Goal: Register for event/course: Register for event/course

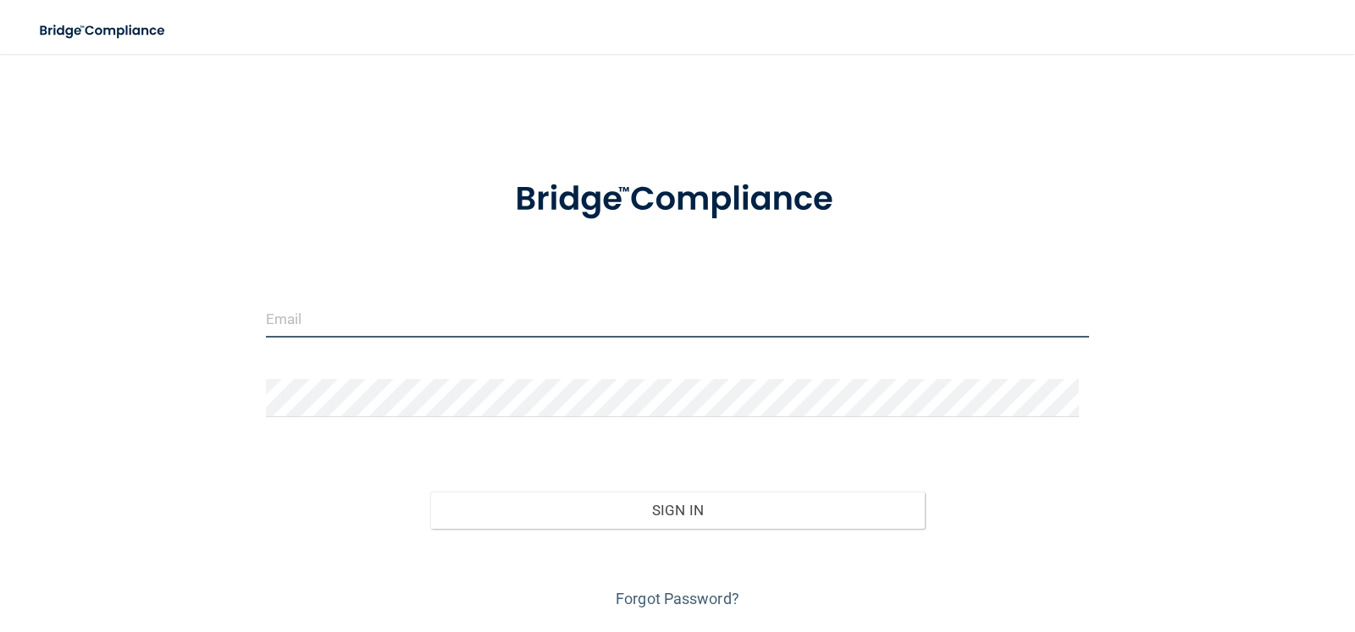
click at [396, 304] on input "email" at bounding box center [678, 319] width 824 height 38
type input "[EMAIL_ADDRESS][DOMAIN_NAME]"
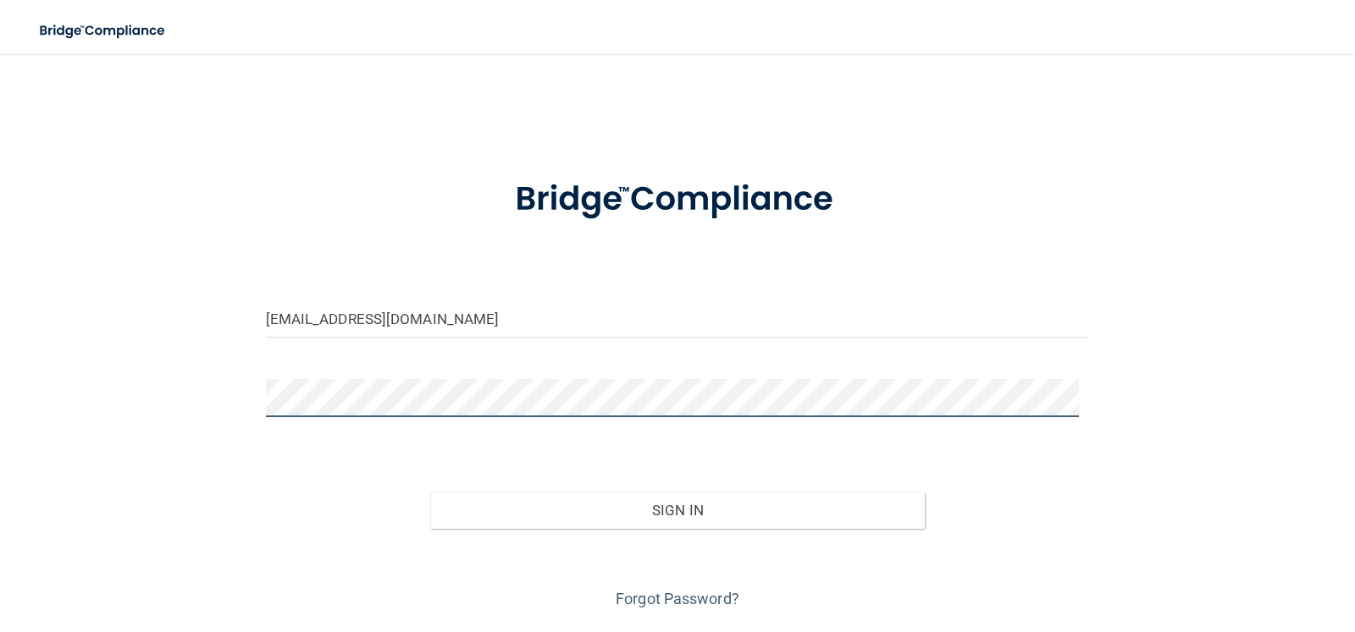
click at [430, 492] on button "Sign In" at bounding box center [677, 510] width 494 height 37
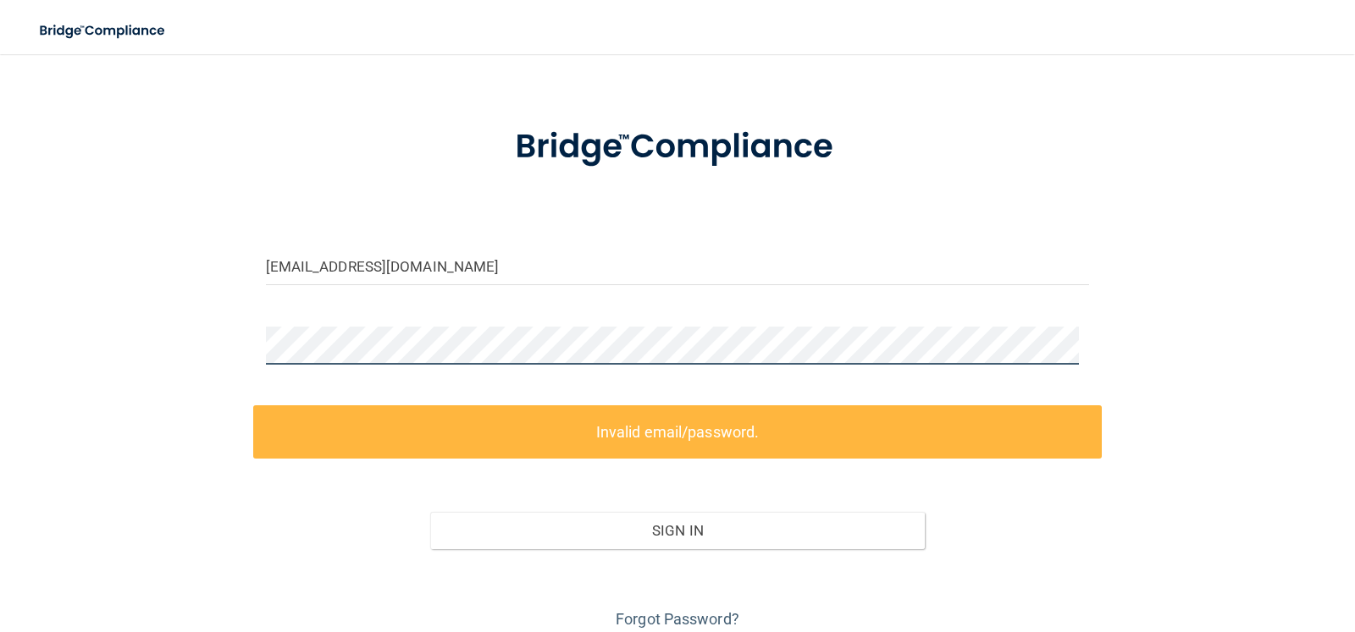
scroll to position [120, 0]
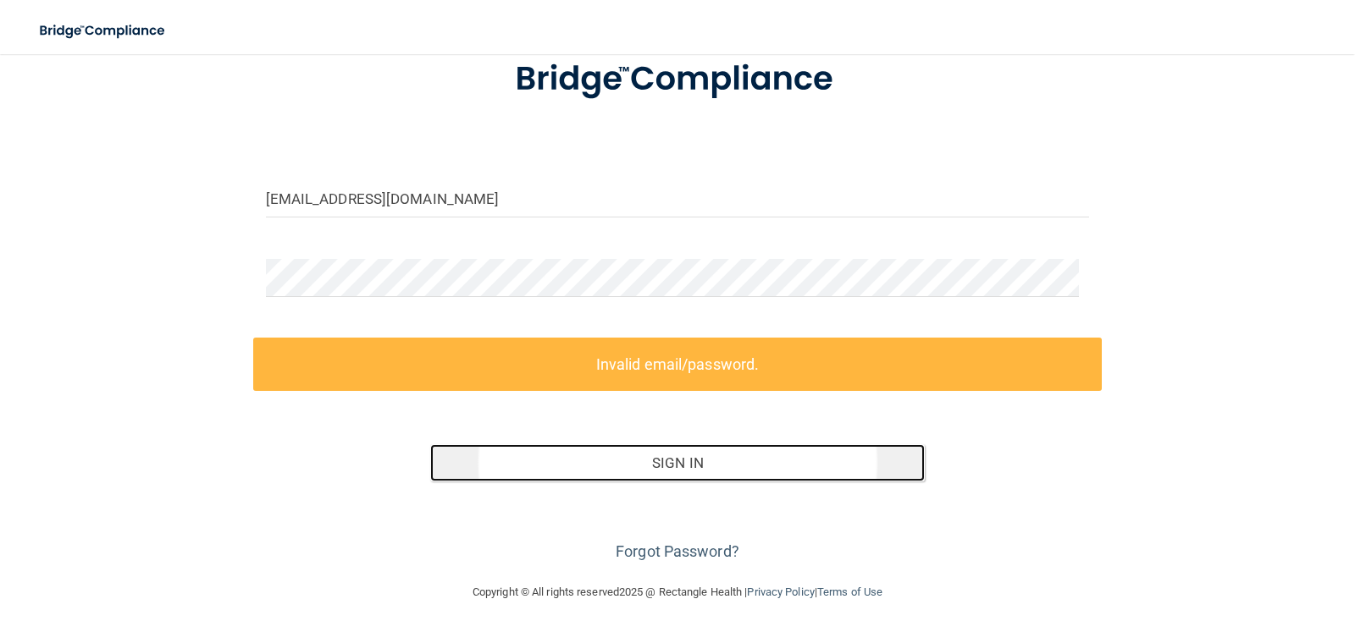
click at [598, 461] on button "Sign In" at bounding box center [677, 462] width 494 height 37
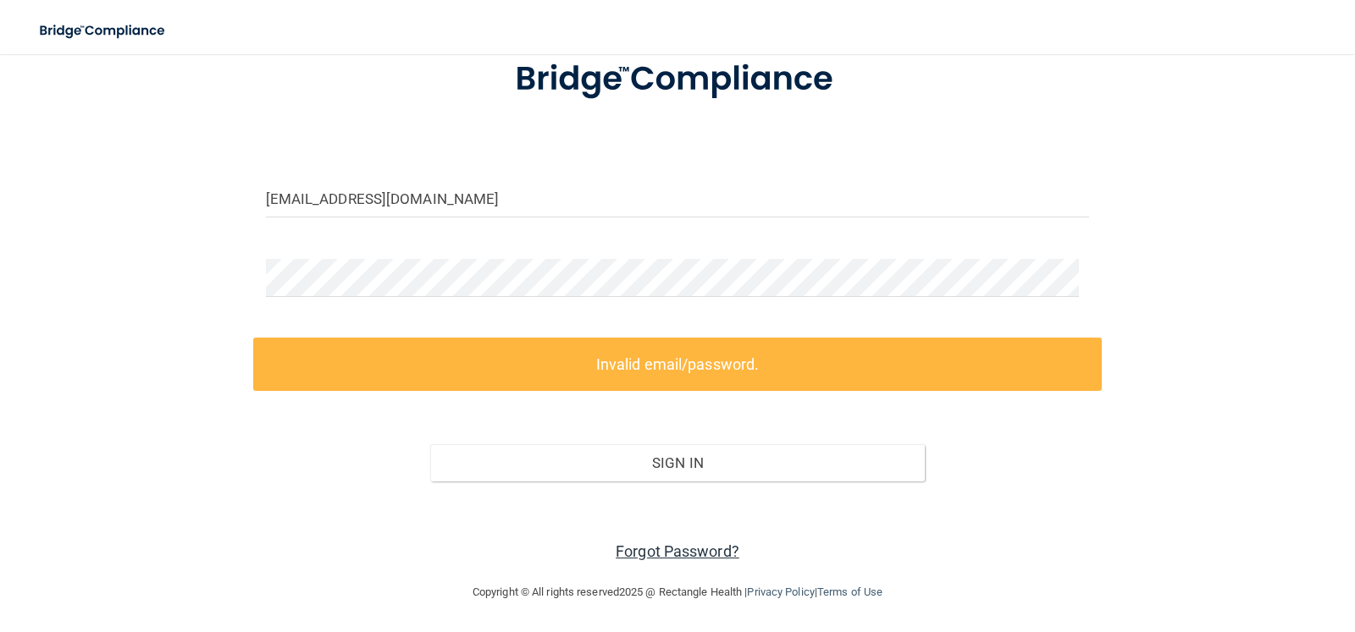
click at [671, 556] on link "Forgot Password?" at bounding box center [678, 552] width 124 height 18
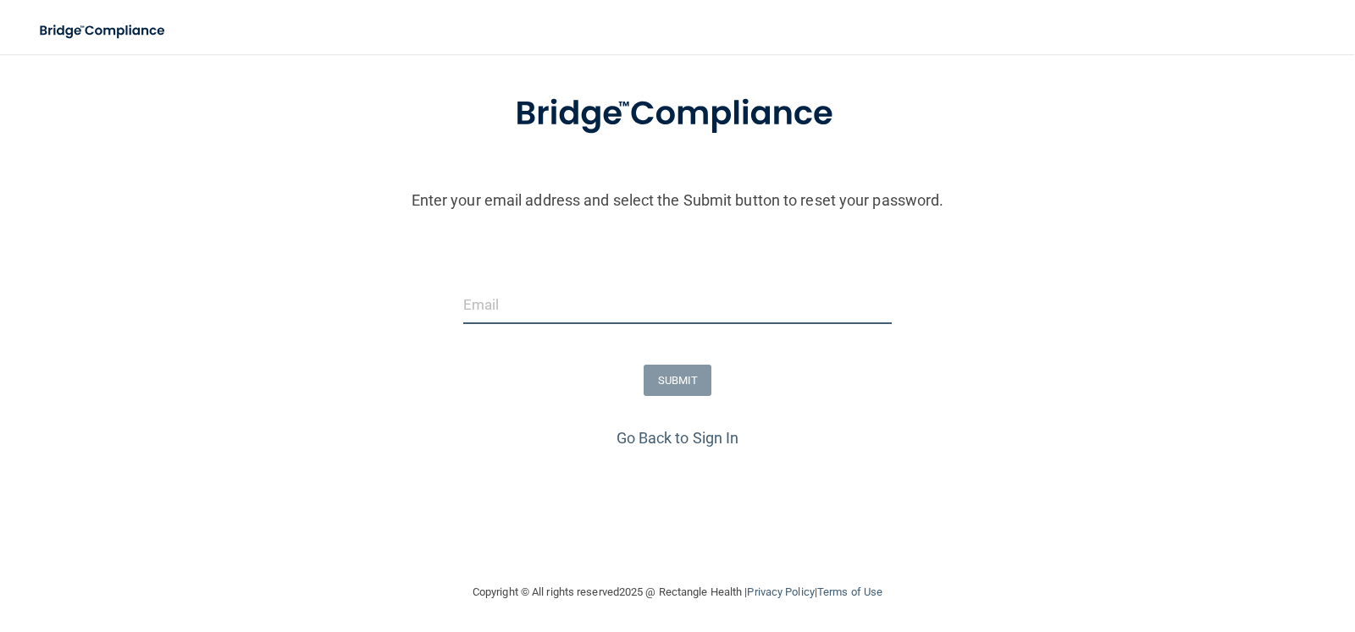
click at [550, 315] on input "email" at bounding box center [677, 305] width 429 height 38
click at [633, 302] on input "email" at bounding box center [677, 305] width 429 height 38
type input "[EMAIL_ADDRESS][DOMAIN_NAME]"
click at [687, 374] on button "SUBMIT" at bounding box center [677, 380] width 69 height 31
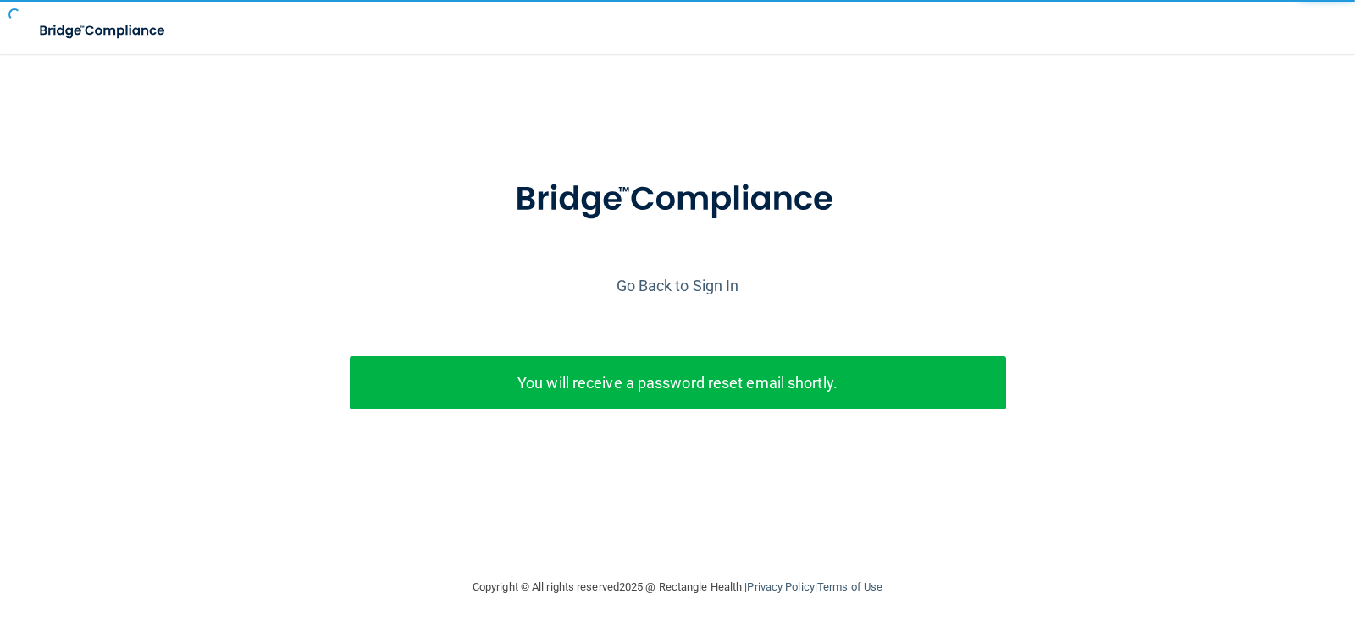
scroll to position [0, 0]
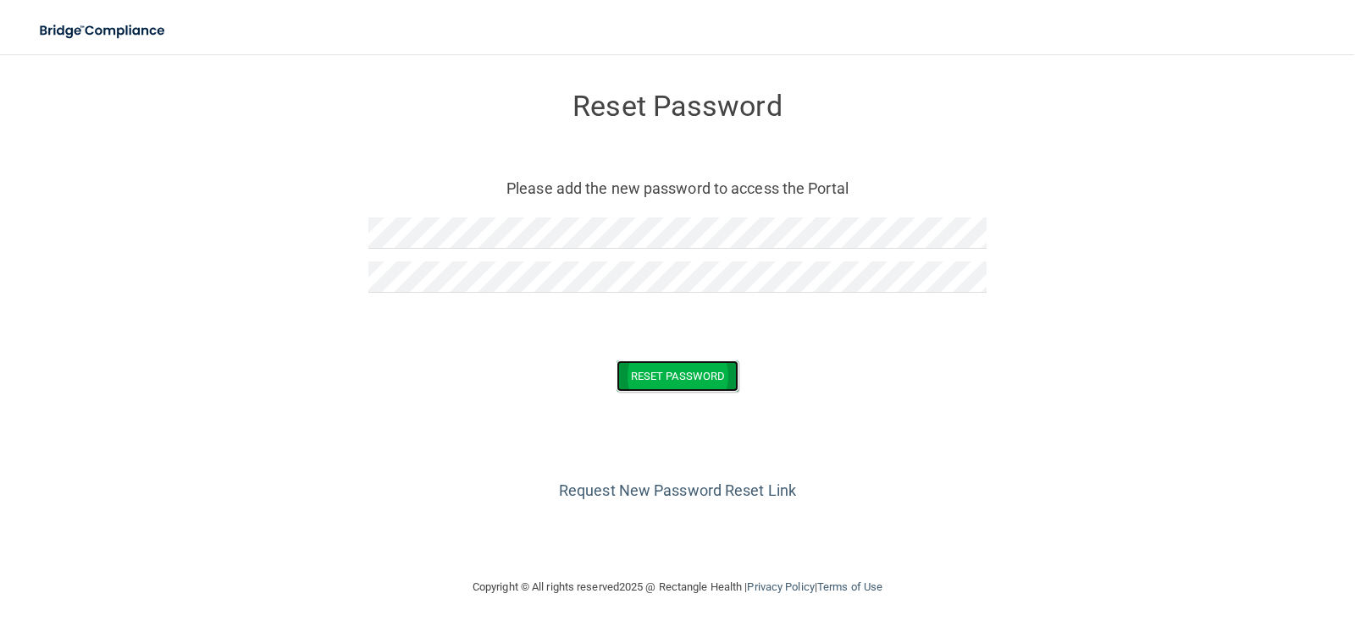
click at [656, 366] on button "Reset Password" at bounding box center [677, 376] width 122 height 31
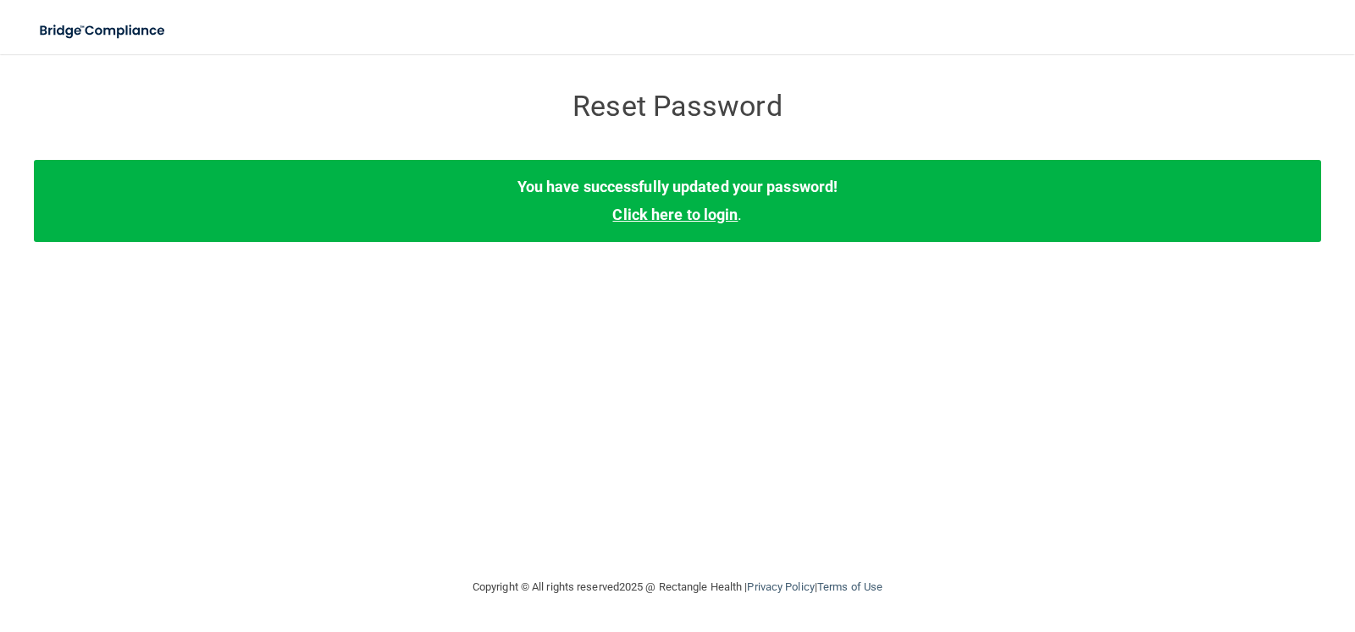
click at [687, 222] on link "Click here to login" at bounding box center [674, 215] width 125 height 18
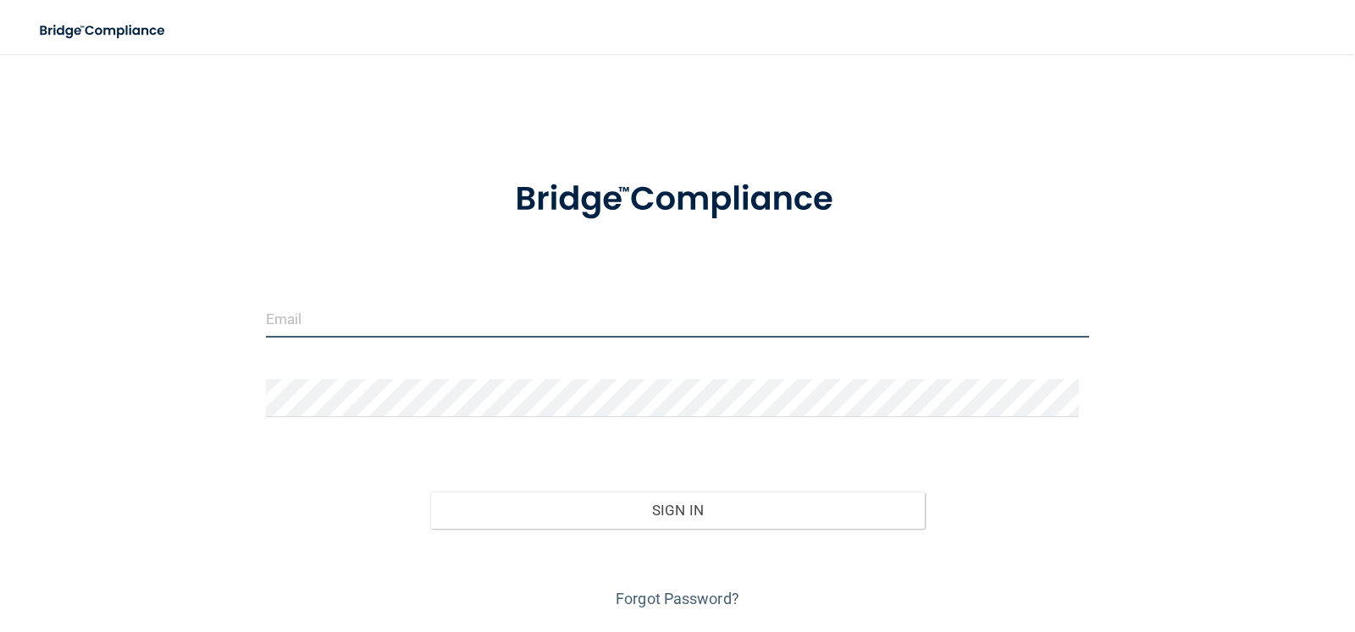
click at [628, 337] on input "email" at bounding box center [678, 319] width 824 height 38
type input "[EMAIL_ADDRESS][DOMAIN_NAME]"
click at [529, 366] on form "beccanorman15@gmail.com Invalid email/password. You don't have permission to ac…" at bounding box center [678, 384] width 824 height 457
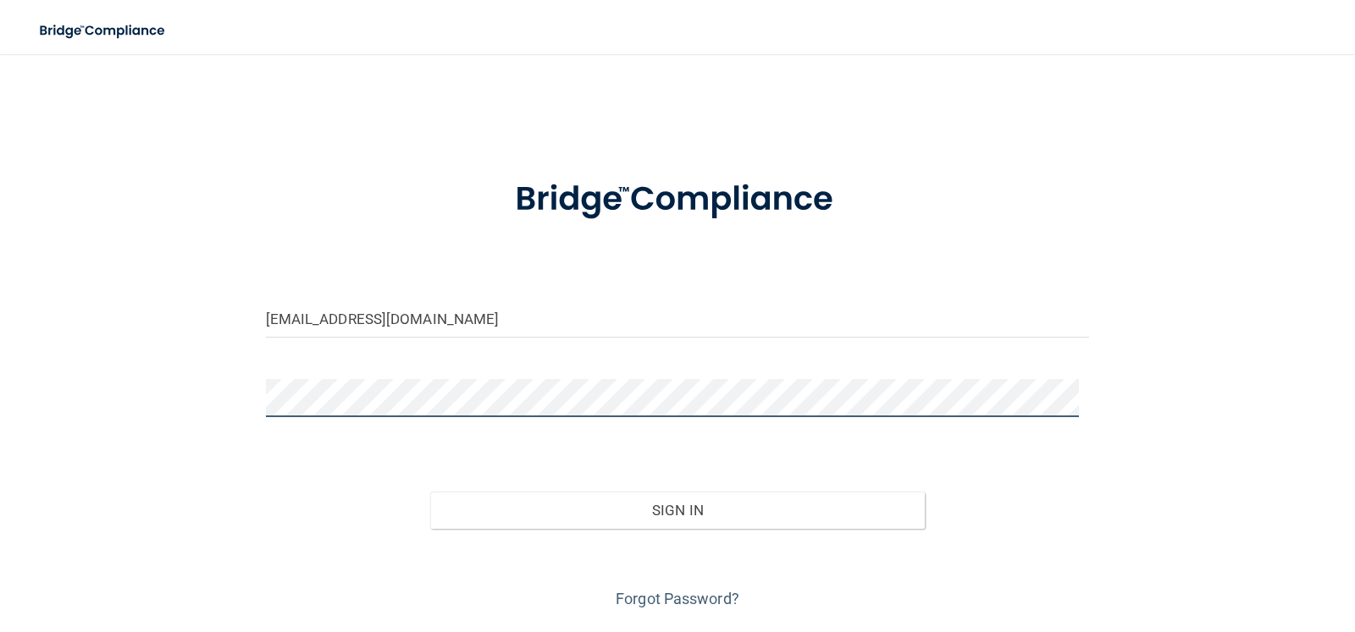
click at [430, 492] on button "Sign In" at bounding box center [677, 510] width 494 height 37
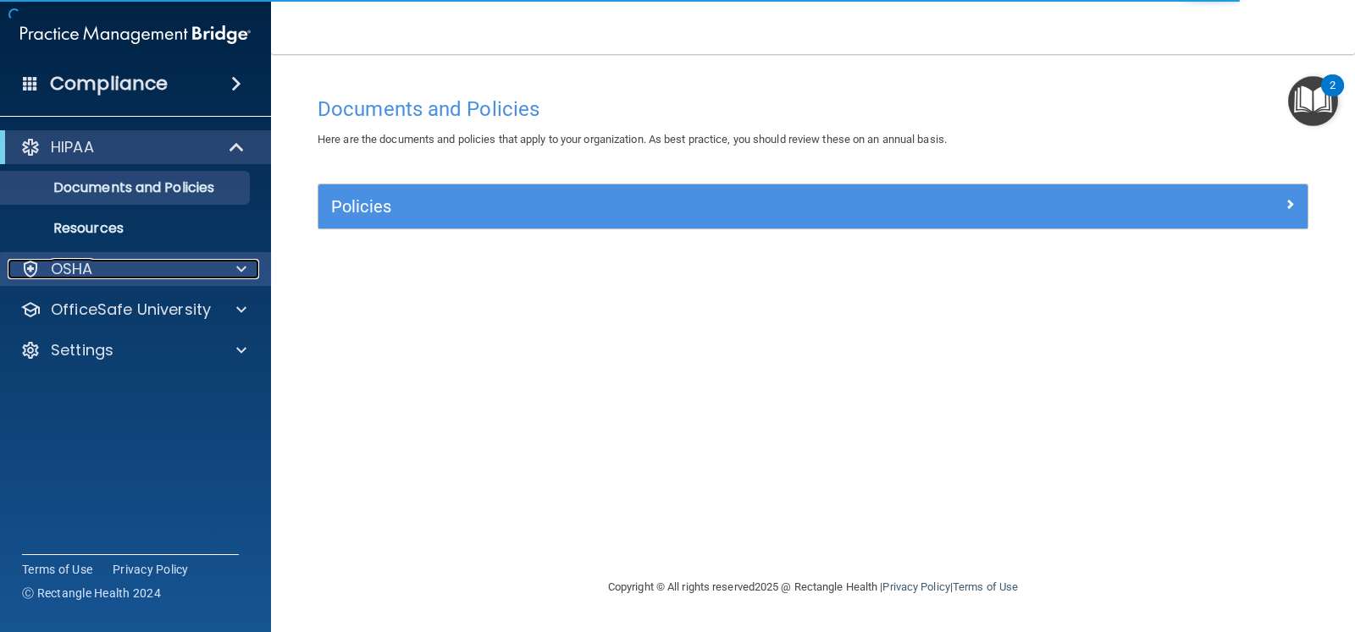
click at [241, 260] on span at bounding box center [241, 269] width 10 height 20
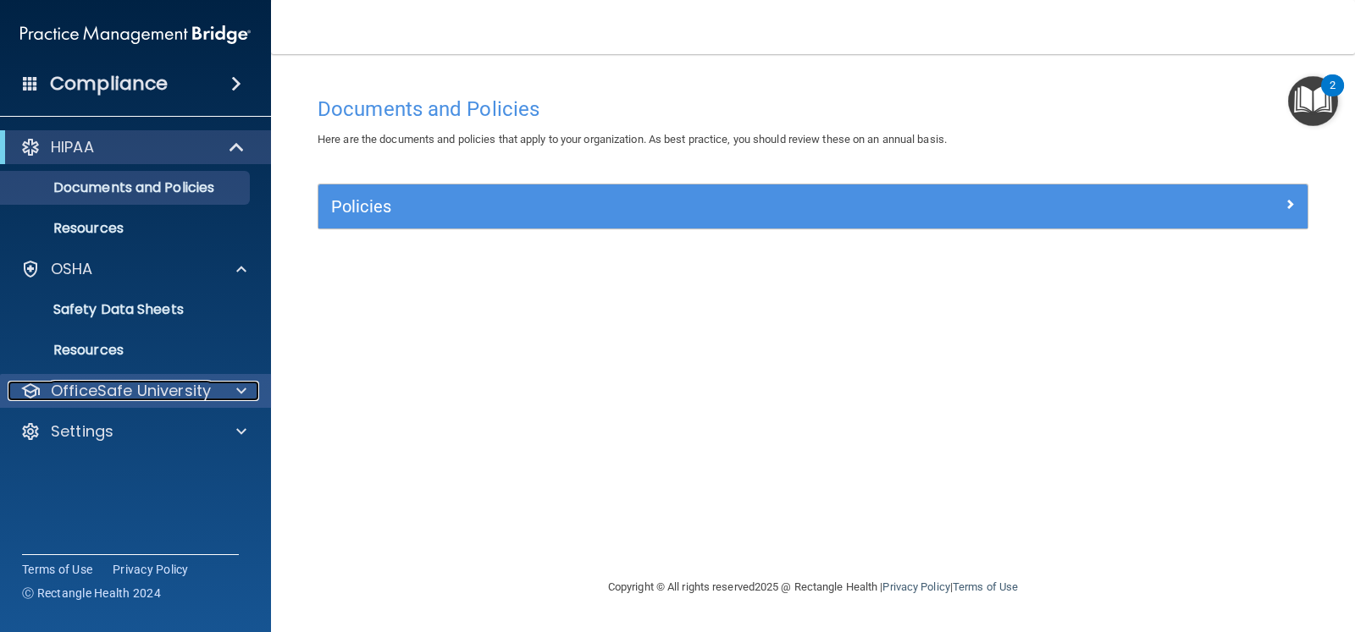
click at [240, 389] on span at bounding box center [241, 391] width 10 height 20
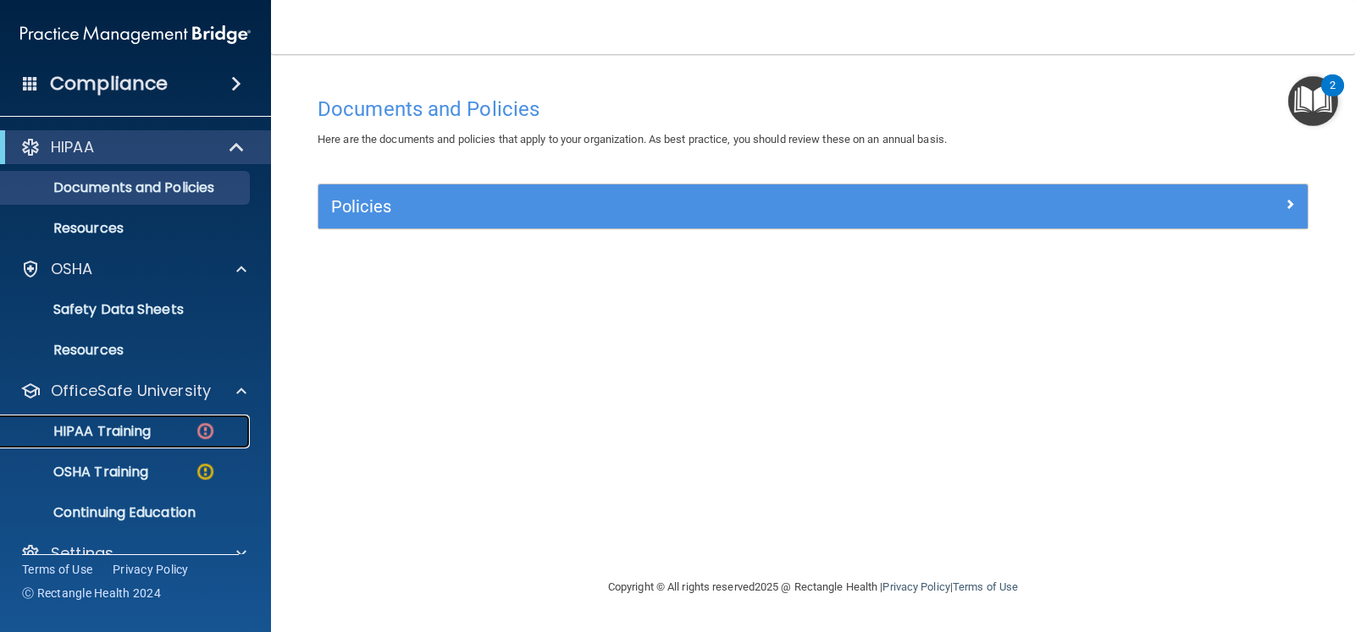
click at [194, 426] on div "HIPAA Training" at bounding box center [126, 431] width 231 height 17
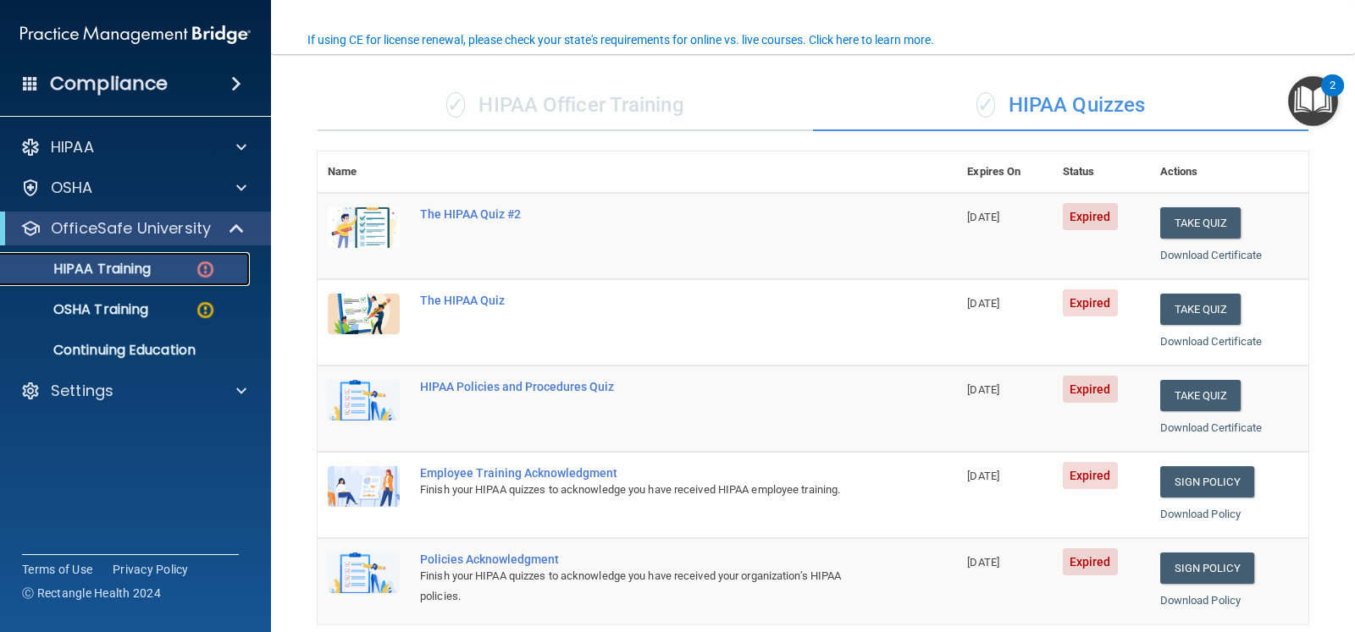
scroll to position [211, 0]
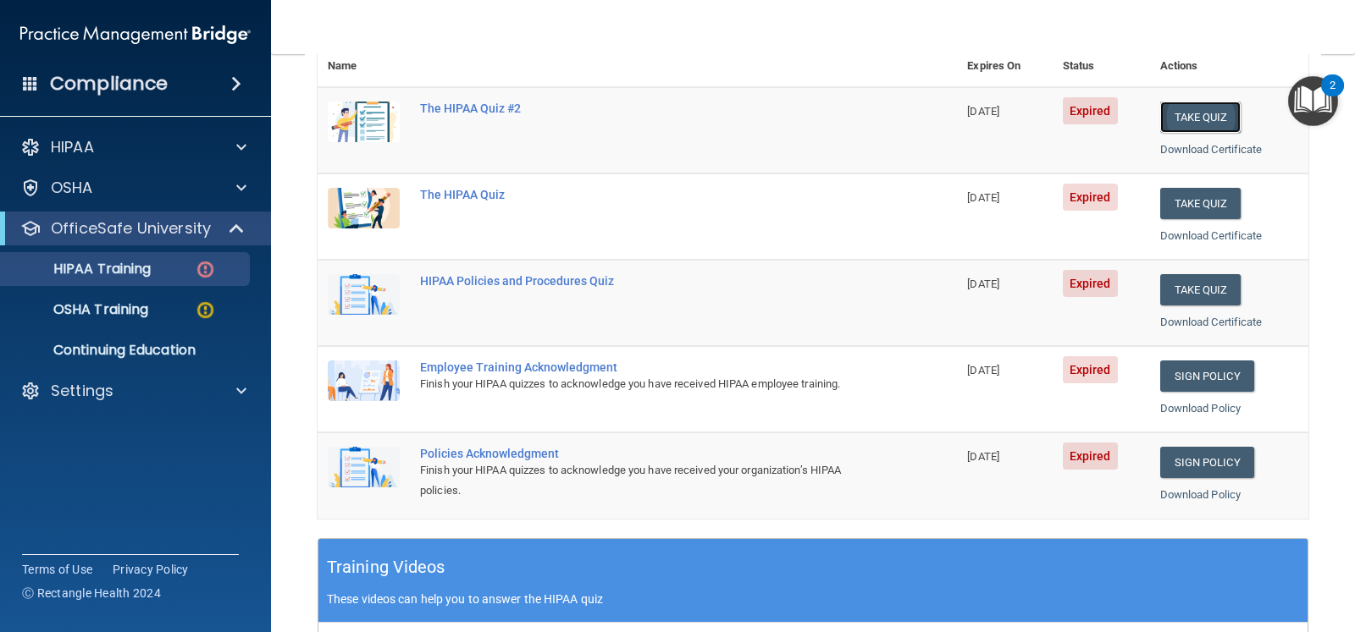
click at [1168, 107] on button "Take Quiz" at bounding box center [1200, 117] width 81 height 31
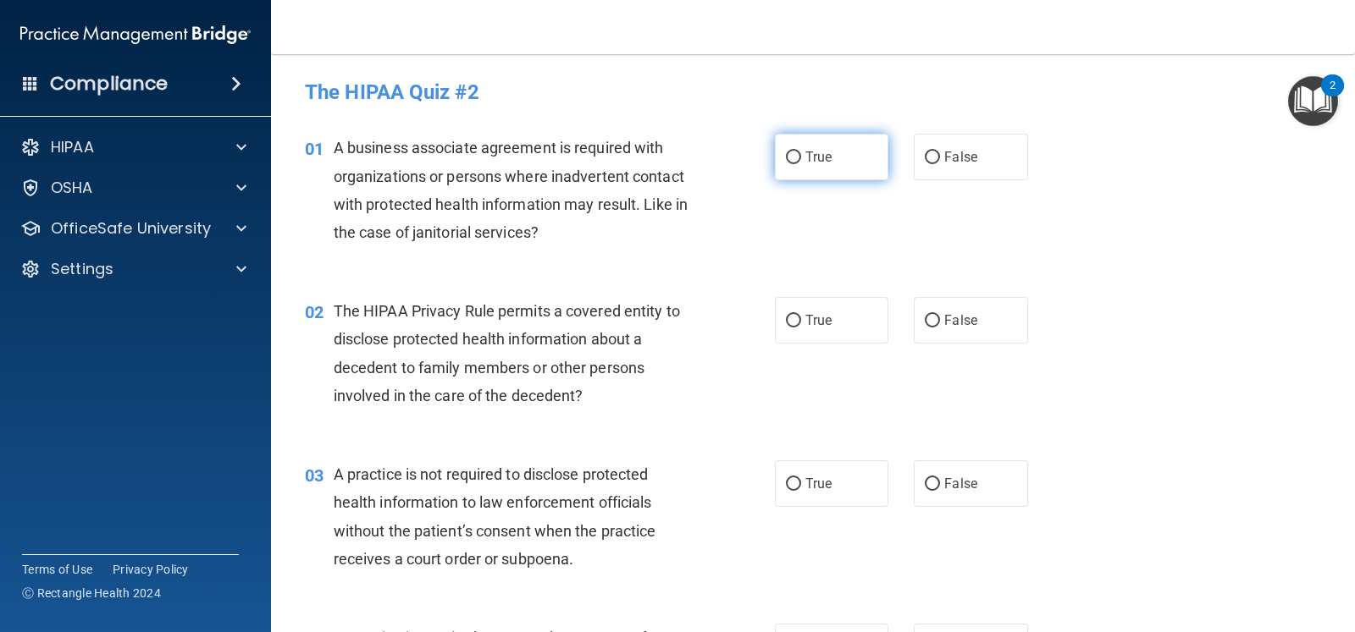
click at [855, 161] on label "True" at bounding box center [831, 157] width 113 height 47
click at [801, 161] on input "True" at bounding box center [793, 158] width 15 height 13
radio input "true"
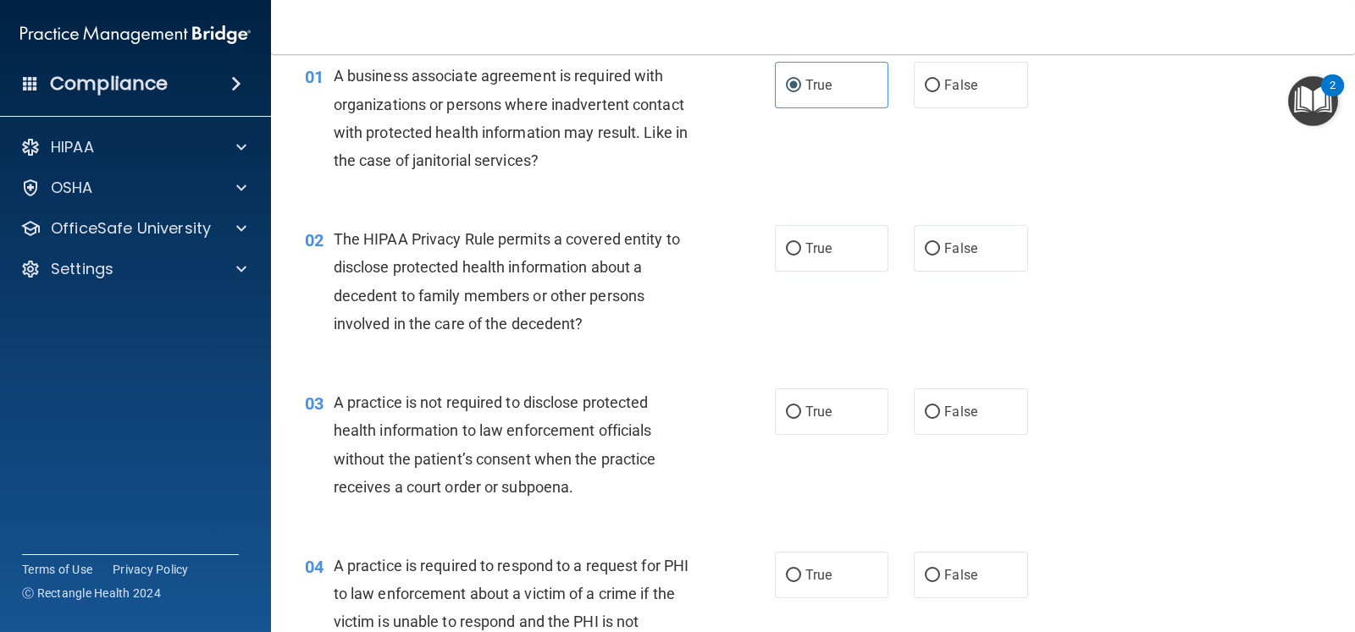
scroll to position [105, 0]
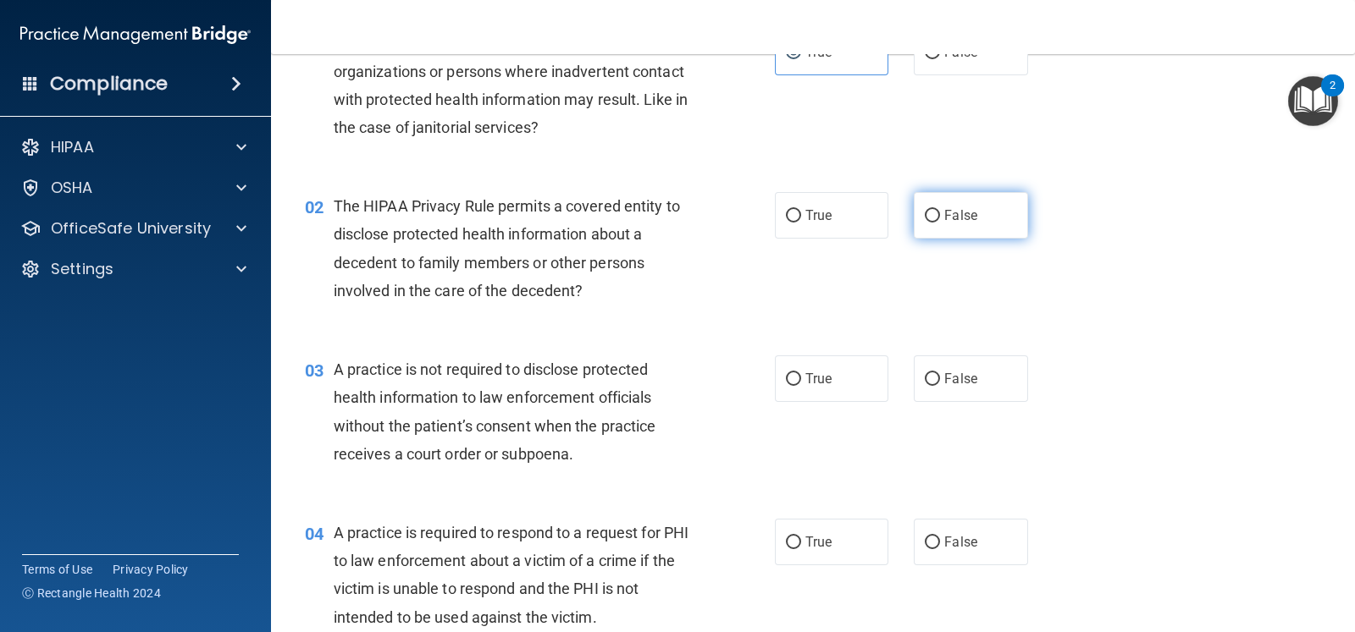
click at [915, 212] on label "False" at bounding box center [970, 215] width 113 height 47
click at [972, 213] on label "False" at bounding box center [970, 215] width 113 height 47
click at [940, 213] on input "False" at bounding box center [932, 216] width 15 height 13
radio input "true"
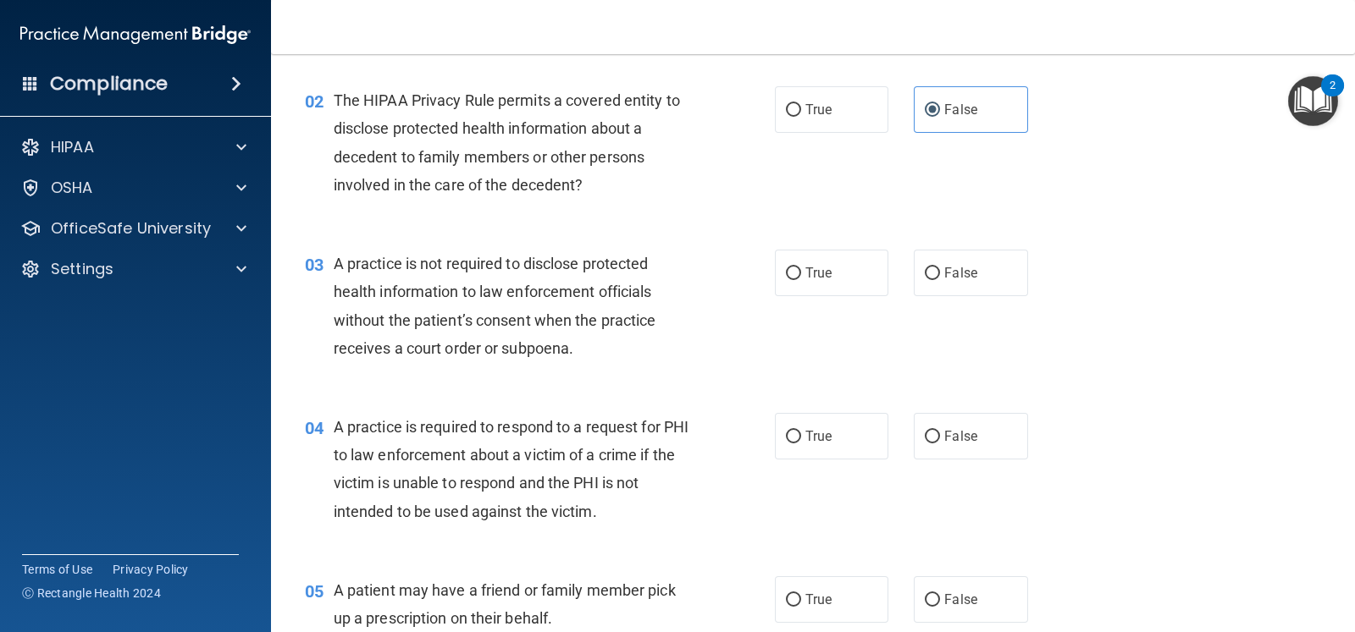
scroll to position [317, 0]
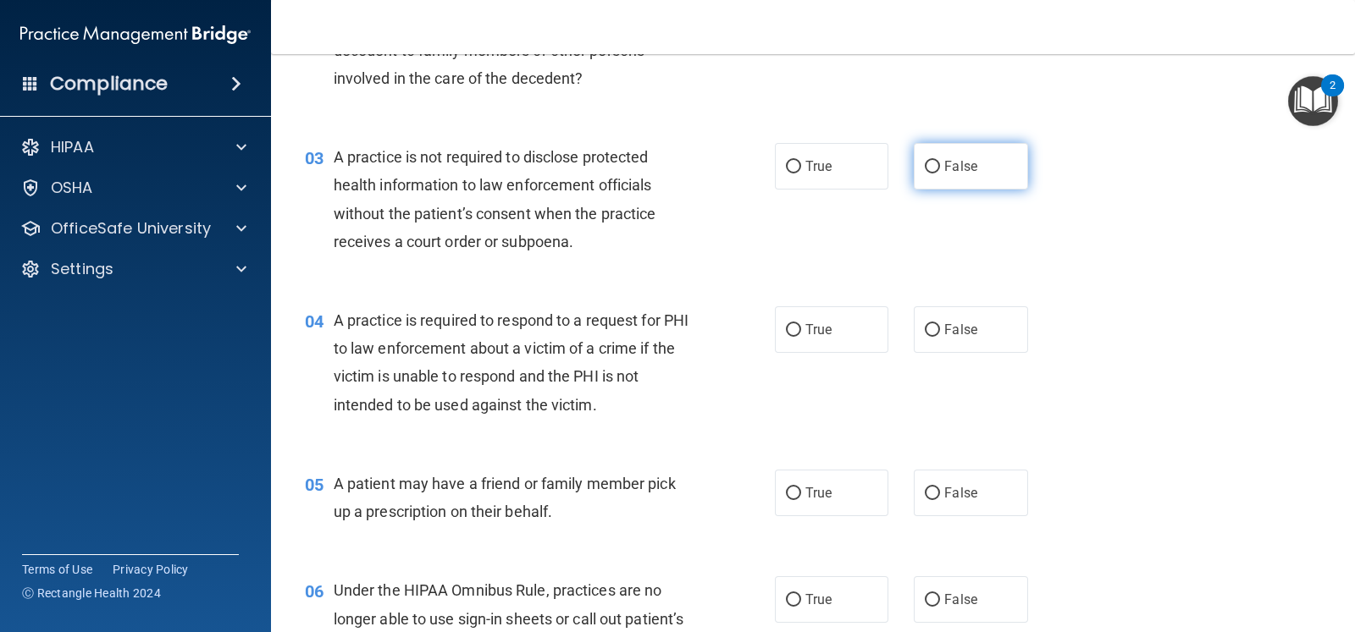
click at [930, 156] on label "False" at bounding box center [970, 166] width 113 height 47
click at [930, 161] on input "False" at bounding box center [932, 167] width 15 height 13
radio input "true"
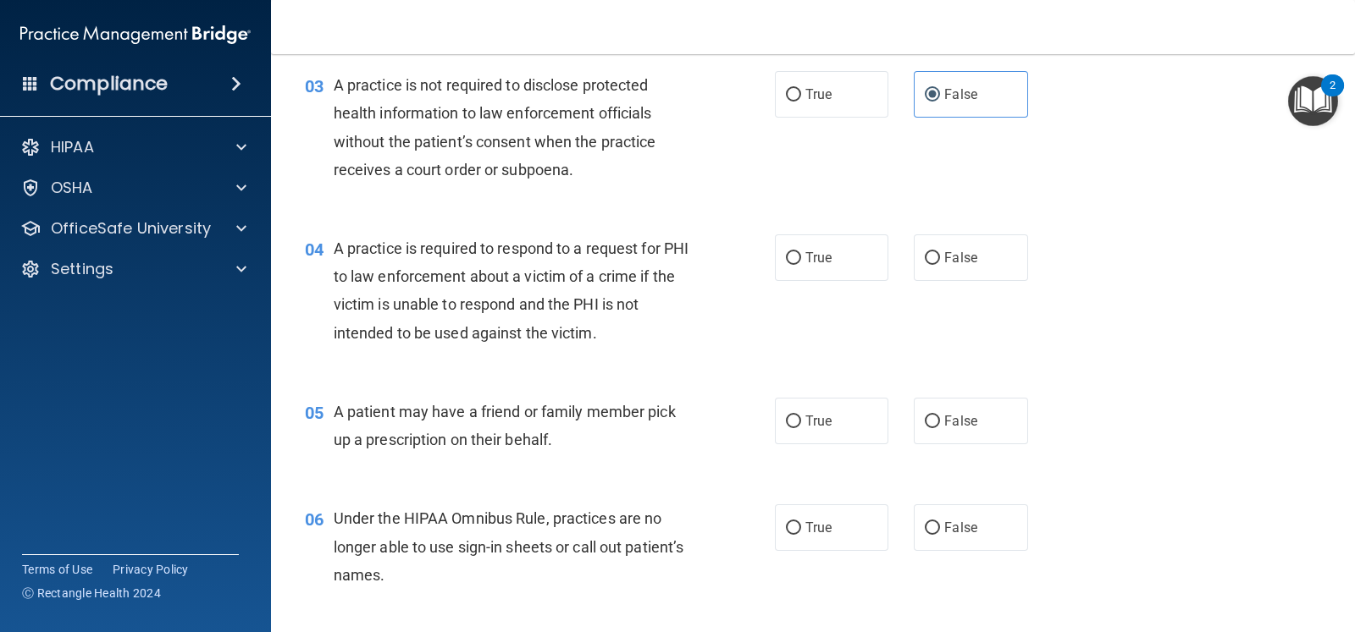
scroll to position [422, 0]
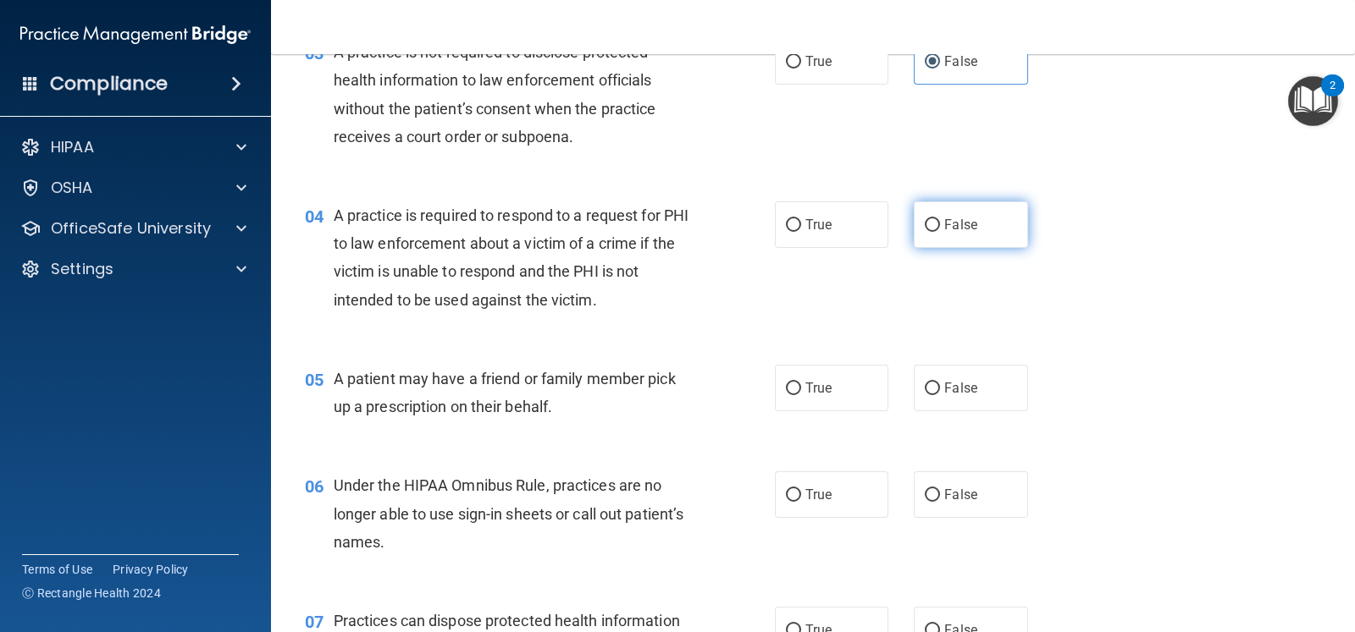
click at [944, 220] on span "False" at bounding box center [960, 225] width 33 height 16
click at [934, 220] on input "False" at bounding box center [932, 225] width 15 height 13
radio input "true"
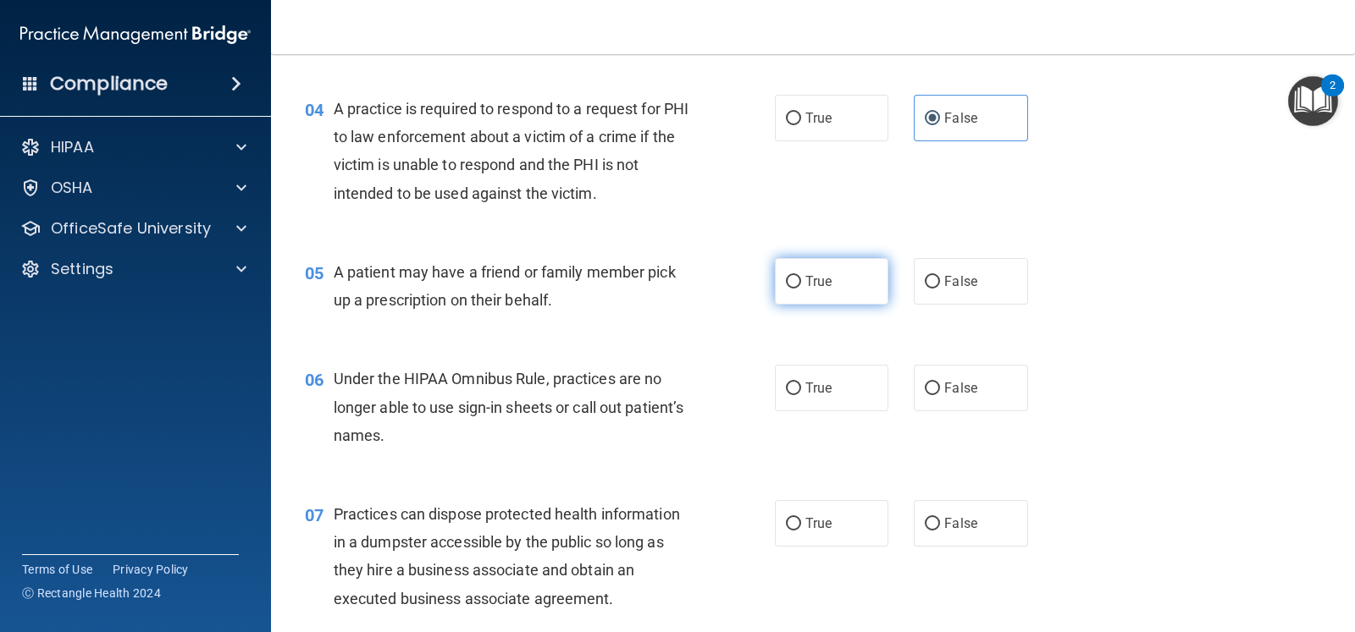
click at [863, 281] on label "True" at bounding box center [831, 281] width 113 height 47
click at [801, 281] on input "True" at bounding box center [793, 282] width 15 height 13
radio input "true"
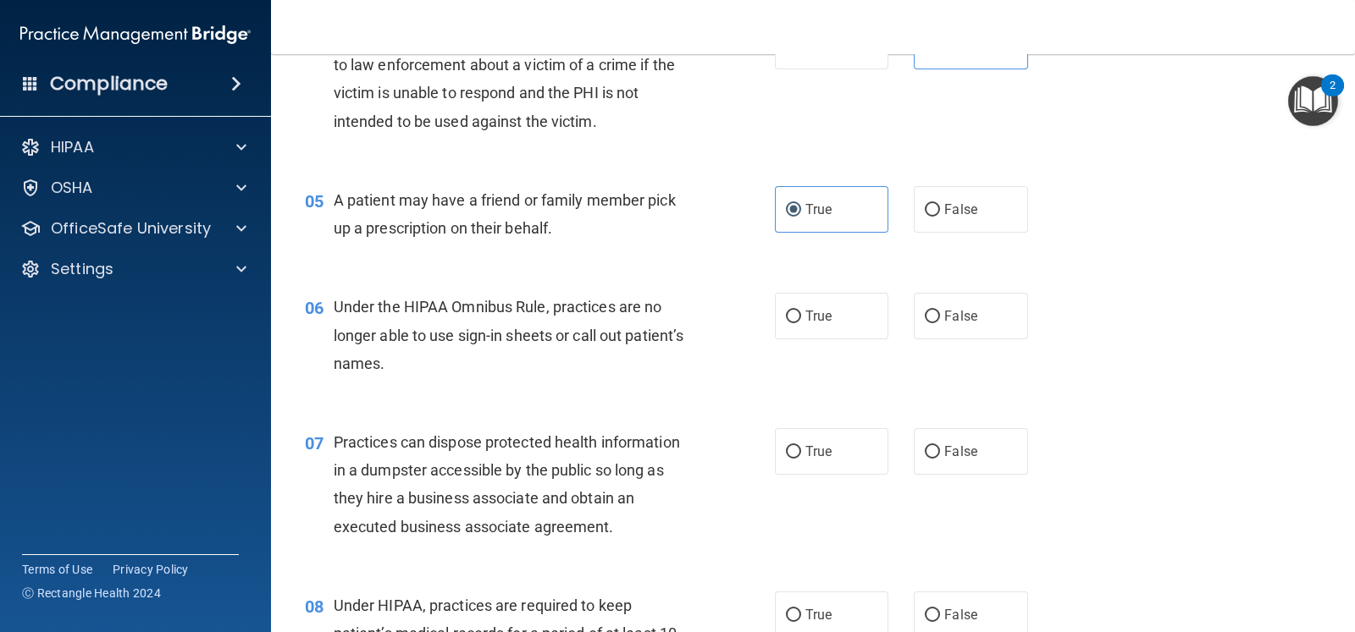
scroll to position [635, 0]
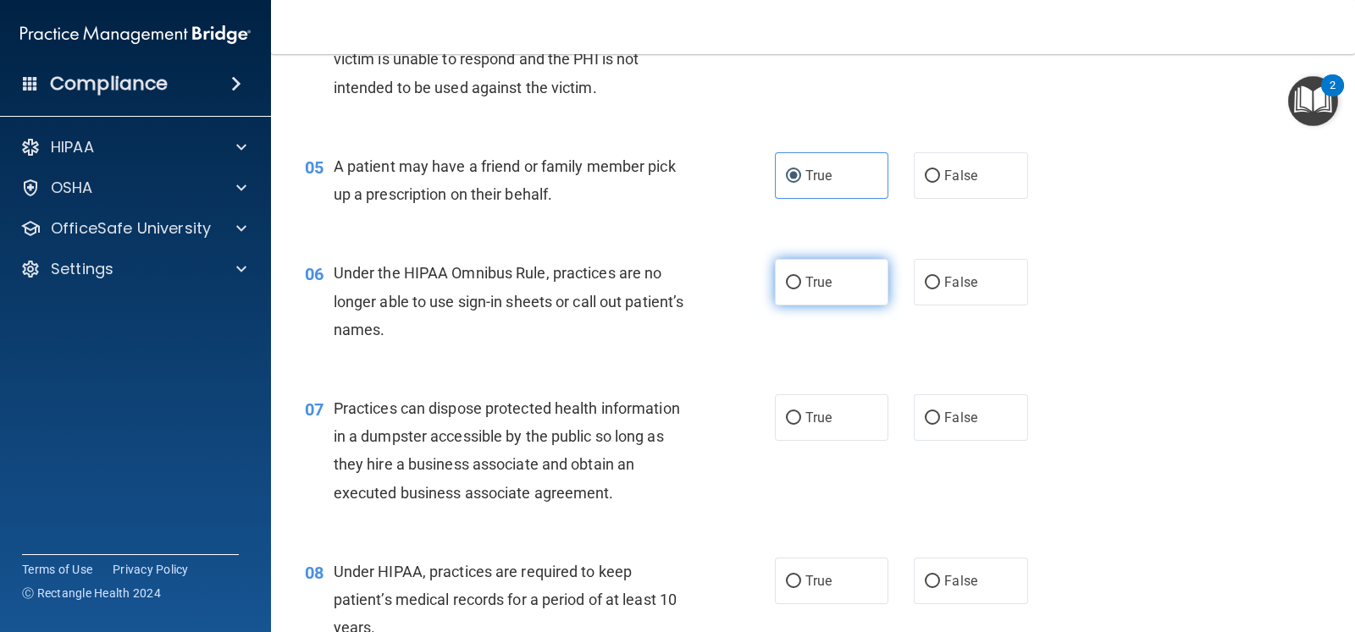
click at [841, 288] on label "True" at bounding box center [831, 282] width 113 height 47
click at [801, 288] on input "True" at bounding box center [793, 283] width 15 height 13
radio input "true"
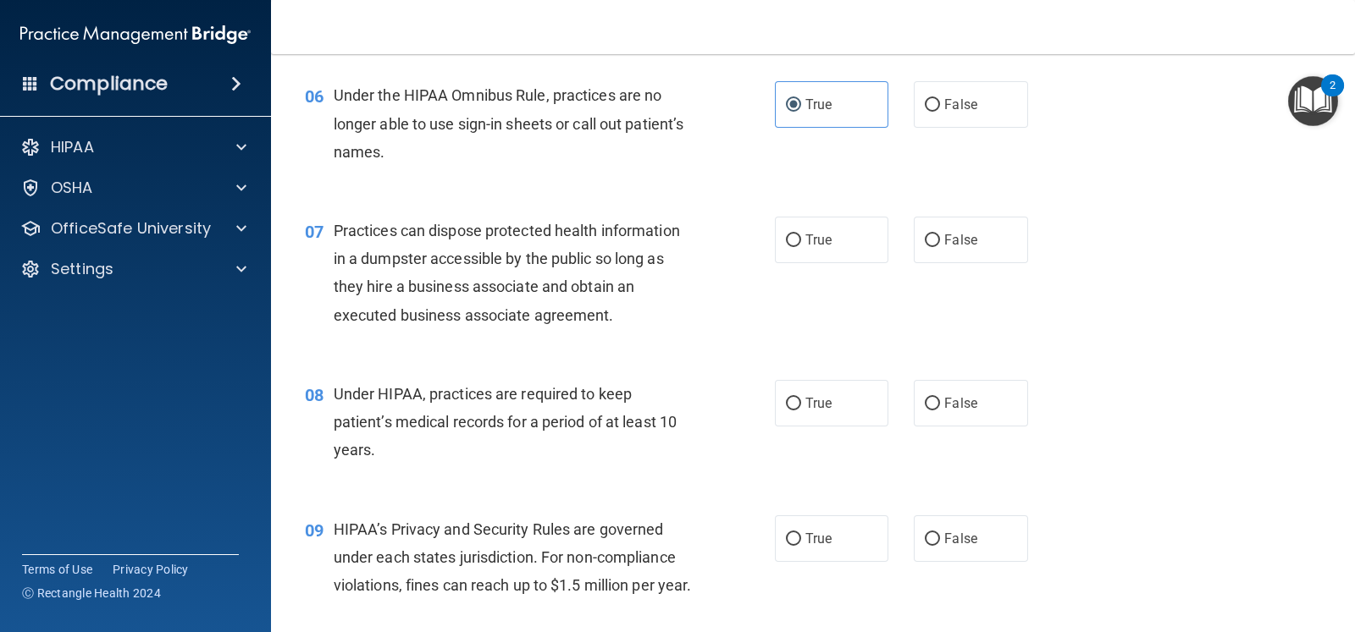
scroll to position [846, 0]
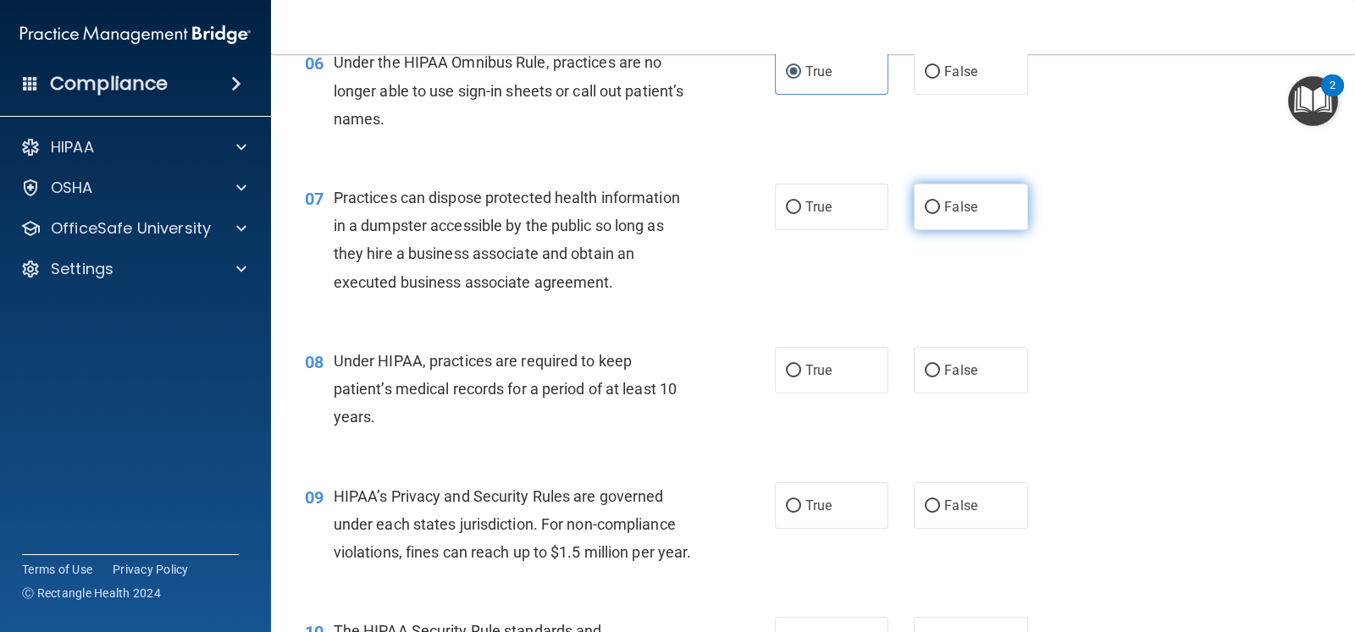
click at [957, 213] on span "False" at bounding box center [960, 207] width 33 height 16
click at [940, 213] on input "False" at bounding box center [932, 208] width 15 height 13
radio input "true"
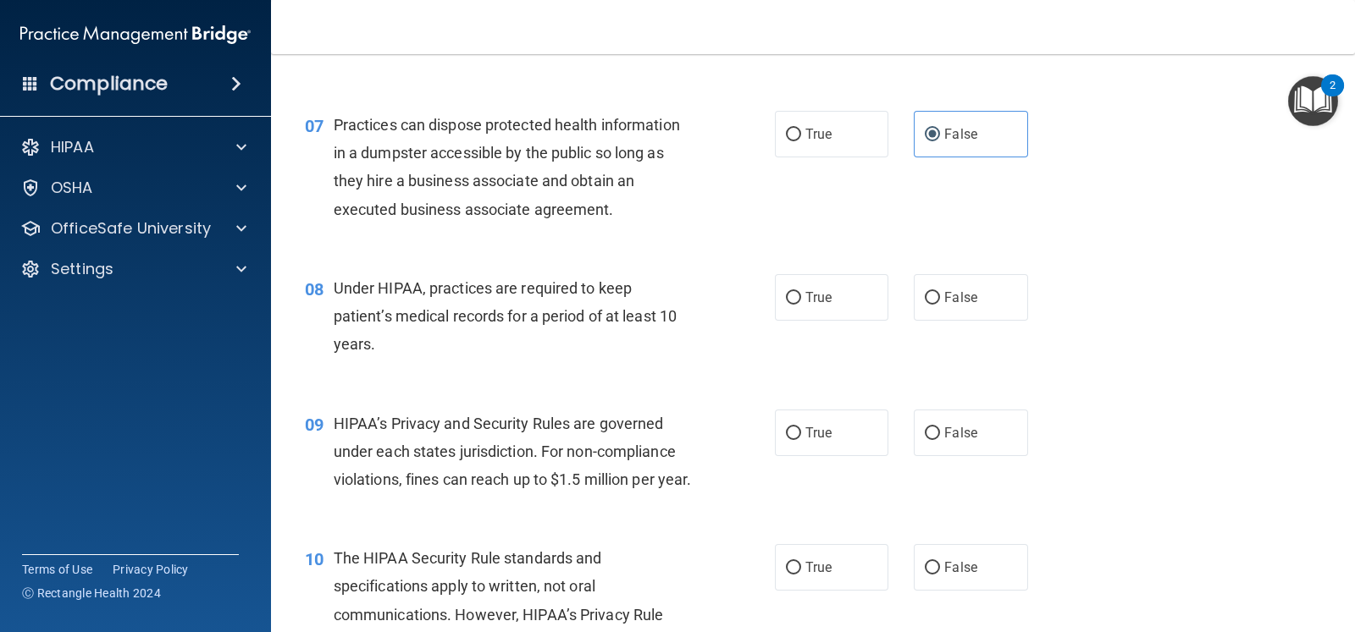
scroll to position [952, 0]
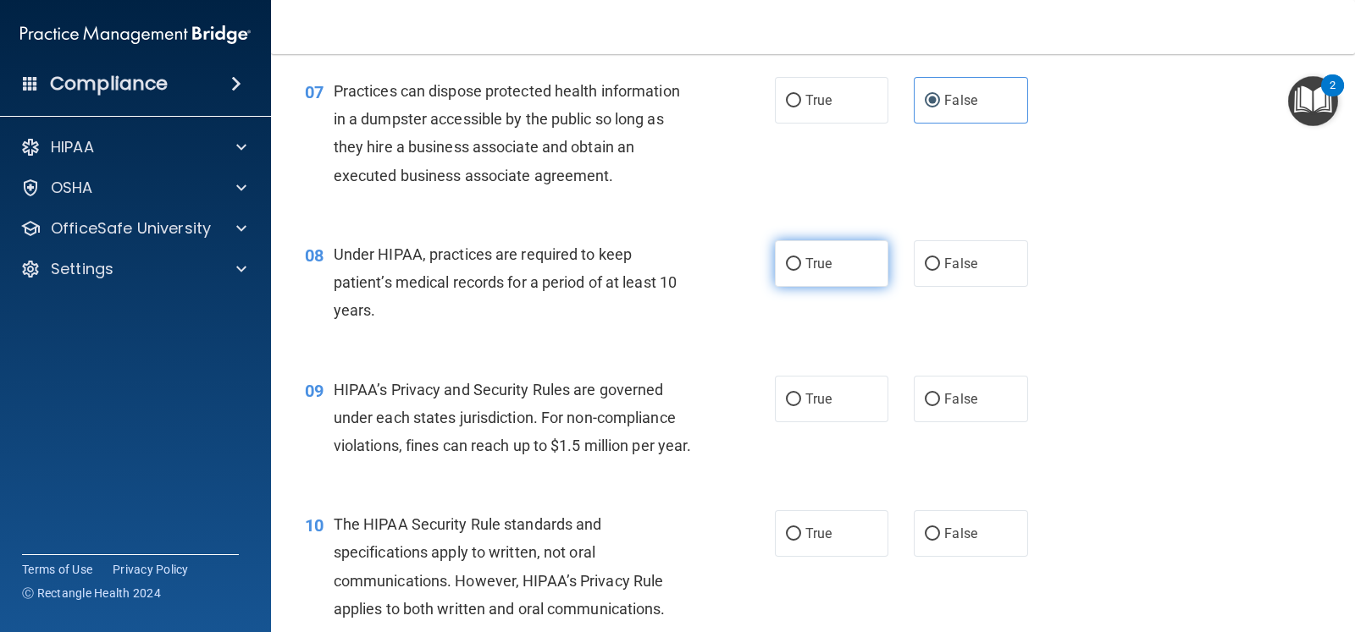
click at [779, 256] on label "True" at bounding box center [831, 263] width 113 height 47
click at [786, 258] on input "True" at bounding box center [793, 264] width 15 height 13
radio input "true"
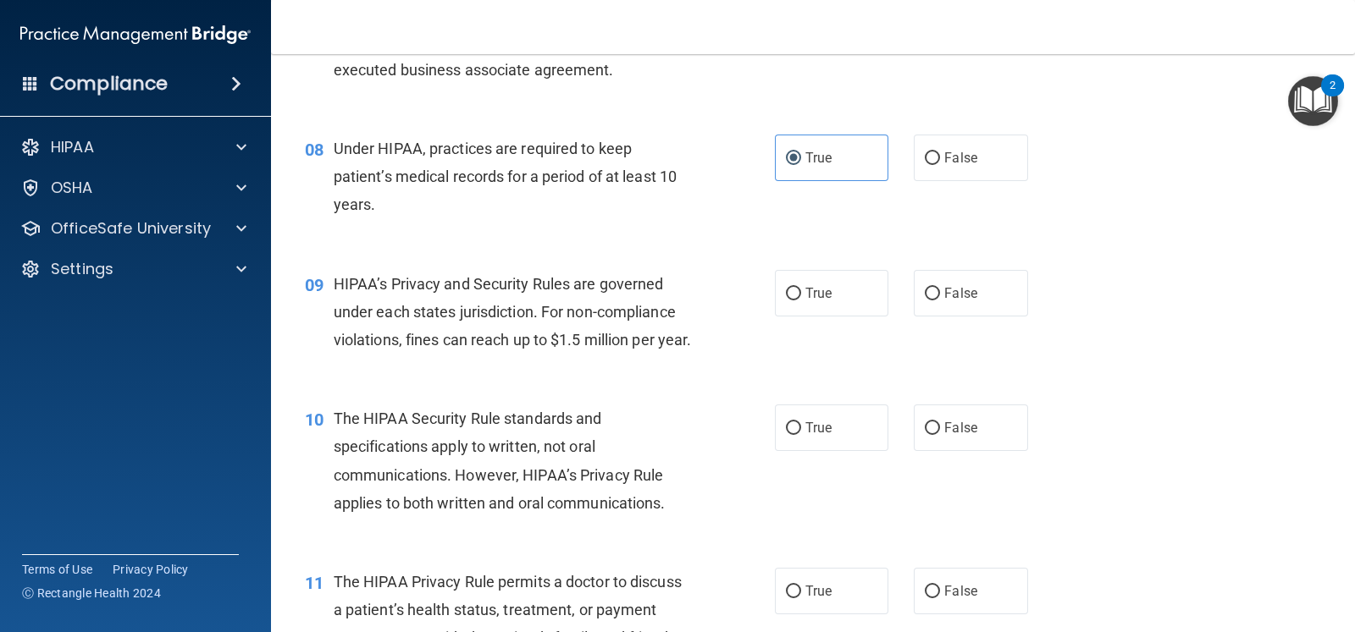
scroll to position [1164, 0]
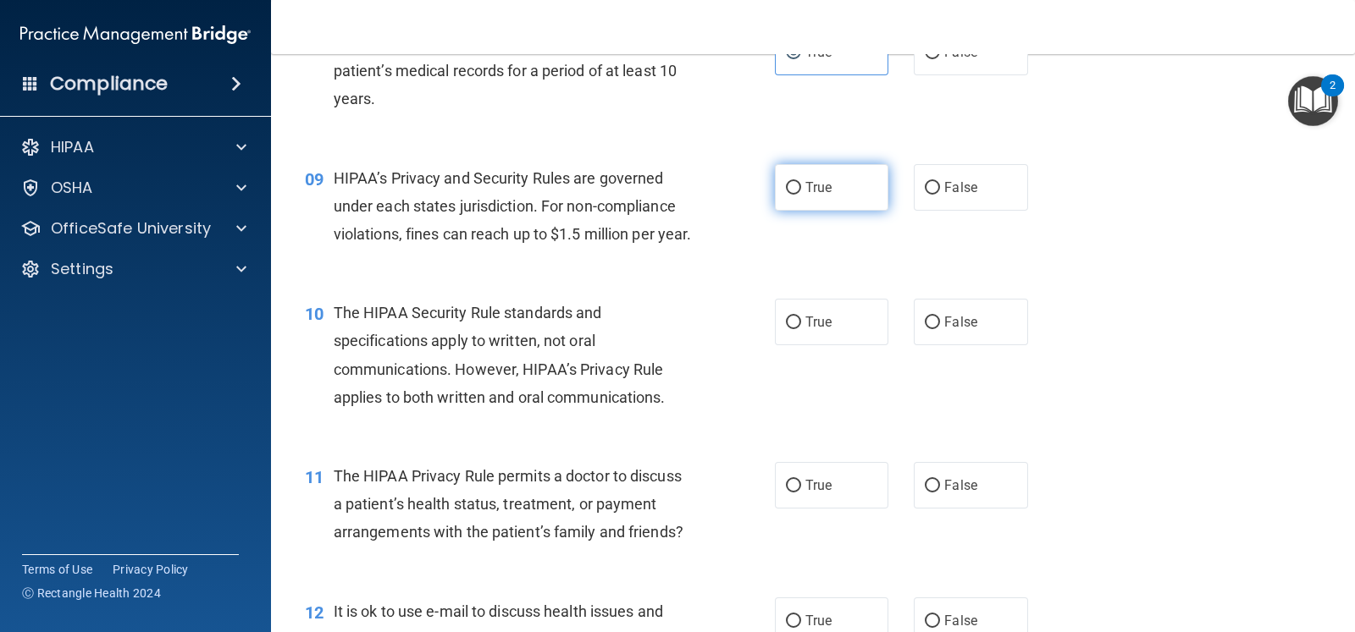
click at [841, 175] on label "True" at bounding box center [831, 187] width 113 height 47
click at [801, 182] on input "True" at bounding box center [793, 188] width 15 height 13
radio input "true"
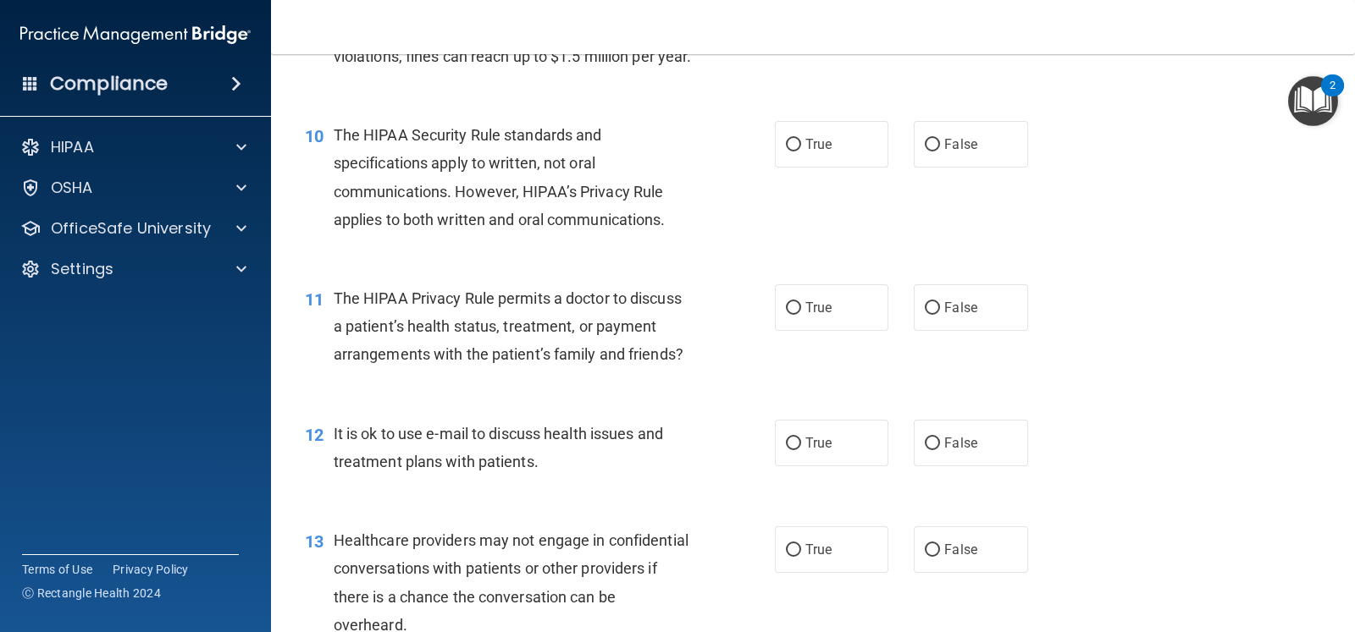
scroll to position [1375, 0]
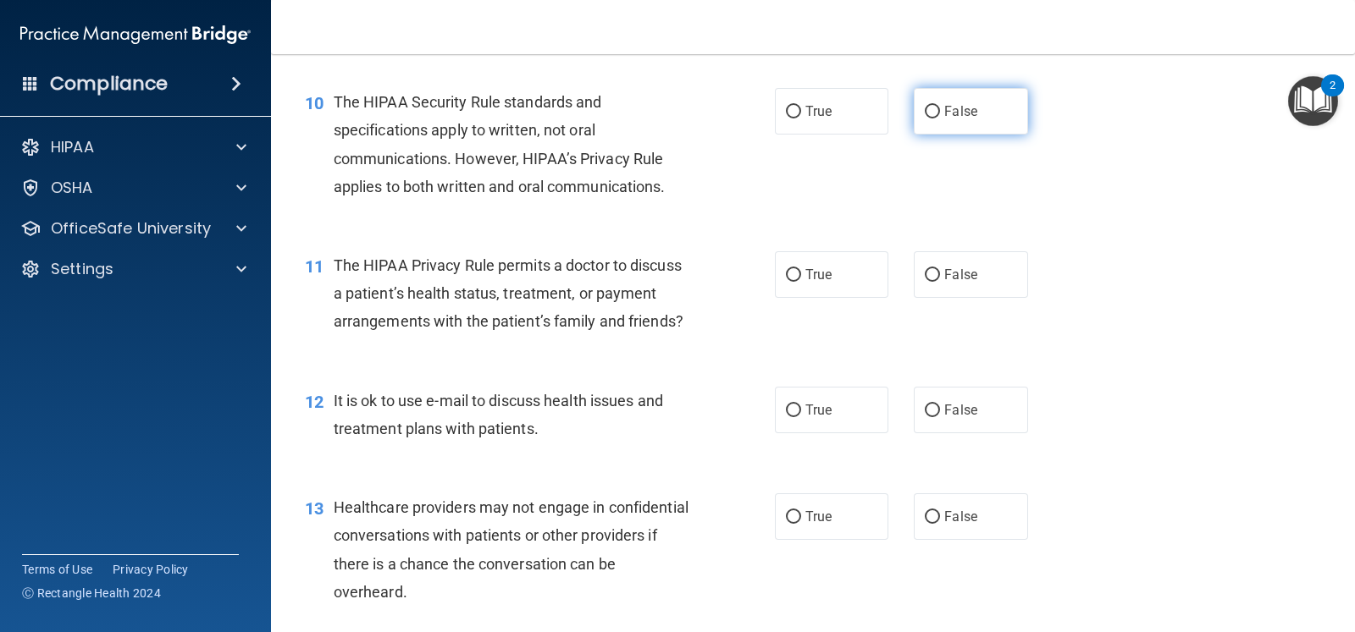
click at [925, 135] on label "False" at bounding box center [970, 111] width 113 height 47
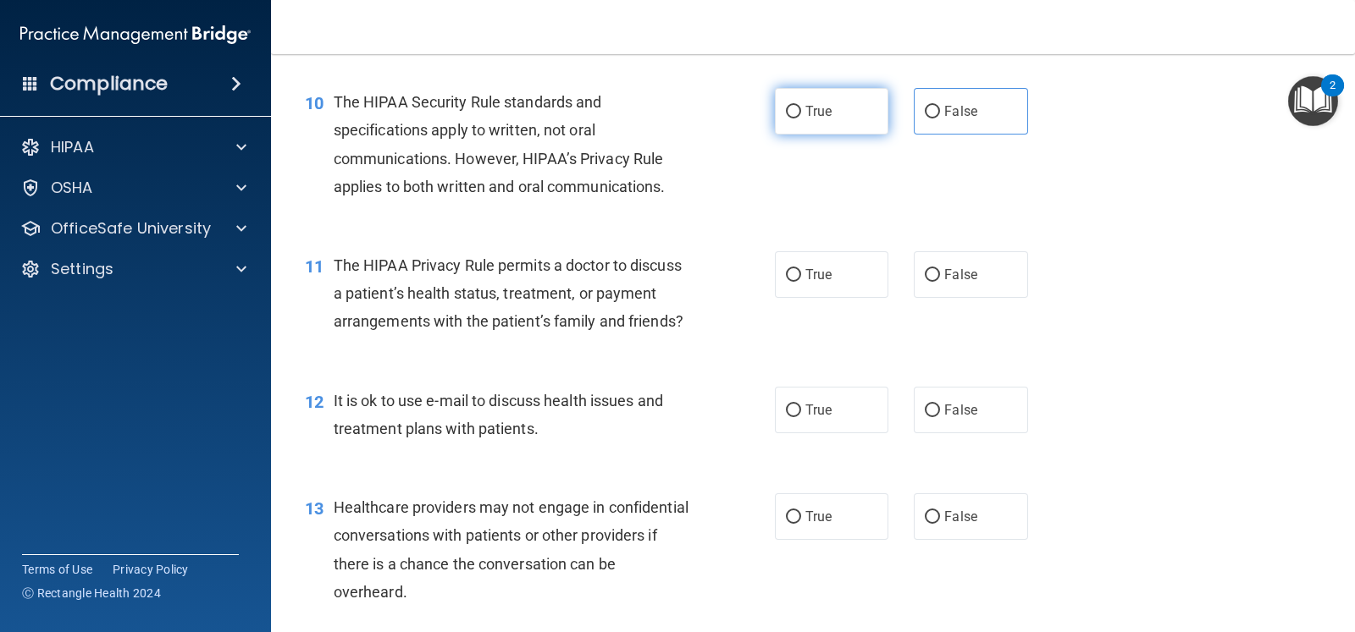
click at [785, 135] on label "True" at bounding box center [831, 111] width 113 height 47
click at [786, 119] on input "True" at bounding box center [793, 112] width 15 height 13
radio input "true"
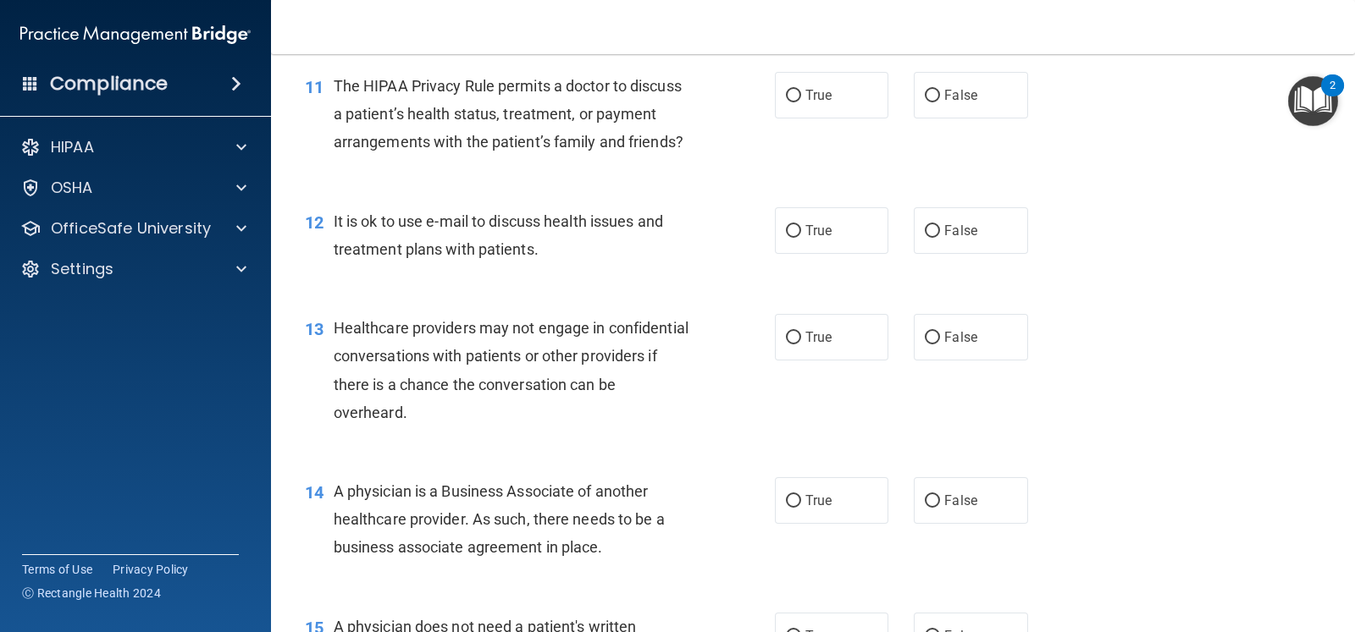
scroll to position [1587, 0]
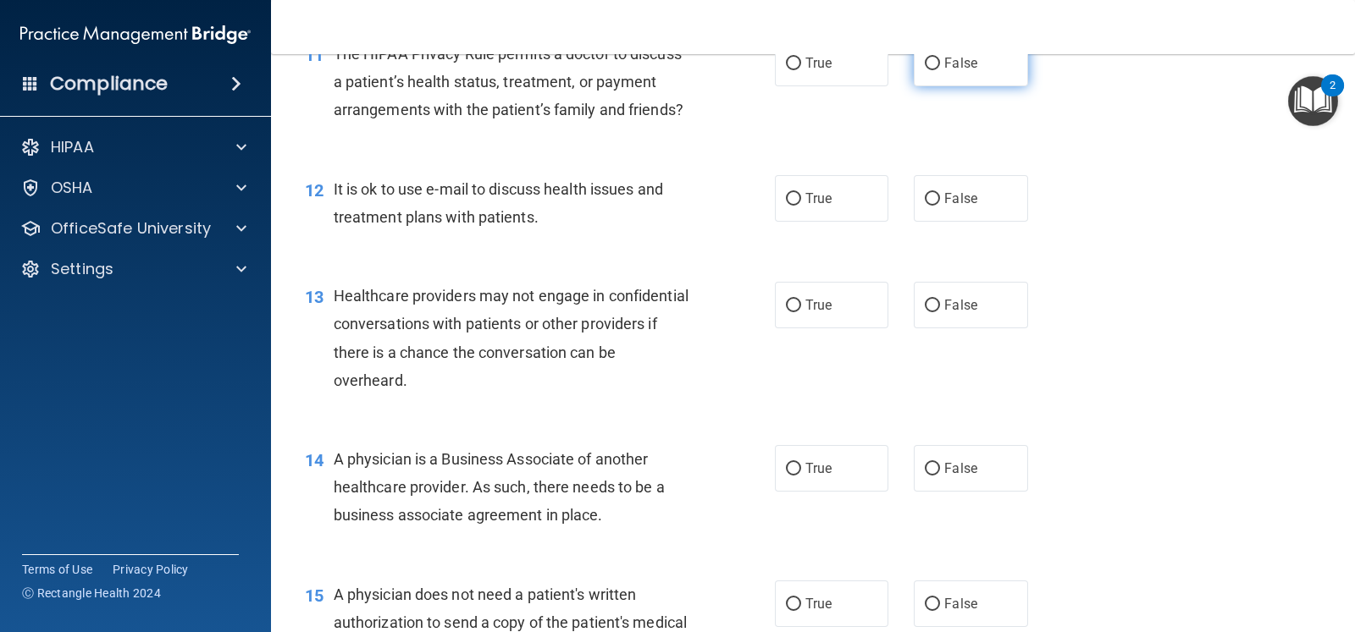
click at [933, 86] on label "False" at bounding box center [970, 63] width 113 height 47
click at [933, 70] on input "False" at bounding box center [932, 64] width 15 height 13
radio input "true"
click at [944, 207] on span "False" at bounding box center [960, 198] width 33 height 16
click at [935, 206] on input "False" at bounding box center [932, 199] width 15 height 13
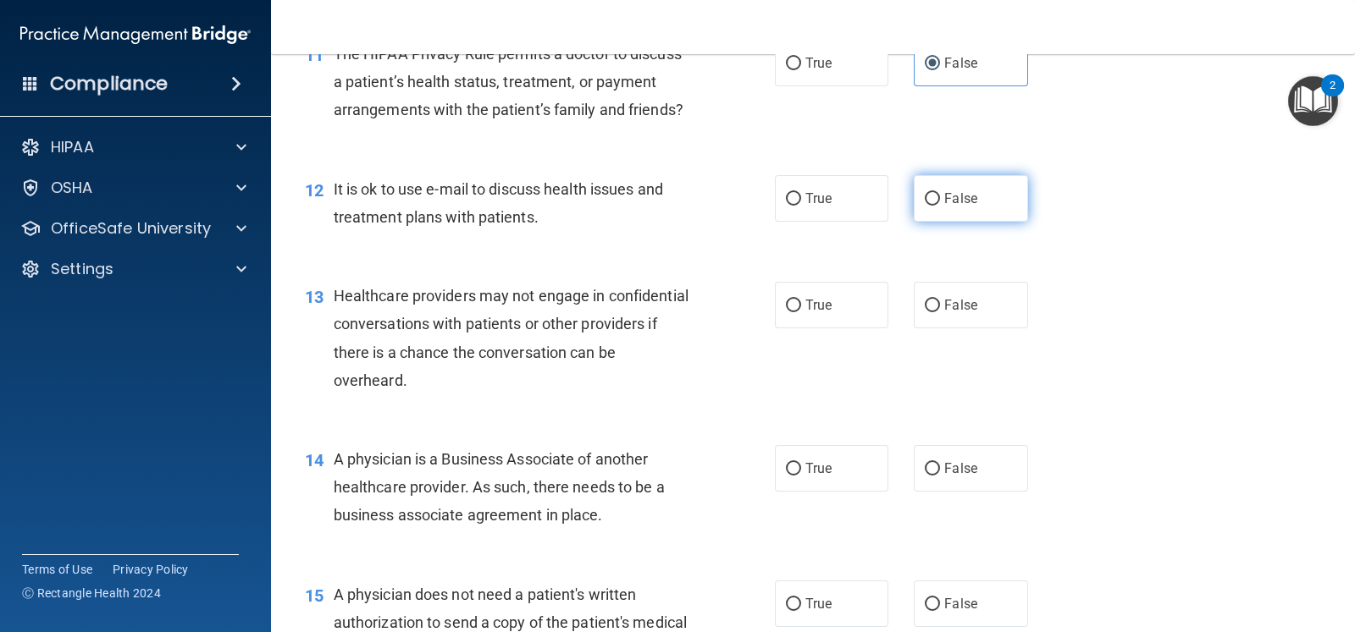
radio input "true"
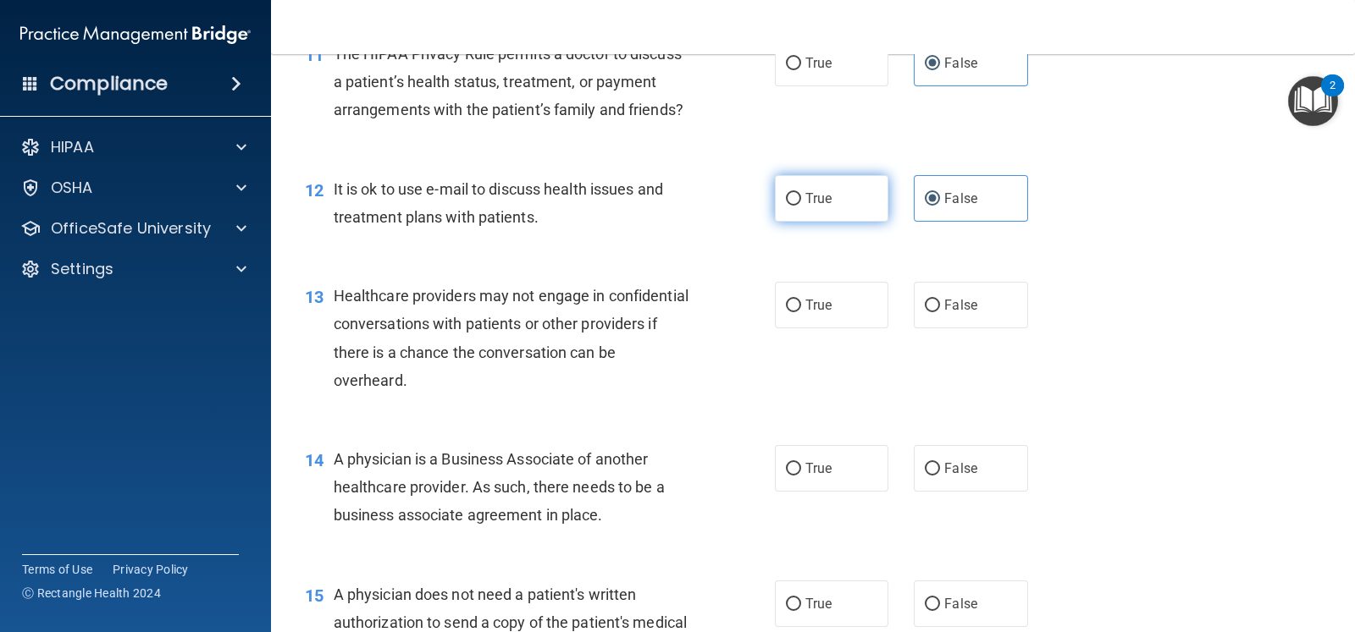
click at [838, 222] on label "True" at bounding box center [831, 198] width 113 height 47
click at [801, 206] on input "True" at bounding box center [793, 199] width 15 height 13
radio input "true"
radio input "false"
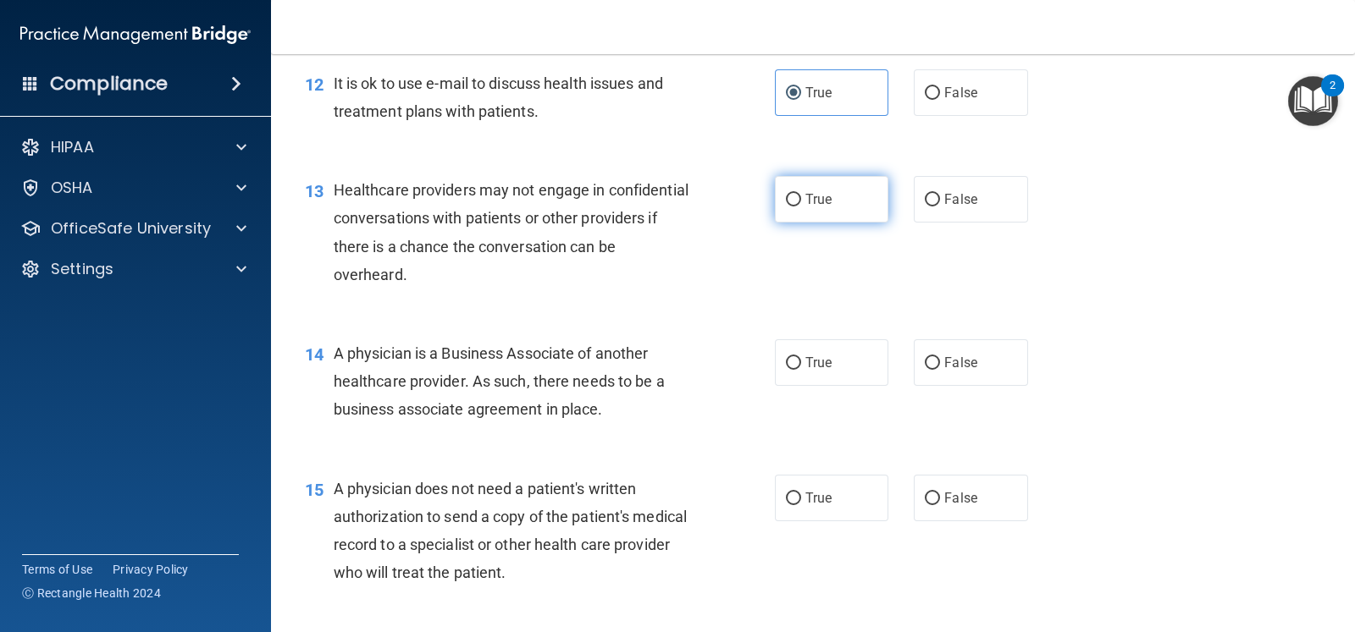
click at [849, 223] on label "True" at bounding box center [831, 199] width 113 height 47
click at [801, 207] on input "True" at bounding box center [793, 200] width 15 height 13
radio input "true"
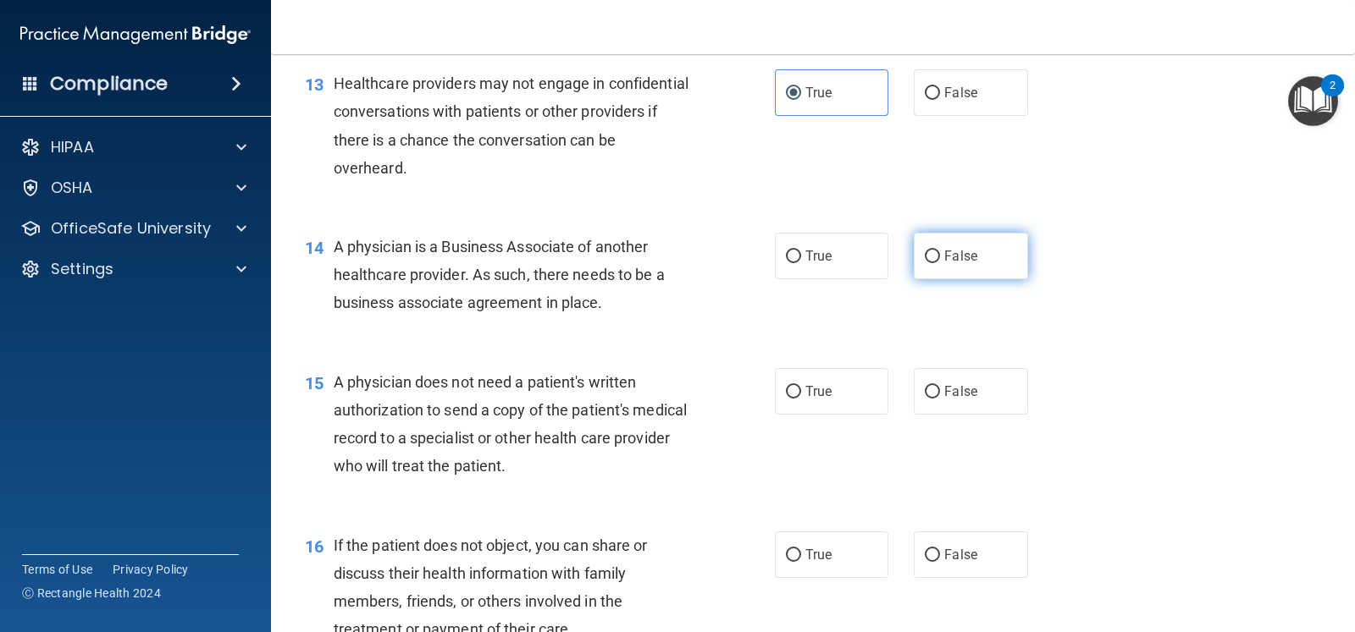
click at [934, 279] on label "False" at bounding box center [970, 256] width 113 height 47
click at [934, 263] on input "False" at bounding box center [932, 257] width 15 height 13
radio input "true"
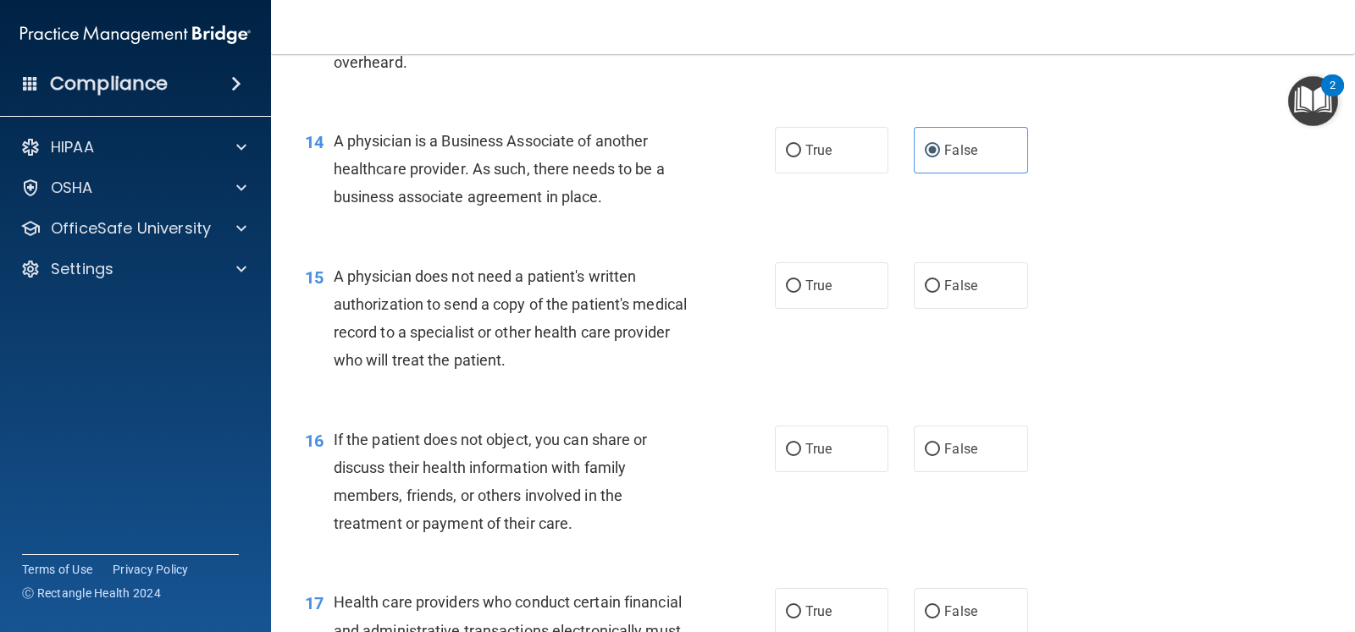
scroll to position [2011, 0]
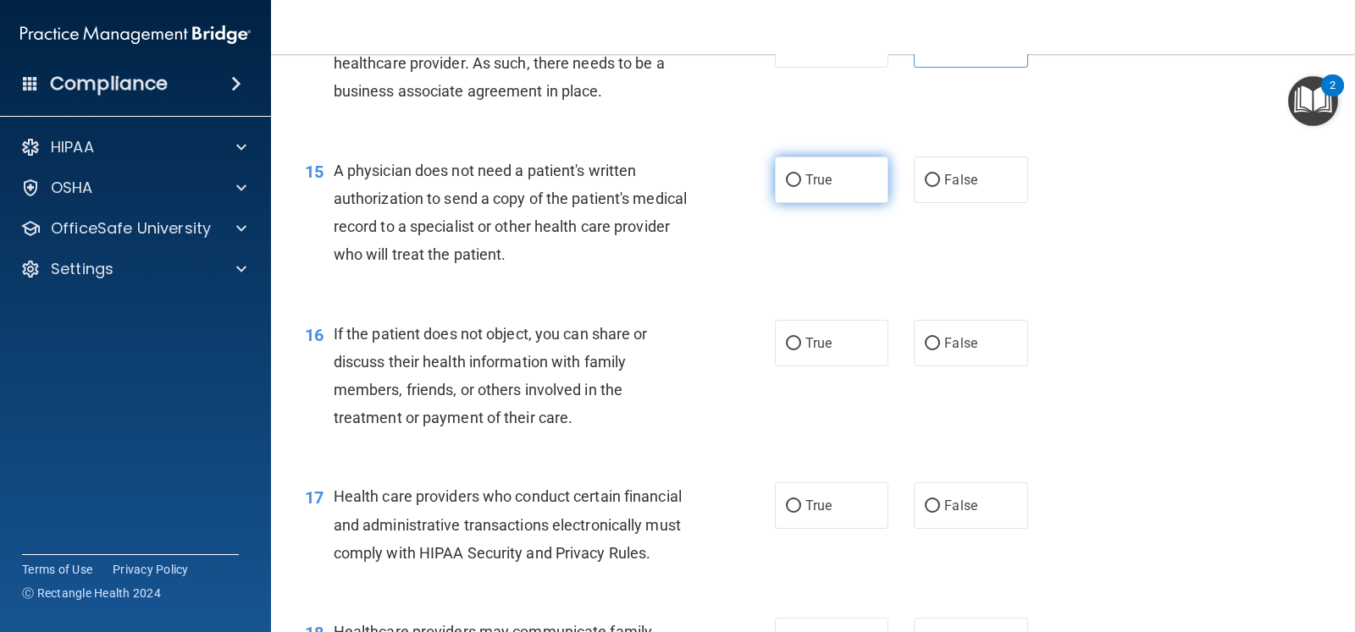
click at [860, 203] on label "True" at bounding box center [831, 180] width 113 height 47
click at [801, 187] on input "True" at bounding box center [793, 180] width 15 height 13
radio input "true"
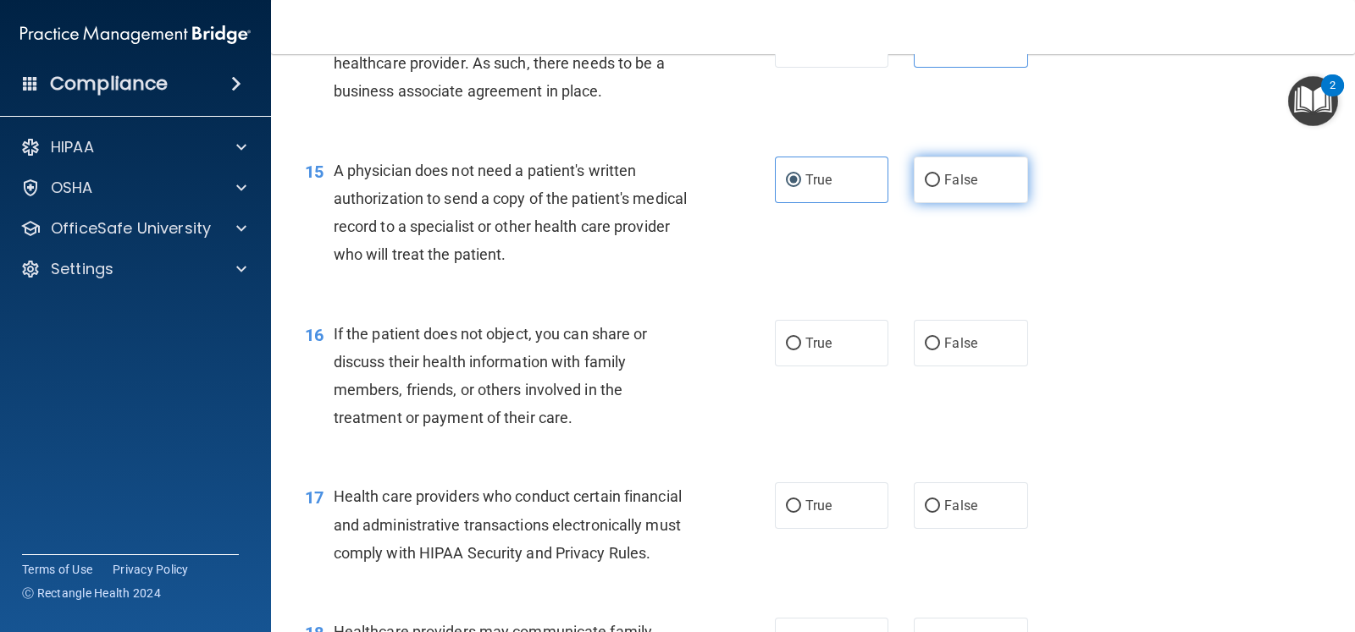
click at [969, 203] on label "False" at bounding box center [970, 180] width 113 height 47
click at [940, 187] on input "False" at bounding box center [932, 180] width 15 height 13
radio input "true"
radio input "false"
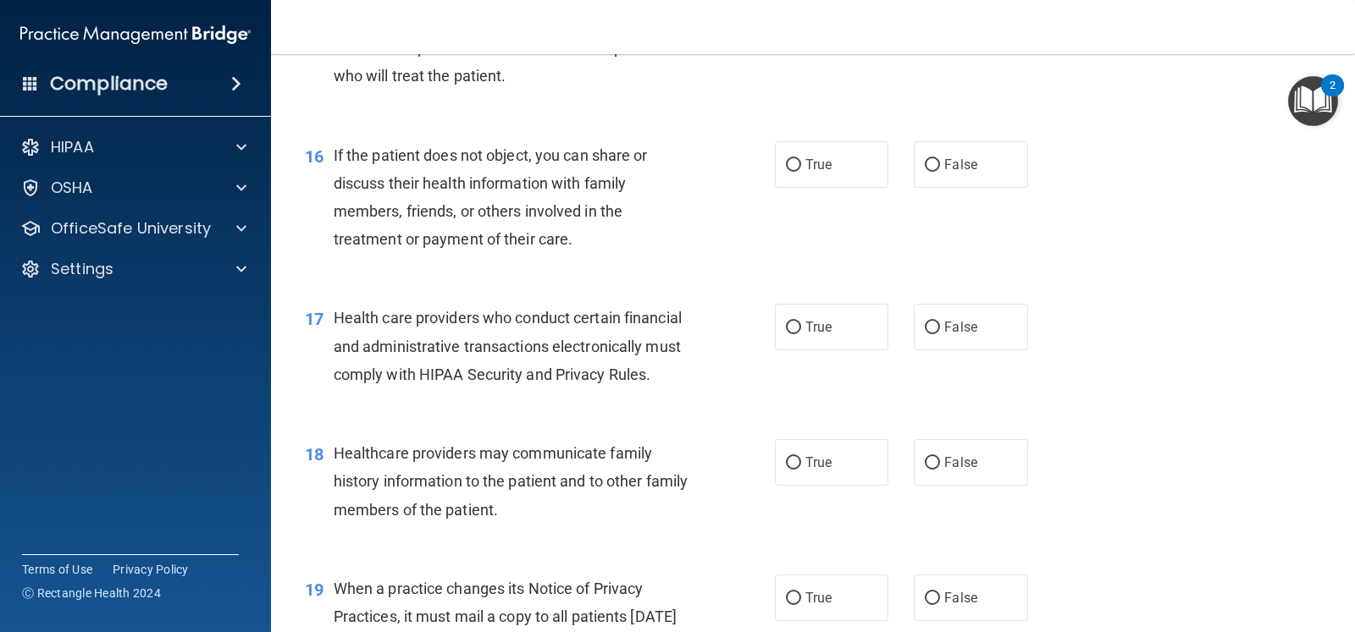
scroll to position [2222, 0]
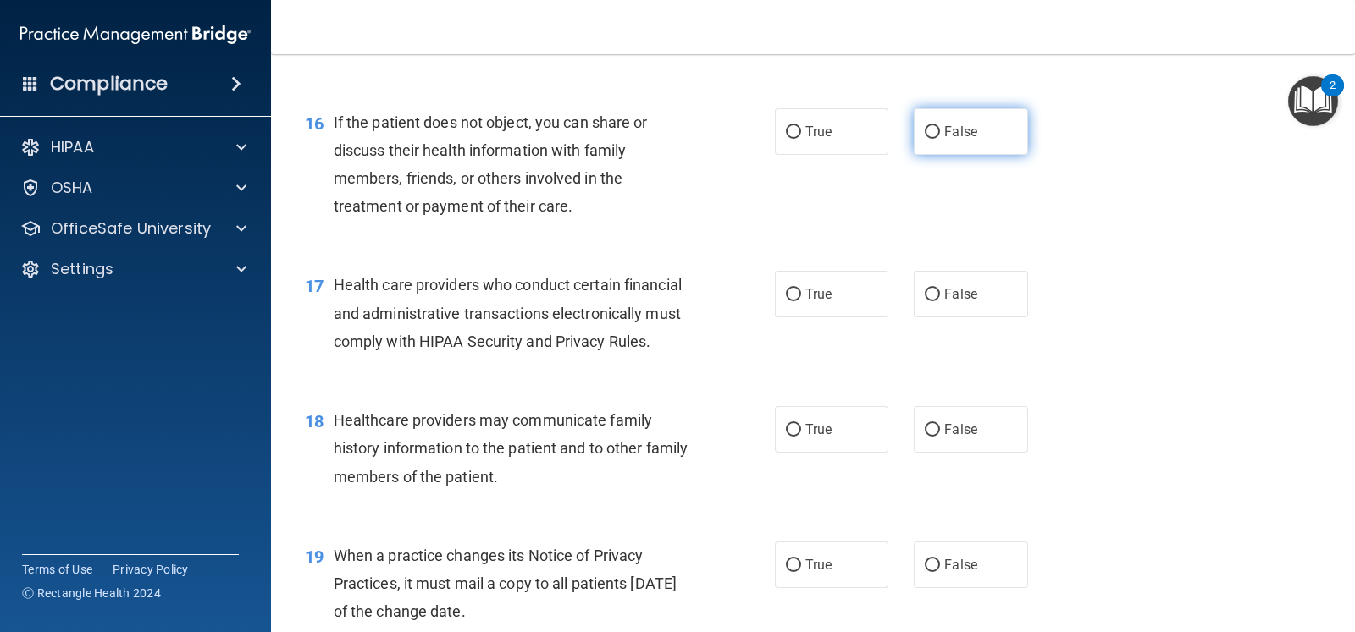
click at [954, 140] on span "False" at bounding box center [960, 132] width 33 height 16
click at [940, 139] on input "False" at bounding box center [932, 132] width 15 height 13
radio input "true"
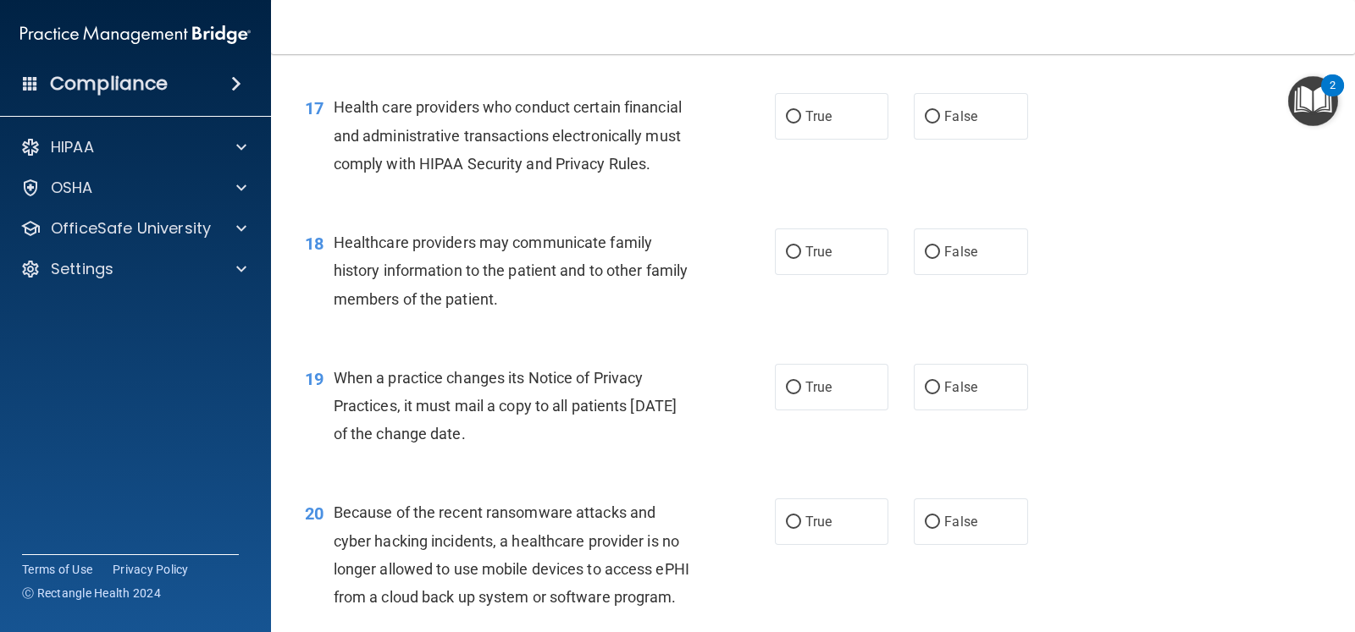
scroll to position [2434, 0]
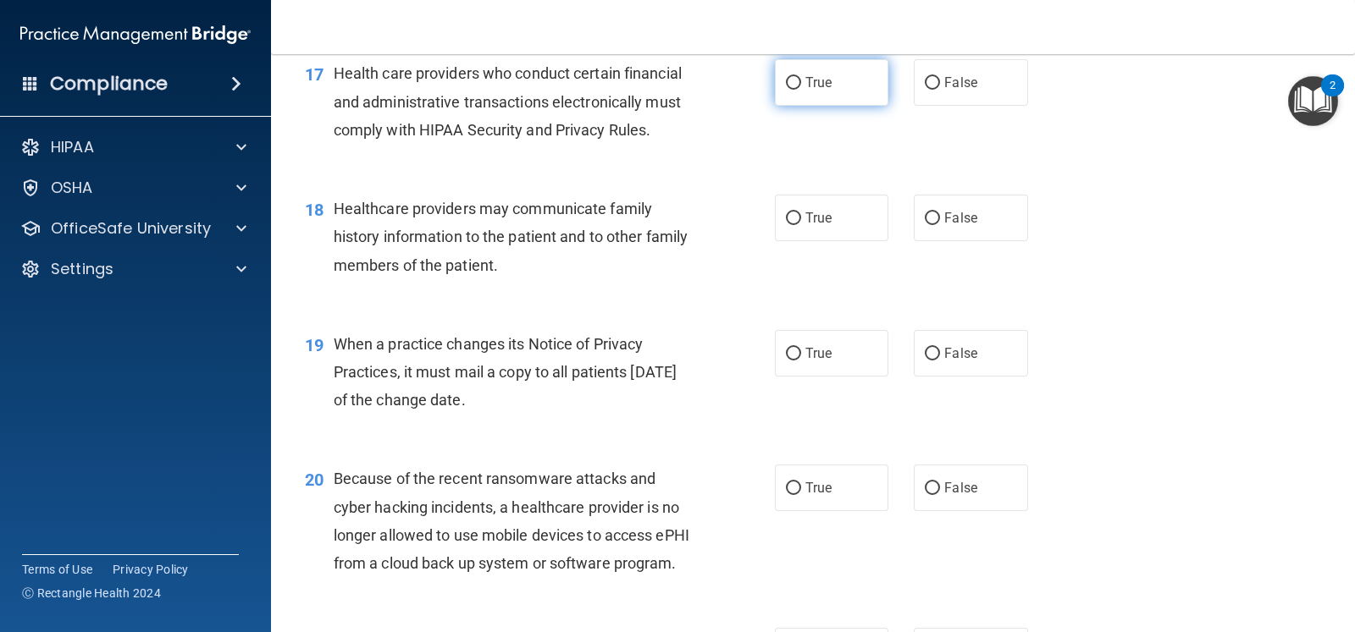
click at [845, 94] on label "True" at bounding box center [831, 82] width 113 height 47
click at [801, 90] on input "True" at bounding box center [793, 83] width 15 height 13
radio input "true"
click at [924, 241] on label "False" at bounding box center [970, 218] width 113 height 47
click at [925, 225] on input "False" at bounding box center [932, 219] width 15 height 13
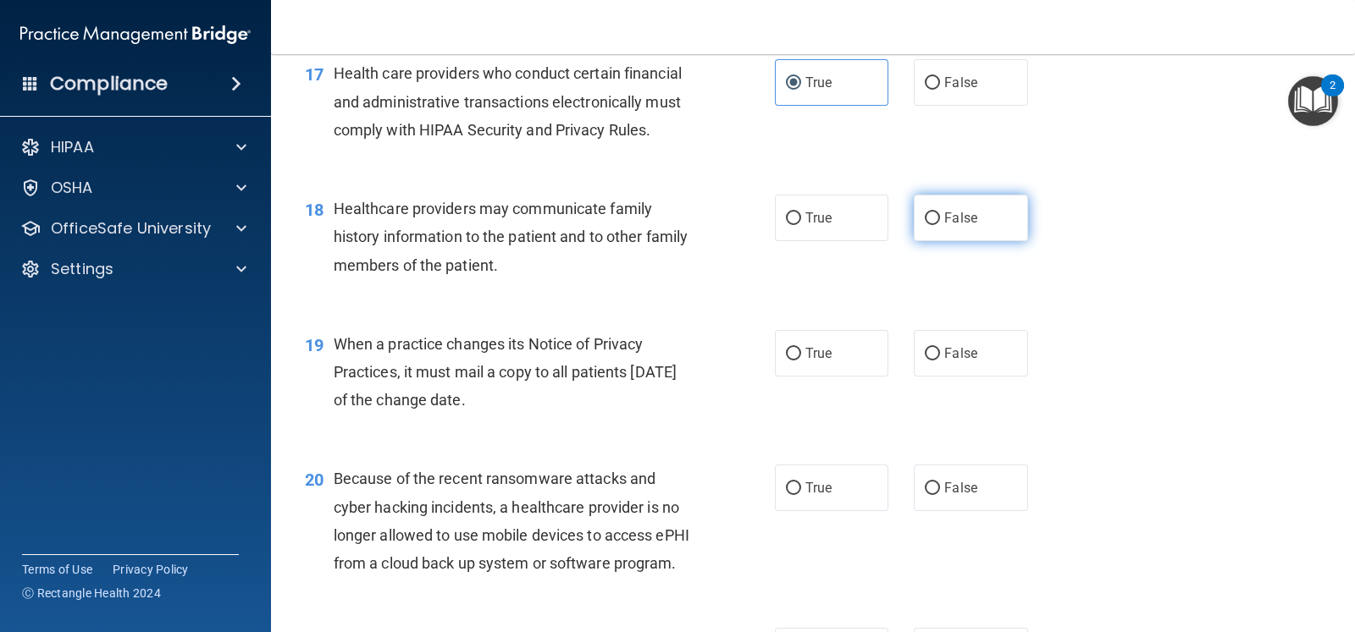
radio input "true"
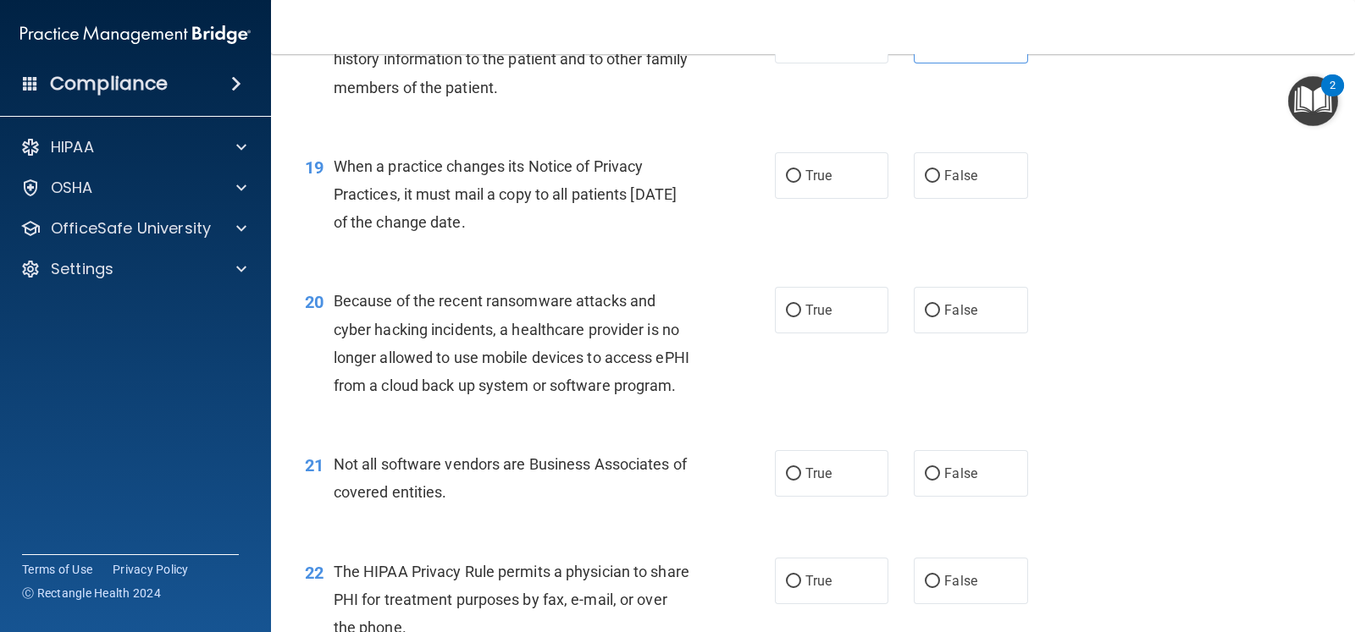
scroll to position [2645, 0]
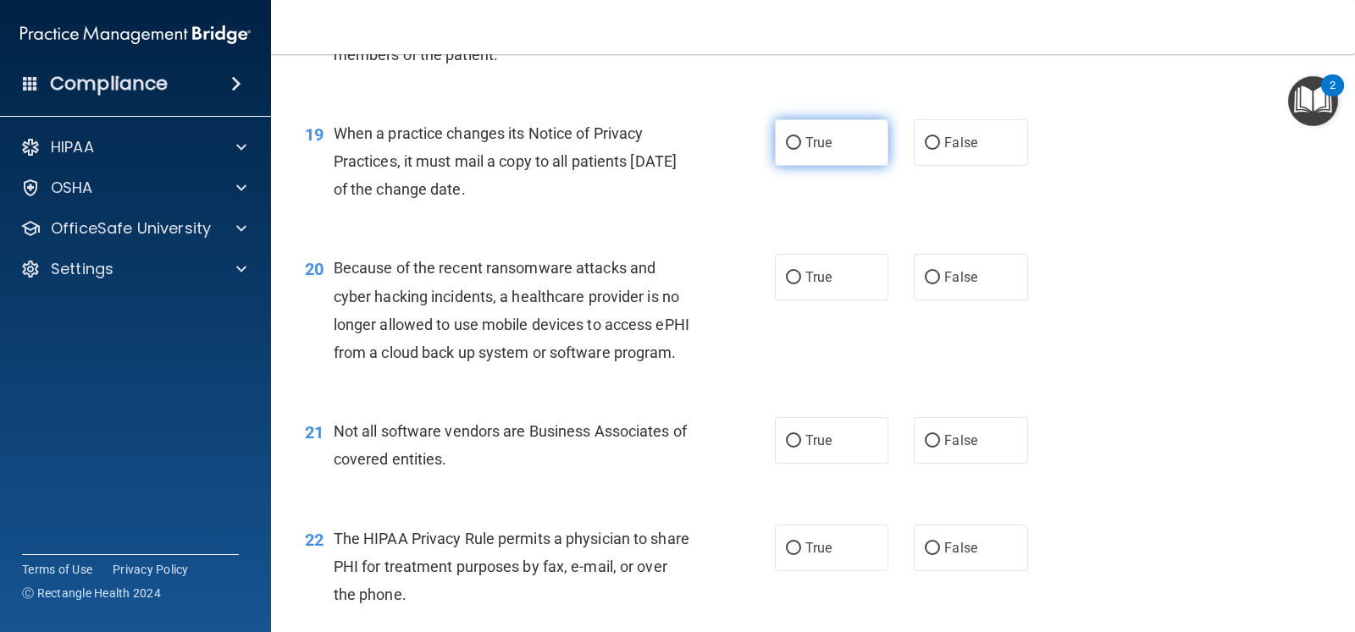
click at [823, 157] on label "True" at bounding box center [831, 142] width 113 height 47
click at [801, 150] on input "True" at bounding box center [793, 143] width 15 height 13
radio input "true"
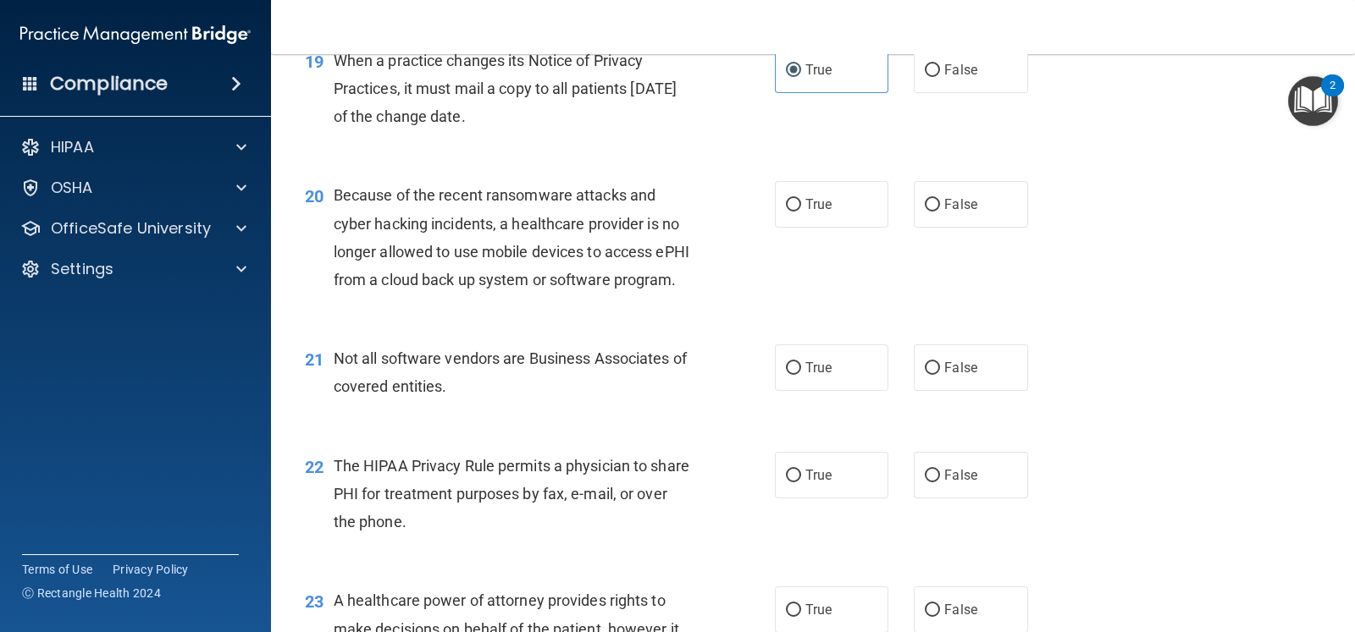
scroll to position [2751, 0]
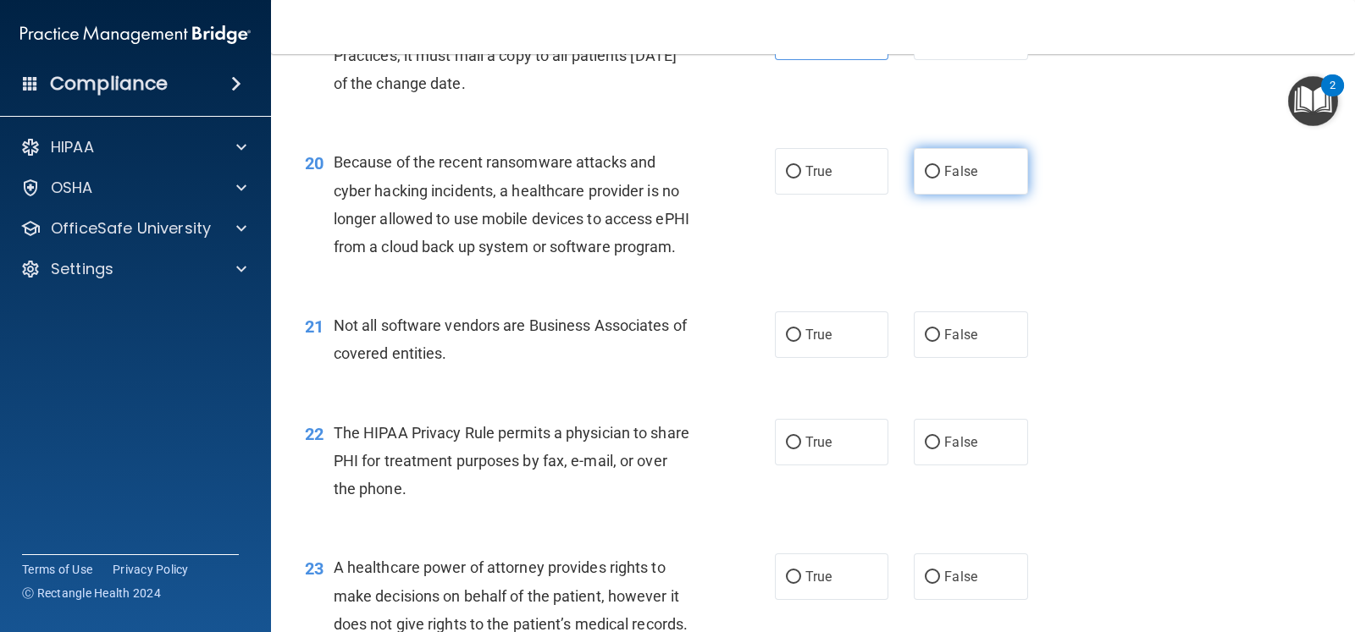
click at [972, 195] on label "False" at bounding box center [970, 171] width 113 height 47
click at [940, 179] on input "False" at bounding box center [932, 172] width 15 height 13
radio input "true"
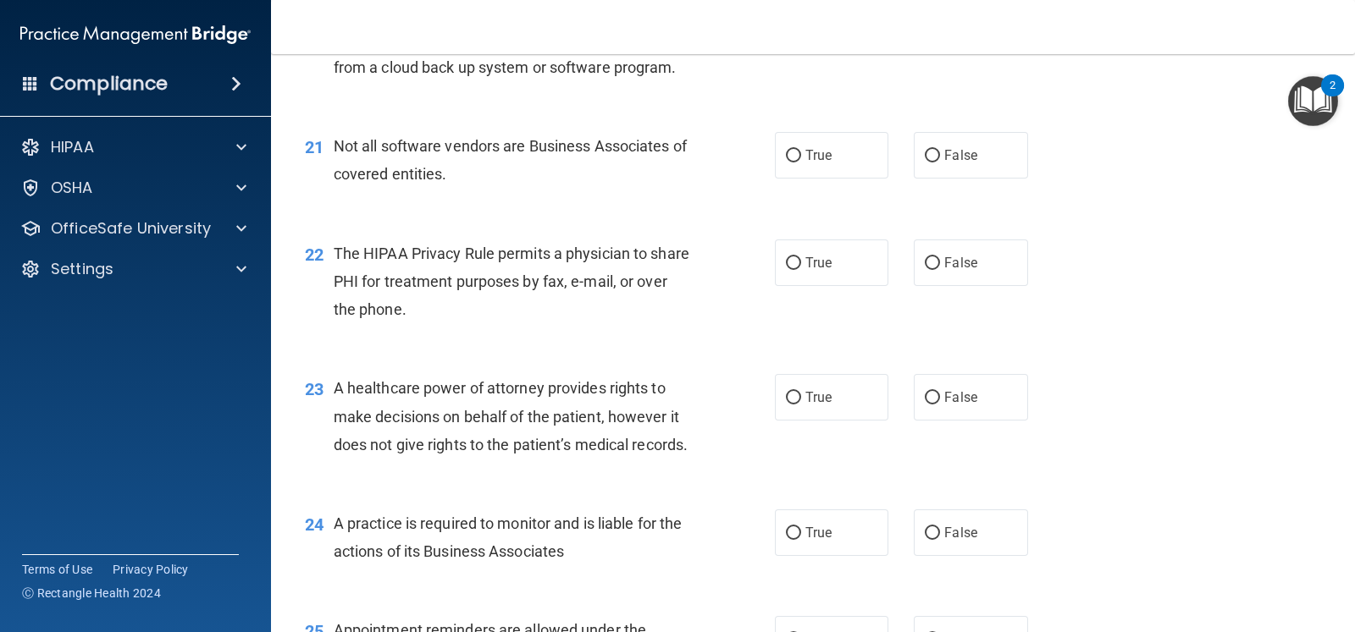
scroll to position [2962, 0]
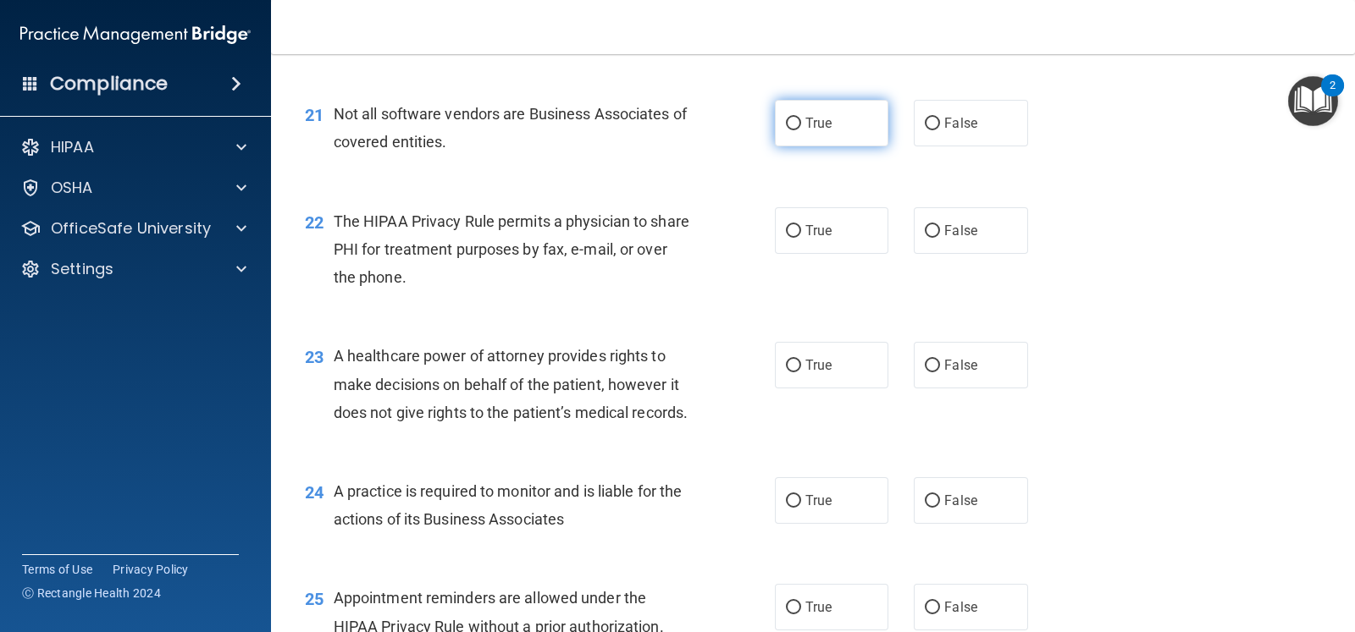
click at [853, 146] on label "True" at bounding box center [831, 123] width 113 height 47
click at [801, 130] on input "True" at bounding box center [793, 124] width 15 height 13
radio input "true"
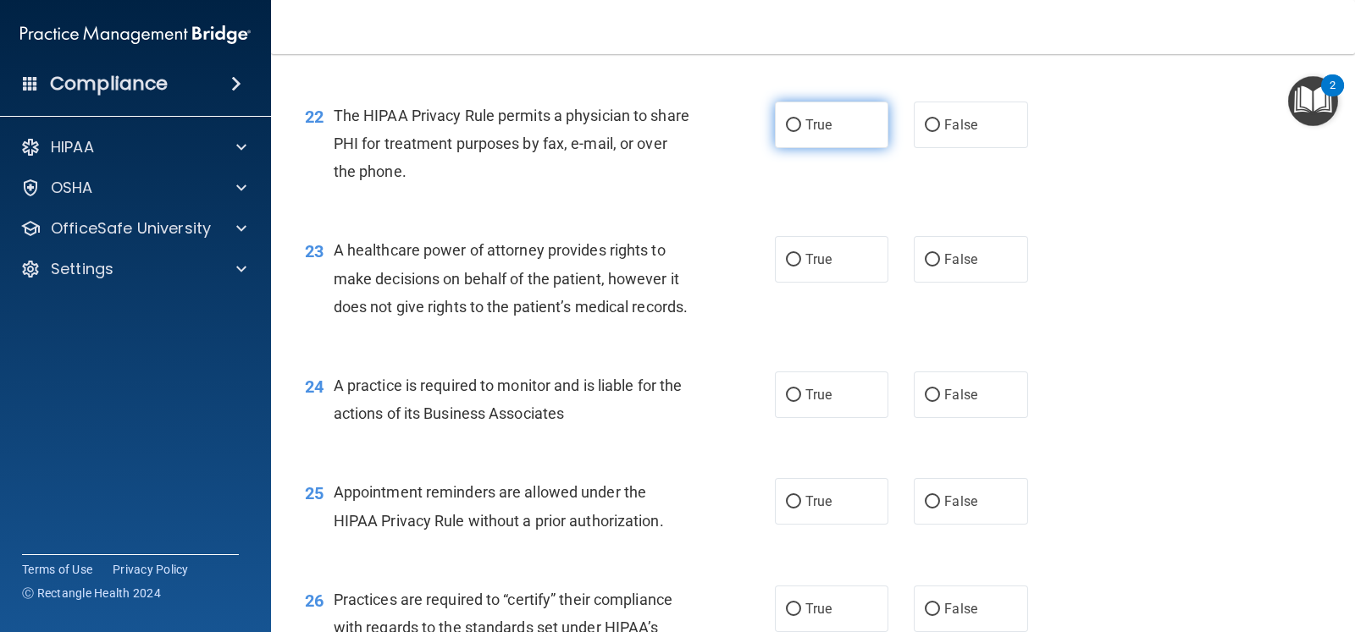
click at [830, 148] on label "True" at bounding box center [831, 125] width 113 height 47
click at [801, 132] on input "True" at bounding box center [793, 125] width 15 height 13
radio input "true"
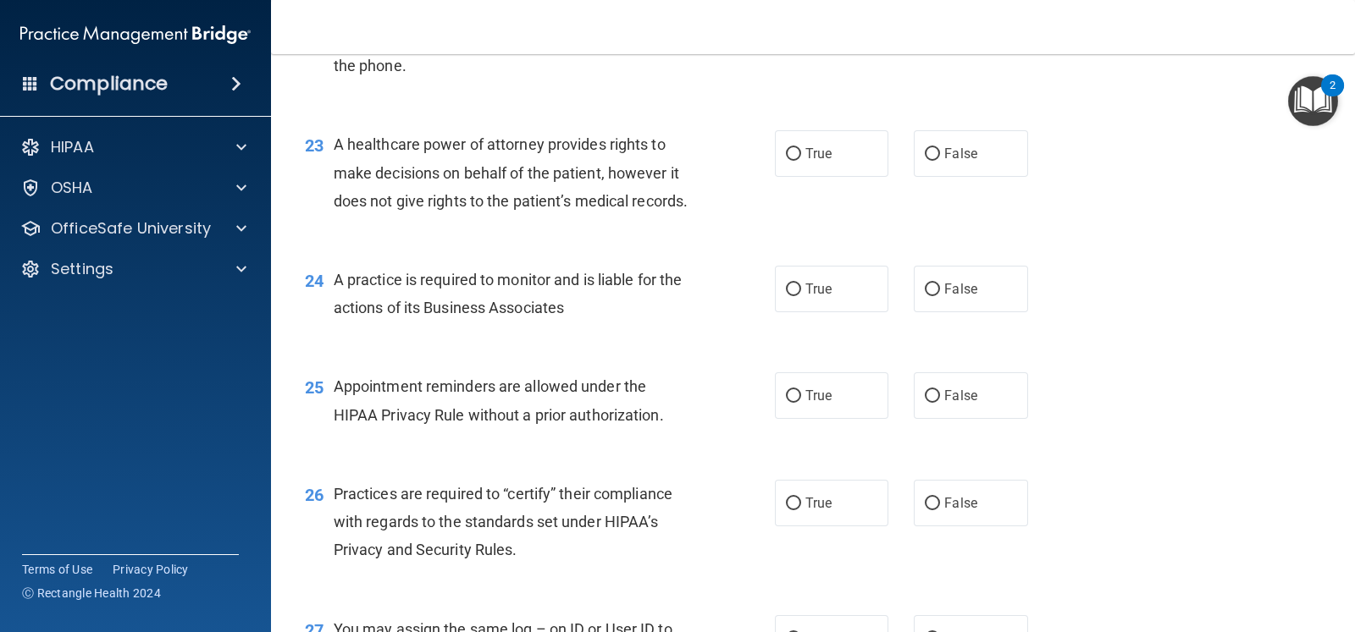
scroll to position [3280, 0]
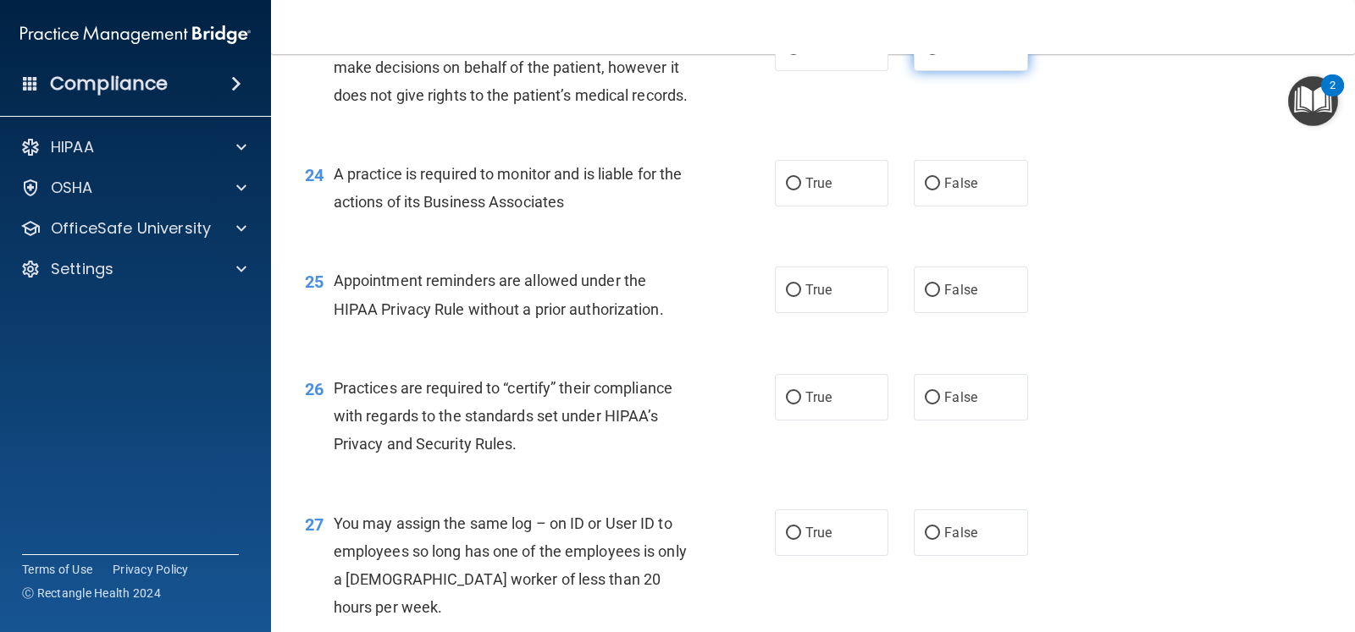
click at [999, 71] on label "False" at bounding box center [970, 48] width 113 height 47
click at [940, 55] on input "False" at bounding box center [932, 48] width 15 height 13
radio input "true"
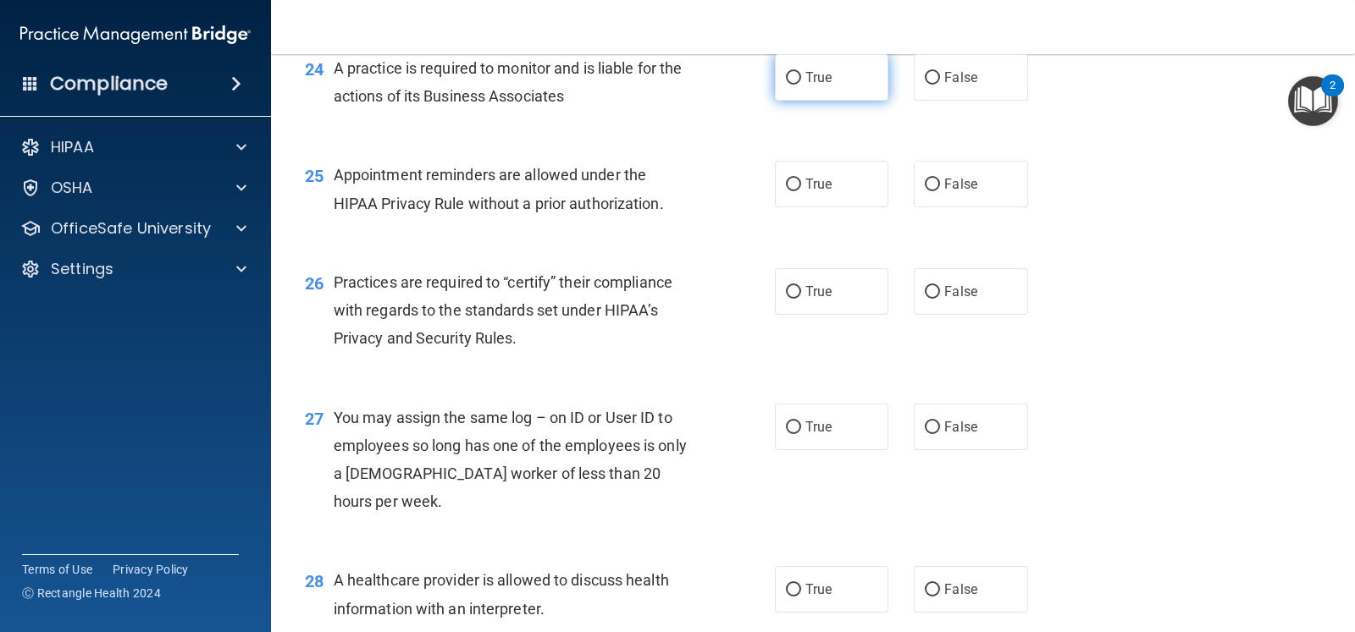
click at [813, 86] on span "True" at bounding box center [818, 77] width 26 height 16
click at [801, 85] on input "True" at bounding box center [793, 78] width 15 height 13
radio input "true"
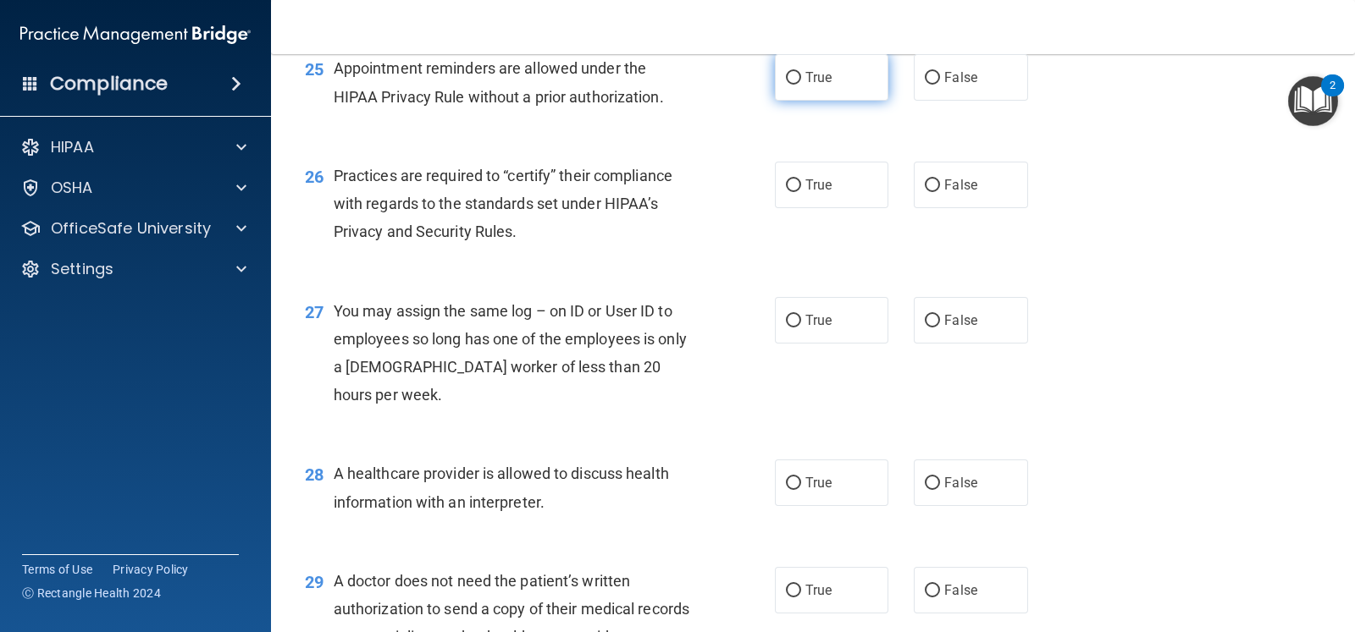
click at [876, 101] on label "True" at bounding box center [831, 77] width 113 height 47
click at [801, 85] on input "True" at bounding box center [793, 78] width 15 height 13
radio input "true"
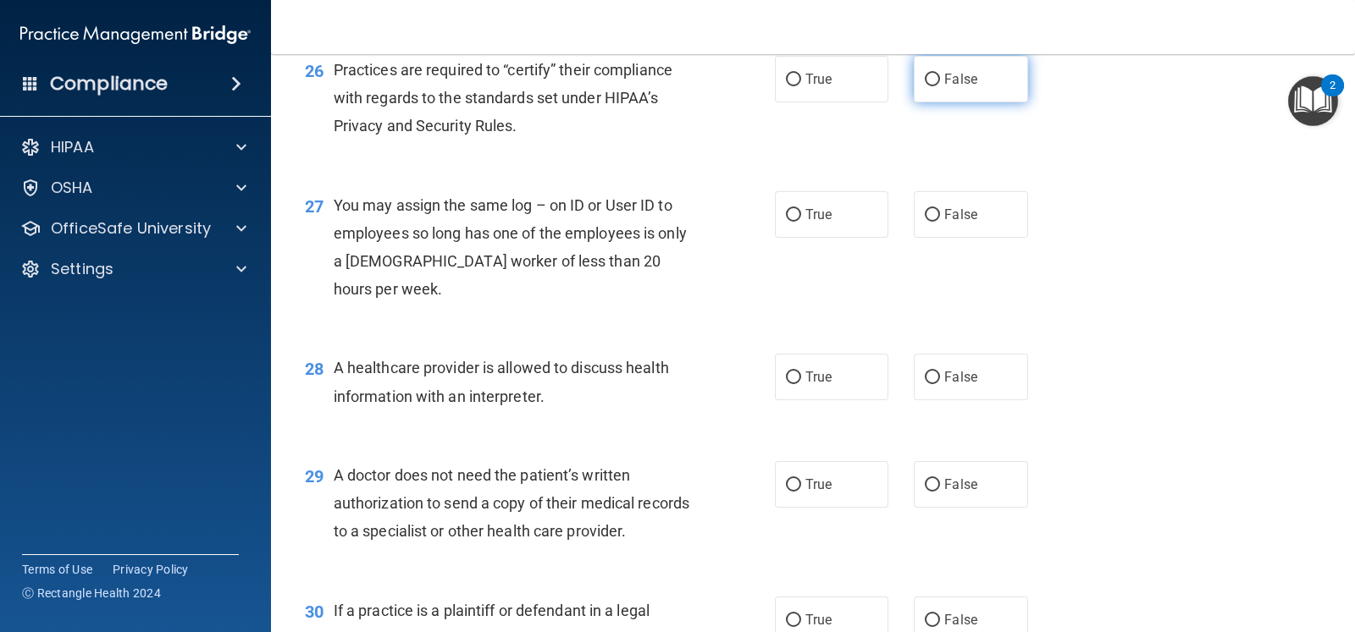
click at [967, 102] on label "False" at bounding box center [970, 79] width 113 height 47
click at [940, 86] on input "False" at bounding box center [932, 80] width 15 height 13
radio input "true"
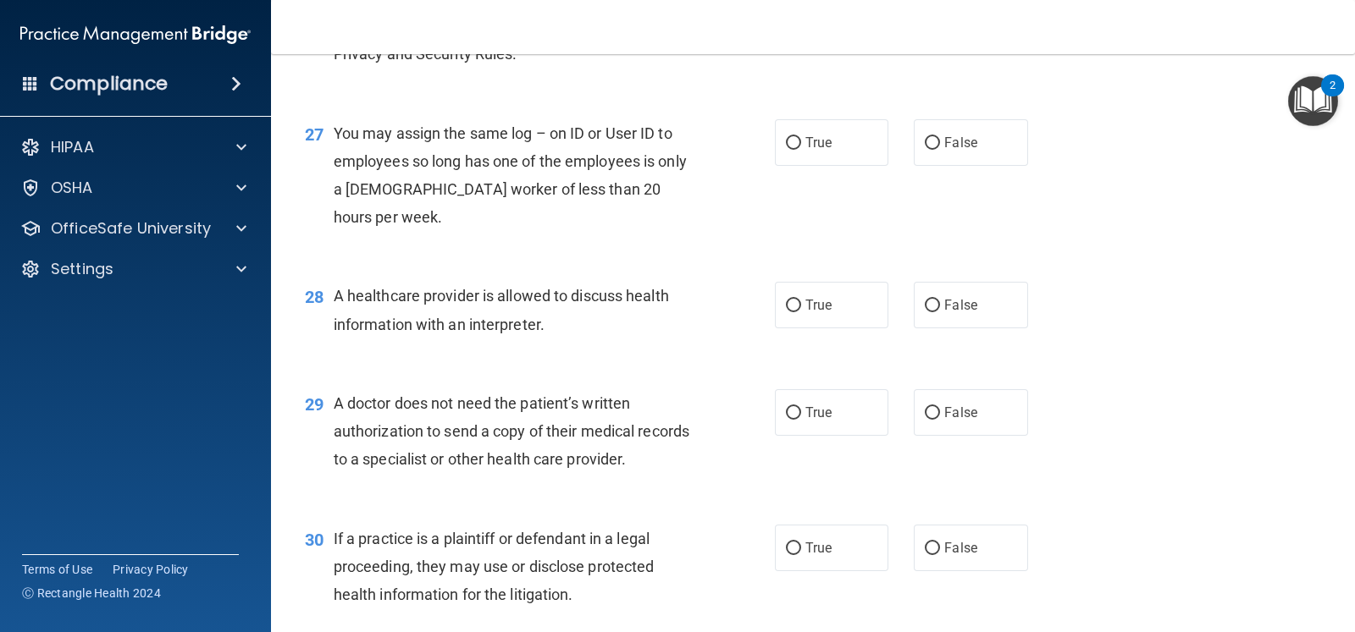
scroll to position [3704, 0]
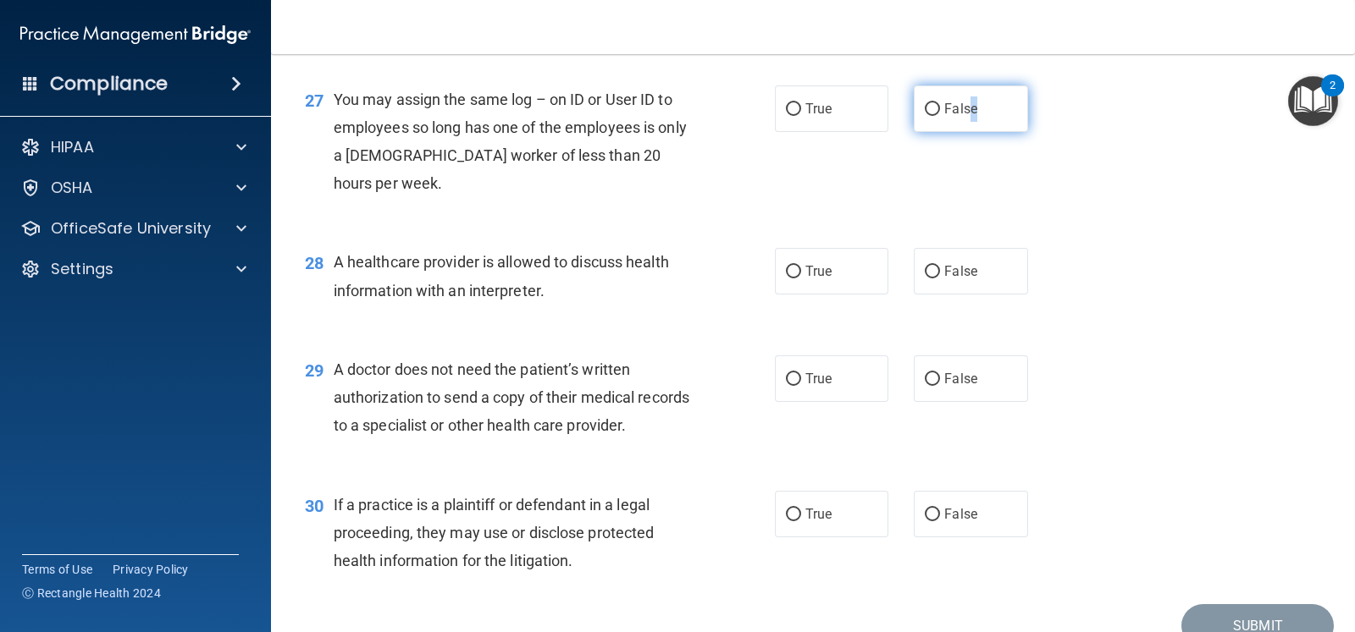
click at [963, 117] on span "False" at bounding box center [960, 109] width 33 height 16
click at [989, 132] on label "False" at bounding box center [970, 109] width 113 height 47
click at [940, 116] on input "False" at bounding box center [932, 109] width 15 height 13
radio input "true"
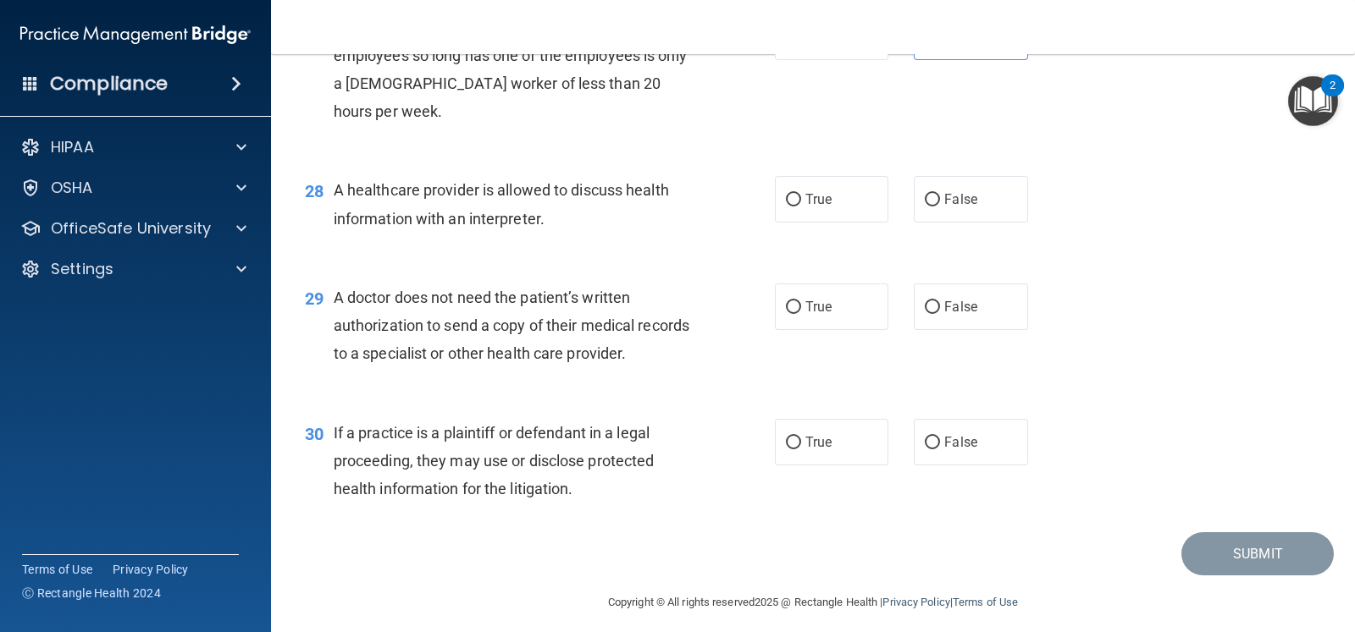
scroll to position [3810, 0]
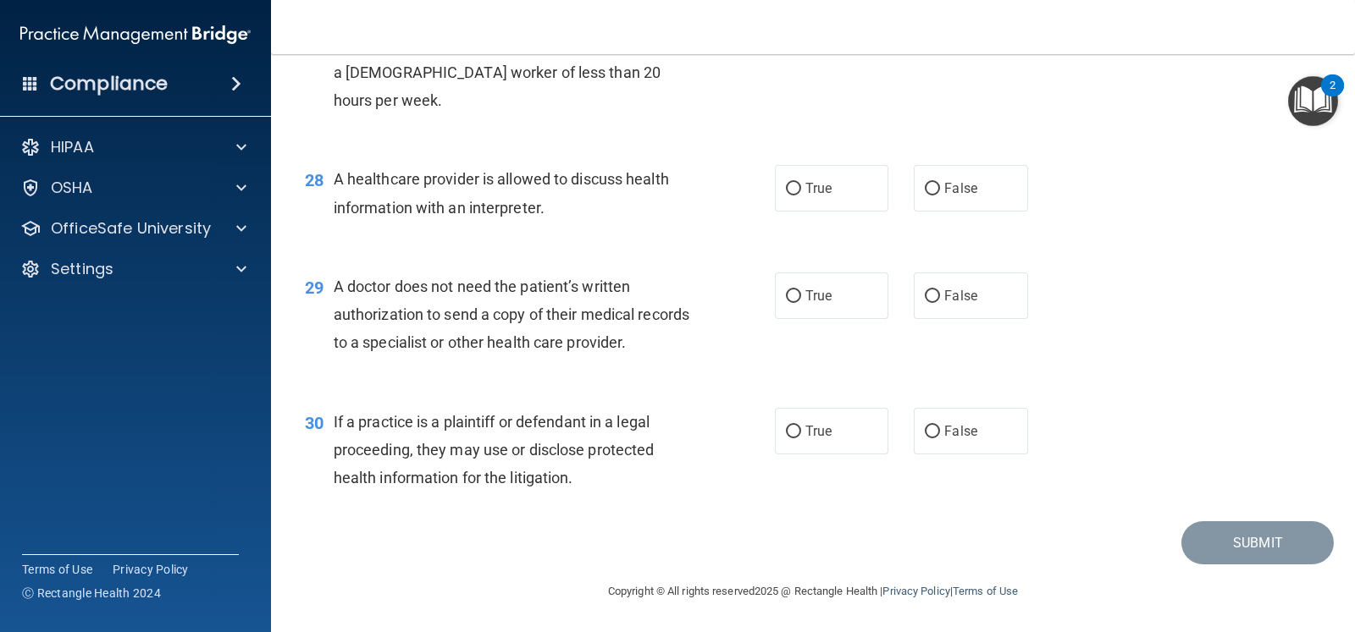
click at [1063, 145] on div "27 You may assign the same log – on ID or User ID to employees so long has one …" at bounding box center [812, 62] width 1041 height 163
click at [851, 202] on label "True" at bounding box center [831, 188] width 113 height 47
click at [801, 196] on input "True" at bounding box center [793, 189] width 15 height 13
radio input "true"
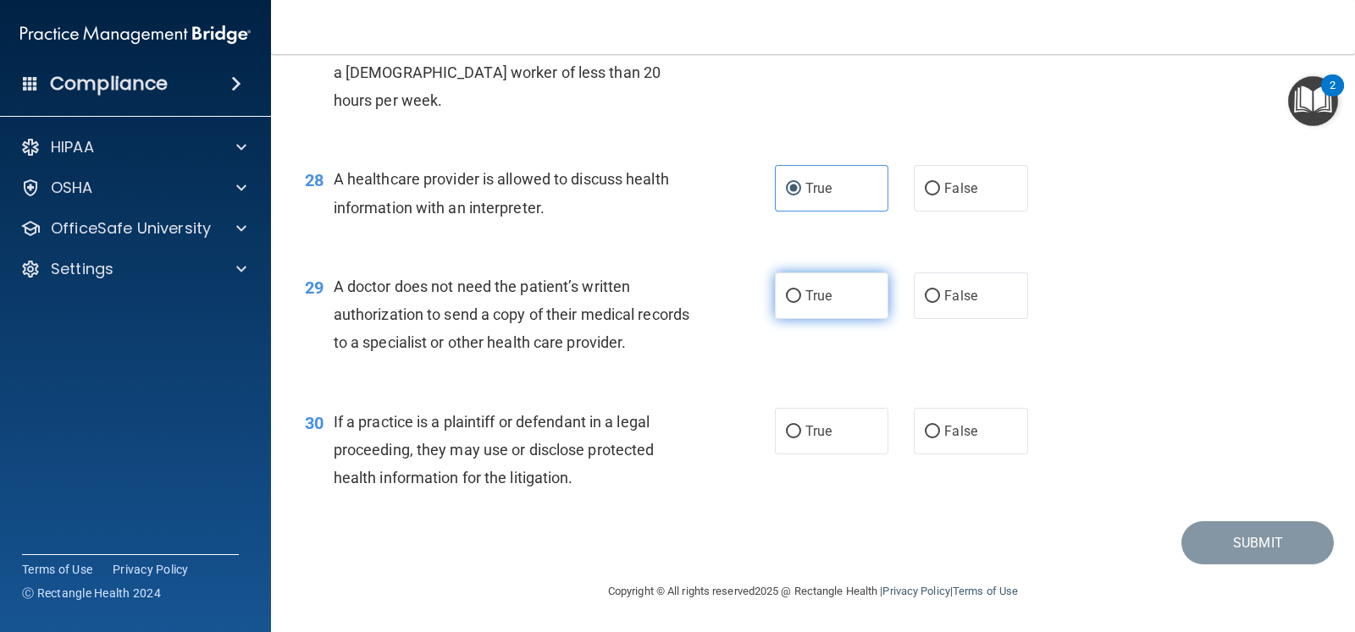
click at [864, 301] on label "True" at bounding box center [831, 296] width 113 height 47
click at [801, 301] on input "True" at bounding box center [793, 296] width 15 height 13
radio input "true"
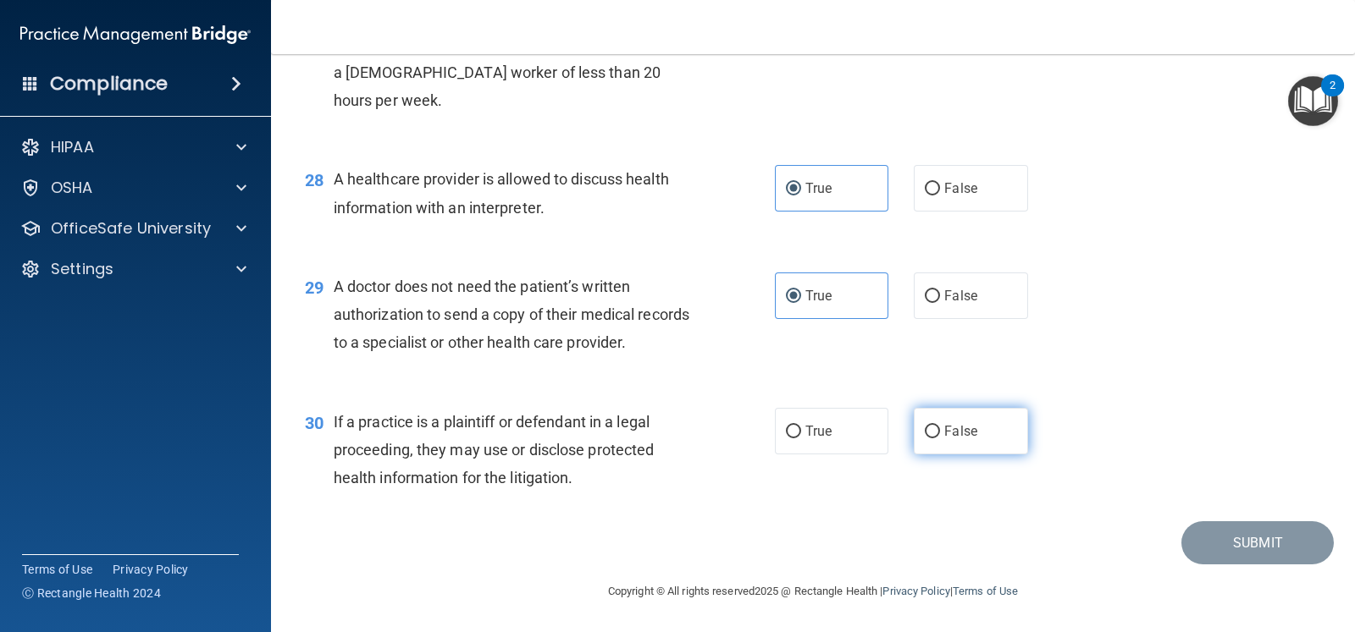
click at [914, 448] on label "False" at bounding box center [970, 431] width 113 height 47
click at [925, 439] on input "False" at bounding box center [932, 432] width 15 height 13
radio input "true"
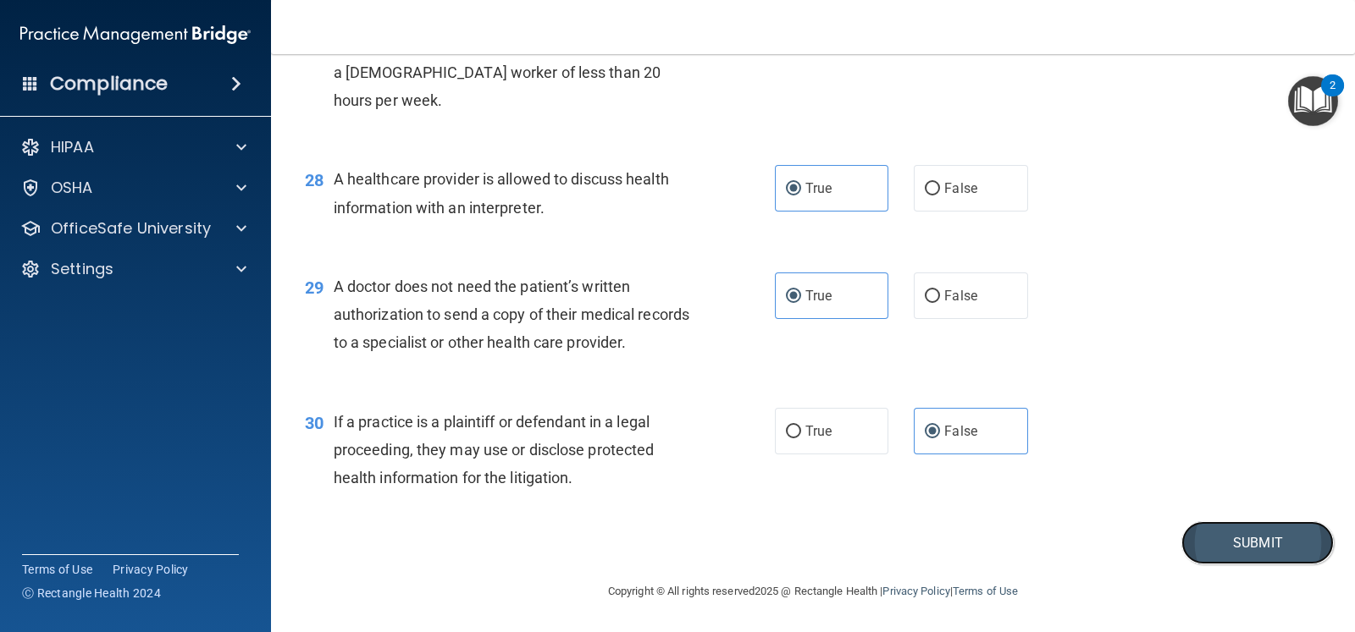
click at [1204, 522] on button "Submit" at bounding box center [1257, 543] width 152 height 43
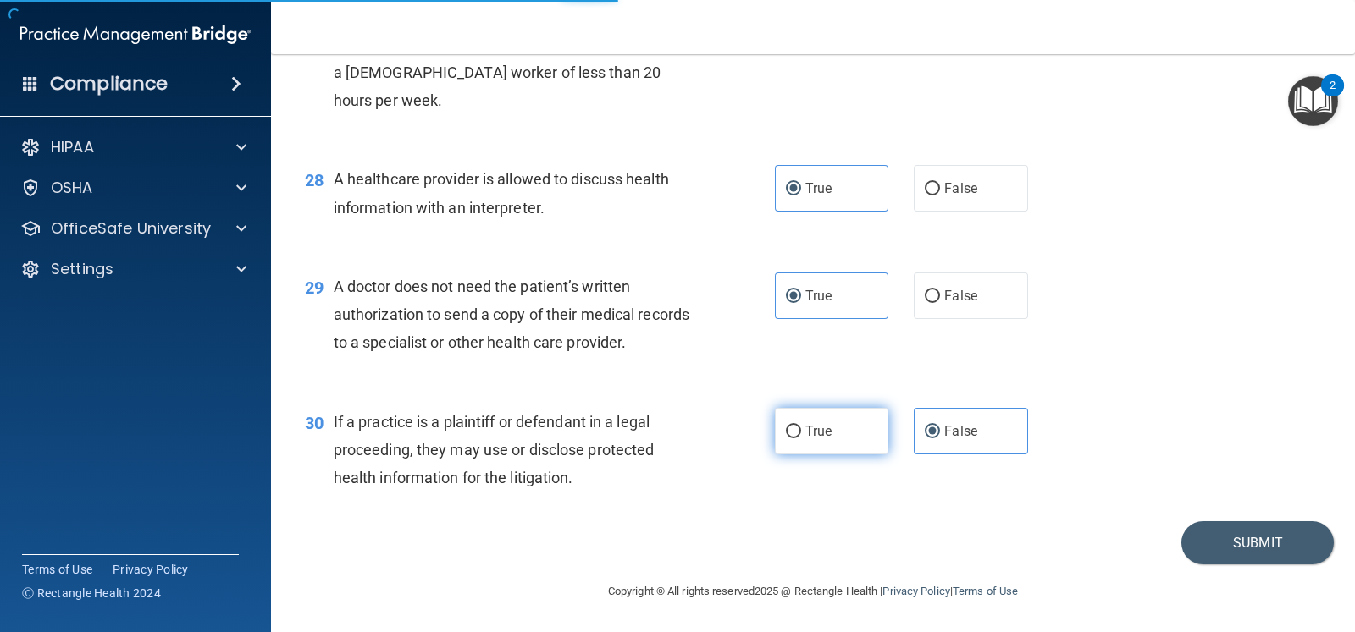
click at [832, 450] on label "True" at bounding box center [831, 431] width 113 height 47
click at [801, 439] on input "True" at bounding box center [793, 432] width 15 height 13
radio input "true"
radio input "false"
click at [1244, 541] on button "Submit" at bounding box center [1257, 543] width 152 height 43
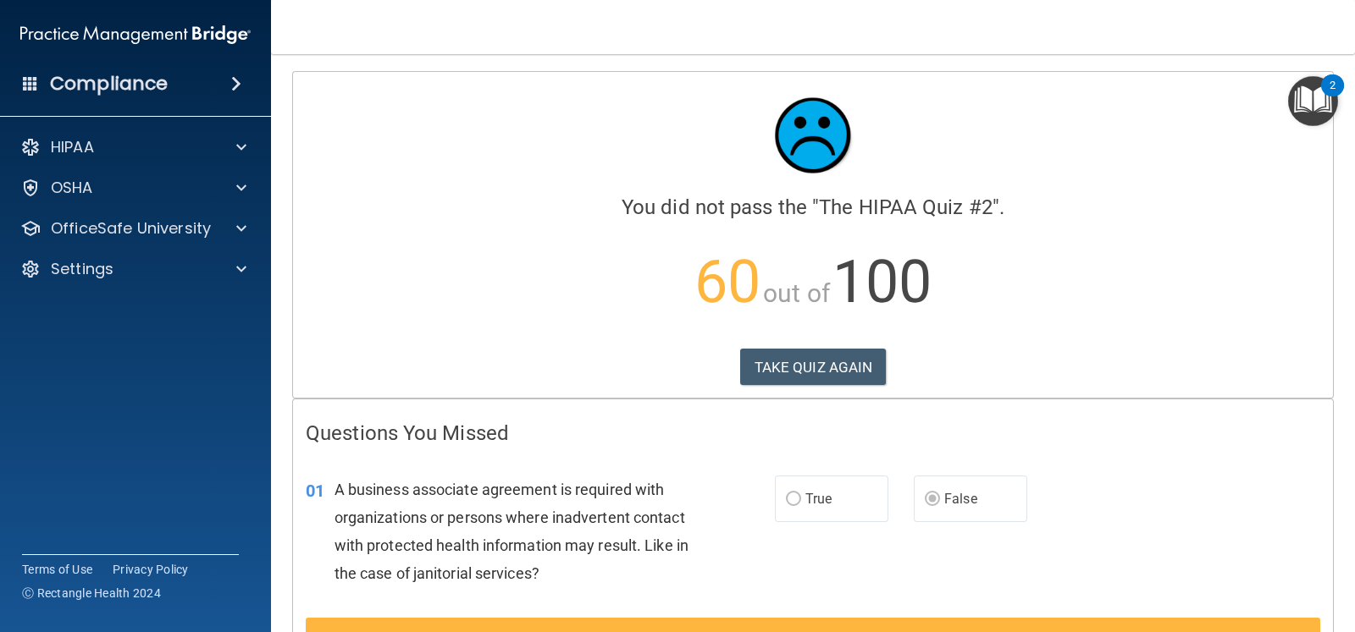
scroll to position [105, 0]
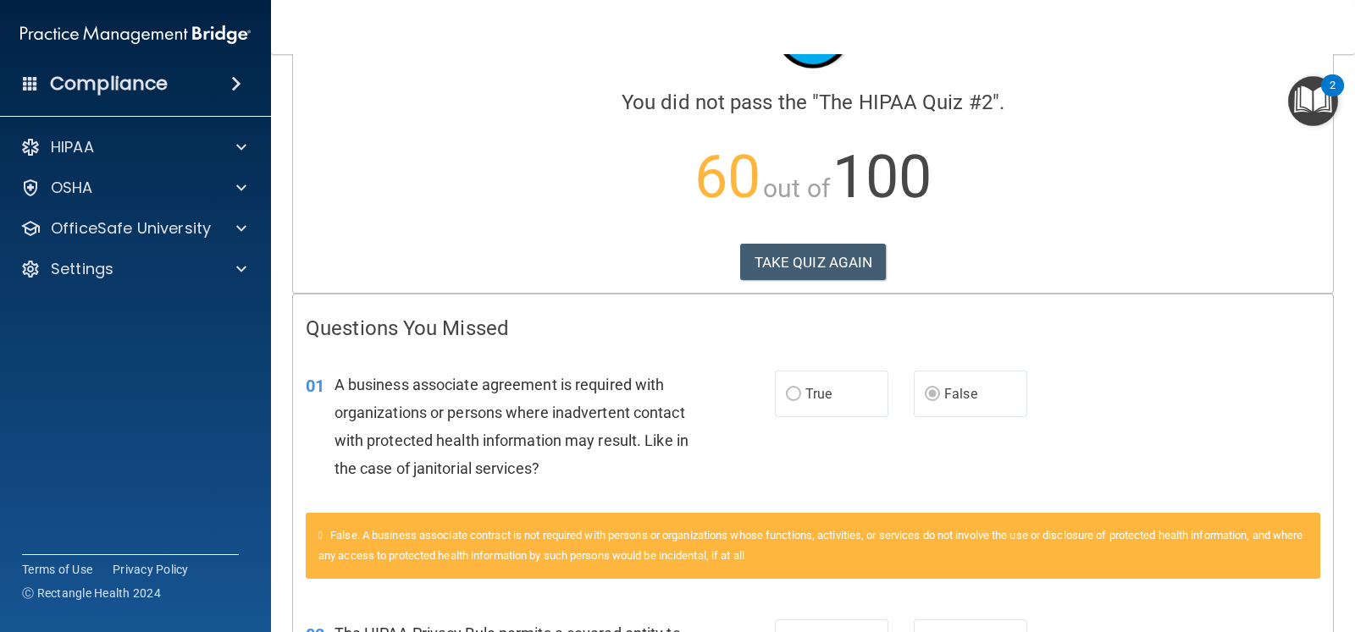
click at [813, 396] on span "True" at bounding box center [818, 394] width 26 height 16
click at [897, 401] on div "True False" at bounding box center [911, 394] width 273 height 47
click at [851, 264] on button "TAKE QUIZ AGAIN" at bounding box center [813, 262] width 146 height 37
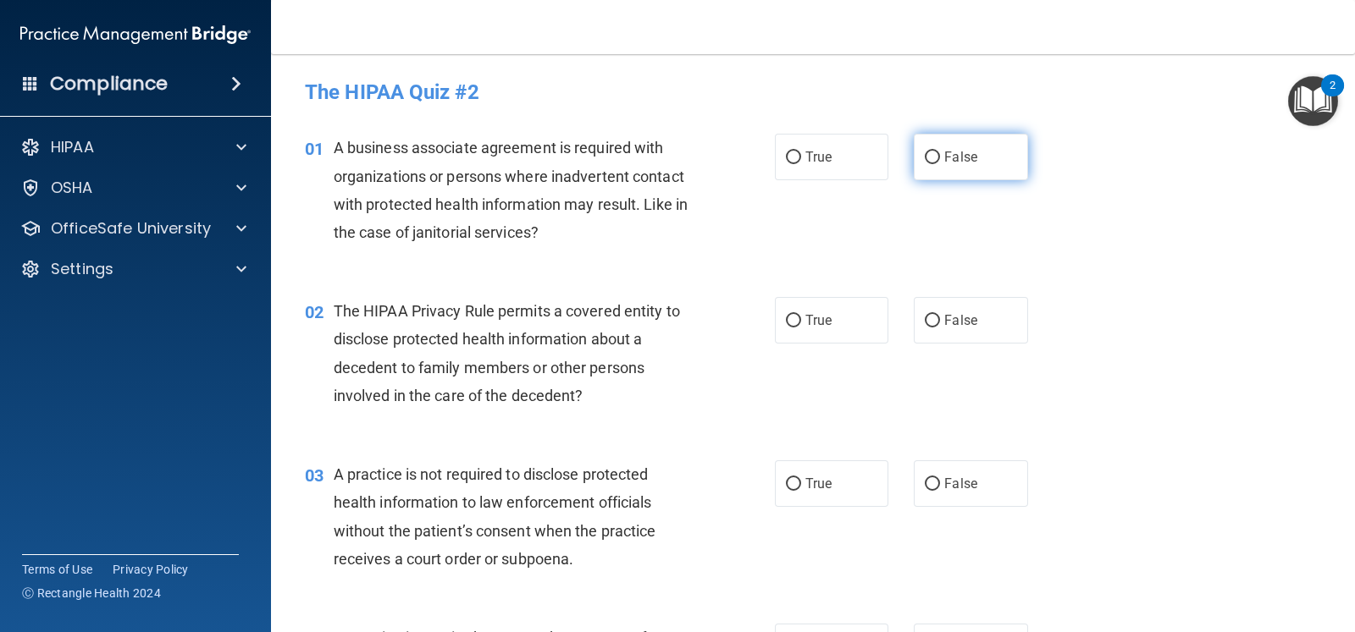
click at [947, 167] on label "False" at bounding box center [970, 157] width 113 height 47
click at [940, 164] on input "False" at bounding box center [932, 158] width 15 height 13
radio input "true"
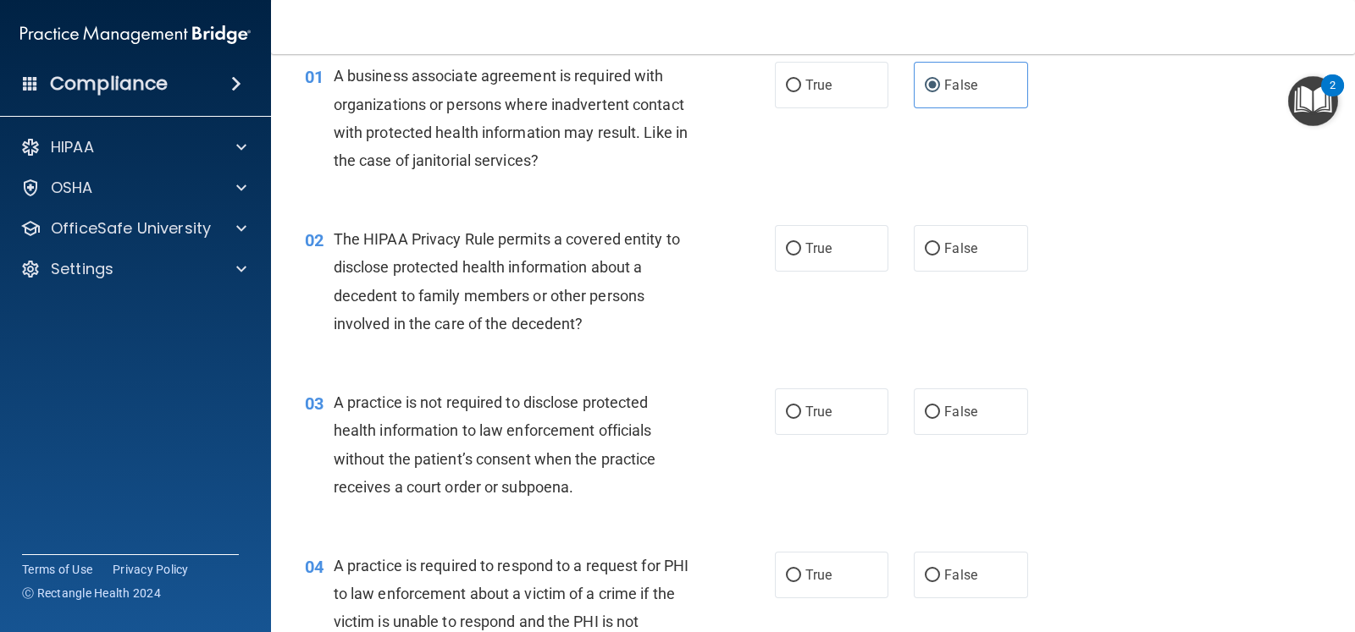
scroll to position [105, 0]
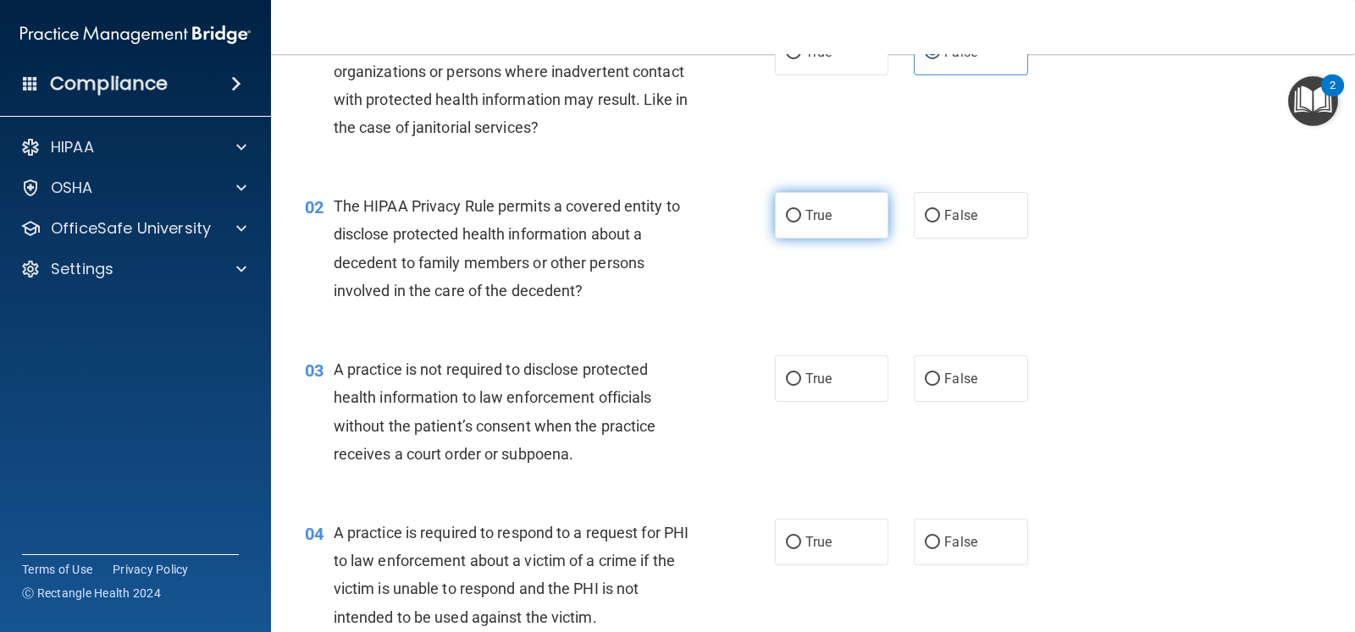
click at [811, 228] on label "True" at bounding box center [831, 215] width 113 height 47
click at [801, 223] on input "True" at bounding box center [793, 216] width 15 height 13
radio input "true"
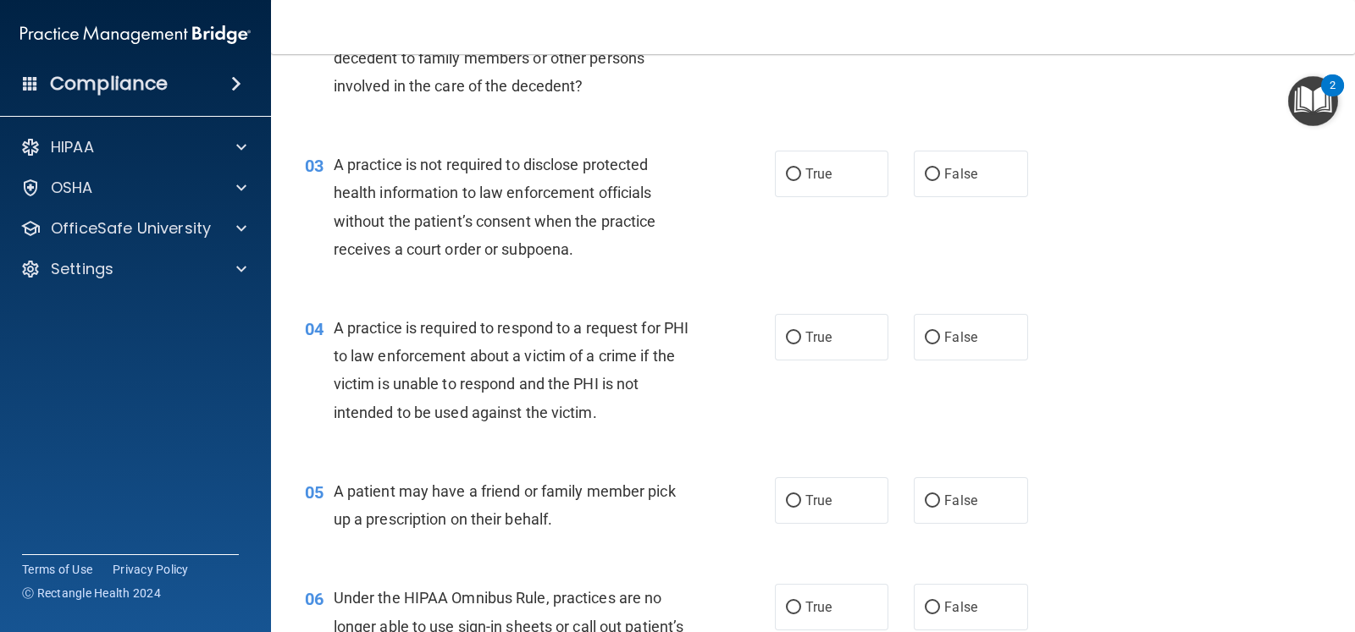
scroll to position [317, 0]
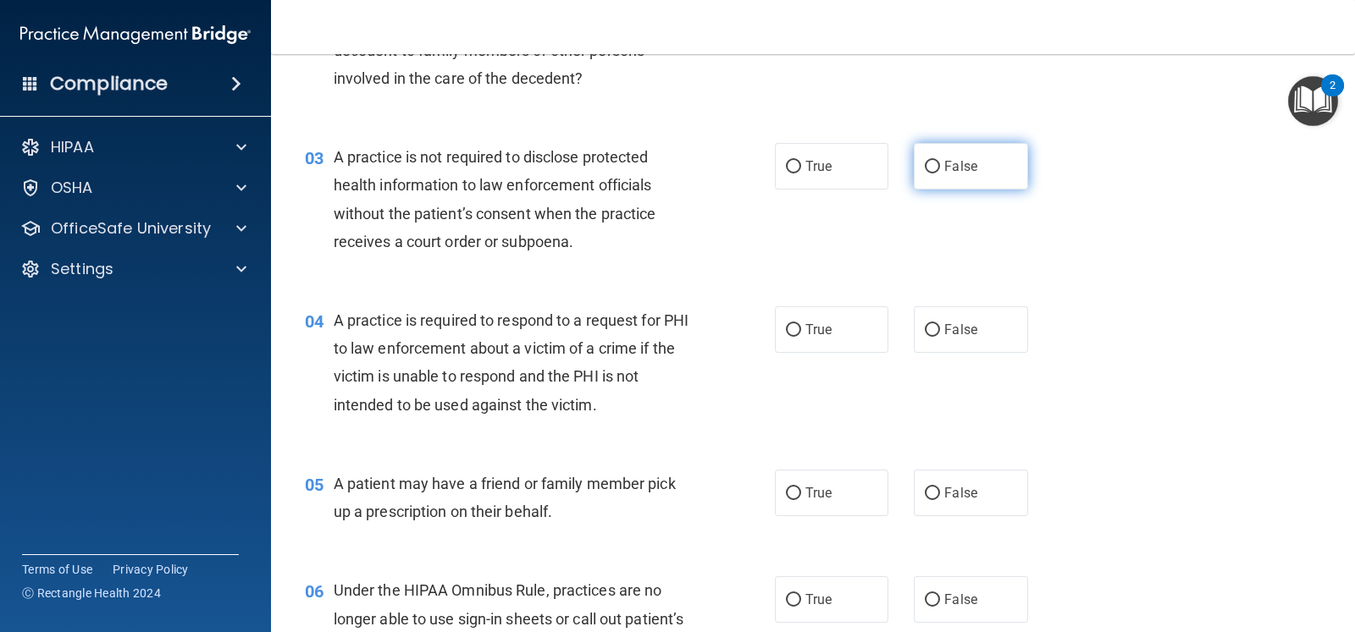
click at [958, 169] on span "False" at bounding box center [960, 166] width 33 height 16
click at [940, 169] on input "False" at bounding box center [932, 167] width 15 height 13
radio input "true"
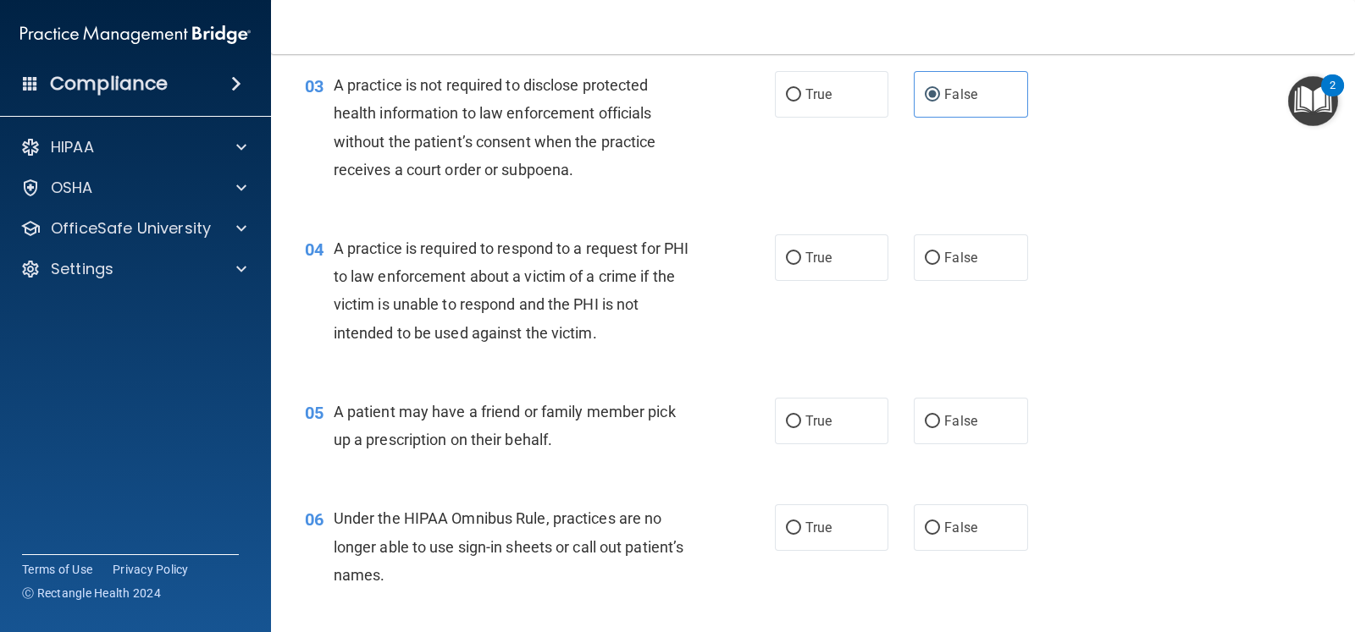
scroll to position [422, 0]
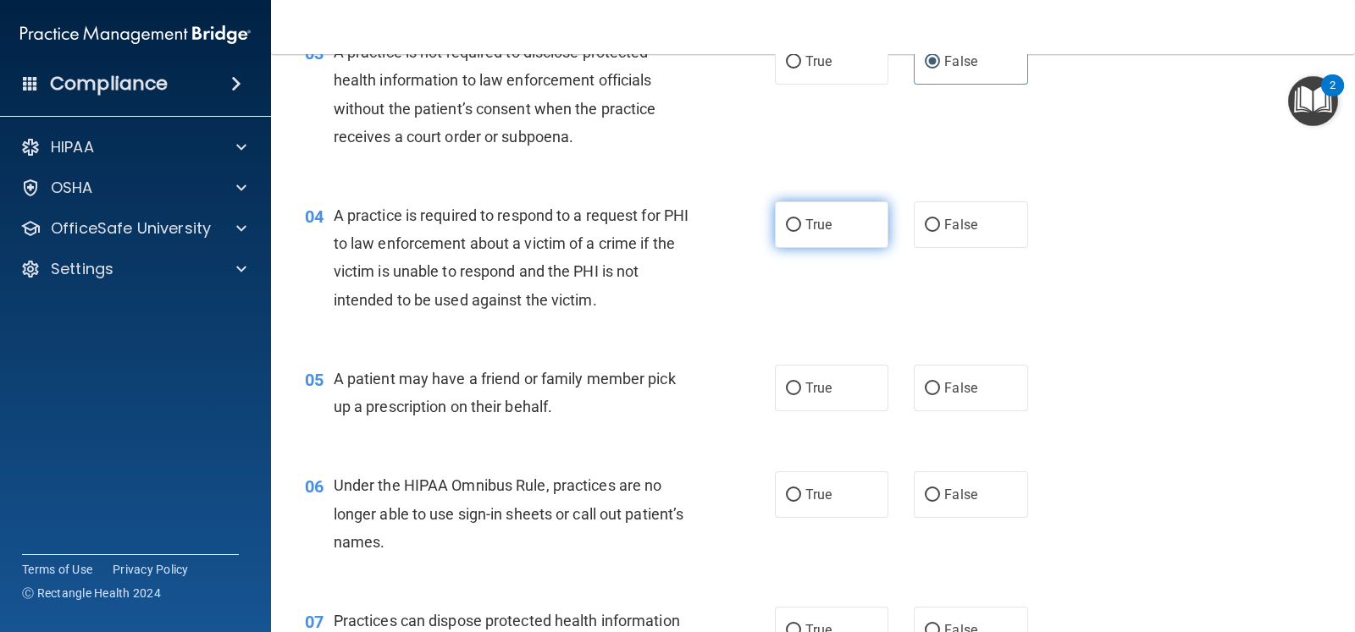
click at [851, 231] on label "True" at bounding box center [831, 225] width 113 height 47
click at [801, 231] on input "True" at bounding box center [793, 225] width 15 height 13
radio input "true"
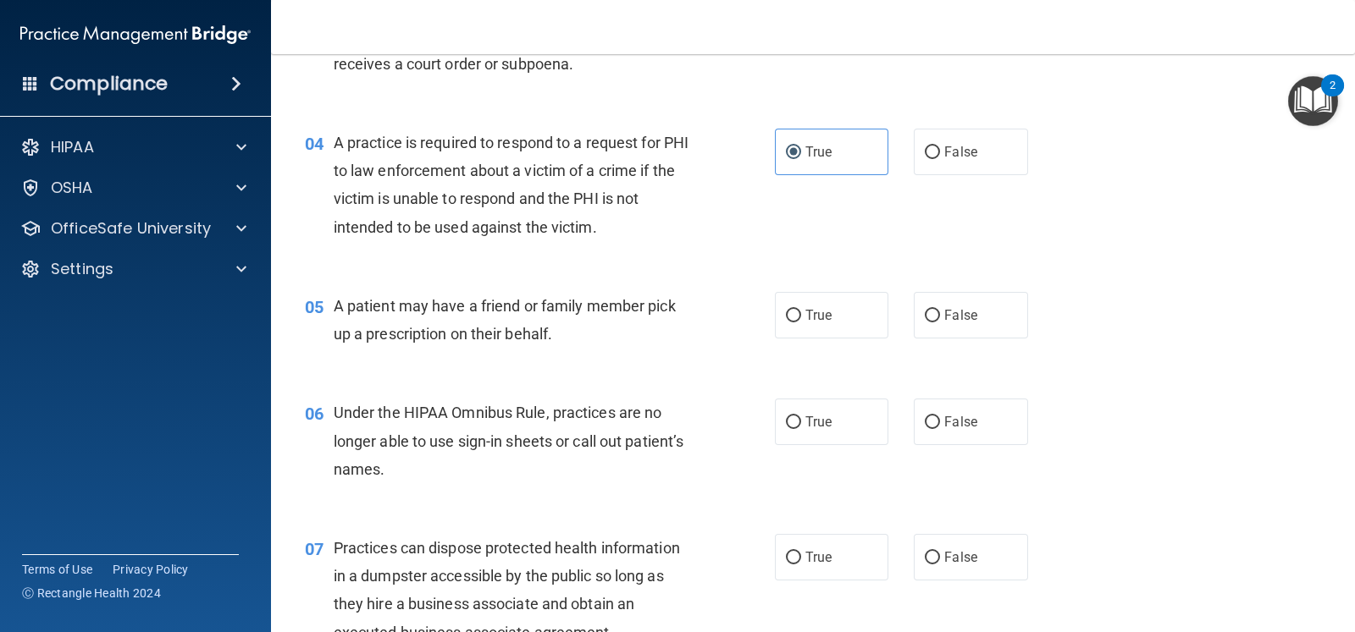
scroll to position [529, 0]
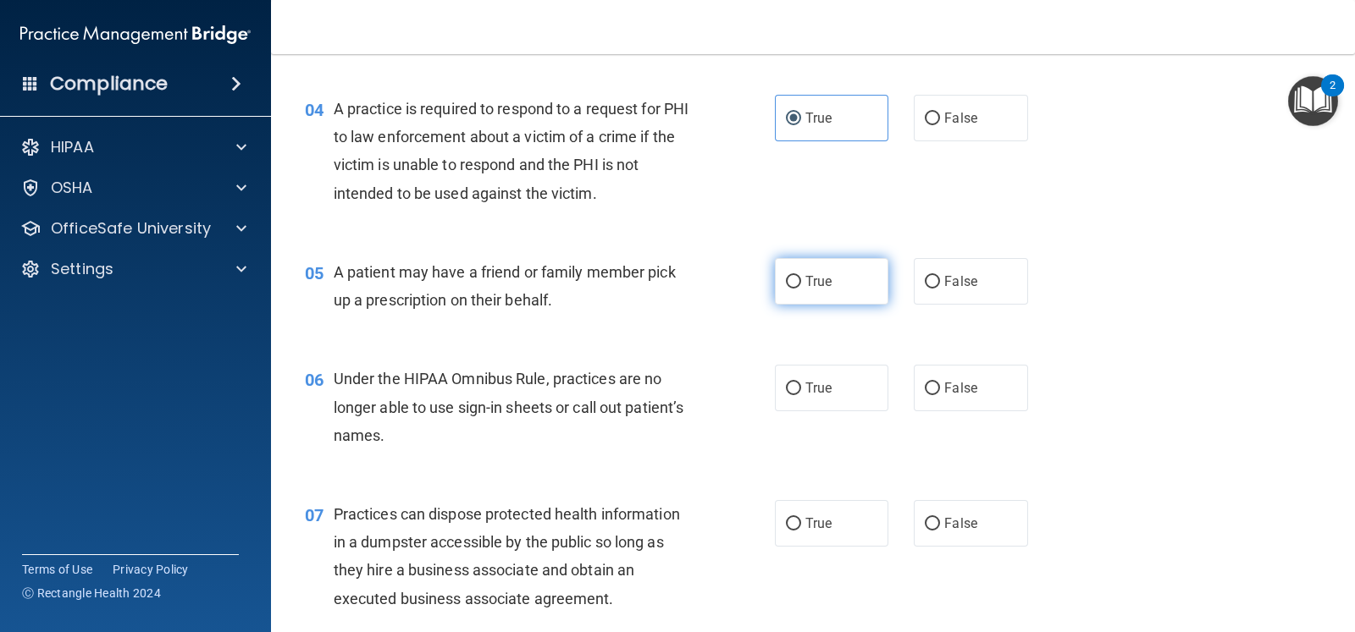
click at [857, 289] on label "True" at bounding box center [831, 281] width 113 height 47
click at [801, 289] on input "True" at bounding box center [793, 282] width 15 height 13
radio input "true"
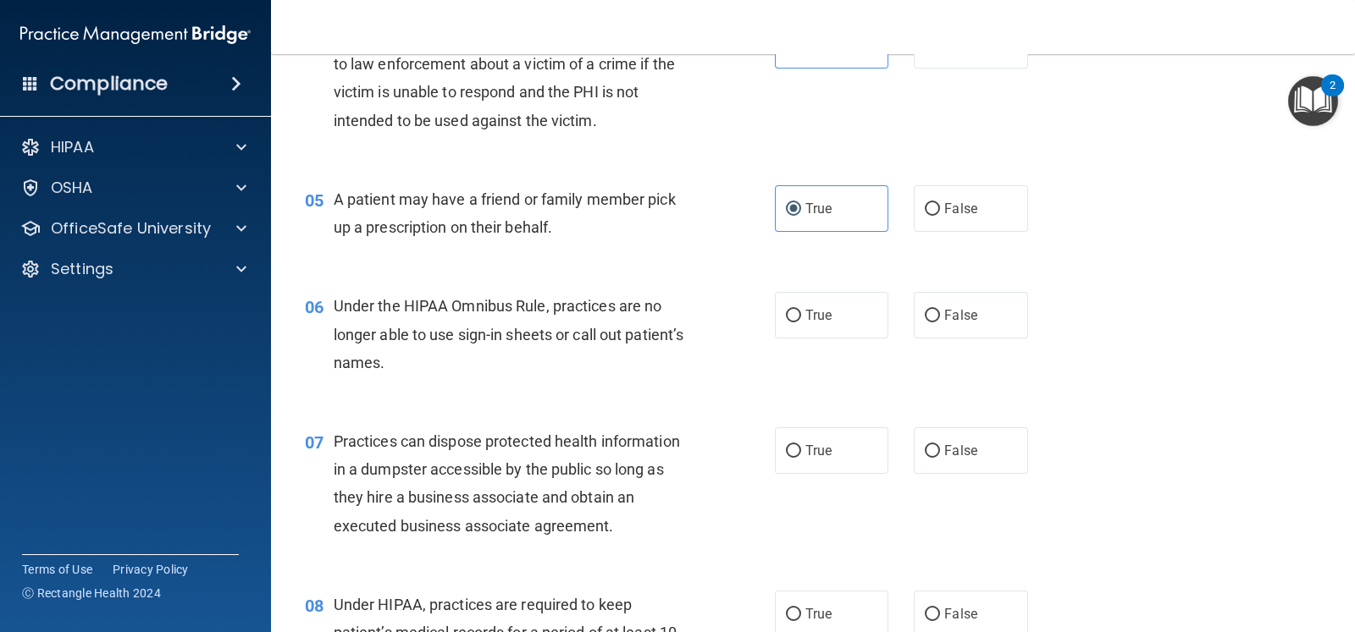
scroll to position [635, 0]
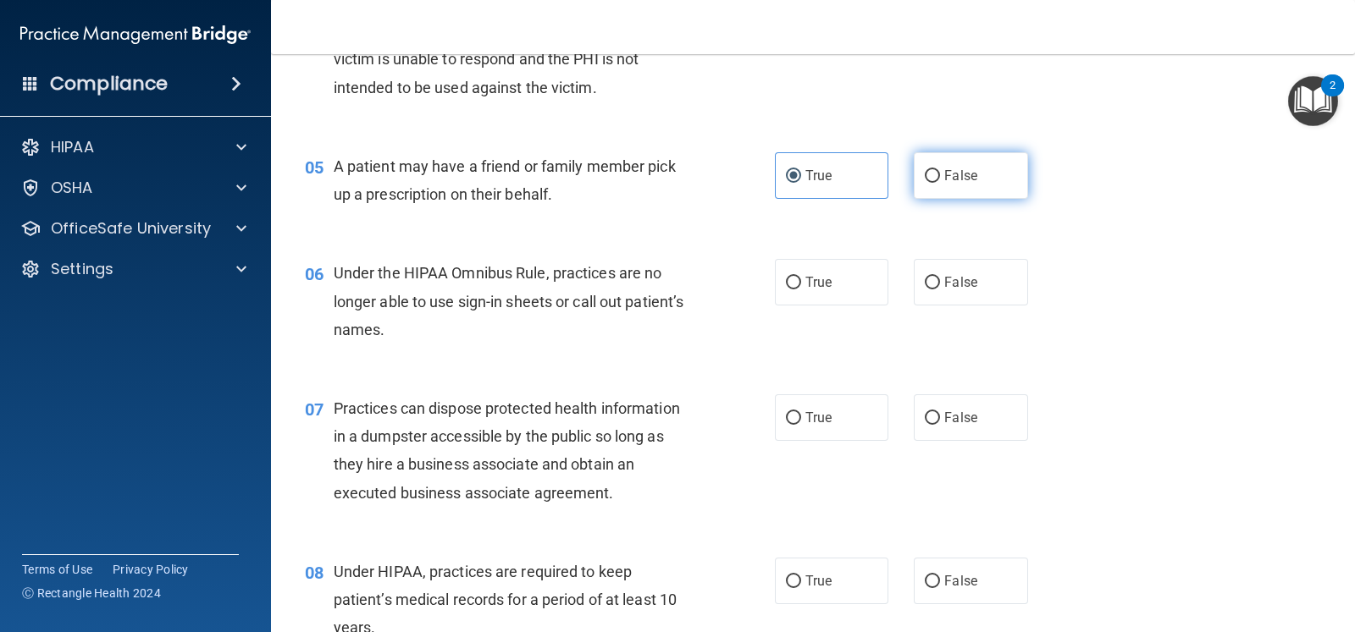
click at [923, 185] on label "False" at bounding box center [970, 175] width 113 height 47
click at [925, 183] on input "False" at bounding box center [932, 176] width 15 height 13
radio input "true"
radio input "false"
click at [1030, 275] on div "True False" at bounding box center [911, 282] width 273 height 47
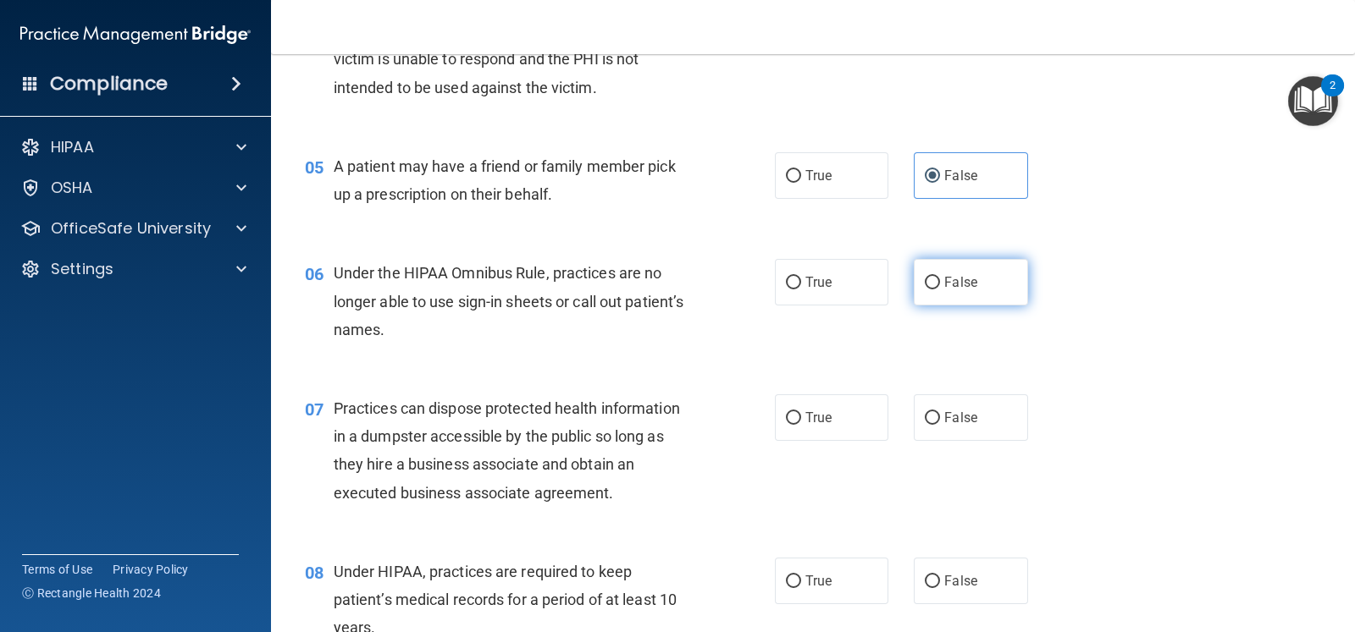
click at [1001, 277] on label "False" at bounding box center [970, 282] width 113 height 47
click at [940, 277] on input "False" at bounding box center [932, 283] width 15 height 13
radio input "true"
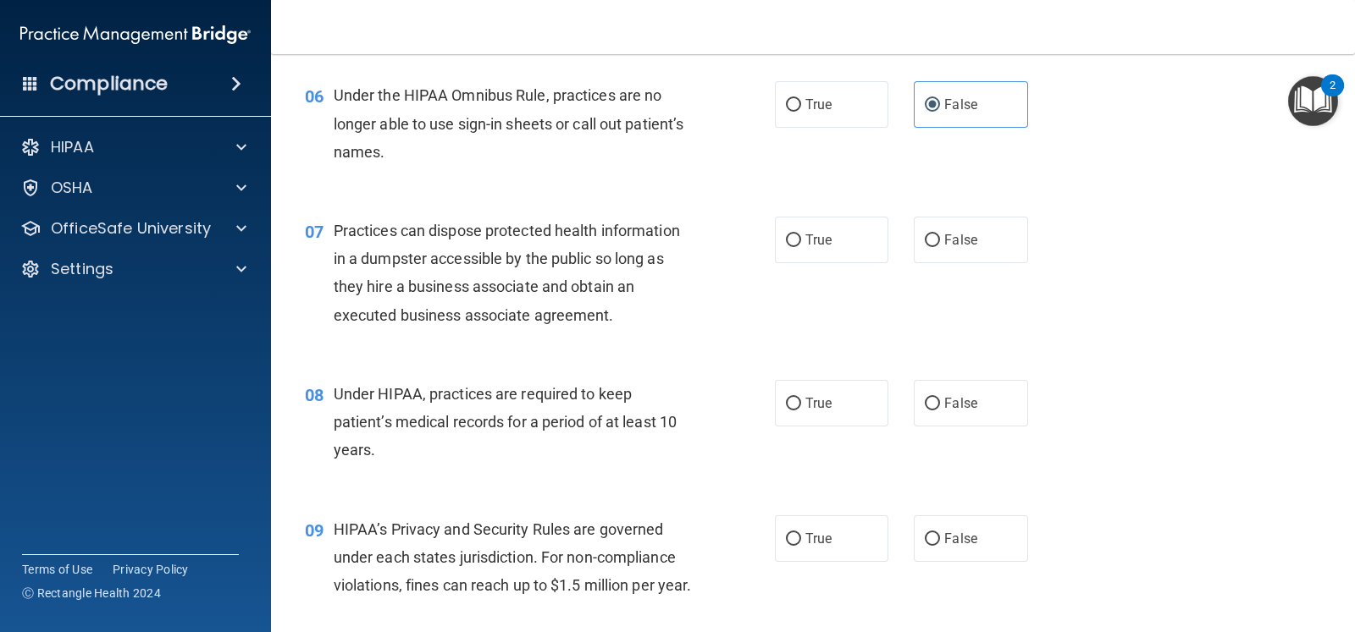
scroll to position [846, 0]
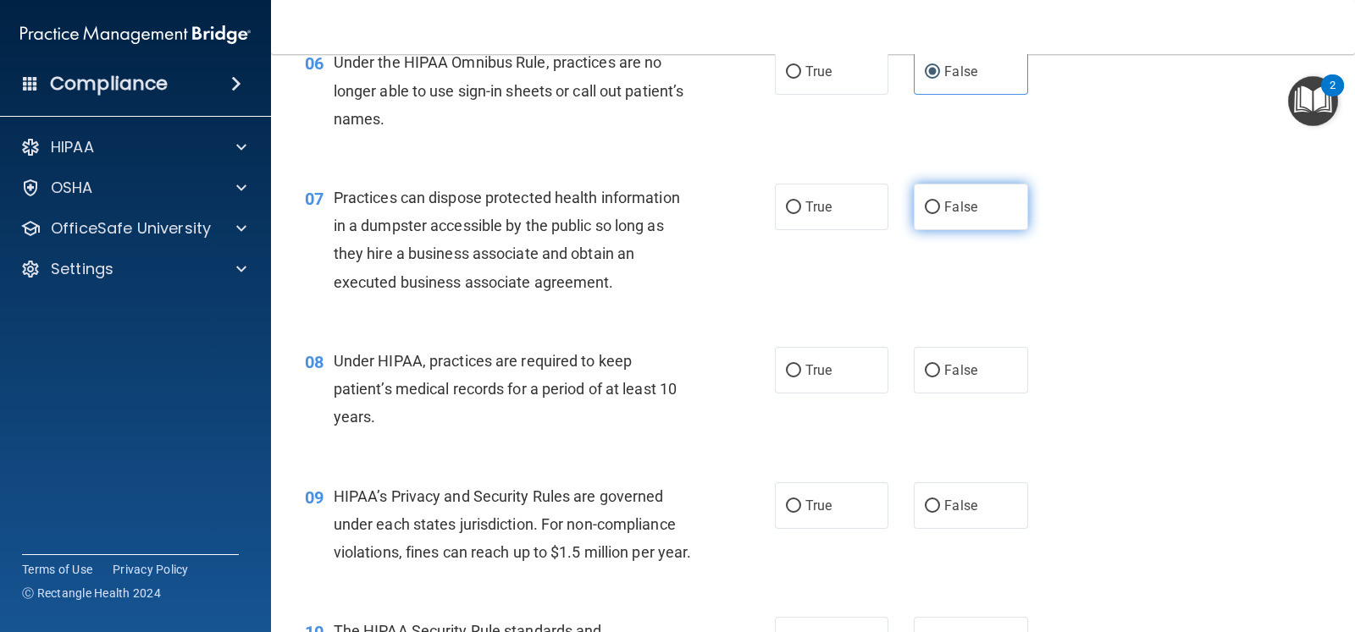
click at [964, 213] on span "False" at bounding box center [960, 207] width 33 height 16
click at [940, 213] on input "False" at bounding box center [932, 208] width 15 height 13
radio input "true"
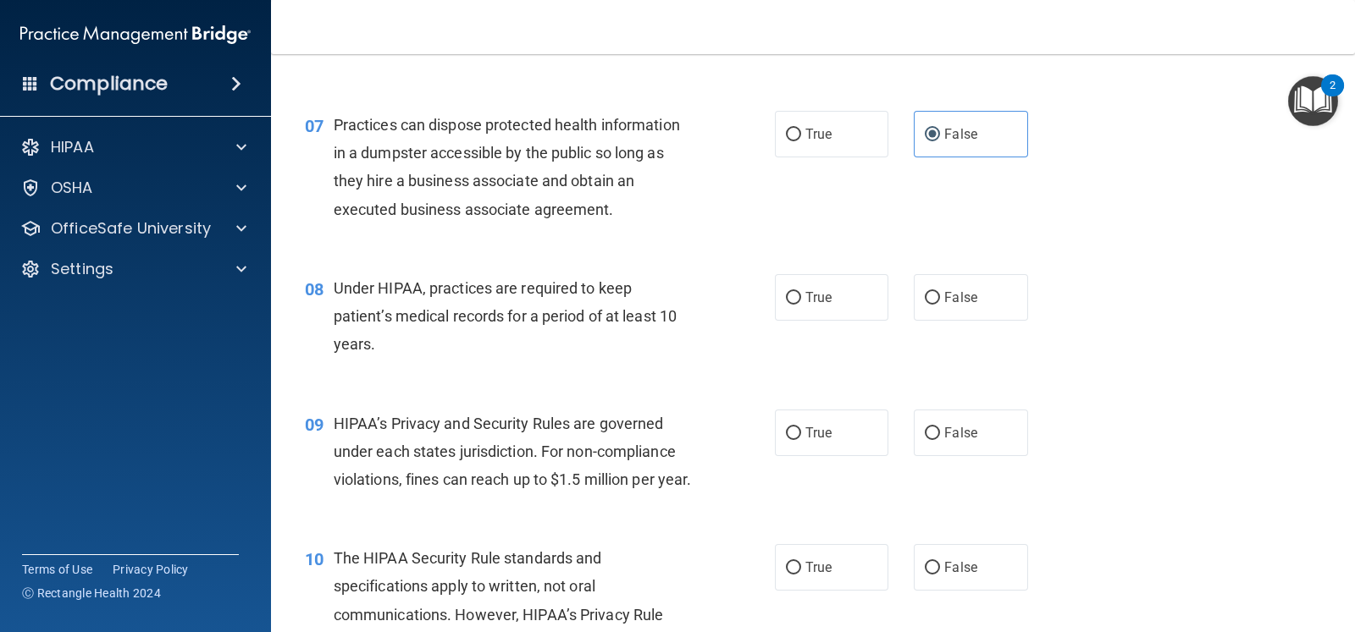
scroll to position [952, 0]
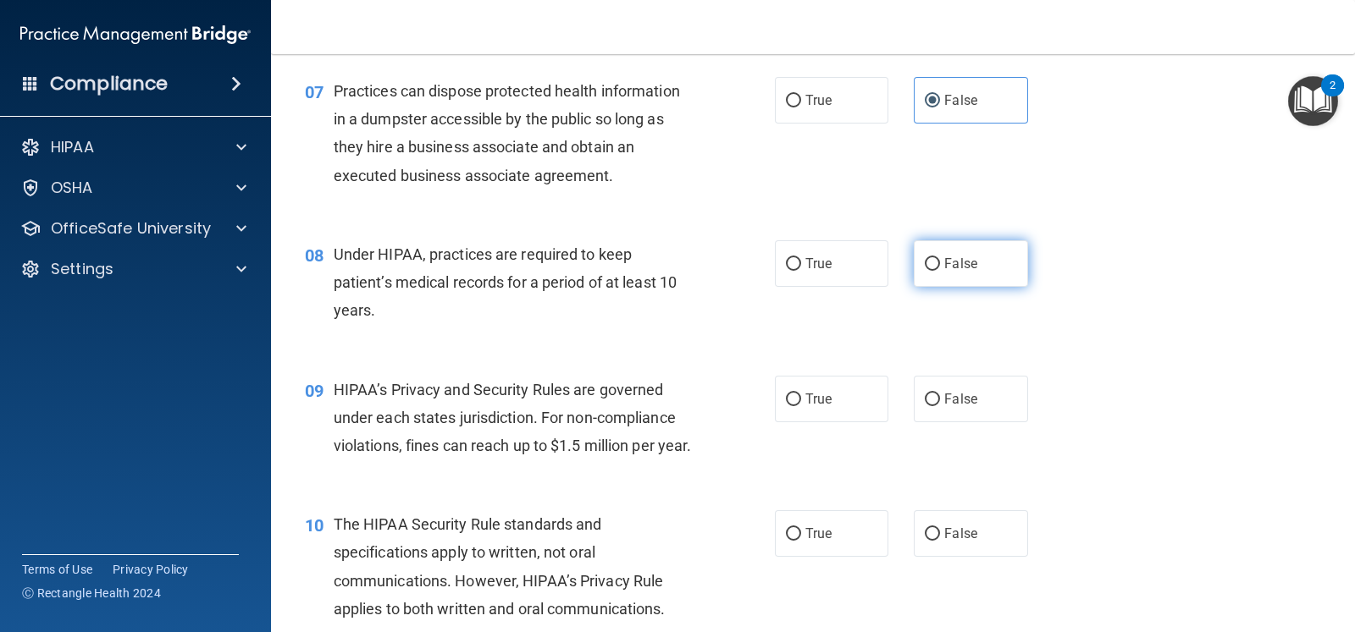
click at [960, 268] on span "False" at bounding box center [960, 264] width 33 height 16
click at [940, 268] on input "False" at bounding box center [932, 264] width 15 height 13
radio input "true"
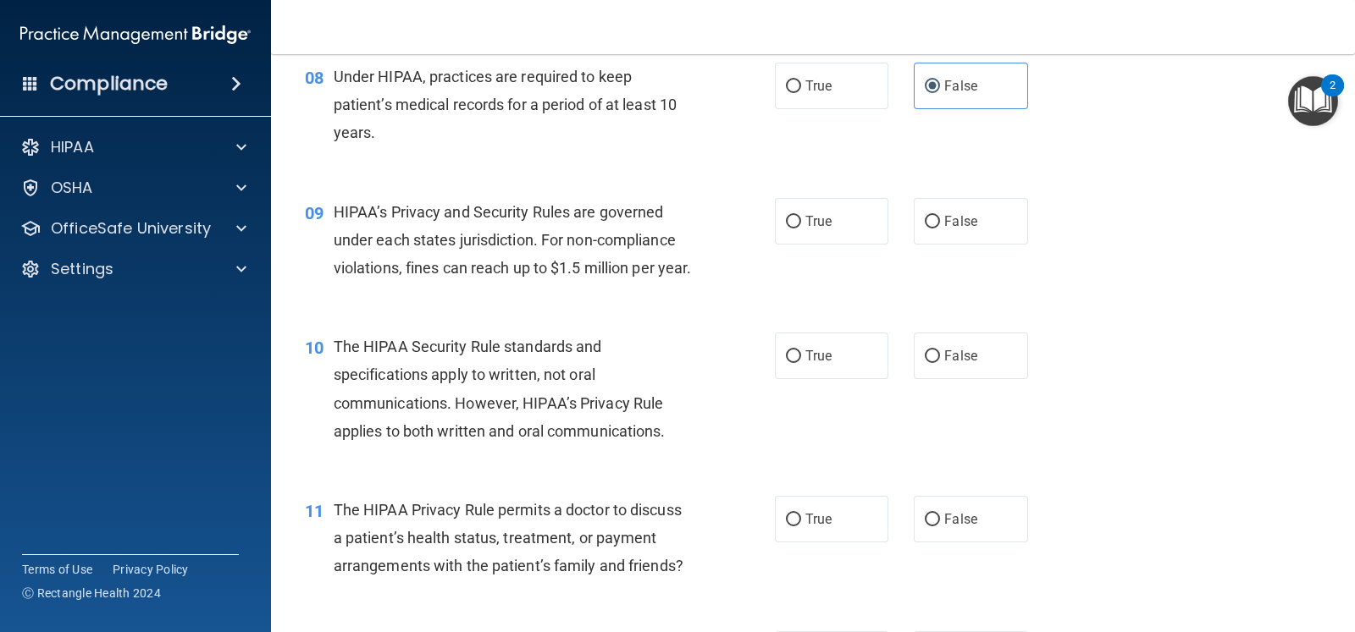
scroll to position [1164, 0]
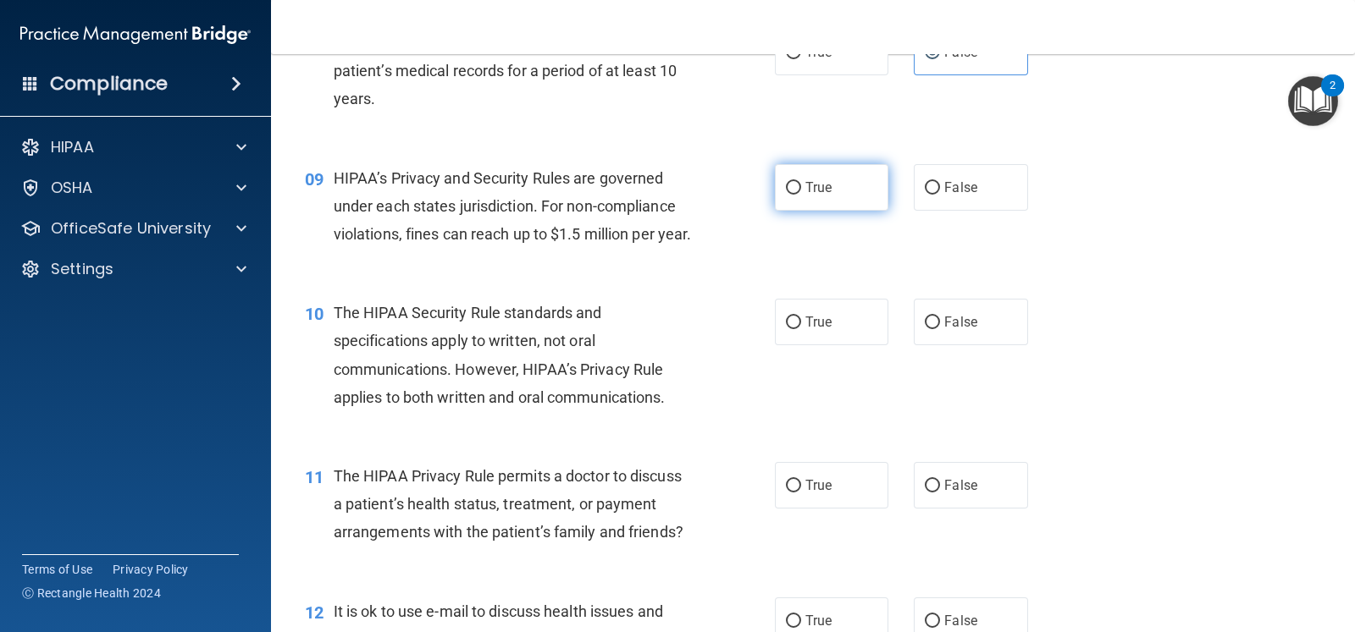
click at [831, 174] on label "True" at bounding box center [831, 187] width 113 height 47
click at [801, 182] on input "True" at bounding box center [793, 188] width 15 height 13
radio input "true"
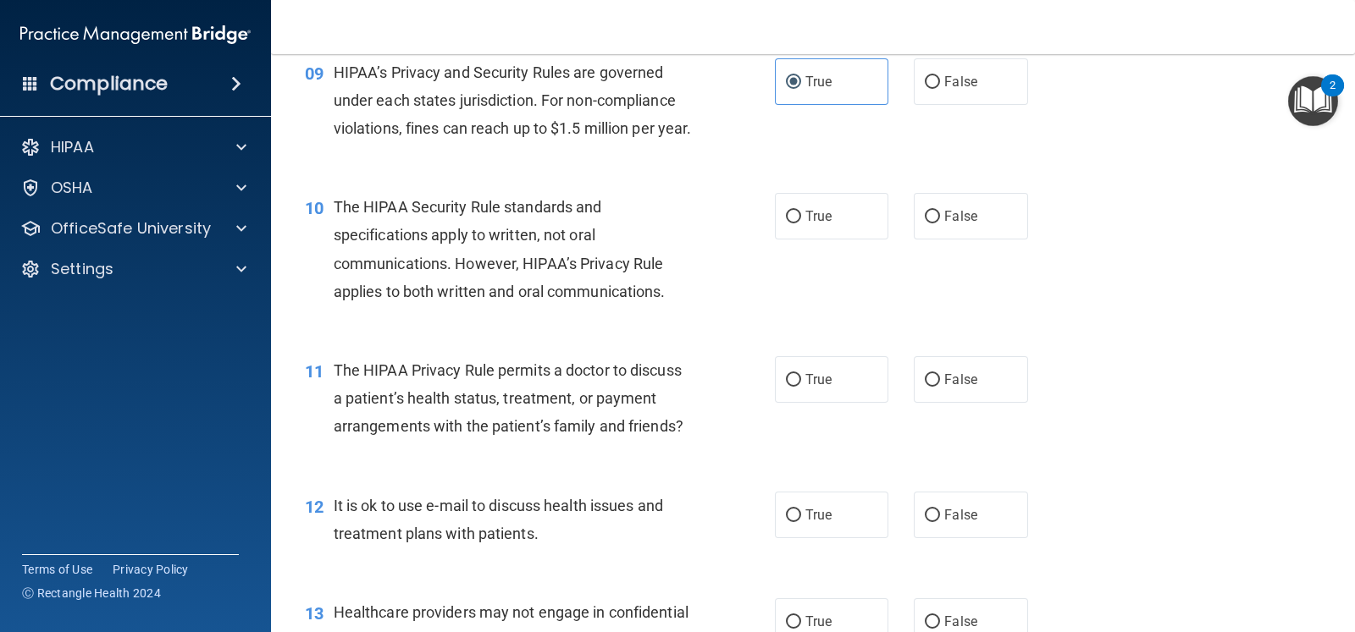
scroll to position [1375, 0]
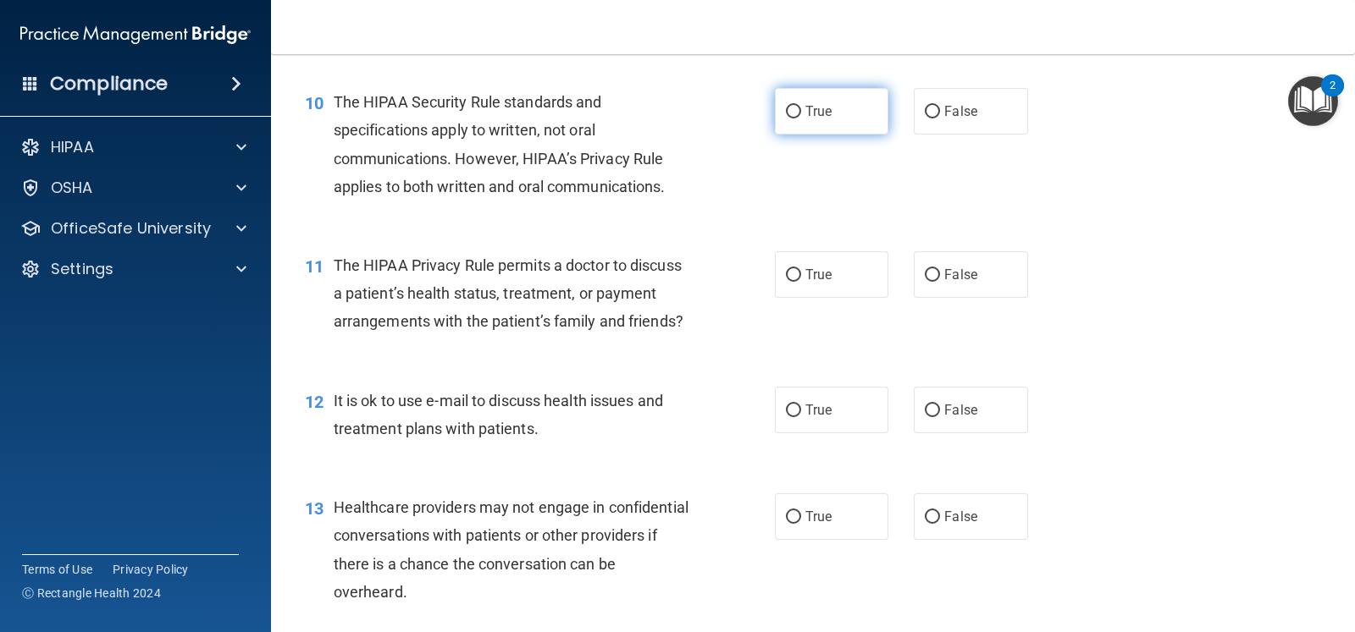
click at [859, 135] on label "True" at bounding box center [831, 111] width 113 height 47
click at [801, 119] on input "True" at bounding box center [793, 112] width 15 height 13
radio input "true"
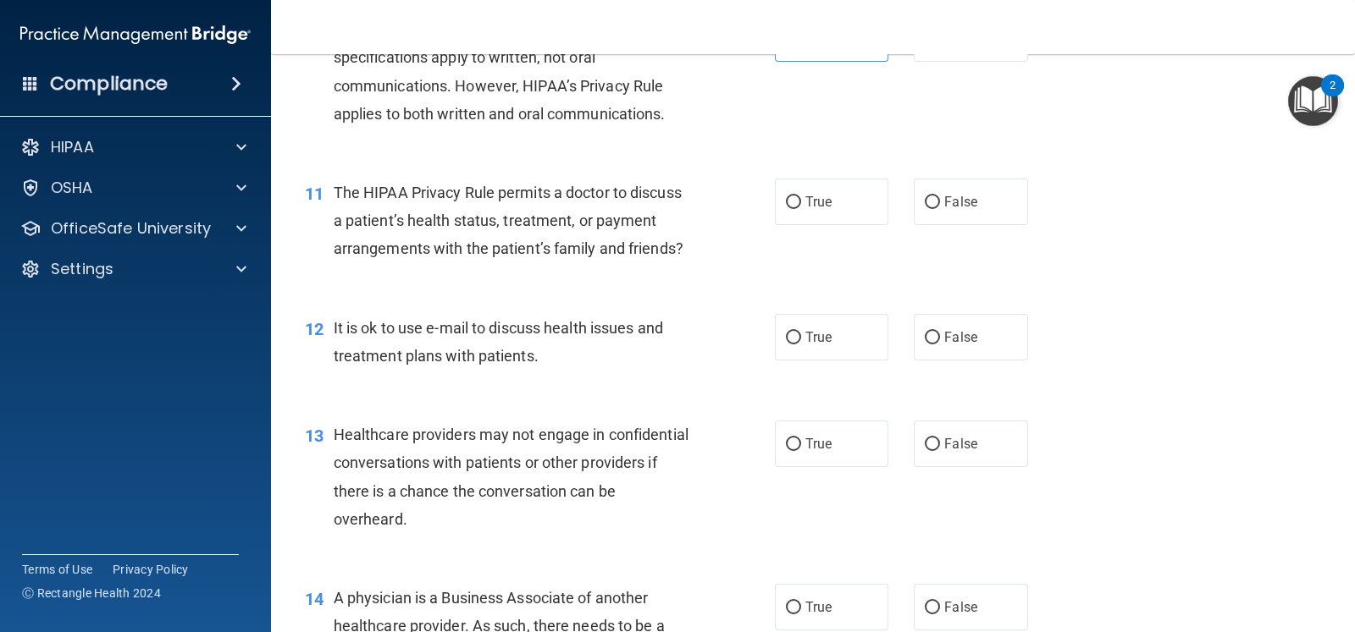
scroll to position [1481, 0]
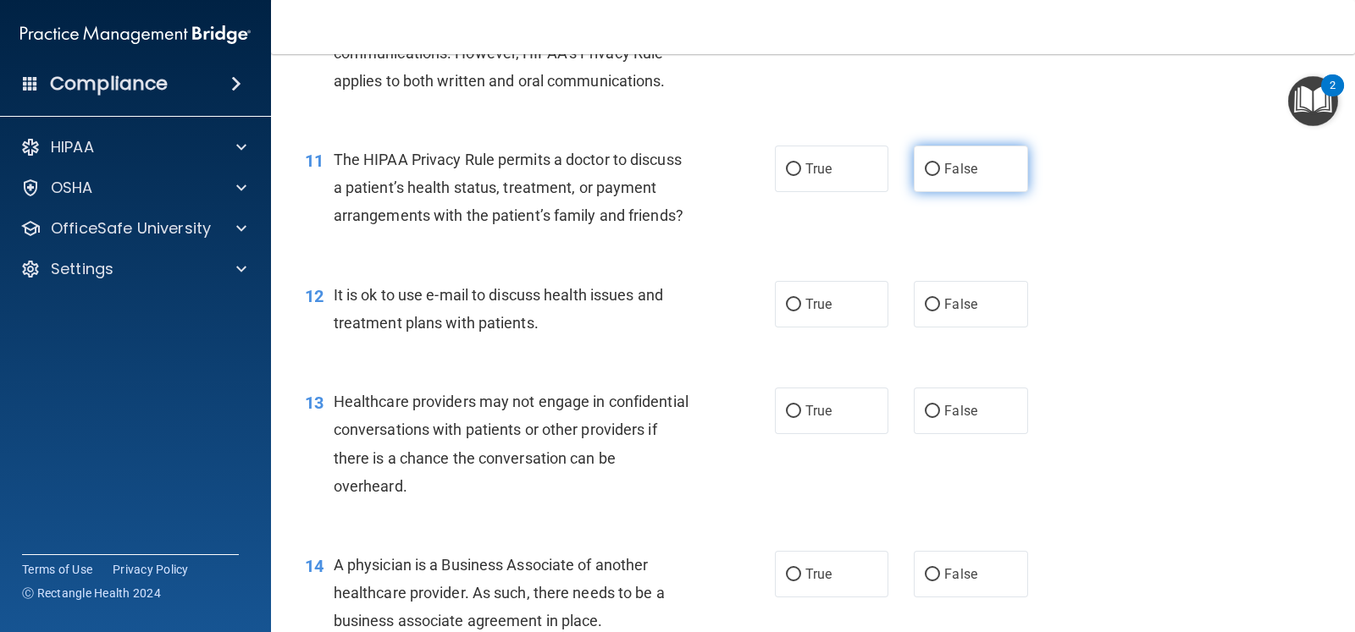
click at [957, 192] on label "False" at bounding box center [970, 169] width 113 height 47
click at [940, 176] on input "False" at bounding box center [932, 169] width 15 height 13
radio input "true"
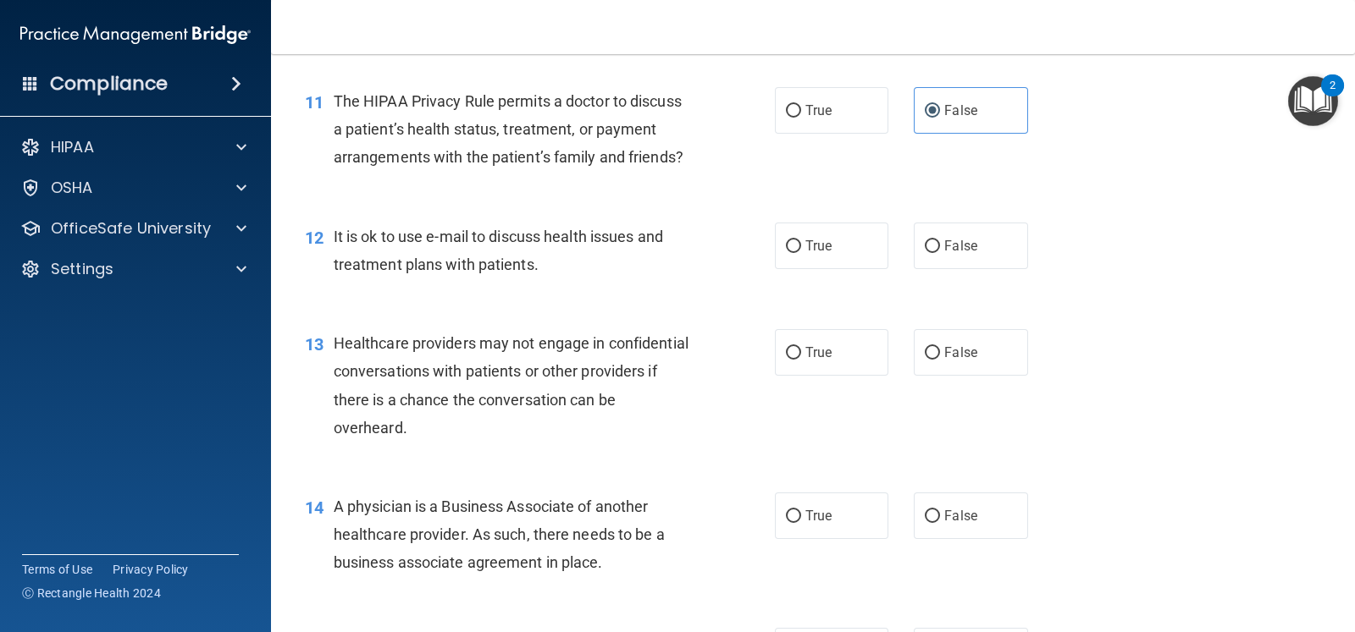
scroll to position [1587, 0]
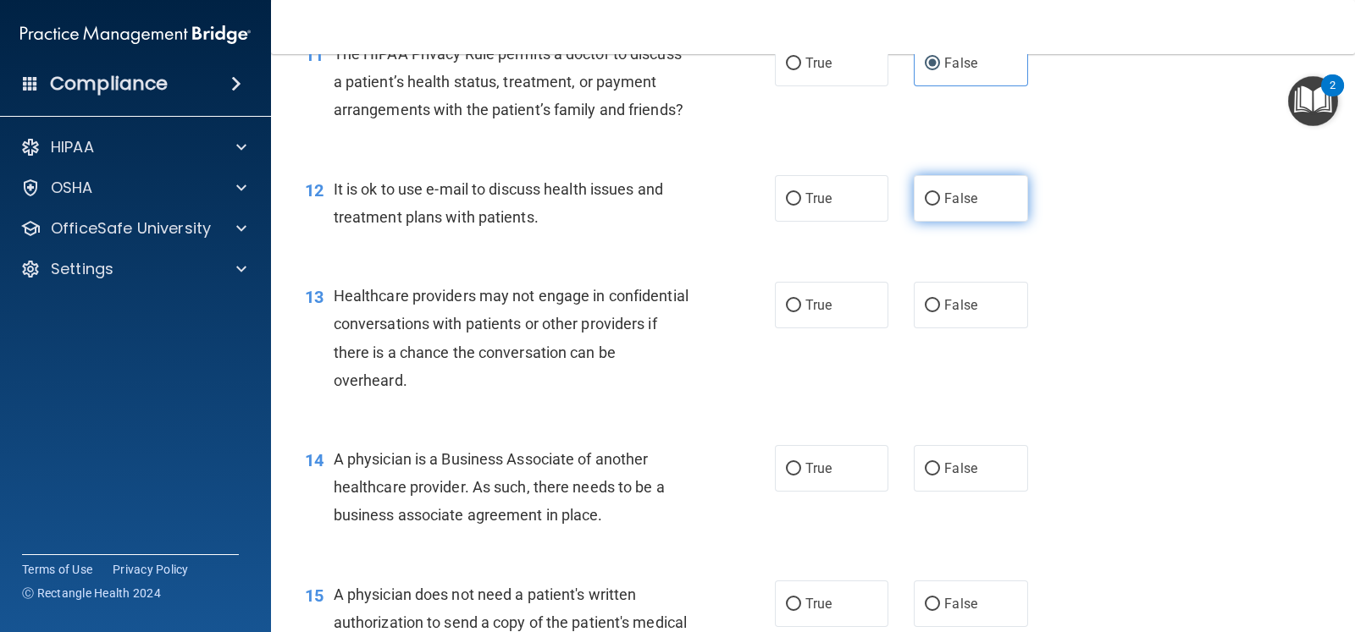
click at [925, 222] on label "False" at bounding box center [970, 198] width 113 height 47
click at [925, 206] on input "False" at bounding box center [932, 199] width 15 height 13
radio input "true"
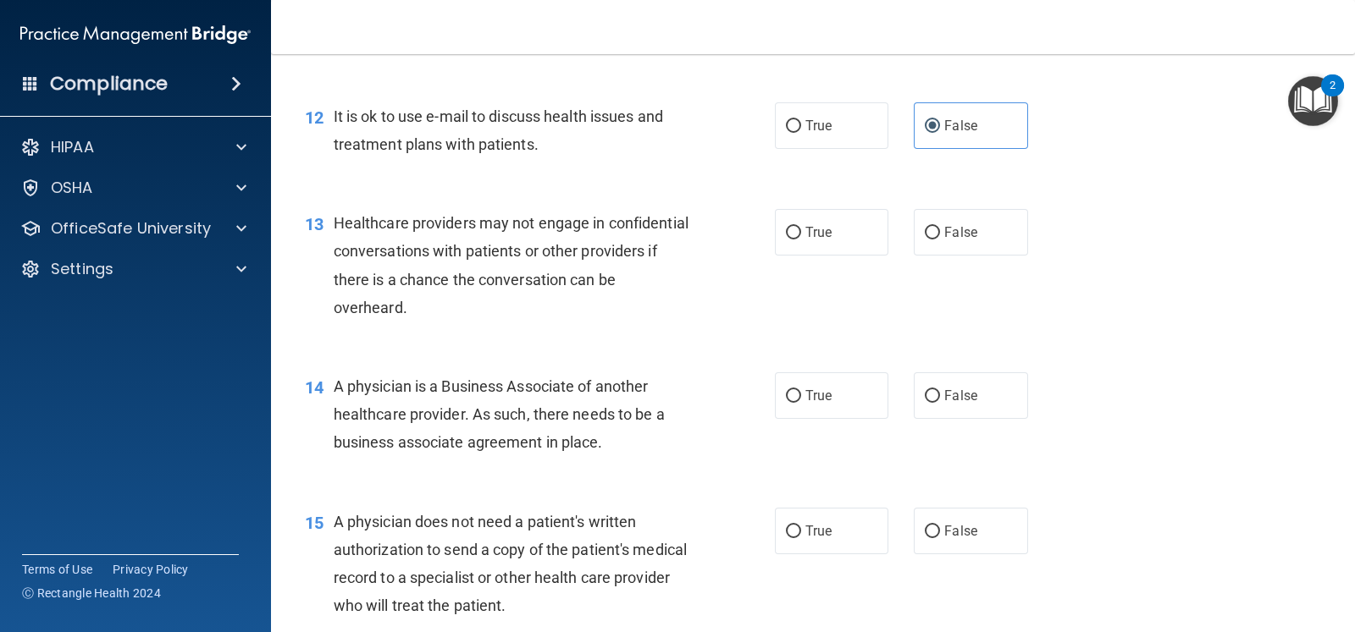
scroll to position [1692, 0]
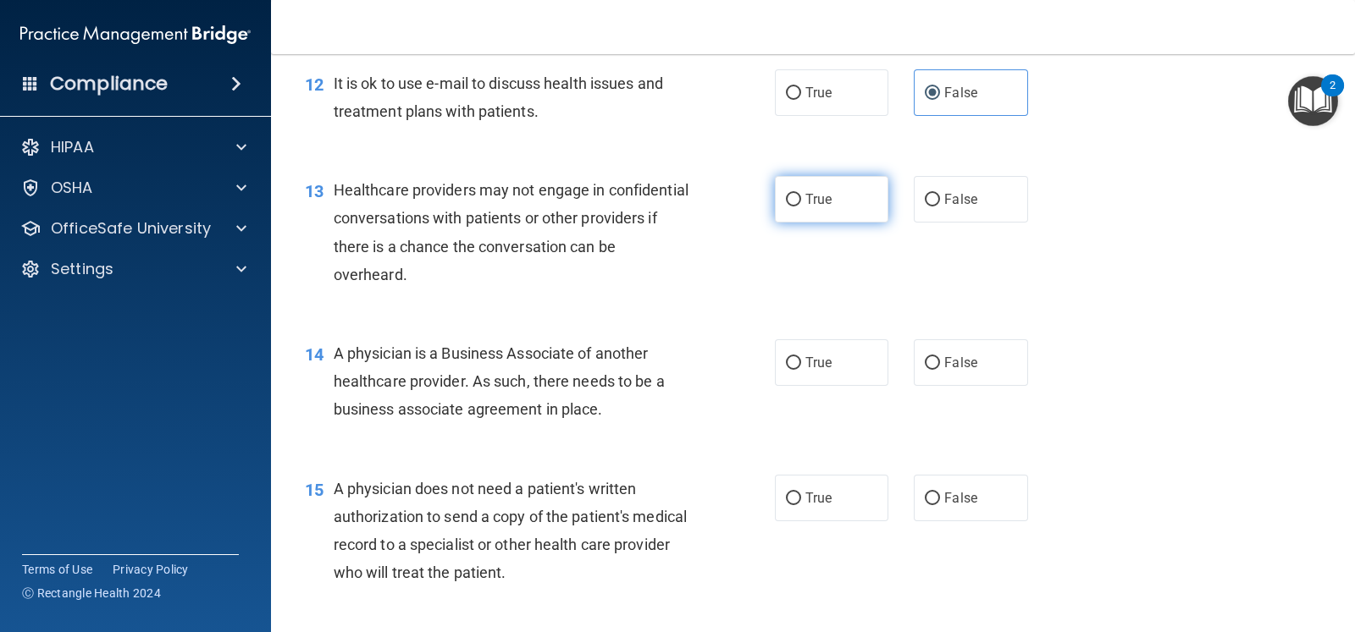
click at [840, 213] on label "True" at bounding box center [831, 199] width 113 height 47
click at [801, 207] on input "True" at bounding box center [793, 200] width 15 height 13
radio input "true"
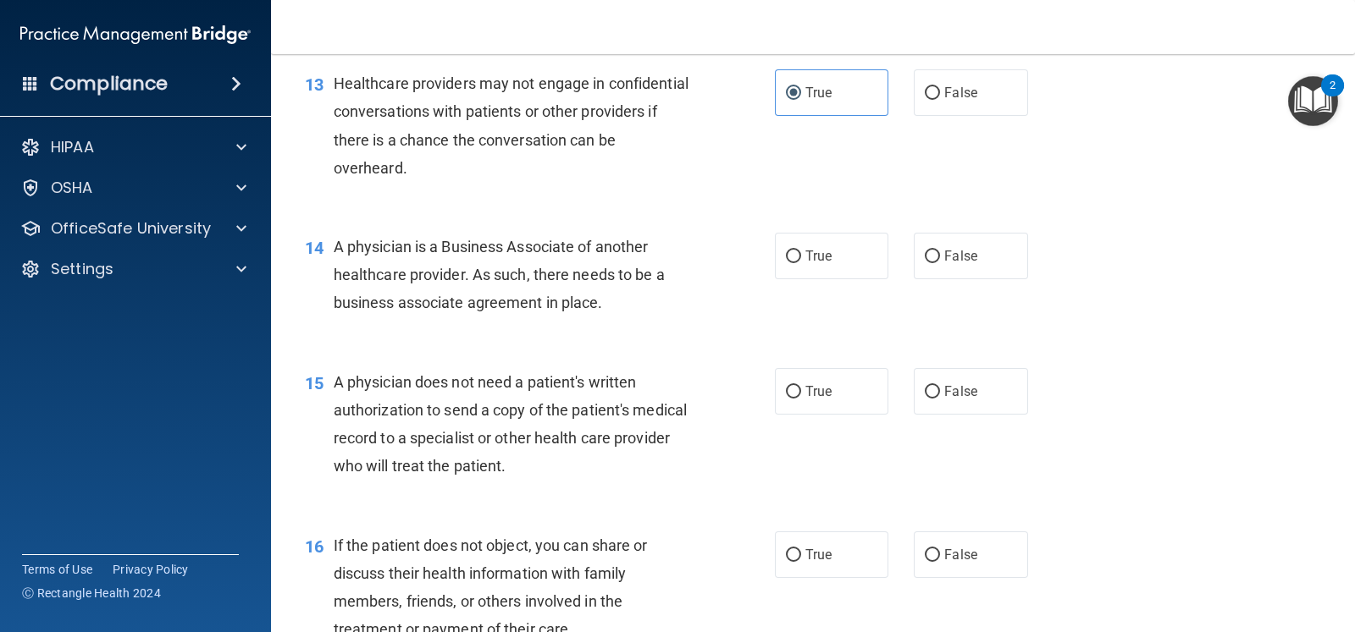
scroll to position [1905, 0]
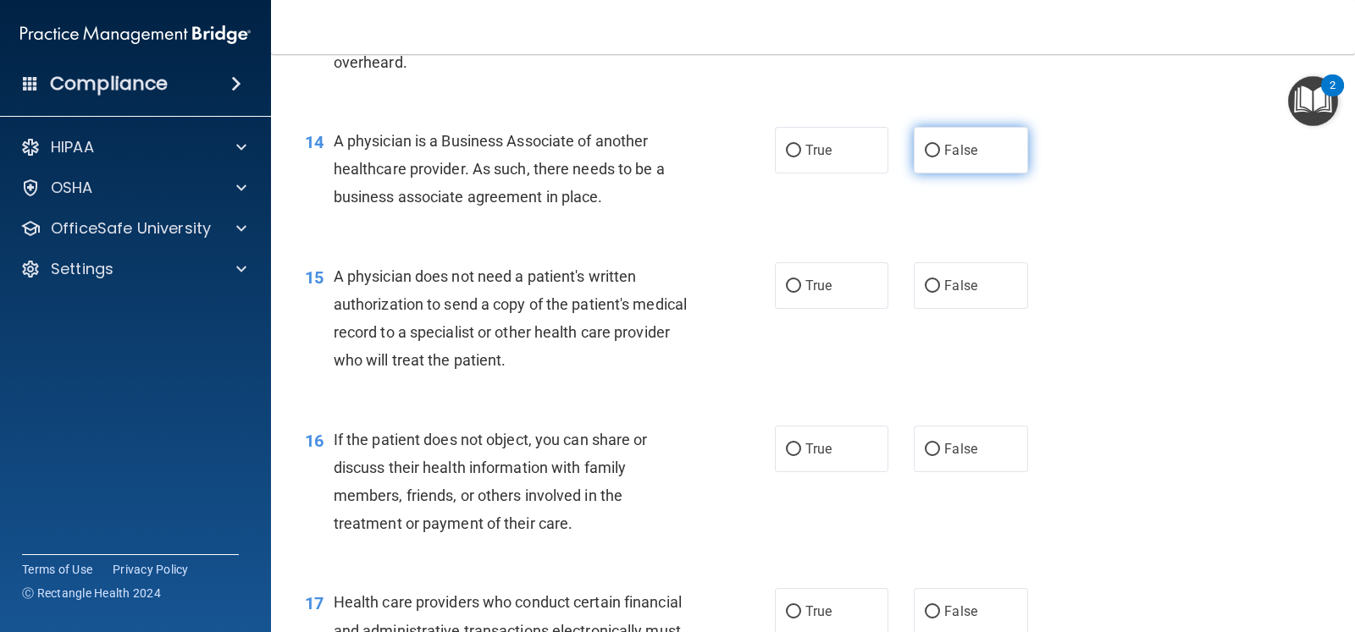
click at [925, 157] on input "False" at bounding box center [932, 151] width 15 height 13
radio input "true"
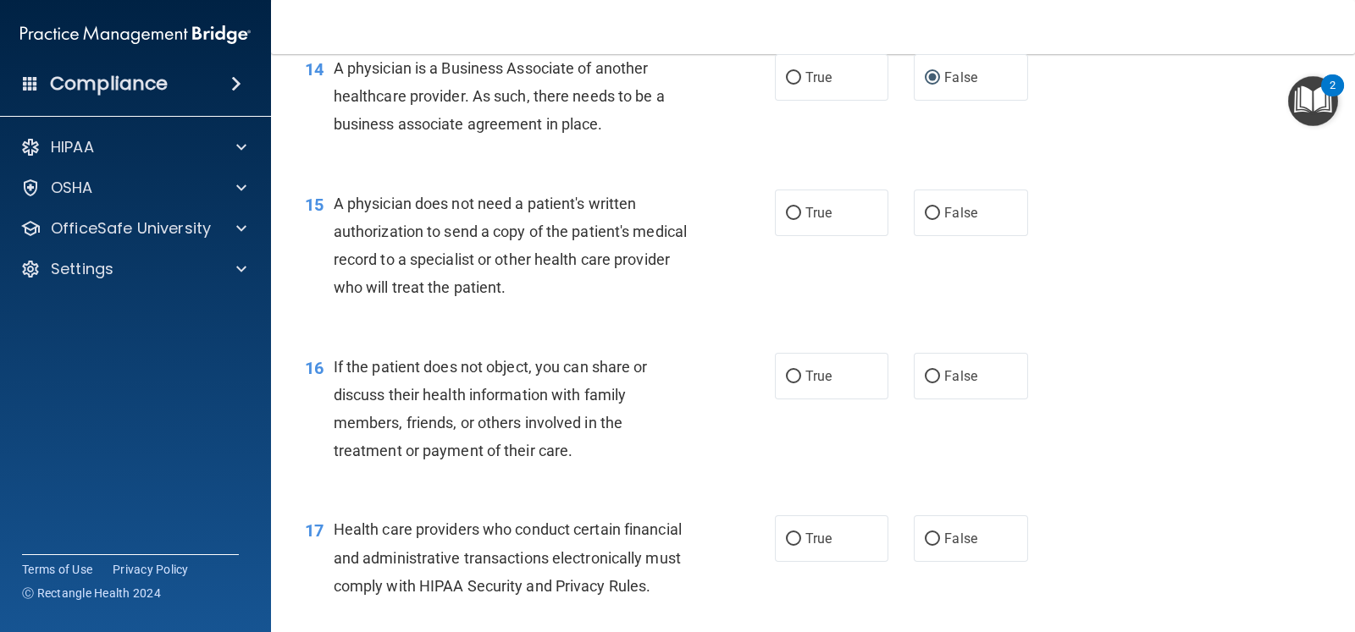
scroll to position [2011, 0]
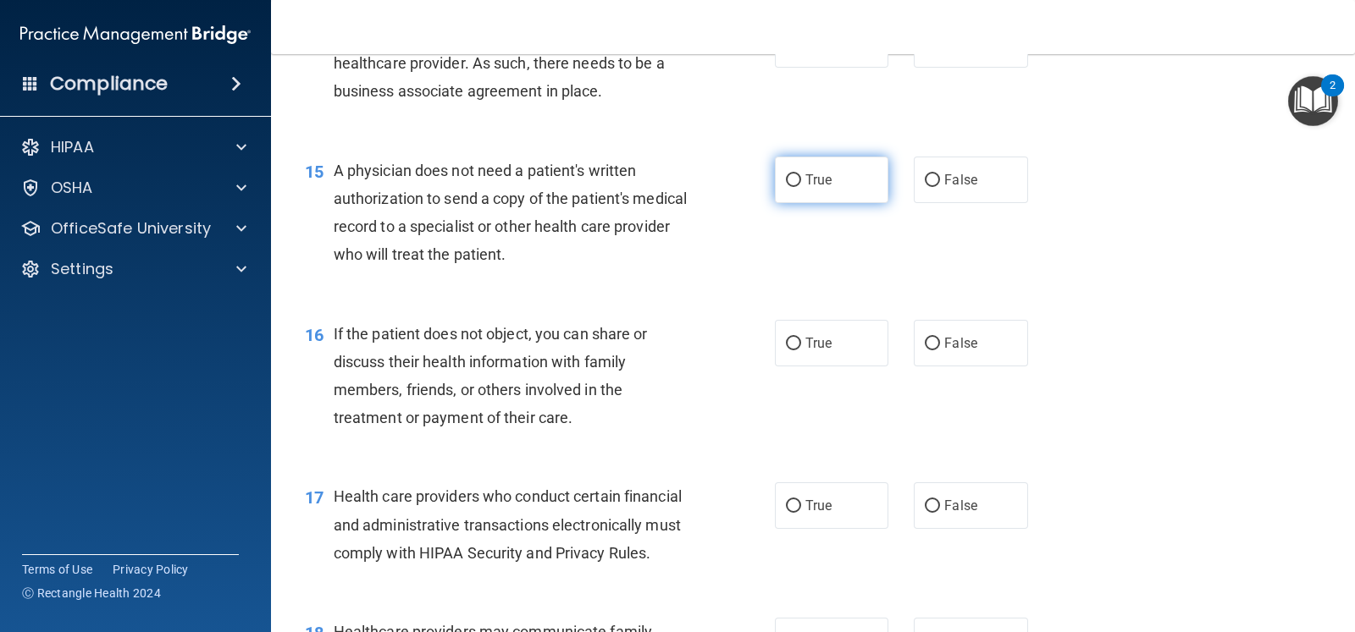
click at [838, 203] on label "True" at bounding box center [831, 180] width 113 height 47
click at [801, 187] on input "True" at bounding box center [793, 180] width 15 height 13
radio input "true"
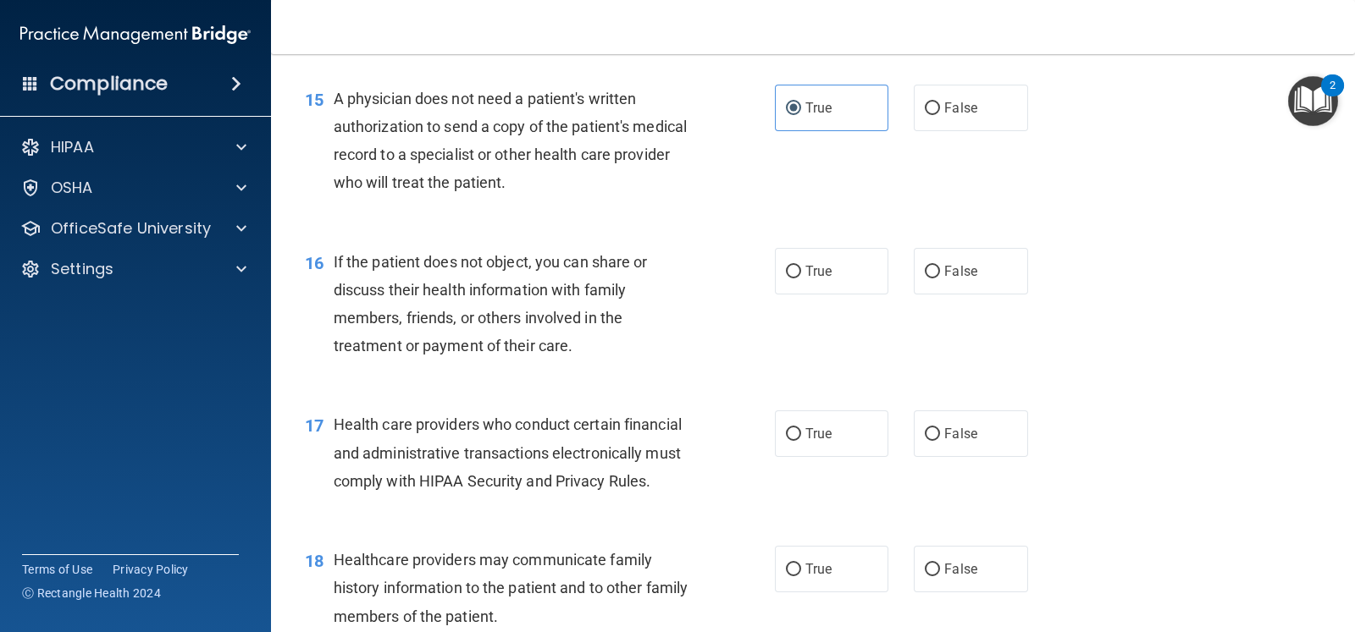
scroll to position [2117, 0]
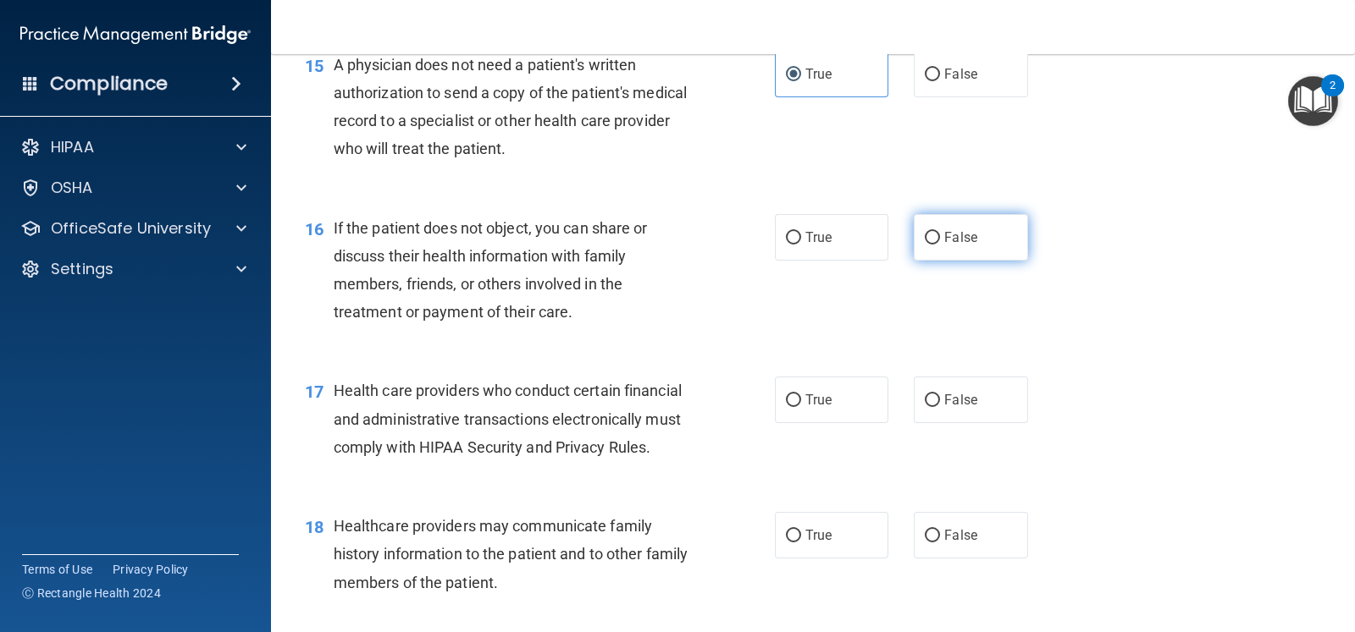
click at [944, 246] on span "False" at bounding box center [960, 237] width 33 height 16
click at [936, 245] on input "False" at bounding box center [932, 238] width 15 height 13
radio input "true"
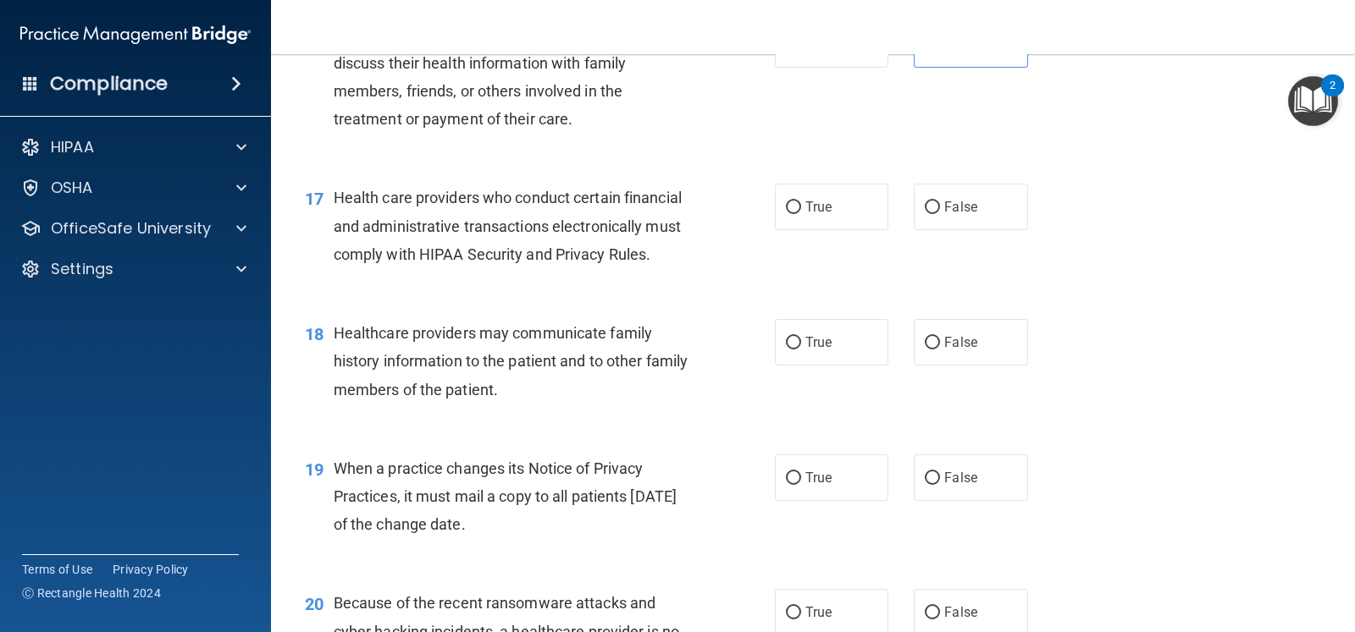
scroll to position [2328, 0]
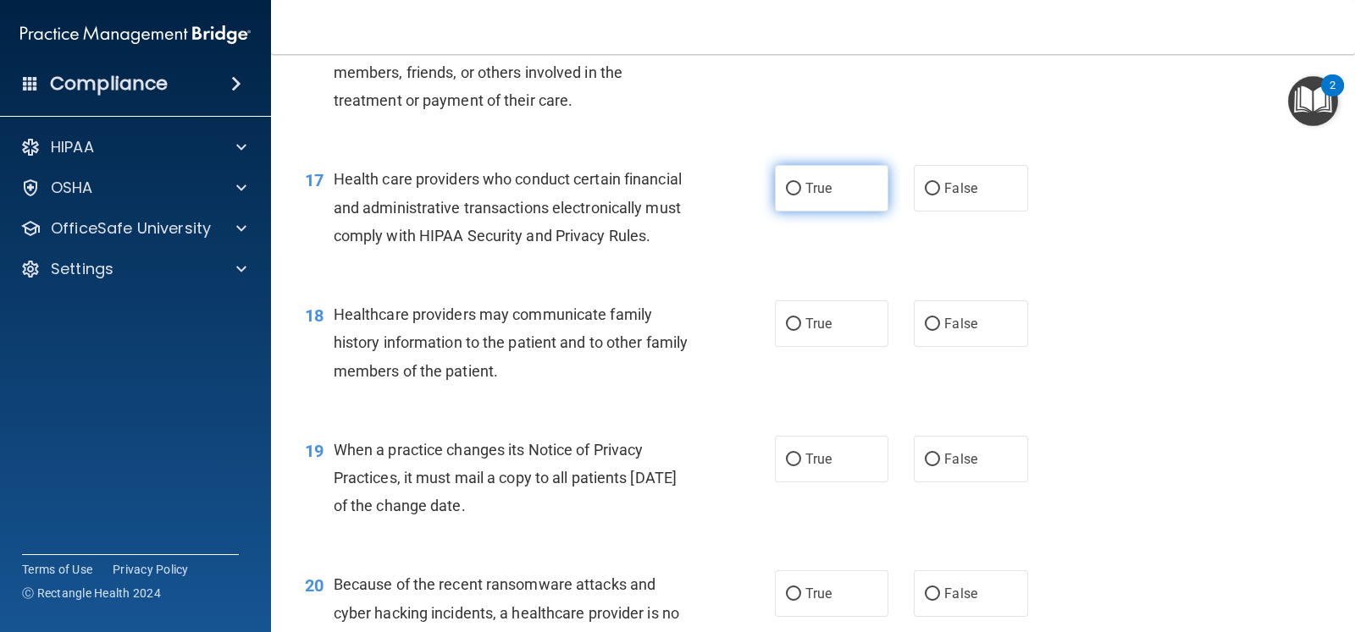
click at [836, 212] on label "True" at bounding box center [831, 188] width 113 height 47
click at [801, 196] on input "True" at bounding box center [793, 189] width 15 height 13
radio input "true"
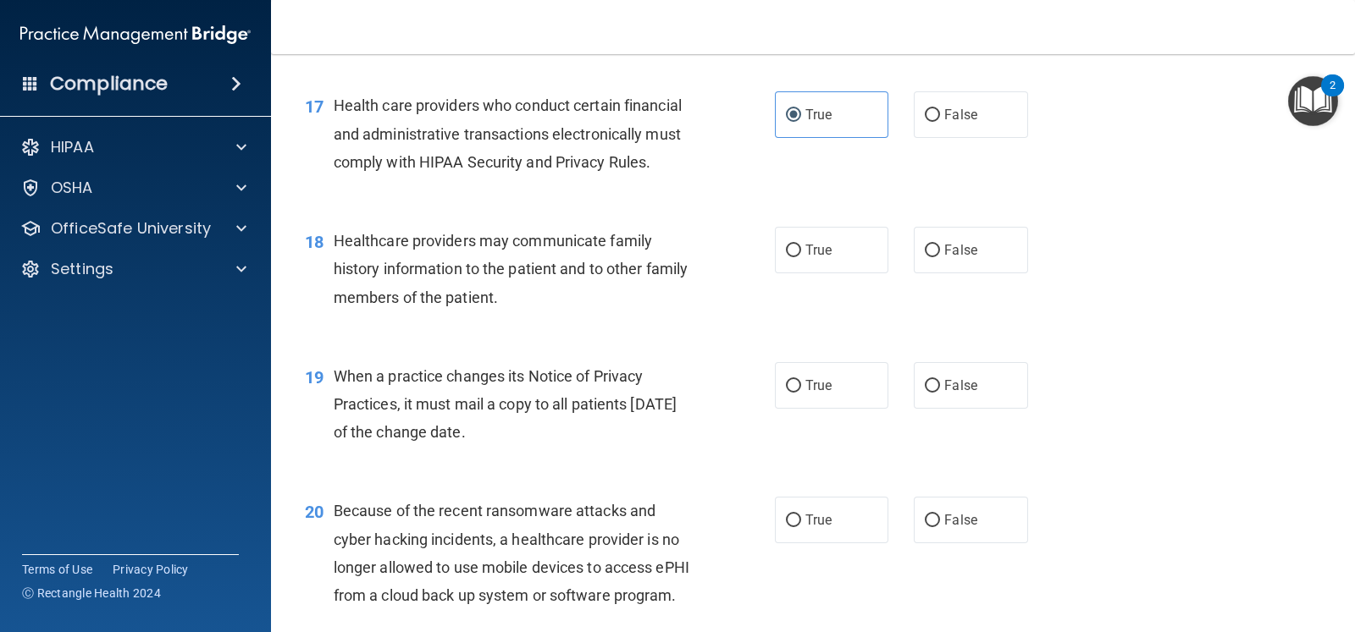
scroll to position [2434, 0]
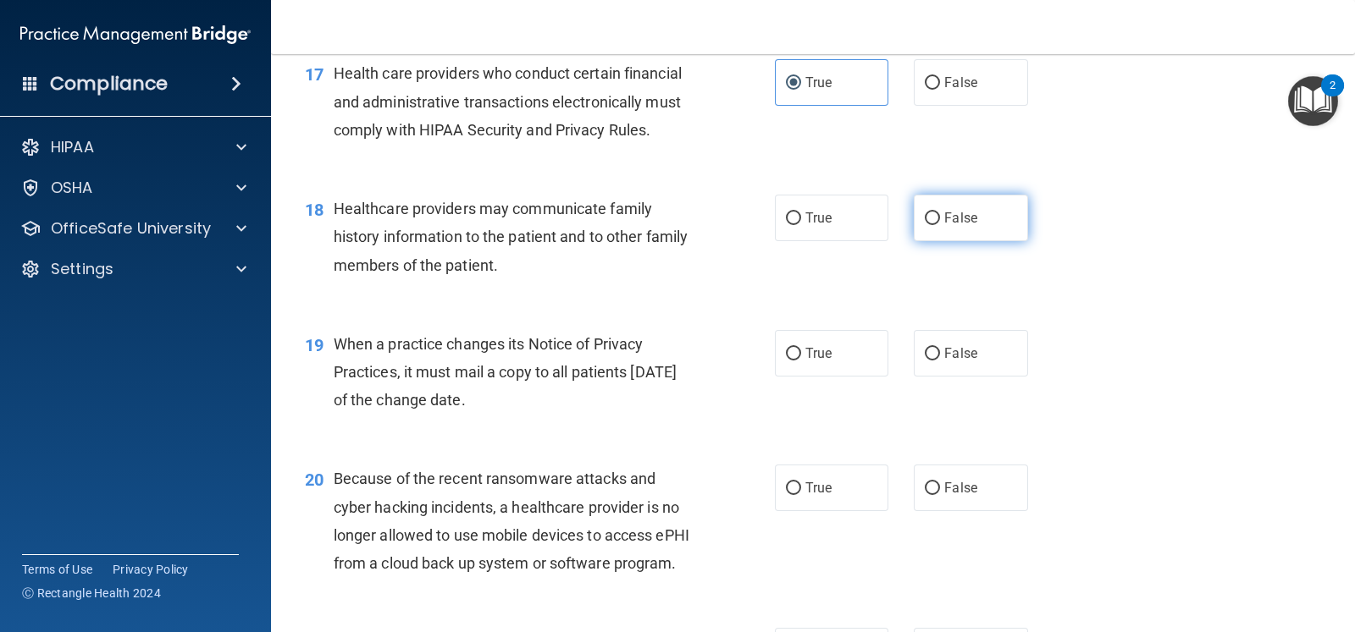
click at [976, 241] on label "False" at bounding box center [970, 218] width 113 height 47
click at [940, 225] on input "False" at bounding box center [932, 219] width 15 height 13
radio input "true"
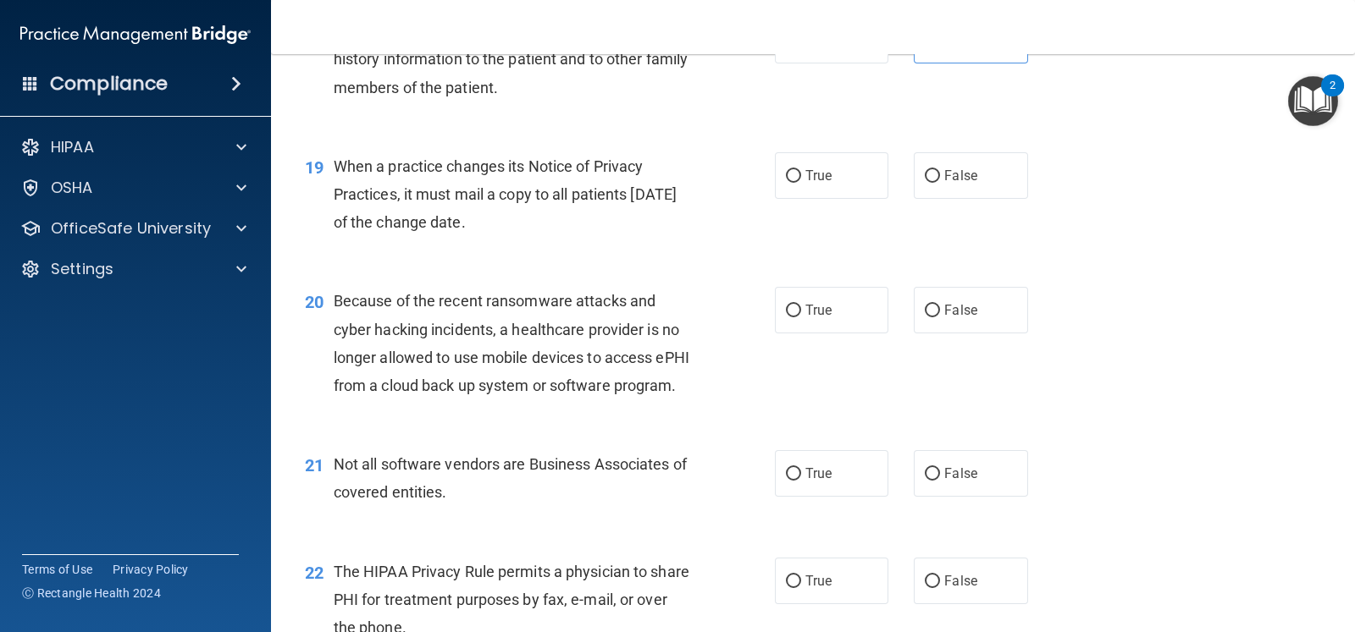
scroll to position [2645, 0]
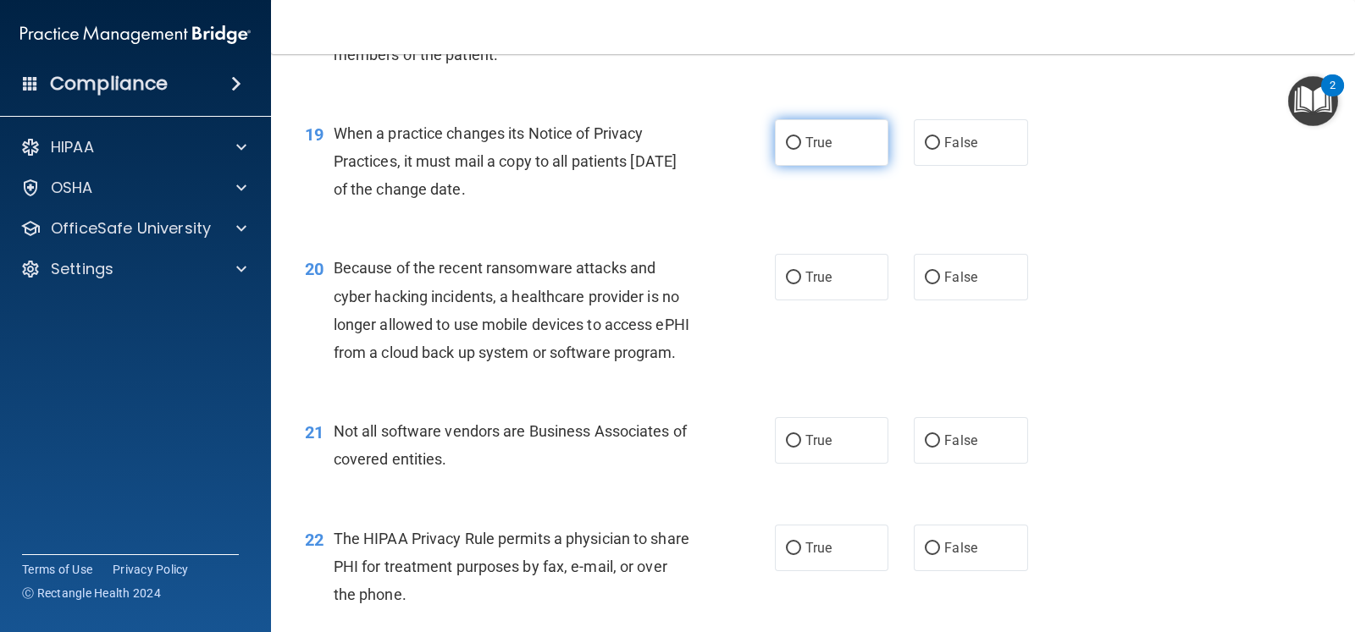
click at [787, 166] on label "True" at bounding box center [831, 142] width 113 height 47
click at [787, 150] on input "True" at bounding box center [793, 143] width 15 height 13
radio input "true"
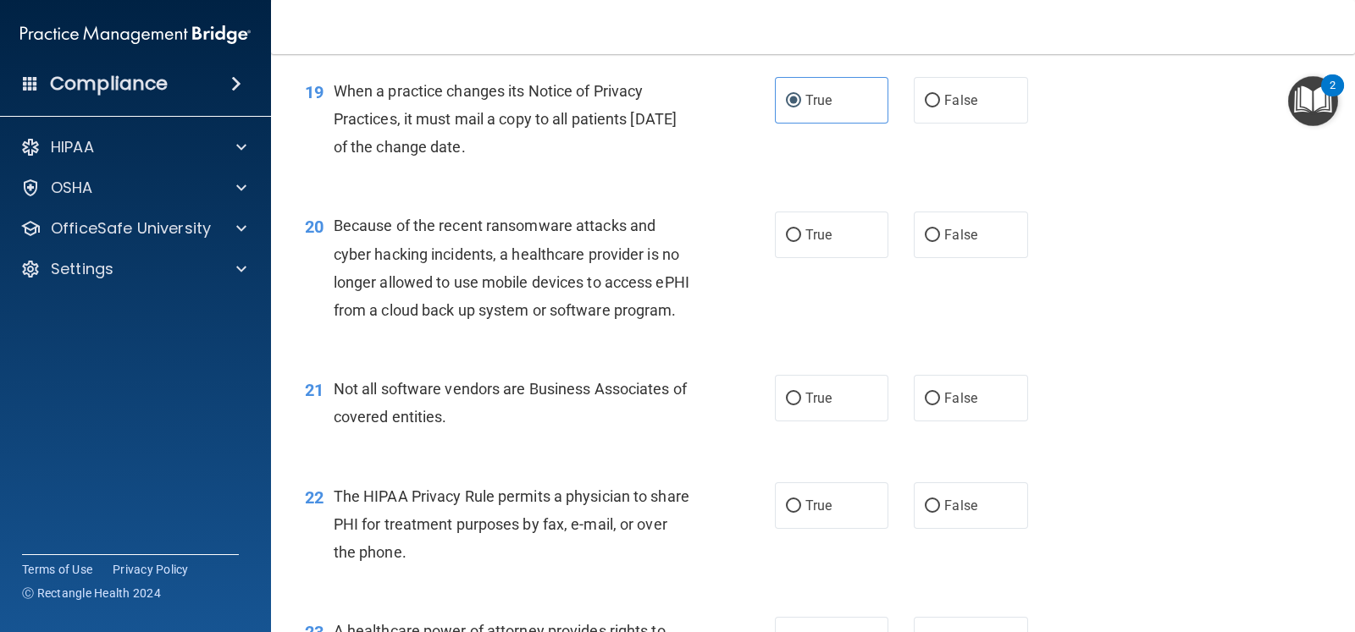
scroll to position [2751, 0]
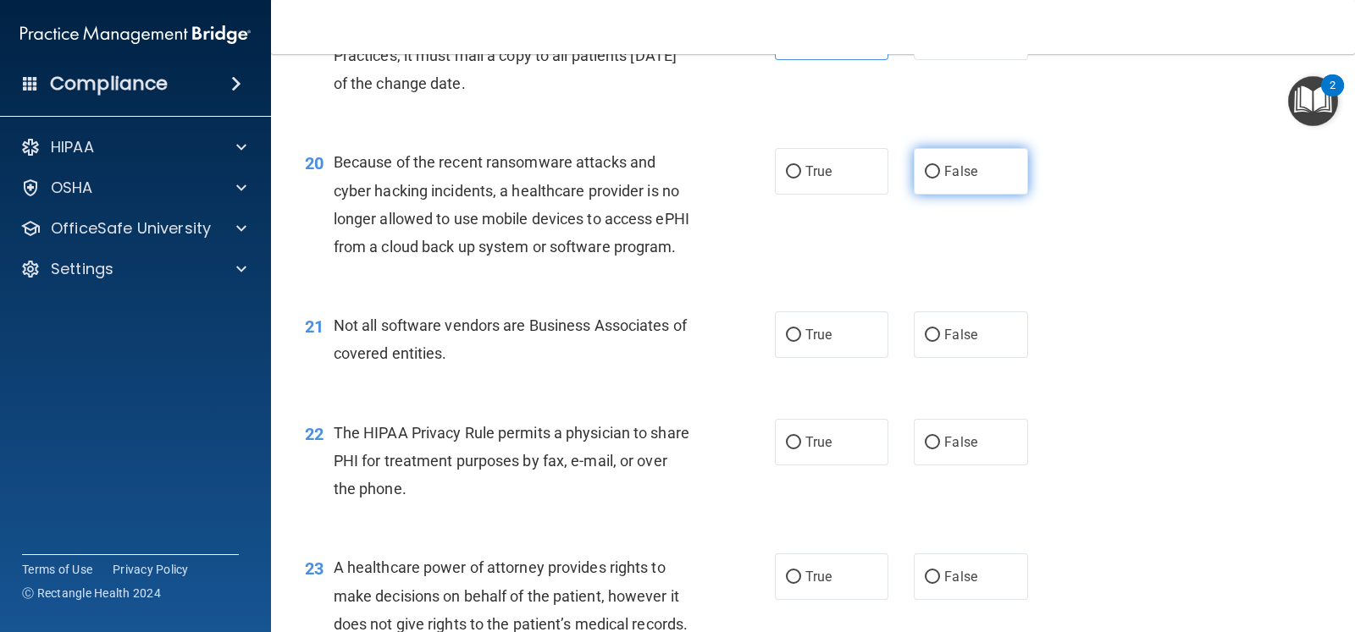
click at [963, 185] on label "False" at bounding box center [970, 171] width 113 height 47
click at [940, 179] on input "False" at bounding box center [932, 172] width 15 height 13
radio input "true"
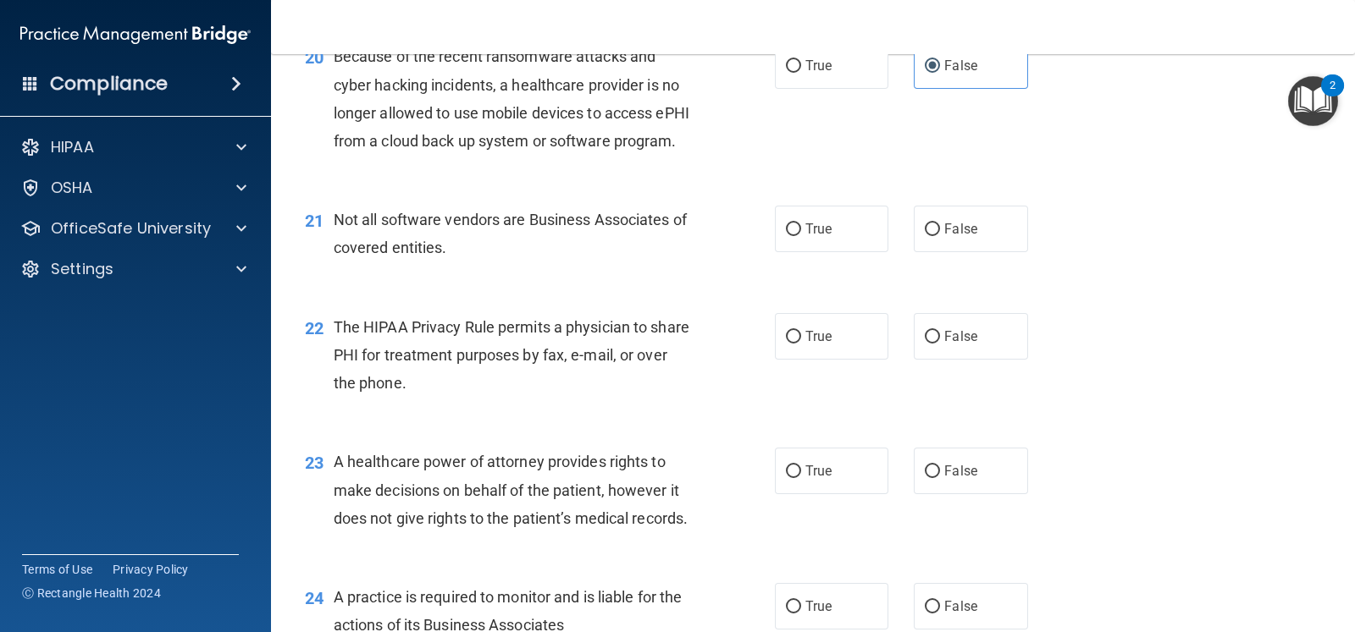
scroll to position [2962, 0]
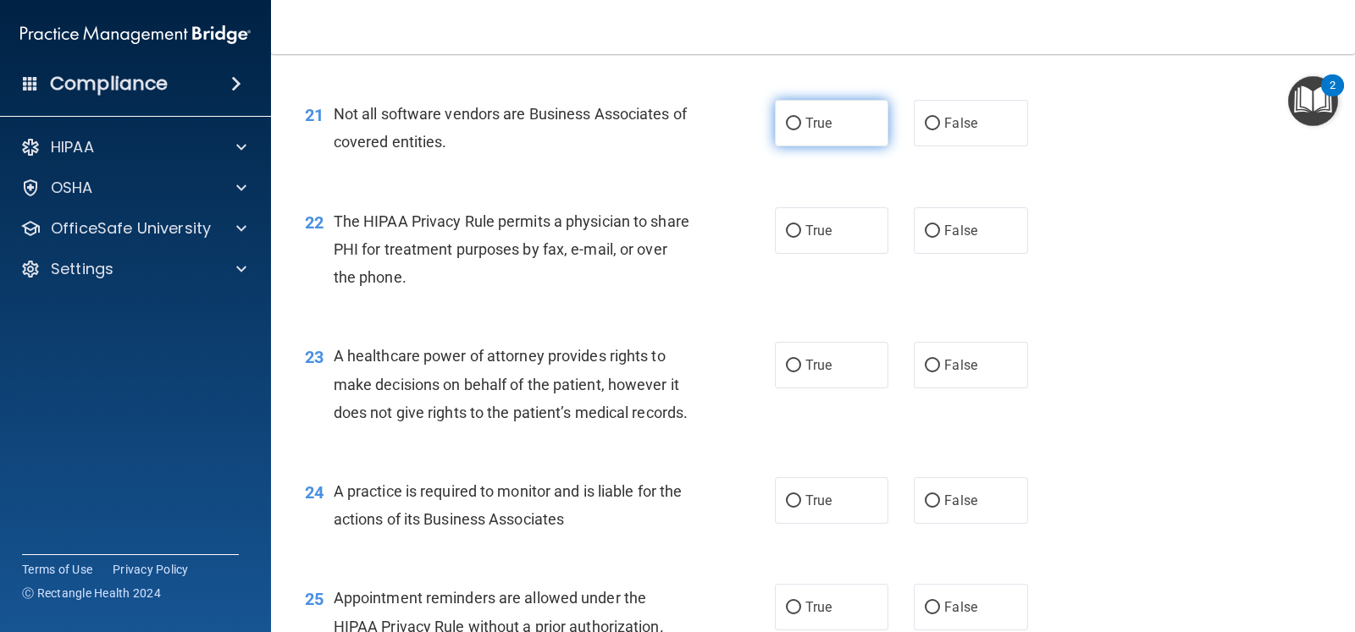
click at [842, 146] on label "True" at bounding box center [831, 123] width 113 height 47
click at [801, 130] on input "True" at bounding box center [793, 124] width 15 height 13
radio input "true"
click at [797, 254] on label "True" at bounding box center [831, 230] width 113 height 47
click at [797, 238] on input "True" at bounding box center [793, 231] width 15 height 13
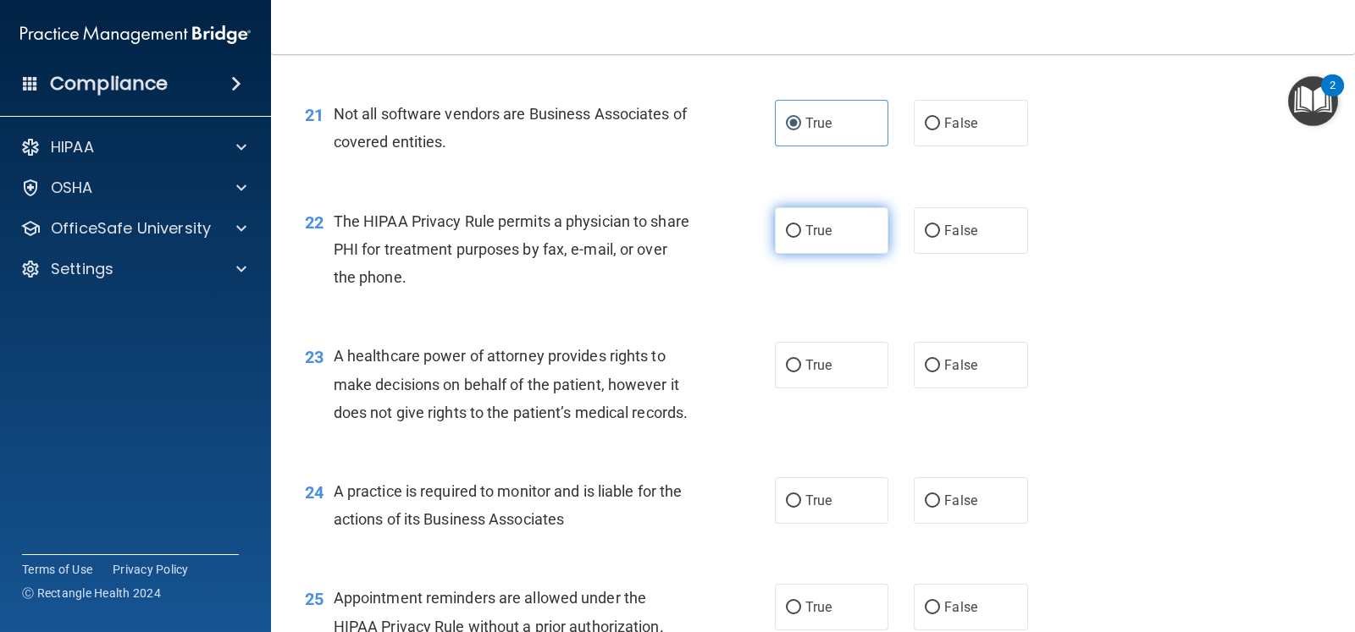
radio input "true"
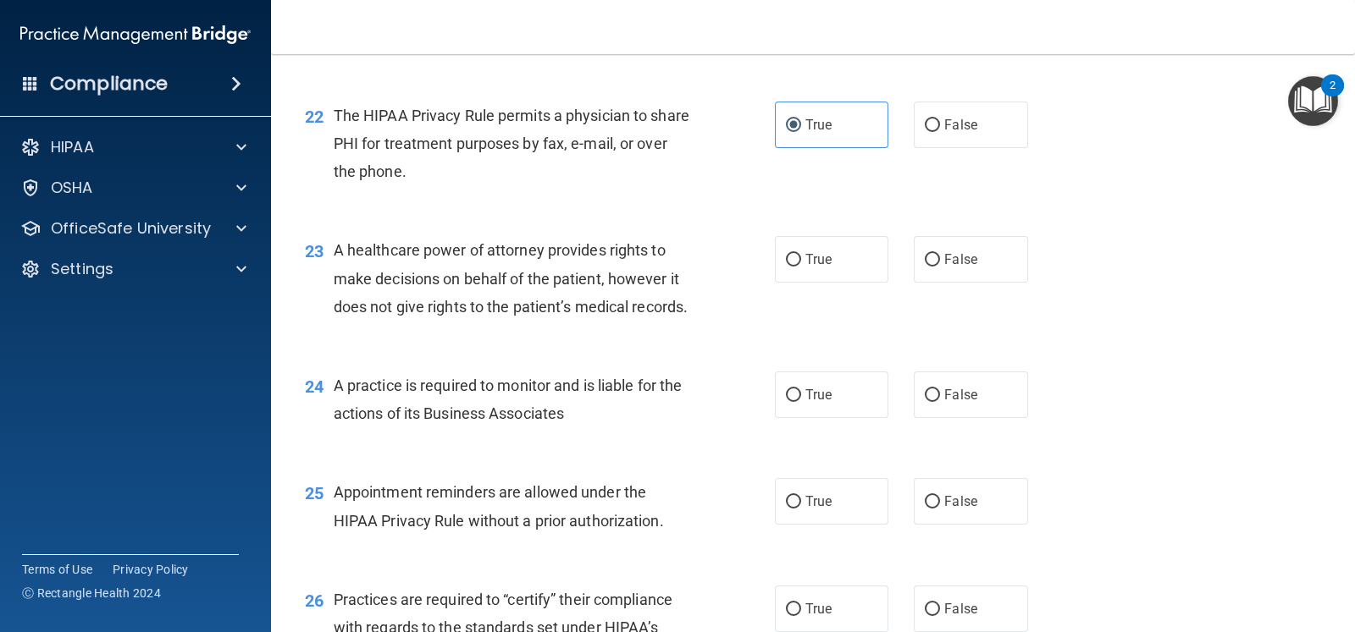
scroll to position [3174, 0]
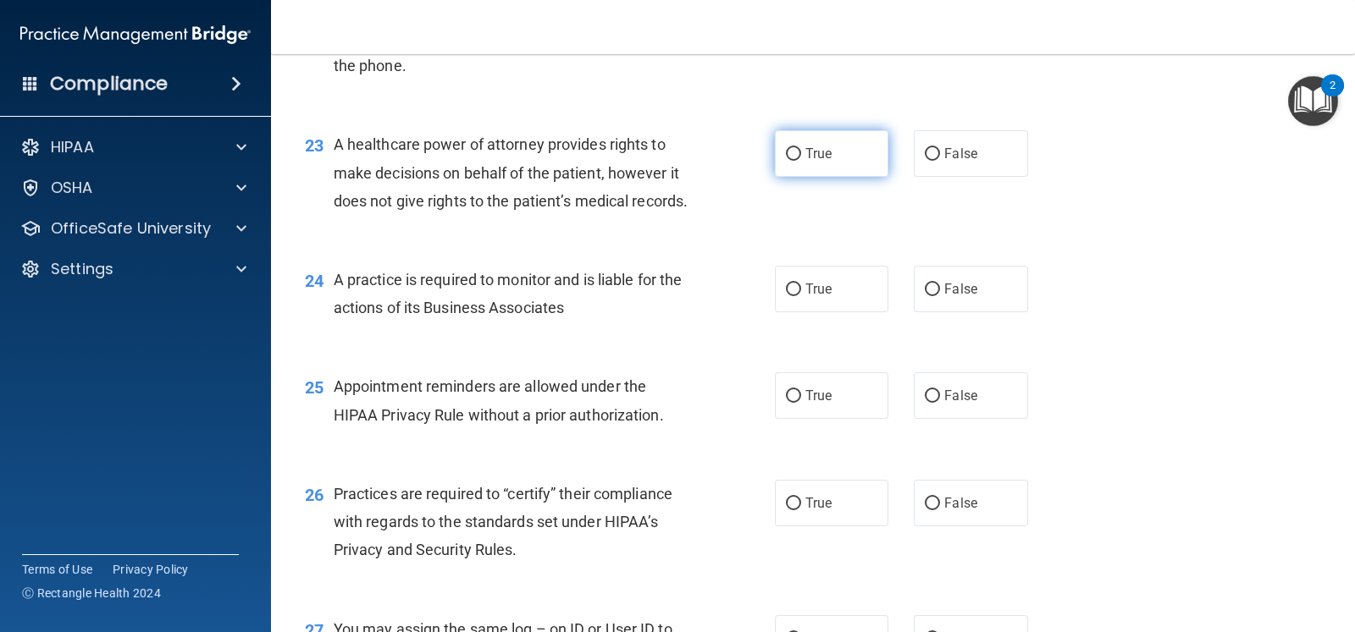
click at [803, 177] on label "True" at bounding box center [831, 153] width 113 height 47
click at [801, 161] on input "True" at bounding box center [793, 154] width 15 height 13
radio input "true"
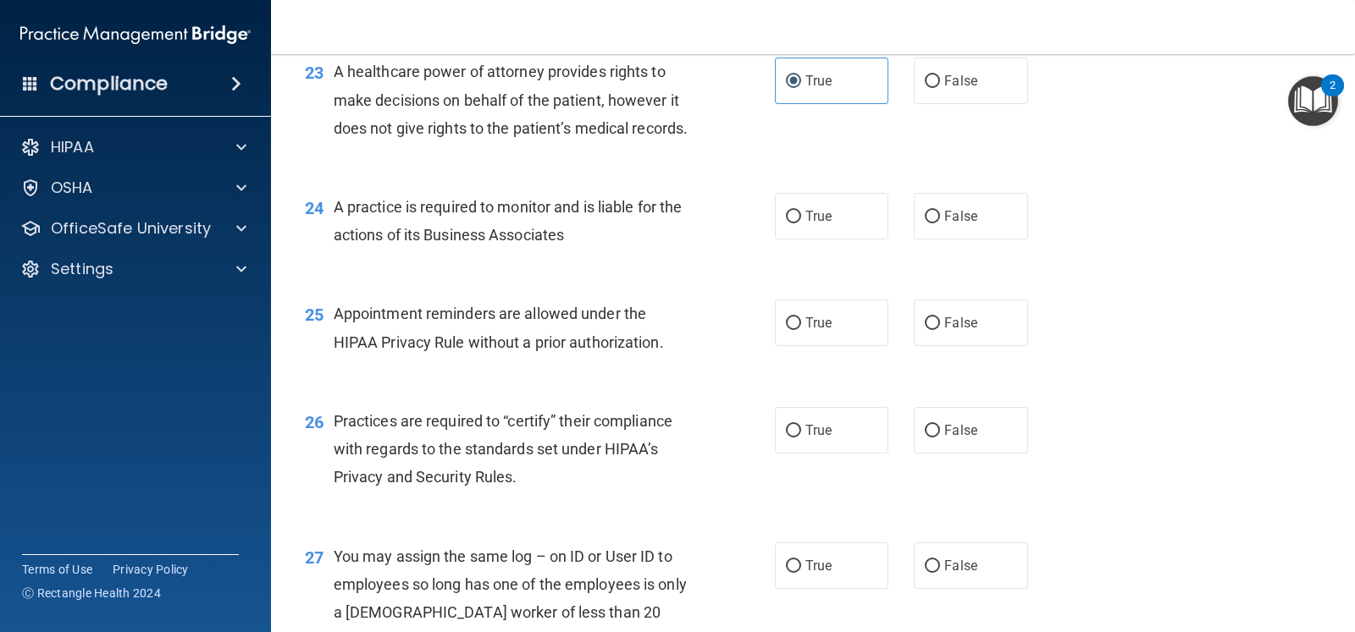
scroll to position [3280, 0]
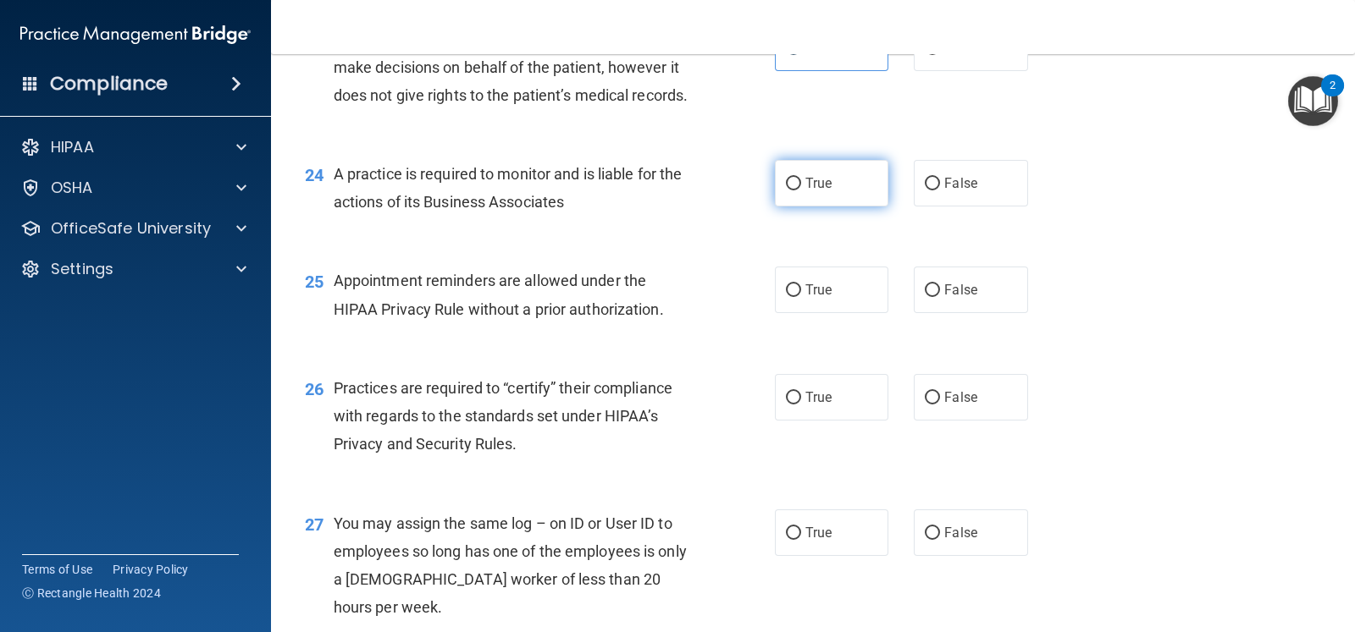
click at [829, 207] on label "True" at bounding box center [831, 183] width 113 height 47
click at [801, 190] on input "True" at bounding box center [793, 184] width 15 height 13
radio input "true"
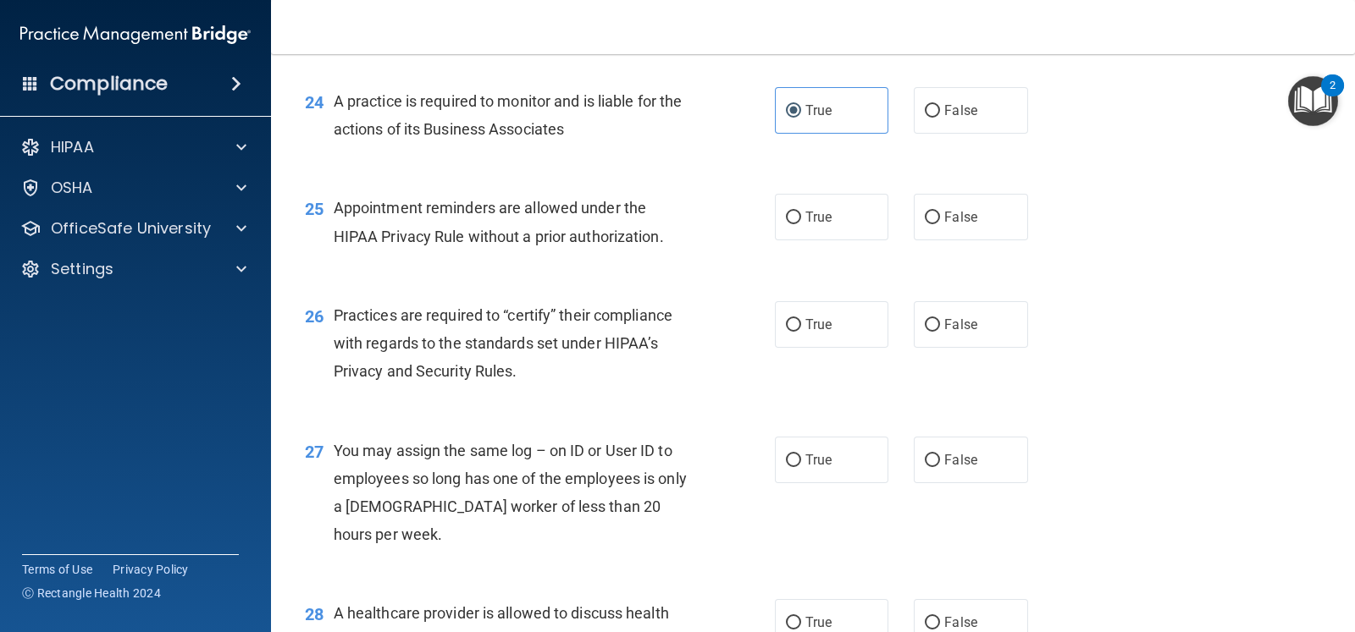
scroll to position [3386, 0]
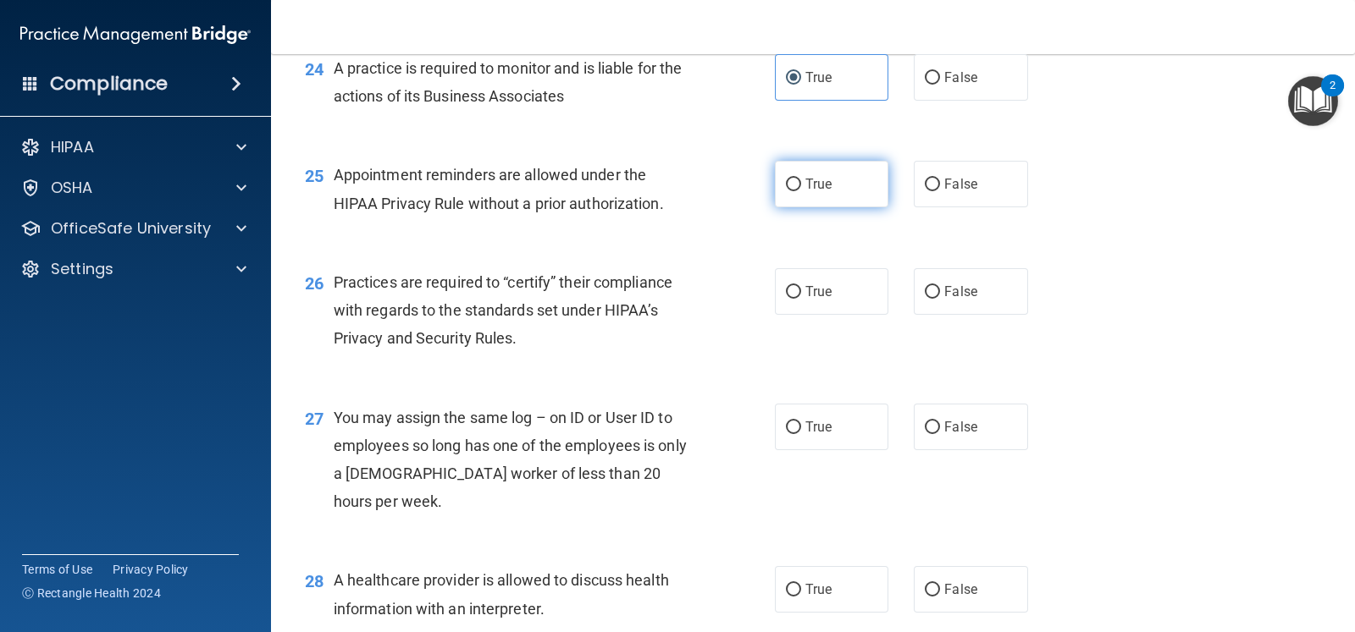
click at [840, 207] on label "True" at bounding box center [831, 184] width 113 height 47
click at [801, 191] on input "True" at bounding box center [793, 185] width 15 height 13
radio input "true"
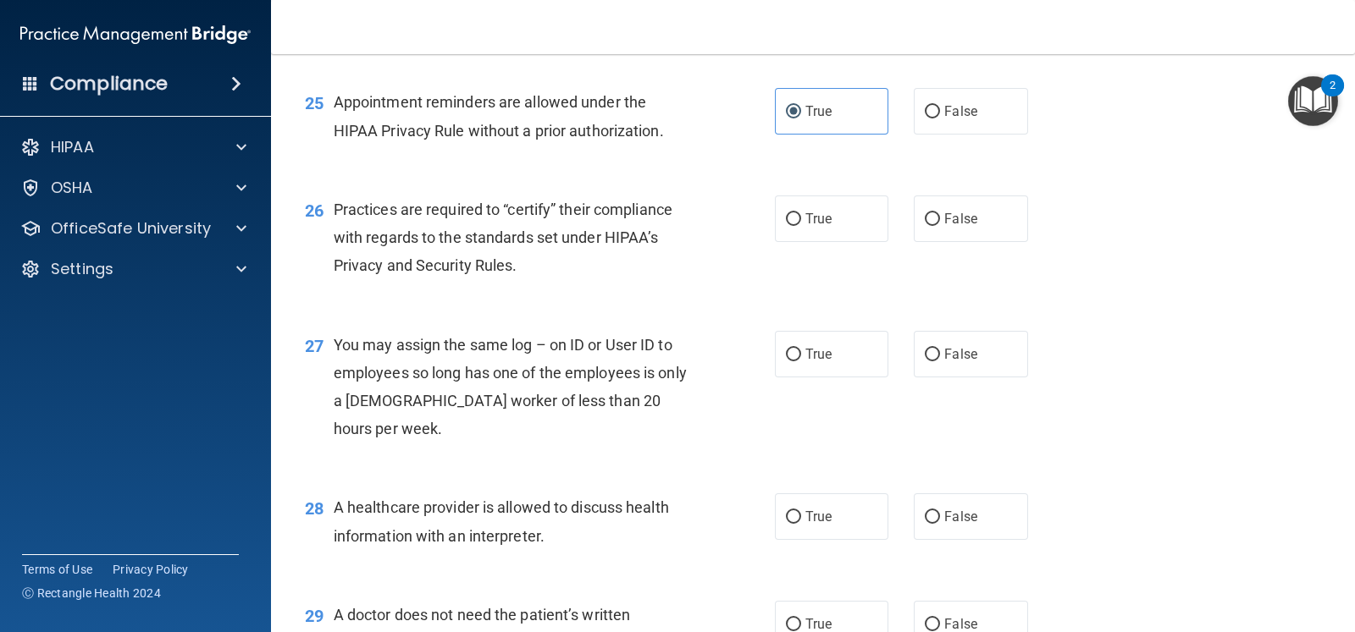
scroll to position [3492, 0]
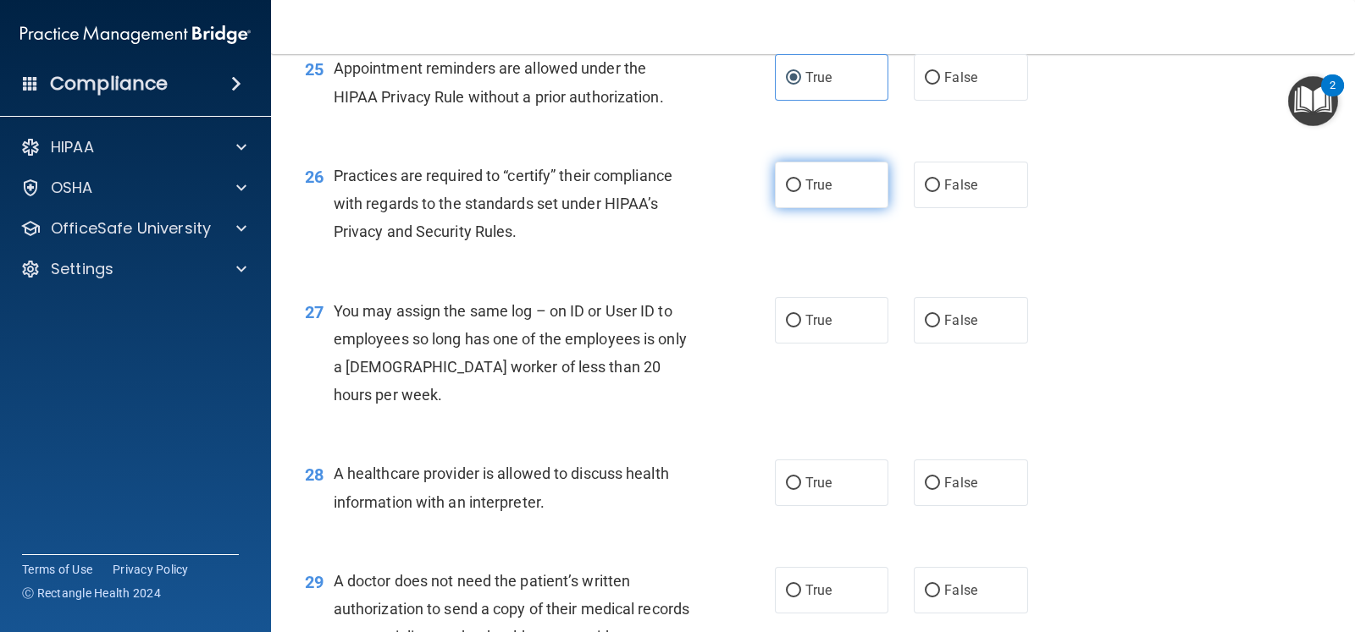
click at [805, 193] on span "True" at bounding box center [818, 185] width 26 height 16
click at [798, 192] on input "True" at bounding box center [793, 185] width 15 height 13
radio input "true"
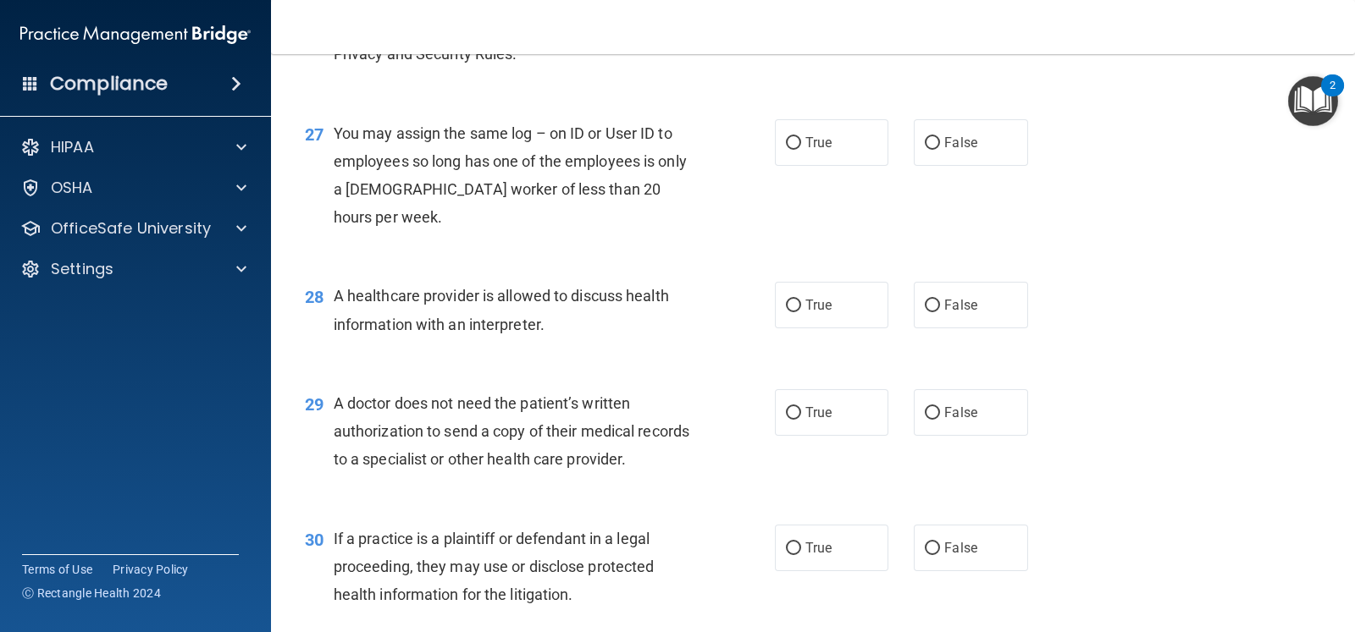
scroll to position [3704, 0]
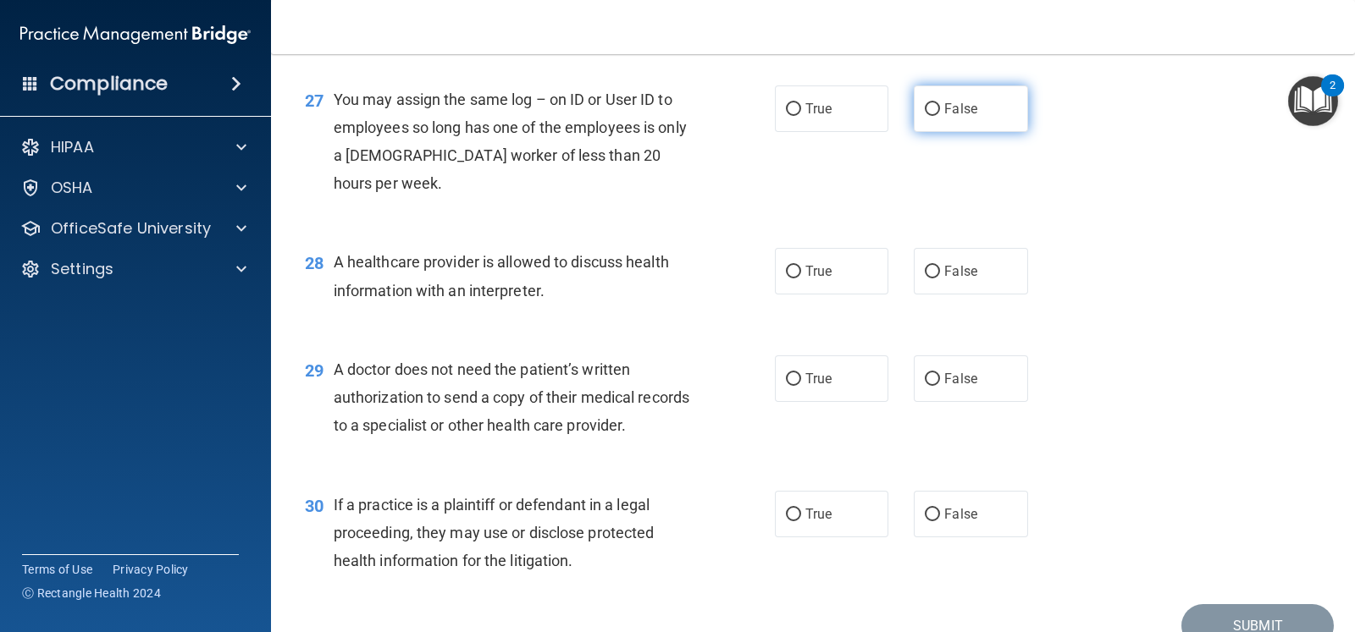
click at [952, 117] on span "False" at bounding box center [960, 109] width 33 height 16
click at [940, 116] on input "False" at bounding box center [932, 109] width 15 height 13
radio input "true"
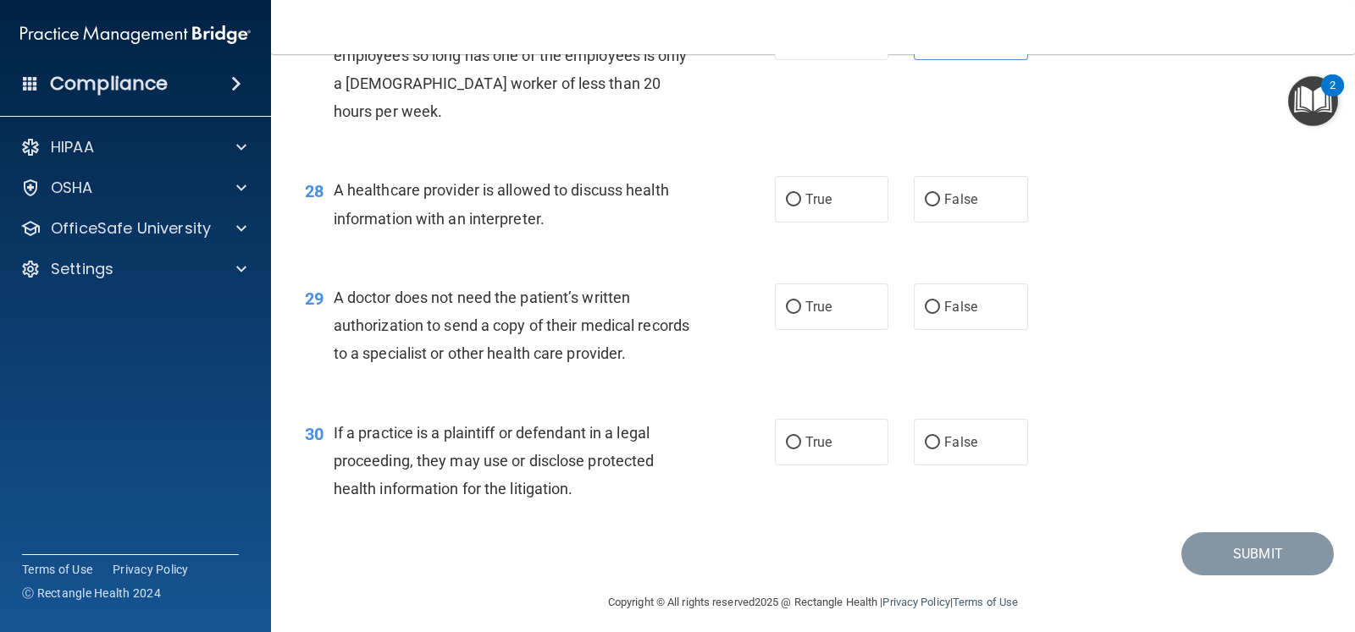
scroll to position [3810, 0]
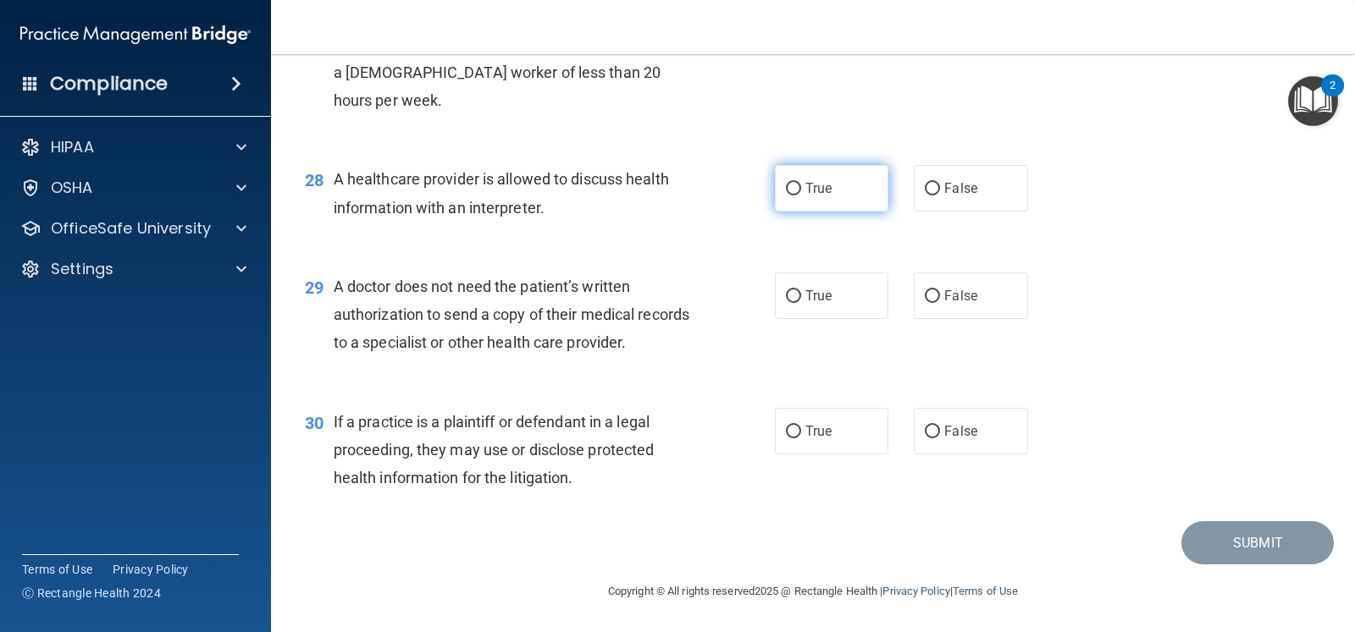
click at [798, 212] on label "True" at bounding box center [831, 188] width 113 height 47
click at [798, 196] on input "True" at bounding box center [793, 189] width 15 height 13
radio input "true"
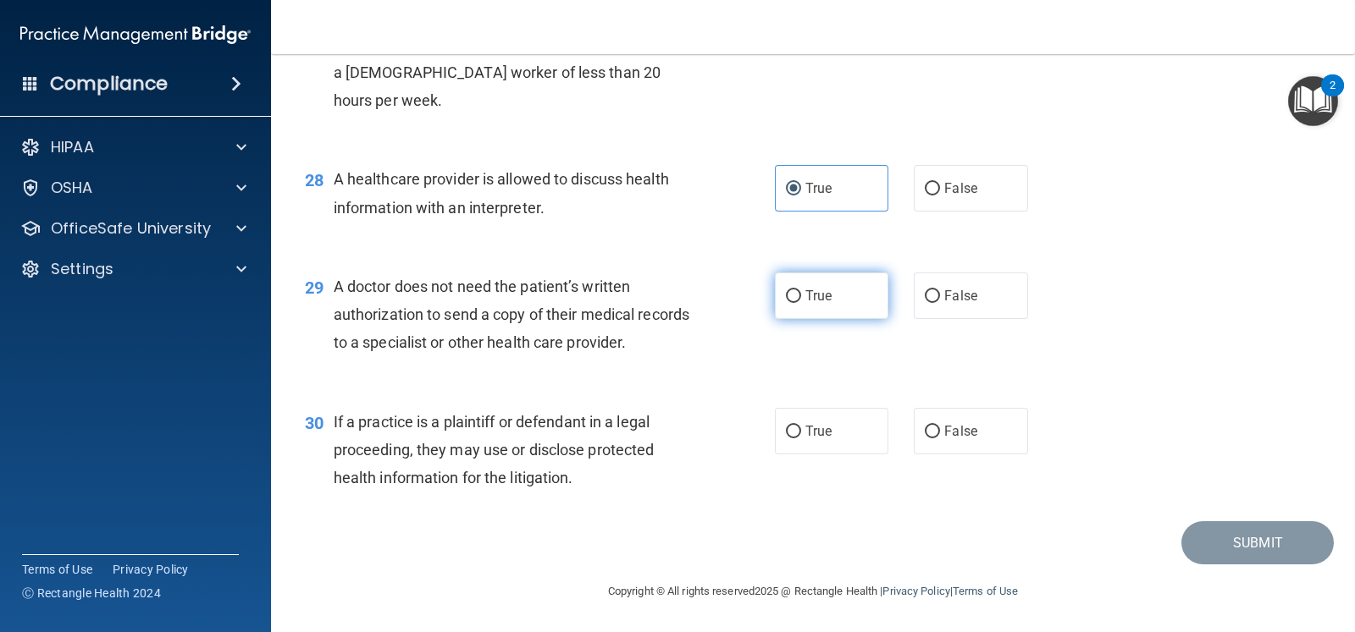
click at [870, 294] on label "True" at bounding box center [831, 296] width 113 height 47
click at [801, 294] on input "True" at bounding box center [793, 296] width 15 height 13
radio input "true"
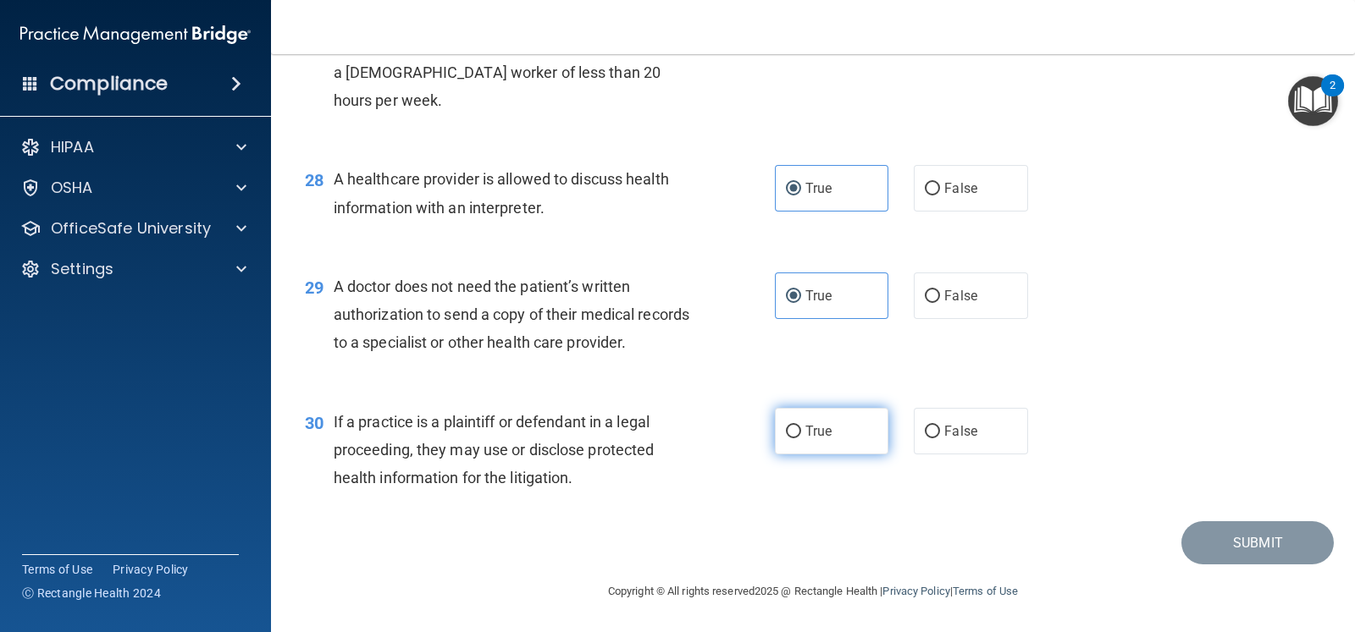
click at [825, 433] on label "True" at bounding box center [831, 431] width 113 height 47
click at [801, 433] on input "True" at bounding box center [793, 432] width 15 height 13
radio input "true"
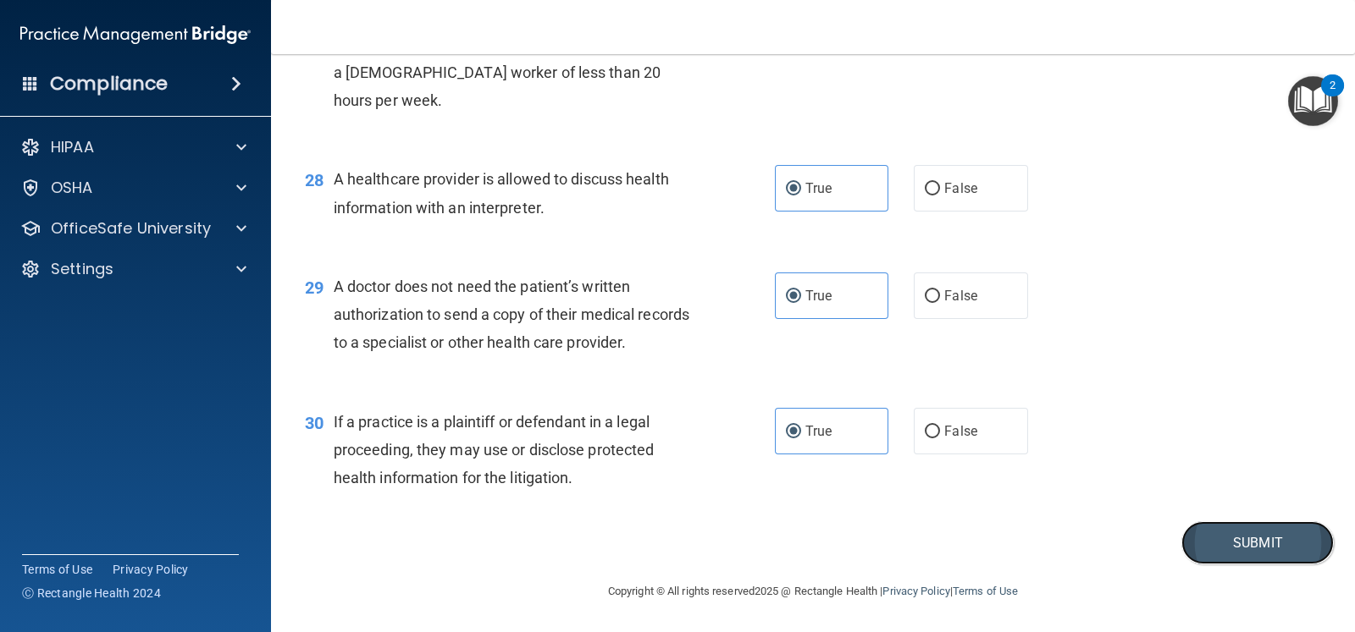
click at [1190, 534] on button "Submit" at bounding box center [1257, 543] width 152 height 43
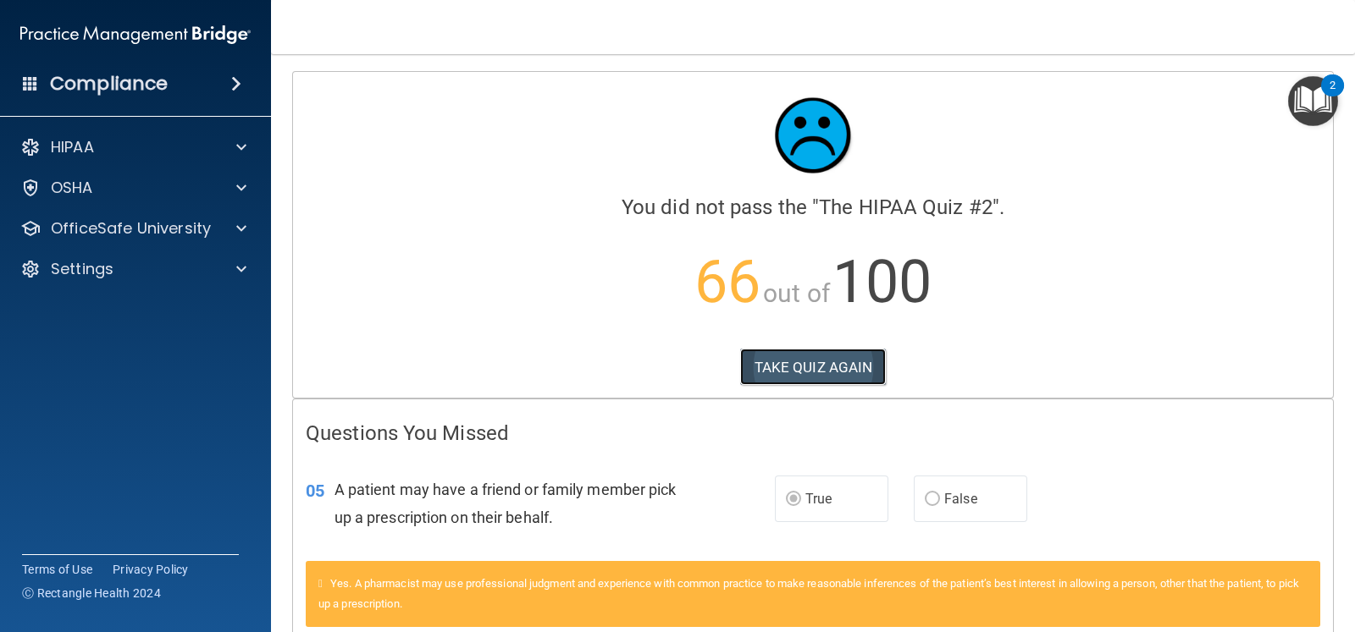
click at [845, 362] on button "TAKE QUIZ AGAIN" at bounding box center [813, 367] width 146 height 37
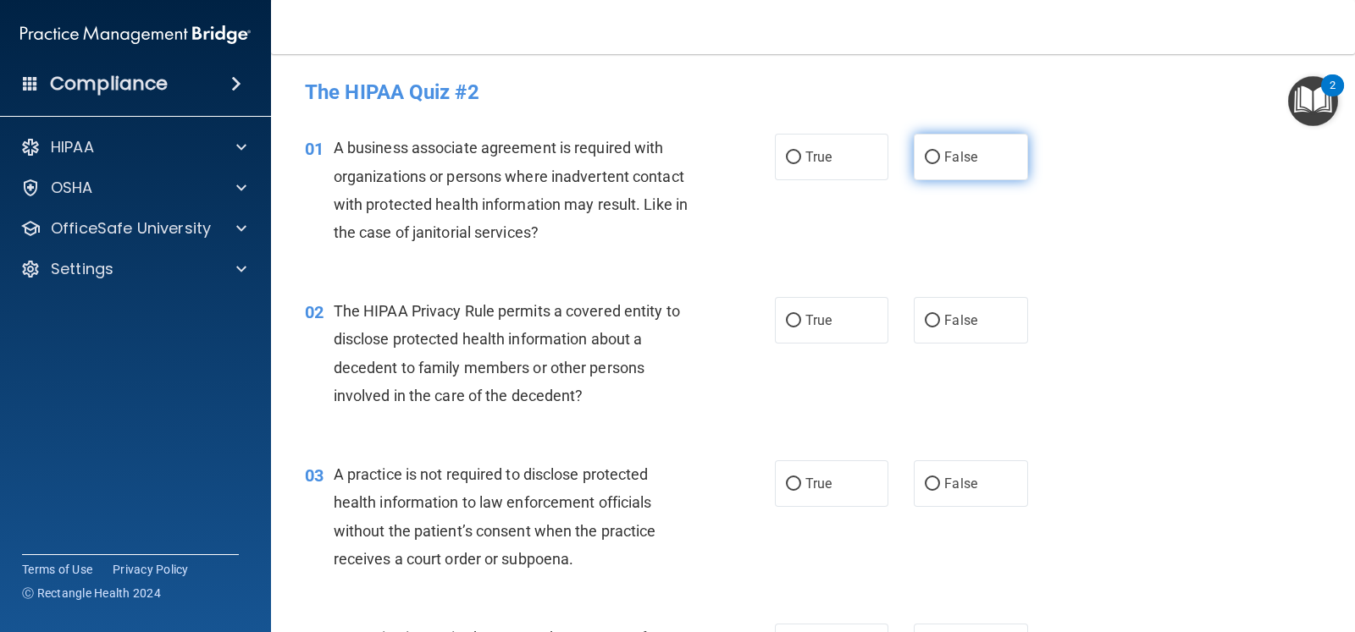
click at [983, 160] on label "False" at bounding box center [970, 157] width 113 height 47
click at [940, 160] on input "False" at bounding box center [932, 158] width 15 height 13
radio input "true"
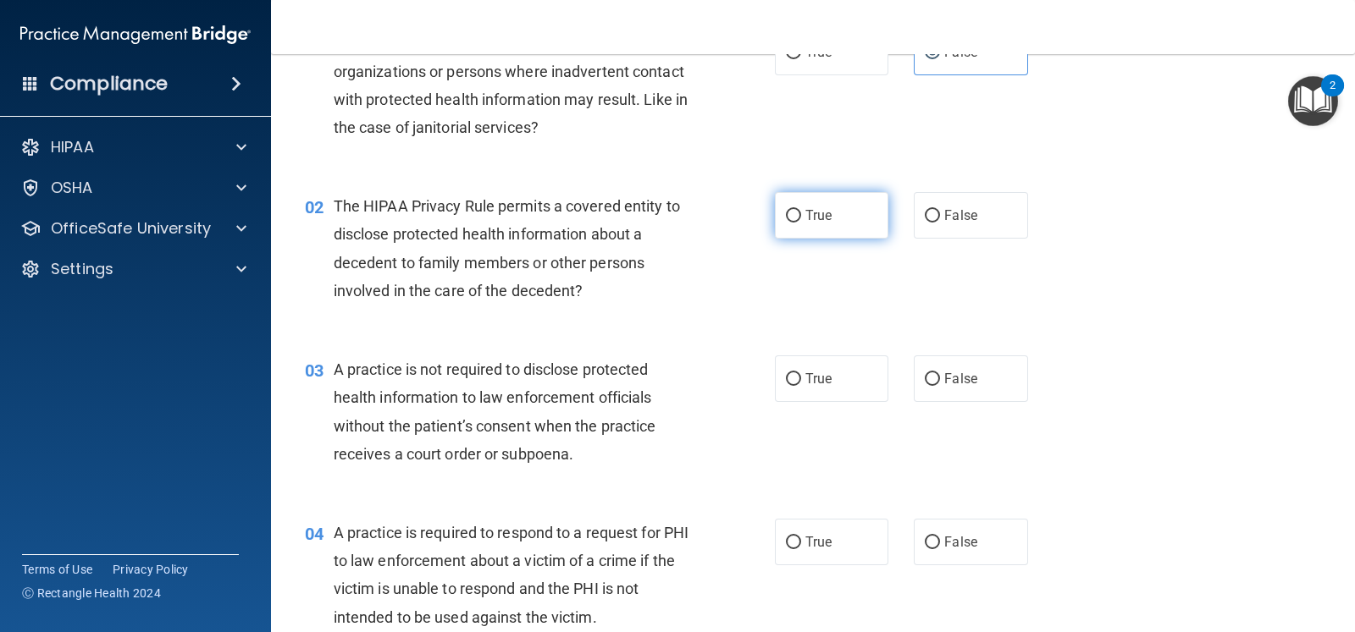
click at [805, 213] on span "True" at bounding box center [818, 215] width 26 height 16
click at [801, 213] on input "True" at bounding box center [793, 216] width 15 height 13
radio input "true"
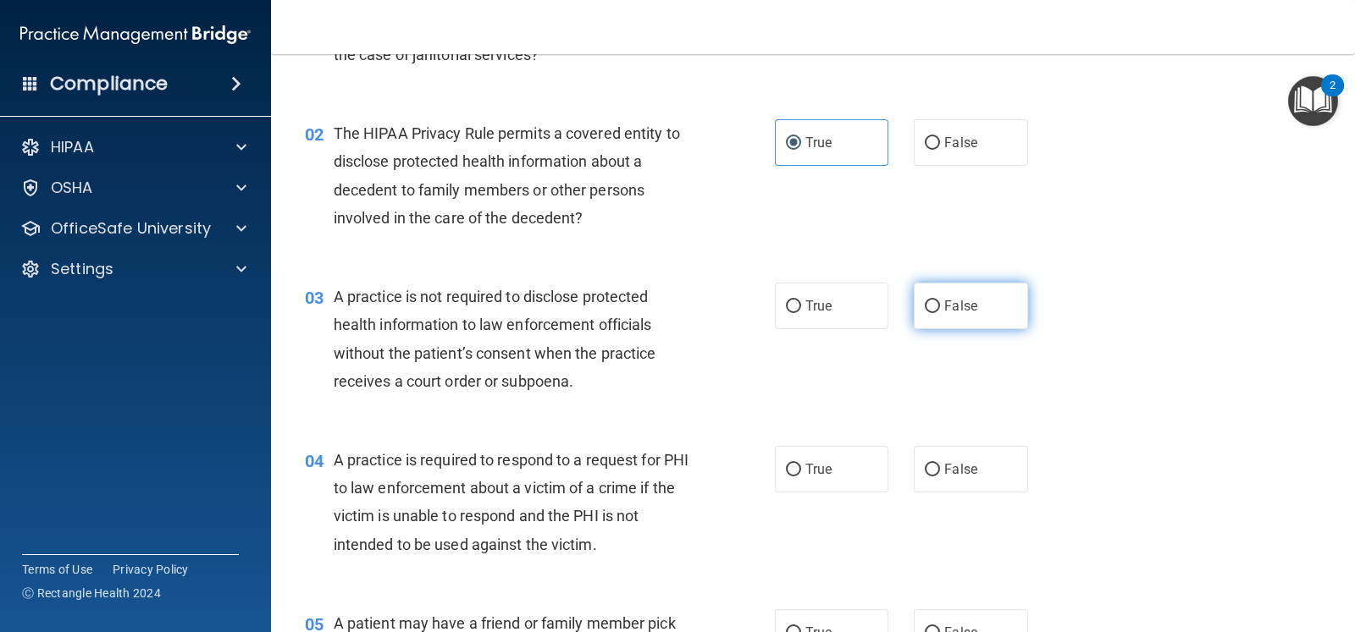
scroll to position [211, 0]
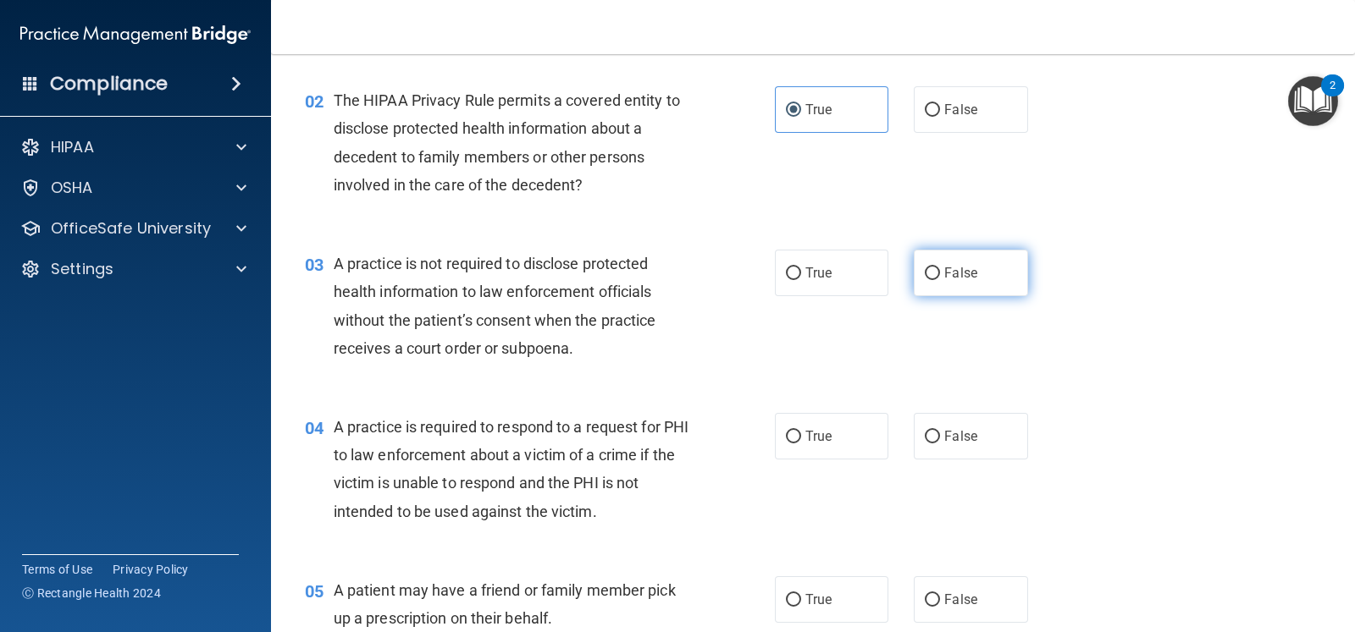
click at [945, 279] on span "False" at bounding box center [960, 273] width 33 height 16
click at [940, 279] on input "False" at bounding box center [932, 274] width 15 height 13
radio input "true"
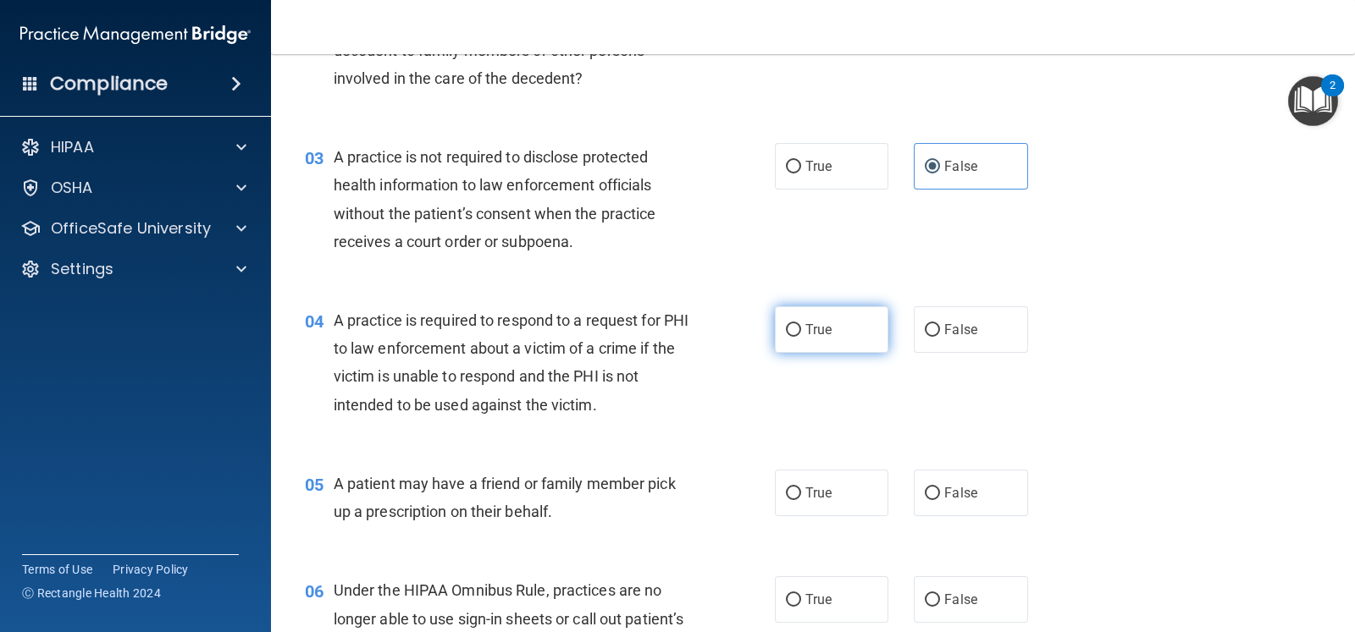
click at [824, 334] on label "True" at bounding box center [831, 329] width 113 height 47
click at [801, 334] on input "True" at bounding box center [793, 330] width 15 height 13
radio input "true"
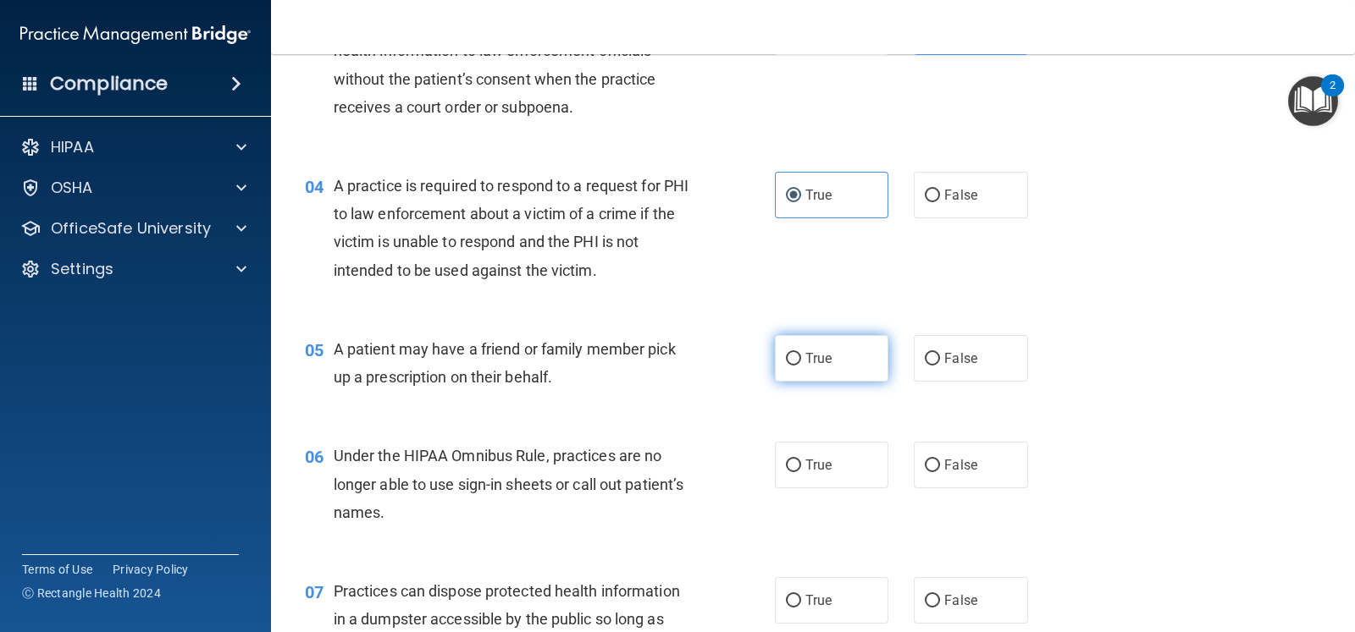
scroll to position [529, 0]
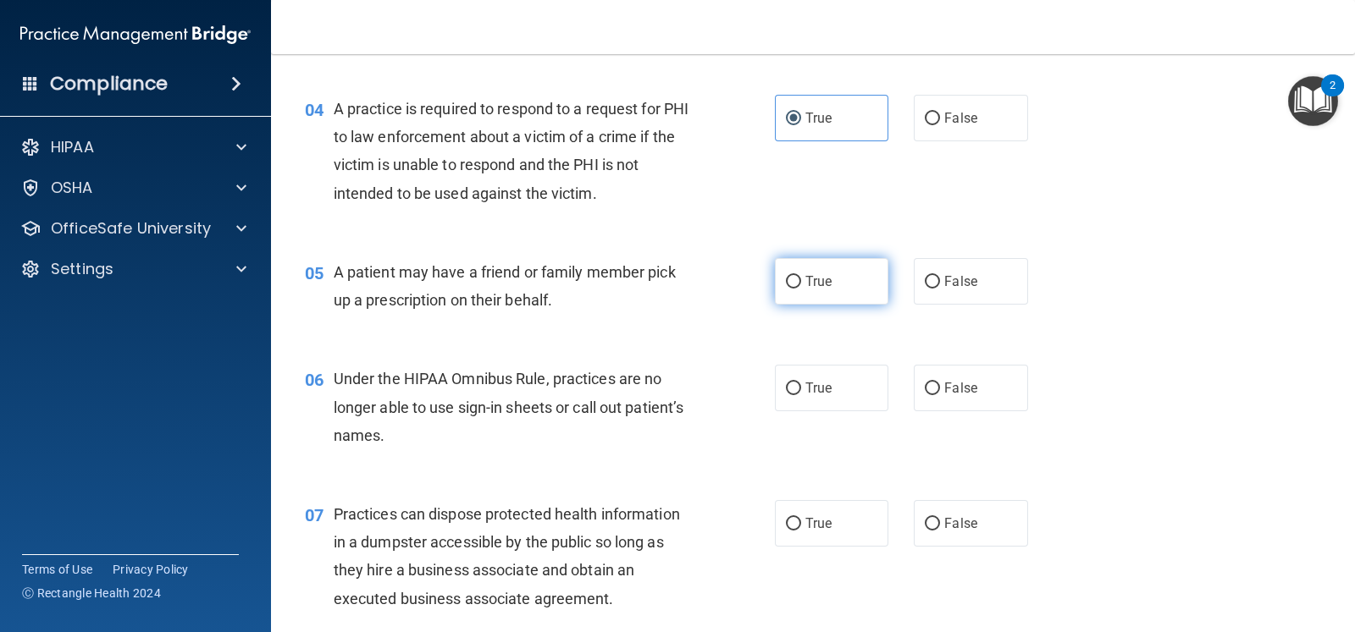
click at [814, 290] on label "True" at bounding box center [831, 281] width 113 height 47
click at [801, 289] on input "True" at bounding box center [793, 282] width 15 height 13
radio input "true"
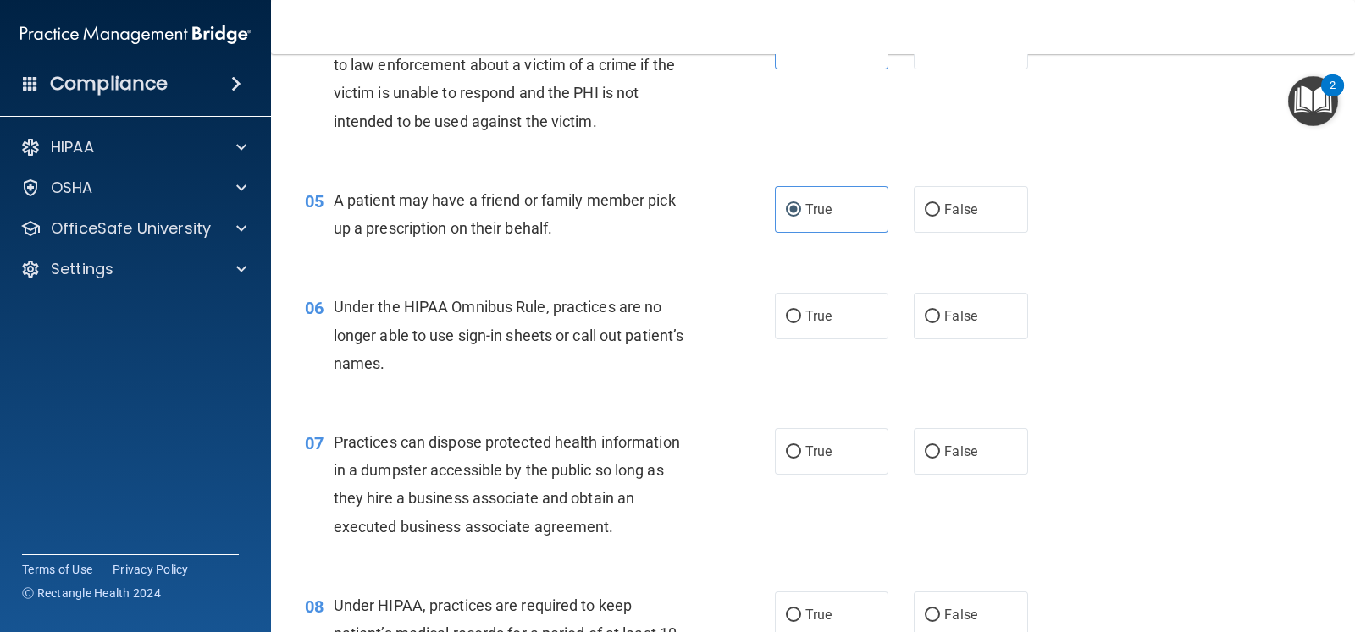
scroll to position [635, 0]
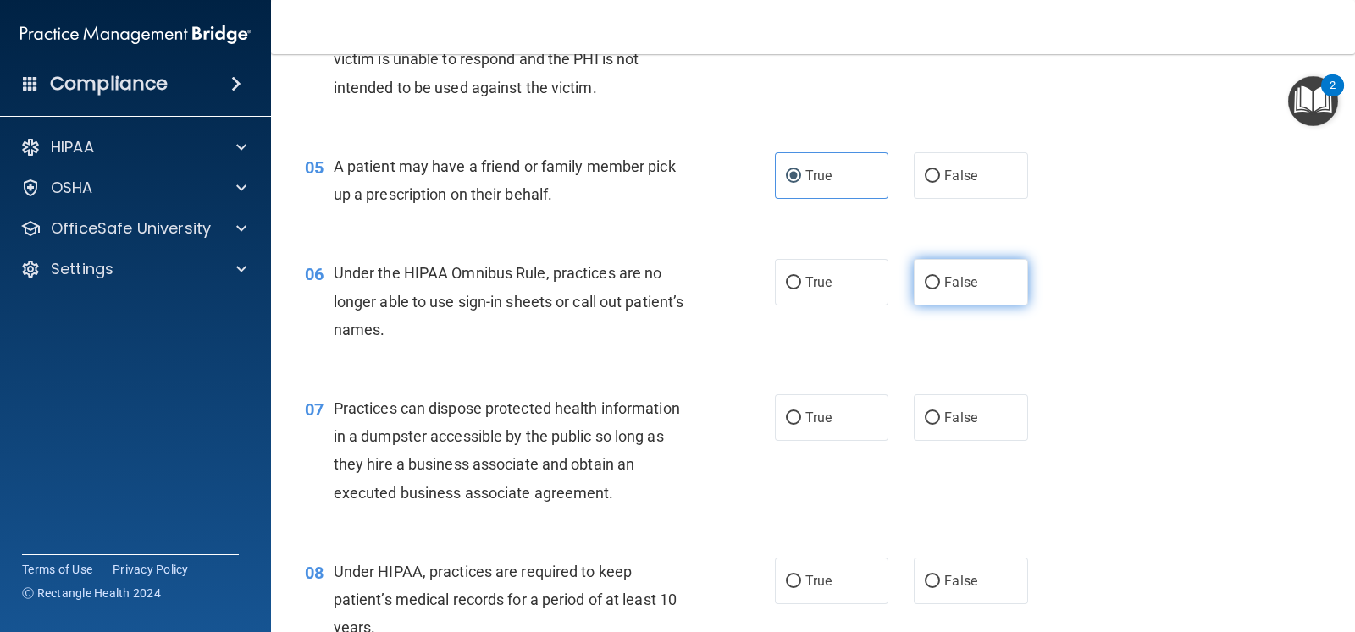
click at [926, 292] on label "False" at bounding box center [970, 282] width 113 height 47
click at [926, 290] on input "False" at bounding box center [932, 283] width 15 height 13
radio input "true"
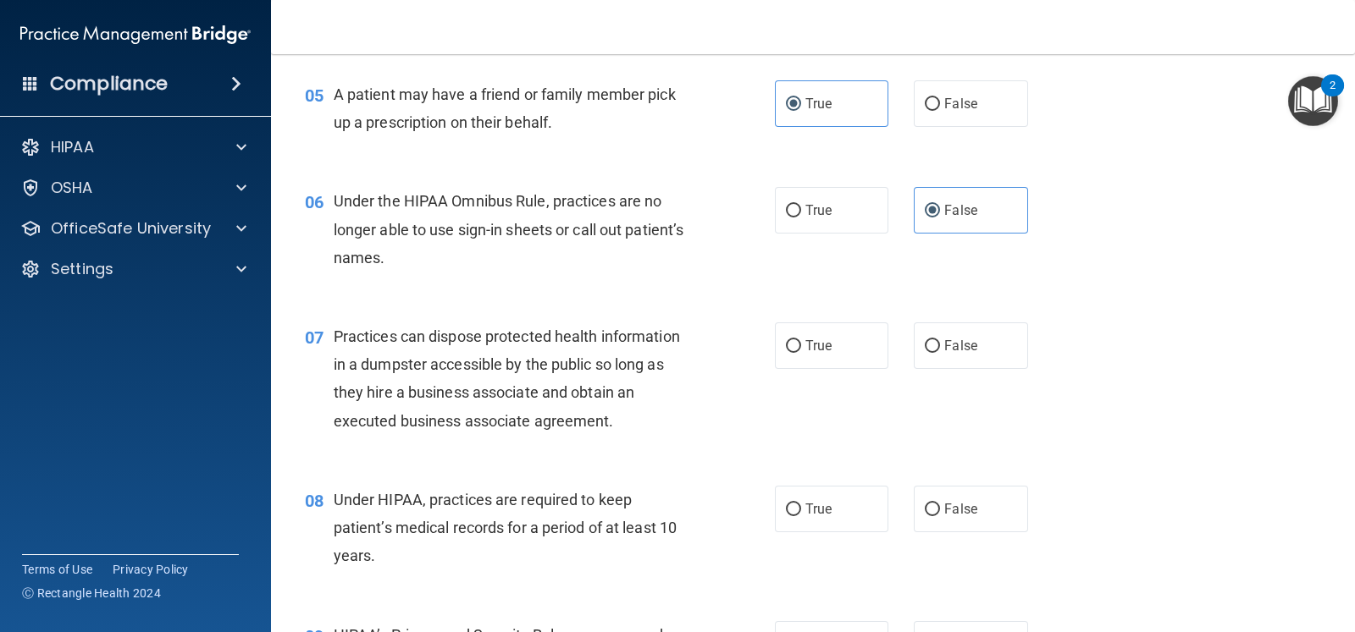
scroll to position [740, 0]
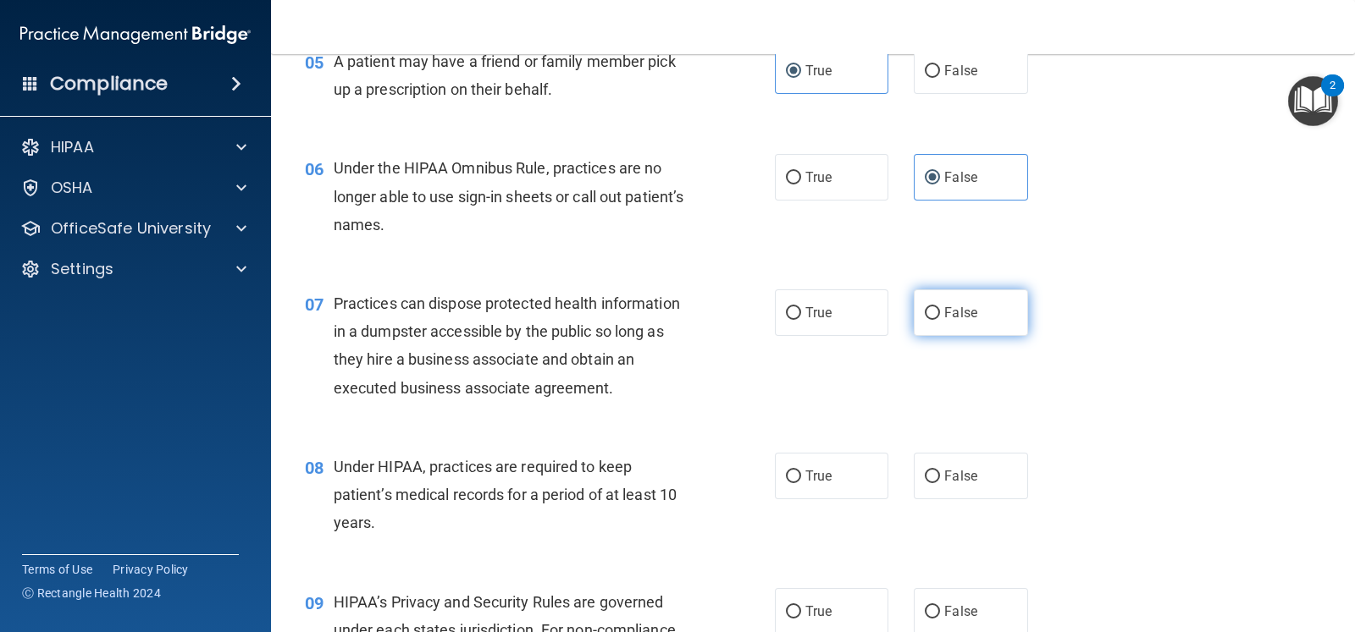
click at [966, 321] on label "False" at bounding box center [970, 313] width 113 height 47
click at [940, 320] on input "False" at bounding box center [932, 313] width 15 height 13
radio input "true"
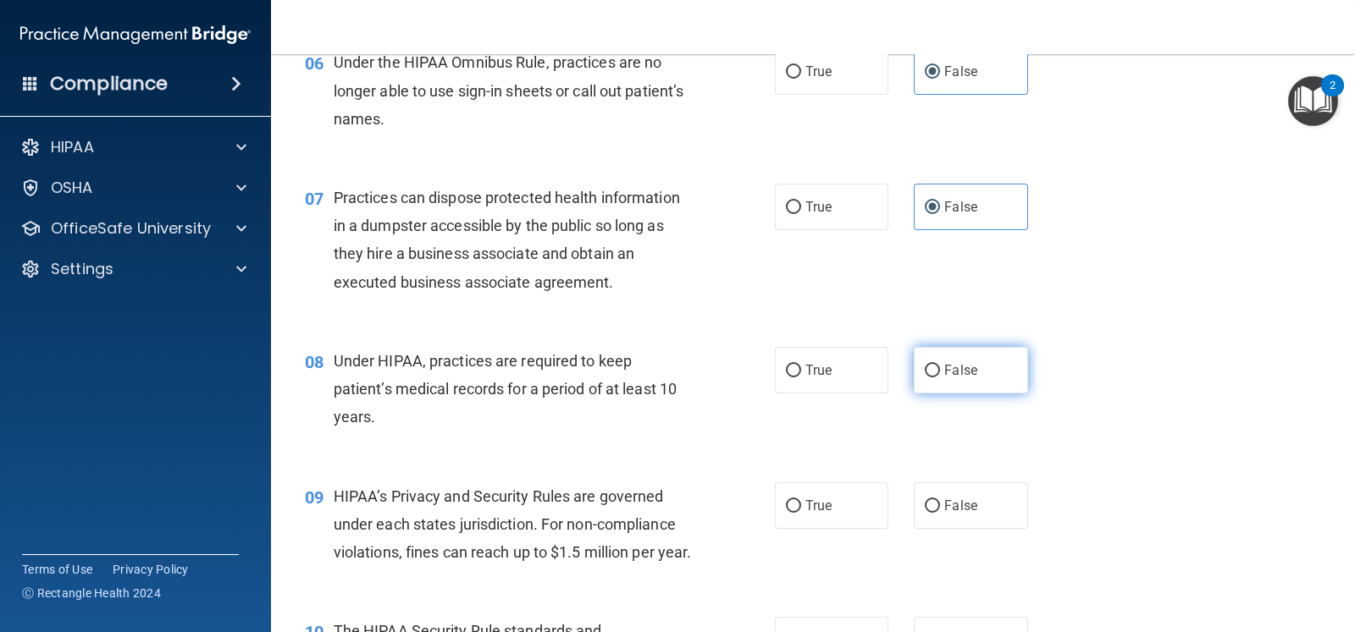
click at [977, 376] on label "False" at bounding box center [970, 370] width 113 height 47
click at [940, 376] on input "False" at bounding box center [932, 371] width 15 height 13
radio input "true"
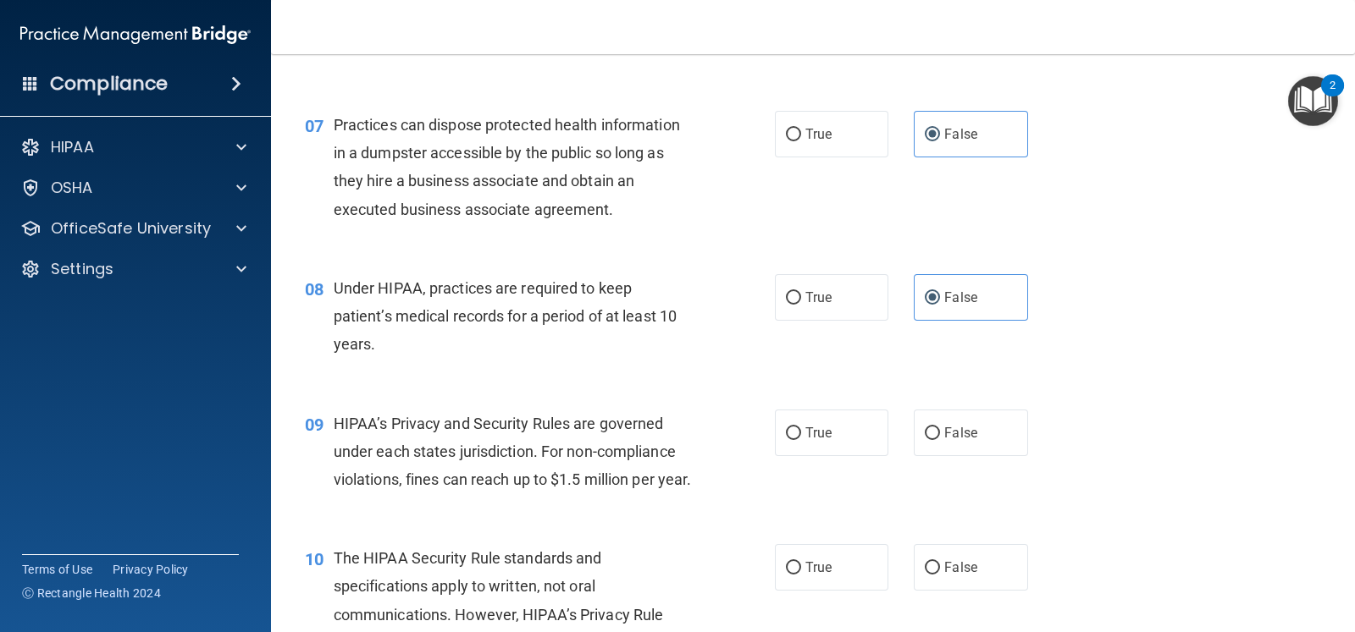
scroll to position [952, 0]
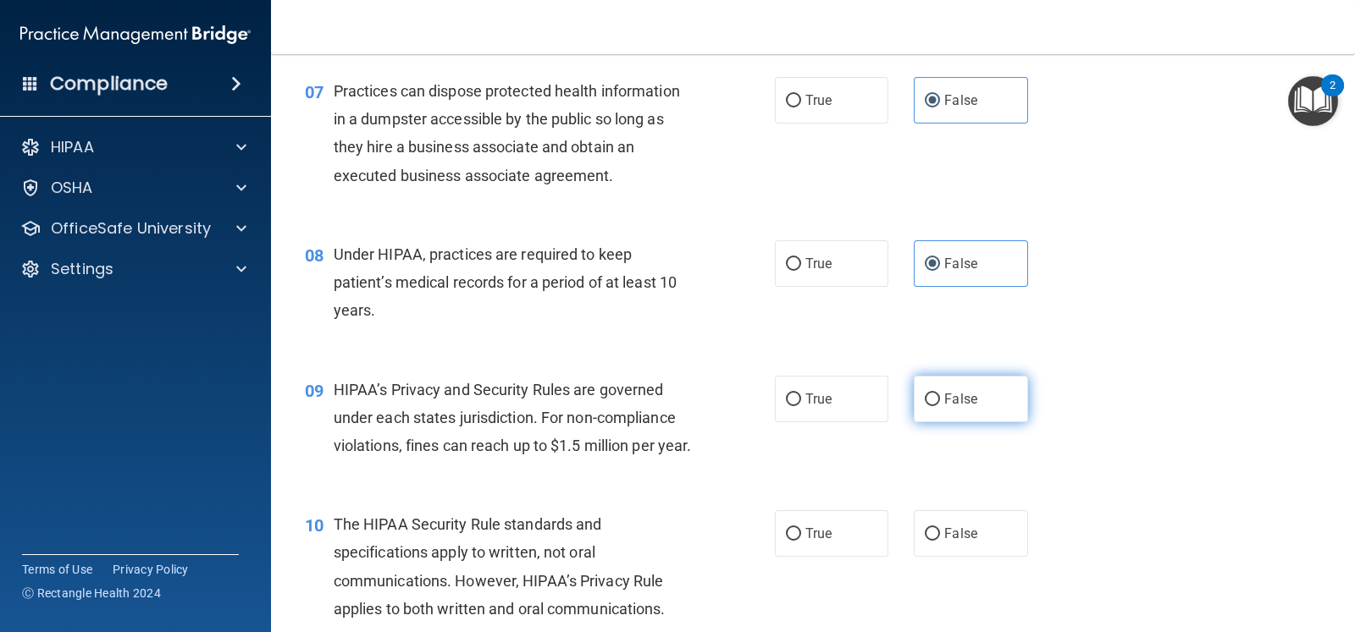
click at [978, 410] on label "False" at bounding box center [970, 399] width 113 height 47
click at [940, 406] on input "False" at bounding box center [932, 400] width 15 height 13
radio input "true"
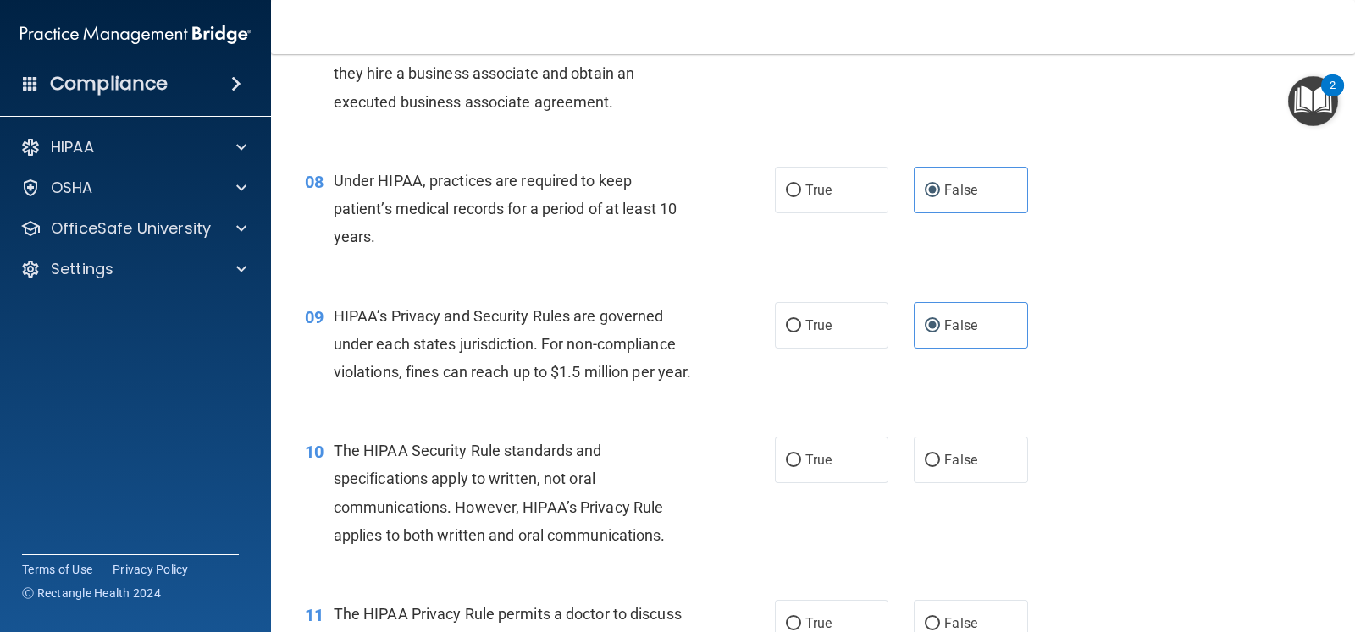
scroll to position [1164, 0]
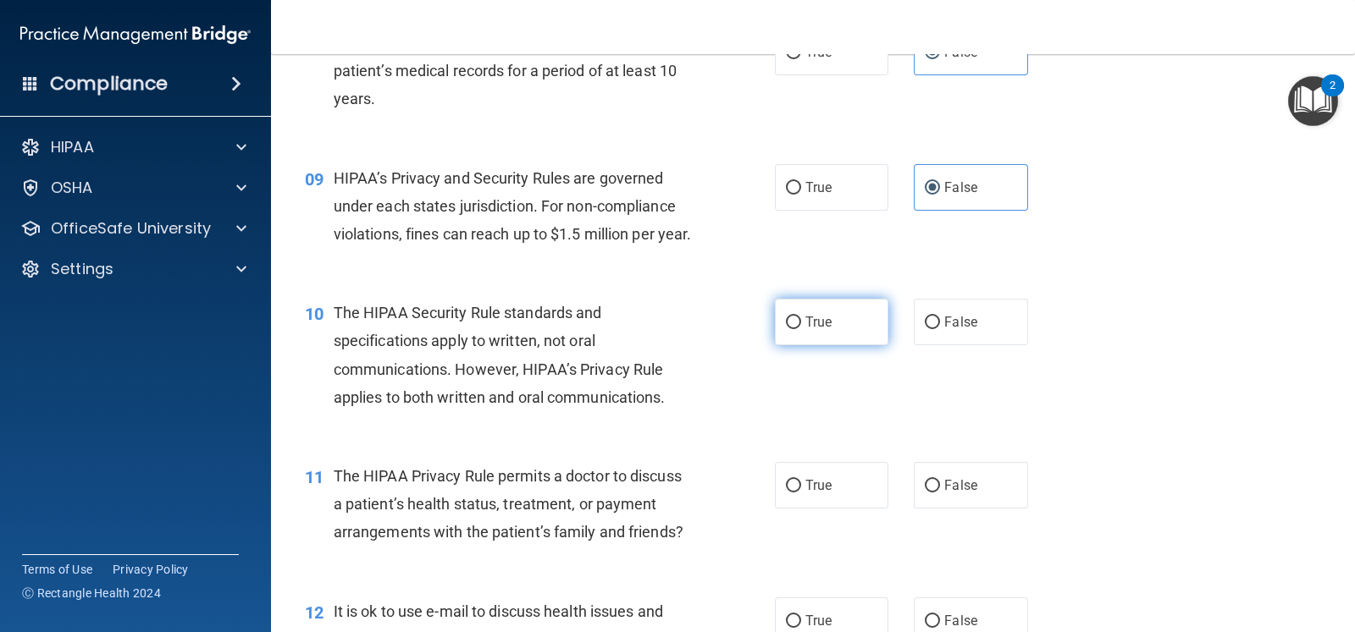
click at [827, 345] on label "True" at bounding box center [831, 322] width 113 height 47
click at [801, 329] on input "True" at bounding box center [793, 323] width 15 height 13
radio input "true"
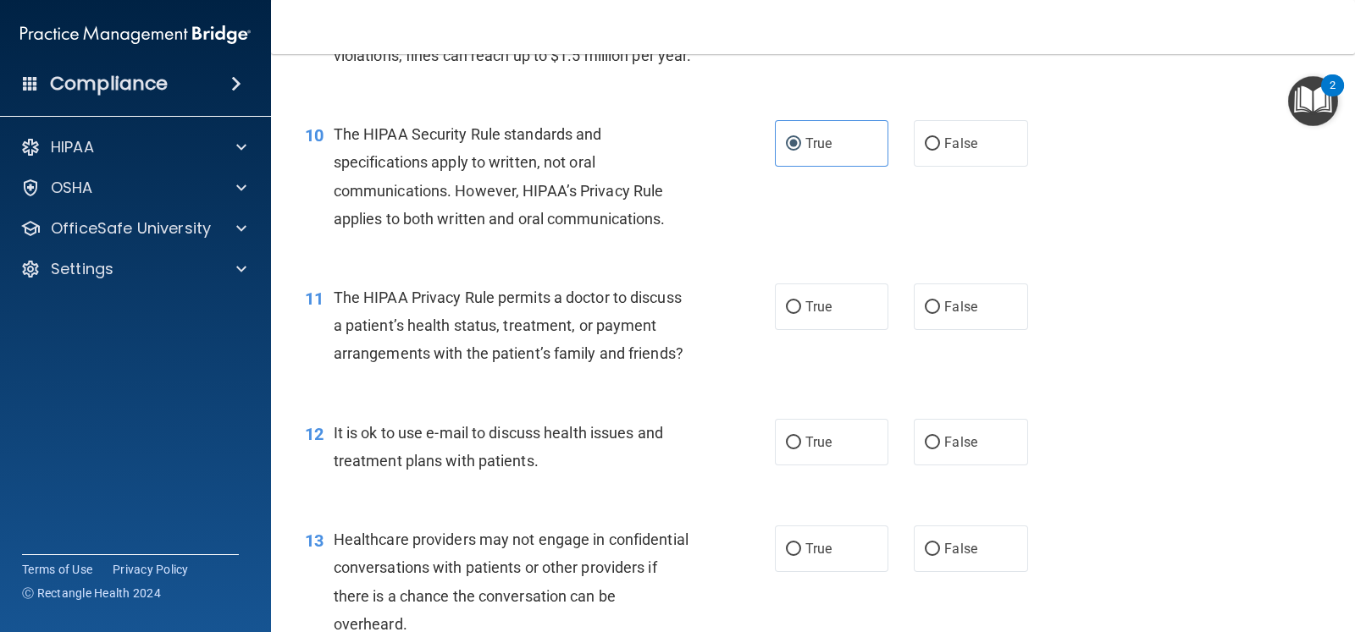
scroll to position [1375, 0]
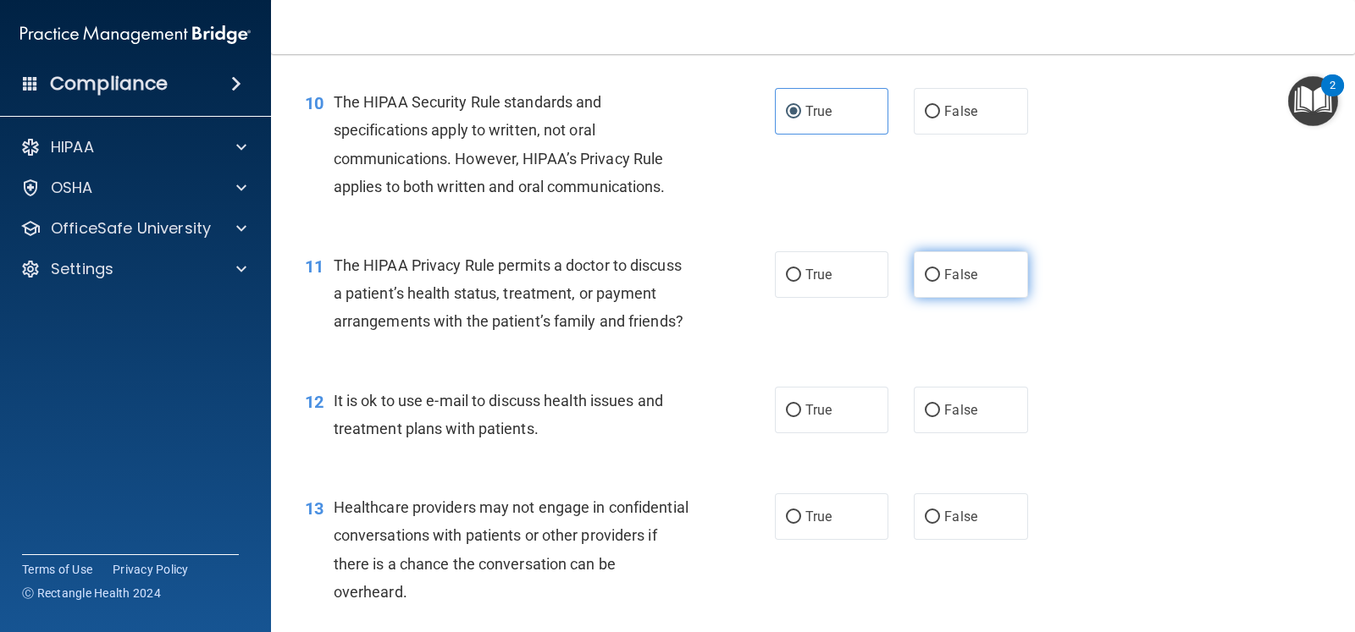
click at [950, 283] on span "False" at bounding box center [960, 275] width 33 height 16
click at [940, 282] on input "False" at bounding box center [932, 275] width 15 height 13
radio input "true"
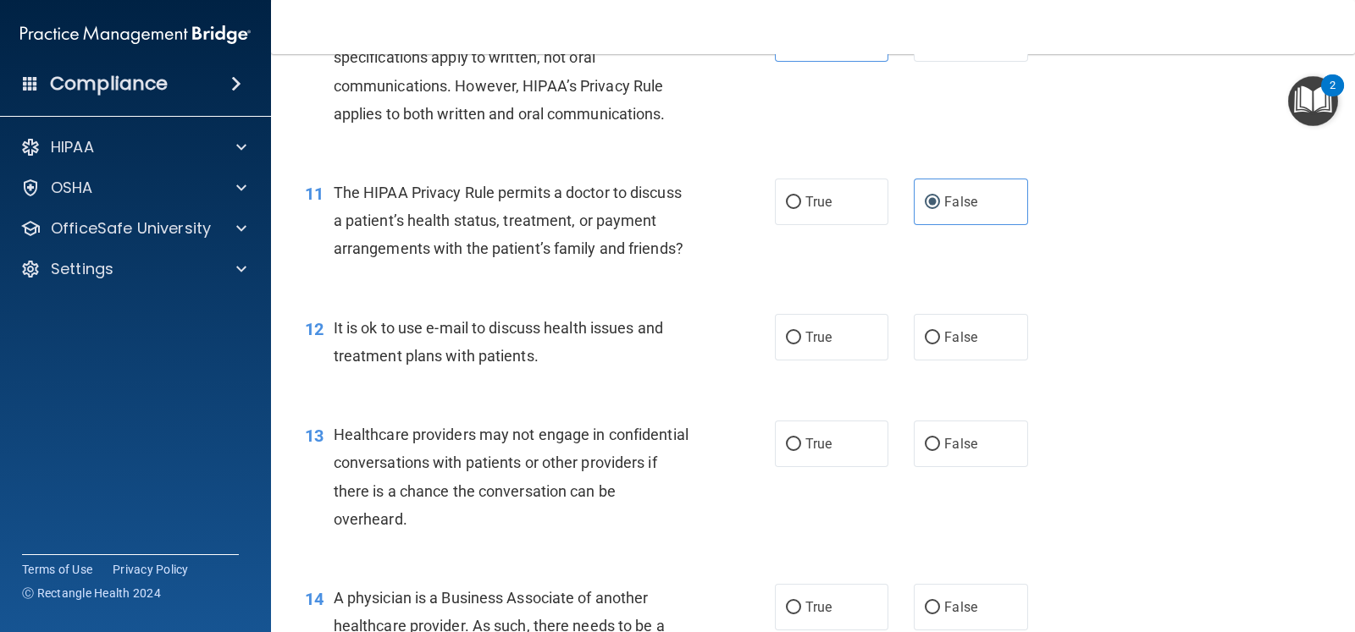
scroll to position [1481, 0]
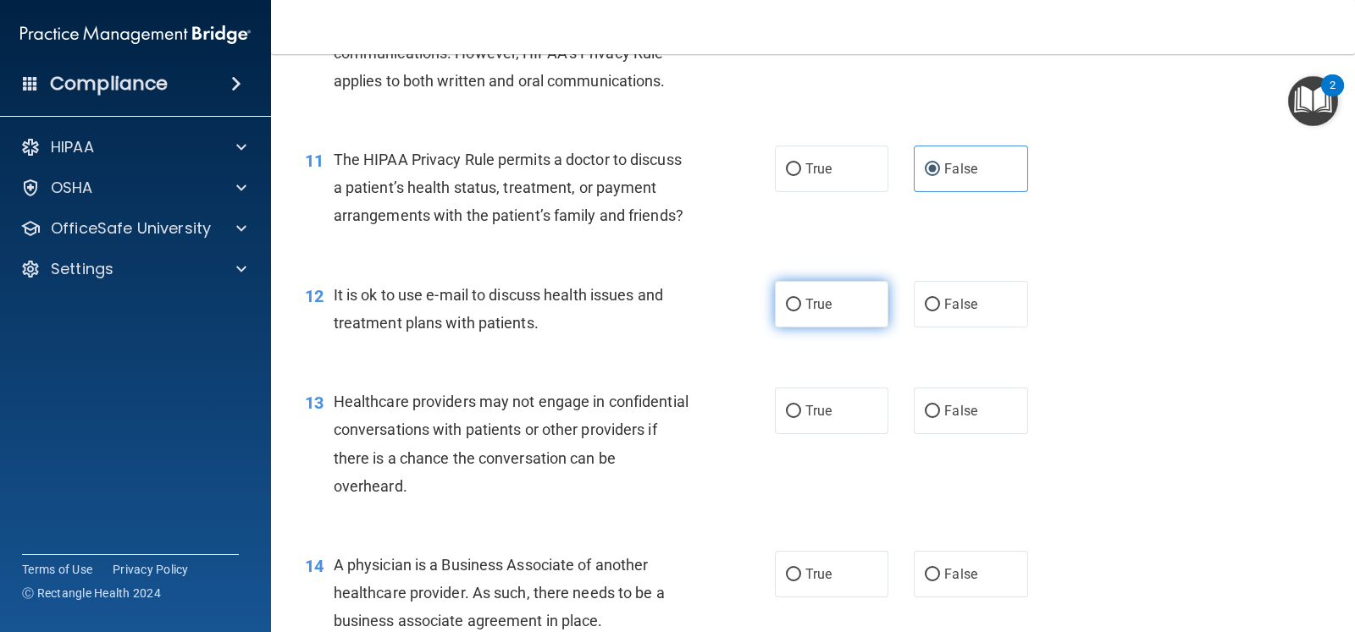
click at [813, 328] on label "True" at bounding box center [831, 304] width 113 height 47
click at [801, 328] on label "True" at bounding box center [831, 304] width 113 height 47
click at [801, 312] on input "True" at bounding box center [793, 305] width 15 height 13
radio input "true"
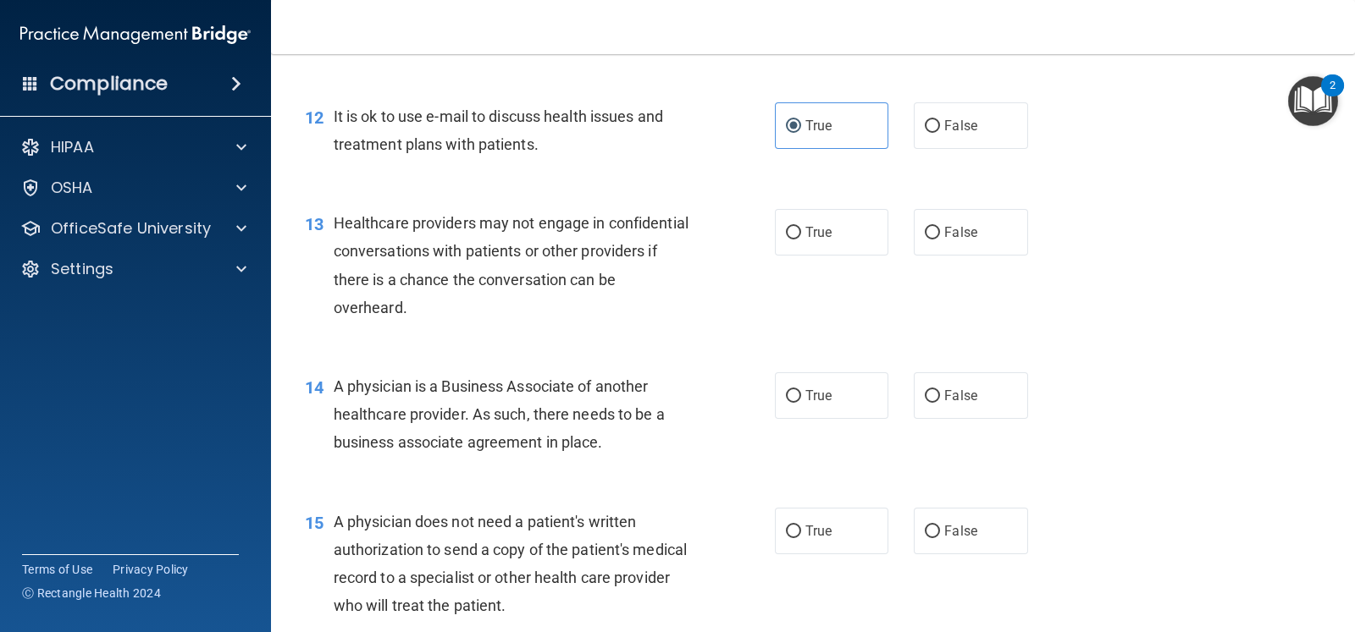
scroll to position [1692, 0]
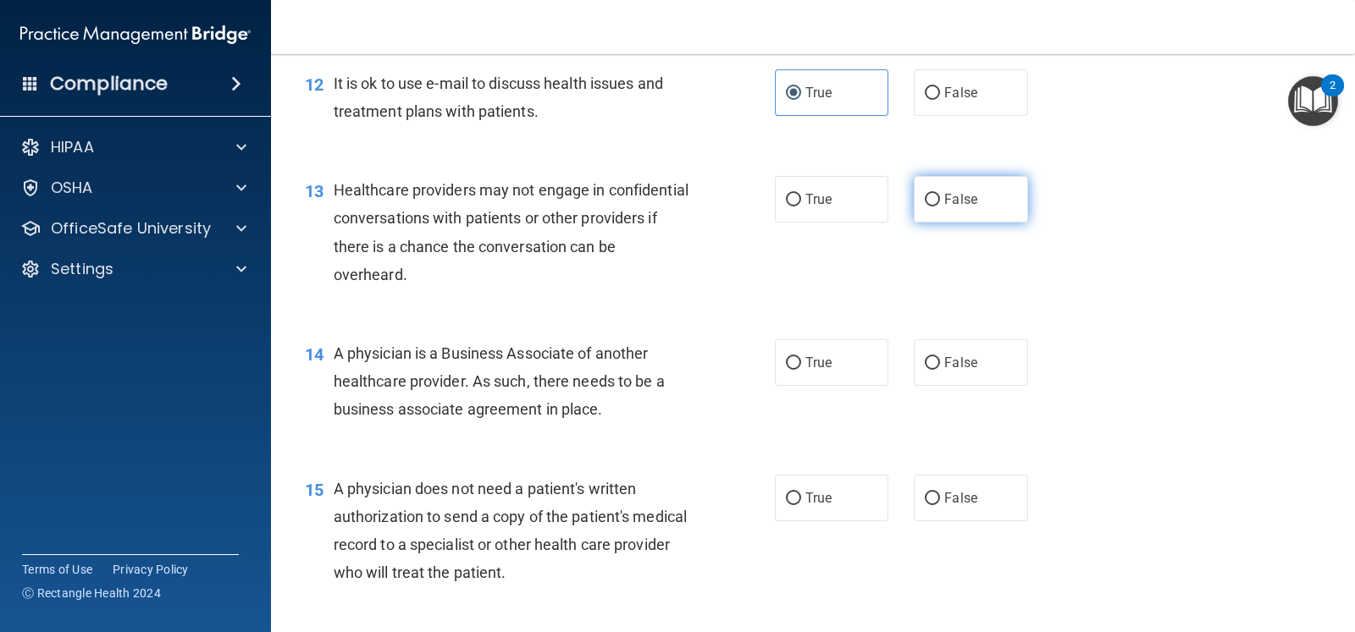
click at [944, 207] on span "False" at bounding box center [960, 199] width 33 height 16
click at [940, 207] on input "False" at bounding box center [932, 200] width 15 height 13
radio input "true"
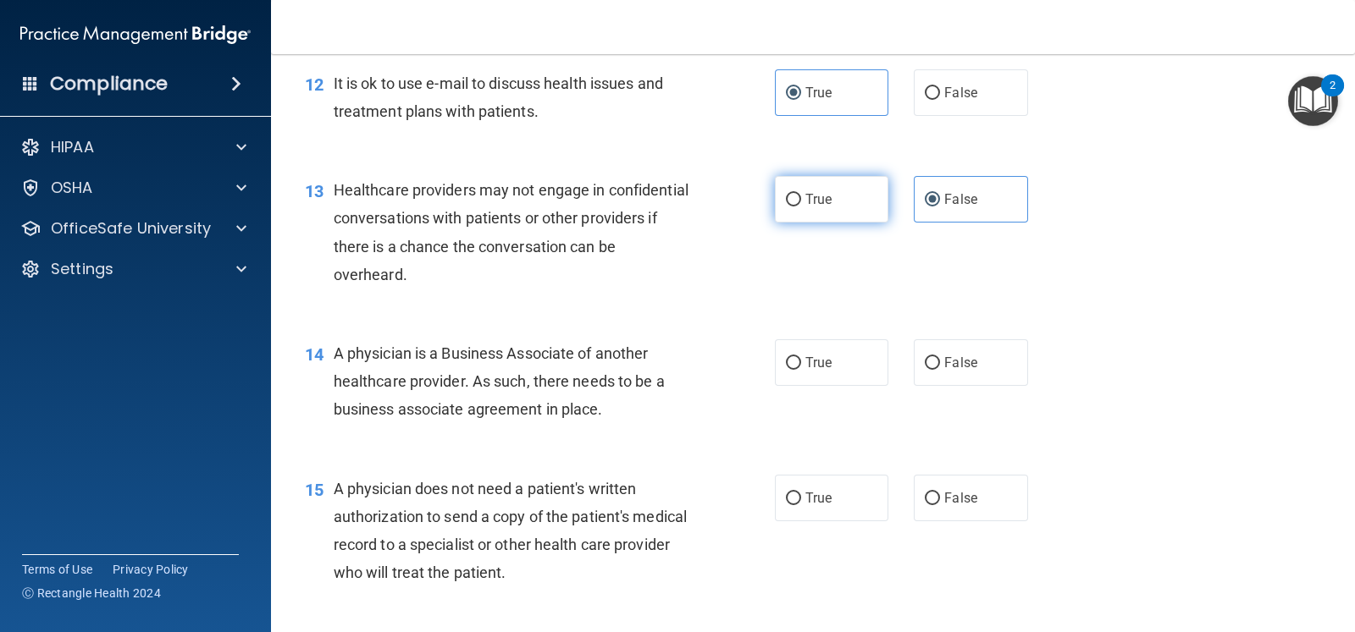
click at [856, 223] on label "True" at bounding box center [831, 199] width 113 height 47
click at [801, 207] on input "True" at bounding box center [793, 200] width 15 height 13
radio input "true"
radio input "false"
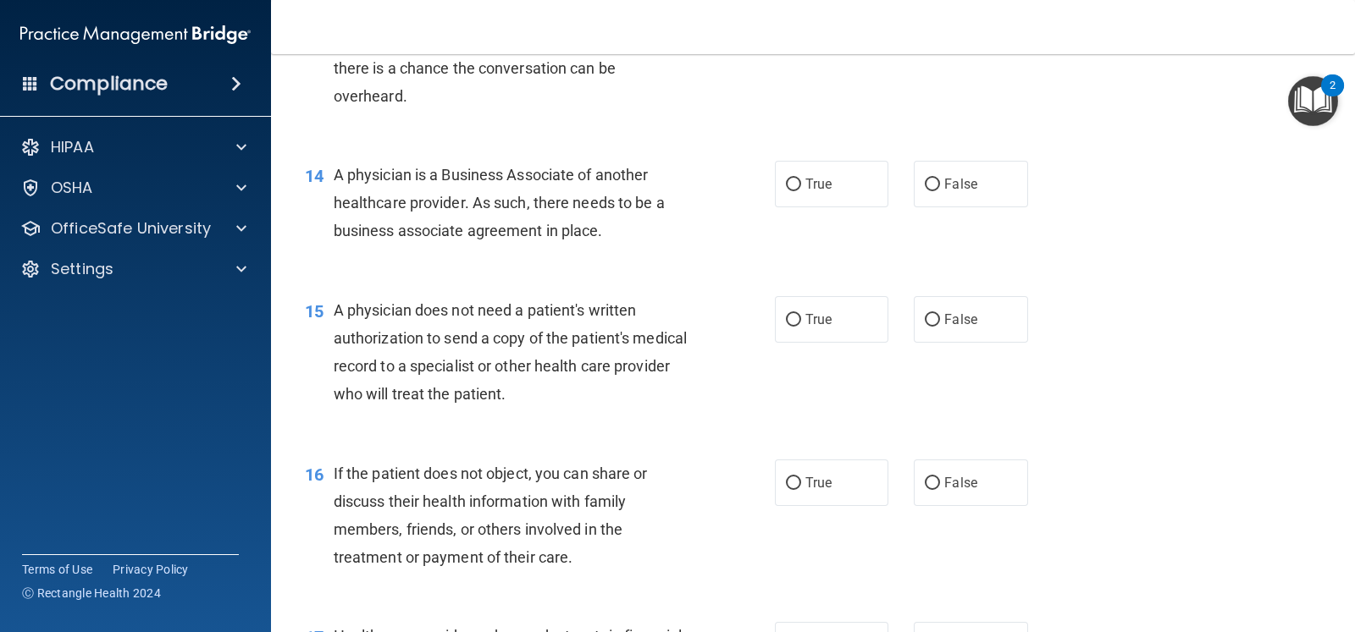
scroll to position [1905, 0]
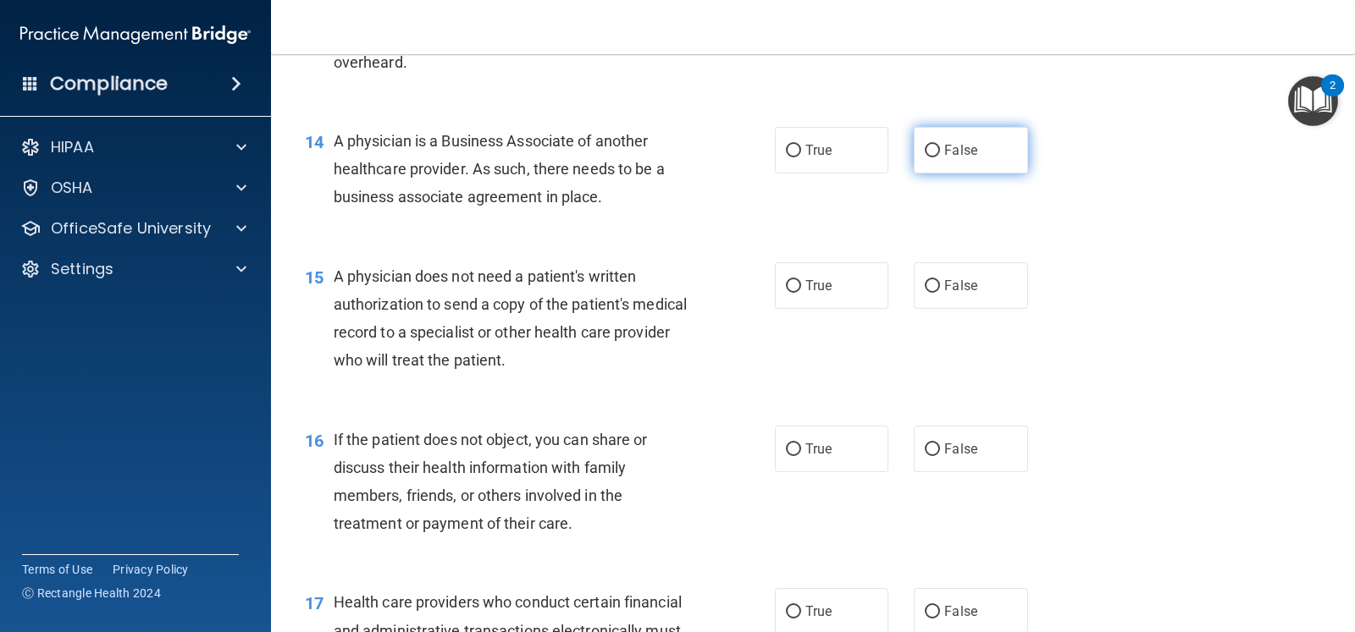
click at [952, 158] on span "False" at bounding box center [960, 150] width 33 height 16
click at [940, 157] on input "False" at bounding box center [932, 151] width 15 height 13
radio input "true"
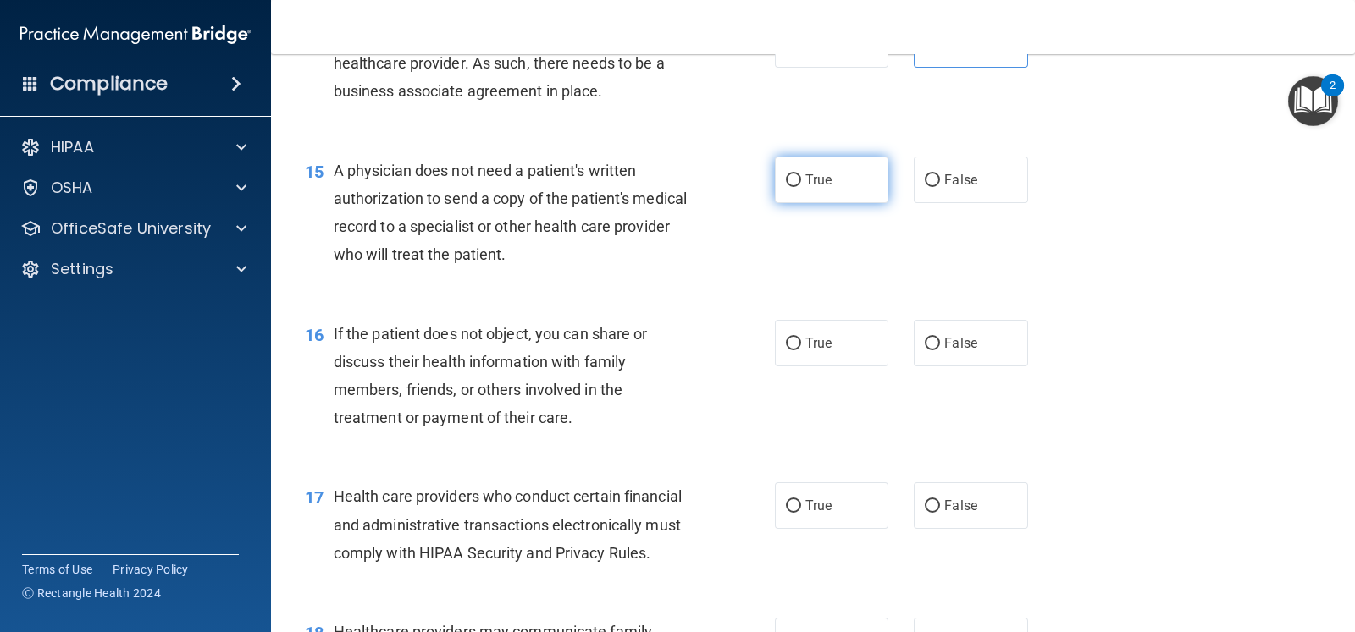
click at [837, 203] on label "True" at bounding box center [831, 180] width 113 height 47
click at [801, 187] on input "True" at bounding box center [793, 180] width 15 height 13
radio input "true"
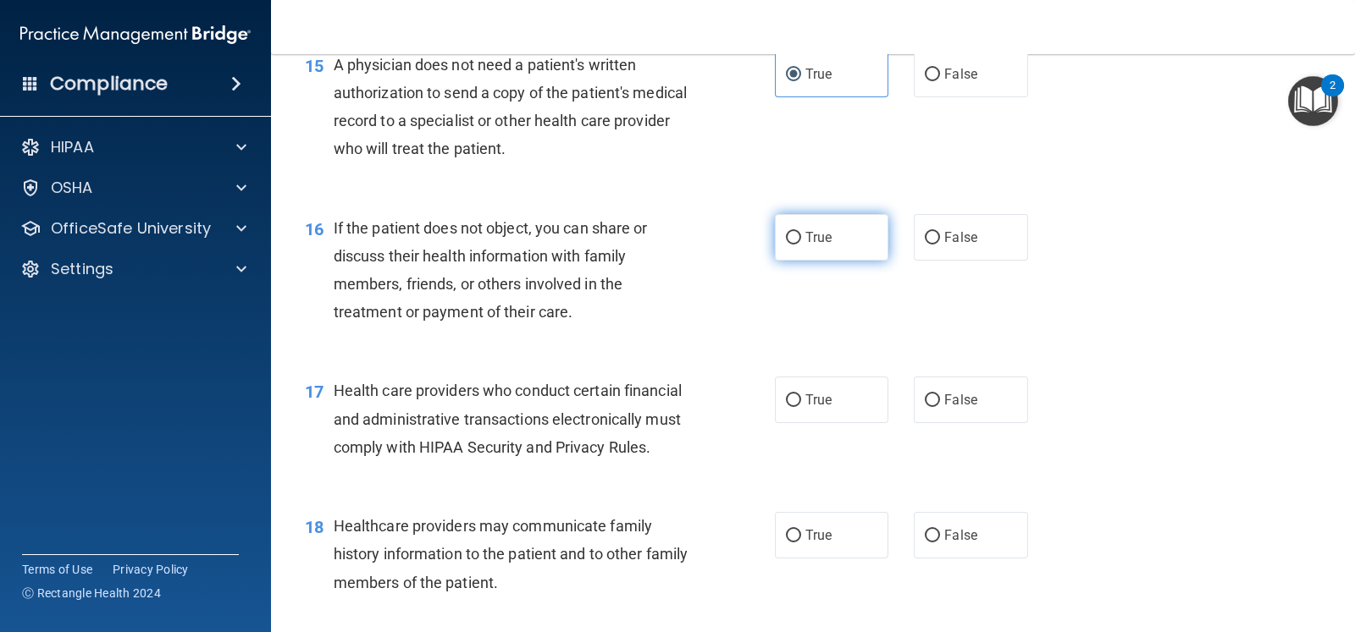
click at [848, 261] on label "True" at bounding box center [831, 237] width 113 height 47
click at [801, 245] on input "True" at bounding box center [793, 238] width 15 height 13
radio input "true"
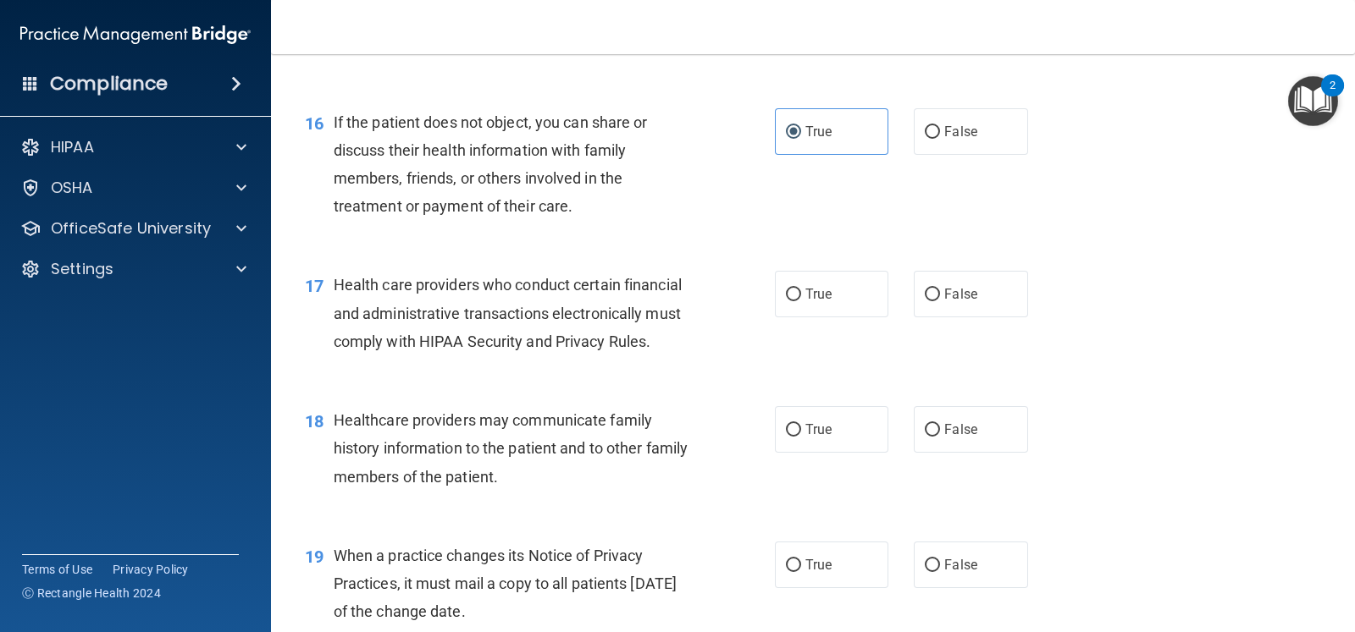
scroll to position [2328, 0]
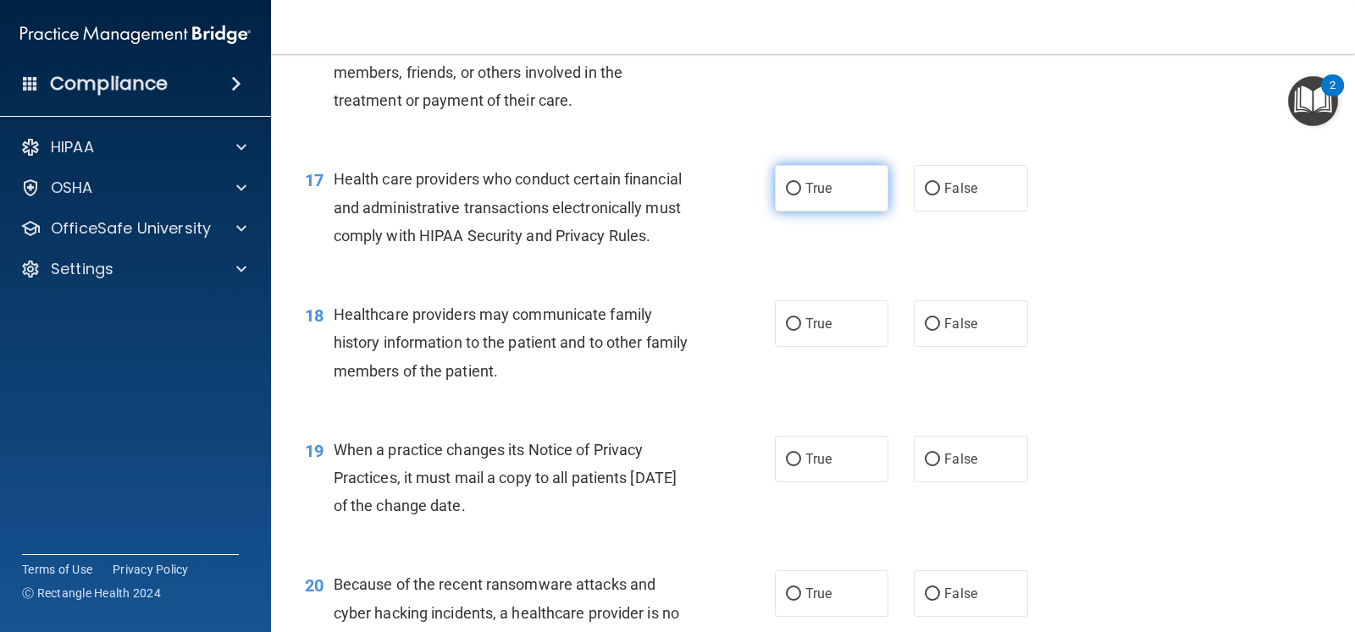
click at [843, 212] on label "True" at bounding box center [831, 188] width 113 height 47
click at [801, 196] on input "True" at bounding box center [793, 189] width 15 height 13
radio input "true"
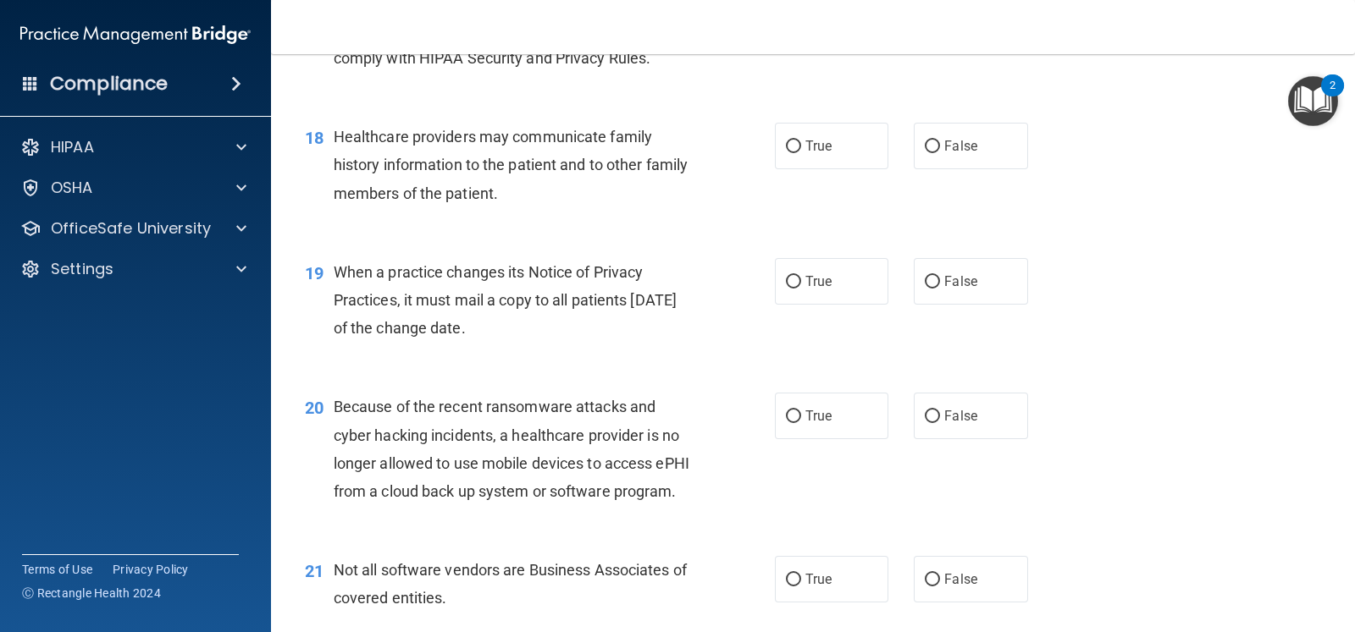
scroll to position [2540, 0]
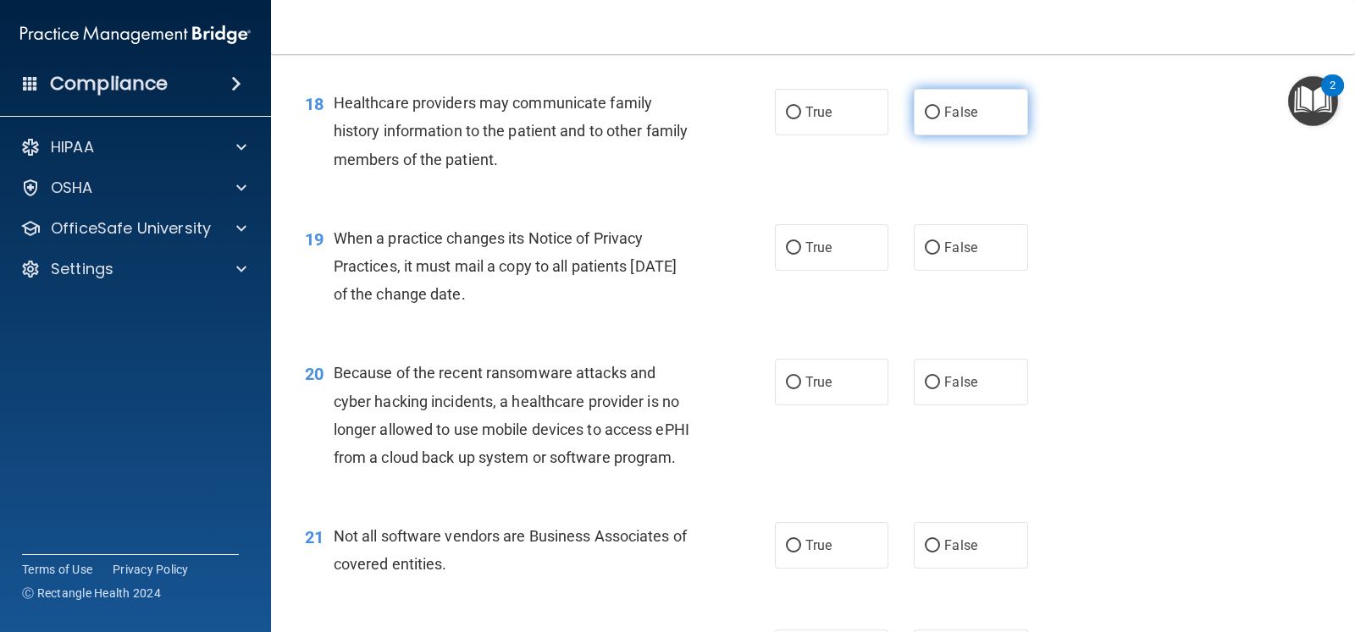
click at [947, 120] on span "False" at bounding box center [960, 112] width 33 height 16
click at [940, 119] on input "False" at bounding box center [932, 113] width 15 height 13
radio input "true"
click at [991, 271] on label "False" at bounding box center [970, 247] width 113 height 47
click at [940, 255] on input "False" at bounding box center [932, 248] width 15 height 13
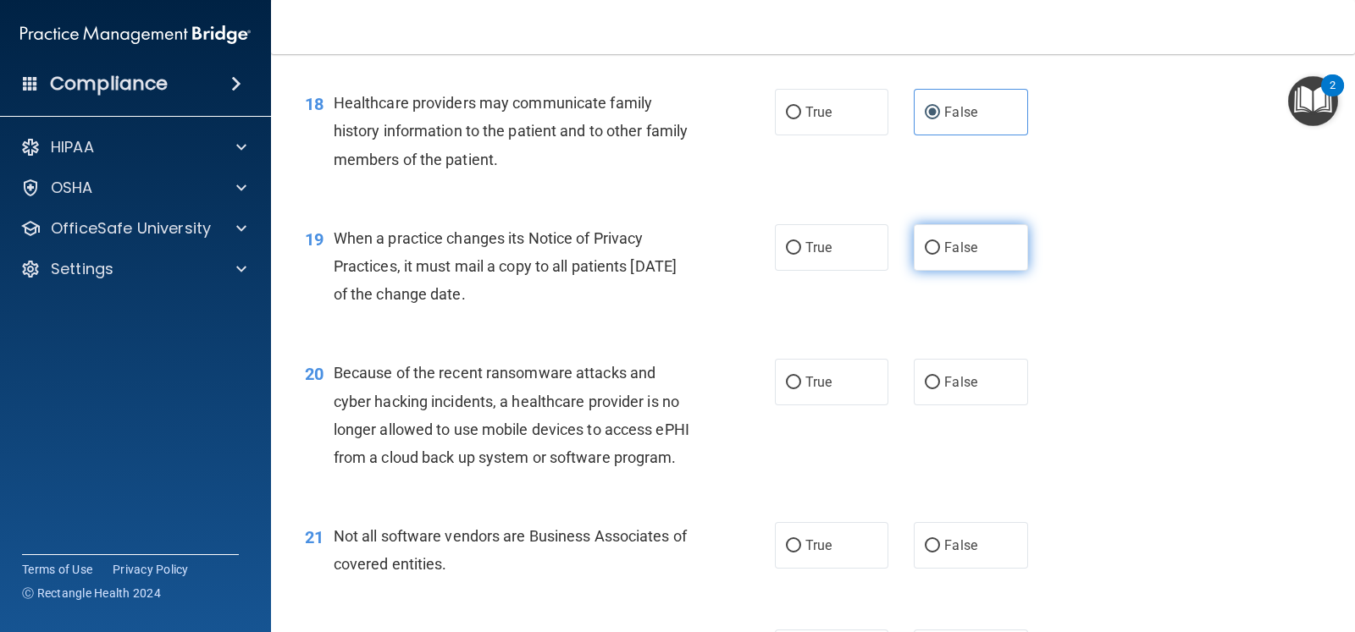
radio input "true"
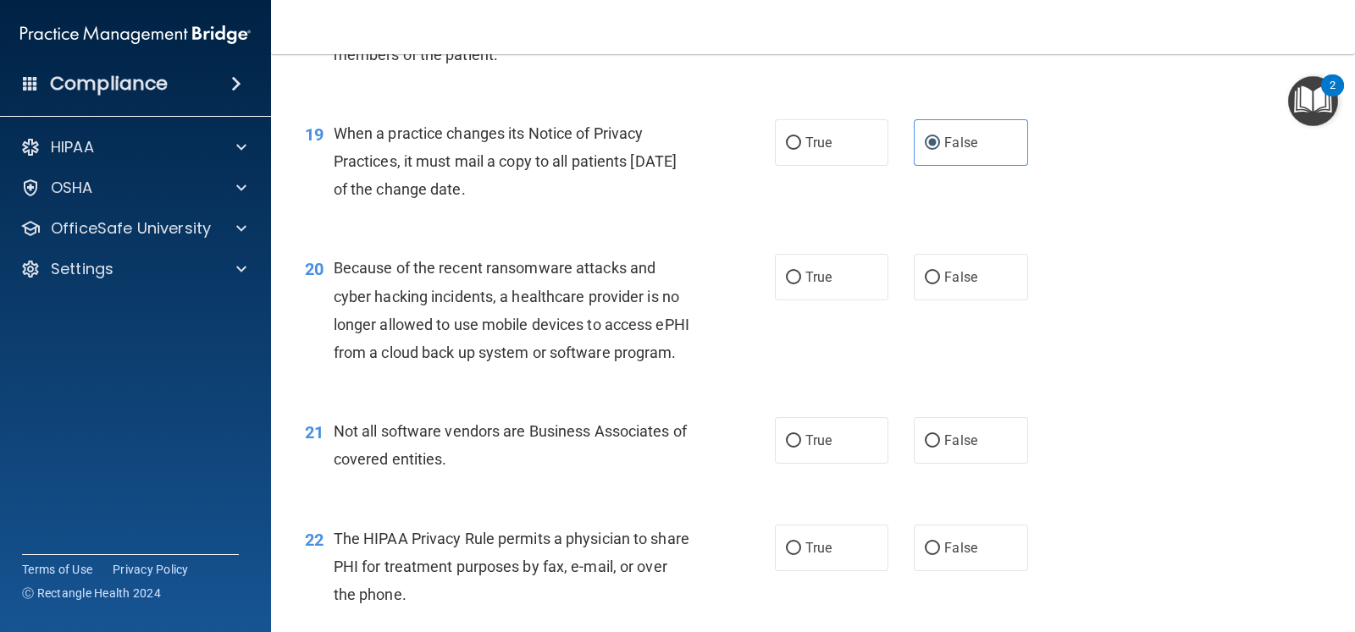
scroll to position [2751, 0]
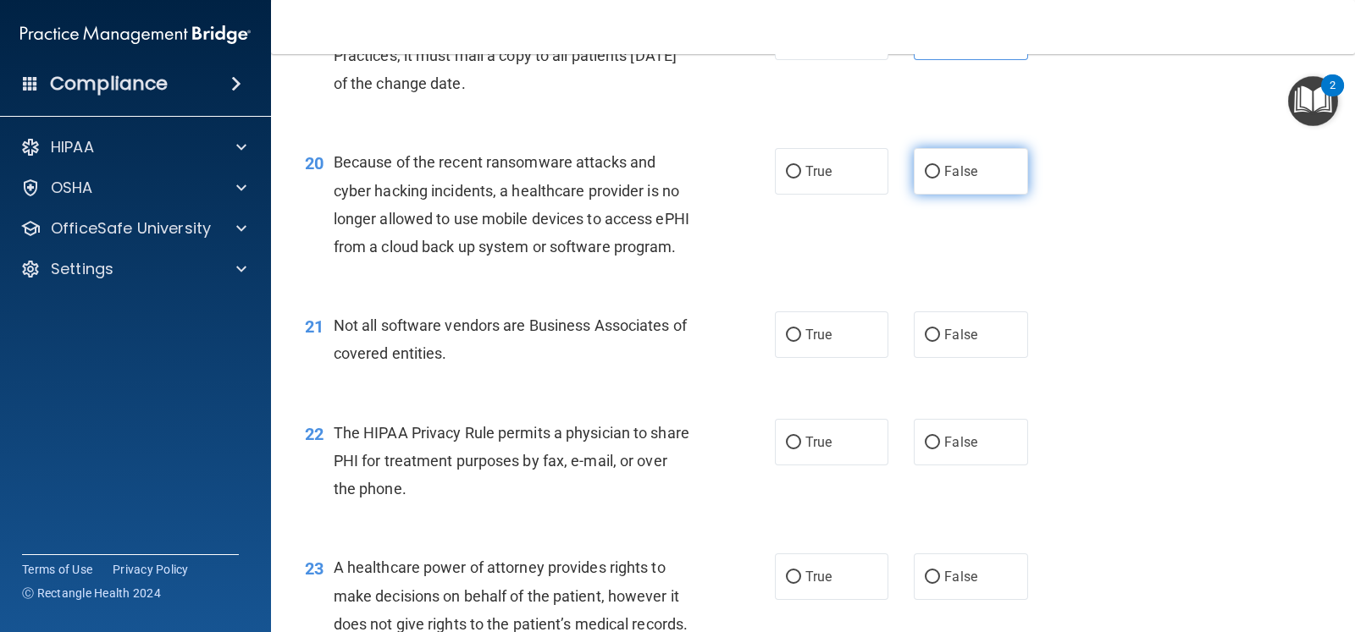
click at [939, 184] on label "False" at bounding box center [970, 171] width 113 height 47
click at [939, 179] on input "False" at bounding box center [932, 172] width 15 height 13
radio input "true"
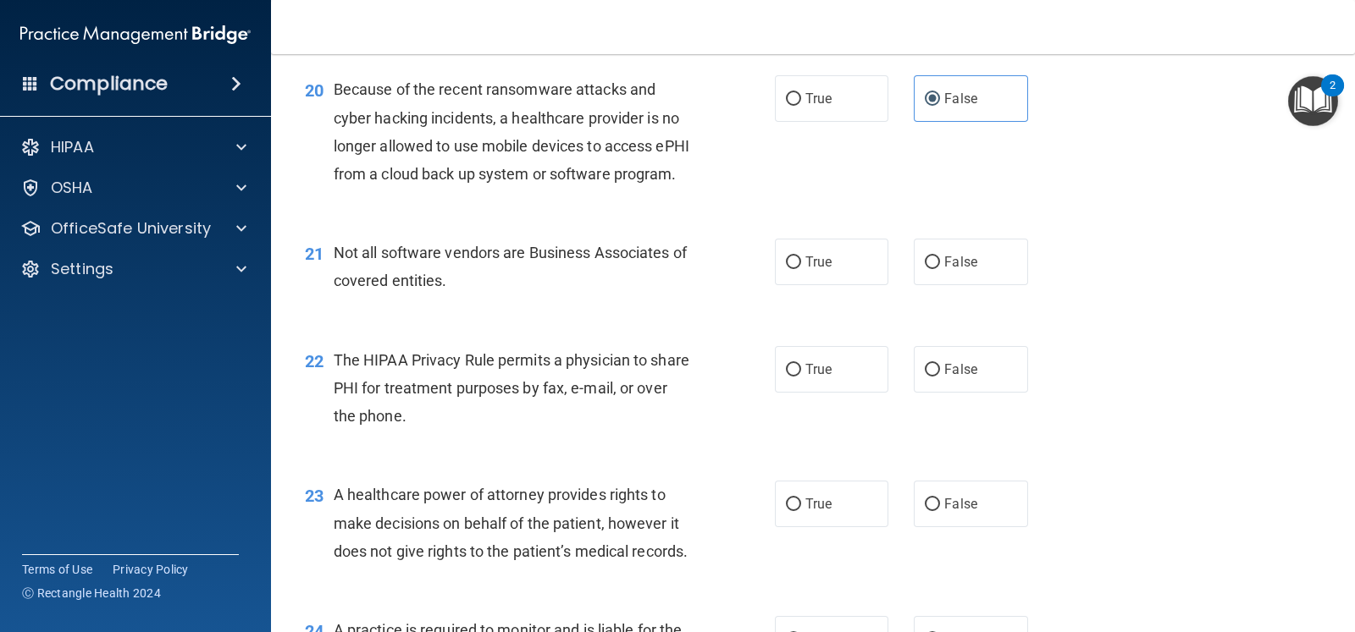
scroll to position [2962, 0]
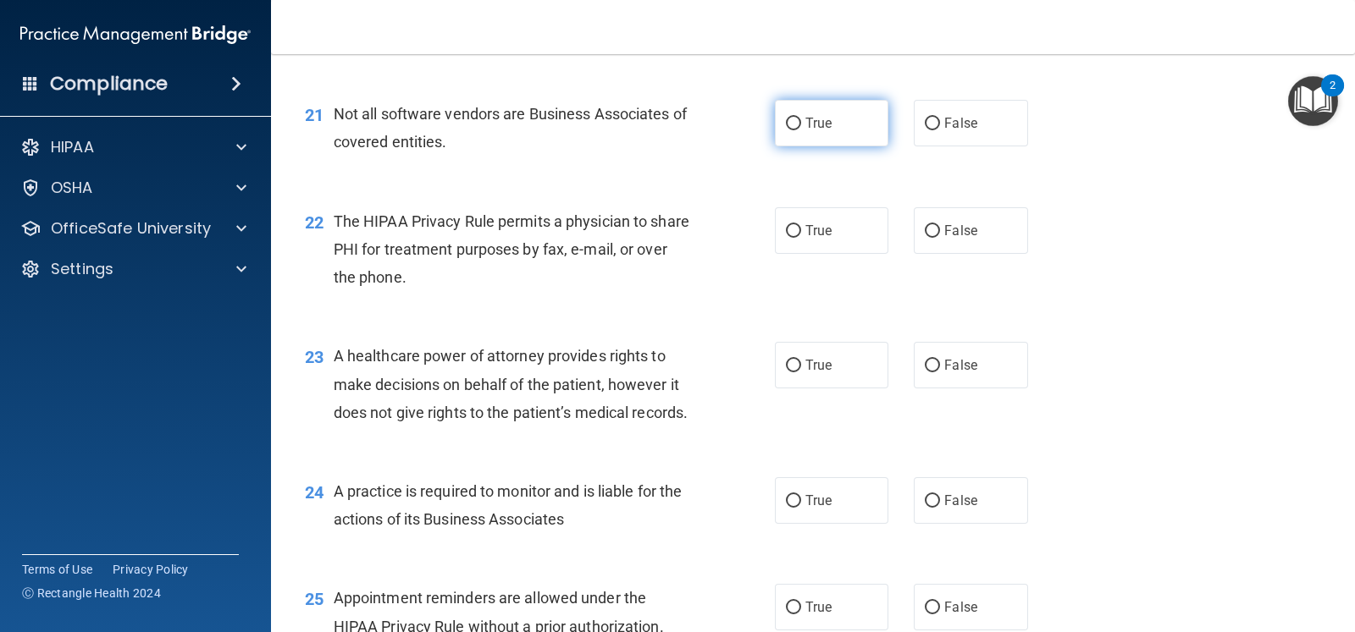
click at [865, 146] on label "True" at bounding box center [831, 123] width 113 height 47
click at [801, 130] on input "True" at bounding box center [793, 124] width 15 height 13
radio input "true"
click at [844, 254] on label "True" at bounding box center [831, 230] width 113 height 47
click at [801, 238] on input "True" at bounding box center [793, 231] width 15 height 13
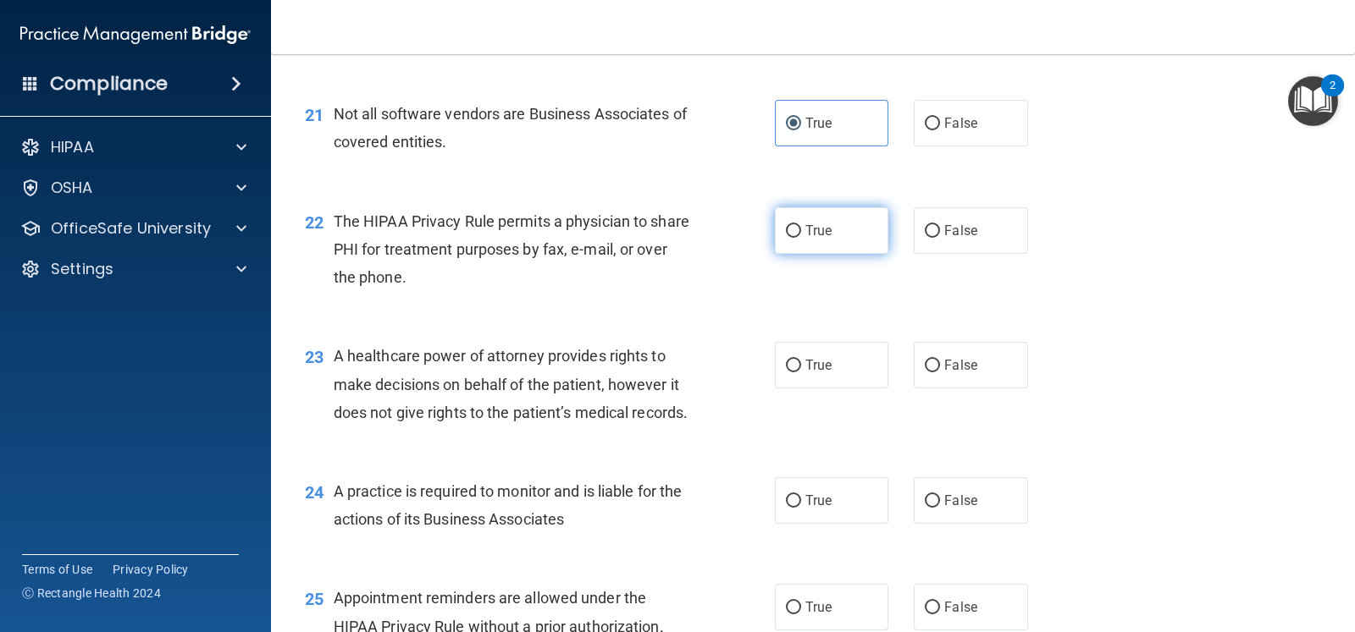
radio input "true"
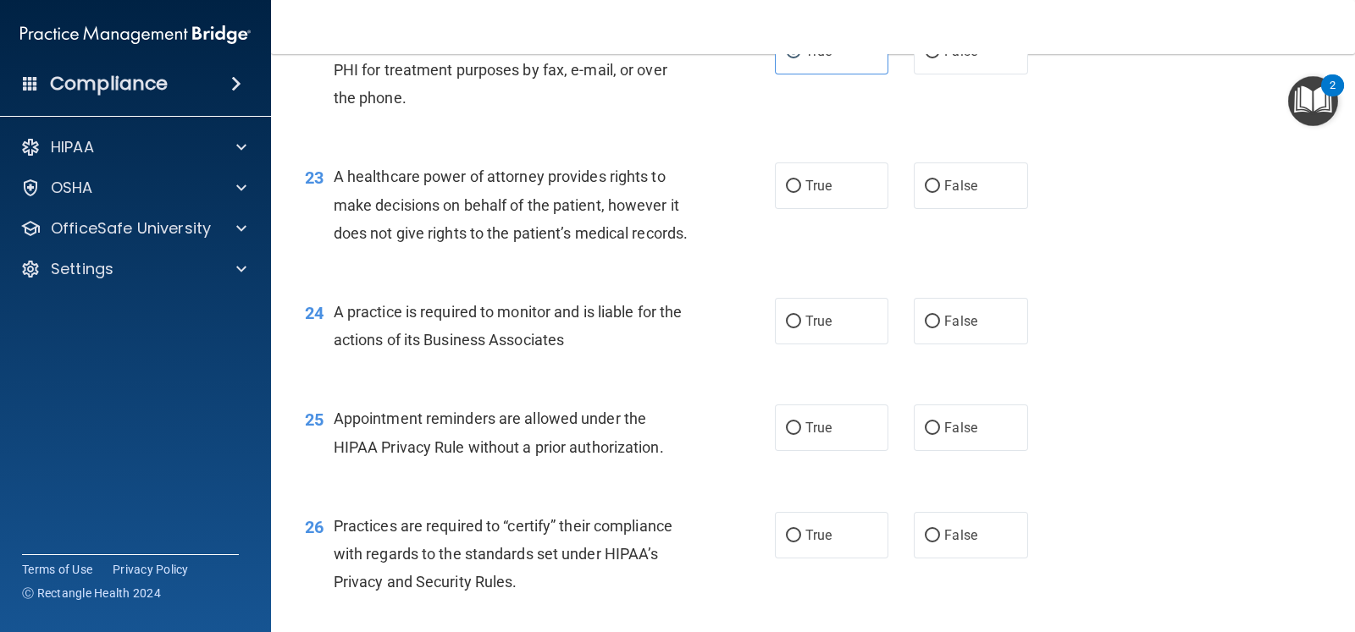
scroll to position [3174, 0]
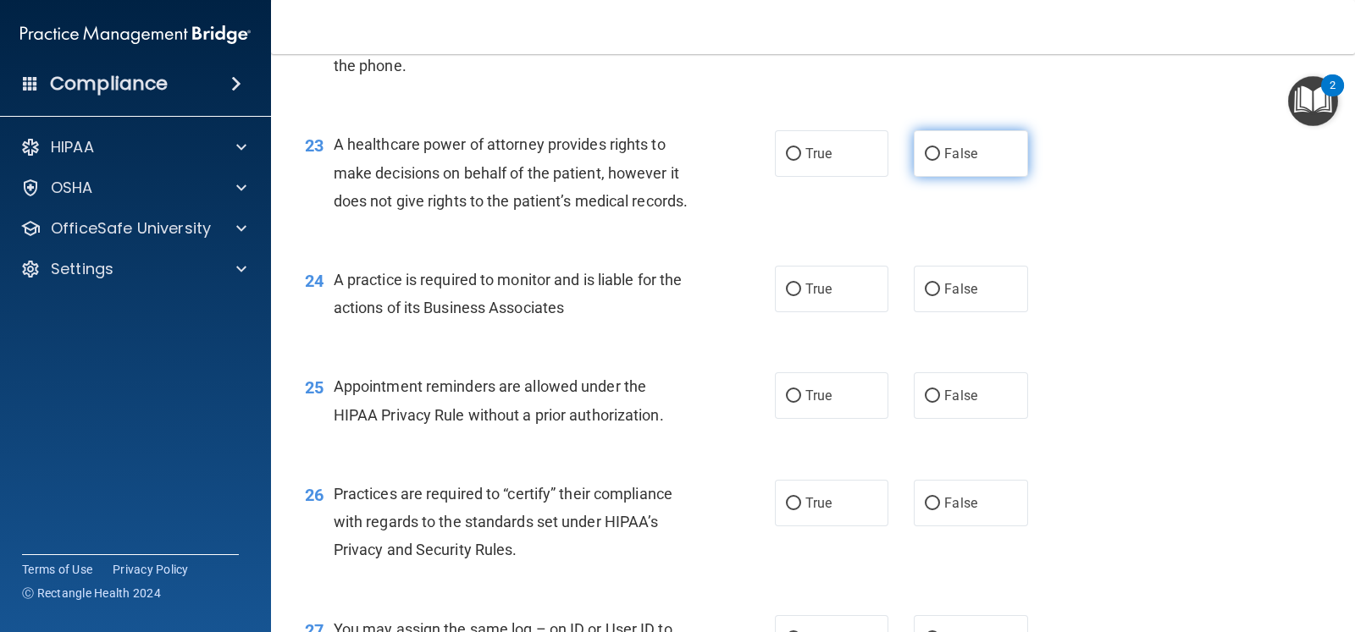
click at [961, 162] on span "False" at bounding box center [960, 154] width 33 height 16
click at [940, 161] on input "False" at bounding box center [932, 154] width 15 height 13
radio input "true"
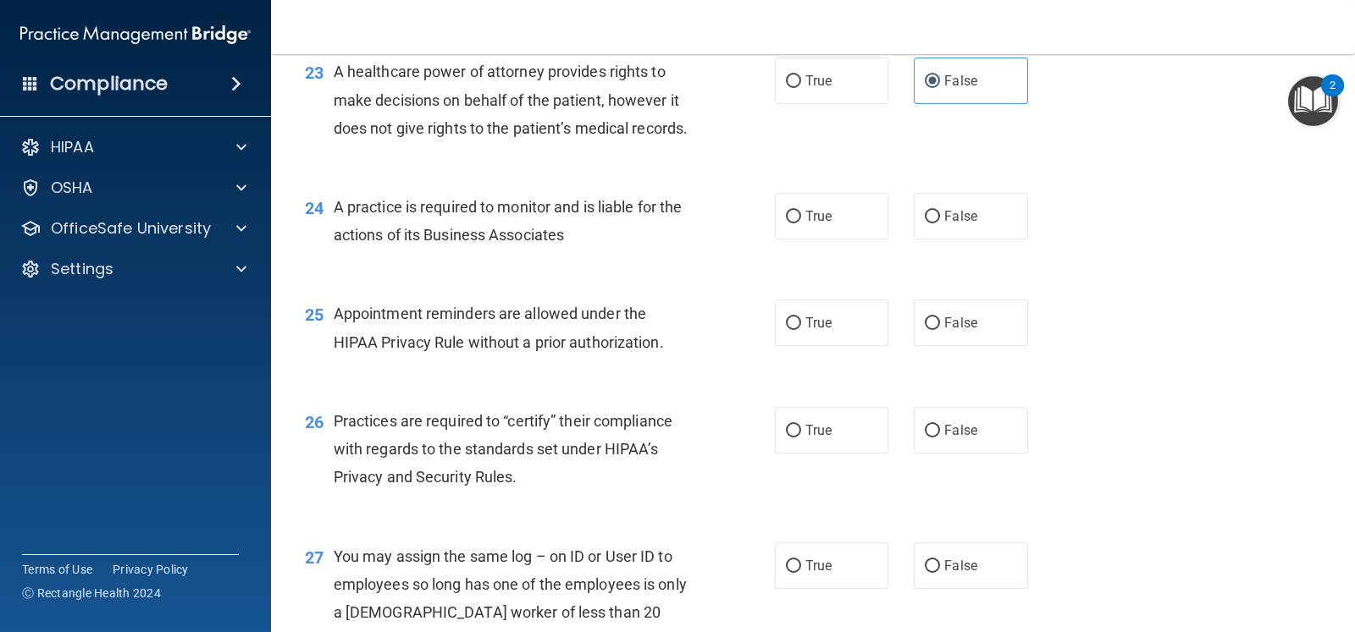
scroll to position [3280, 0]
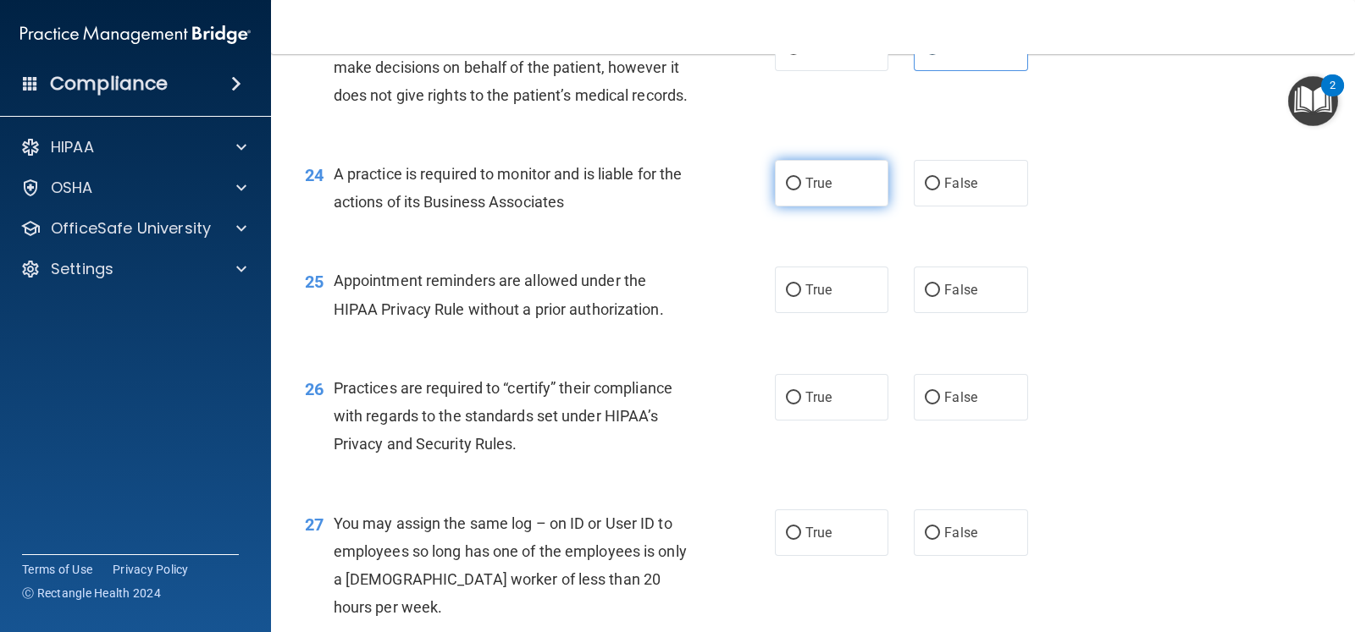
click at [854, 207] on label "True" at bounding box center [831, 183] width 113 height 47
click at [801, 190] on input "True" at bounding box center [793, 184] width 15 height 13
radio input "true"
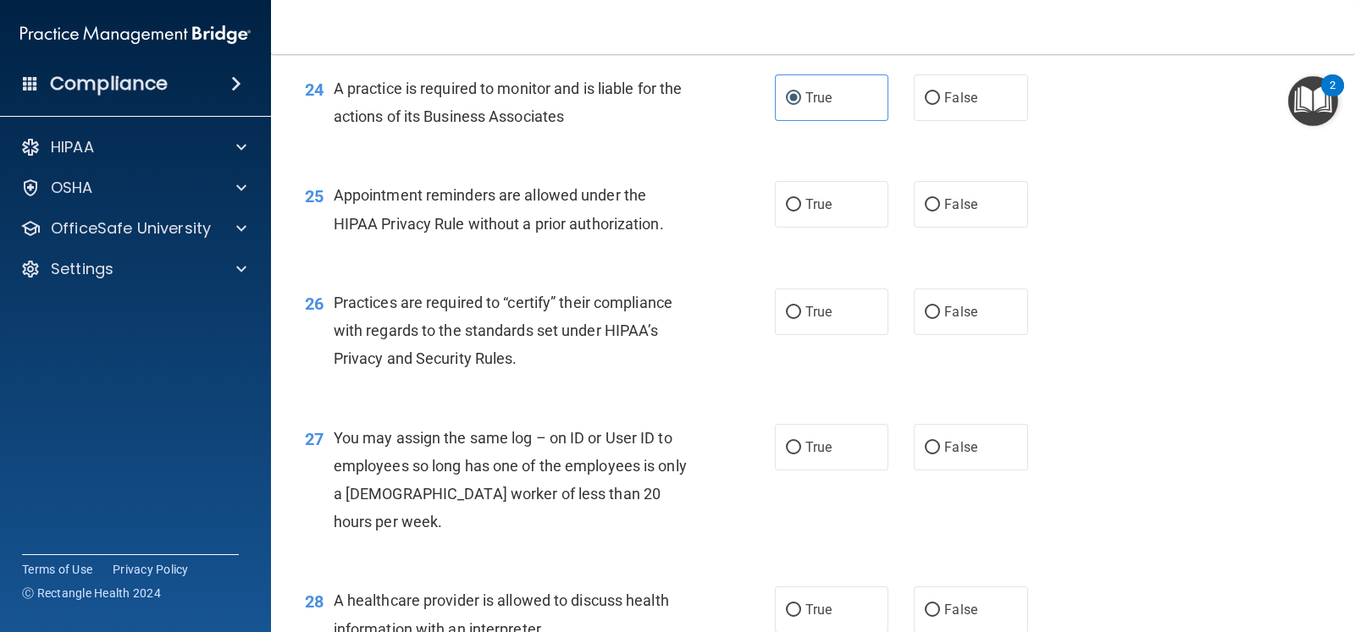
scroll to position [3386, 0]
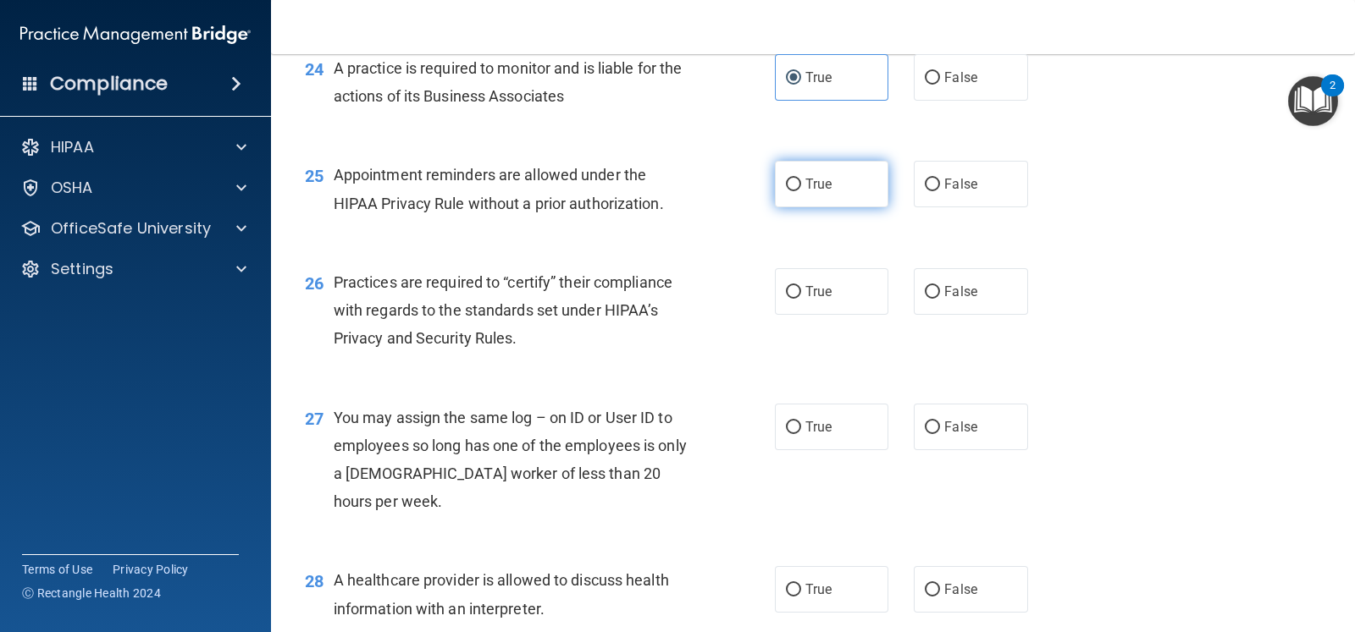
click at [805, 192] on span "True" at bounding box center [818, 184] width 26 height 16
click at [801, 191] on input "True" at bounding box center [793, 185] width 15 height 13
radio input "true"
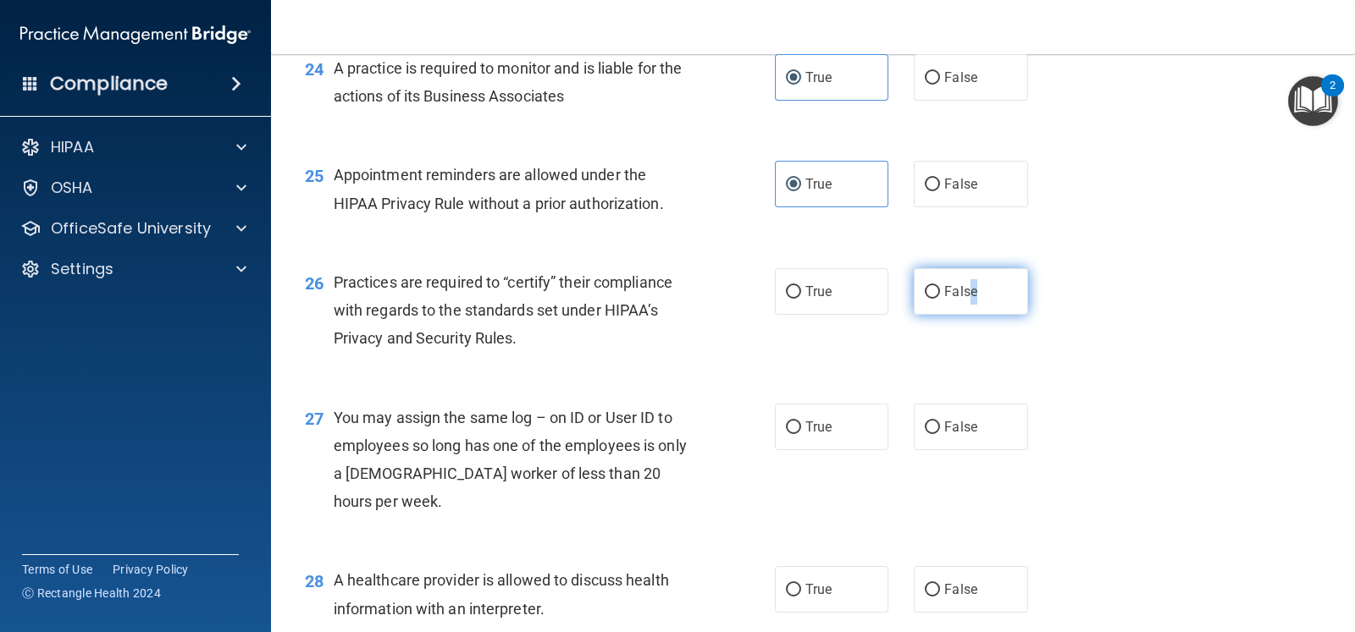
click at [963, 300] on span "False" at bounding box center [960, 292] width 33 height 16
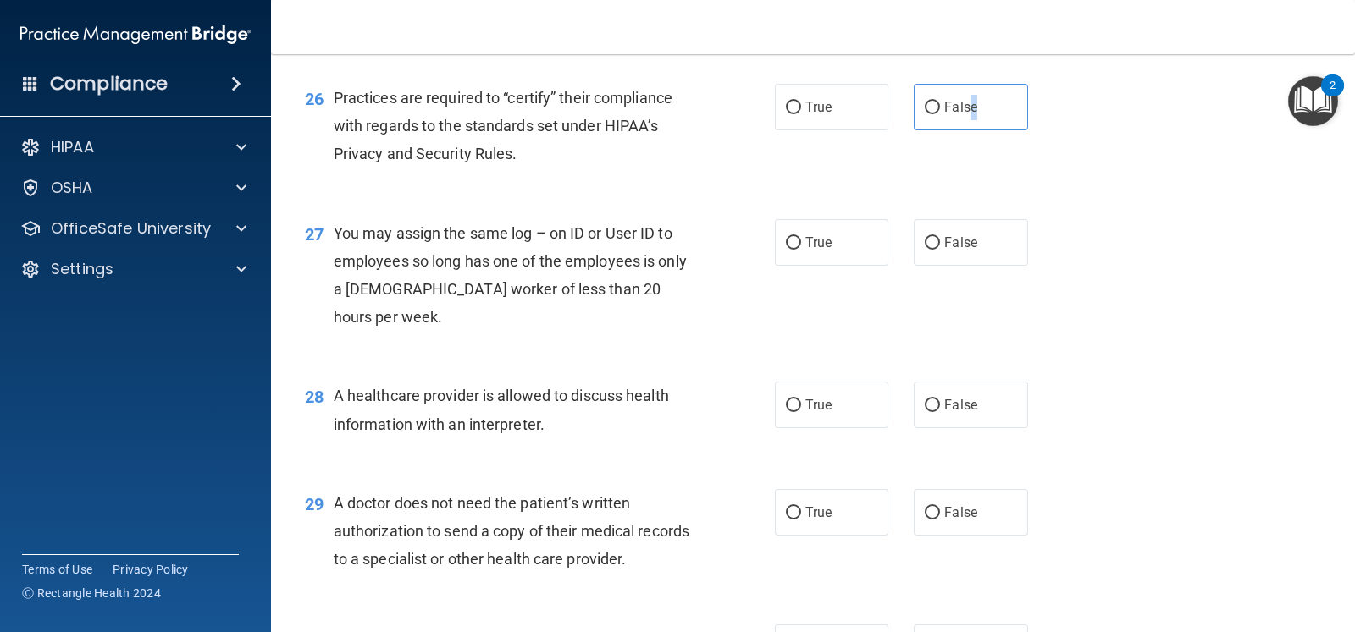
scroll to position [3598, 0]
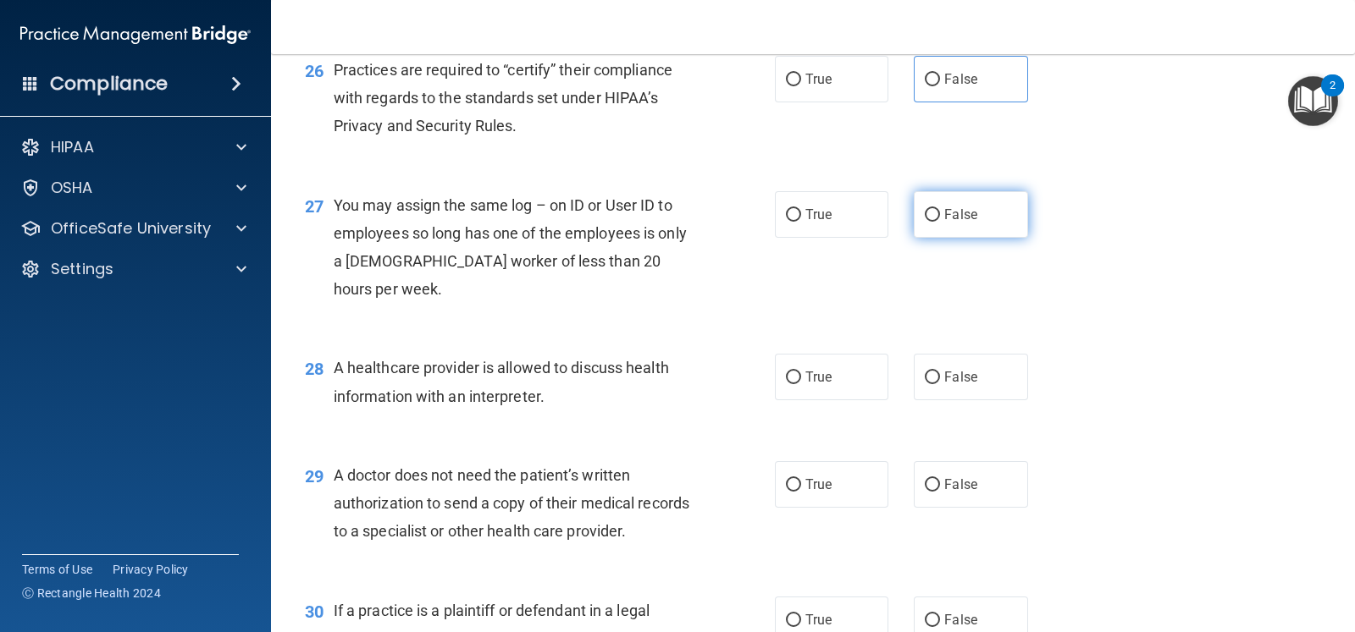
click at [936, 238] on label "False" at bounding box center [970, 214] width 113 height 47
click at [936, 222] on input "False" at bounding box center [932, 215] width 15 height 13
radio input "true"
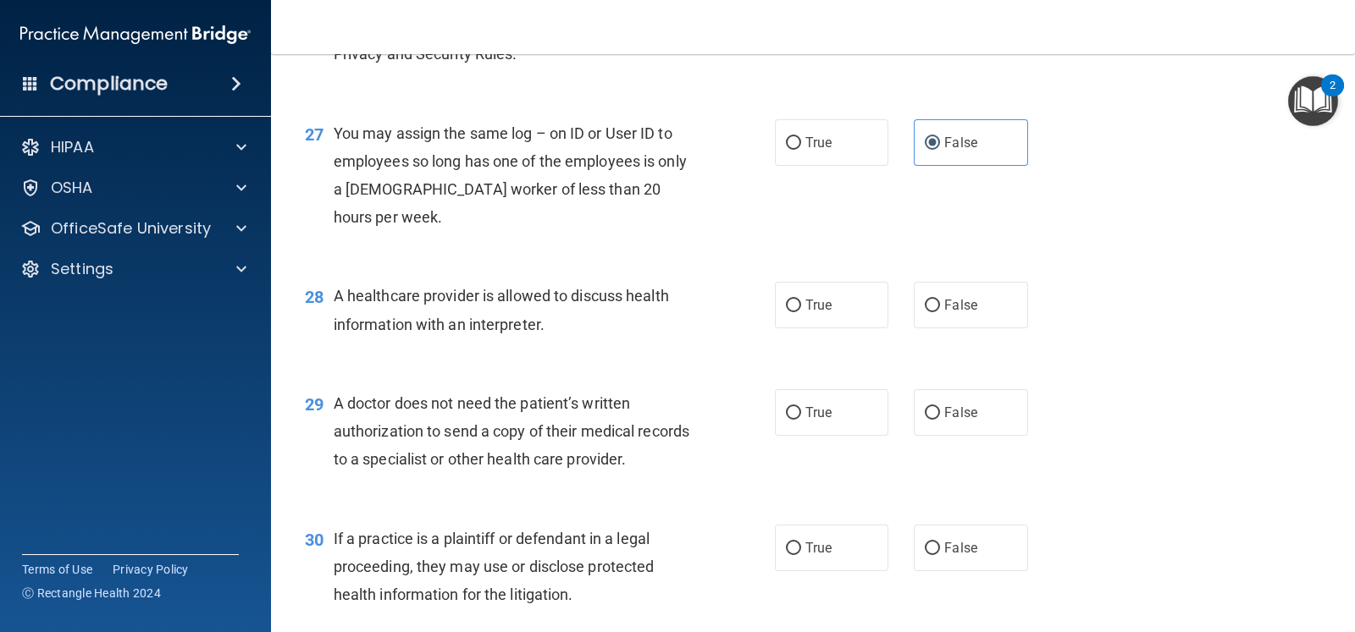
scroll to position [3704, 0]
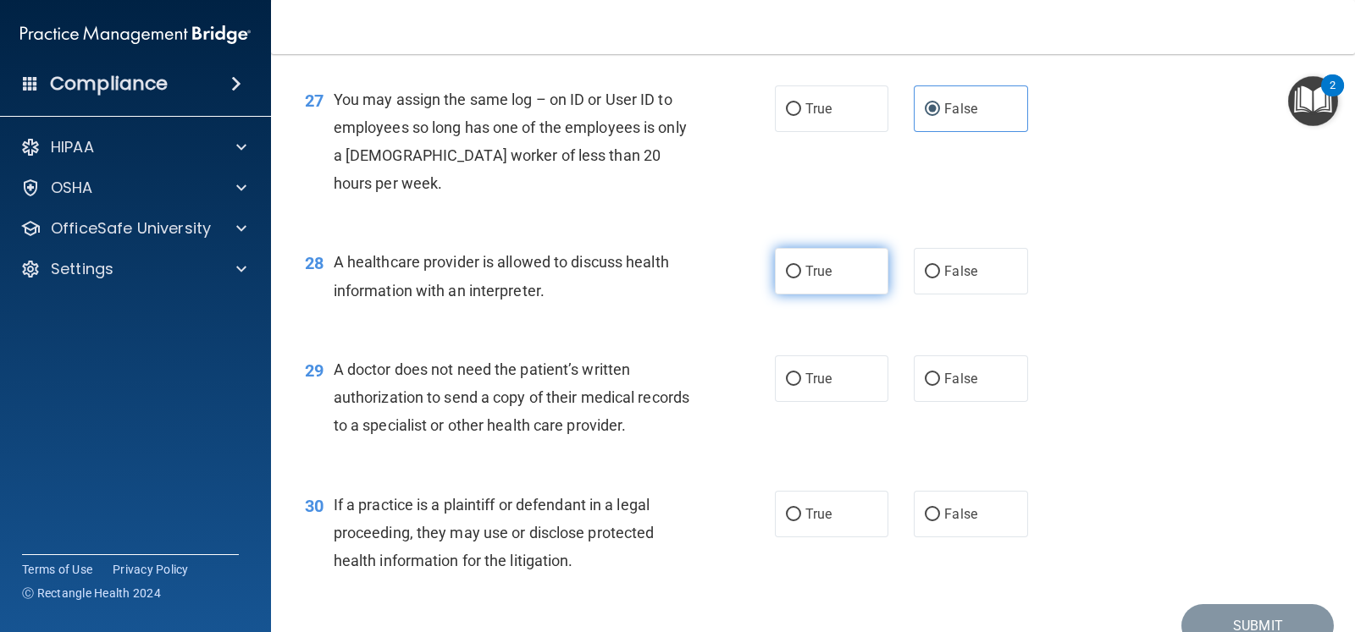
click at [864, 295] on label "True" at bounding box center [831, 271] width 113 height 47
click at [801, 279] on input "True" at bounding box center [793, 272] width 15 height 13
radio input "true"
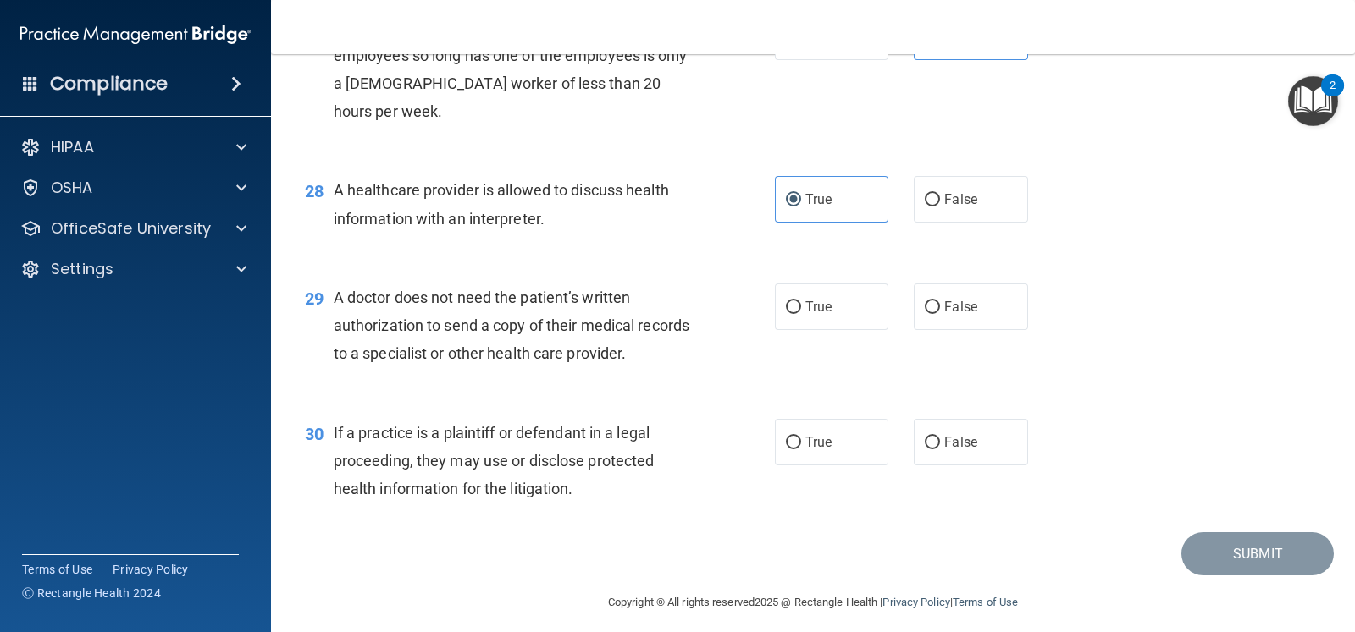
scroll to position [3810, 0]
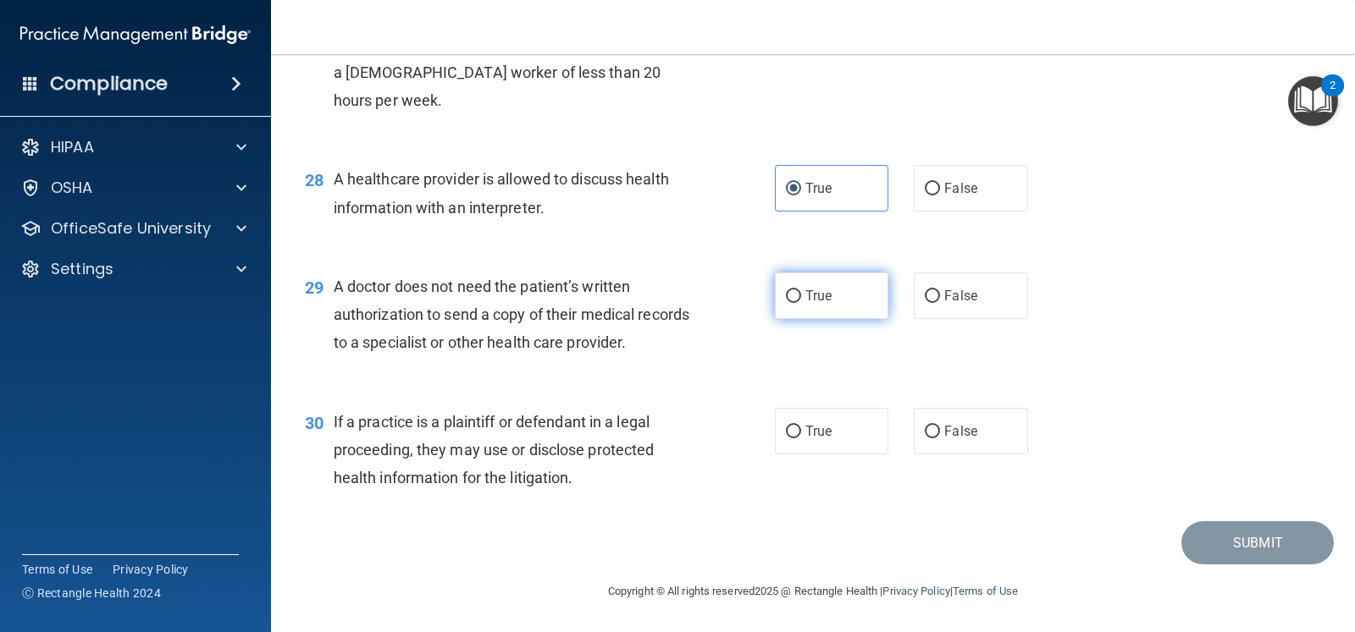
click at [837, 319] on label "True" at bounding box center [831, 296] width 113 height 47
click at [801, 303] on input "True" at bounding box center [793, 296] width 15 height 13
radio input "true"
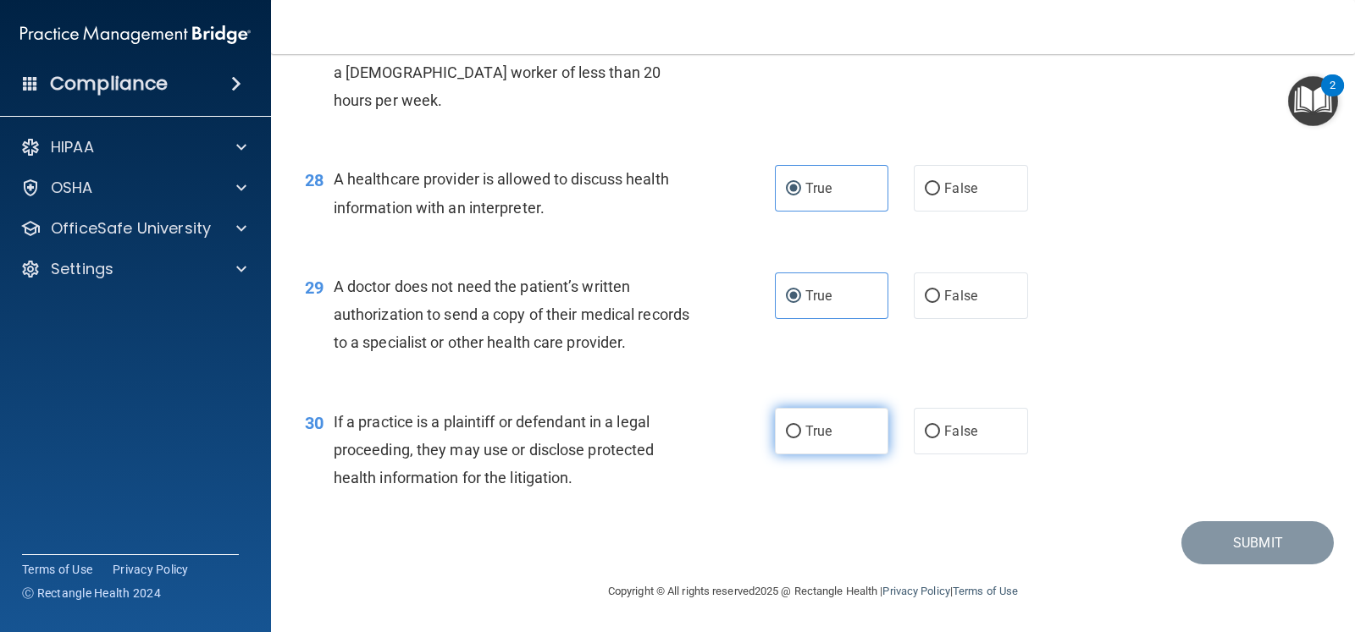
click at [855, 455] on label "True" at bounding box center [831, 431] width 113 height 47
click at [801, 439] on input "True" at bounding box center [793, 432] width 15 height 13
radio input "true"
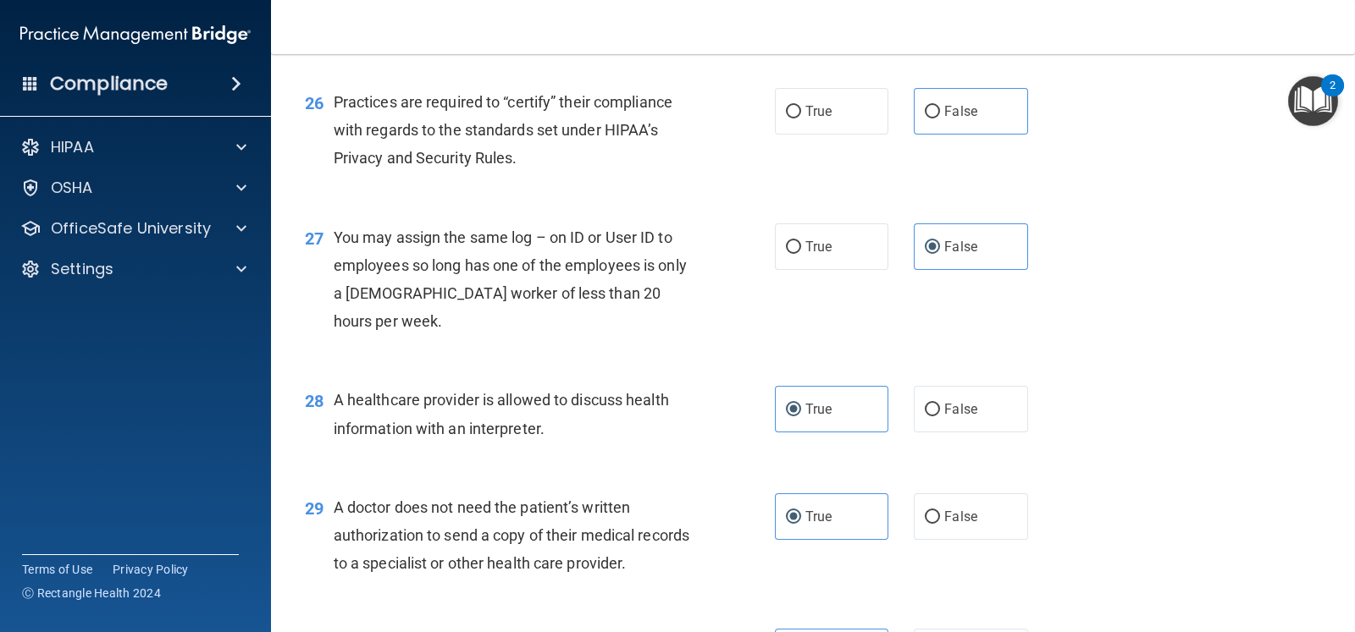
scroll to position [3447, 0]
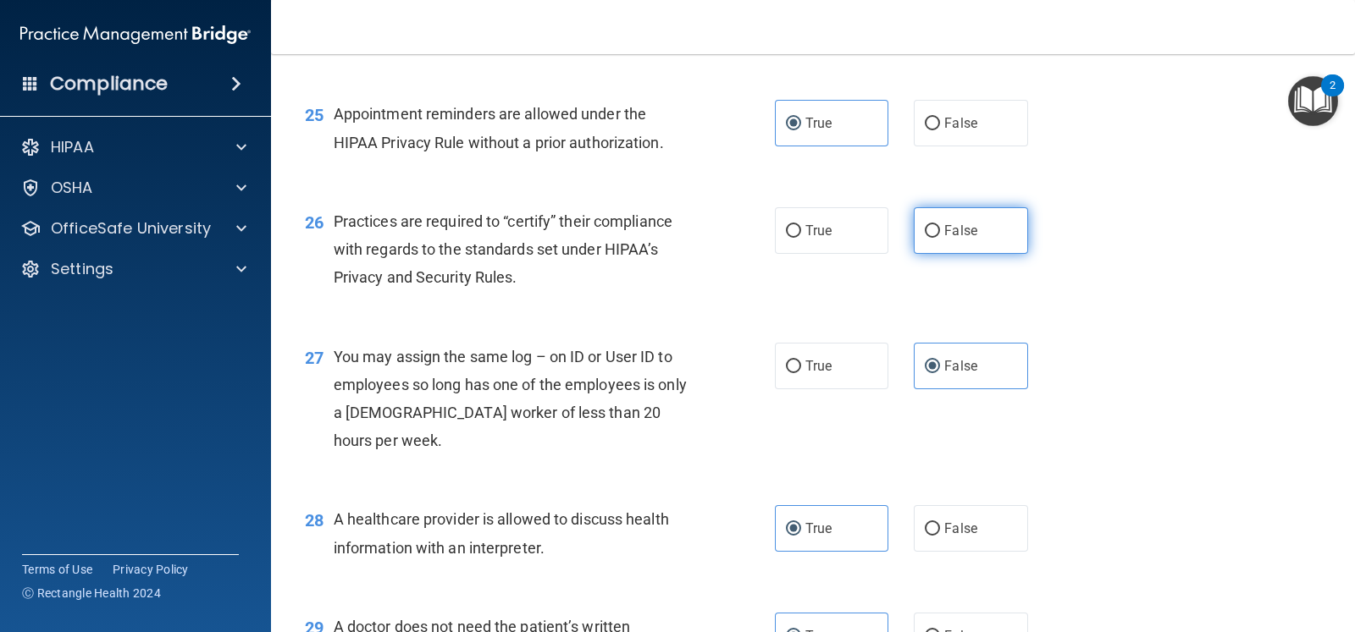
click at [965, 254] on label "False" at bounding box center [970, 230] width 113 height 47
click at [940, 238] on input "False" at bounding box center [932, 231] width 15 height 13
radio input "true"
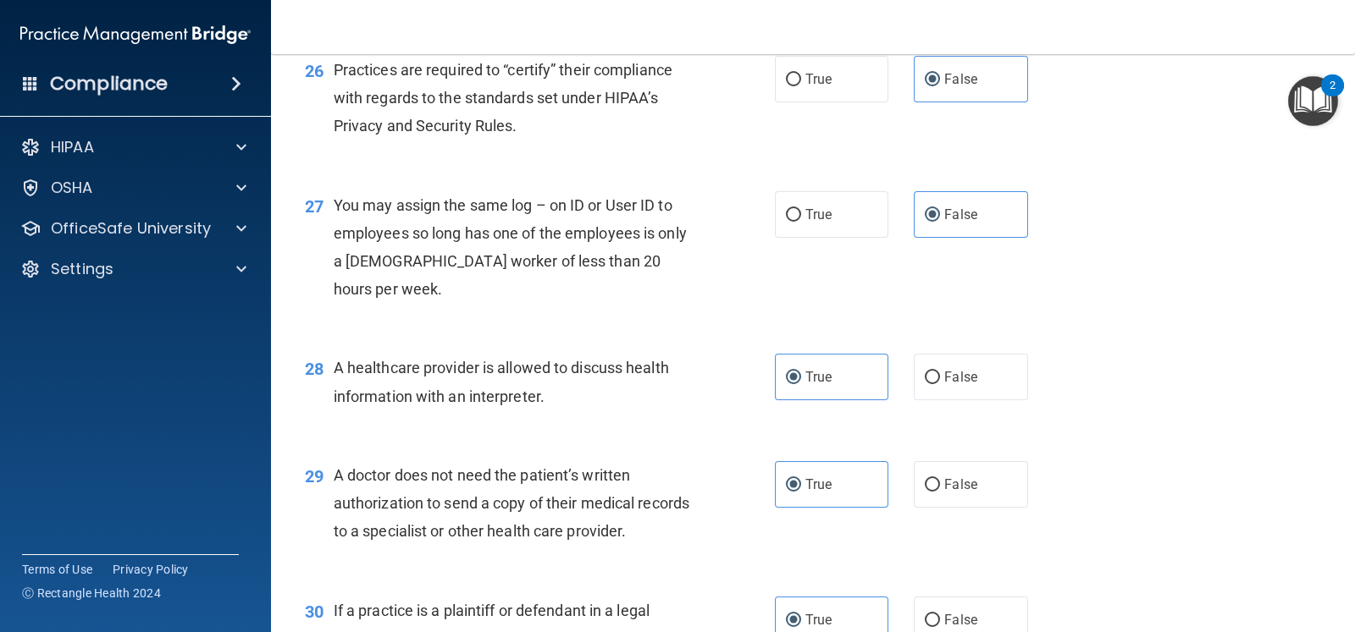
scroll to position [3870, 0]
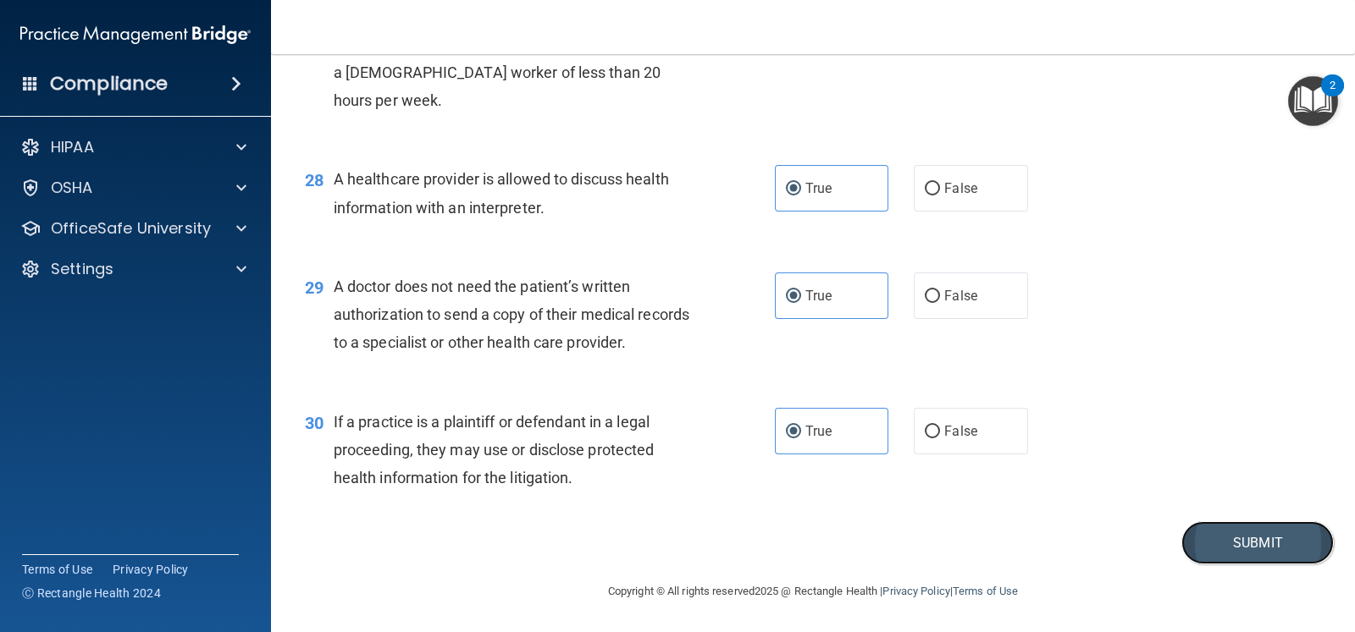
click at [1219, 537] on button "Submit" at bounding box center [1257, 543] width 152 height 43
click at [1182, 540] on button "Submit" at bounding box center [1257, 543] width 152 height 43
click at [1252, 539] on button "Submit" at bounding box center [1257, 543] width 152 height 43
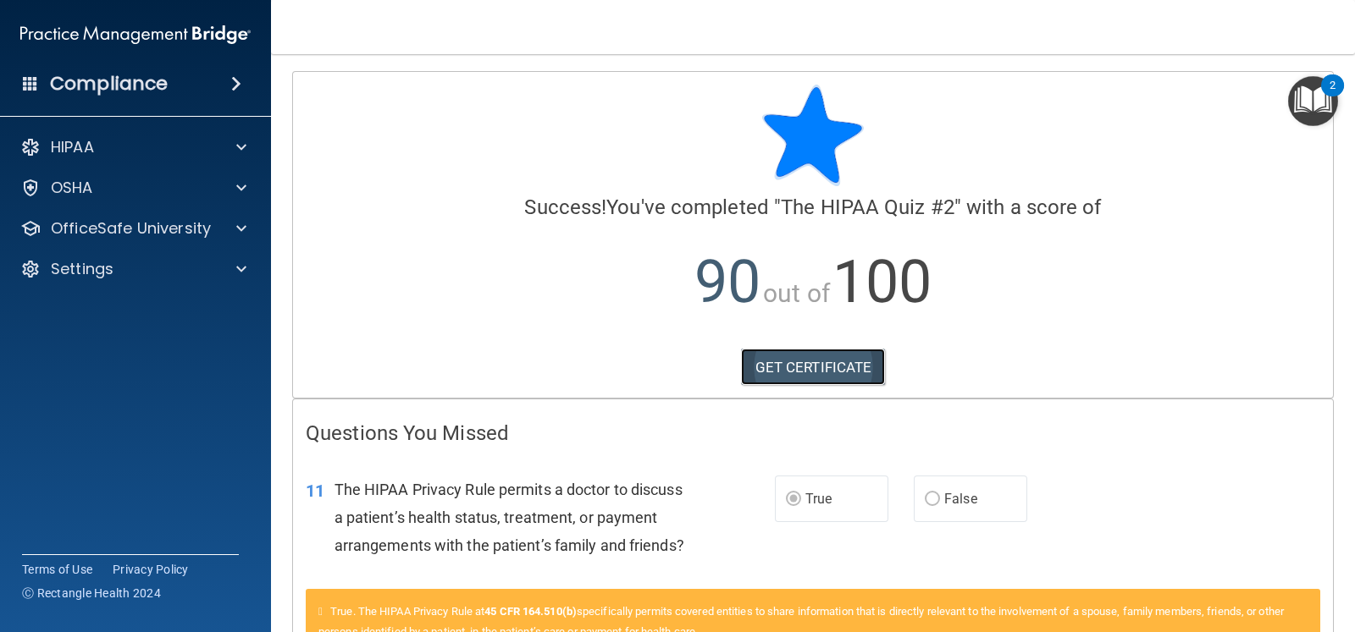
click at [823, 375] on link "GET CERTIFICATE" at bounding box center [813, 367] width 145 height 37
click at [236, 146] on span at bounding box center [241, 147] width 10 height 20
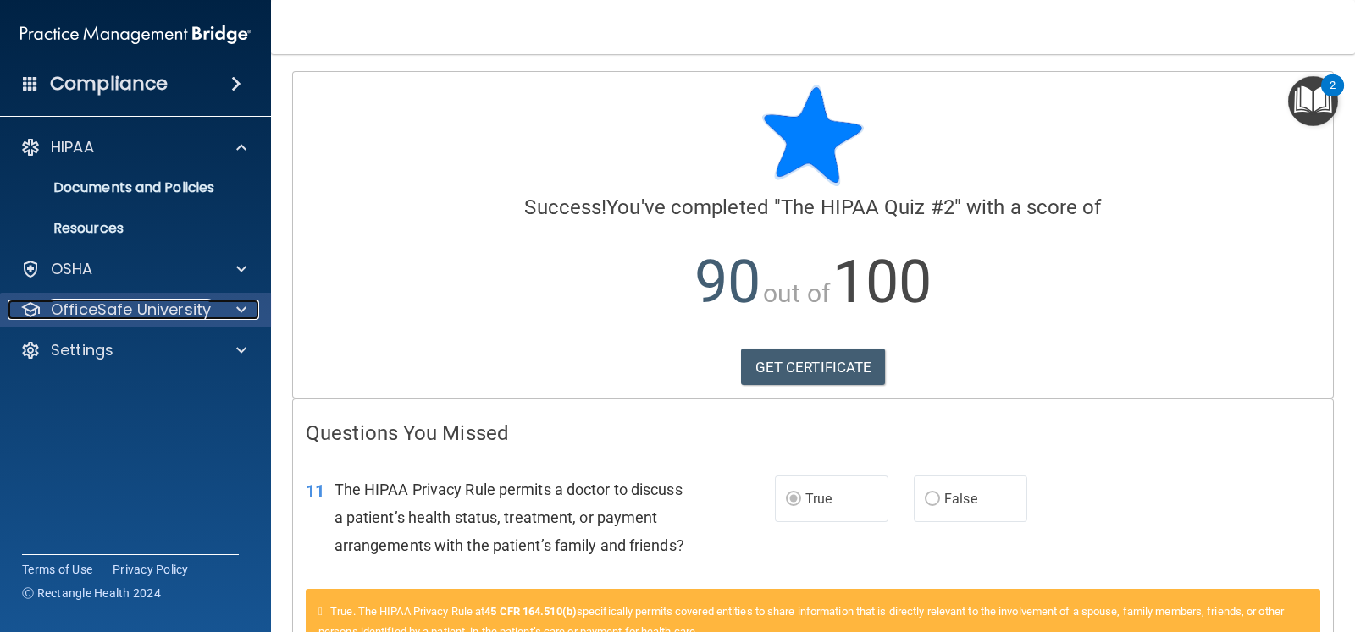
click at [246, 306] on span at bounding box center [241, 310] width 10 height 20
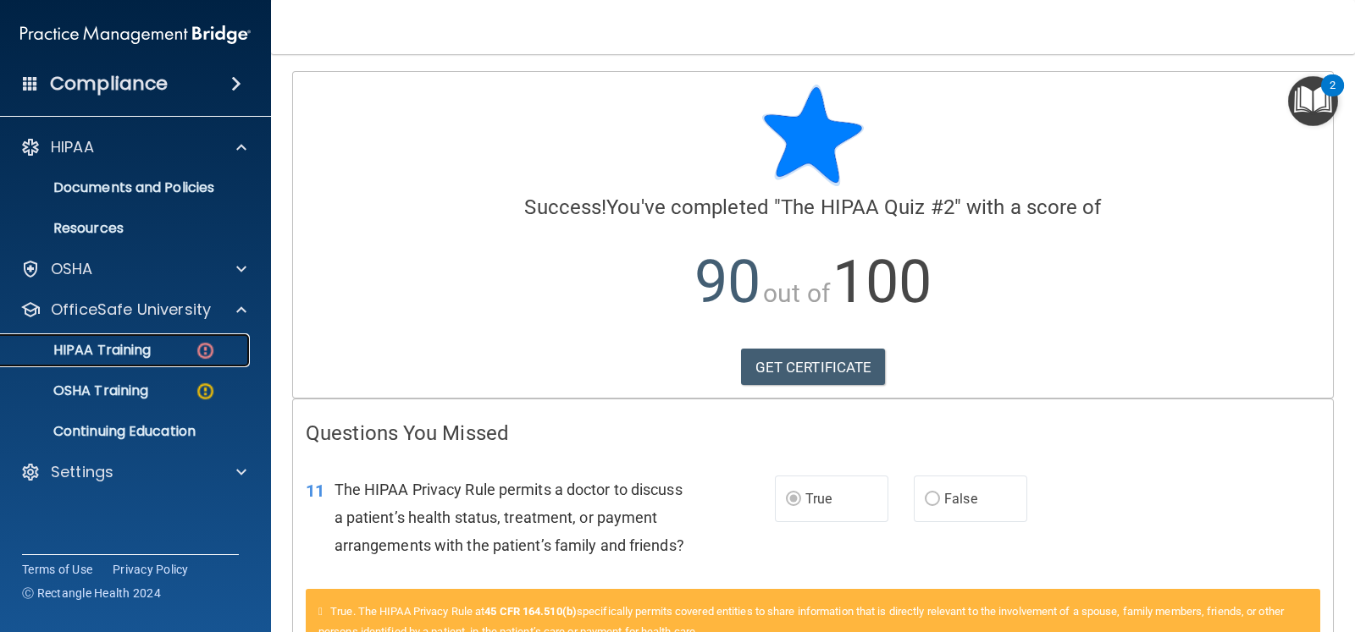
click at [128, 360] on link "HIPAA Training" at bounding box center [116, 351] width 267 height 34
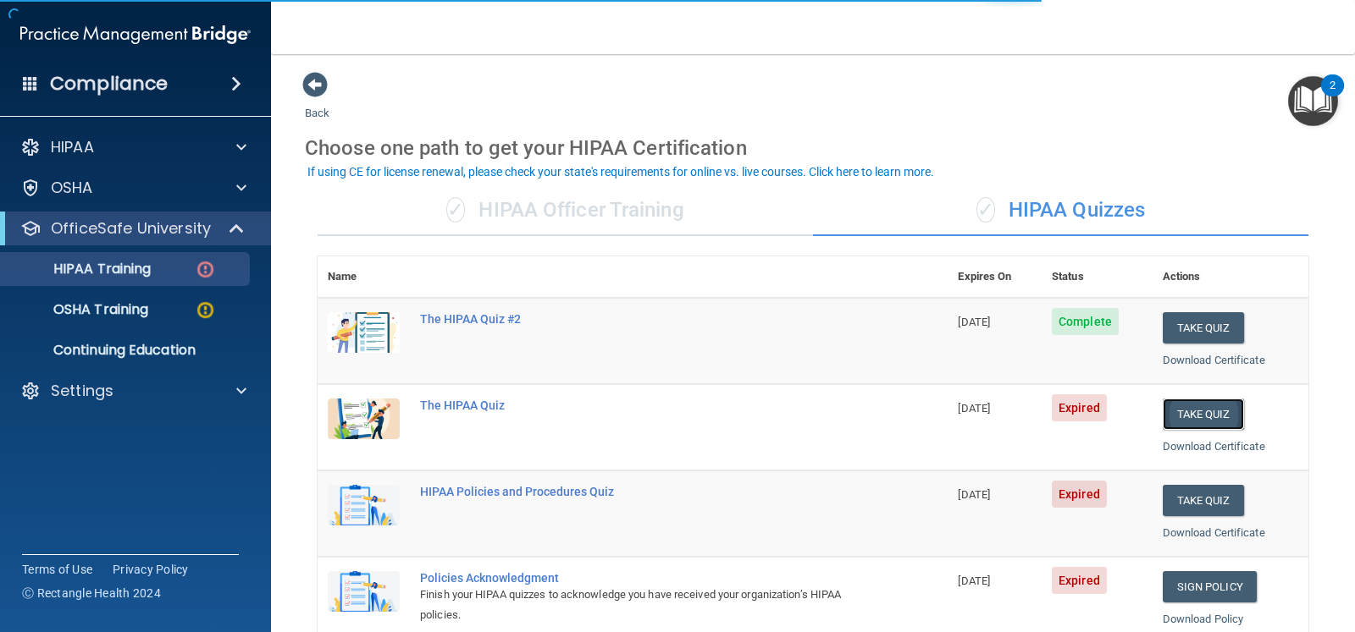
click at [1173, 413] on button "Take Quiz" at bounding box center [1202, 414] width 81 height 31
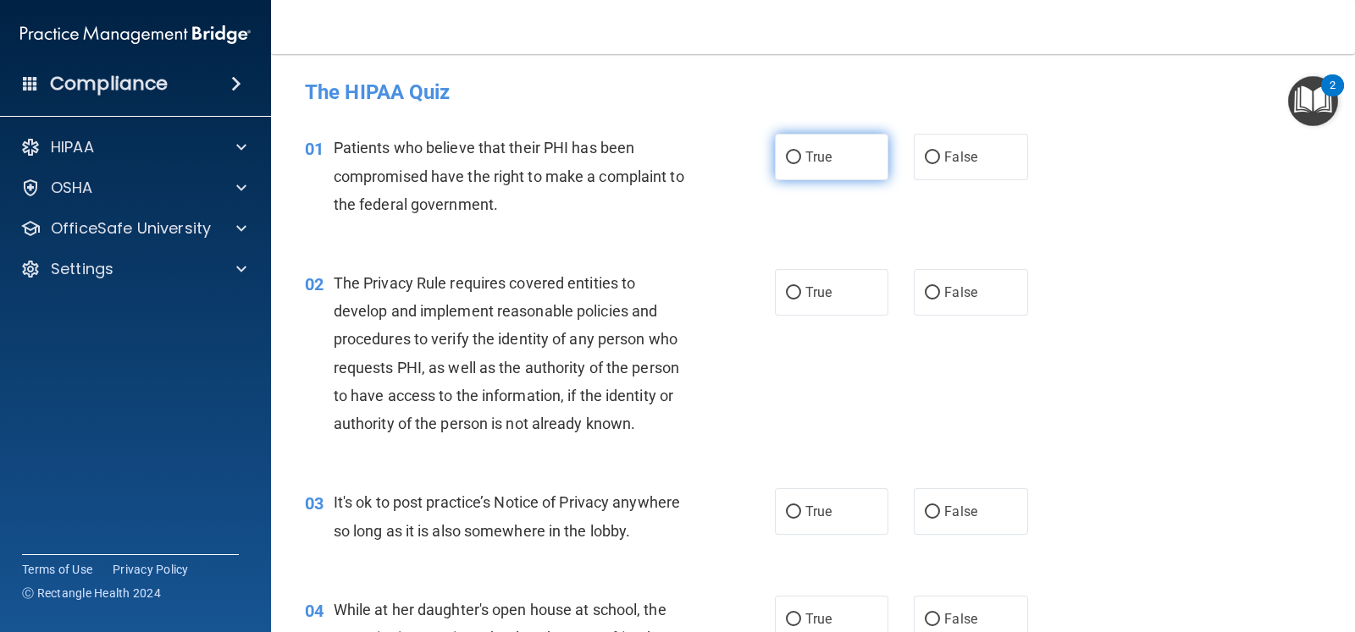
click at [847, 158] on label "True" at bounding box center [831, 157] width 113 height 47
click at [801, 158] on input "True" at bounding box center [793, 158] width 15 height 13
radio input "true"
click at [831, 302] on label "True" at bounding box center [831, 292] width 113 height 47
click at [801, 300] on input "True" at bounding box center [793, 293] width 15 height 13
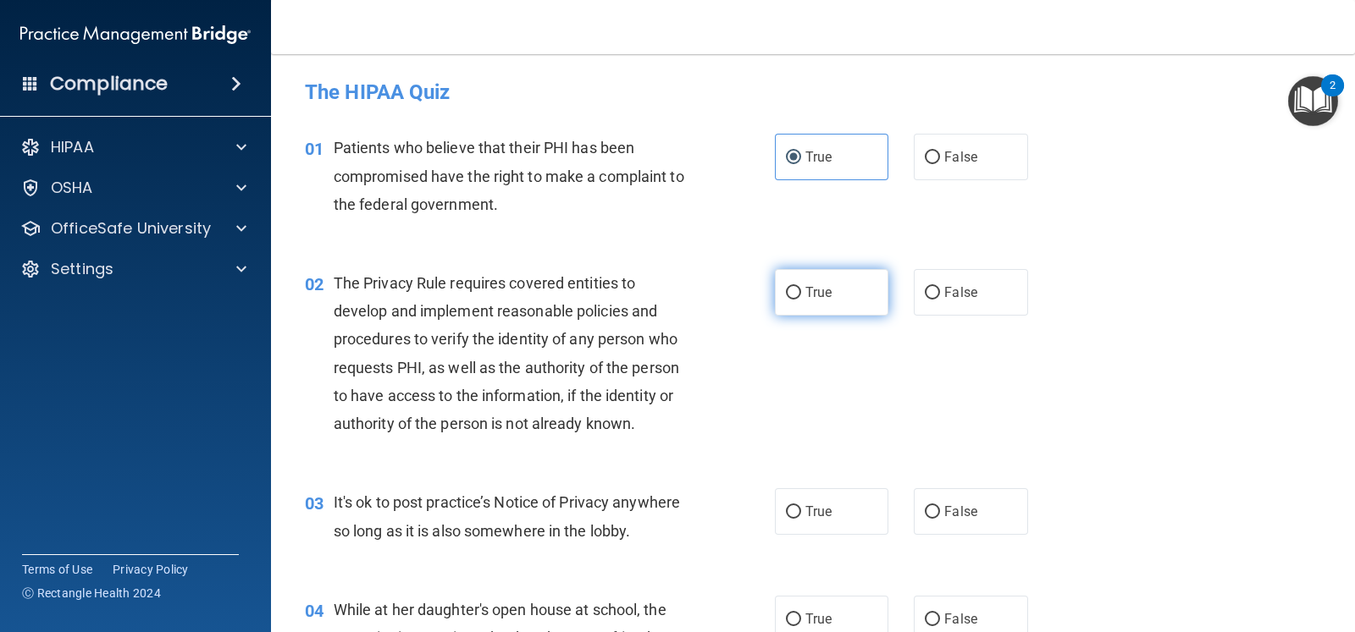
radio input "true"
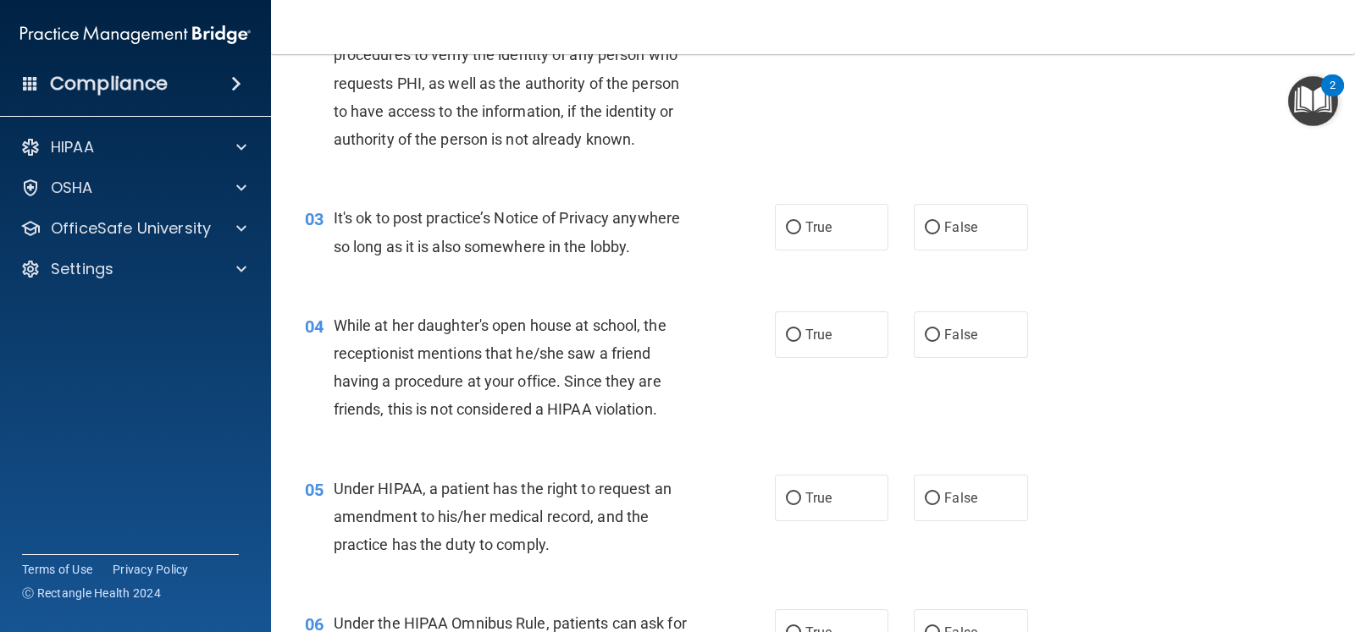
scroll to position [317, 0]
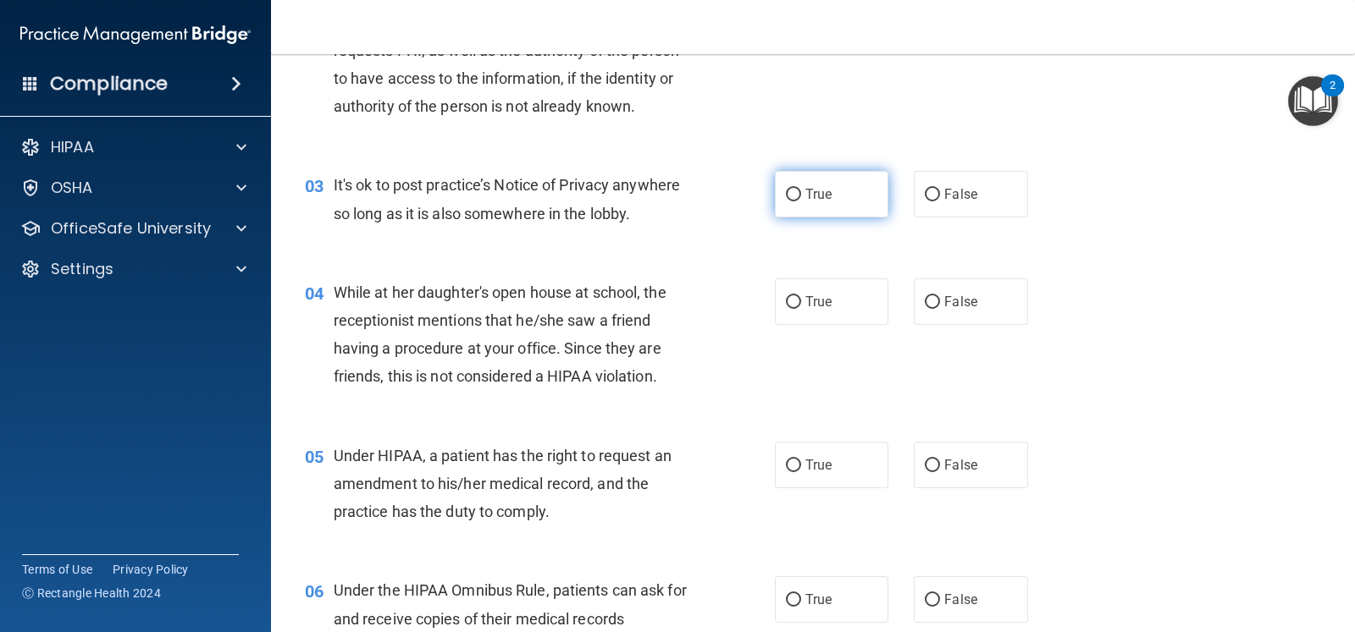
click at [790, 198] on input "True" at bounding box center [793, 195] width 15 height 13
radio input "true"
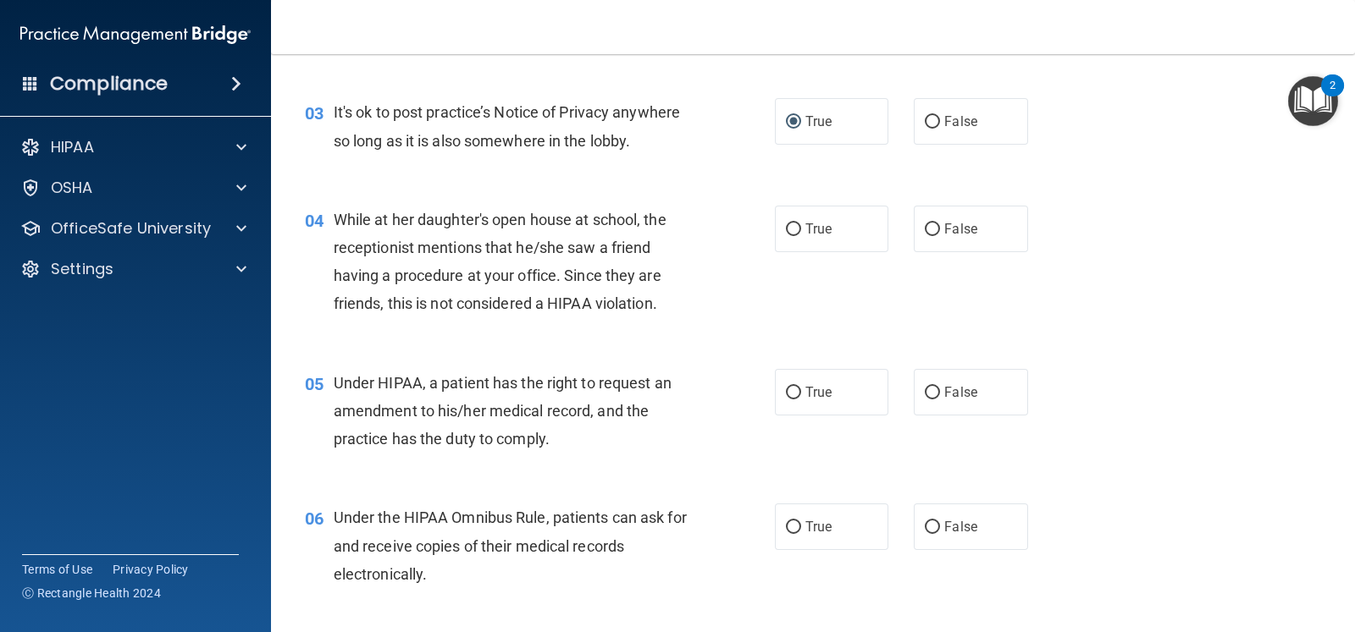
scroll to position [422, 0]
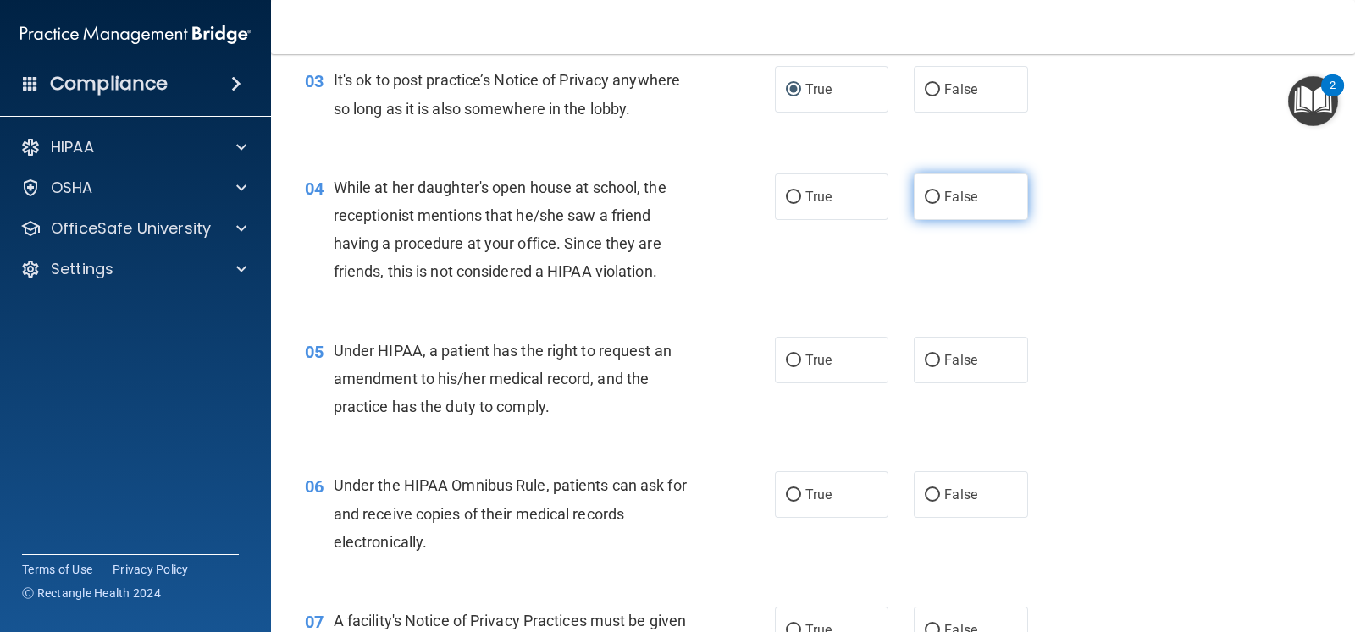
click at [961, 213] on label "False" at bounding box center [970, 197] width 113 height 47
click at [940, 204] on input "False" at bounding box center [932, 197] width 15 height 13
radio input "true"
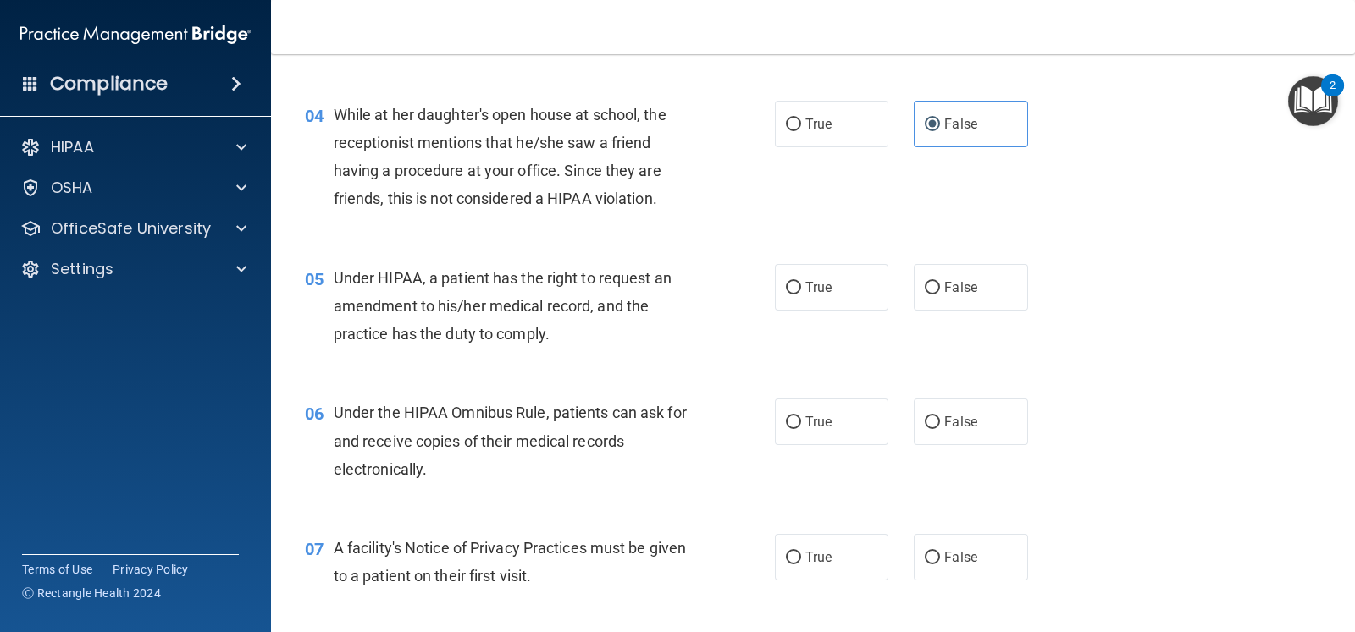
scroll to position [529, 0]
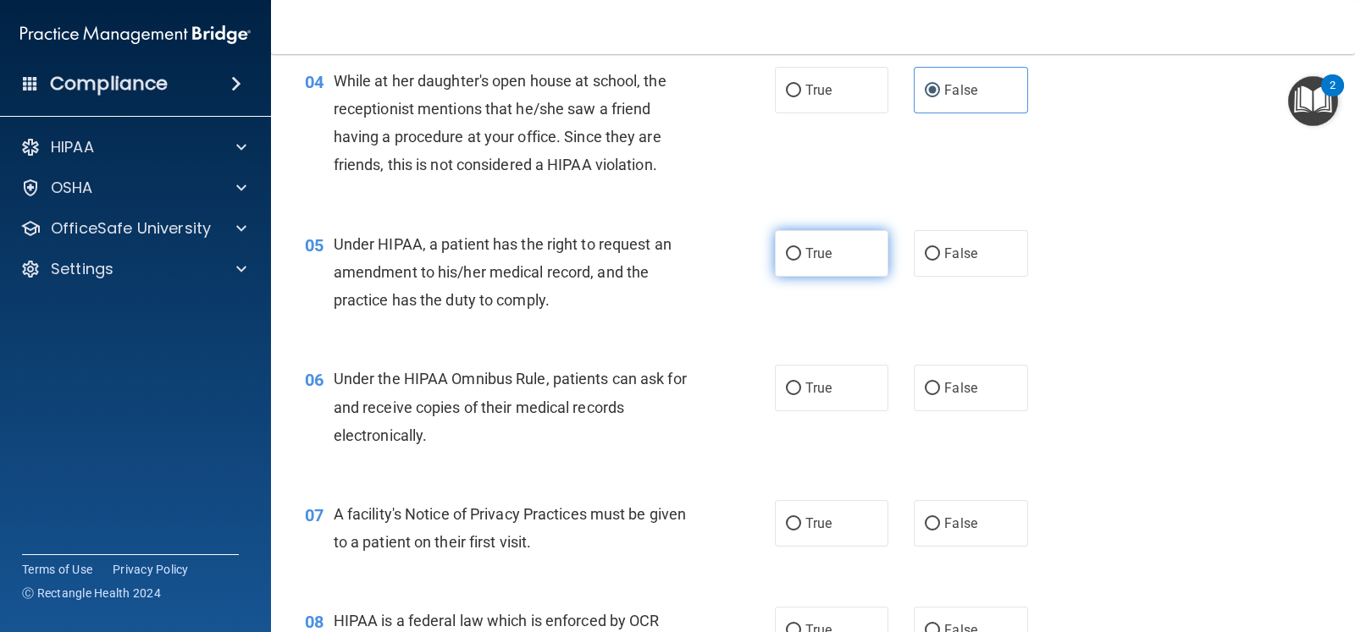
click at [817, 266] on label "True" at bounding box center [831, 253] width 113 height 47
click at [801, 261] on input "True" at bounding box center [793, 254] width 15 height 13
radio input "true"
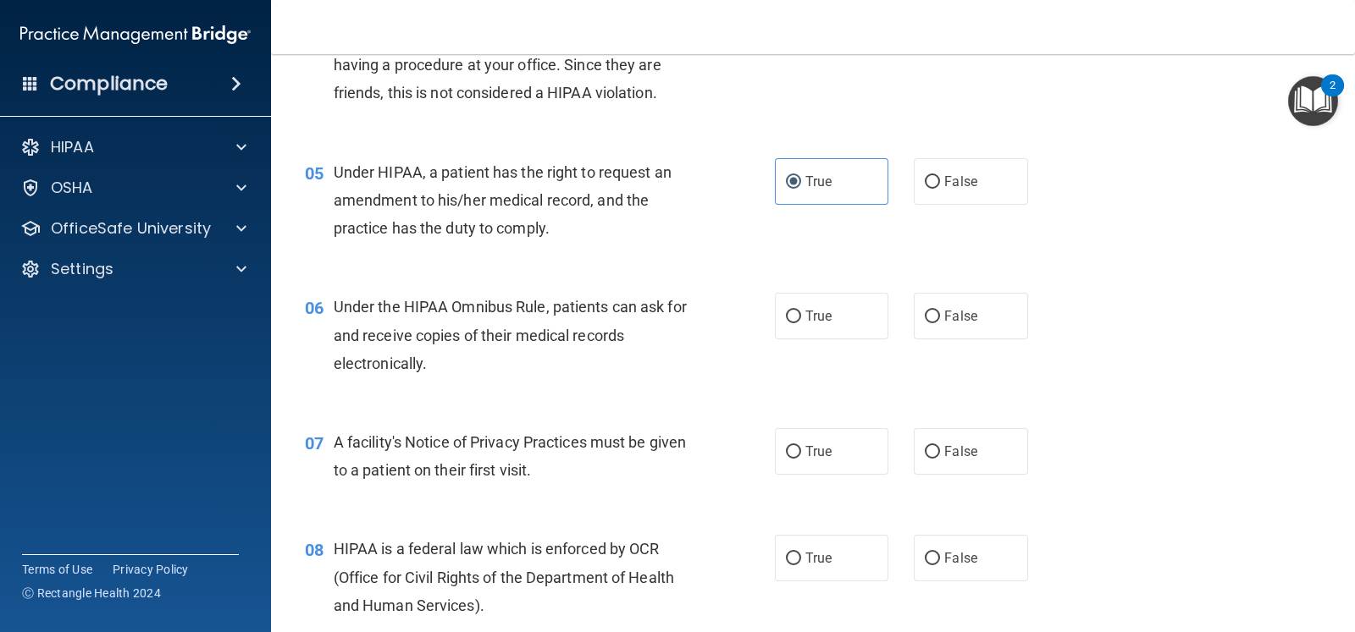
scroll to position [635, 0]
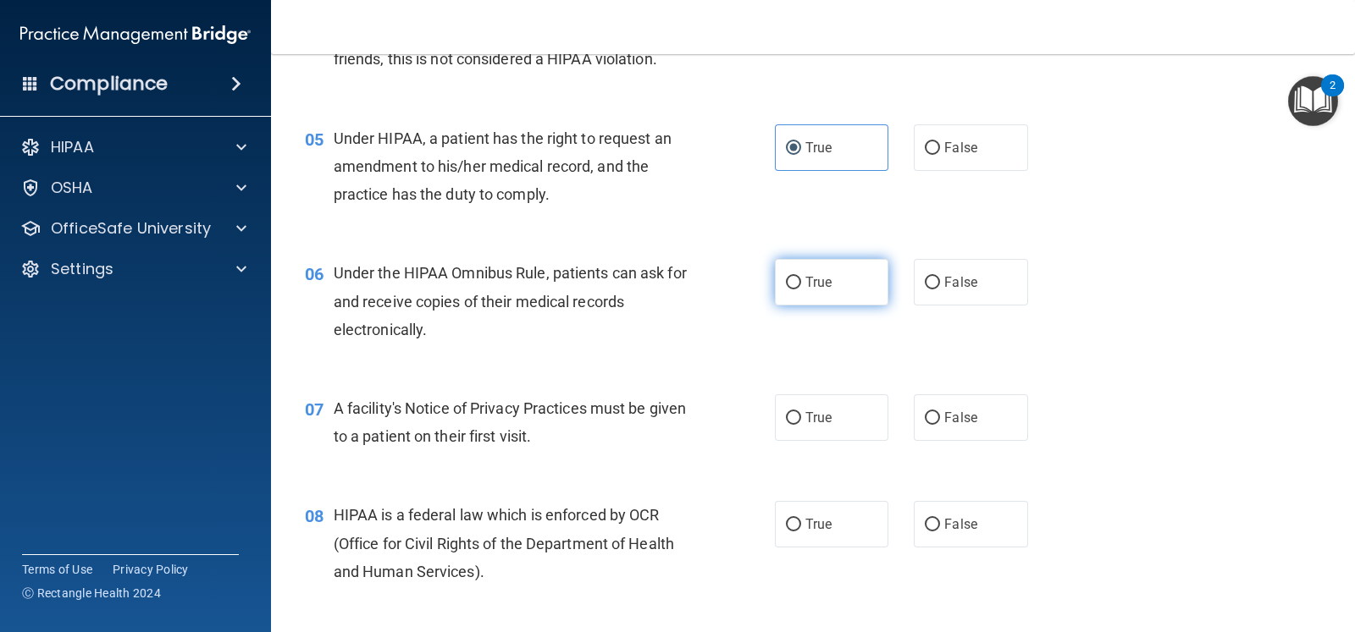
click at [803, 294] on label "True" at bounding box center [831, 282] width 113 height 47
click at [801, 290] on input "True" at bounding box center [793, 283] width 15 height 13
radio input "true"
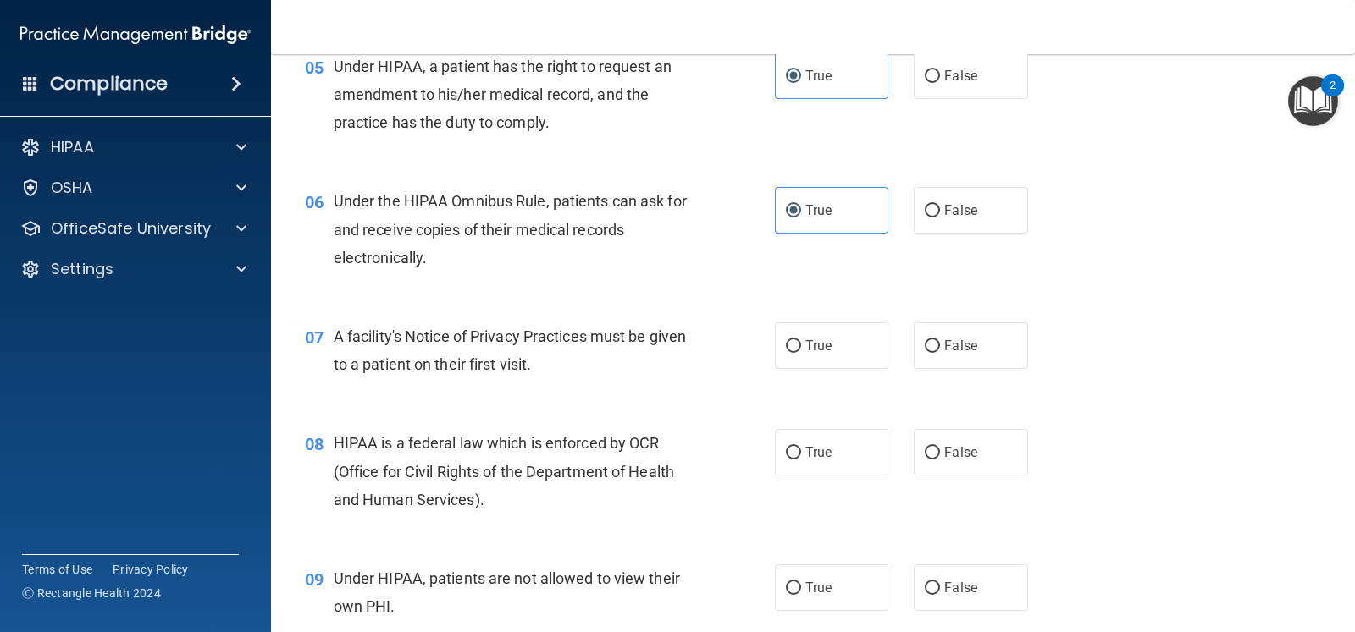
scroll to position [740, 0]
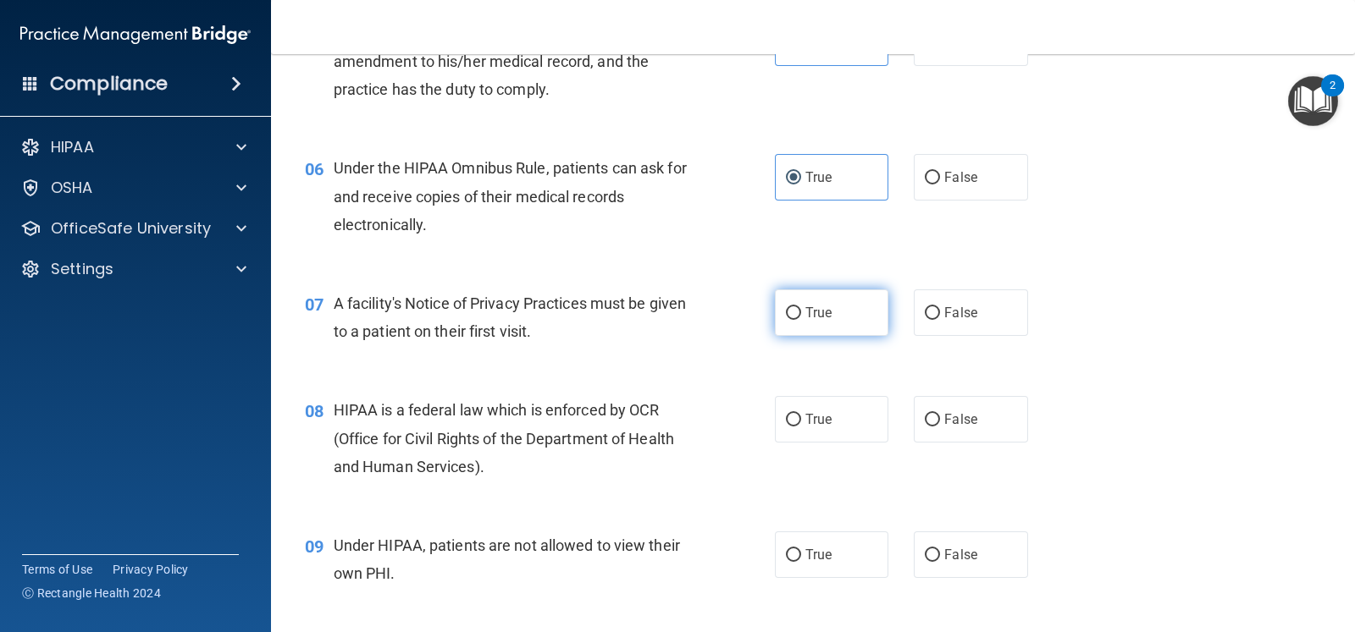
click at [832, 315] on label "True" at bounding box center [831, 313] width 113 height 47
click at [801, 315] on input "True" at bounding box center [793, 313] width 15 height 13
radio input "true"
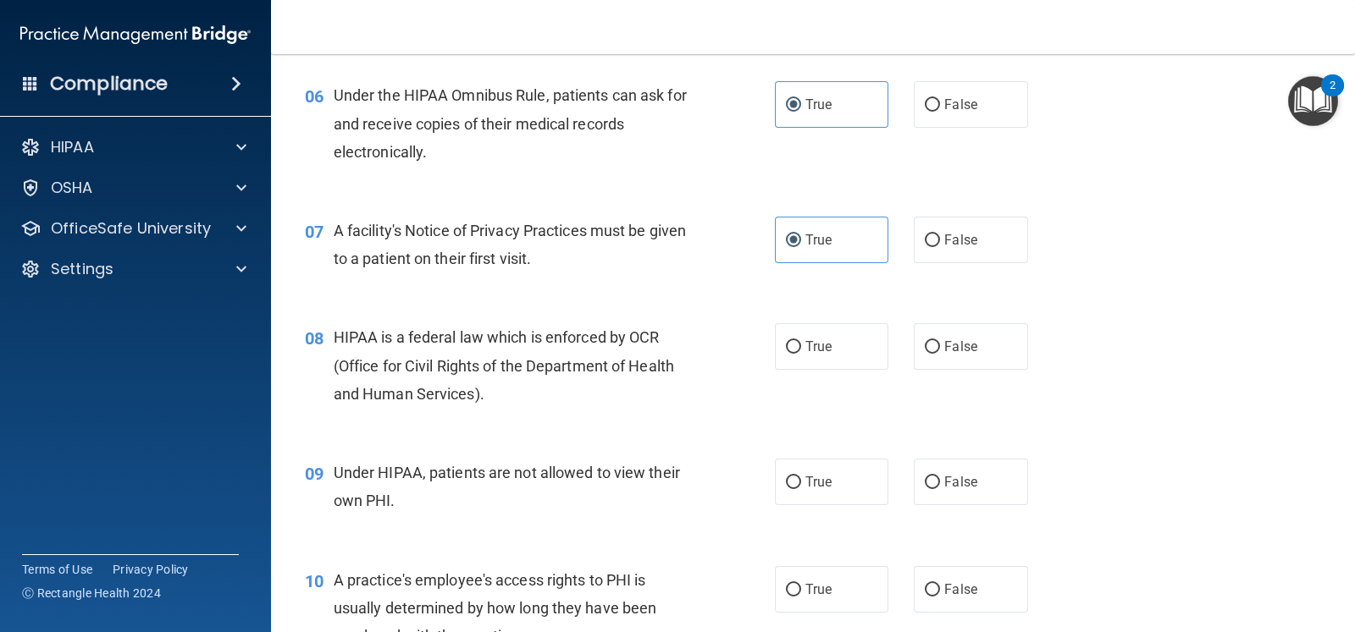
scroll to position [846, 0]
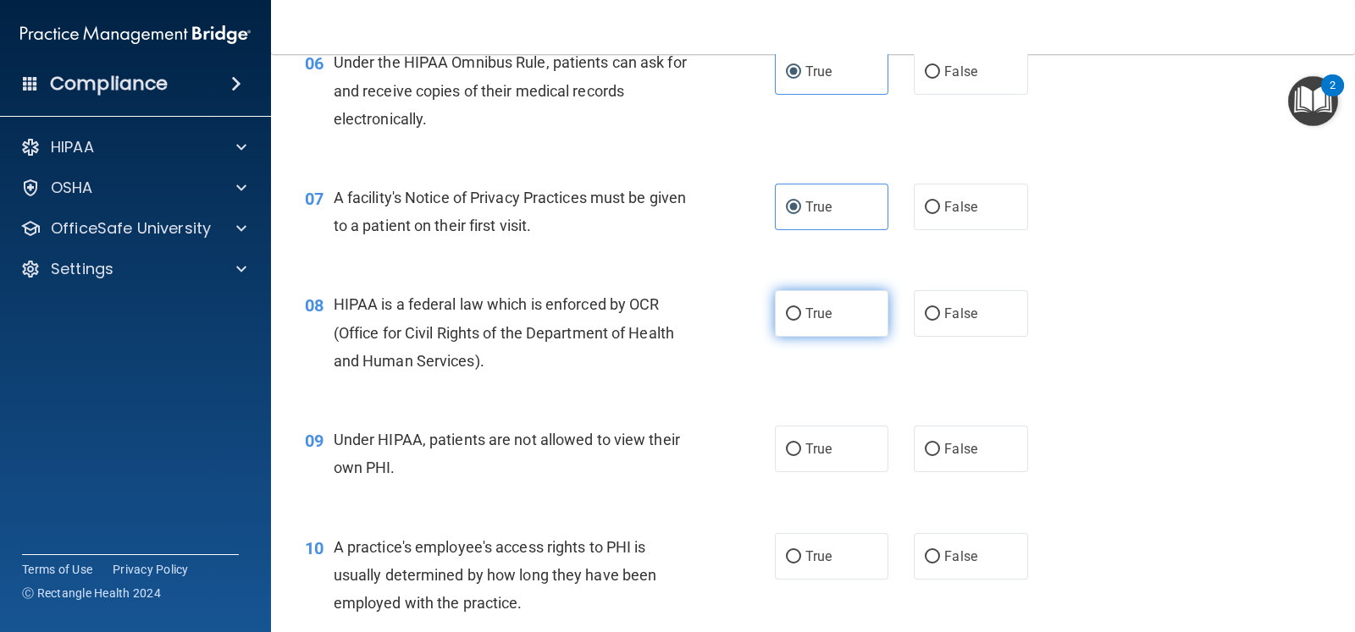
click at [874, 306] on label "True" at bounding box center [831, 313] width 113 height 47
click at [801, 308] on input "True" at bounding box center [793, 314] width 15 height 13
radio input "true"
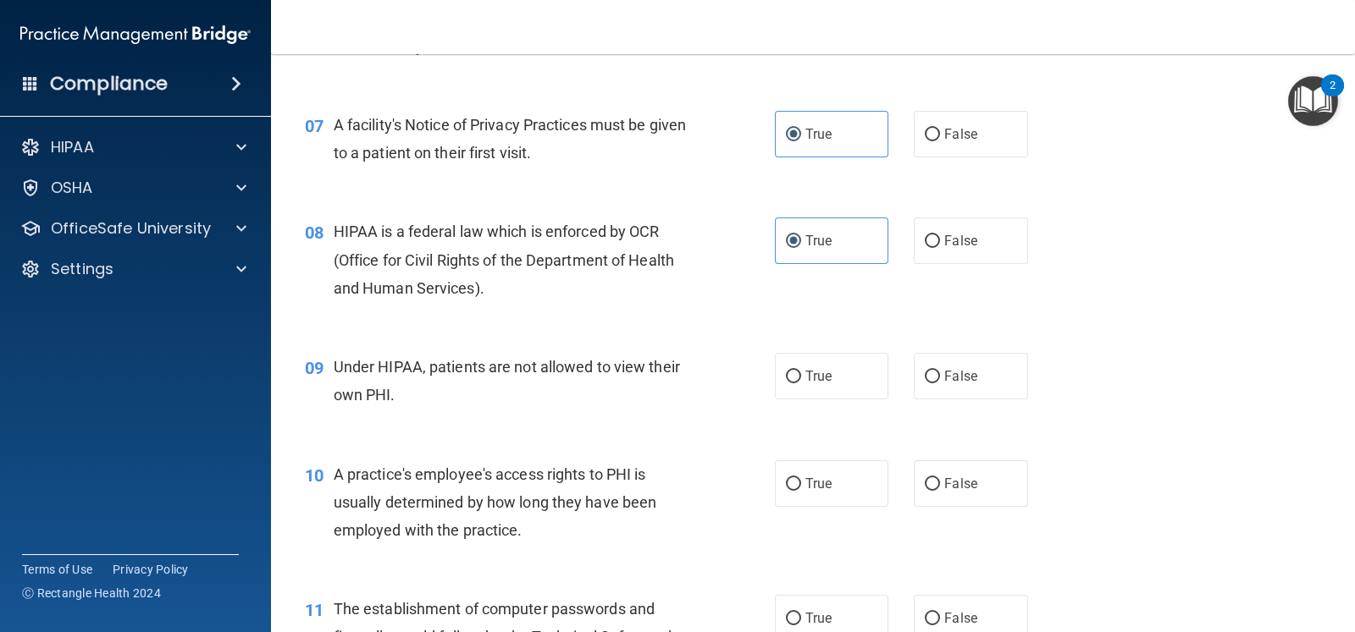
scroll to position [952, 0]
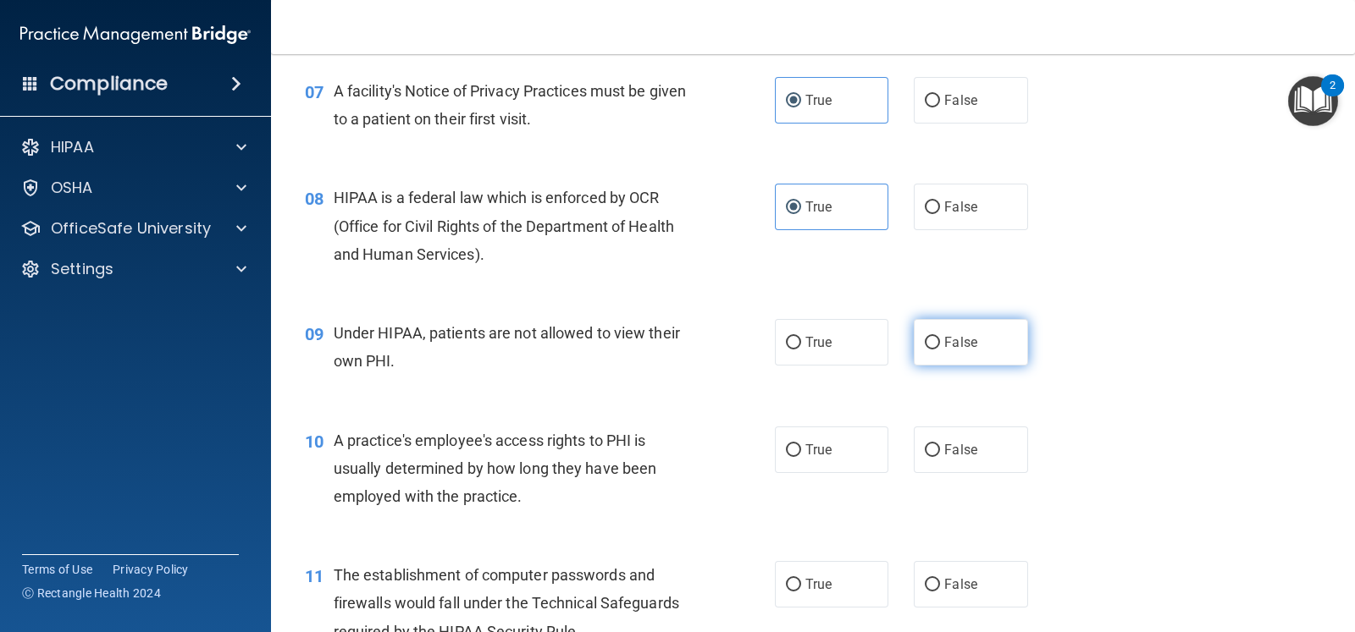
click at [944, 349] on span "False" at bounding box center [960, 342] width 33 height 16
click at [939, 349] on input "False" at bounding box center [932, 343] width 15 height 13
radio input "true"
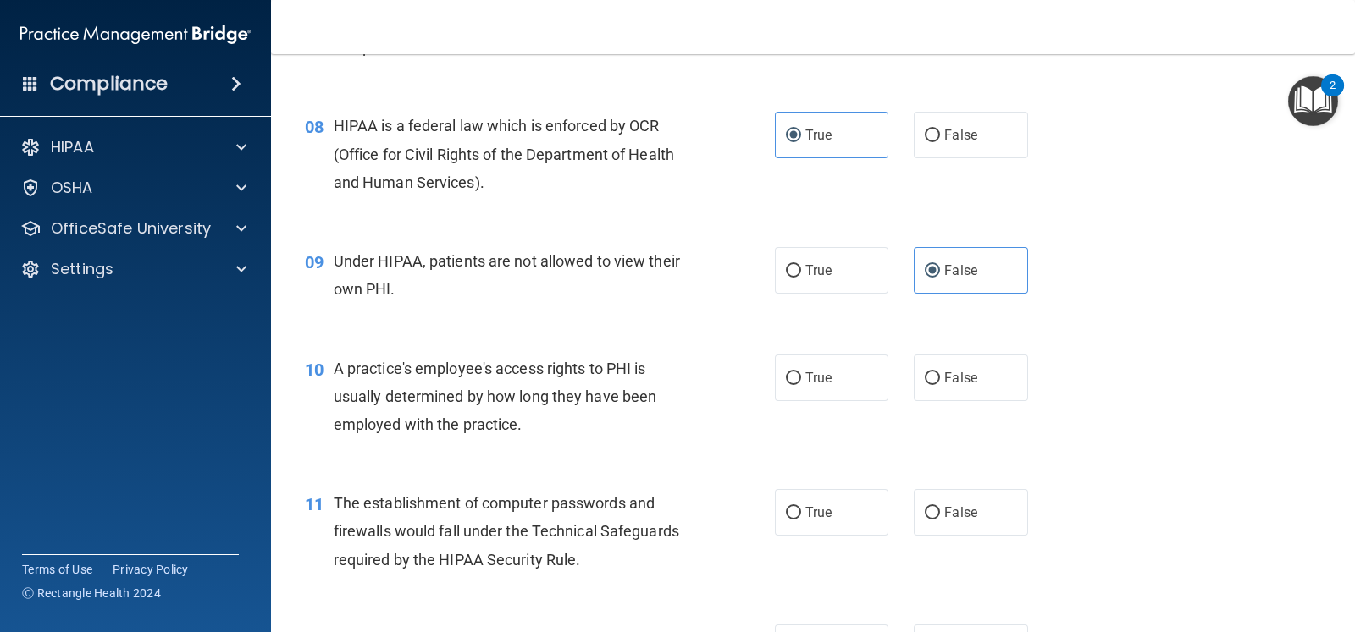
scroll to position [1058, 0]
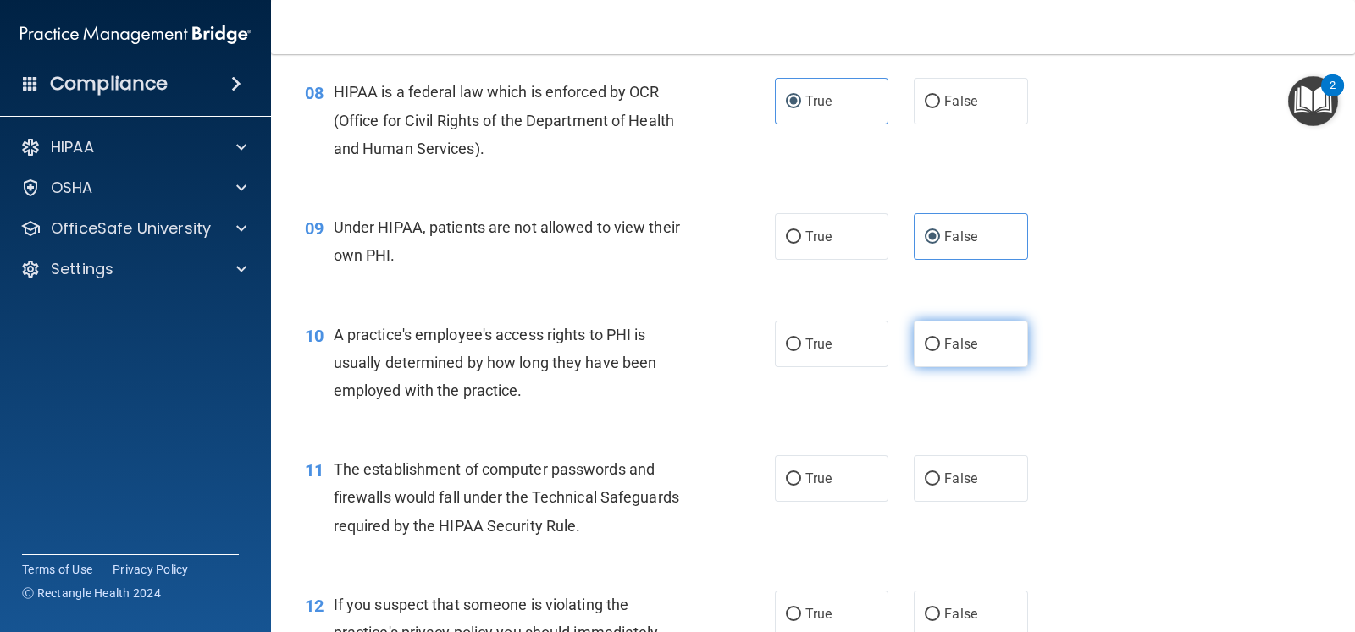
click at [952, 328] on label "False" at bounding box center [970, 344] width 113 height 47
click at [940, 339] on input "False" at bounding box center [932, 345] width 15 height 13
radio input "true"
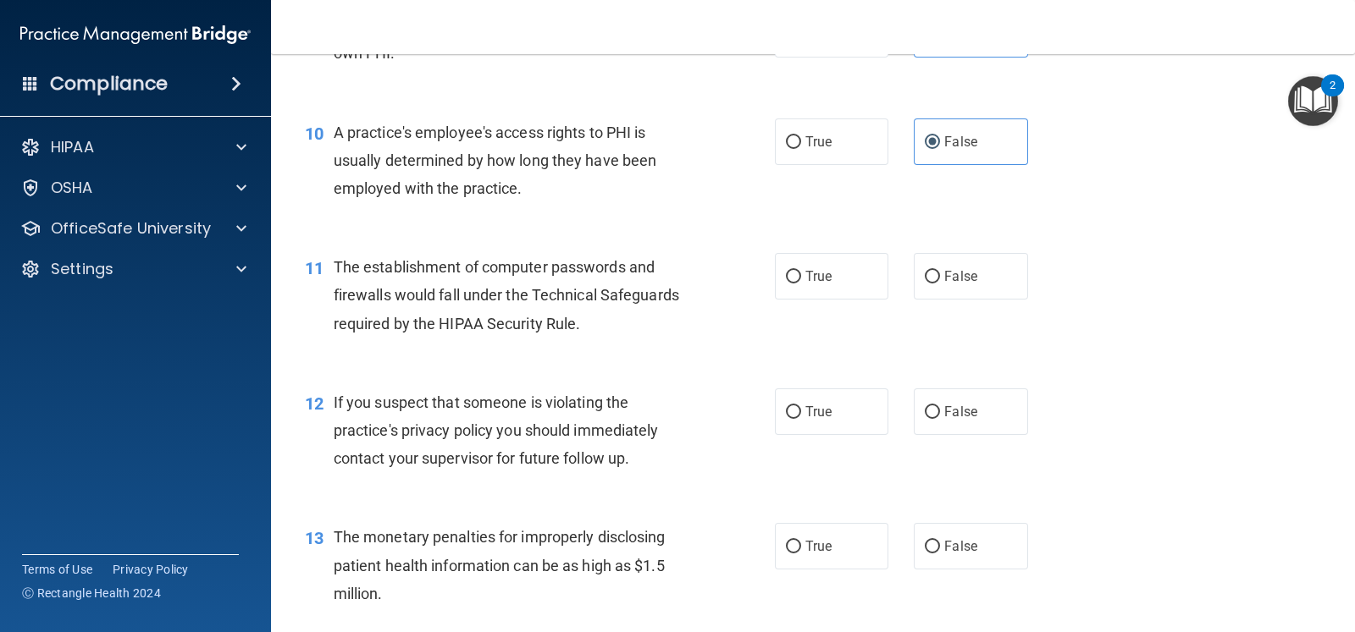
scroll to position [1270, 0]
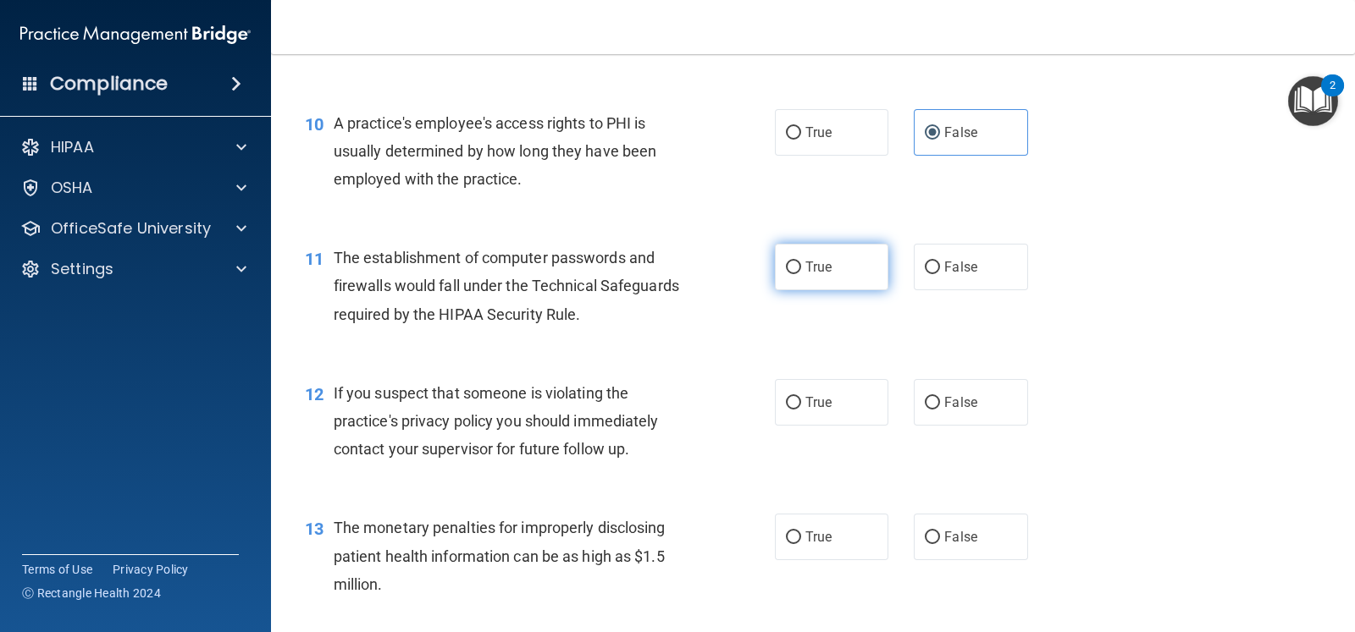
click at [786, 273] on input "True" at bounding box center [793, 268] width 15 height 13
radio input "true"
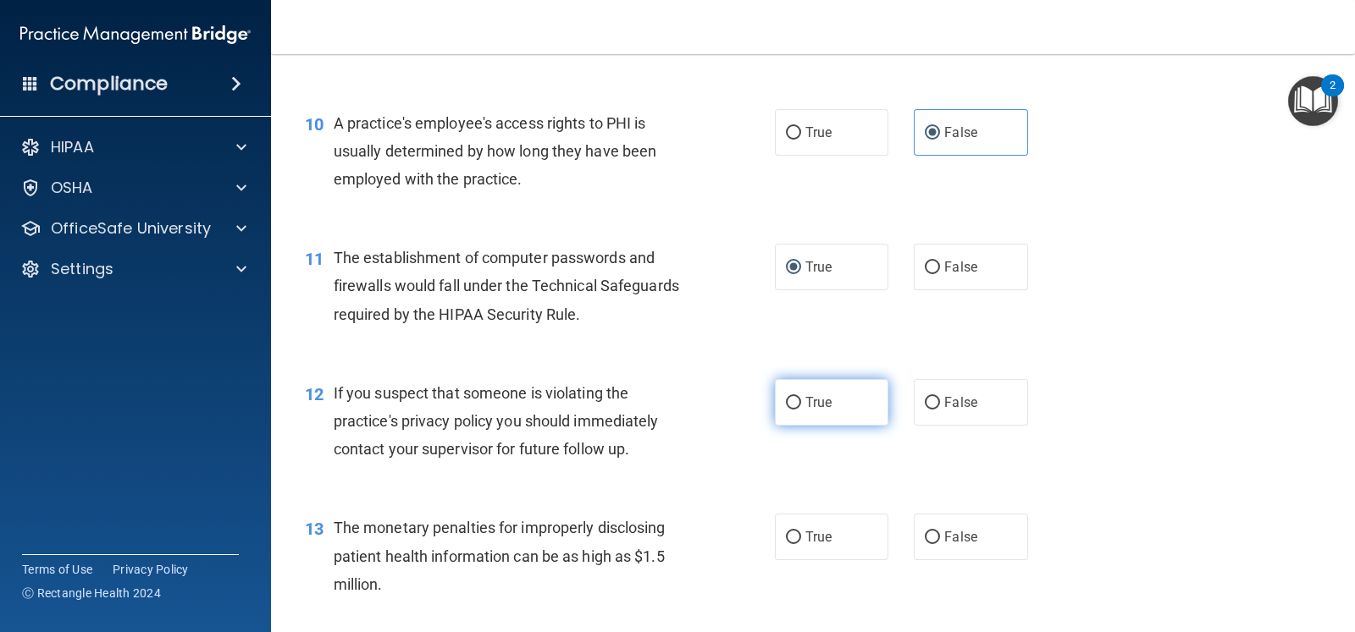
click at [816, 395] on span "True" at bounding box center [818, 403] width 26 height 16
click at [801, 397] on input "True" at bounding box center [793, 403] width 15 height 13
radio input "true"
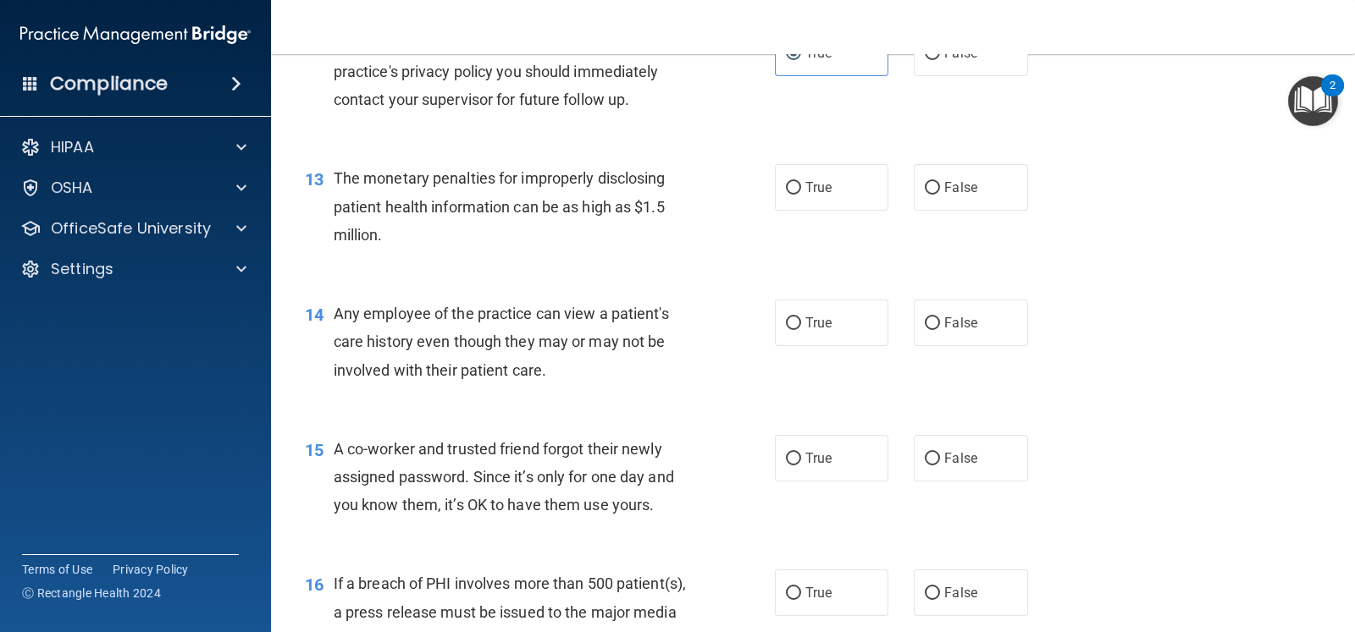
scroll to position [1587, 0]
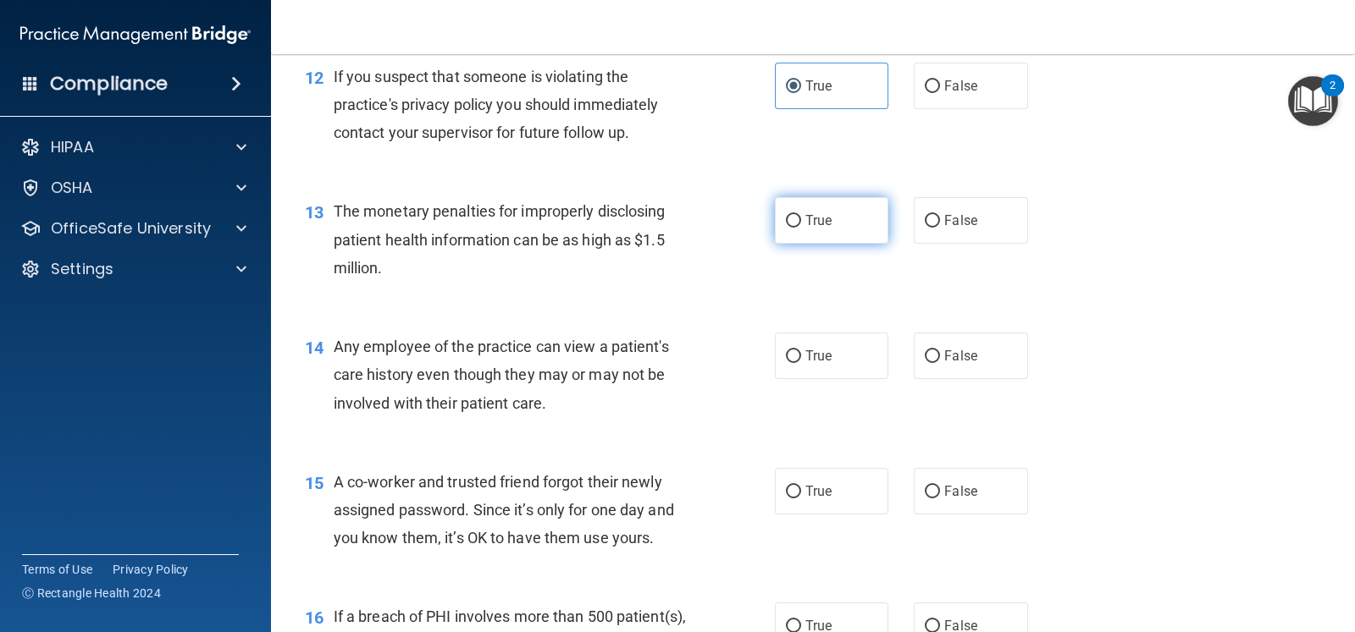
click at [834, 227] on label "True" at bounding box center [831, 220] width 113 height 47
click at [801, 227] on input "True" at bounding box center [793, 221] width 15 height 13
radio input "true"
click at [840, 351] on label "True" at bounding box center [831, 356] width 113 height 47
click at [801, 351] on input "True" at bounding box center [793, 357] width 15 height 13
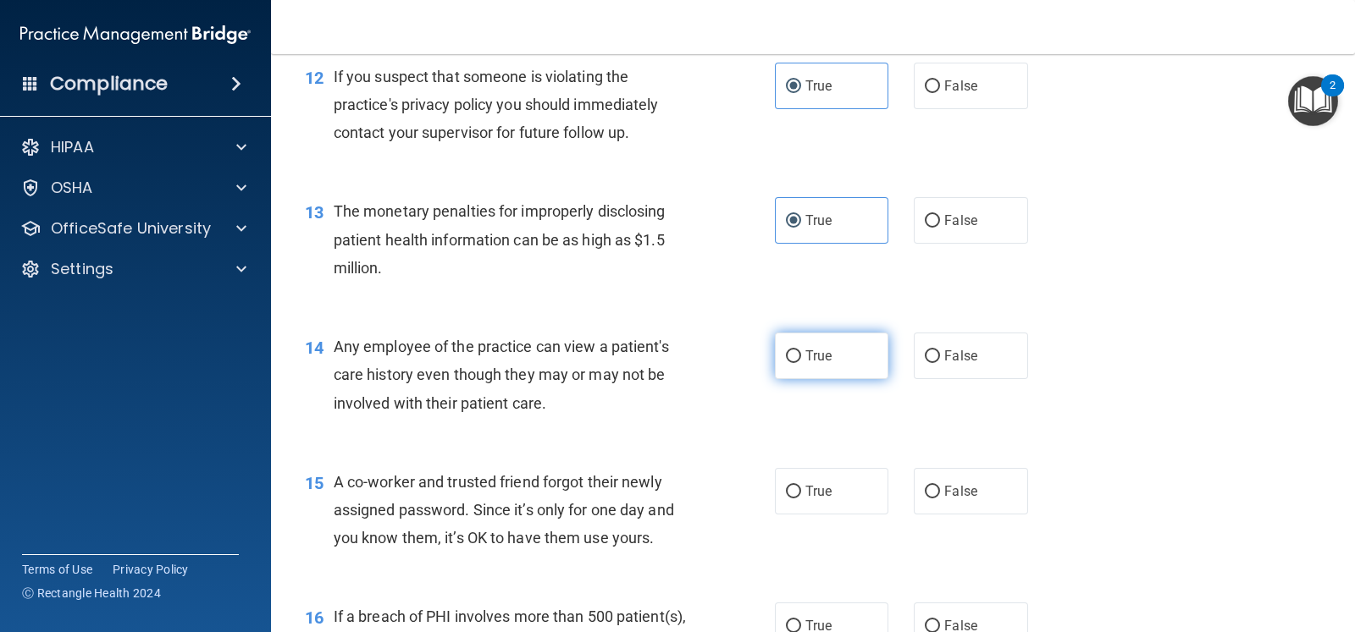
radio input "true"
click at [982, 355] on label "False" at bounding box center [970, 356] width 113 height 47
click at [940, 355] on input "False" at bounding box center [932, 357] width 15 height 13
radio input "true"
radio input "false"
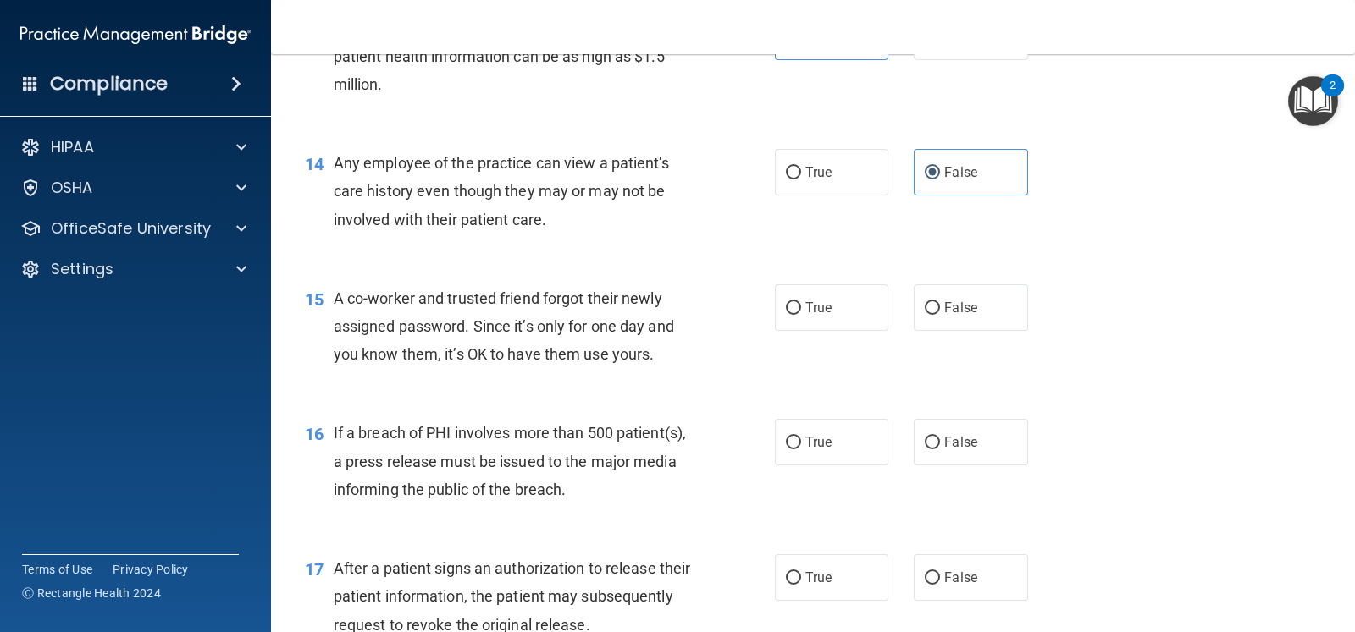
scroll to position [1799, 0]
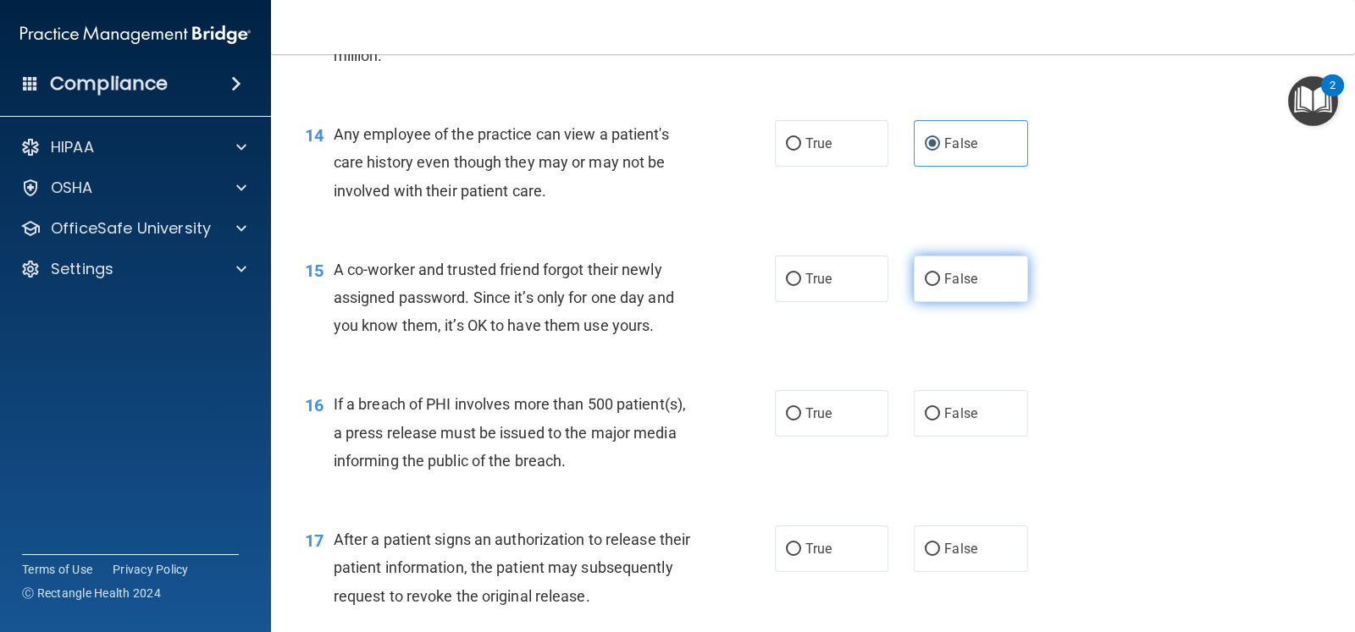
click at [931, 290] on label "False" at bounding box center [970, 279] width 113 height 47
click at [931, 286] on input "False" at bounding box center [932, 279] width 15 height 13
radio input "true"
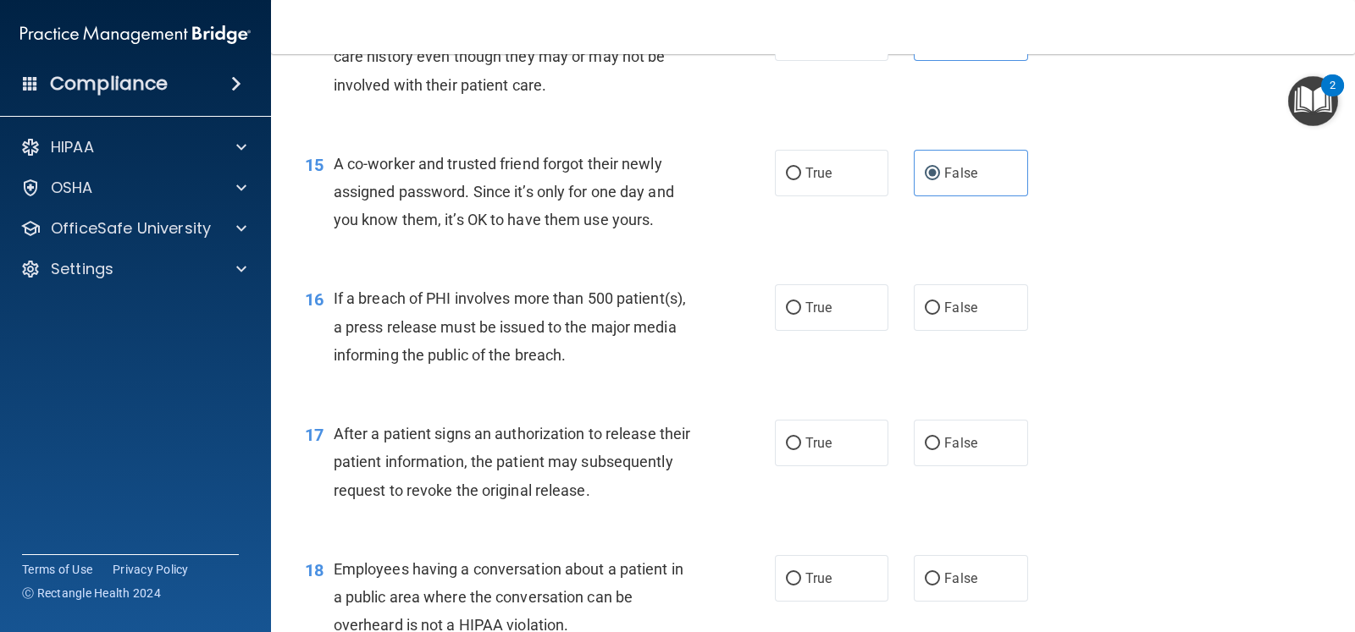
scroll to position [2011, 0]
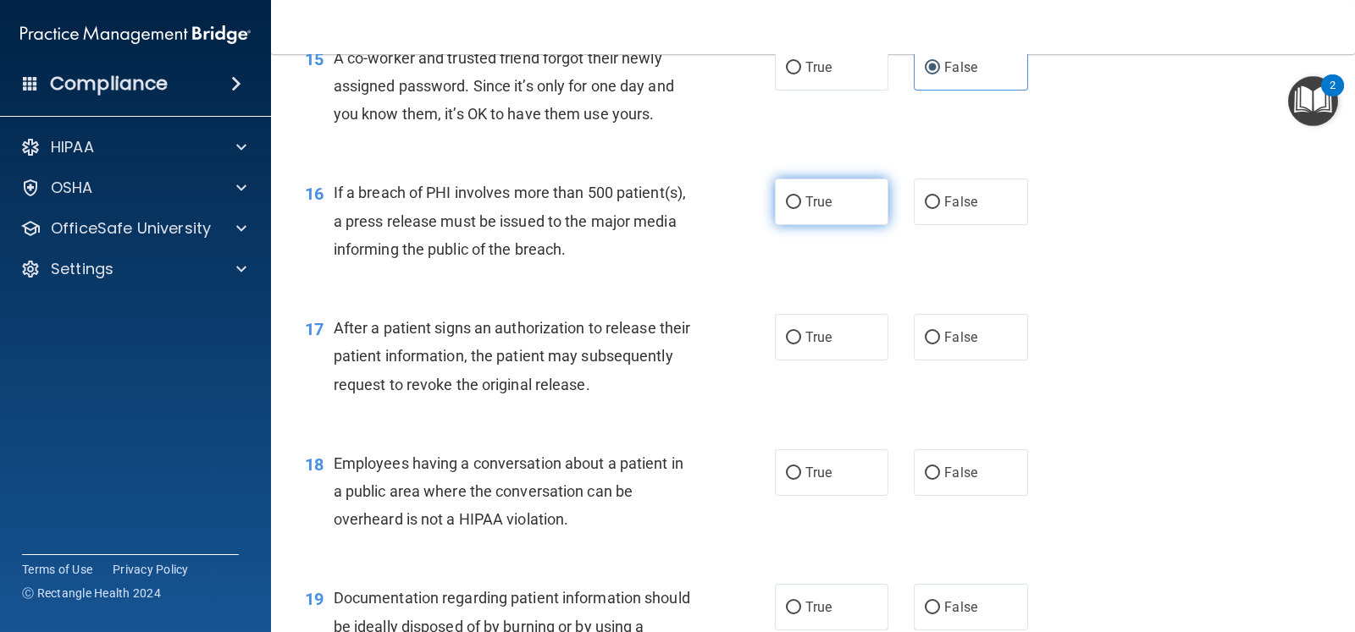
click at [798, 211] on label "True" at bounding box center [831, 202] width 113 height 47
click at [798, 209] on input "True" at bounding box center [793, 202] width 15 height 13
radio input "true"
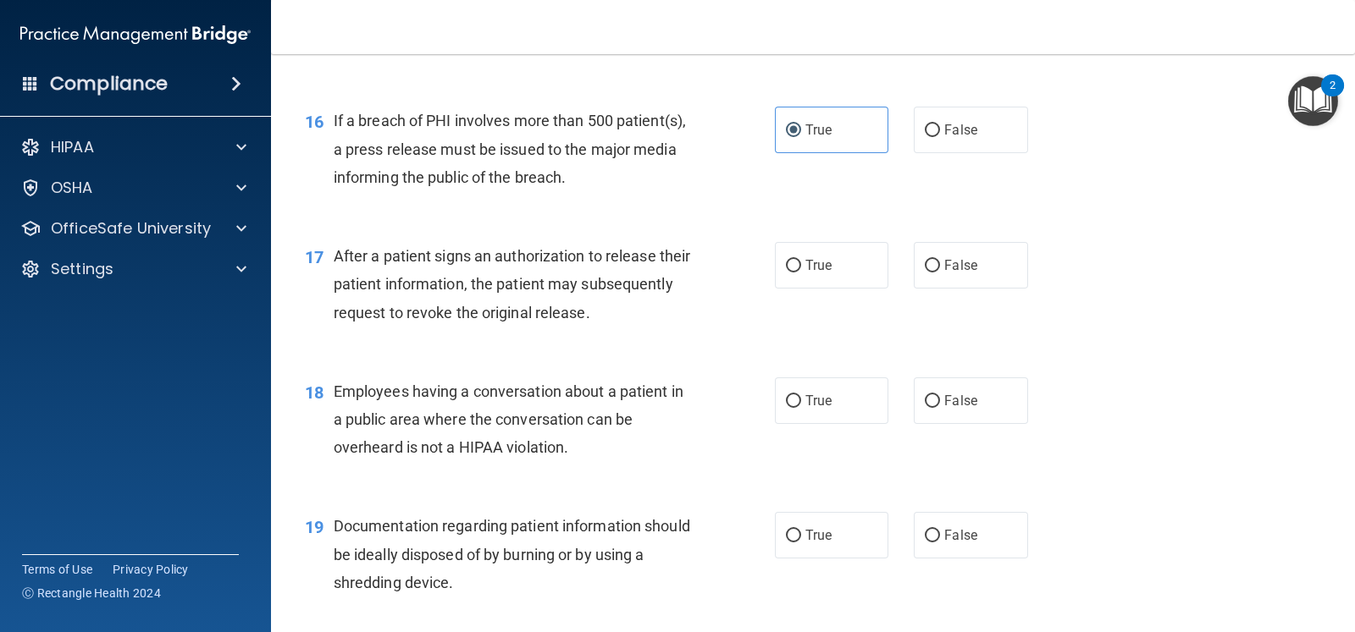
scroll to position [2117, 0]
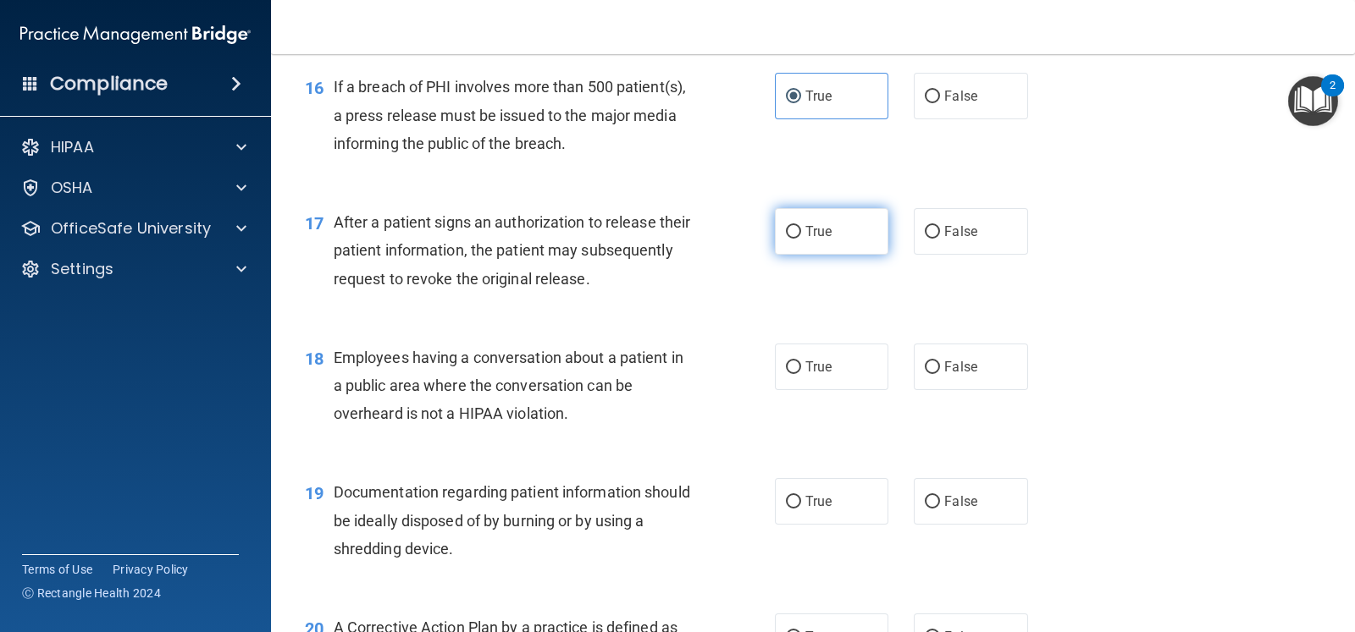
click at [829, 222] on label "True" at bounding box center [831, 231] width 113 height 47
click at [801, 226] on input "True" at bounding box center [793, 232] width 15 height 13
radio input "true"
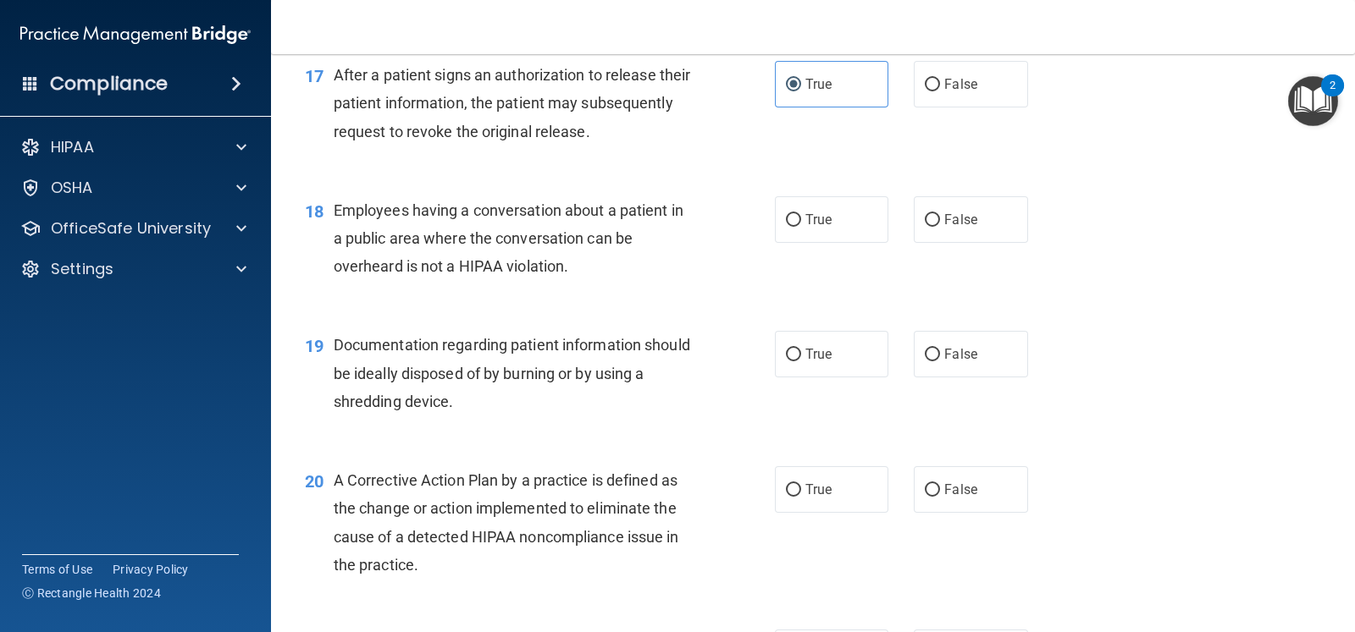
scroll to position [2328, 0]
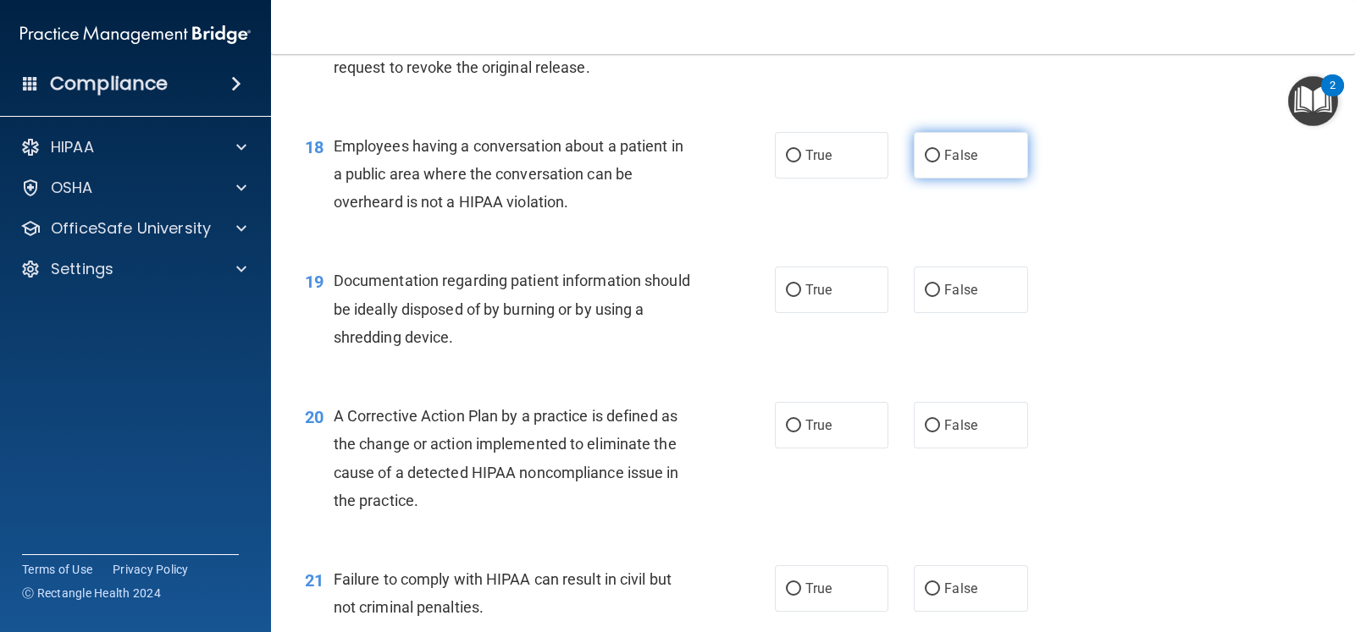
click at [1001, 137] on label "False" at bounding box center [970, 155] width 113 height 47
click at [940, 150] on input "False" at bounding box center [932, 156] width 15 height 13
radio input "true"
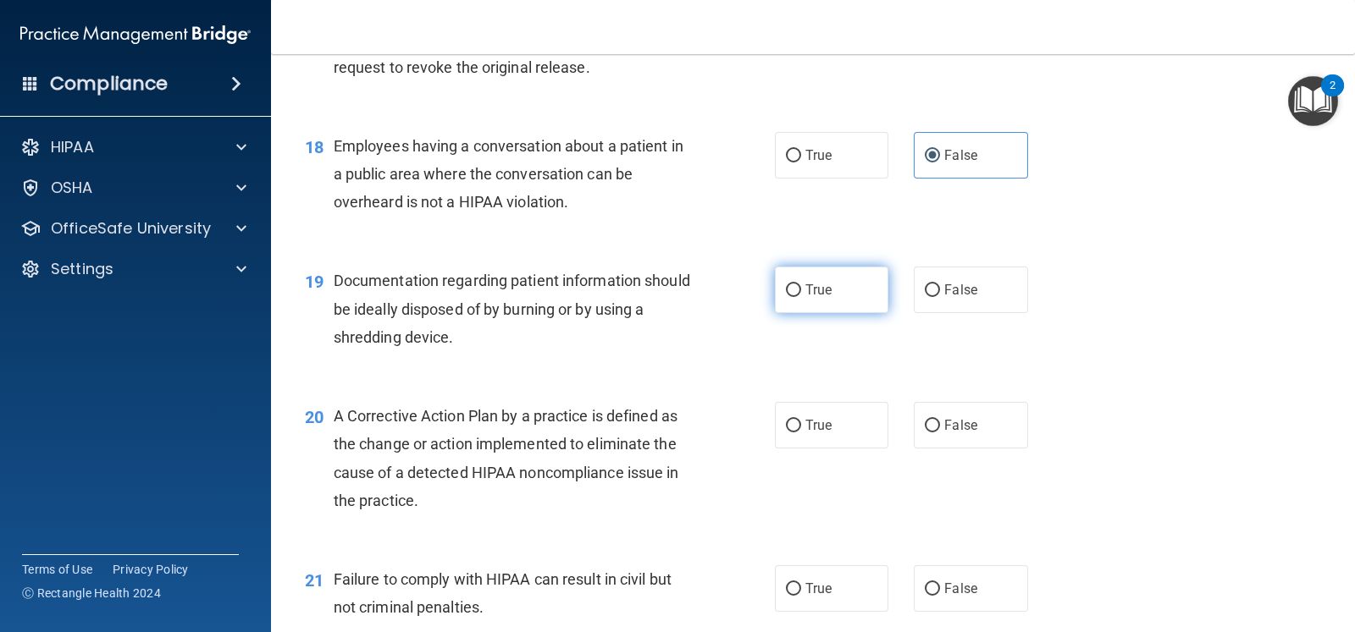
click at [809, 302] on label "True" at bounding box center [831, 290] width 113 height 47
click at [801, 297] on input "True" at bounding box center [793, 290] width 15 height 13
radio input "true"
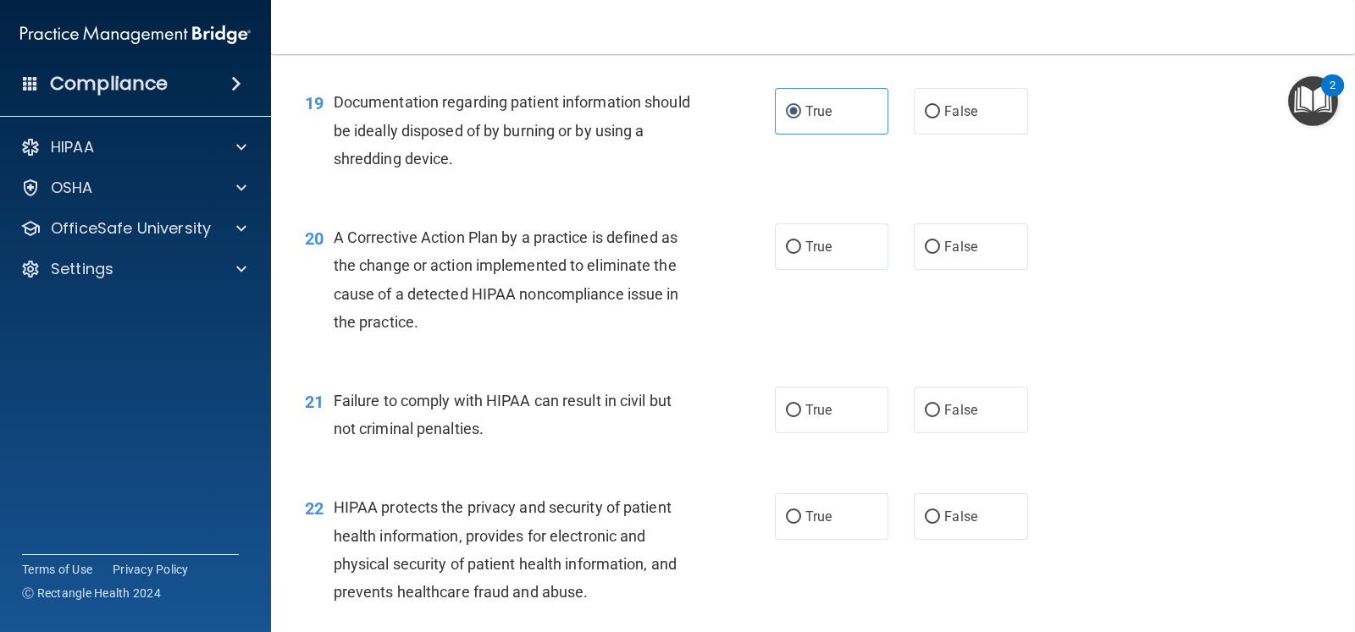
scroll to position [2540, 0]
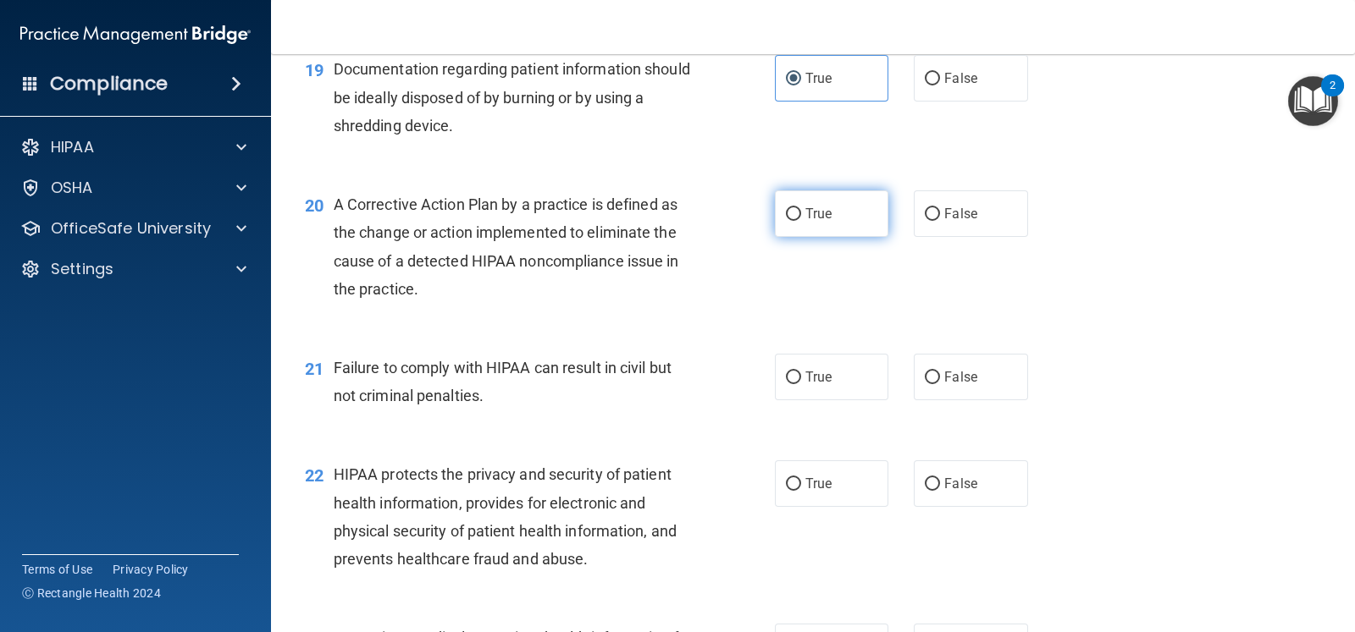
click at [840, 223] on label "True" at bounding box center [831, 213] width 113 height 47
click at [801, 221] on input "True" at bounding box center [793, 214] width 15 height 13
radio input "true"
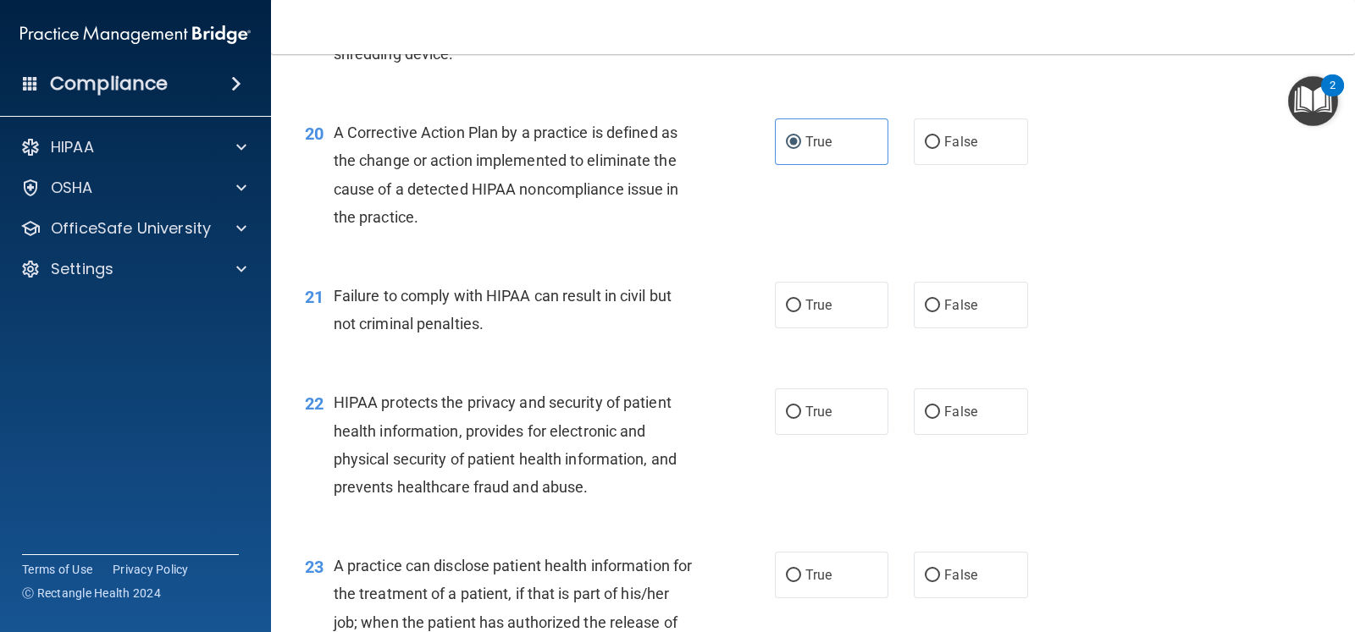
scroll to position [2645, 0]
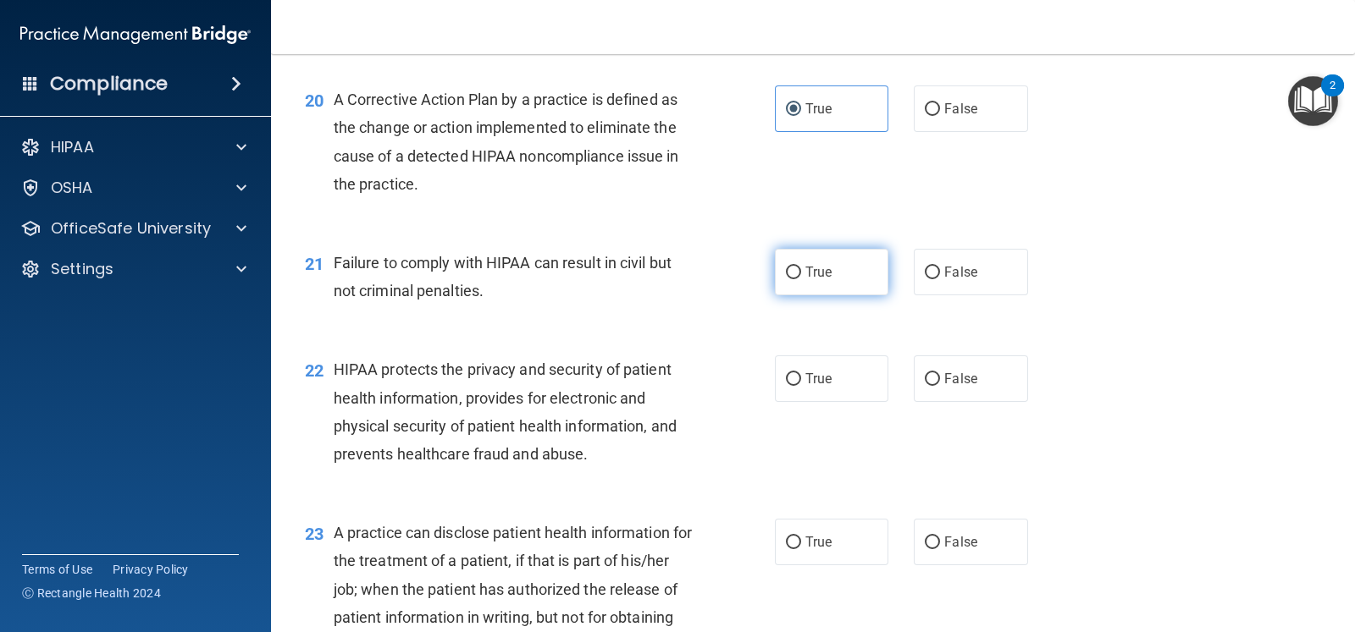
click at [825, 275] on label "True" at bounding box center [831, 272] width 113 height 47
click at [801, 275] on input "True" at bounding box center [793, 273] width 15 height 13
radio input "true"
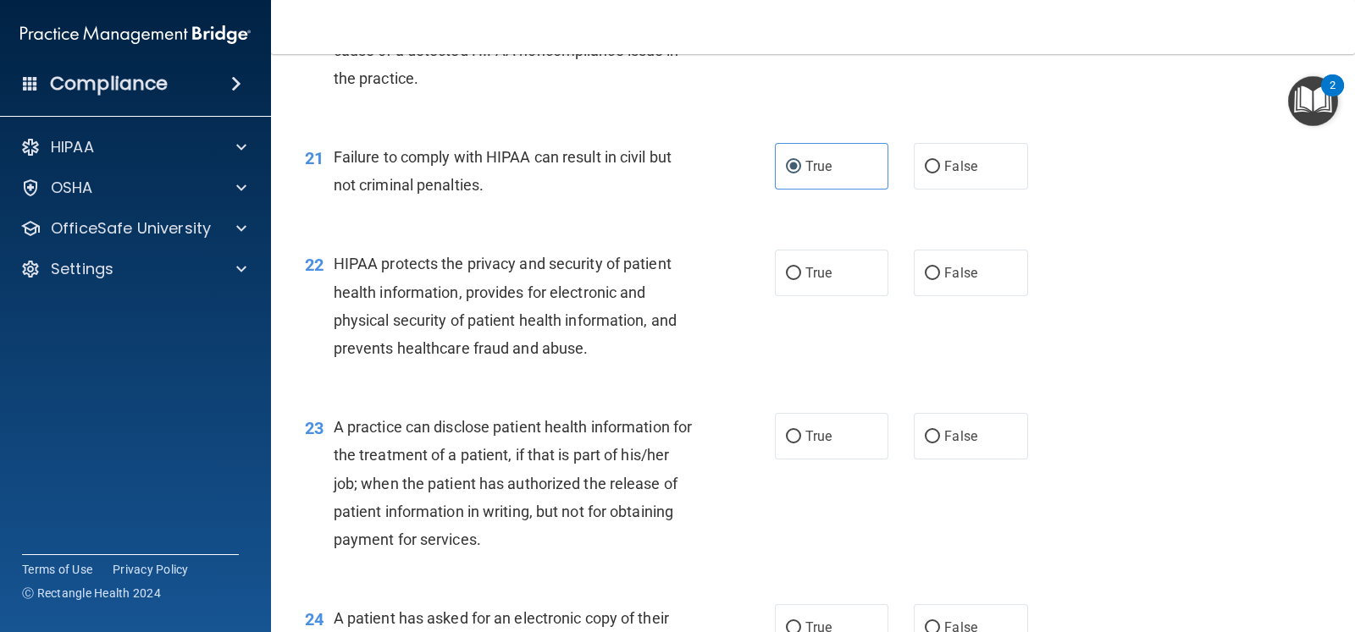
scroll to position [2857, 0]
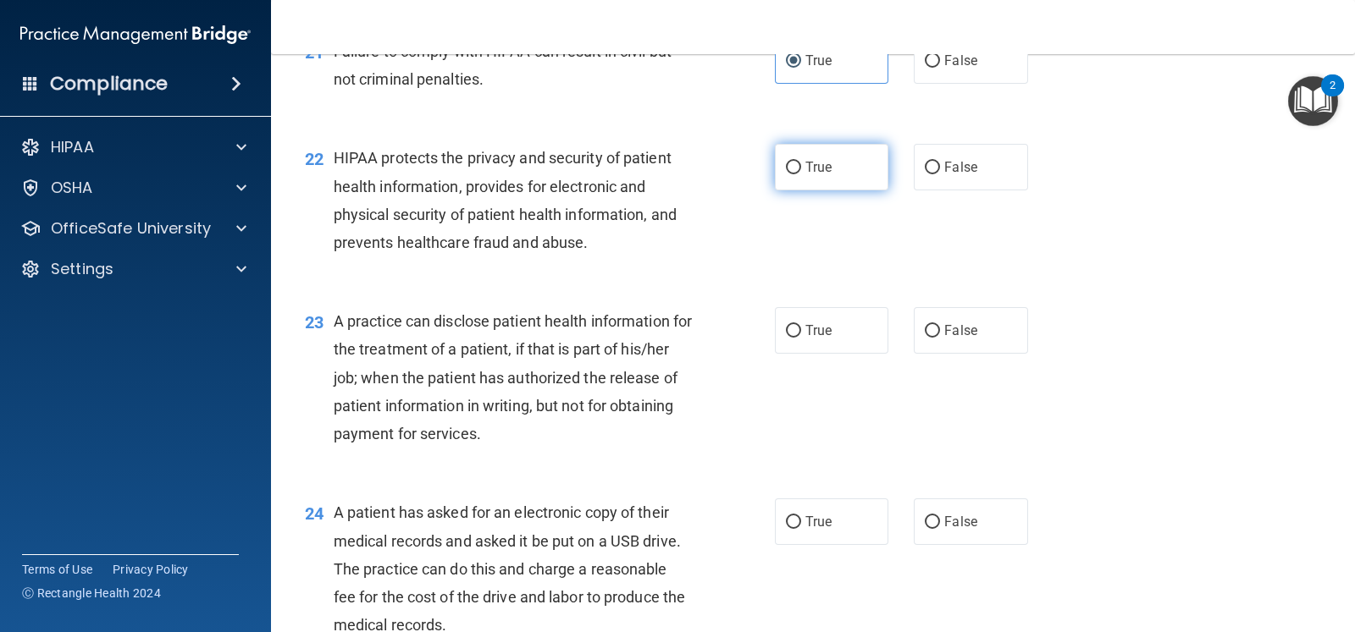
click at [842, 176] on label "True" at bounding box center [831, 167] width 113 height 47
click at [801, 174] on input "True" at bounding box center [793, 168] width 15 height 13
radio input "true"
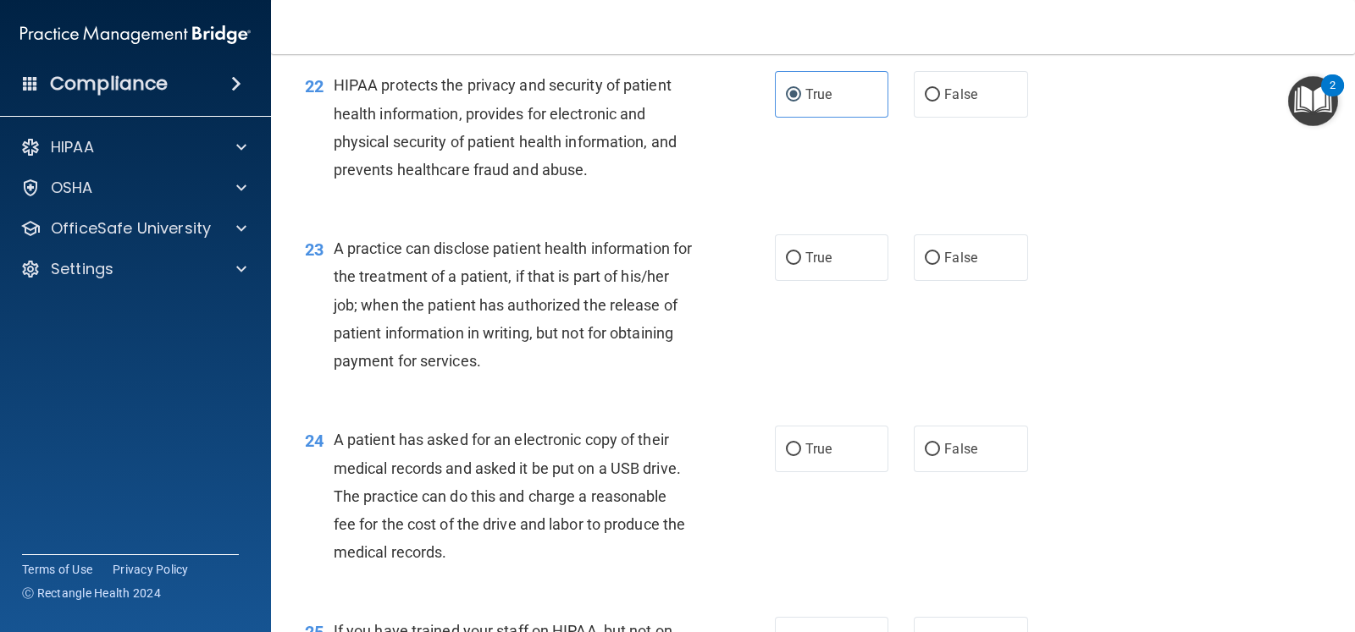
scroll to position [2962, 0]
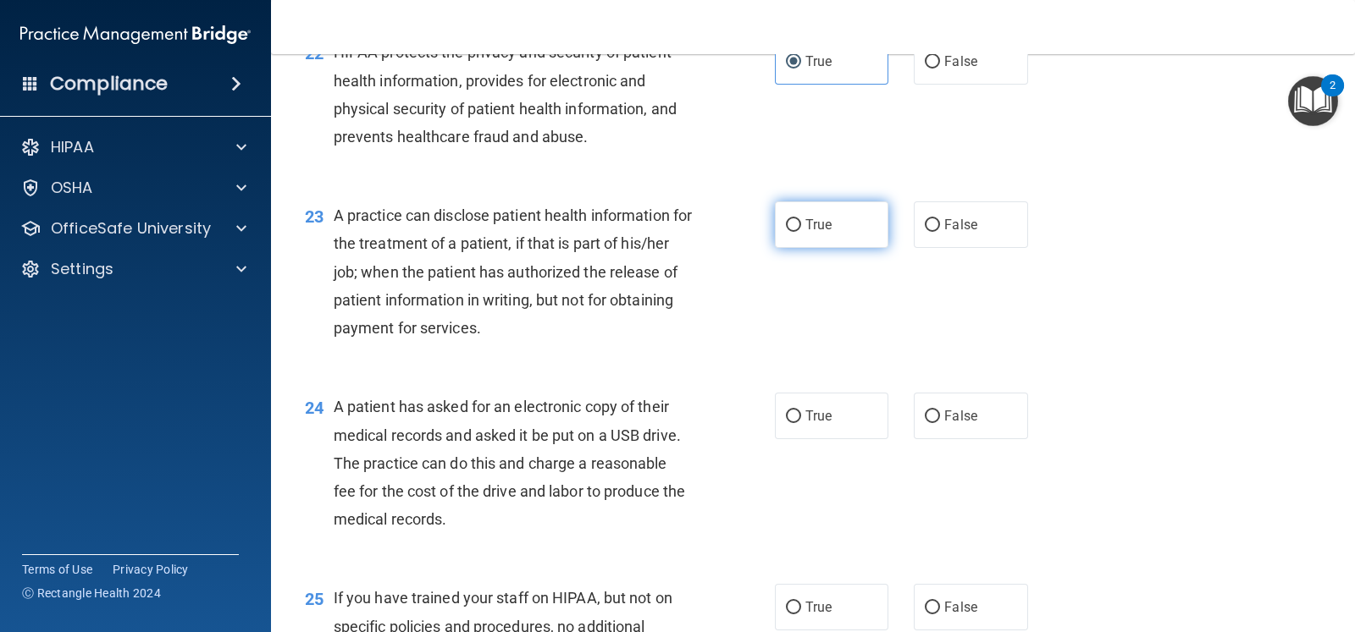
click at [848, 227] on label "True" at bounding box center [831, 225] width 113 height 47
click at [801, 227] on input "True" at bounding box center [793, 225] width 15 height 13
radio input "true"
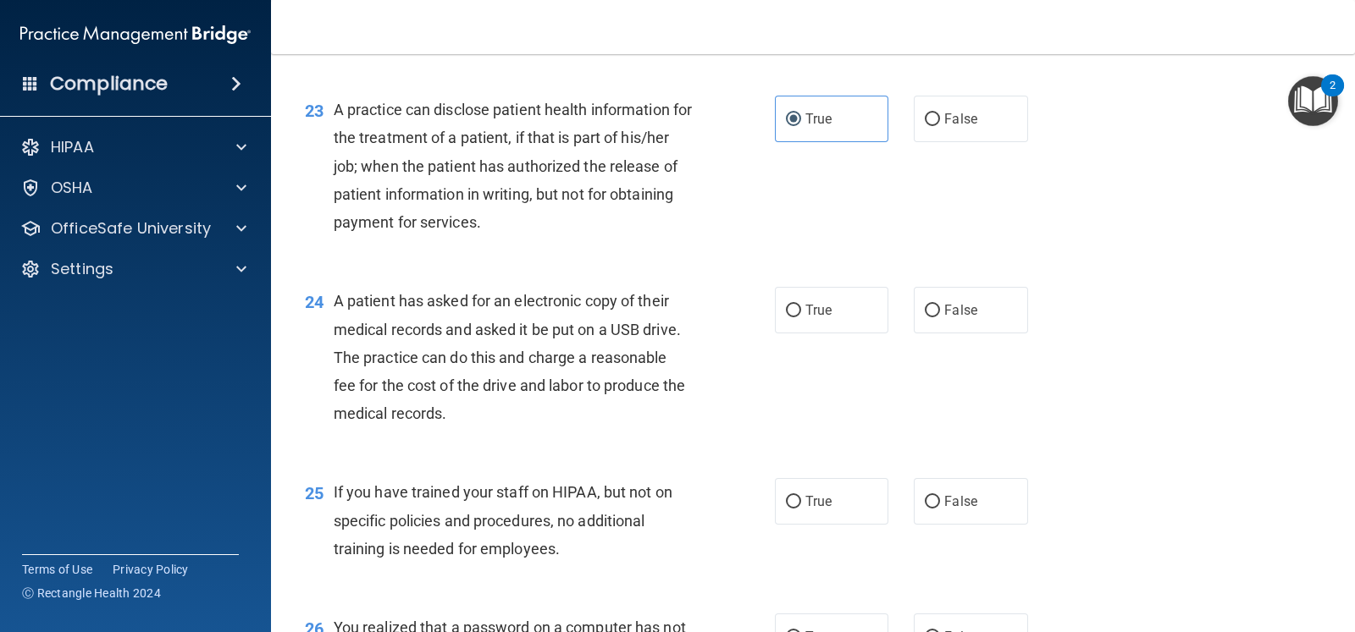
scroll to position [3174, 0]
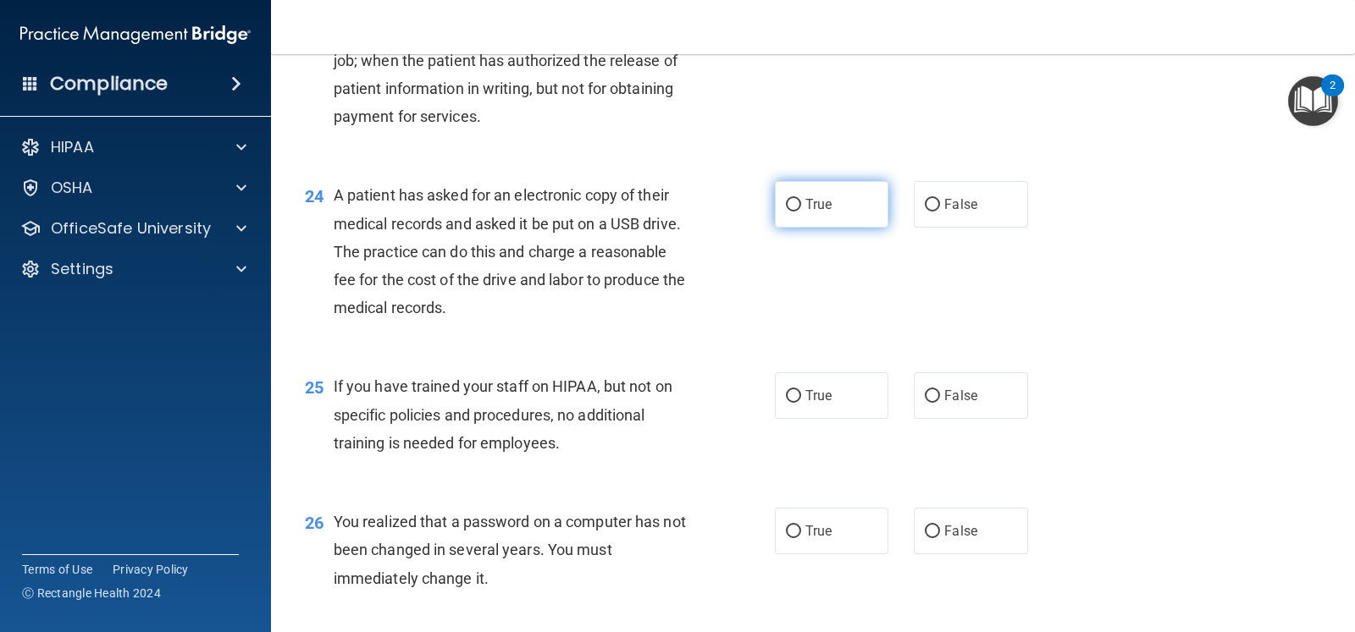
click at [817, 213] on label "True" at bounding box center [831, 204] width 113 height 47
click at [801, 212] on input "True" at bounding box center [793, 205] width 15 height 13
radio input "true"
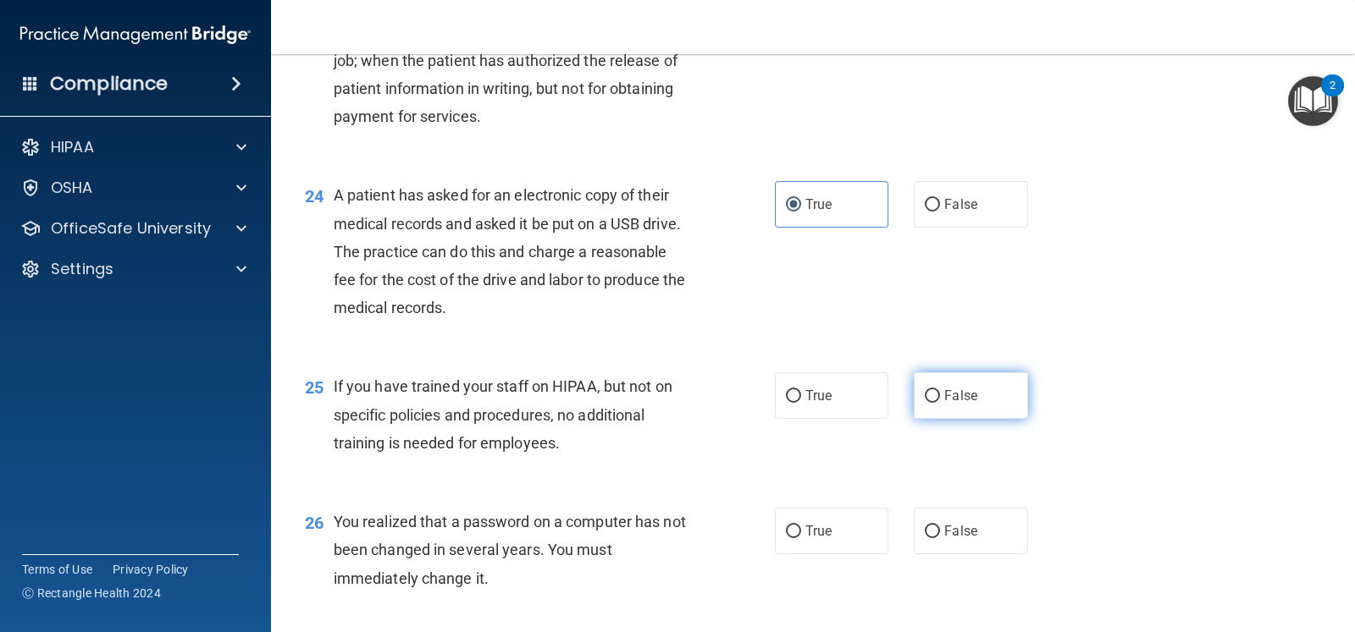
click at [944, 389] on span "False" at bounding box center [960, 396] width 33 height 16
click at [940, 390] on input "False" at bounding box center [932, 396] width 15 height 13
radio input "true"
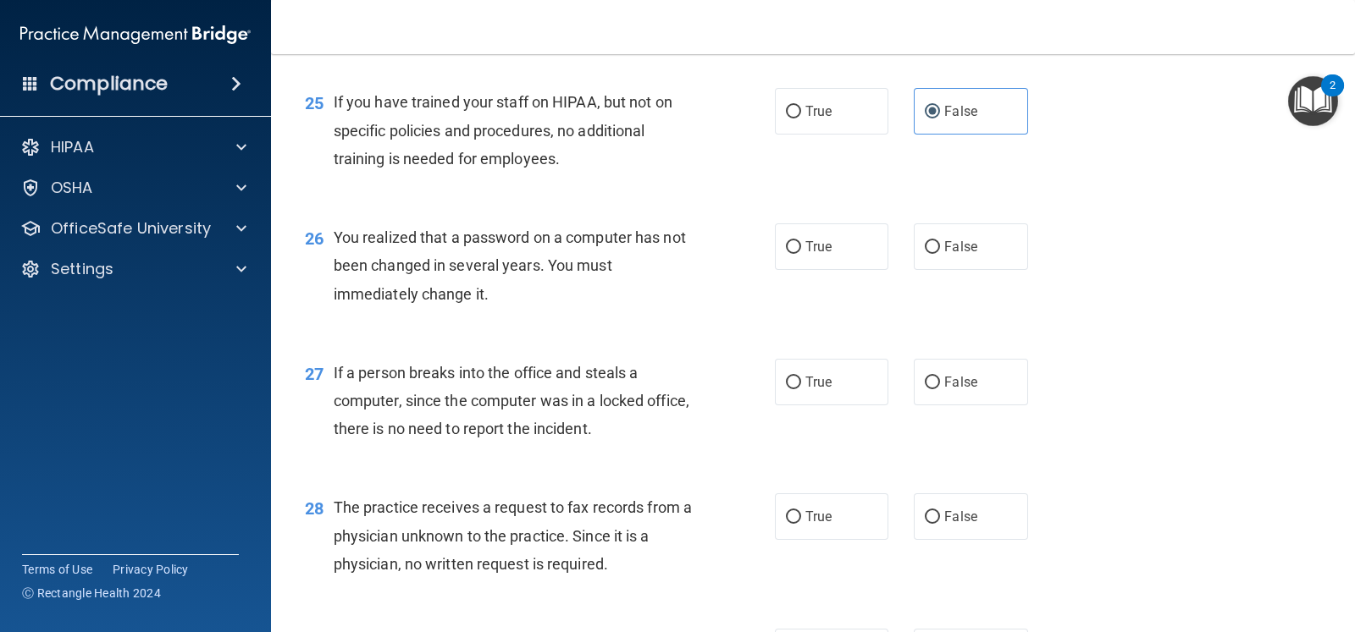
scroll to position [3492, 0]
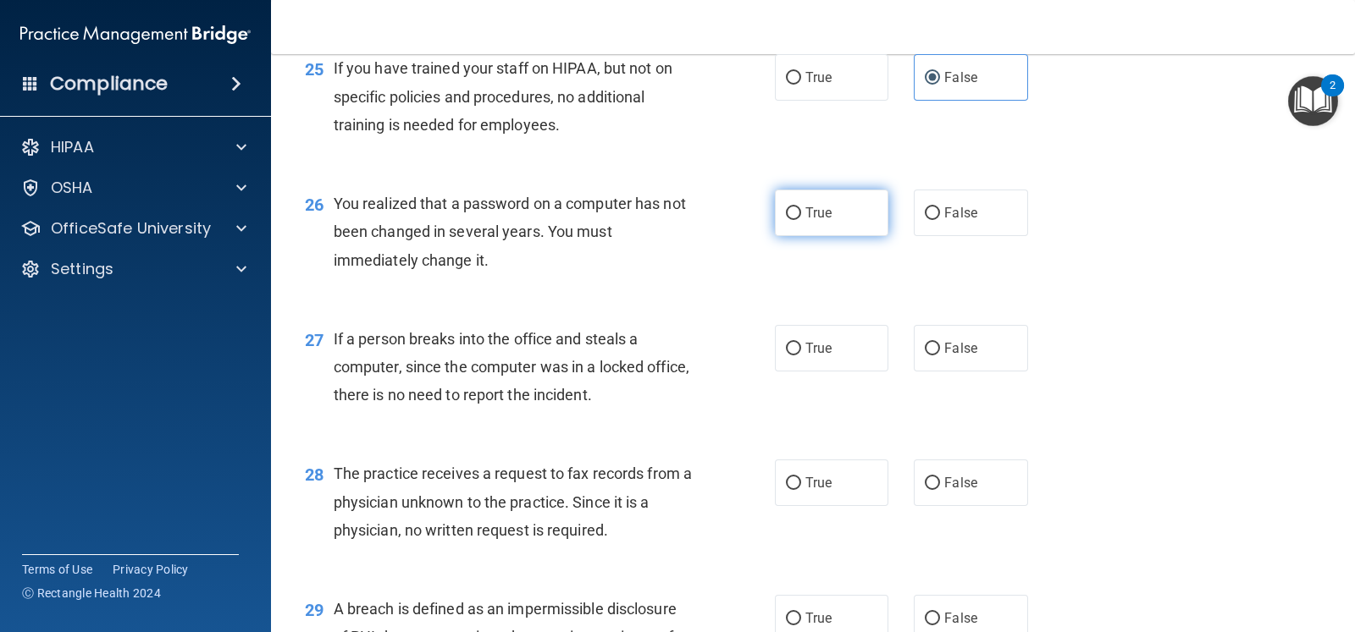
click at [814, 224] on label "True" at bounding box center [831, 213] width 113 height 47
click at [801, 220] on input "True" at bounding box center [793, 213] width 15 height 13
radio input "true"
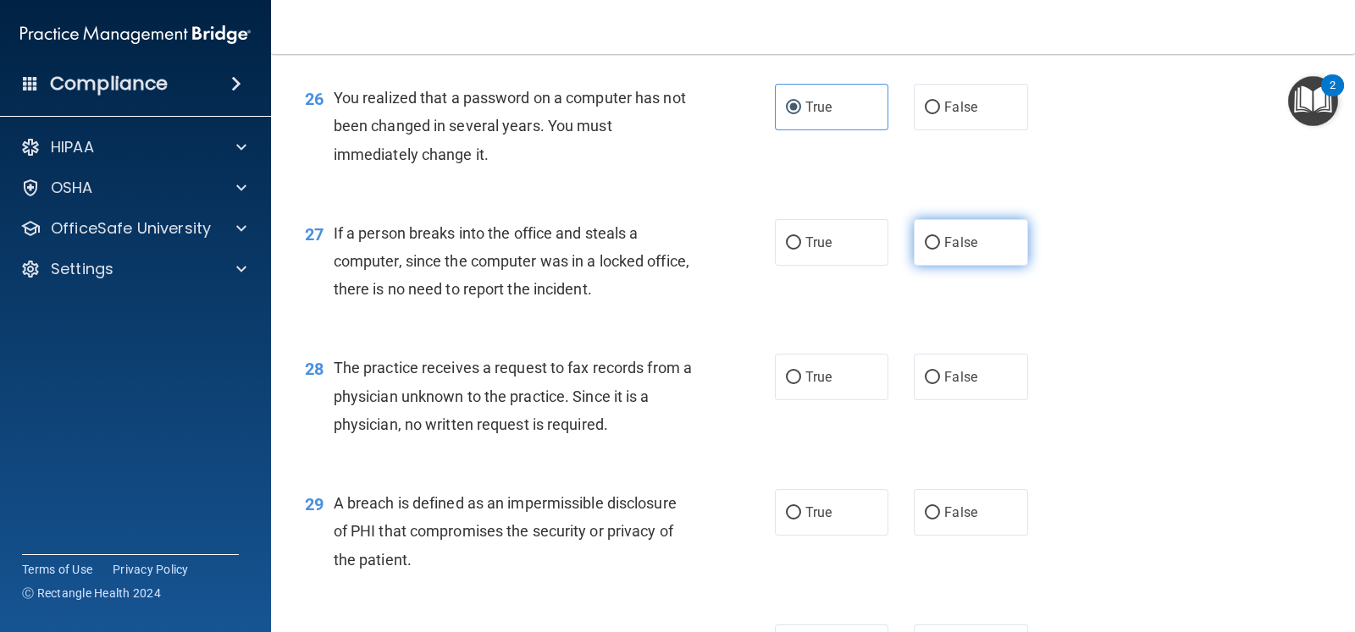
click at [921, 247] on label "False" at bounding box center [970, 242] width 113 height 47
click at [925, 247] on input "False" at bounding box center [932, 243] width 15 height 13
radio input "true"
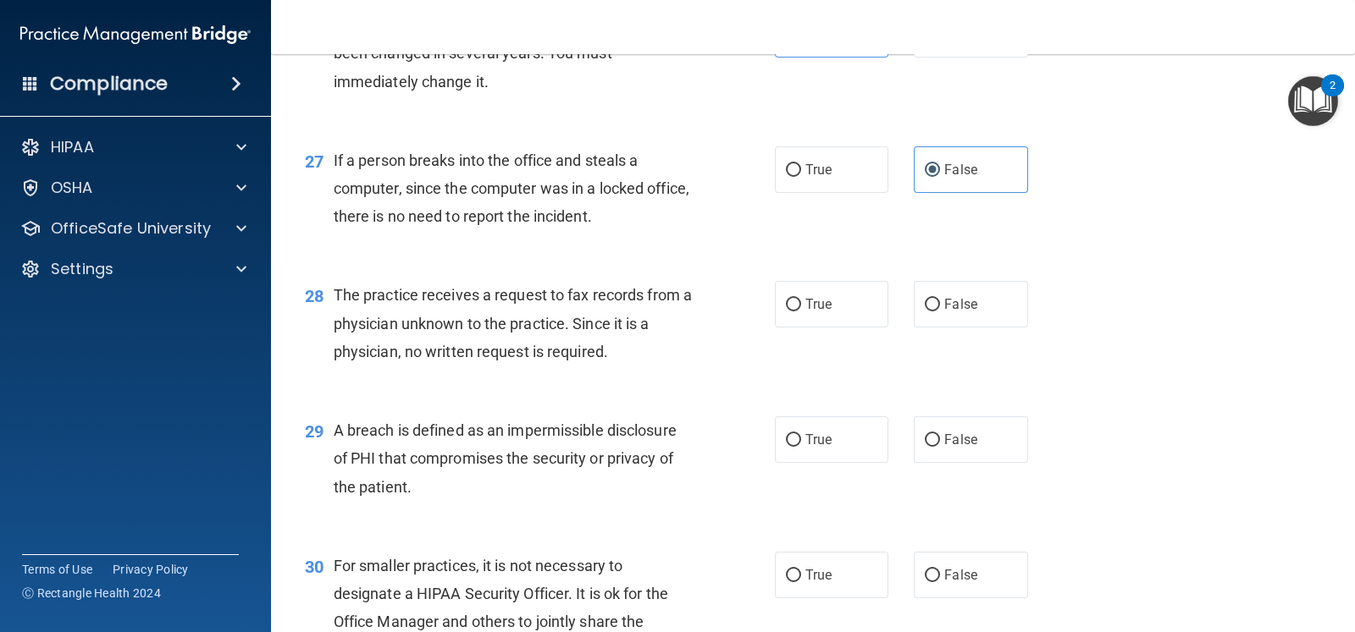
scroll to position [3704, 0]
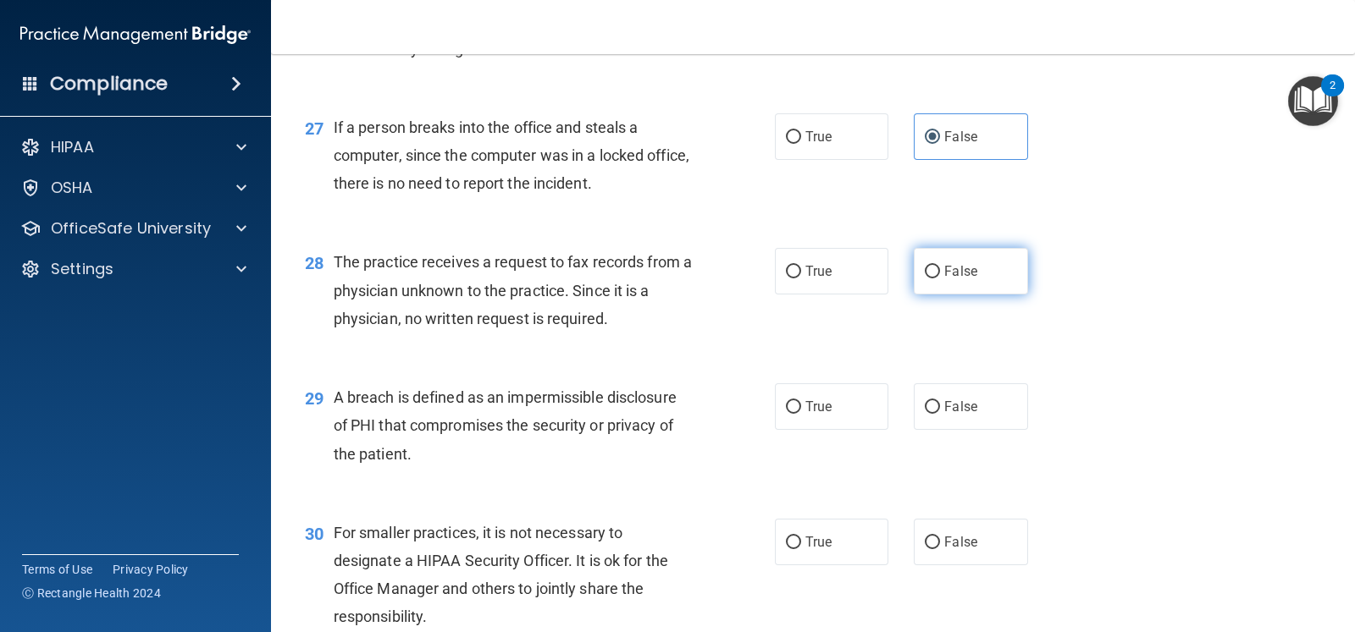
click at [919, 260] on label "False" at bounding box center [970, 271] width 113 height 47
click at [925, 266] on input "False" at bounding box center [932, 272] width 15 height 13
radio input "true"
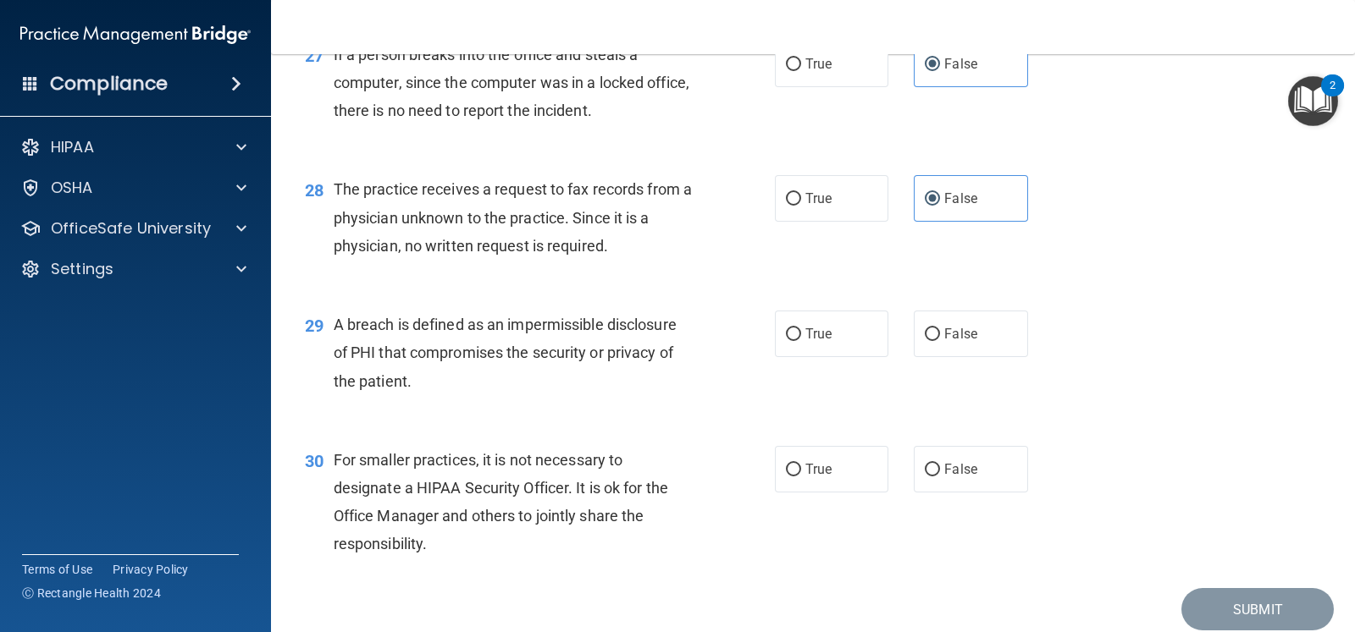
scroll to position [3810, 0]
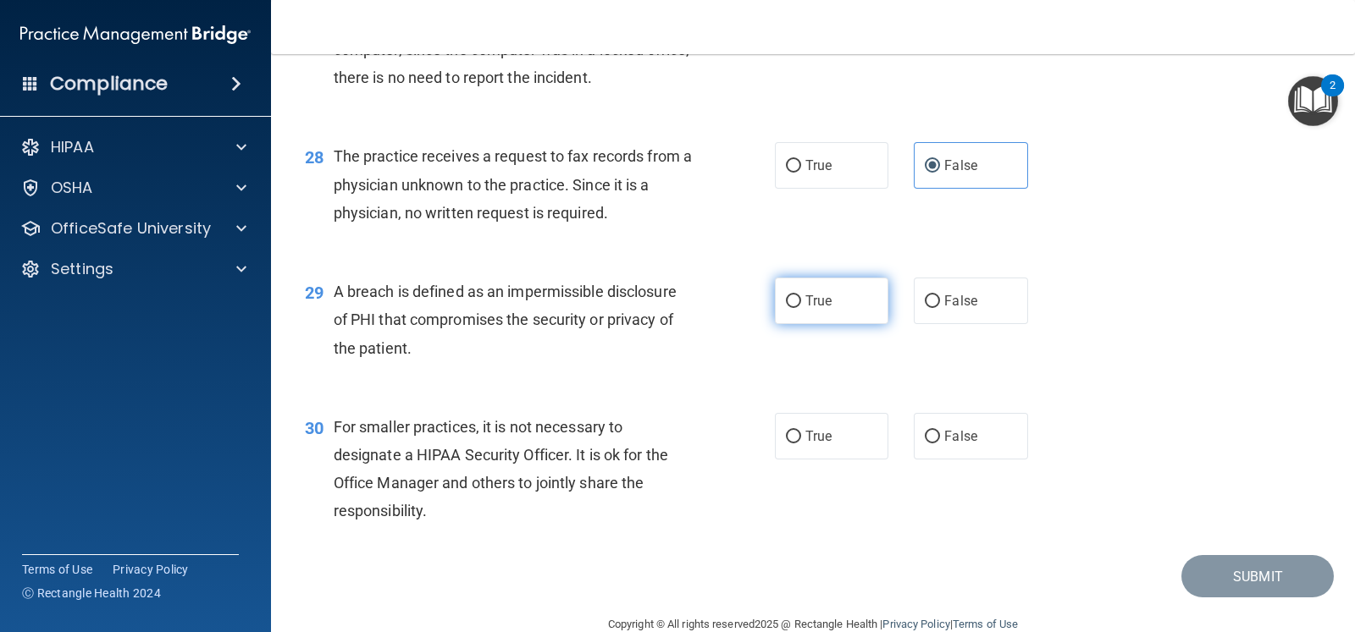
click at [842, 292] on label "True" at bounding box center [831, 301] width 113 height 47
click at [801, 295] on input "True" at bounding box center [793, 301] width 15 height 13
radio input "true"
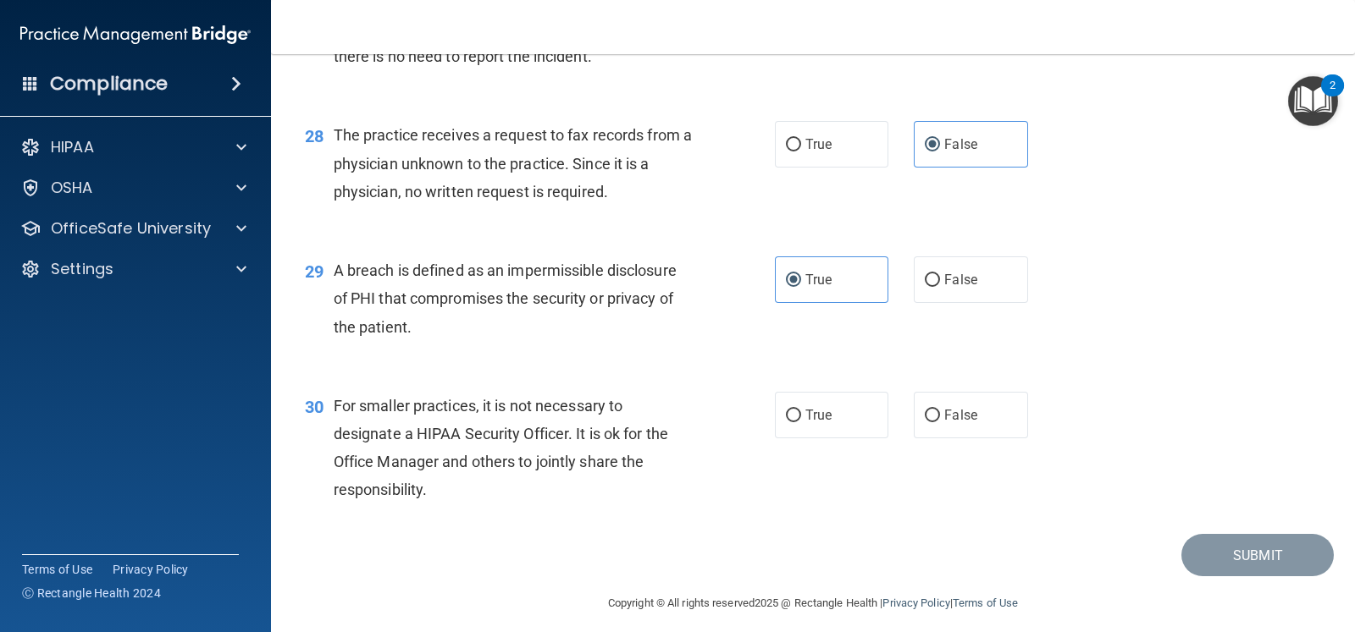
scroll to position [3842, 0]
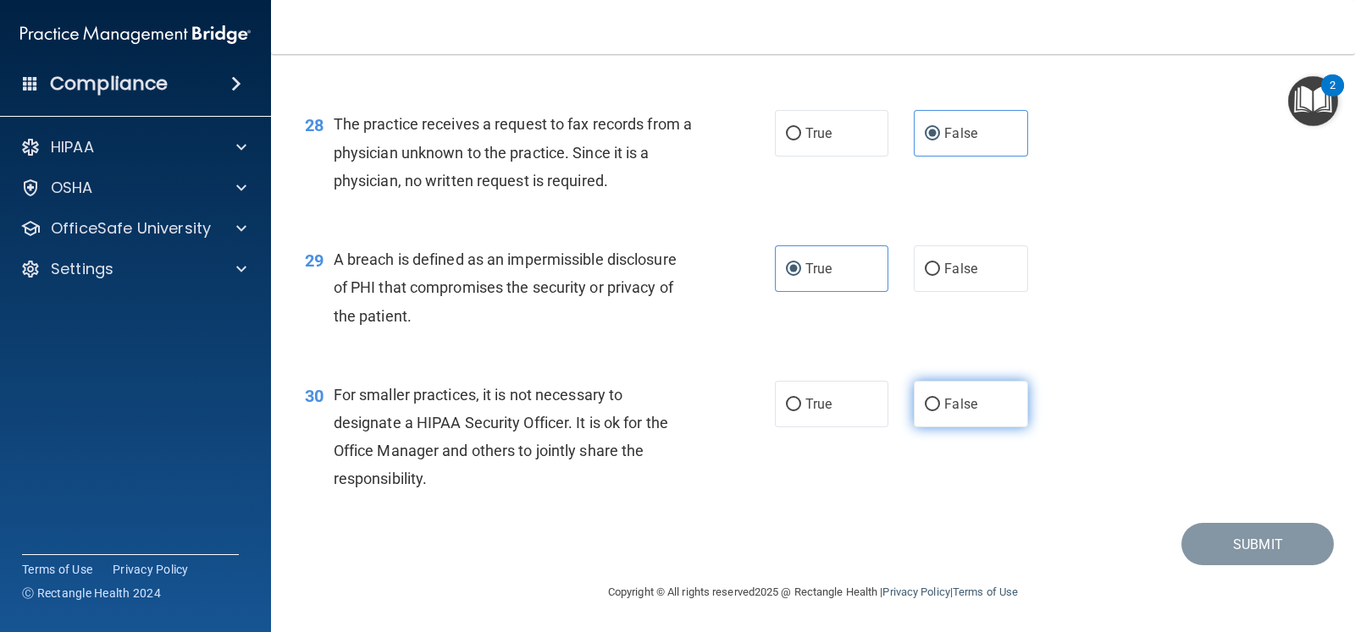
click at [983, 400] on label "False" at bounding box center [970, 404] width 113 height 47
click at [940, 400] on input "False" at bounding box center [932, 405] width 15 height 13
radio input "true"
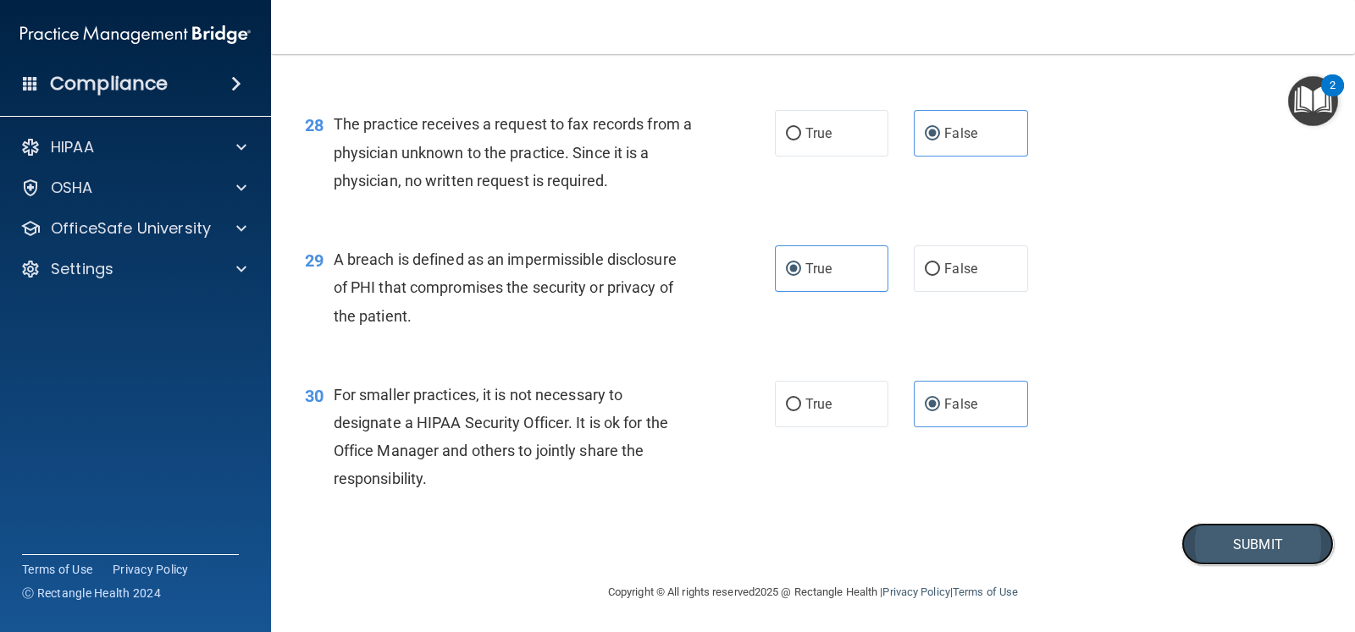
click at [1240, 534] on button "Submit" at bounding box center [1257, 544] width 152 height 43
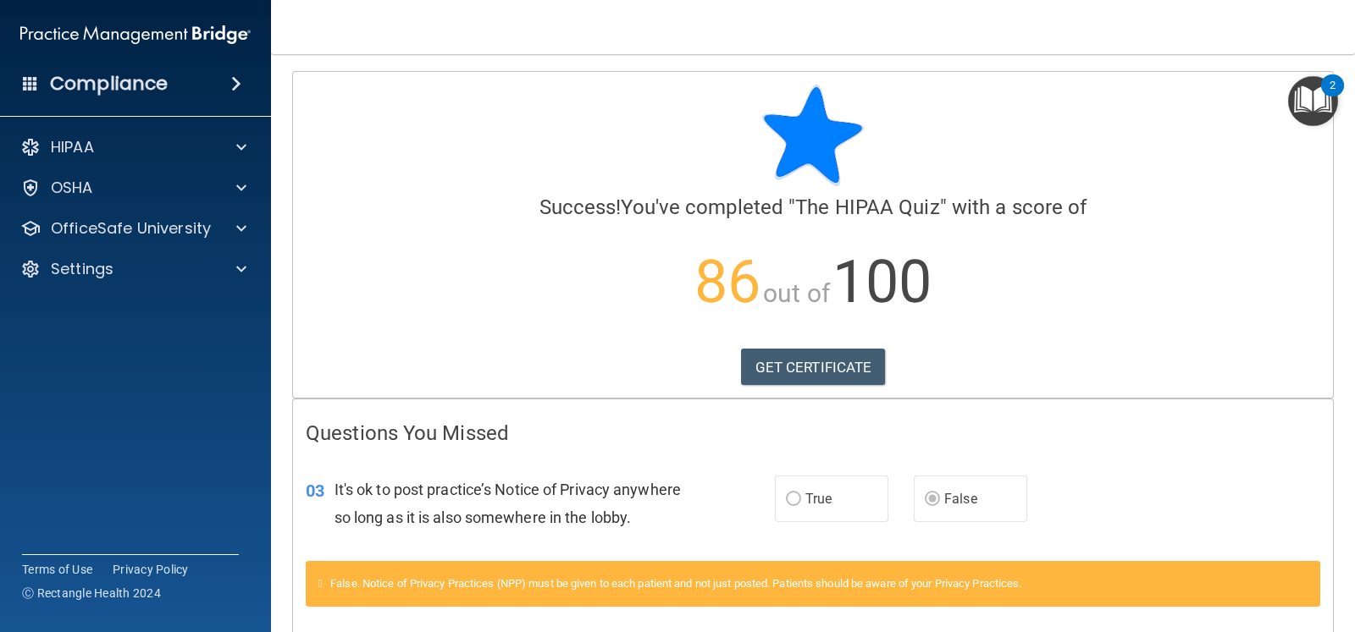
click at [828, 385] on div "Calculating your score.... Success! You've completed " The HIPAA Quiz " with a …" at bounding box center [813, 235] width 1040 height 326
click at [832, 370] on link "GET CERTIFICATE" at bounding box center [813, 367] width 145 height 37
click at [224, 226] on div at bounding box center [239, 228] width 42 height 20
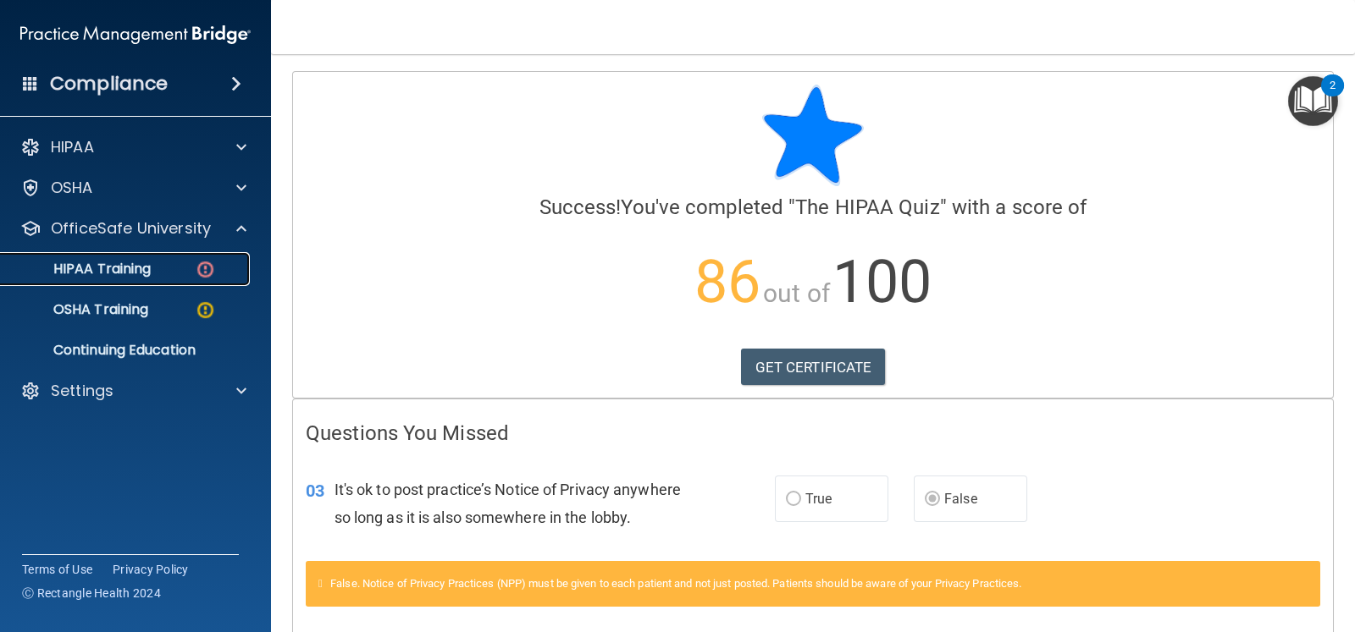
click at [219, 277] on div "HIPAA Training" at bounding box center [126, 269] width 231 height 17
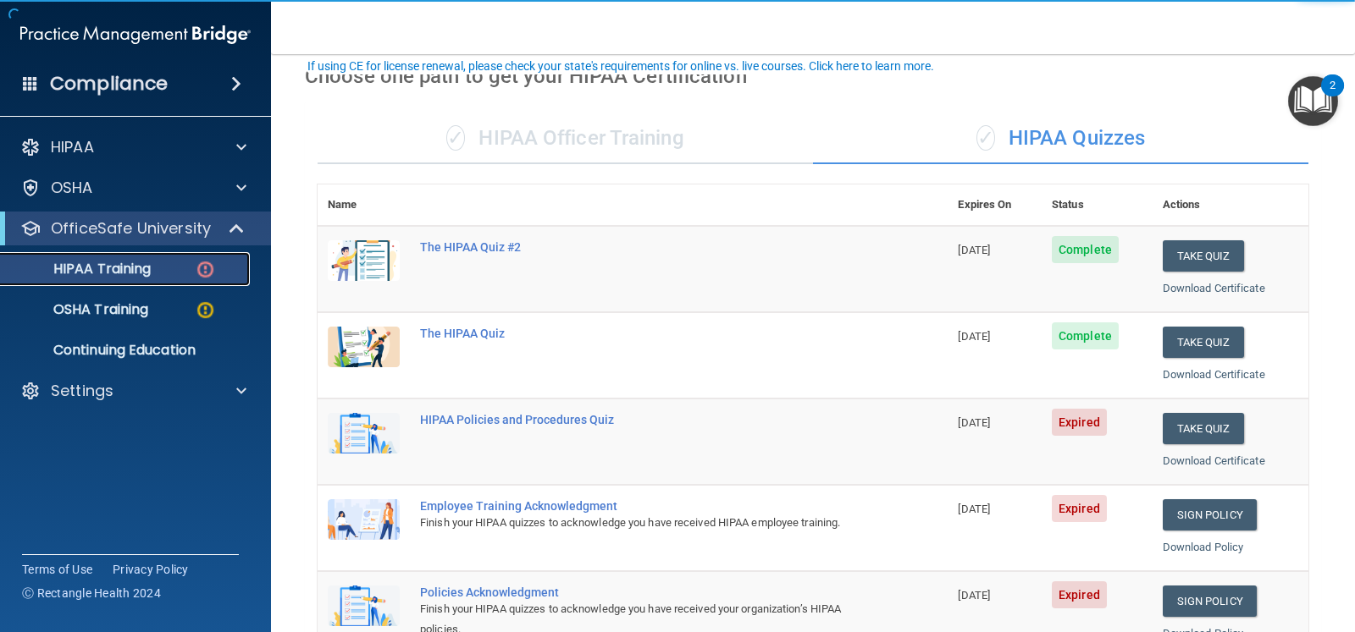
scroll to position [105, 0]
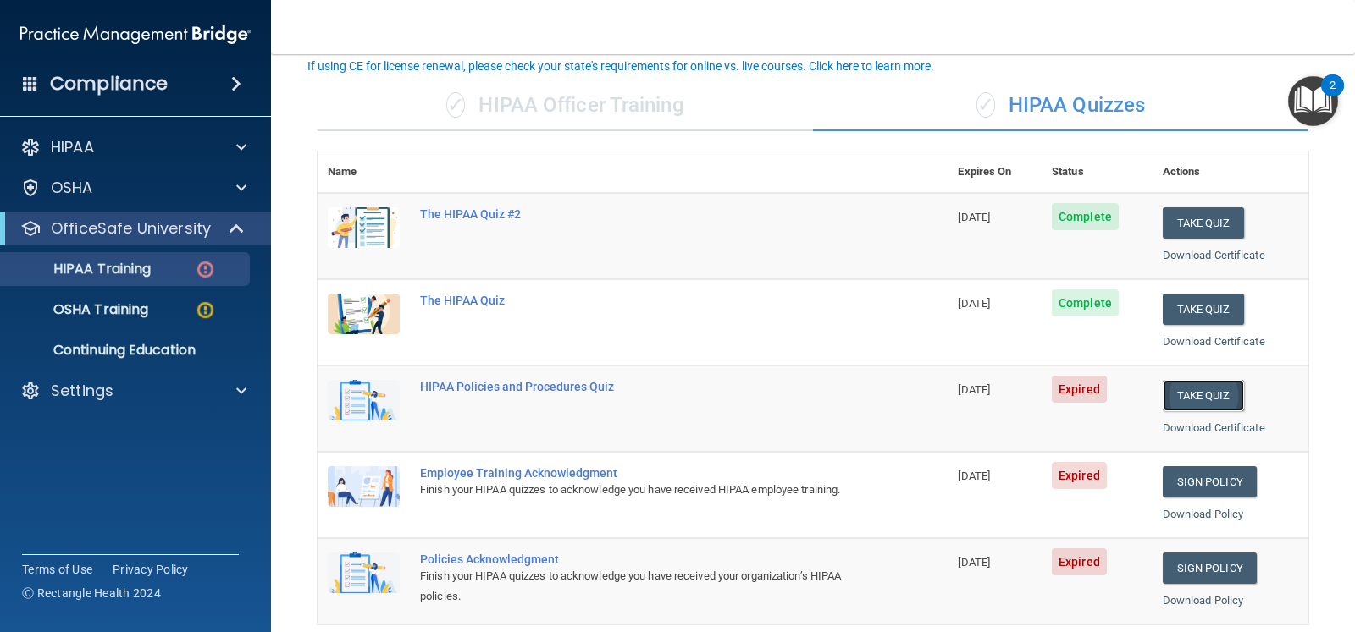
click at [1172, 393] on button "Take Quiz" at bounding box center [1202, 395] width 81 height 31
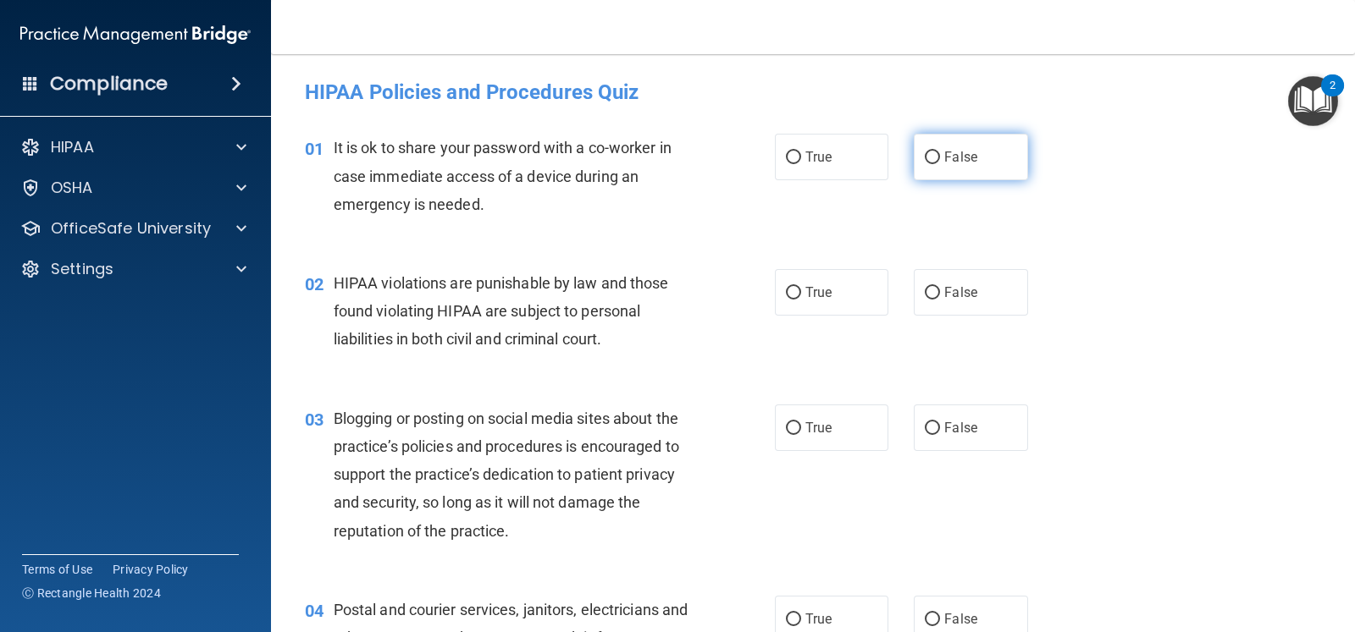
click at [960, 178] on label "False" at bounding box center [970, 157] width 113 height 47
click at [940, 164] on input "False" at bounding box center [932, 158] width 15 height 13
radio input "true"
click at [844, 312] on label "True" at bounding box center [831, 292] width 113 height 47
click at [801, 300] on input "True" at bounding box center [793, 293] width 15 height 13
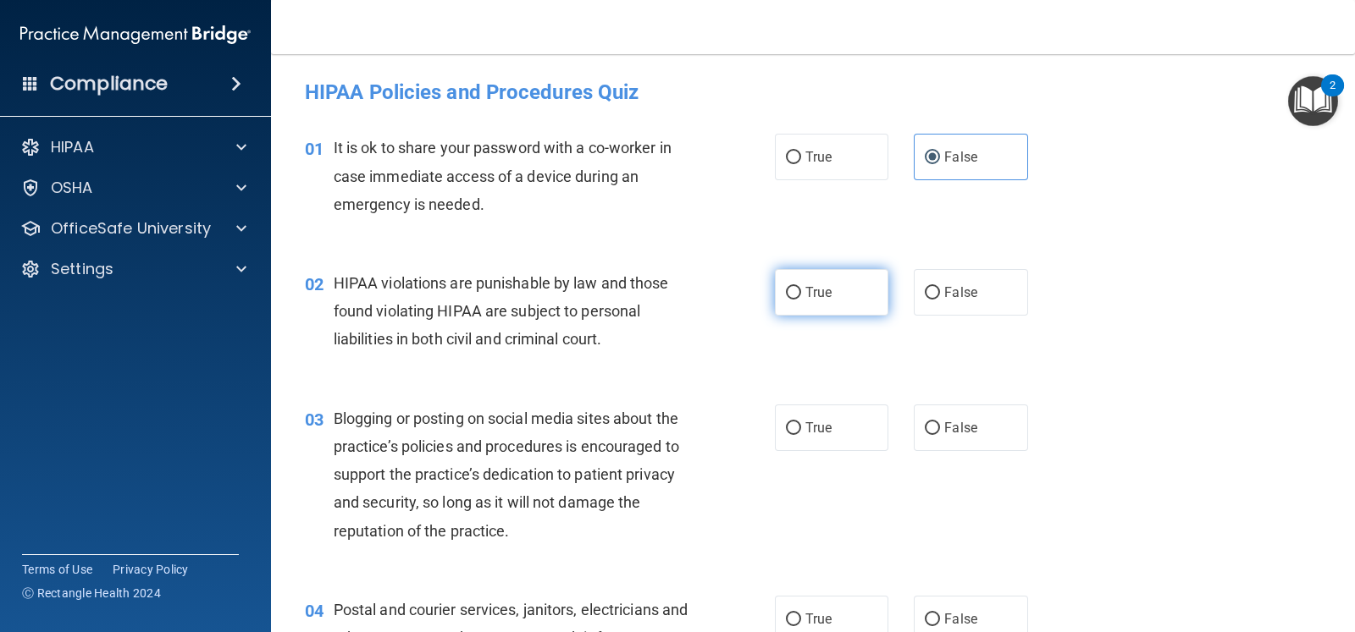
radio input "true"
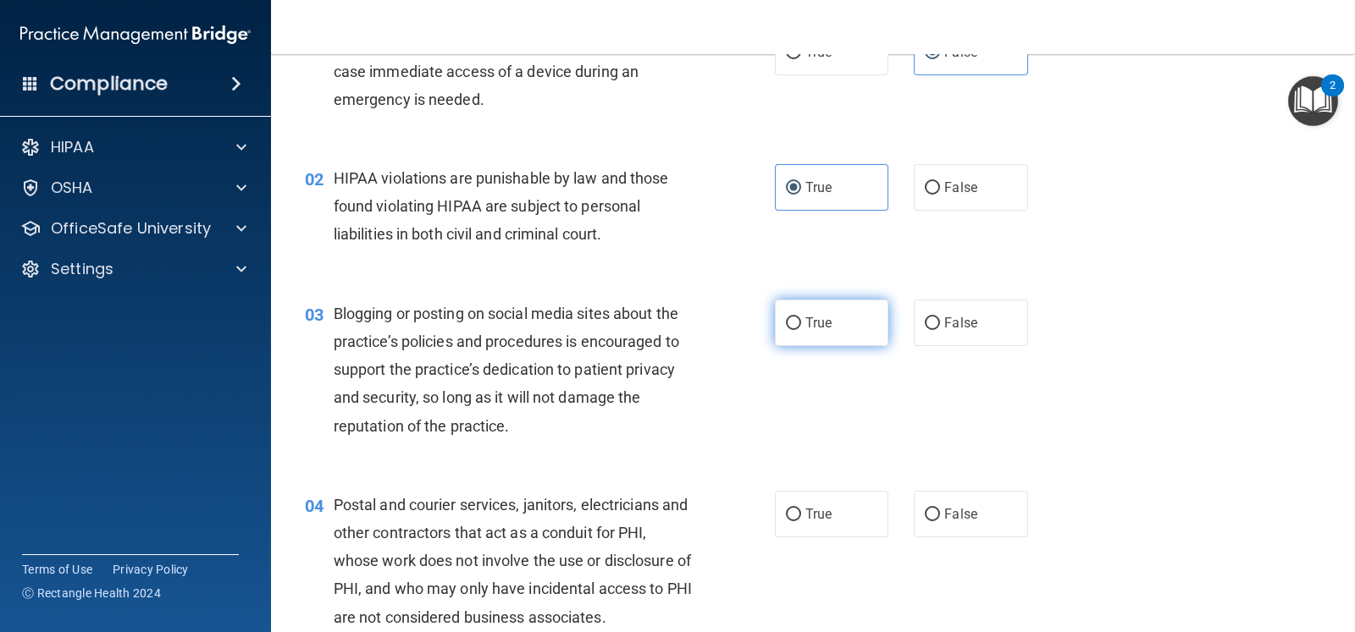
click at [815, 312] on label "True" at bounding box center [831, 323] width 113 height 47
click at [801, 317] on input "True" at bounding box center [793, 323] width 15 height 13
radio input "true"
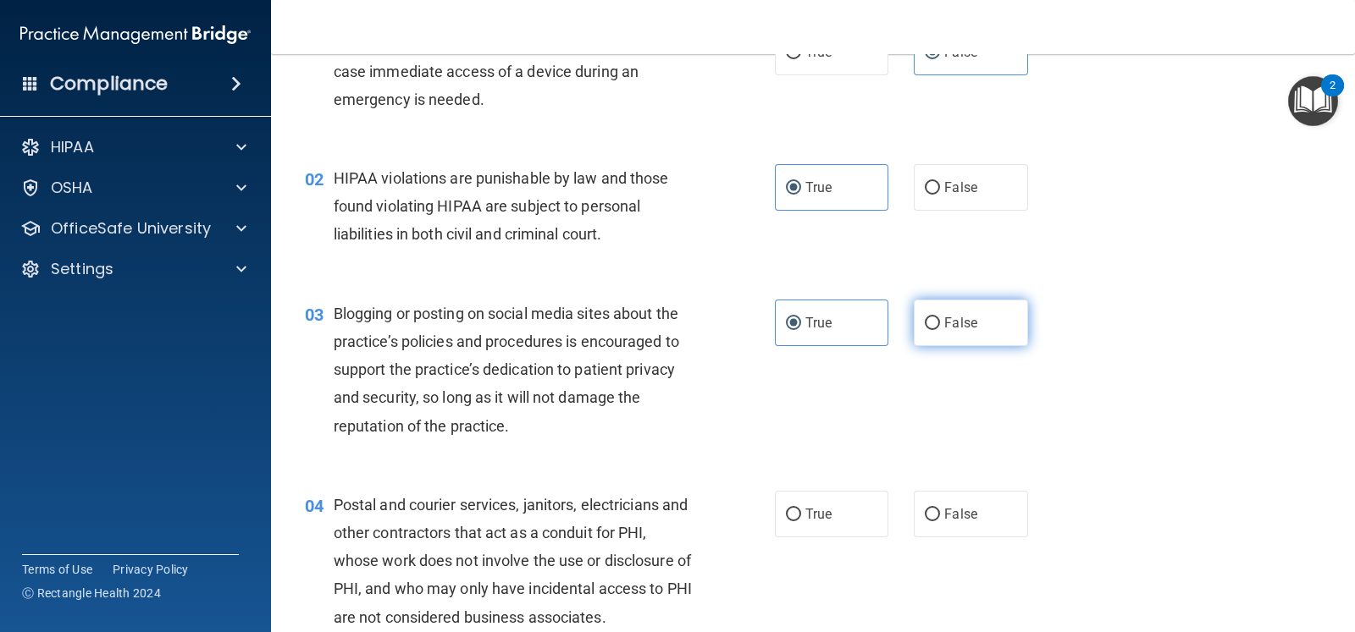
click at [945, 311] on label "False" at bounding box center [970, 323] width 113 height 47
click at [940, 317] on input "False" at bounding box center [932, 323] width 15 height 13
radio input "true"
radio input "false"
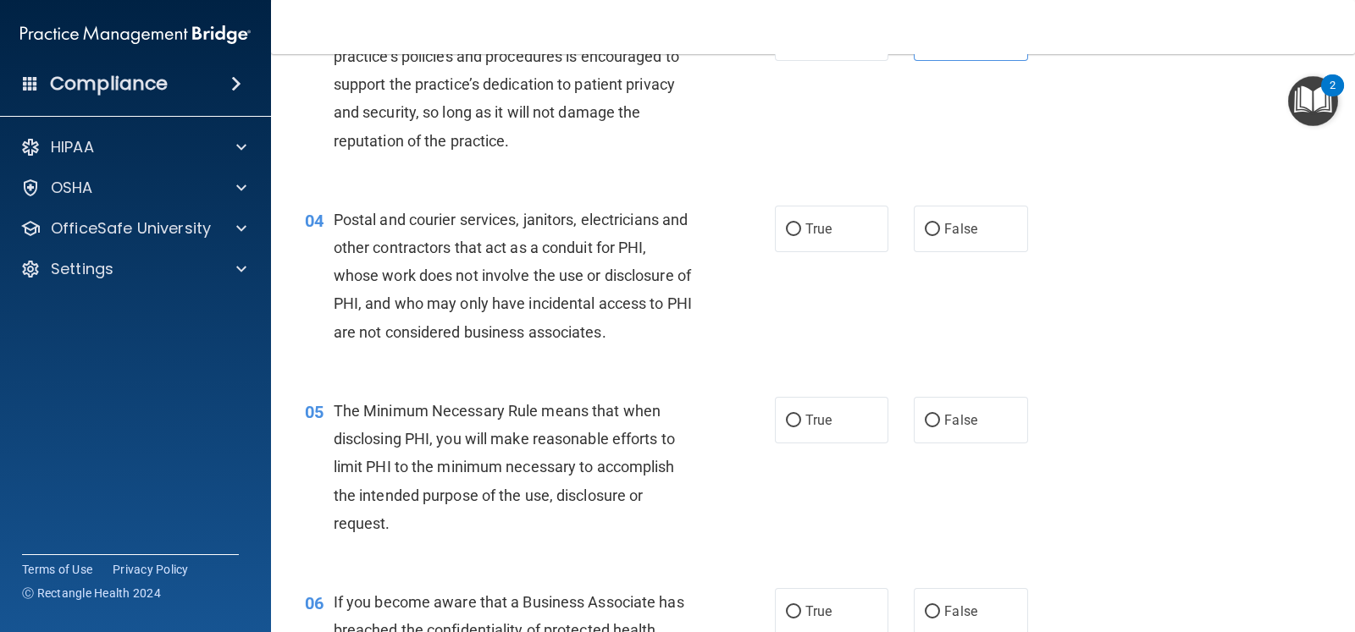
scroll to position [422, 0]
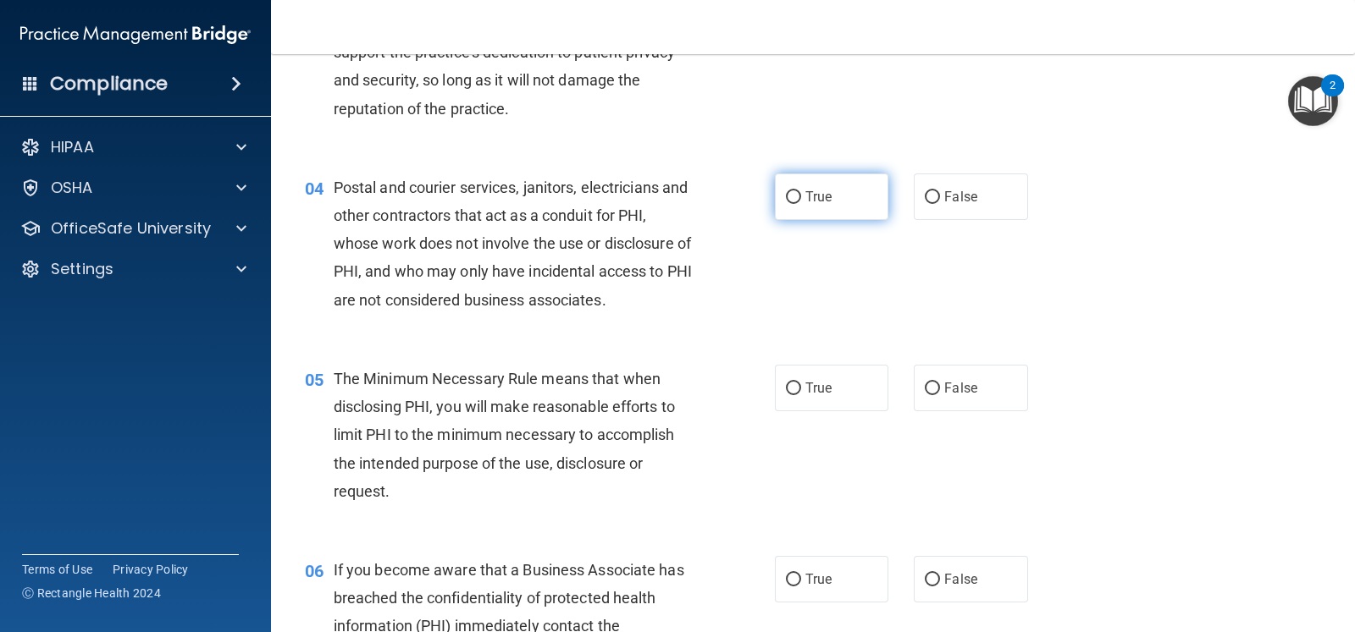
click at [852, 204] on label "True" at bounding box center [831, 197] width 113 height 47
click at [801, 204] on input "True" at bounding box center [793, 197] width 15 height 13
radio input "true"
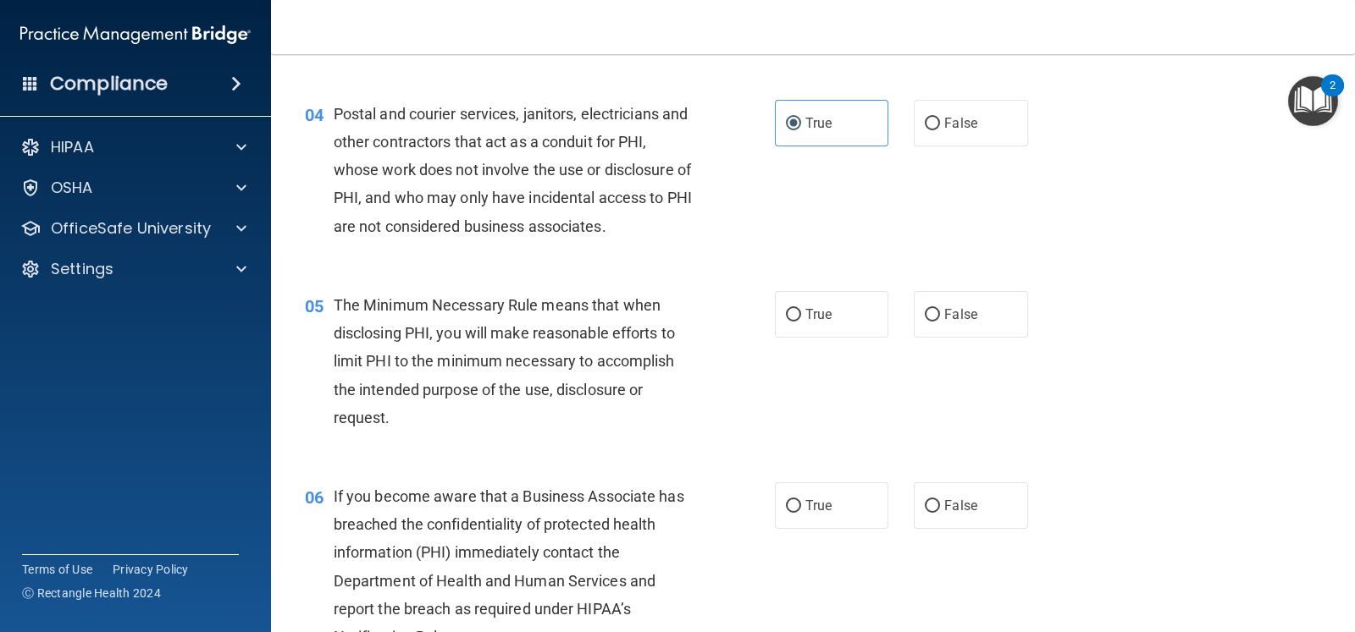
scroll to position [529, 0]
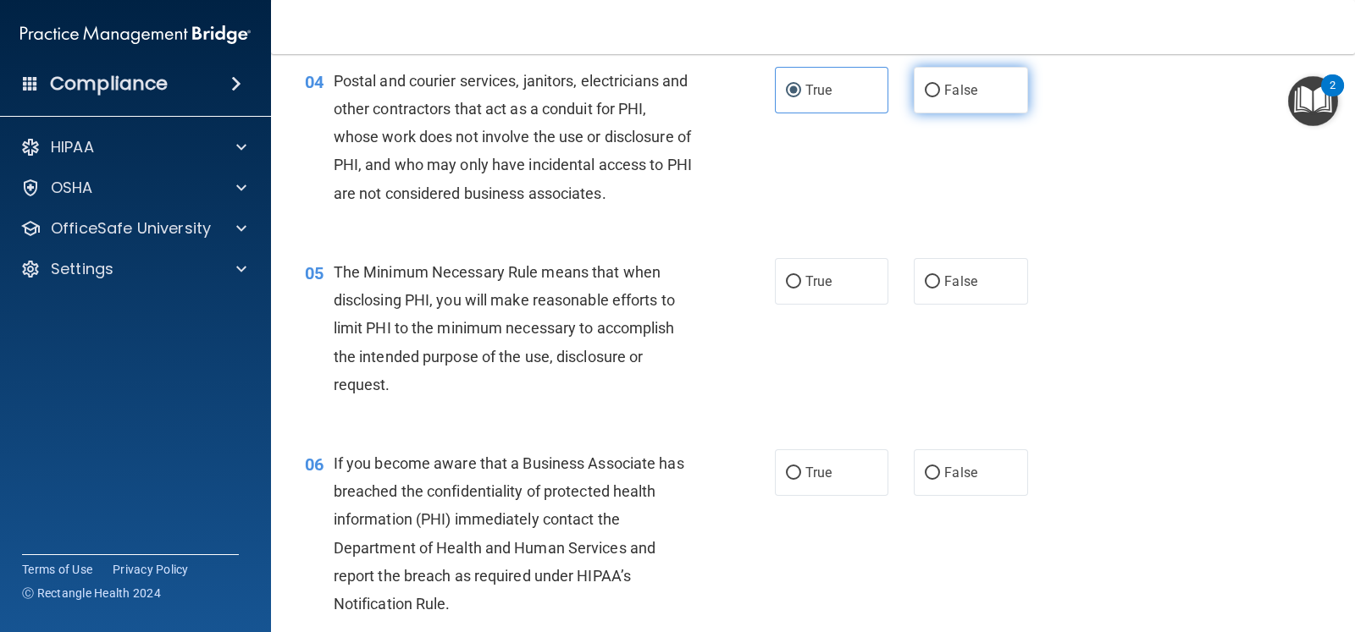
click at [987, 91] on label "False" at bounding box center [970, 90] width 113 height 47
click at [940, 91] on input "False" at bounding box center [932, 91] width 15 height 13
radio input "true"
radio input "false"
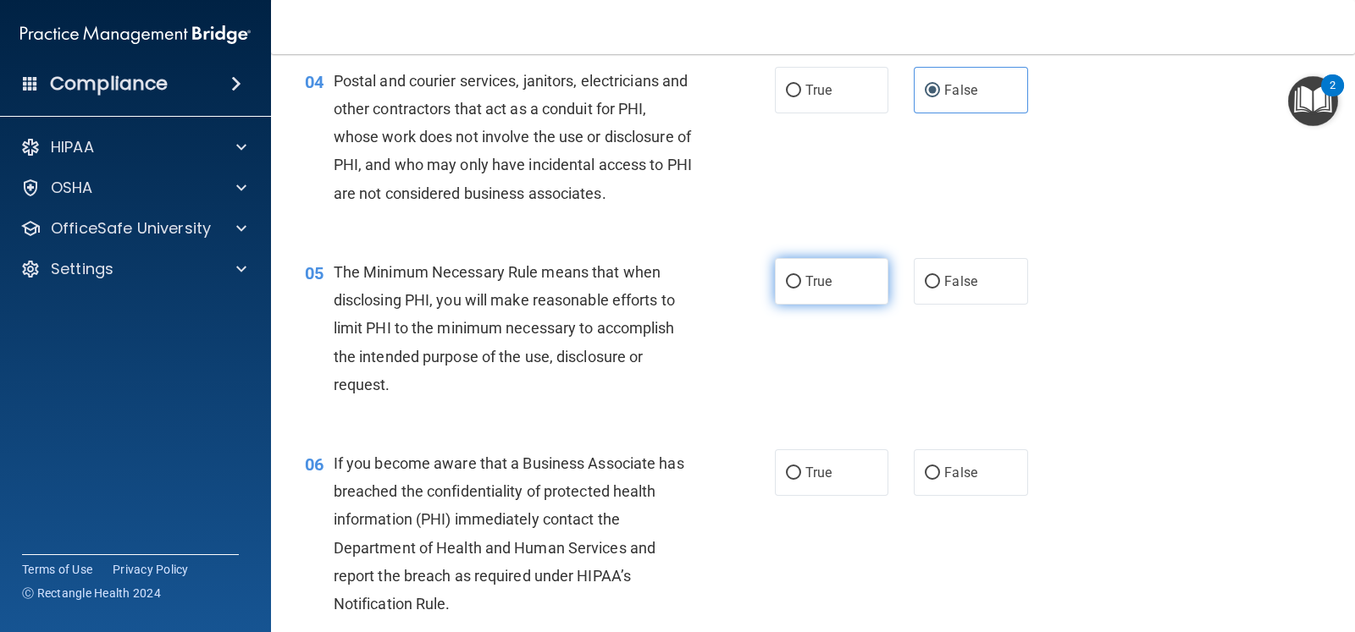
click at [836, 288] on label "True" at bounding box center [831, 281] width 113 height 47
click at [801, 288] on input "True" at bounding box center [793, 282] width 15 height 13
radio input "true"
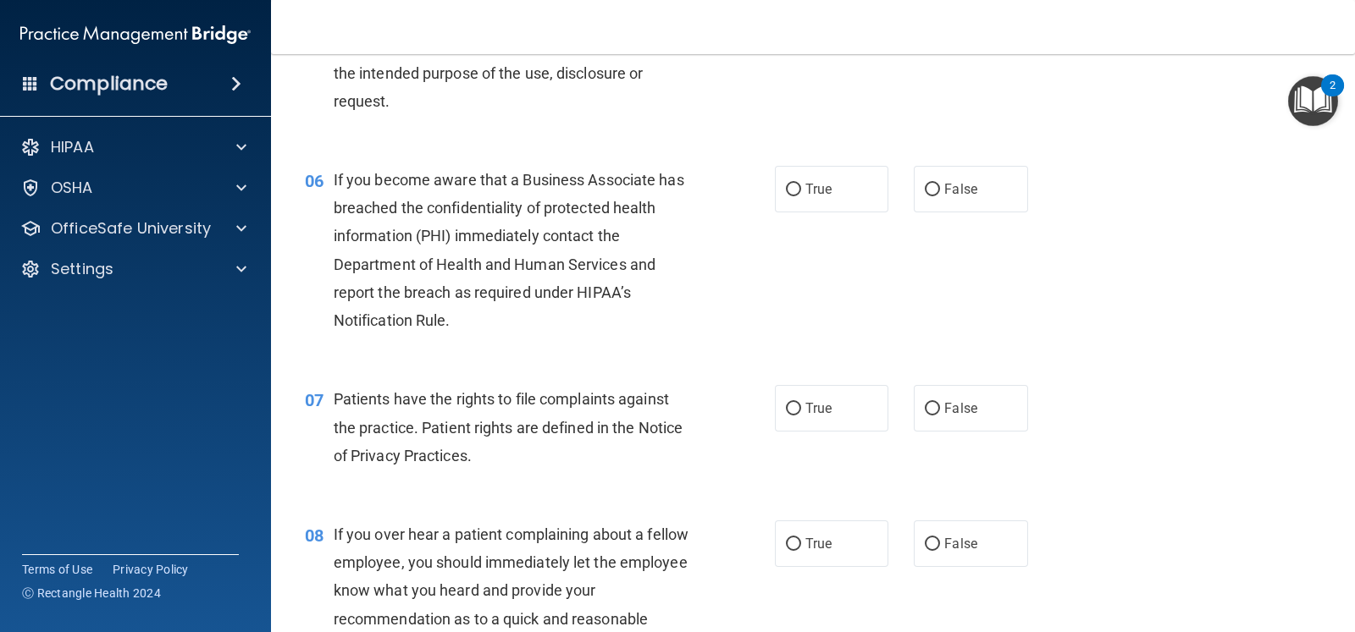
scroll to position [846, 0]
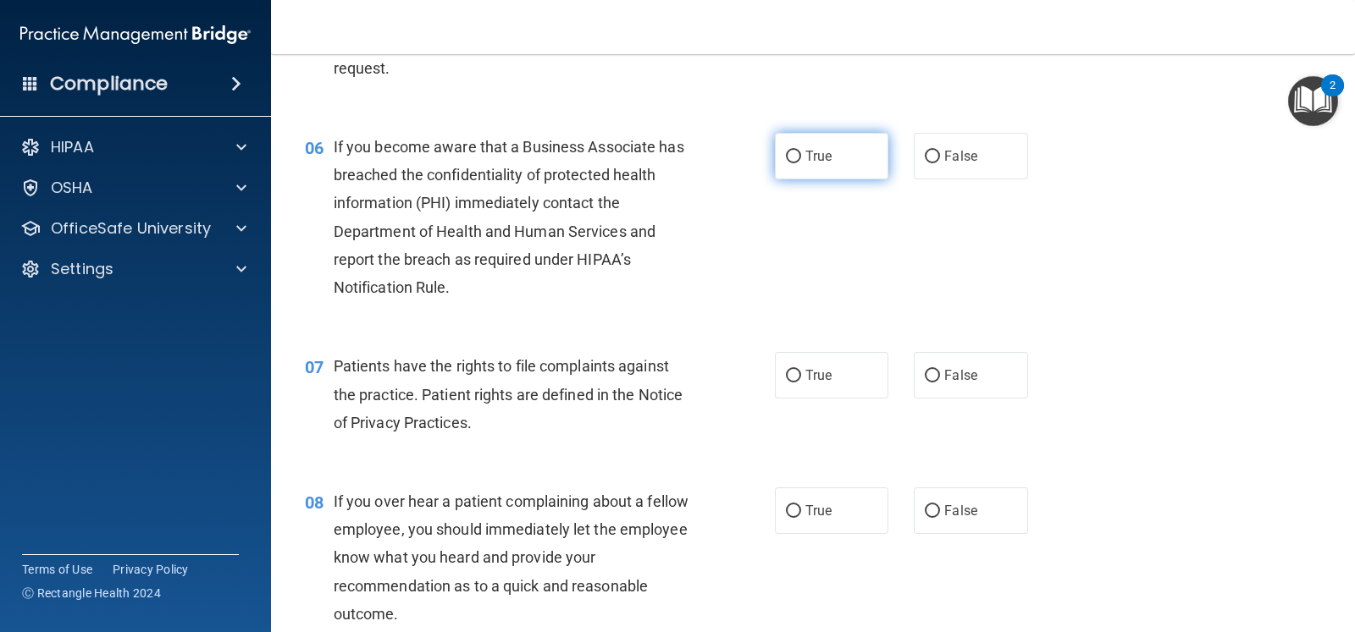
click at [794, 144] on label "True" at bounding box center [831, 156] width 113 height 47
click at [794, 151] on input "True" at bounding box center [793, 157] width 15 height 13
radio input "true"
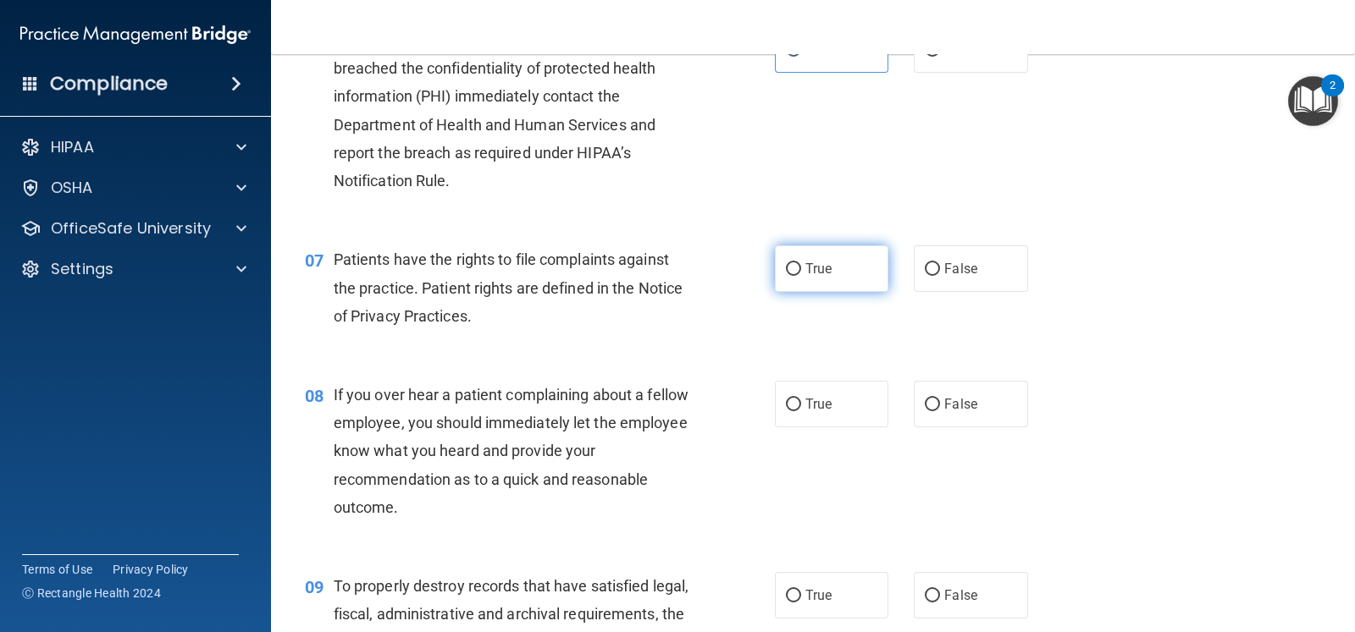
click at [822, 272] on span "True" at bounding box center [818, 269] width 26 height 16
click at [801, 272] on input "True" at bounding box center [793, 269] width 15 height 13
radio input "true"
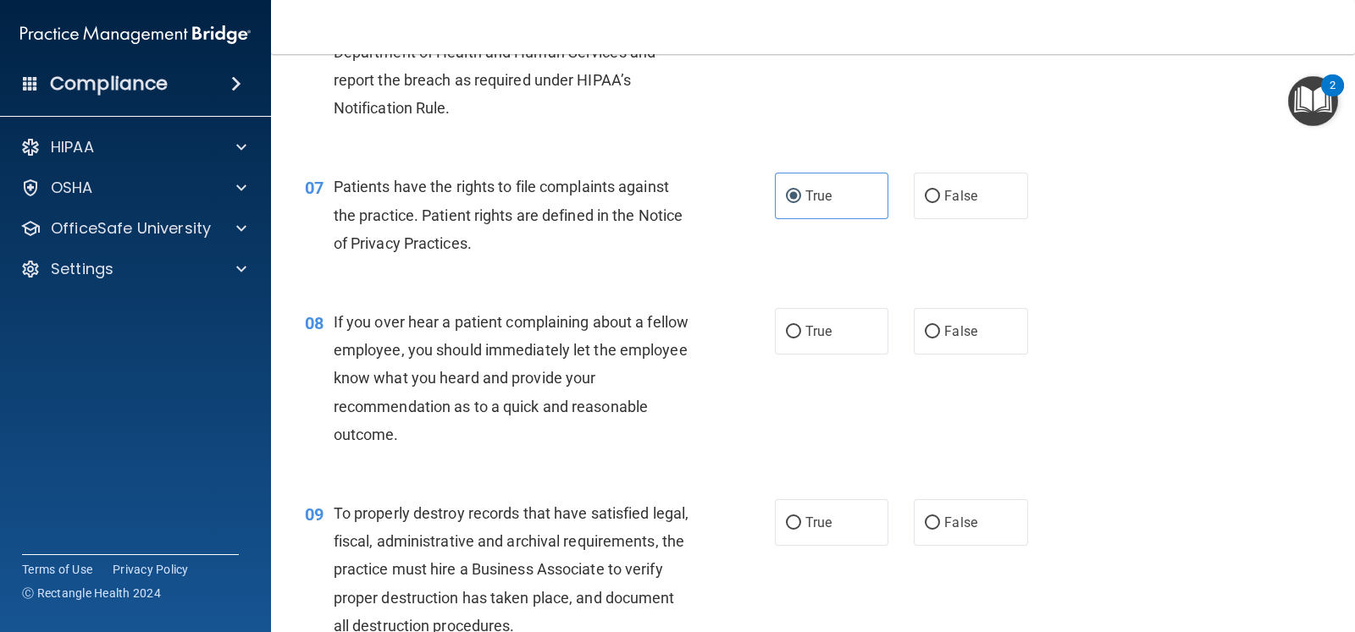
scroll to position [1164, 0]
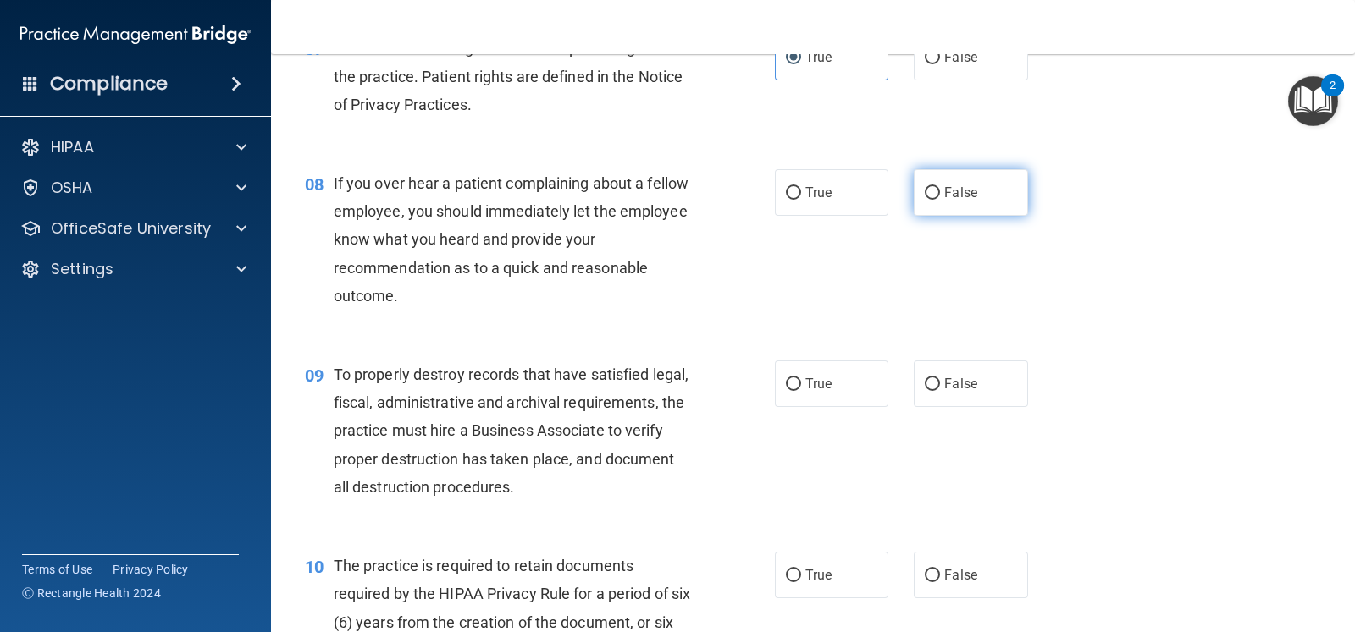
click at [953, 189] on span "False" at bounding box center [960, 193] width 33 height 16
click at [940, 189] on input "False" at bounding box center [932, 193] width 15 height 13
radio input "true"
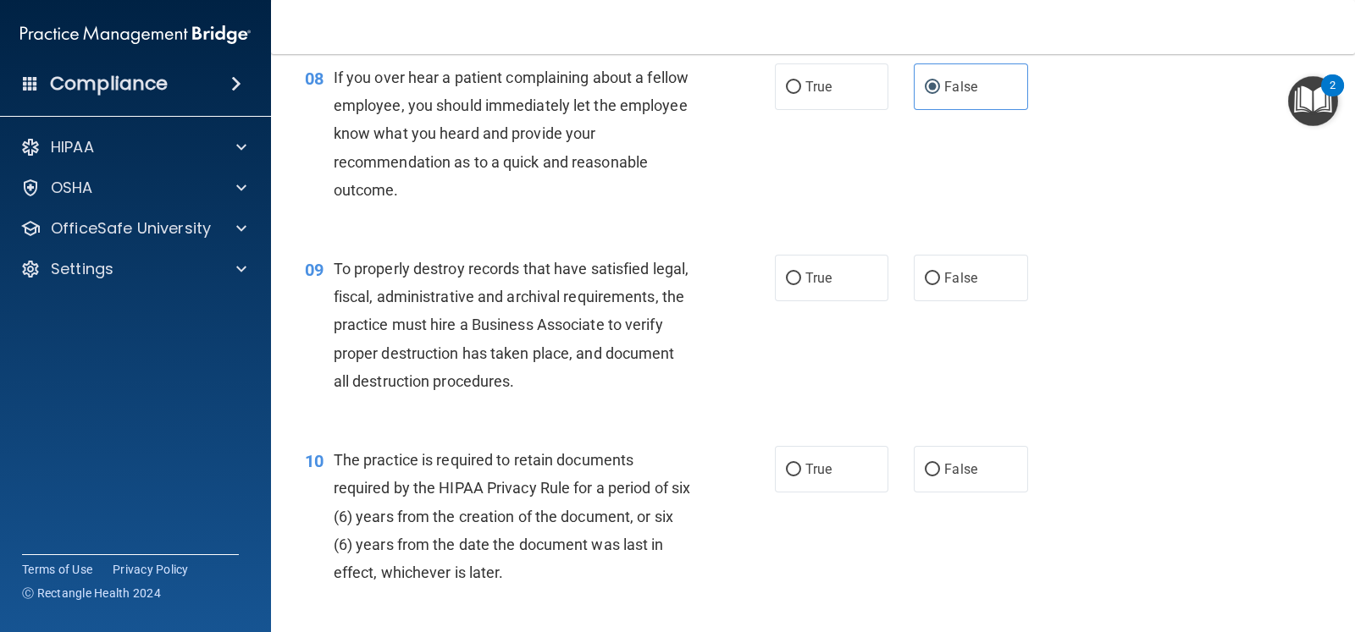
scroll to position [1375, 0]
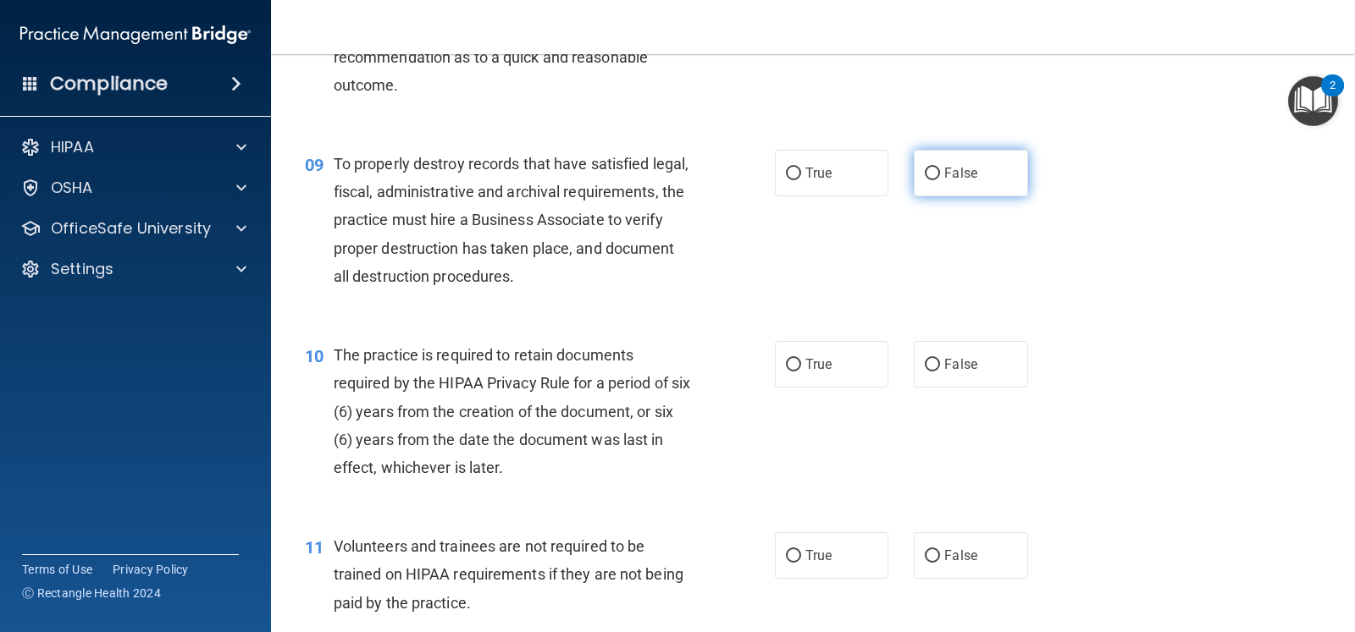
click at [917, 186] on label "False" at bounding box center [970, 173] width 113 height 47
click at [925, 180] on input "False" at bounding box center [932, 174] width 15 height 13
radio input "true"
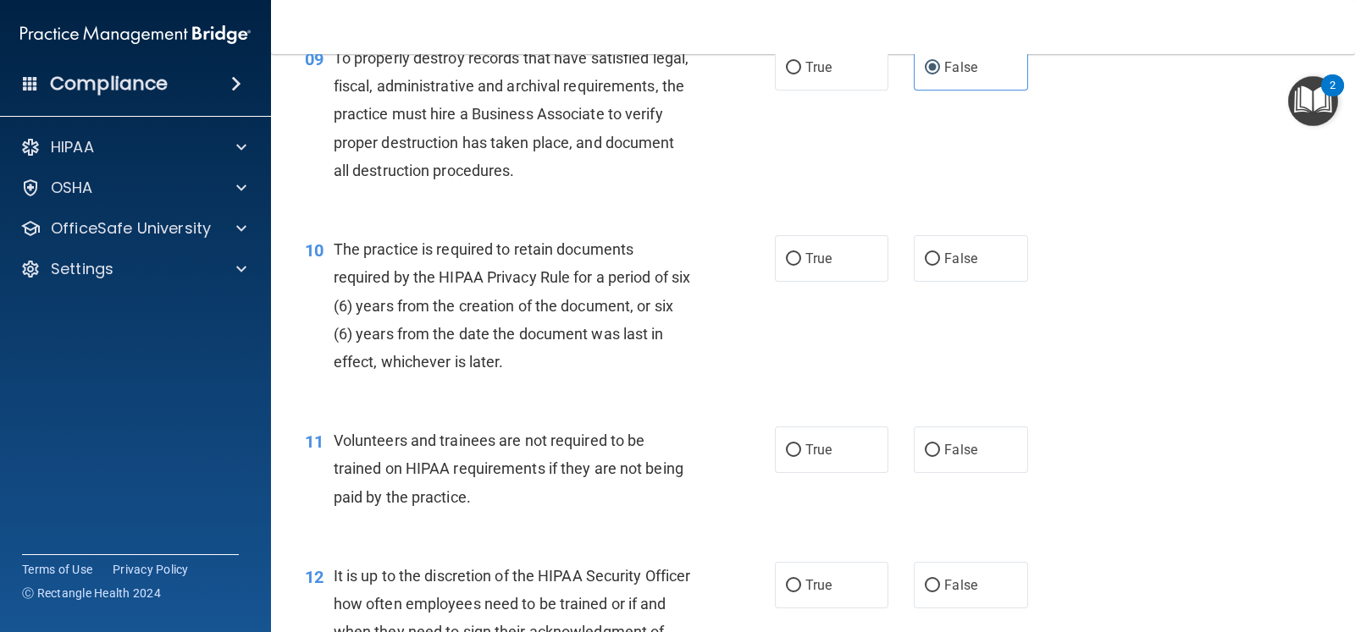
scroll to position [1587, 0]
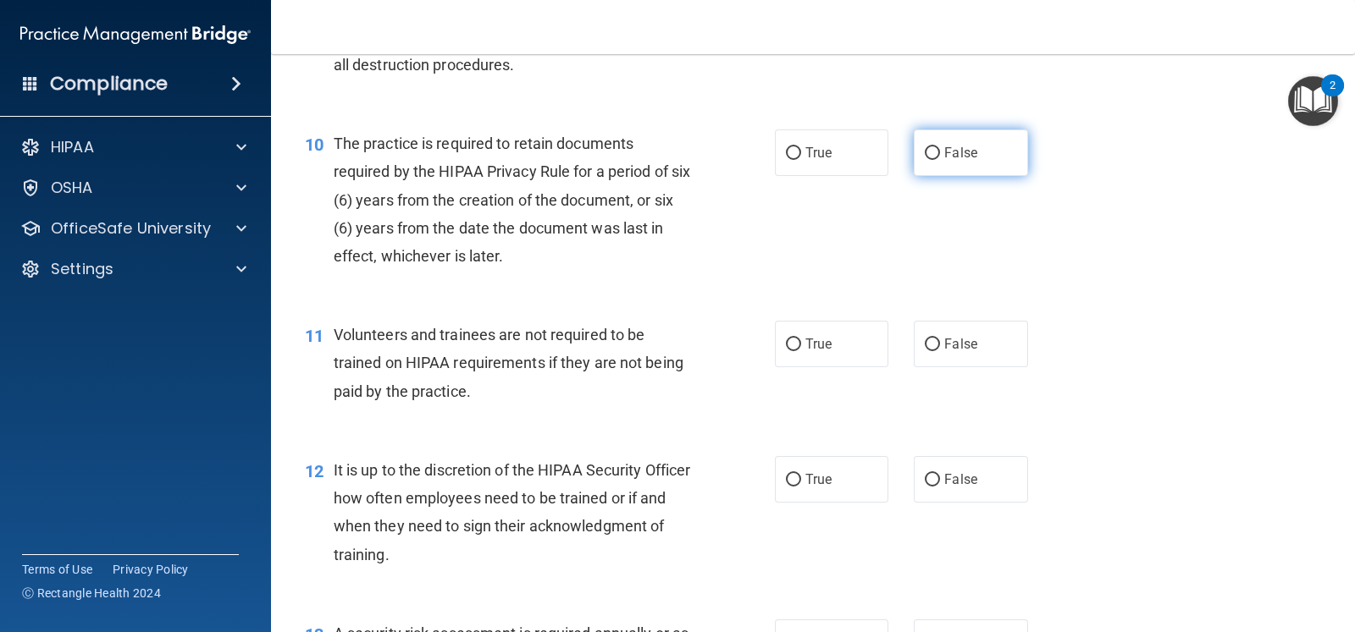
click at [953, 147] on span "False" at bounding box center [960, 153] width 33 height 16
click at [940, 147] on input "False" at bounding box center [932, 153] width 15 height 13
radio input "true"
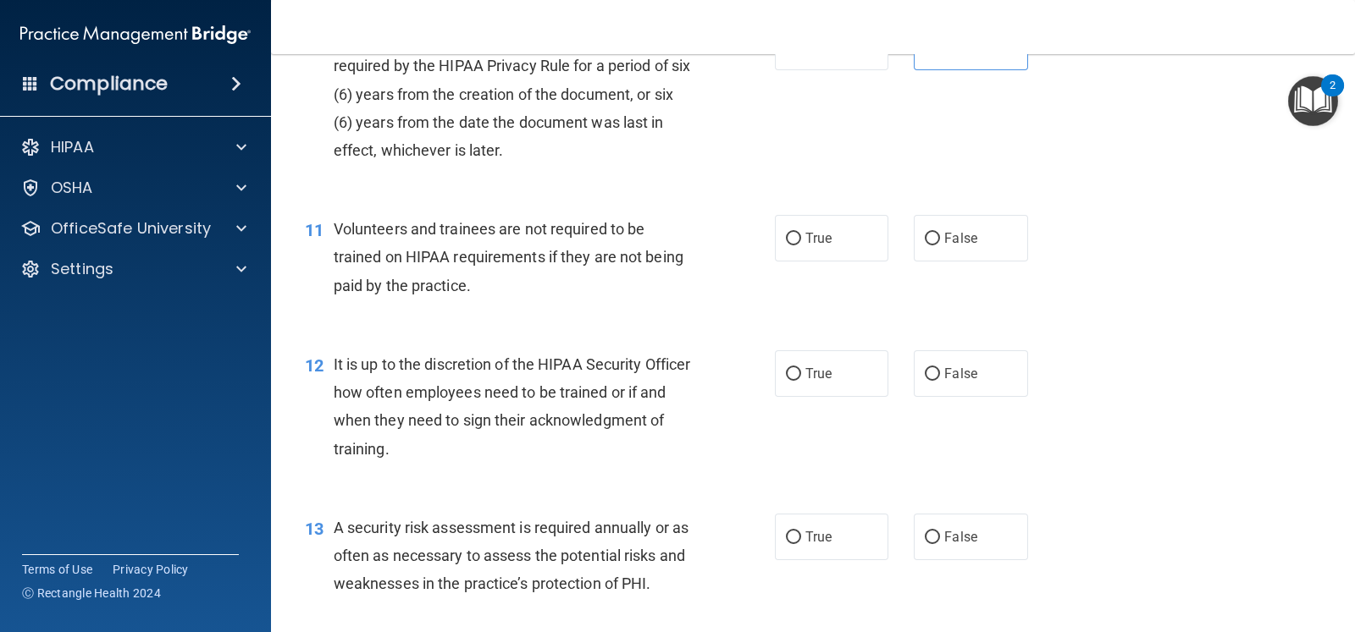
scroll to position [1799, 0]
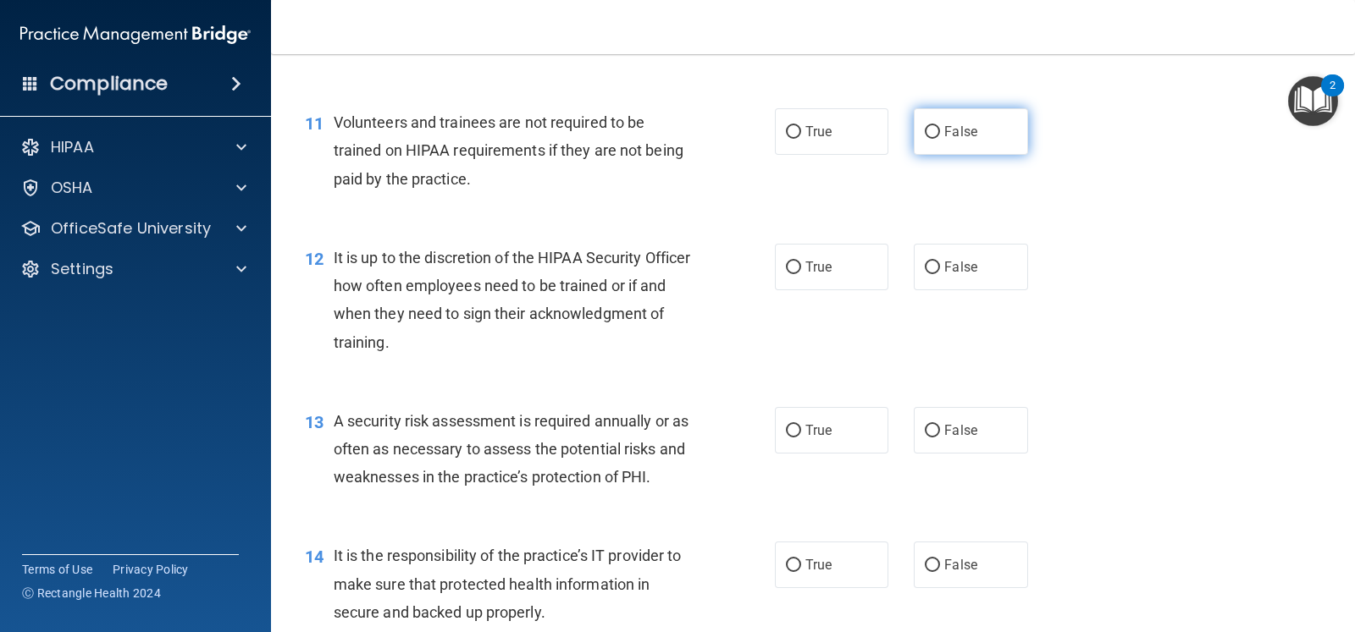
click at [925, 136] on input "False" at bounding box center [932, 132] width 15 height 13
radio input "true"
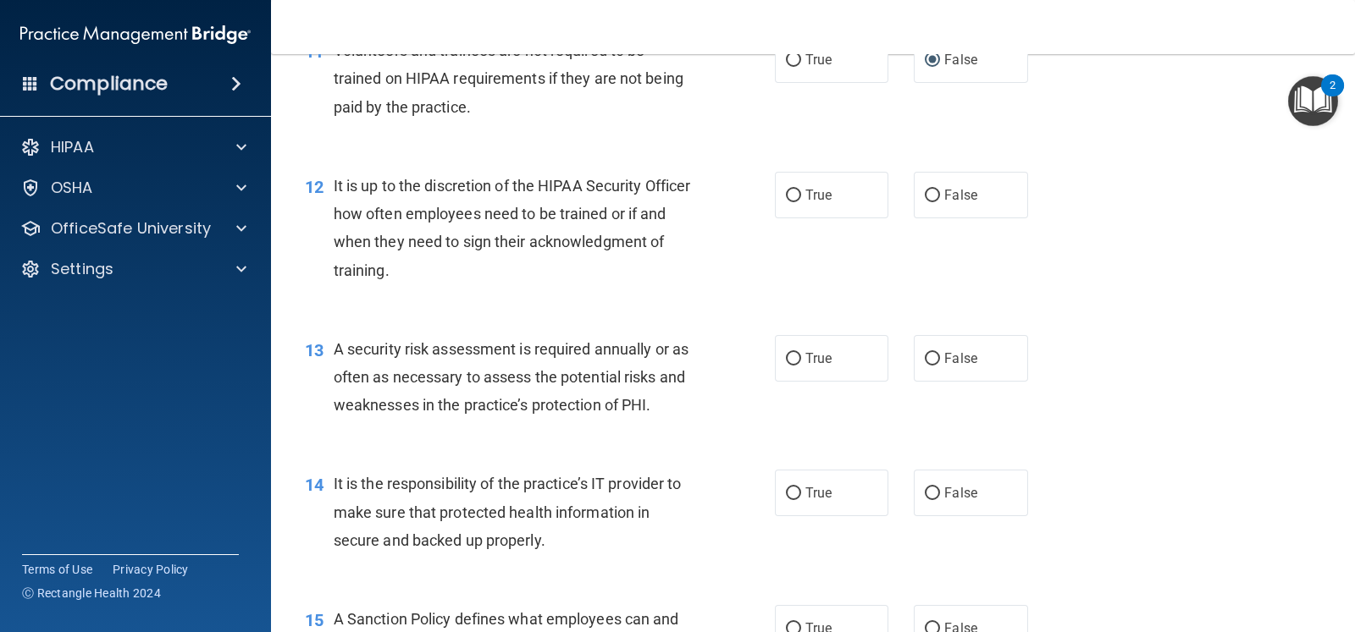
scroll to position [1905, 0]
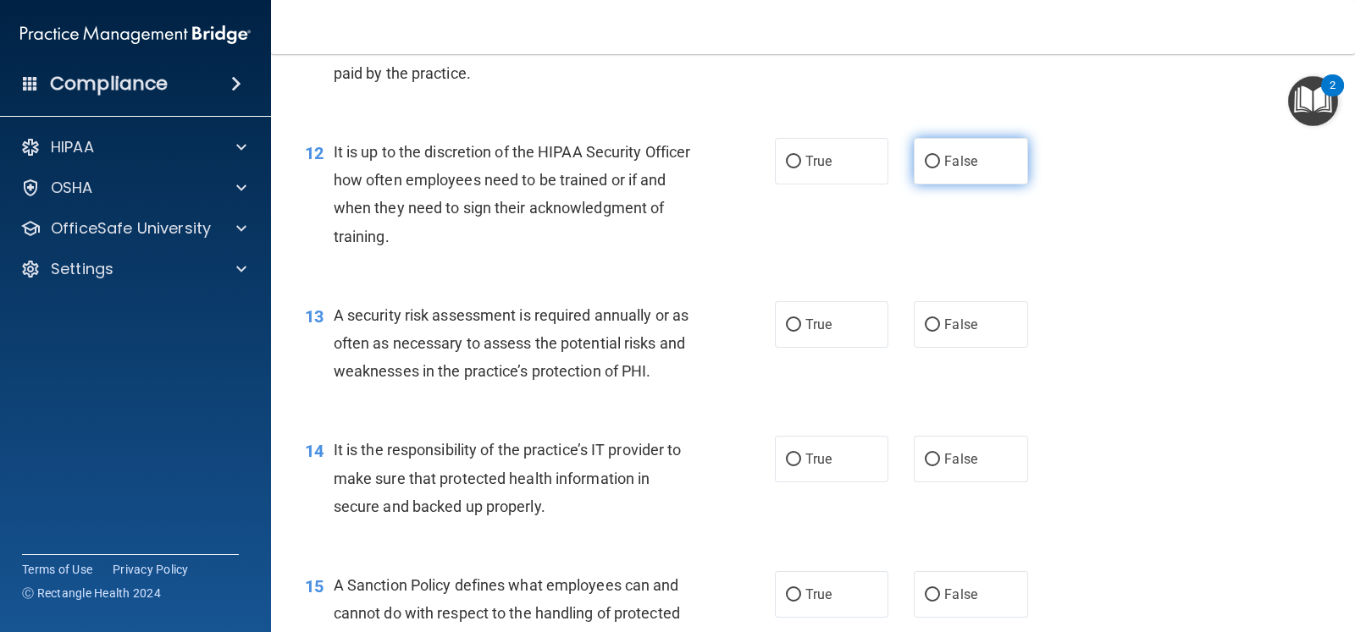
click at [959, 163] on span "False" at bounding box center [960, 161] width 33 height 16
click at [940, 163] on input "False" at bounding box center [932, 162] width 15 height 13
radio input "true"
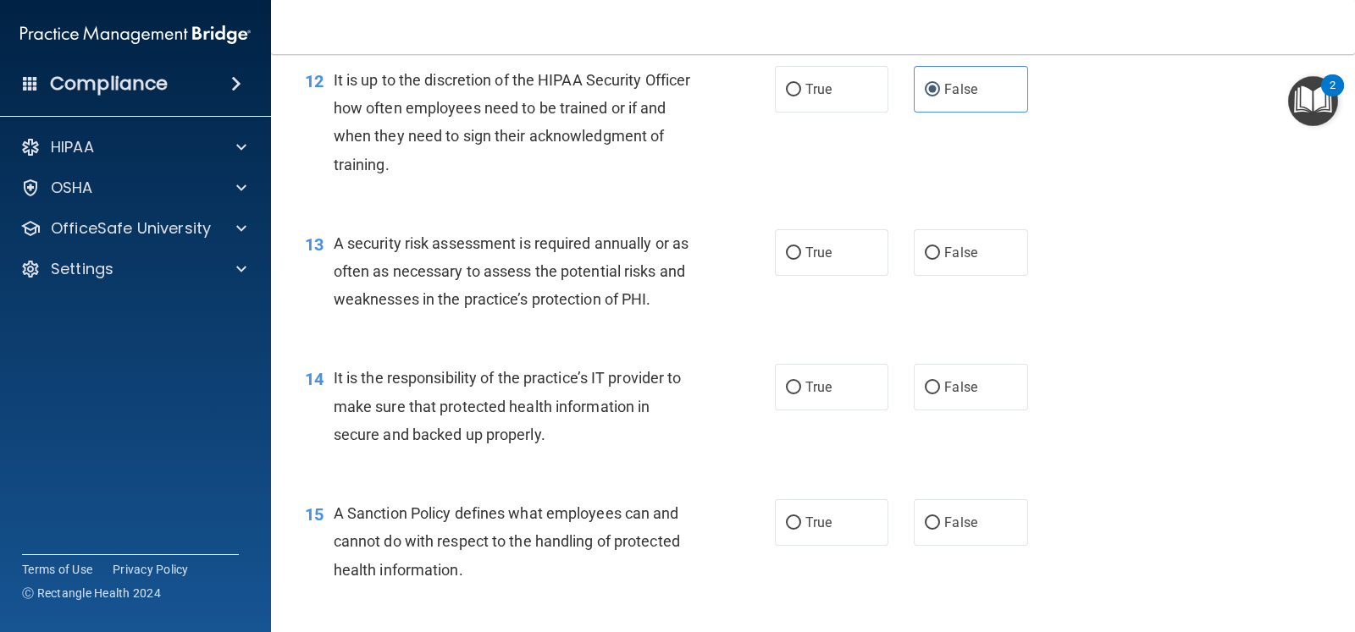
scroll to position [2011, 0]
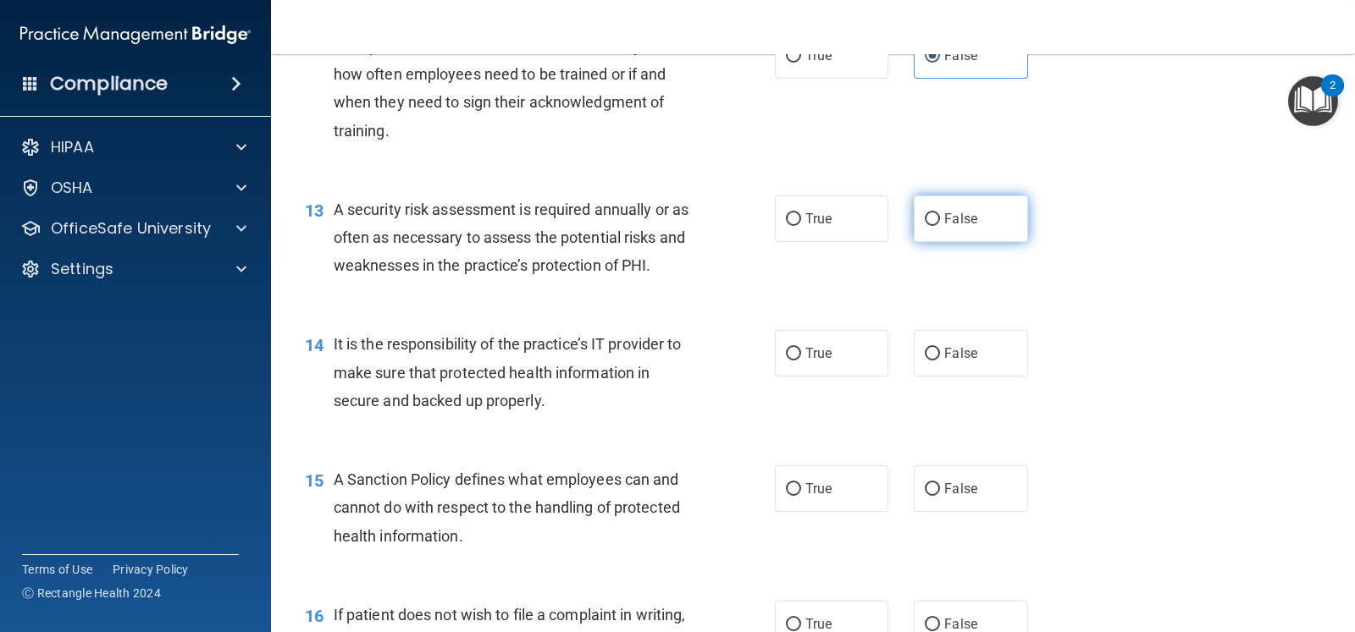
click at [945, 214] on span "False" at bounding box center [960, 219] width 33 height 16
click at [940, 214] on input "False" at bounding box center [932, 219] width 15 height 13
radio input "true"
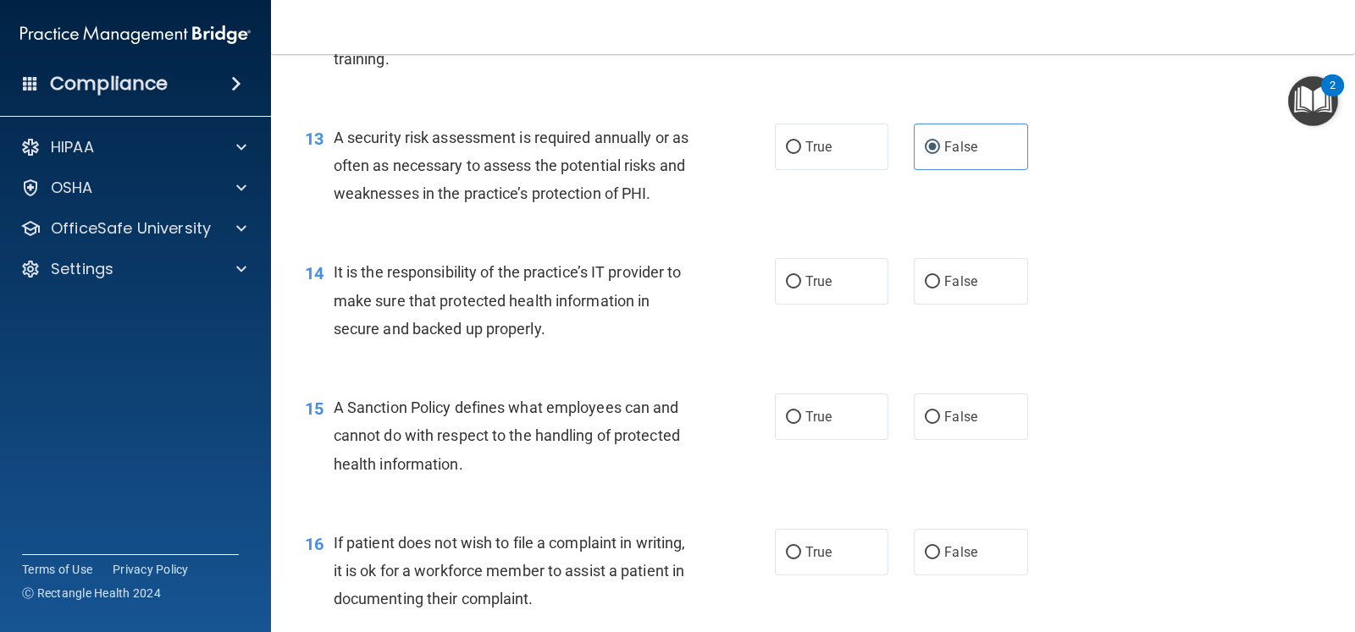
scroll to position [2117, 0]
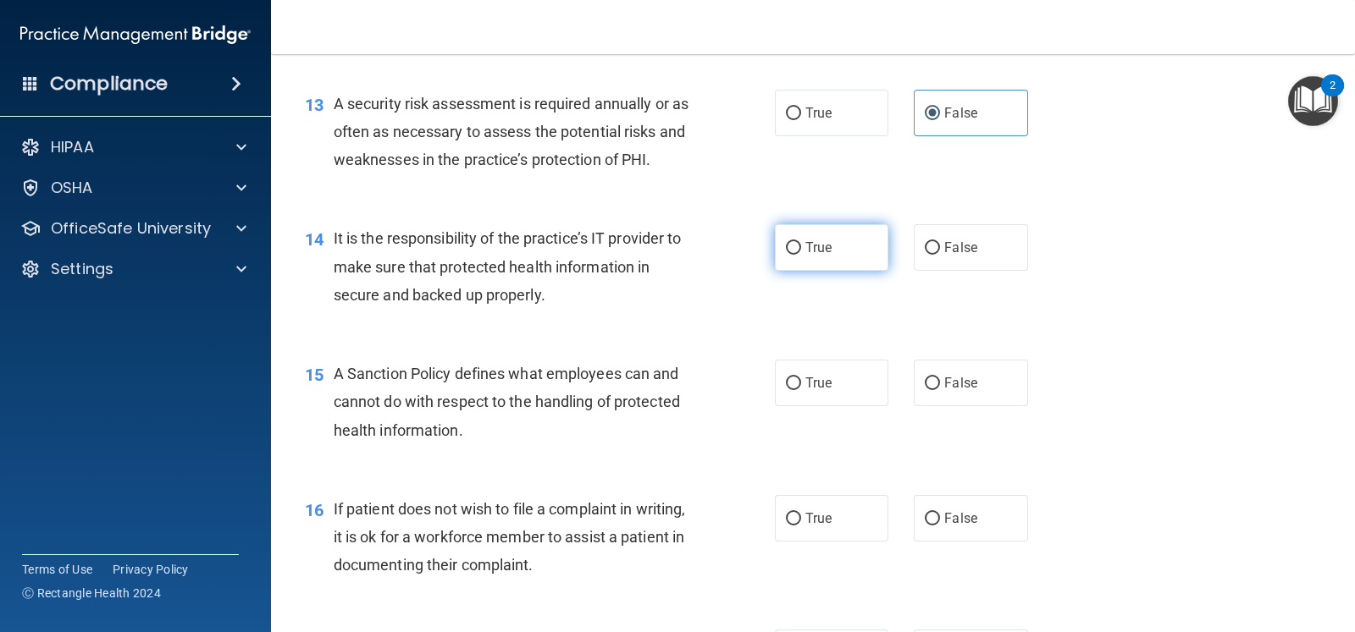
click at [842, 248] on label "True" at bounding box center [831, 247] width 113 height 47
click at [801, 248] on input "True" at bounding box center [793, 248] width 15 height 13
radio input "true"
click at [932, 246] on label "False" at bounding box center [970, 247] width 113 height 47
click at [932, 246] on input "False" at bounding box center [932, 248] width 15 height 13
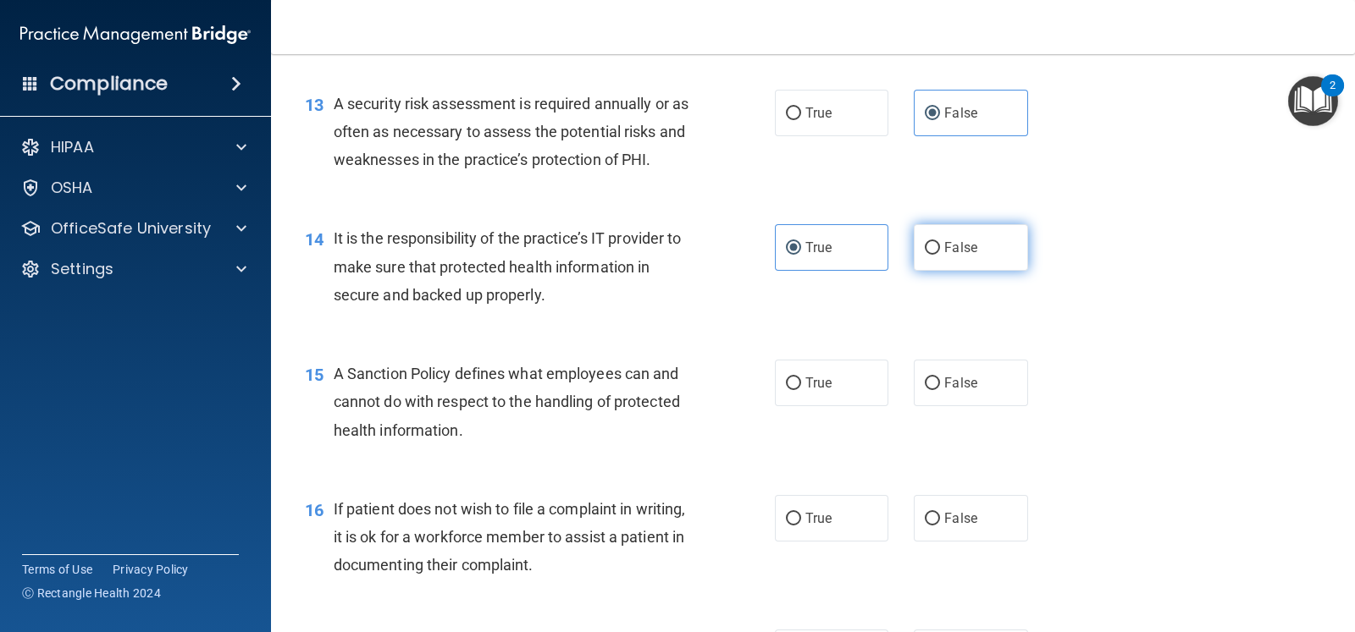
radio input "true"
radio input "false"
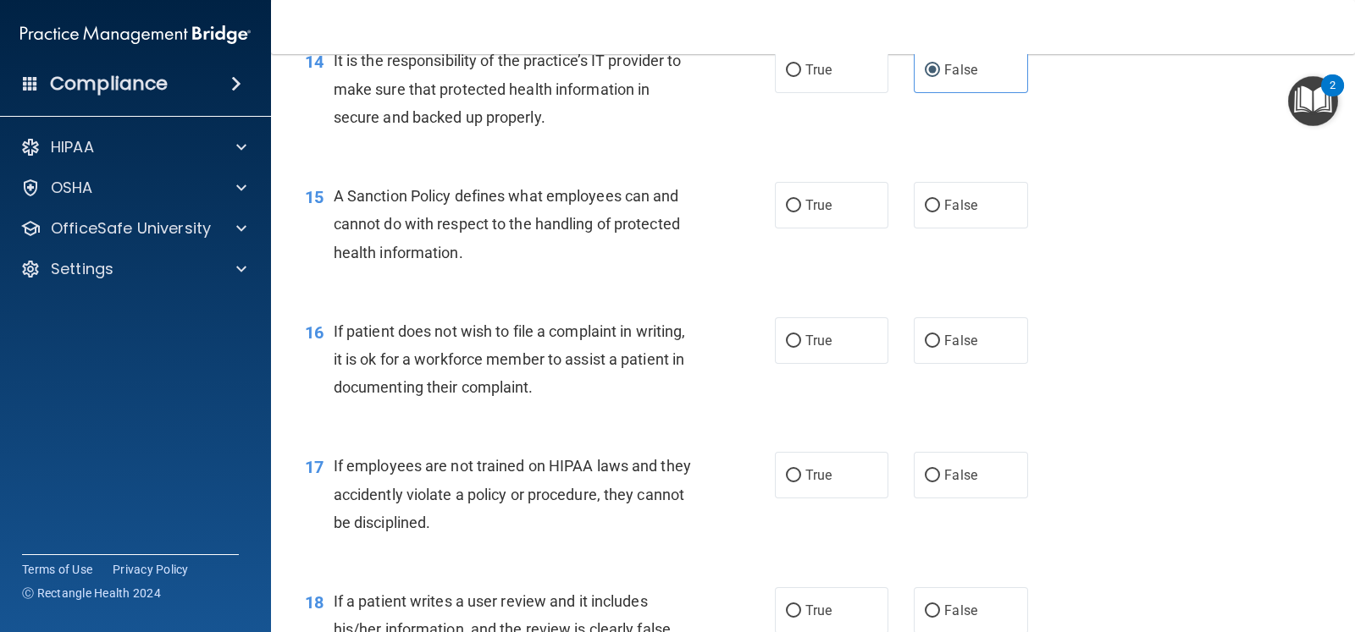
scroll to position [2328, 0]
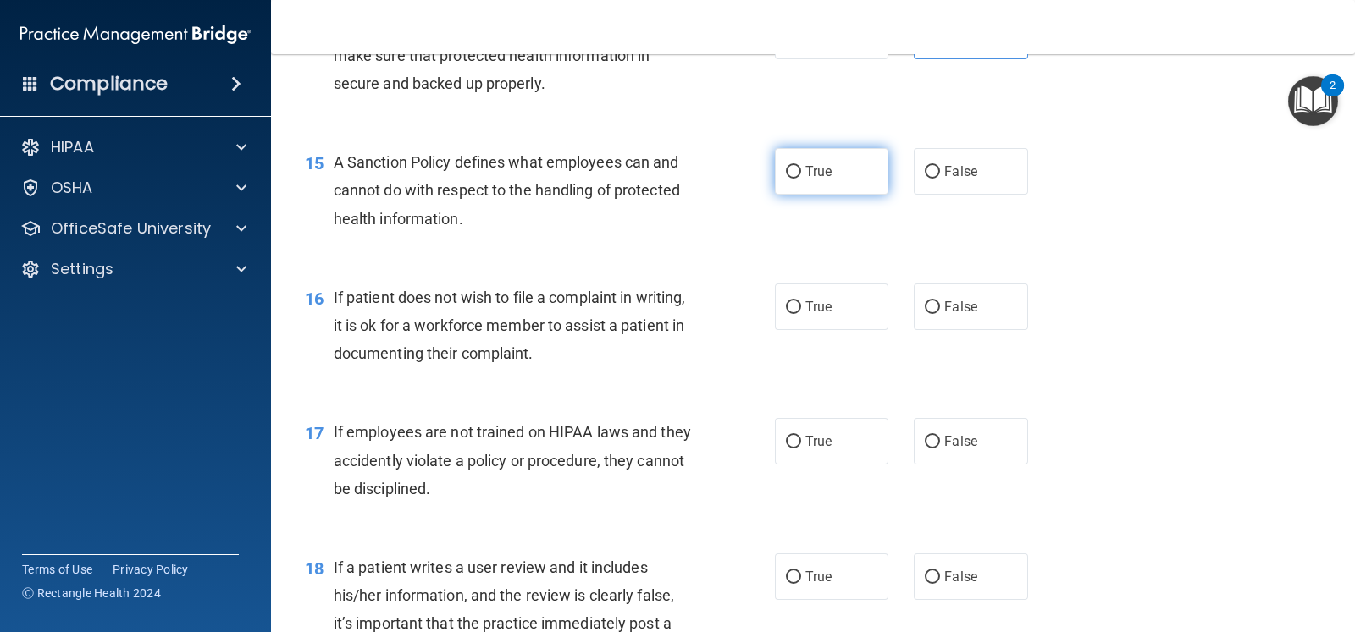
click at [847, 162] on label "True" at bounding box center [831, 171] width 113 height 47
click at [801, 166] on input "True" at bounding box center [793, 172] width 15 height 13
radio input "true"
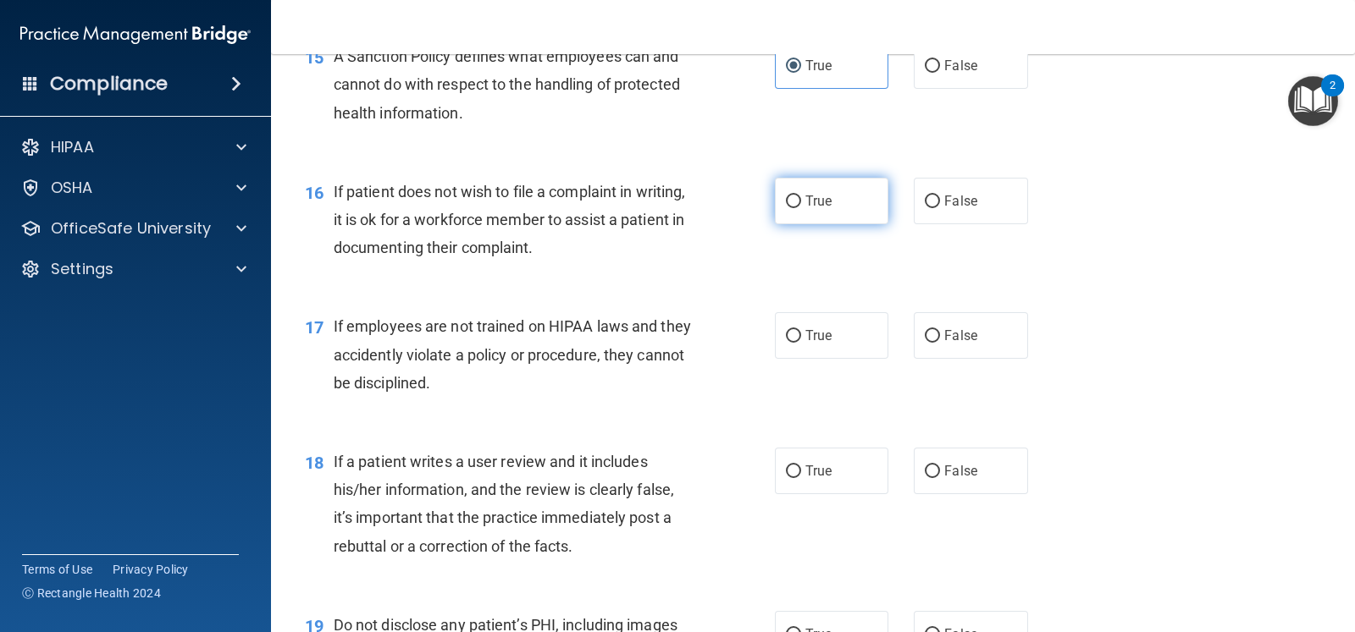
click at [867, 205] on label "True" at bounding box center [831, 201] width 113 height 47
click at [801, 205] on input "True" at bounding box center [793, 202] width 15 height 13
radio input "true"
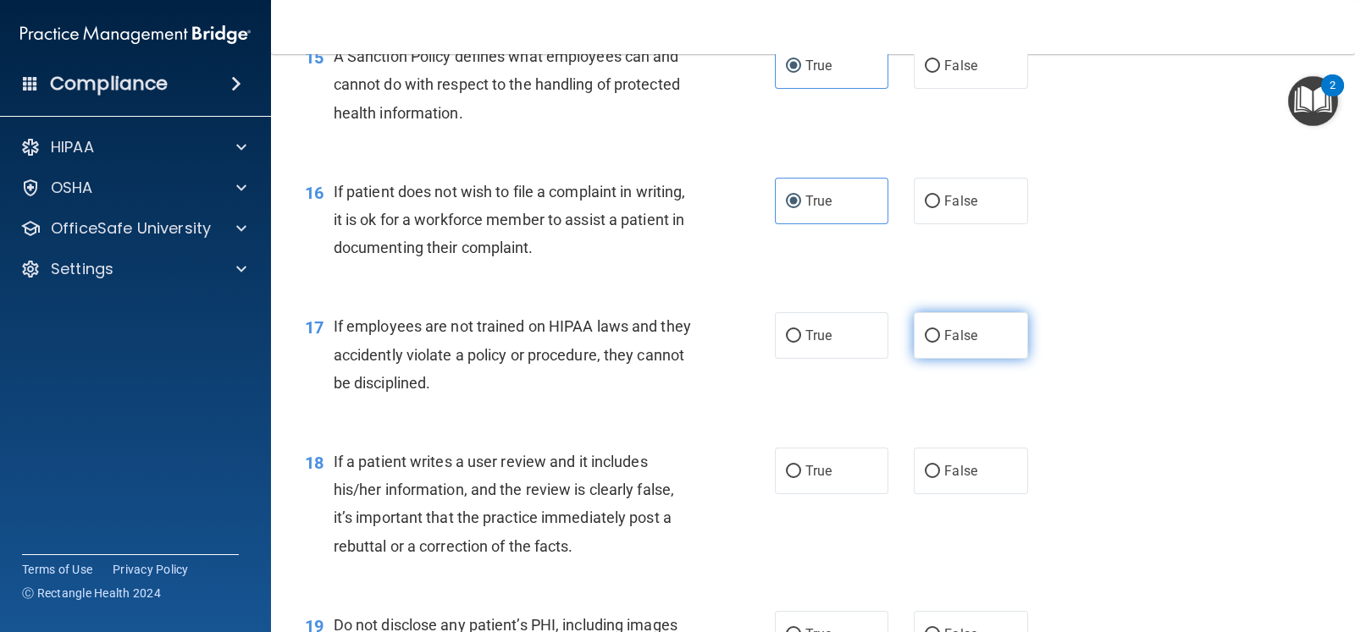
click at [964, 334] on span "False" at bounding box center [960, 336] width 33 height 16
click at [940, 334] on input "False" at bounding box center [932, 336] width 15 height 13
radio input "true"
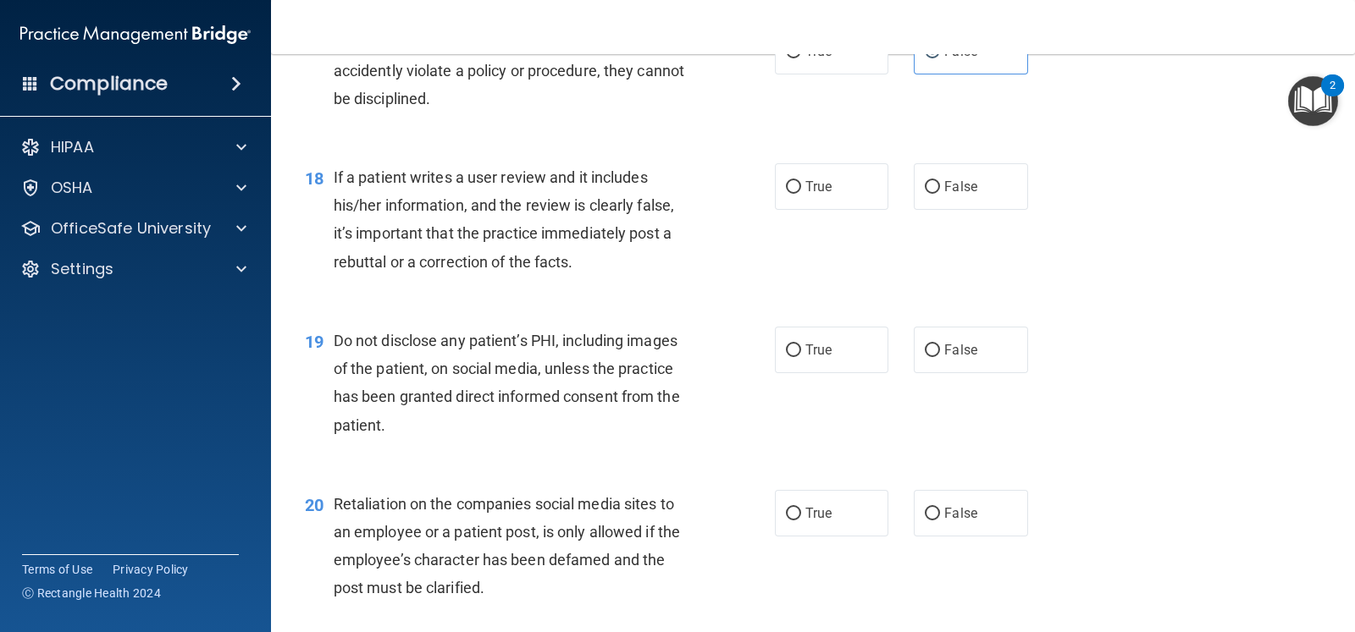
scroll to position [2751, 0]
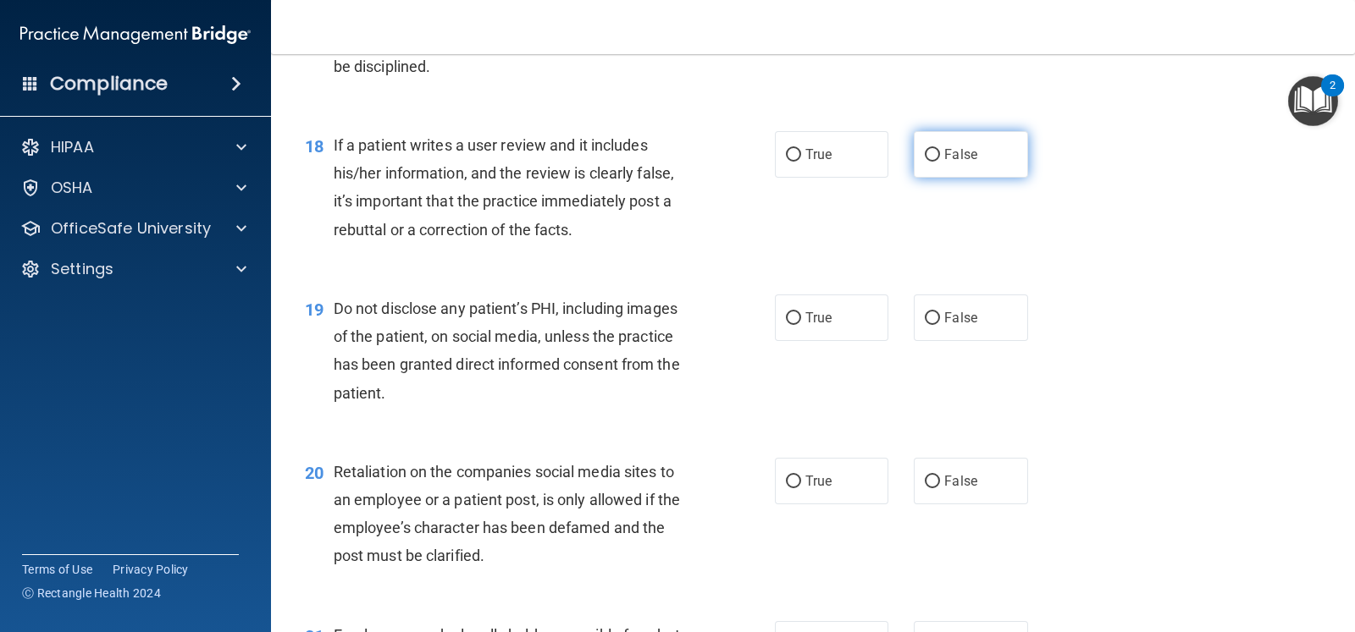
click at [944, 172] on label "False" at bounding box center [970, 154] width 113 height 47
click at [940, 162] on input "False" at bounding box center [932, 155] width 15 height 13
radio input "true"
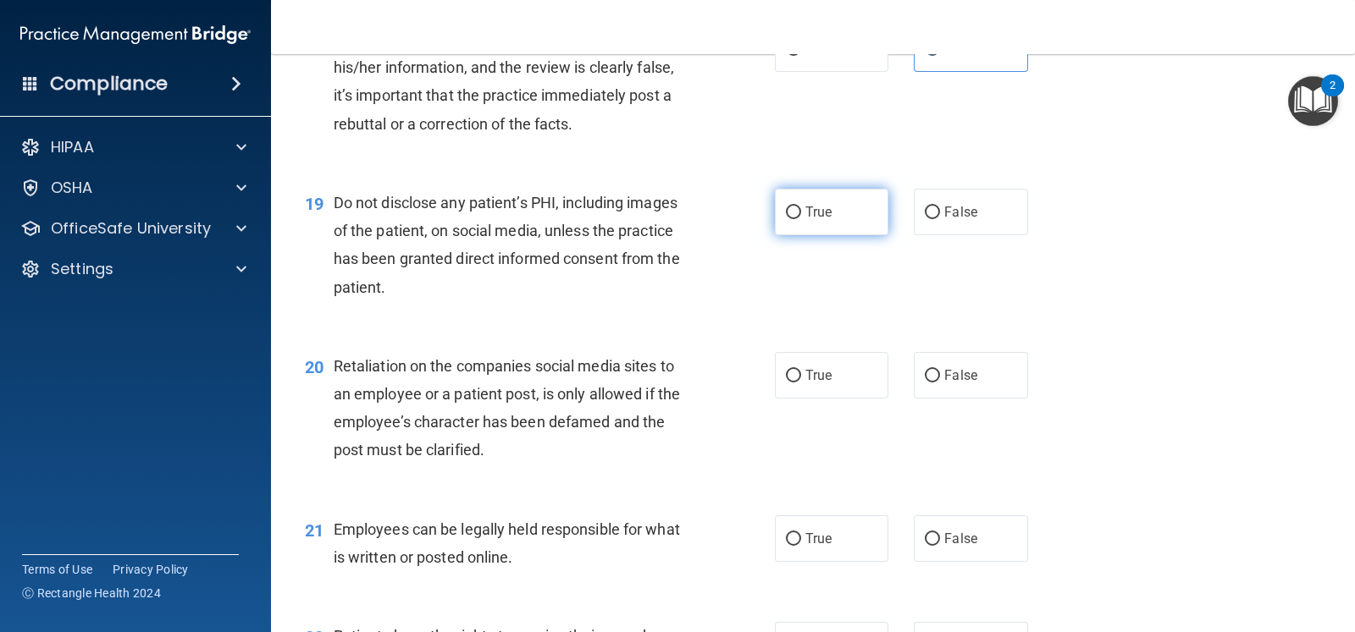
click at [839, 214] on label "True" at bounding box center [831, 212] width 113 height 47
click at [801, 214] on input "True" at bounding box center [793, 213] width 15 height 13
radio input "true"
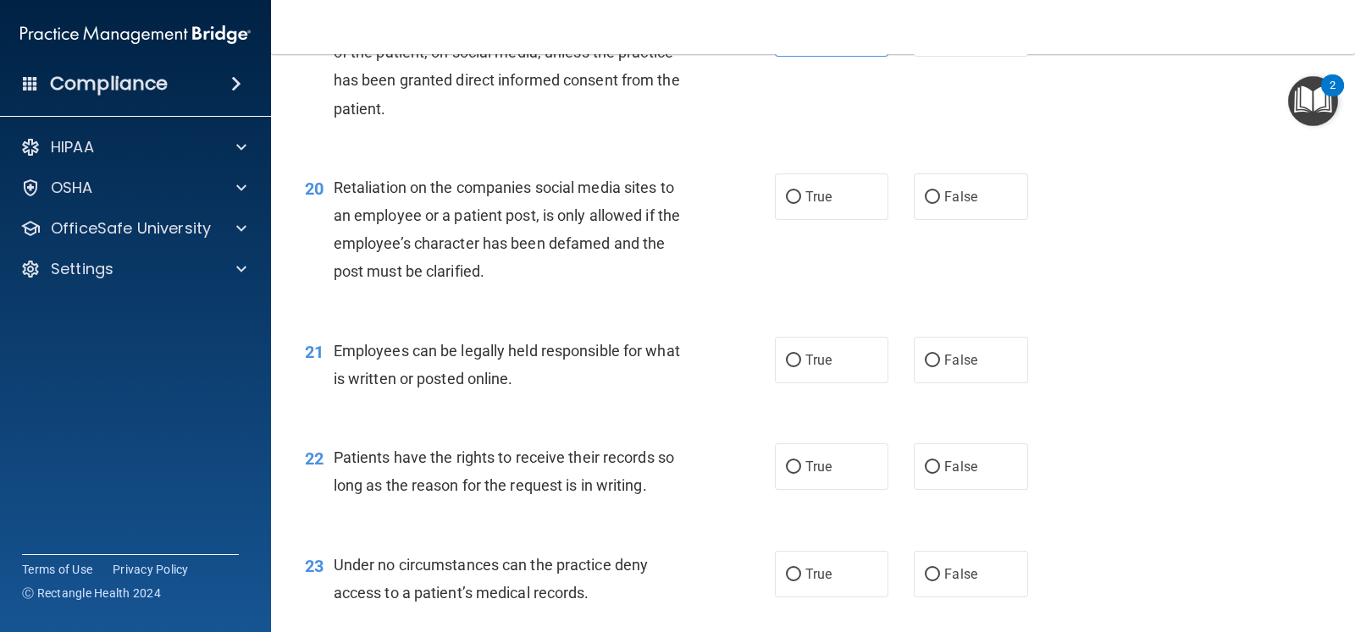
scroll to position [3068, 0]
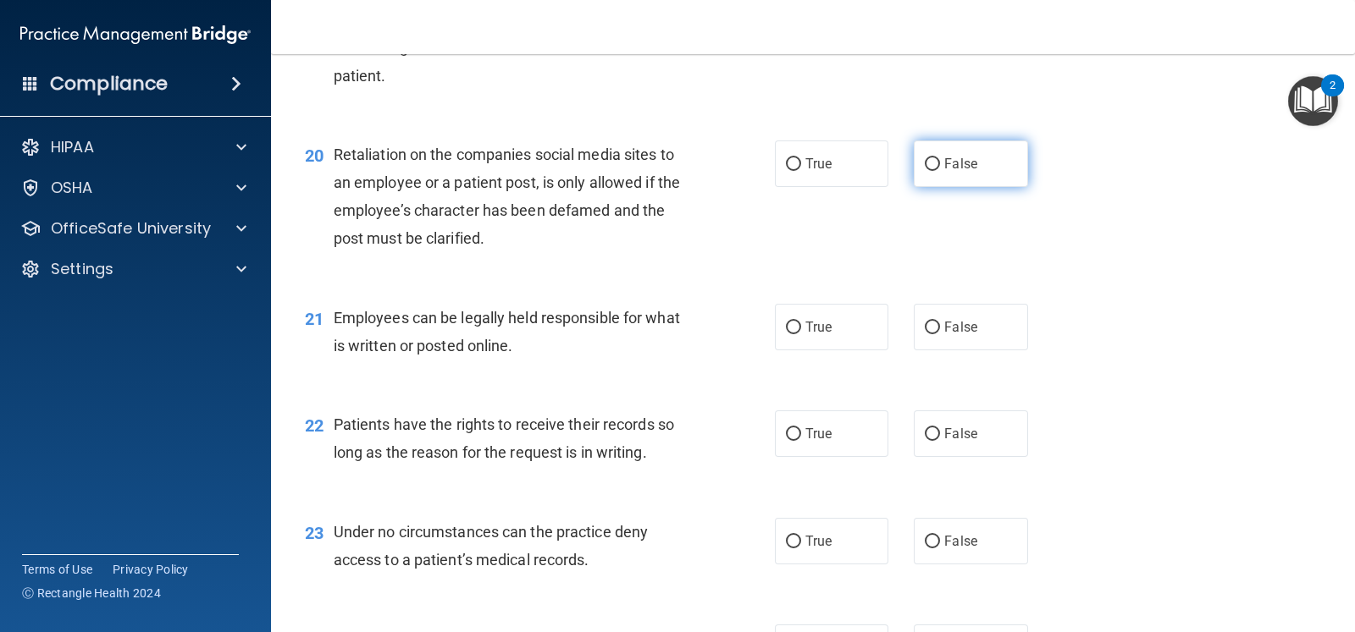
click at [944, 167] on span "False" at bounding box center [960, 164] width 33 height 16
click at [938, 167] on input "False" at bounding box center [932, 164] width 15 height 13
radio input "true"
click at [852, 173] on label "True" at bounding box center [831, 164] width 113 height 47
click at [801, 171] on input "True" at bounding box center [793, 164] width 15 height 13
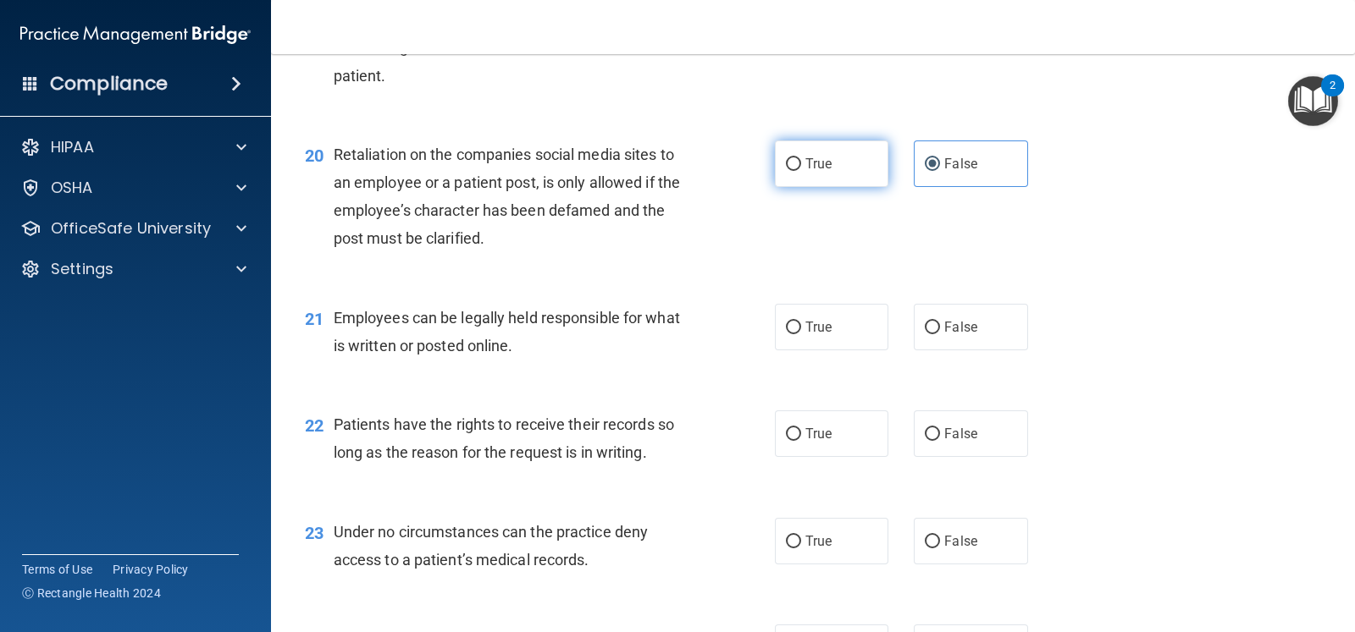
radio input "true"
radio input "false"
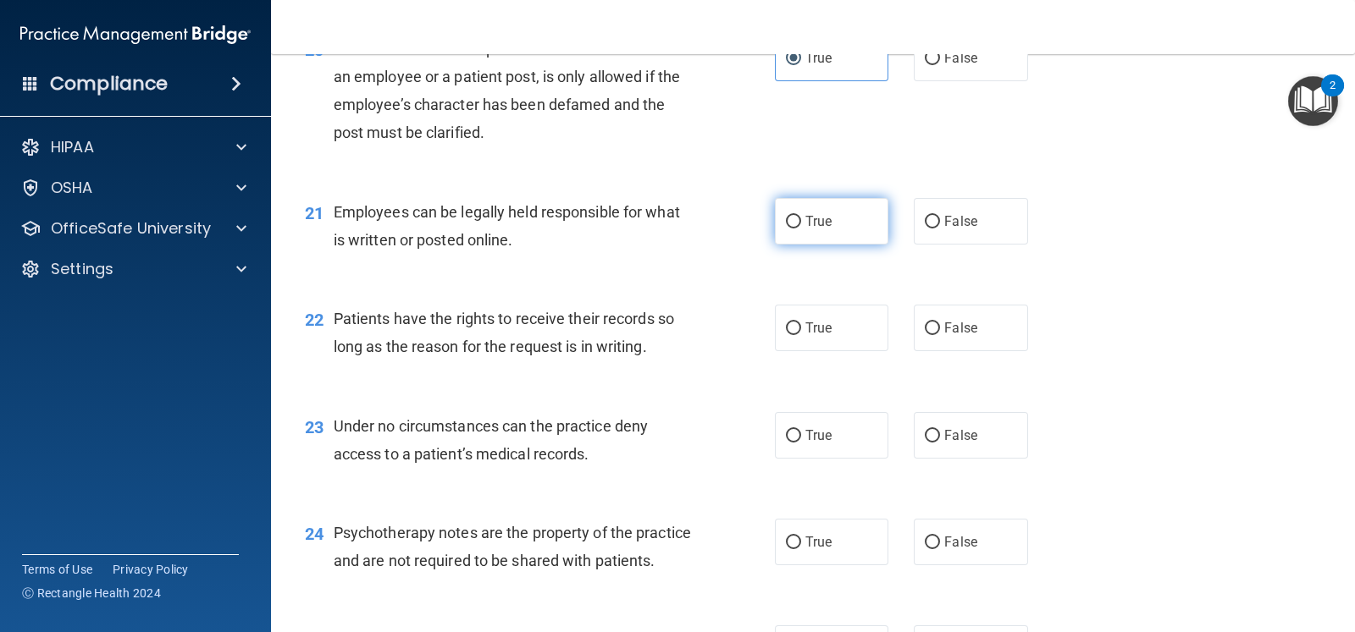
click at [850, 234] on label "True" at bounding box center [831, 221] width 113 height 47
click at [801, 229] on input "True" at bounding box center [793, 222] width 15 height 13
radio input "true"
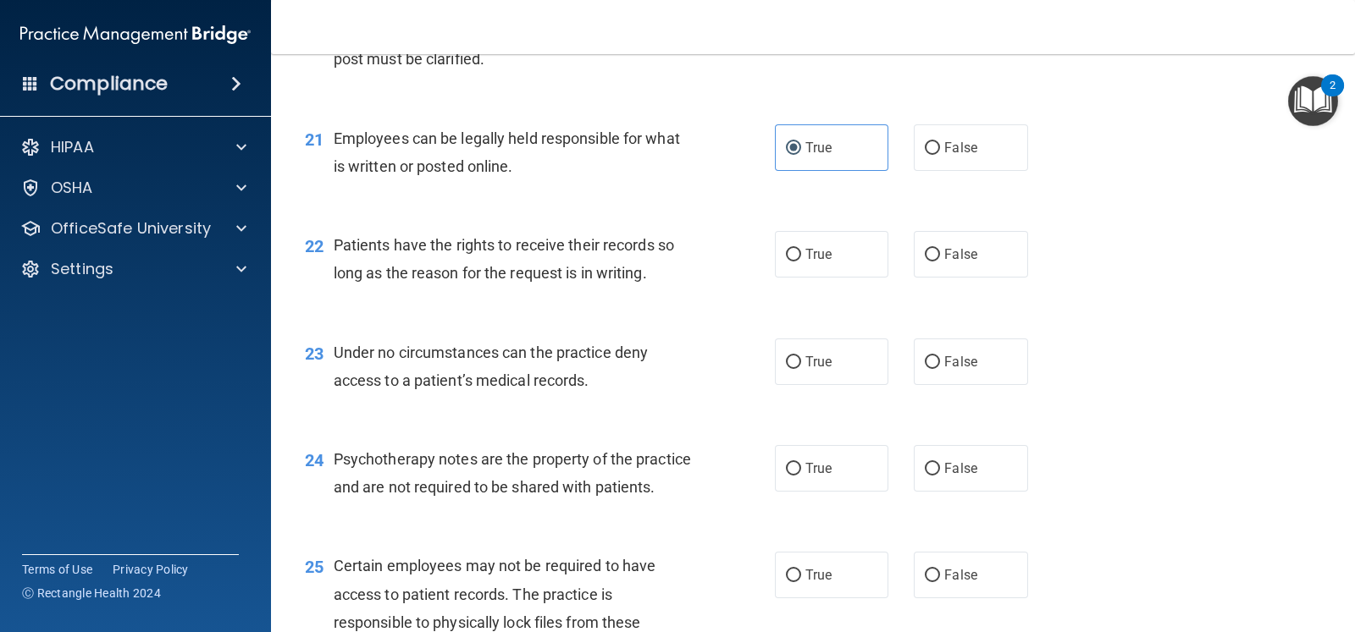
scroll to position [3280, 0]
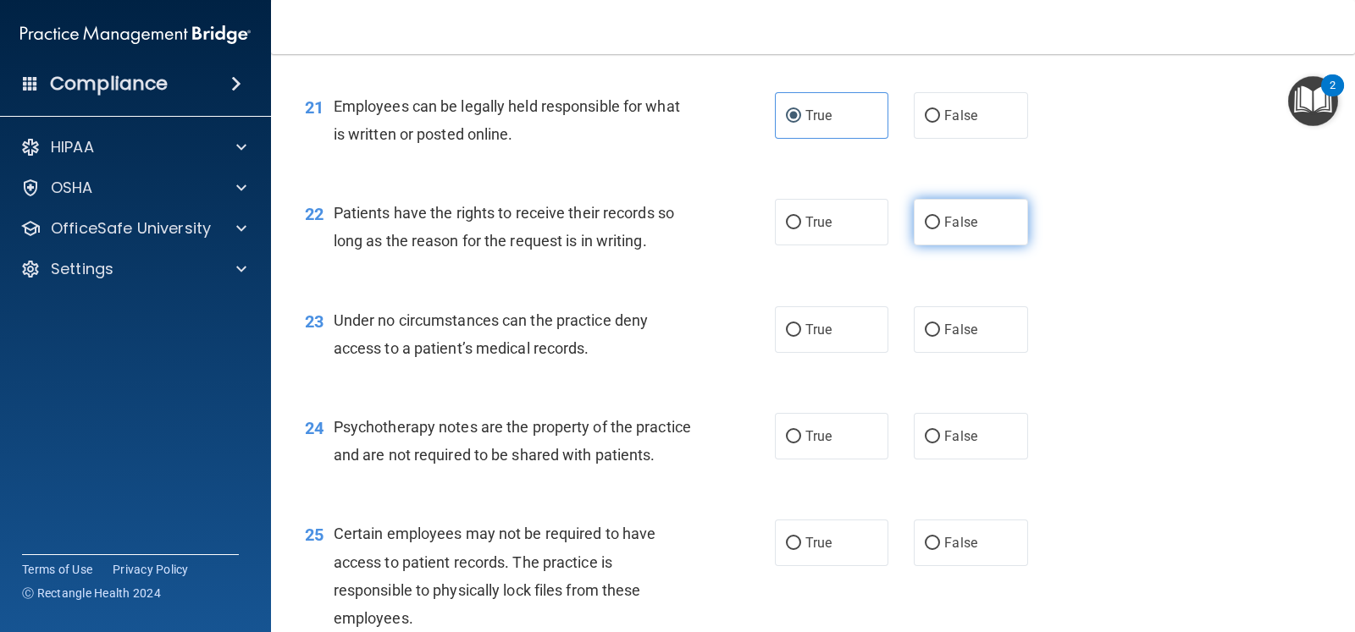
click at [939, 233] on label "False" at bounding box center [970, 222] width 113 height 47
click at [939, 229] on input "False" at bounding box center [932, 223] width 15 height 13
radio input "true"
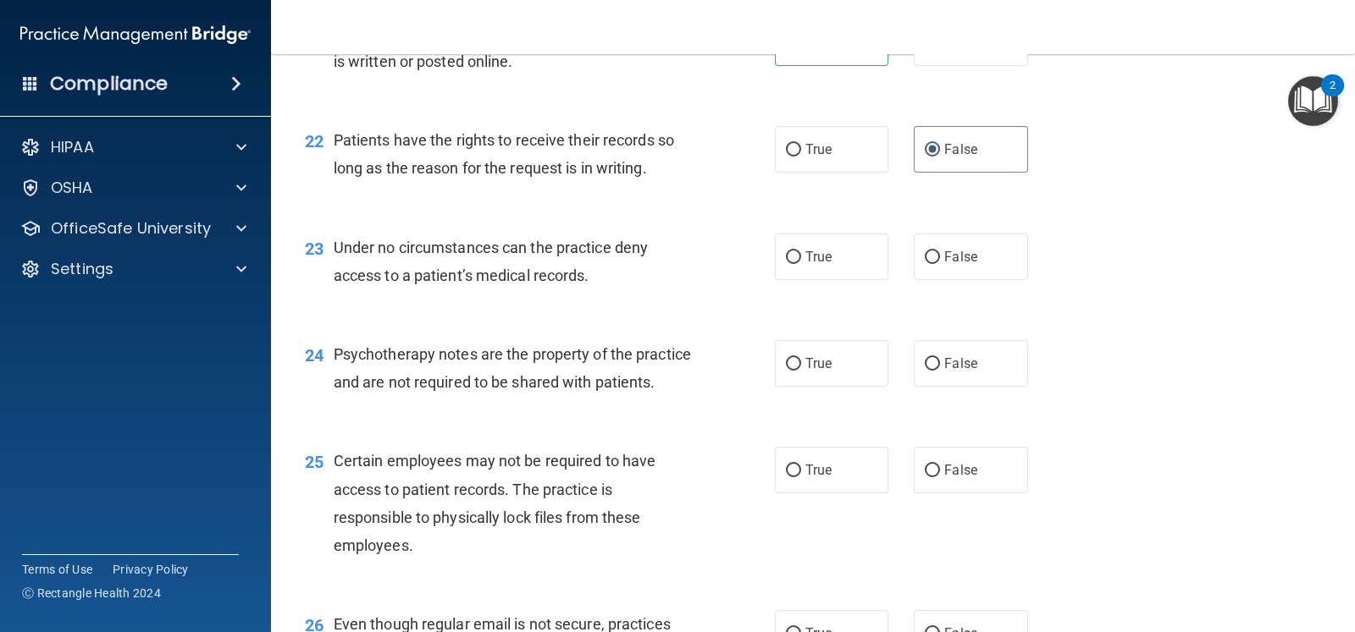
scroll to position [3386, 0]
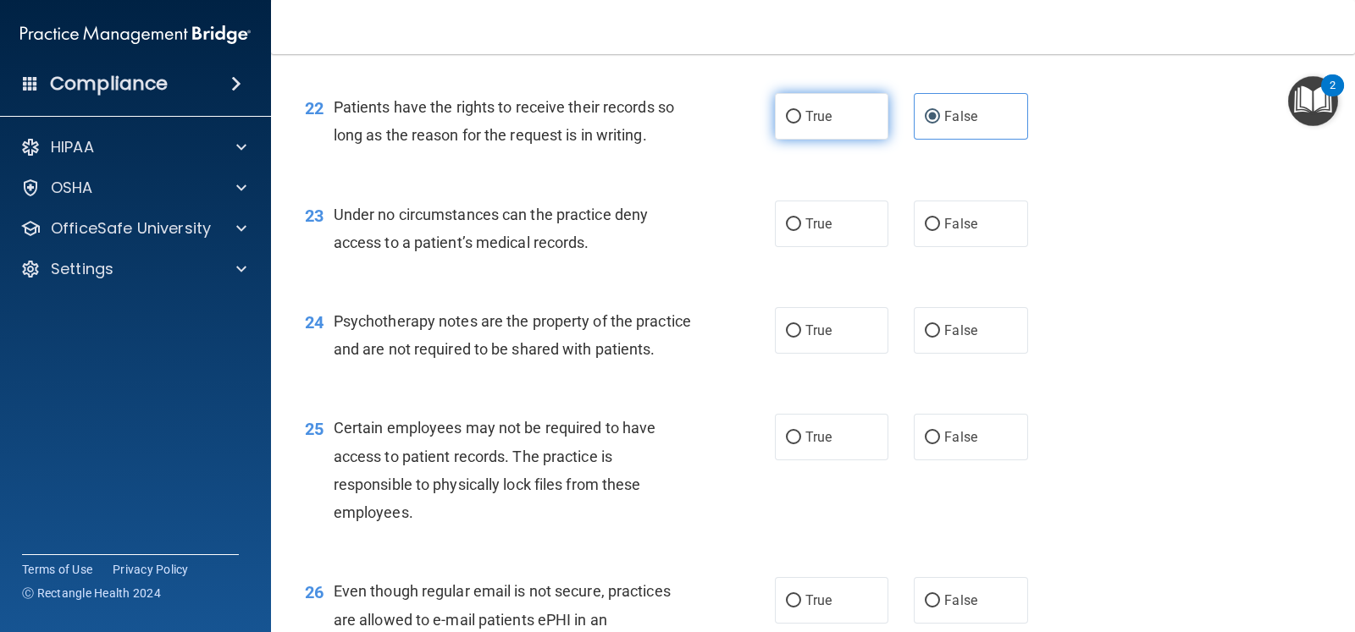
click at [855, 109] on label "True" at bounding box center [831, 116] width 113 height 47
click at [801, 111] on input "True" at bounding box center [793, 117] width 15 height 13
radio input "true"
radio input "false"
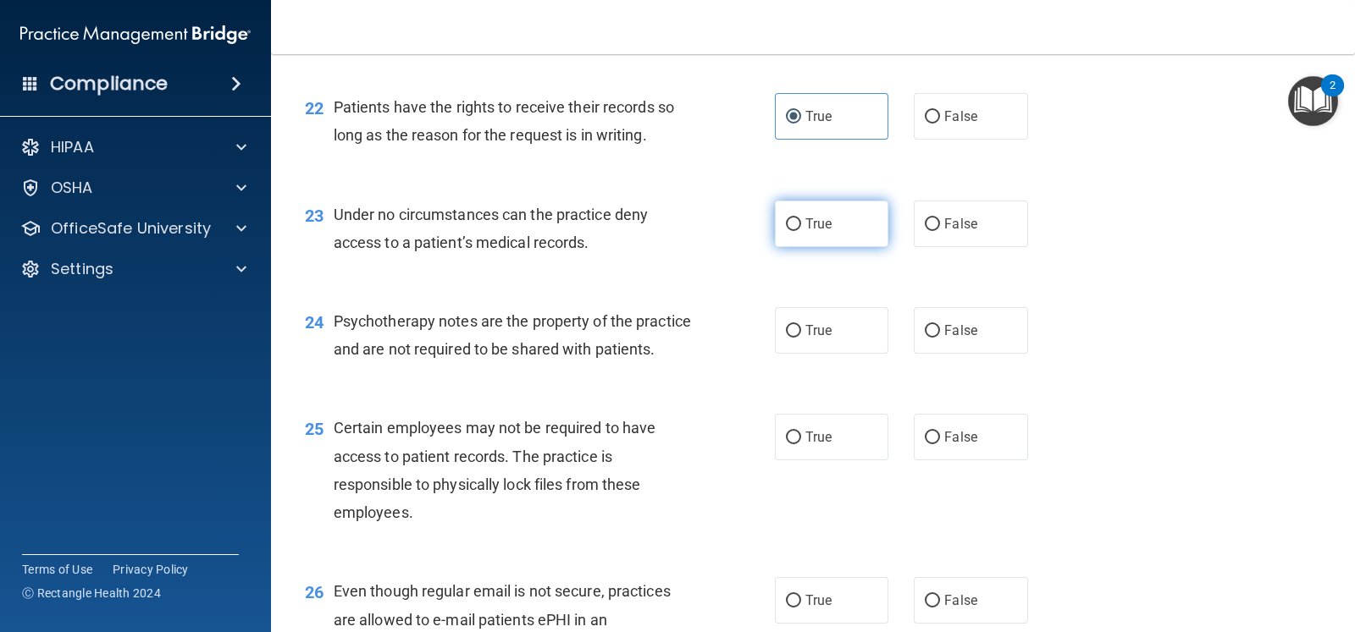
click at [829, 229] on label "True" at bounding box center [831, 224] width 113 height 47
click at [801, 229] on input "True" at bounding box center [793, 224] width 15 height 13
radio input "true"
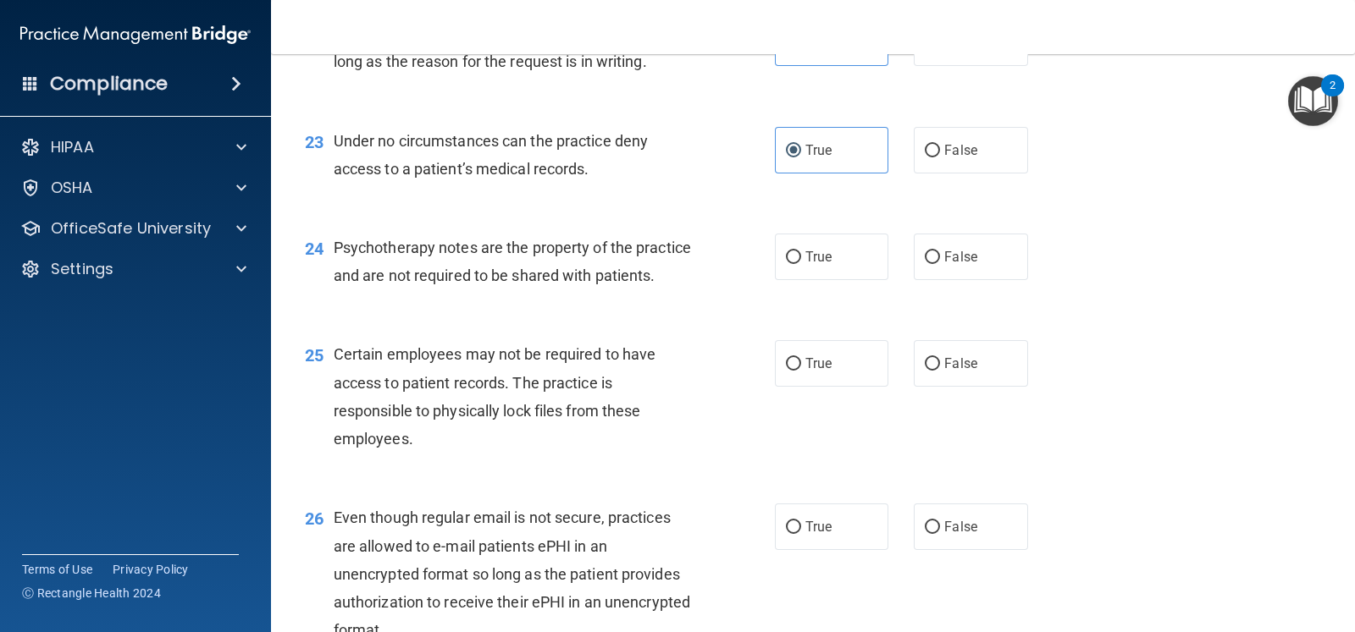
scroll to position [3492, 0]
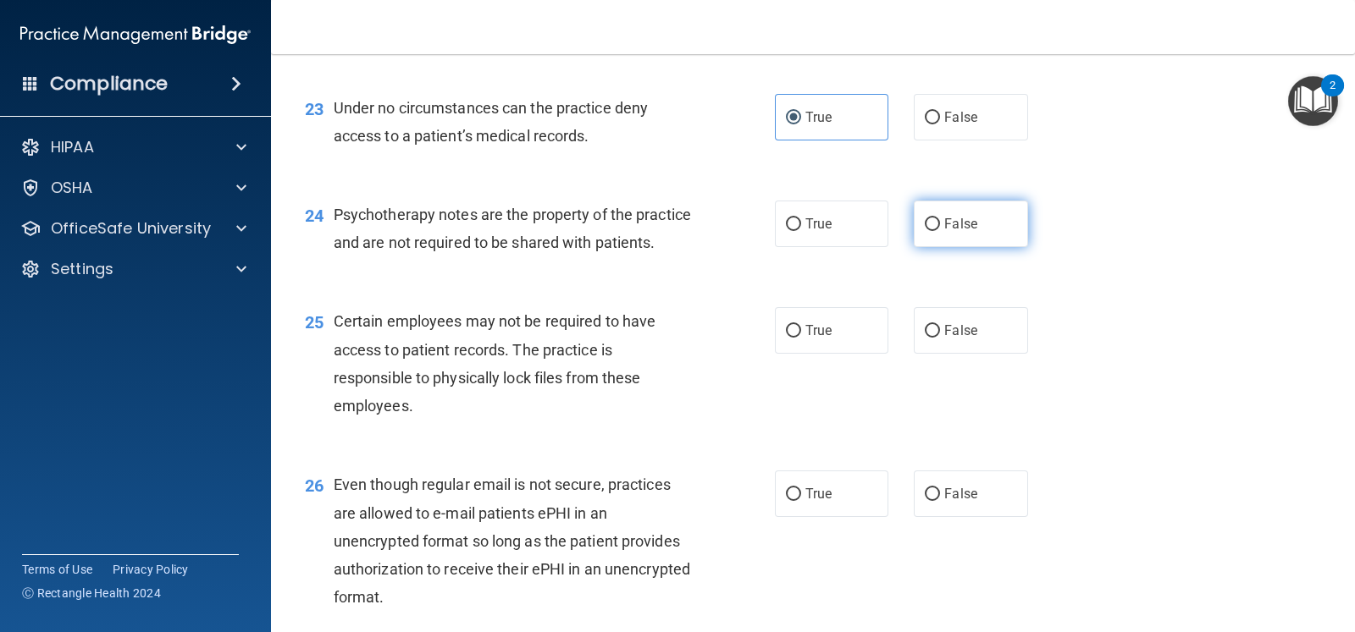
click at [983, 213] on label "False" at bounding box center [970, 224] width 113 height 47
click at [940, 218] on input "False" at bounding box center [932, 224] width 15 height 13
radio input "true"
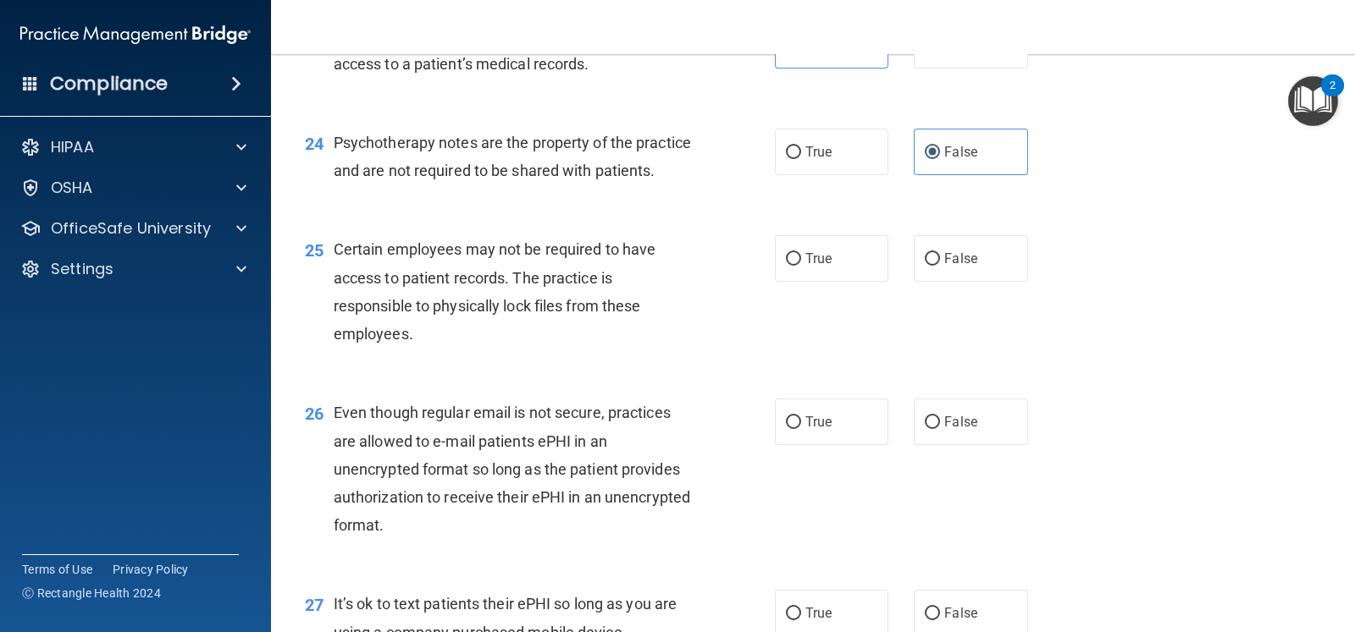
scroll to position [3598, 0]
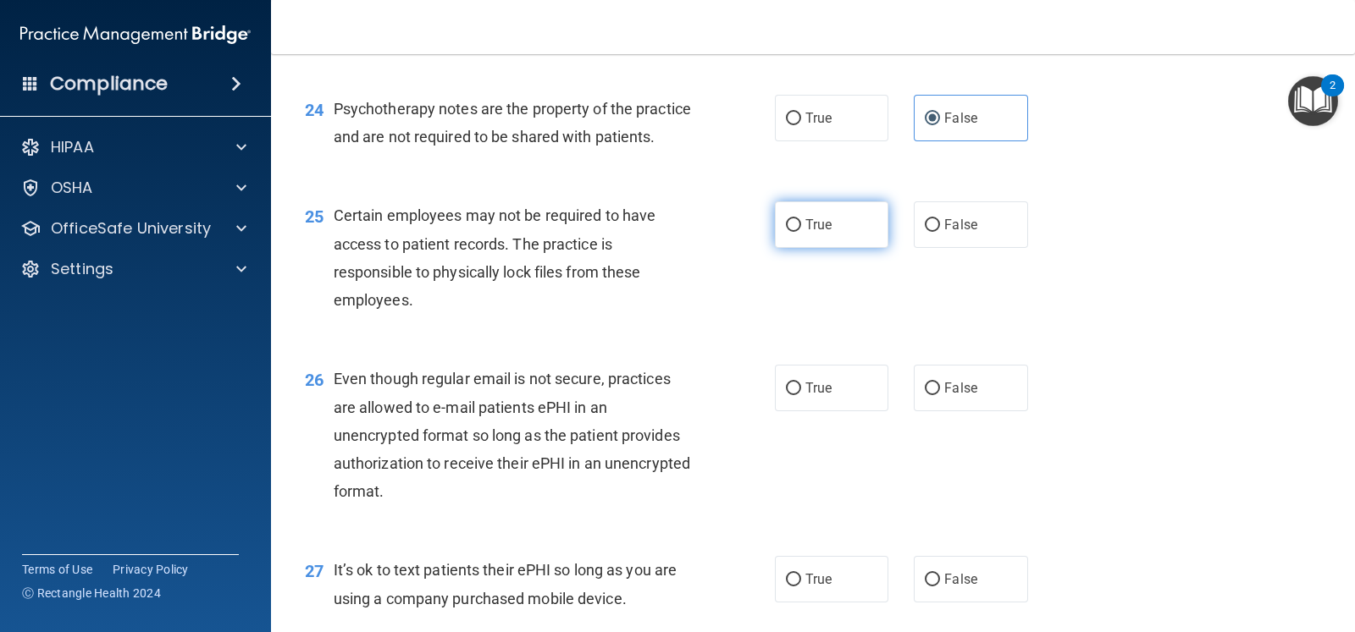
click at [859, 248] on label "True" at bounding box center [831, 225] width 113 height 47
click at [801, 232] on input "True" at bounding box center [793, 225] width 15 height 13
radio input "true"
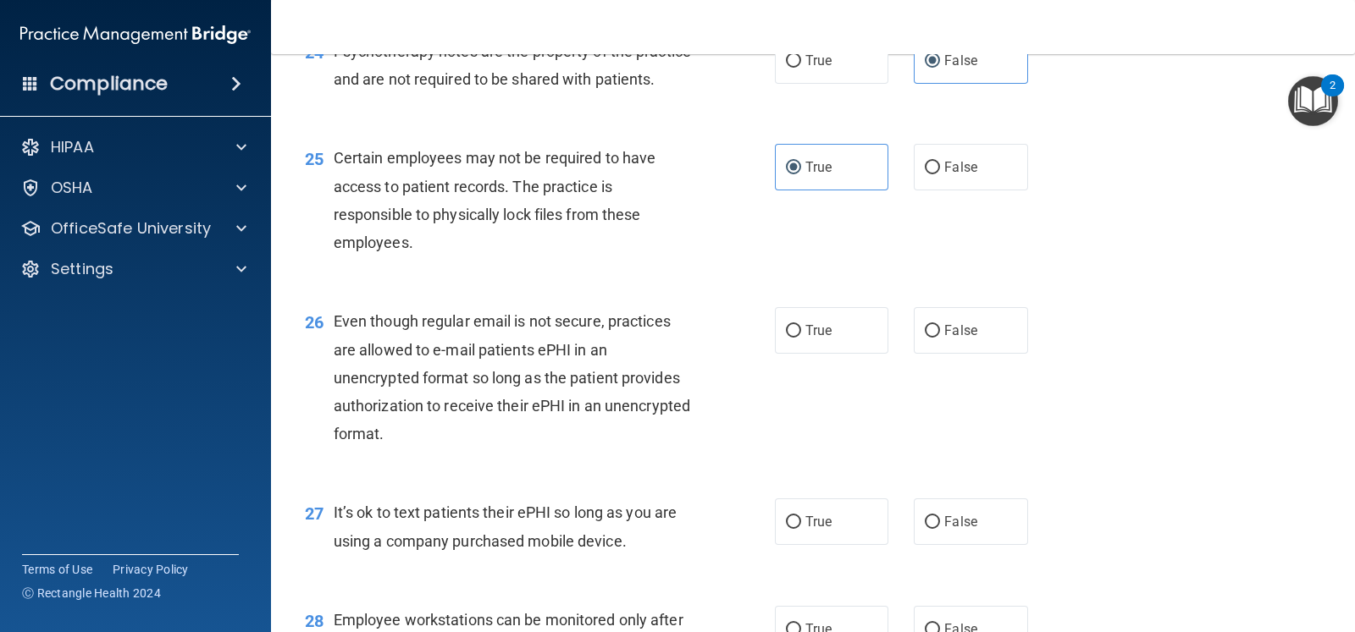
scroll to position [3704, 0]
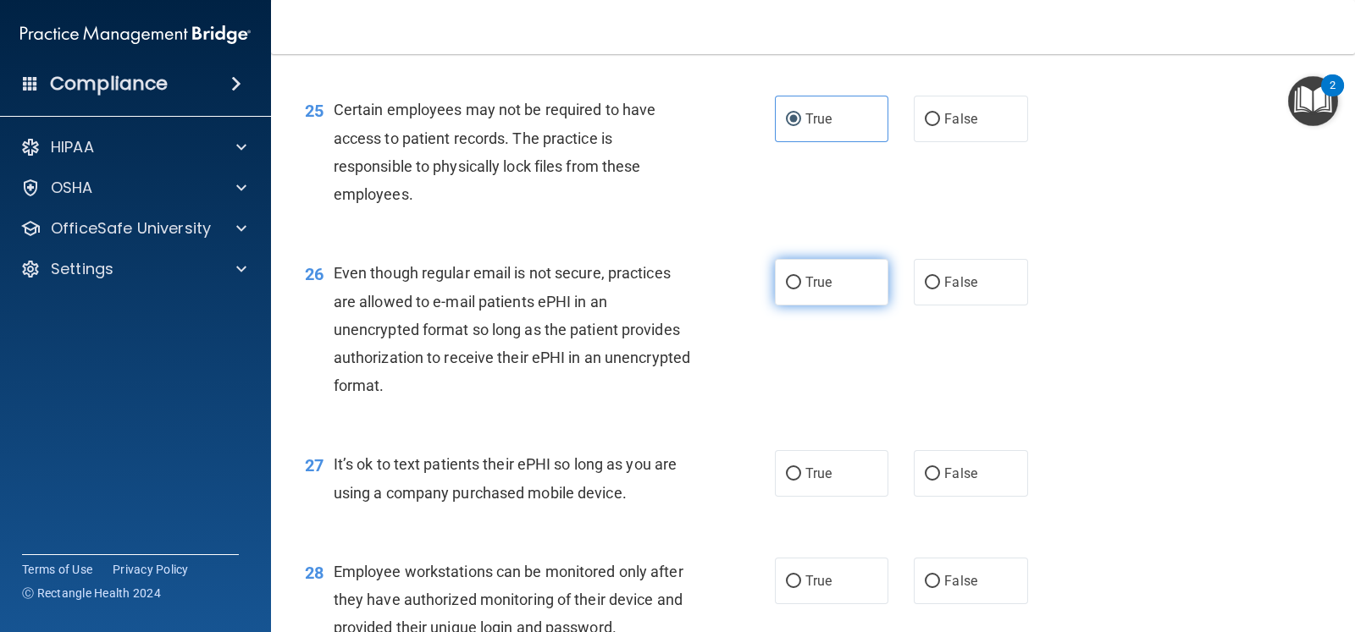
click at [828, 306] on label "True" at bounding box center [831, 282] width 113 height 47
click at [801, 290] on input "True" at bounding box center [793, 283] width 15 height 13
radio input "true"
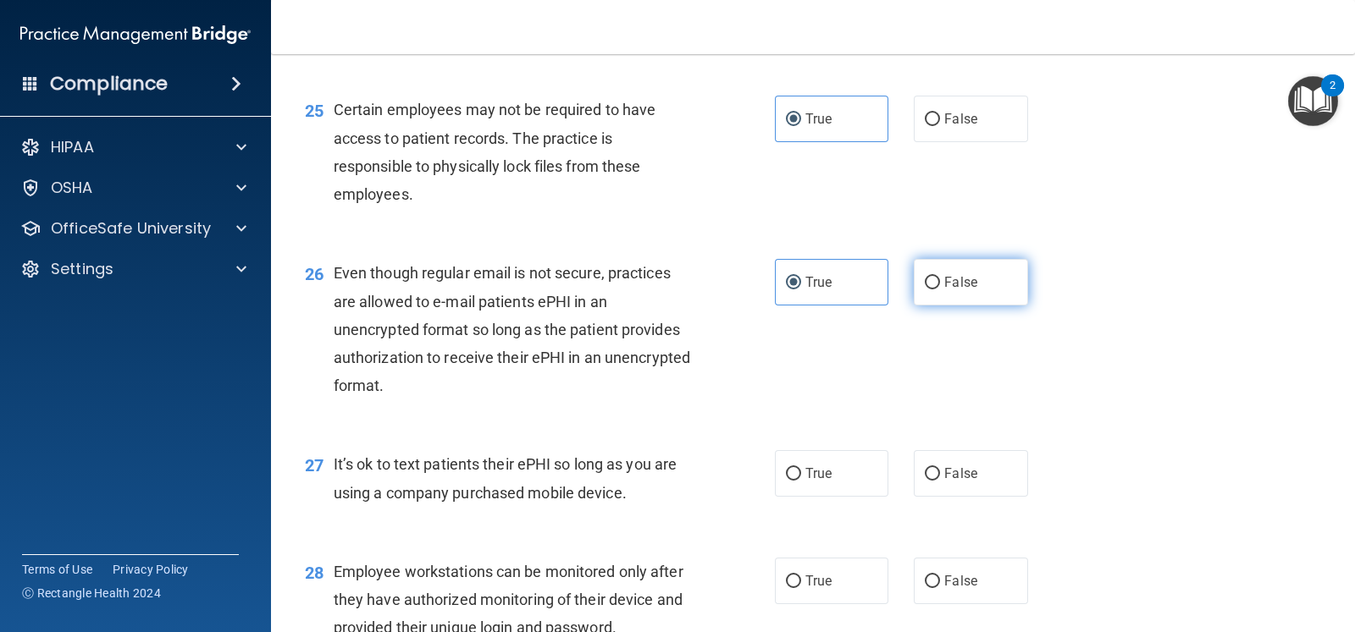
click at [985, 304] on label "False" at bounding box center [970, 282] width 113 height 47
click at [940, 290] on input "False" at bounding box center [932, 283] width 15 height 13
radio input "true"
radio input "false"
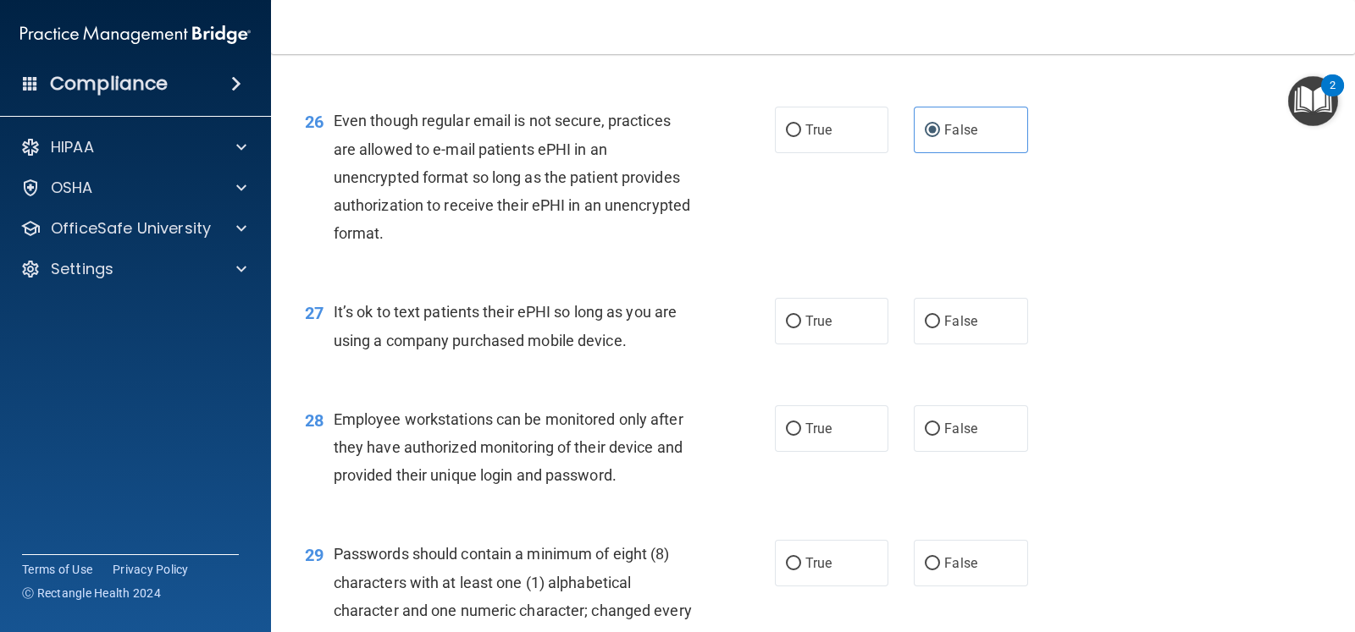
scroll to position [3916, 0]
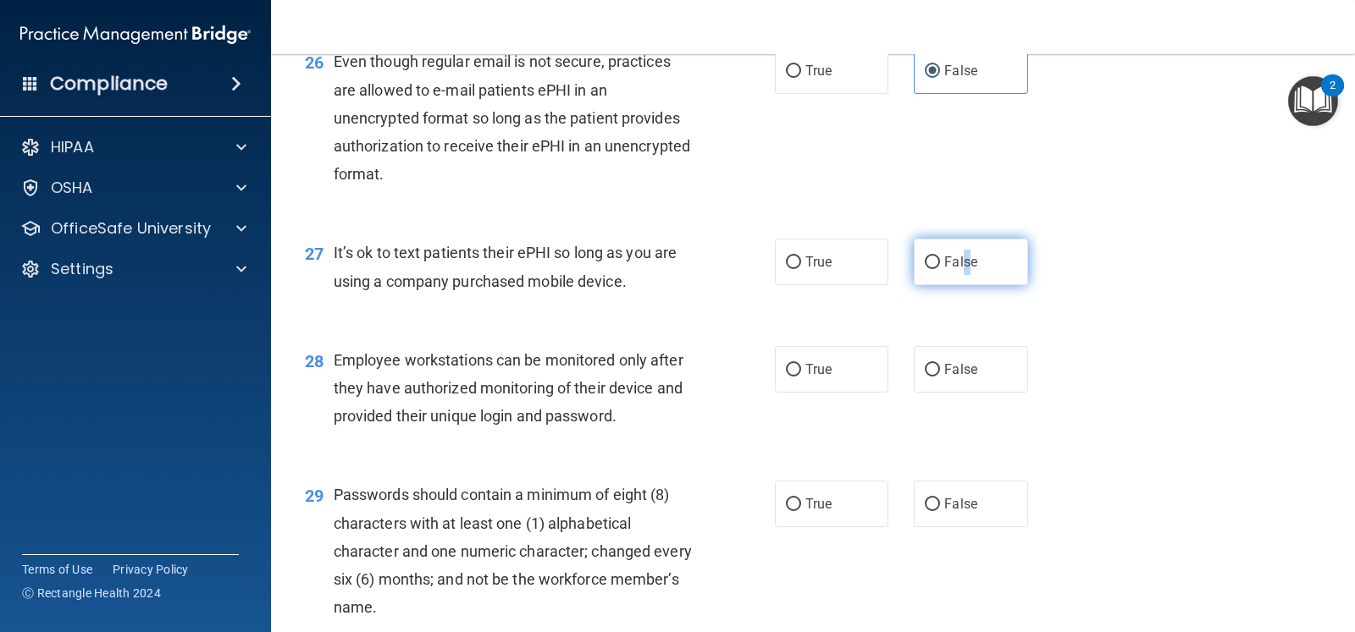
click at [960, 285] on label "False" at bounding box center [970, 262] width 113 height 47
click at [984, 285] on label "False" at bounding box center [970, 262] width 113 height 47
click at [940, 269] on input "False" at bounding box center [932, 263] width 15 height 13
radio input "true"
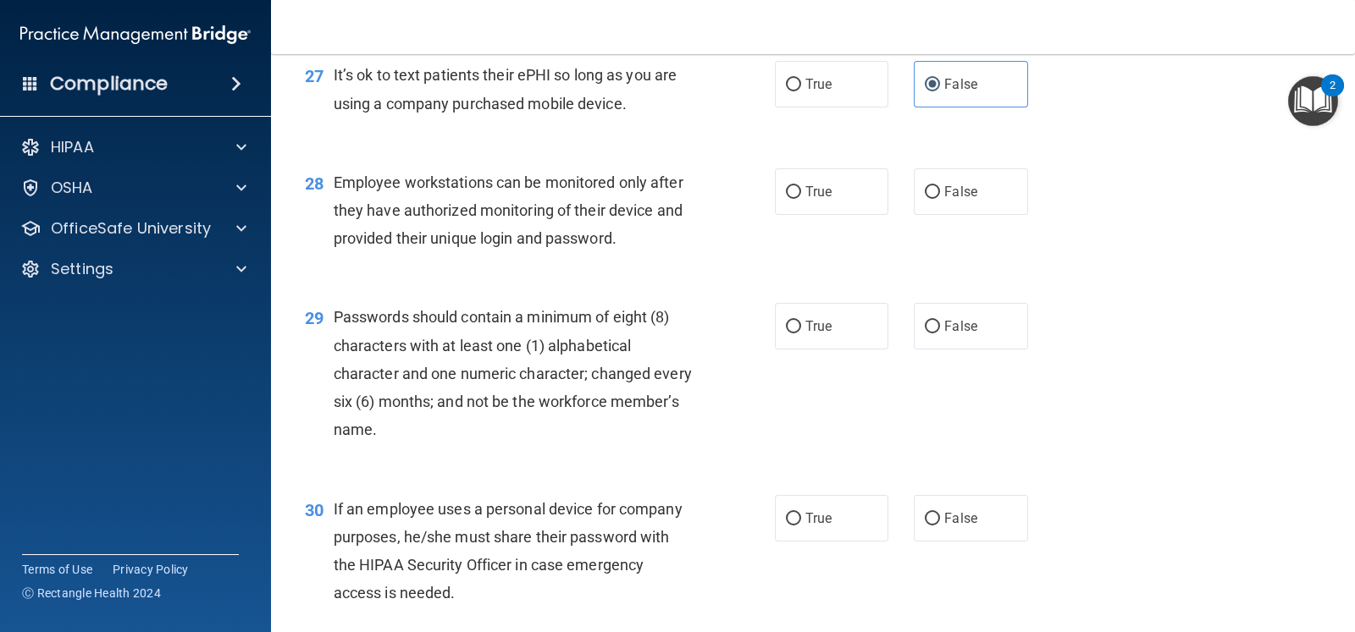
scroll to position [4127, 0]
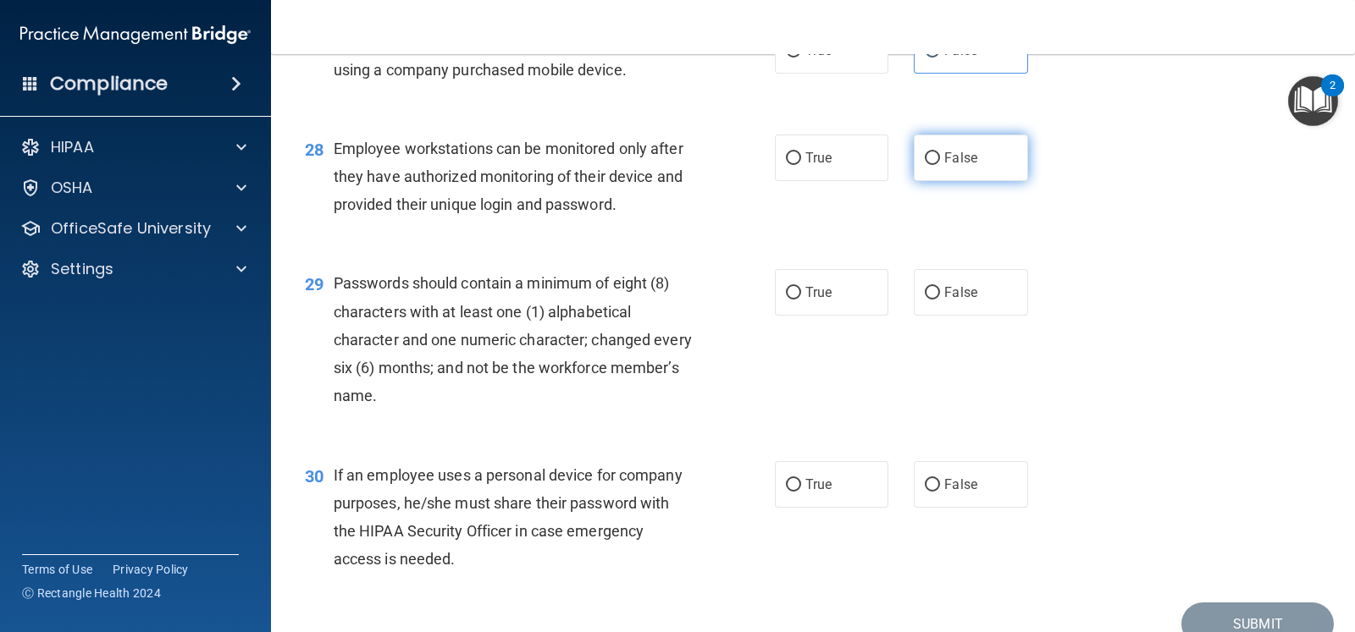
click at [926, 181] on label "False" at bounding box center [970, 158] width 113 height 47
click at [926, 165] on input "False" at bounding box center [932, 158] width 15 height 13
radio input "true"
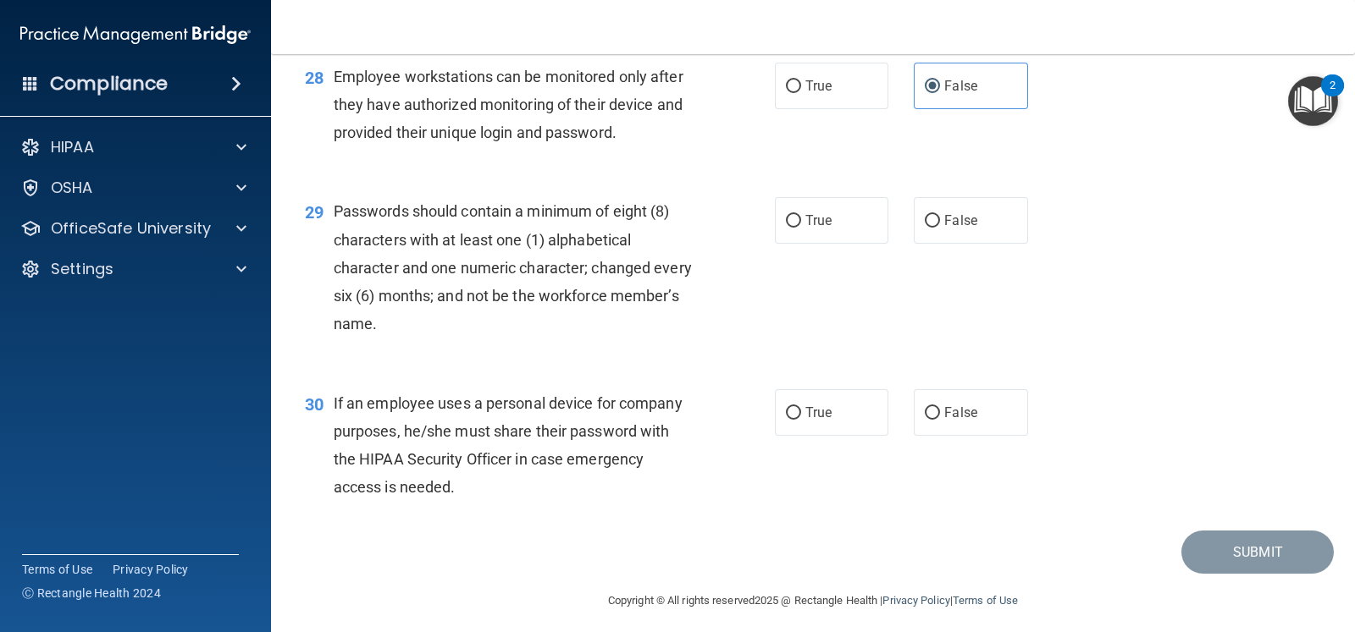
scroll to position [4233, 0]
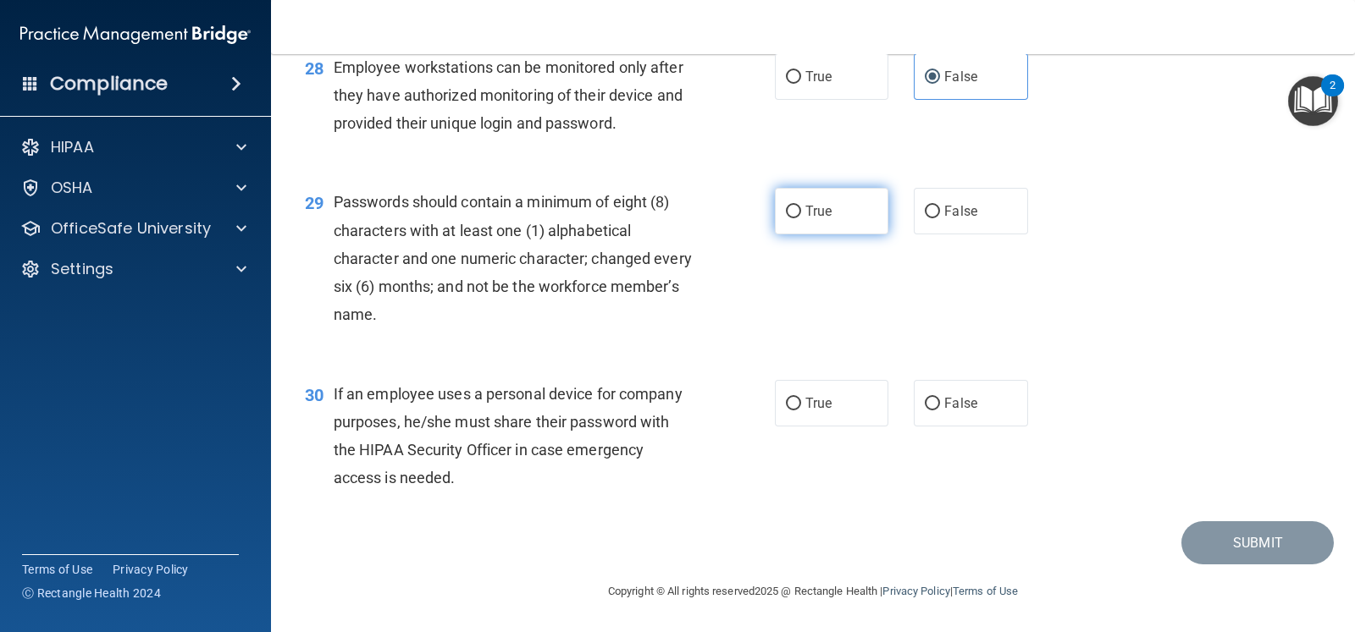
click at [851, 206] on label "True" at bounding box center [831, 211] width 113 height 47
click at [801, 206] on input "True" at bounding box center [793, 212] width 15 height 13
radio input "true"
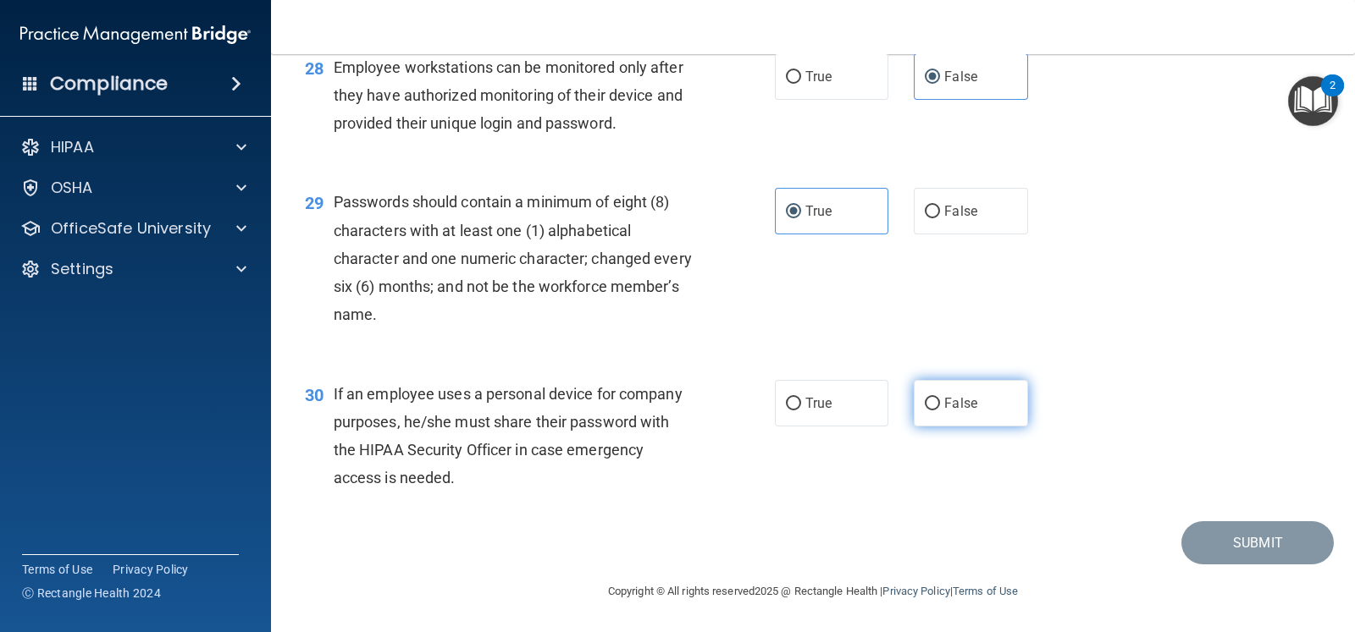
click at [950, 404] on span "False" at bounding box center [960, 403] width 33 height 16
click at [940, 404] on input "False" at bounding box center [932, 404] width 15 height 13
radio input "true"
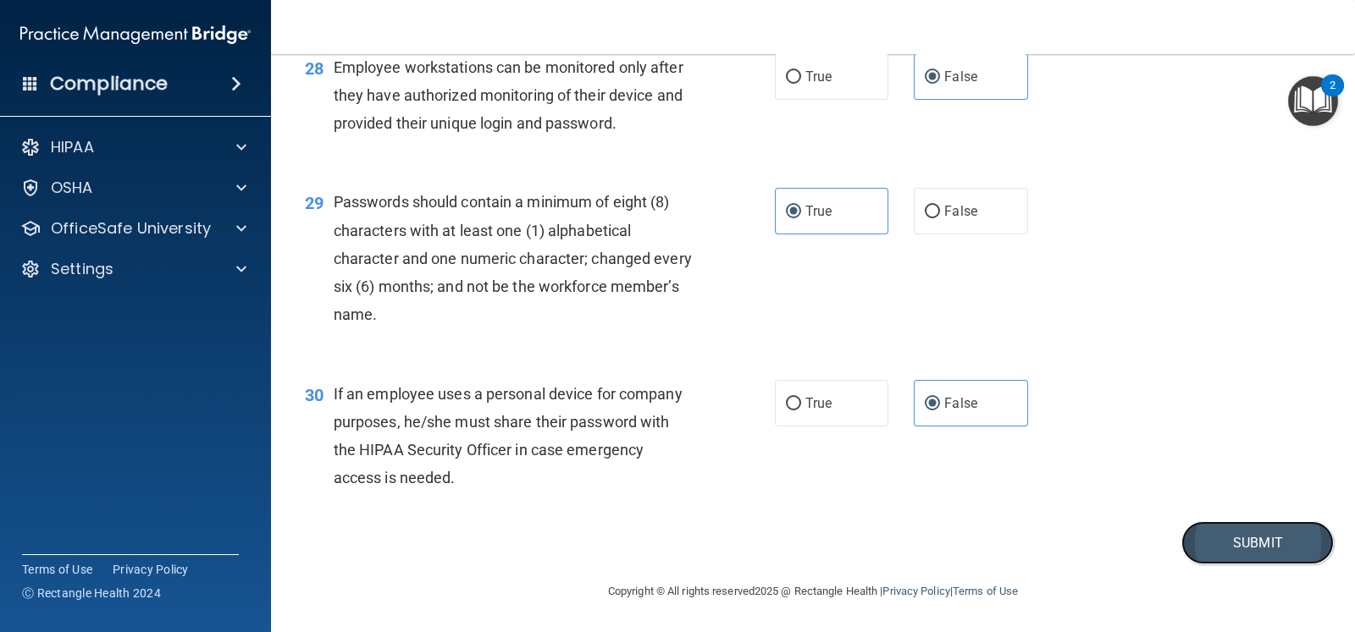
click at [1273, 550] on button "Submit" at bounding box center [1257, 543] width 152 height 43
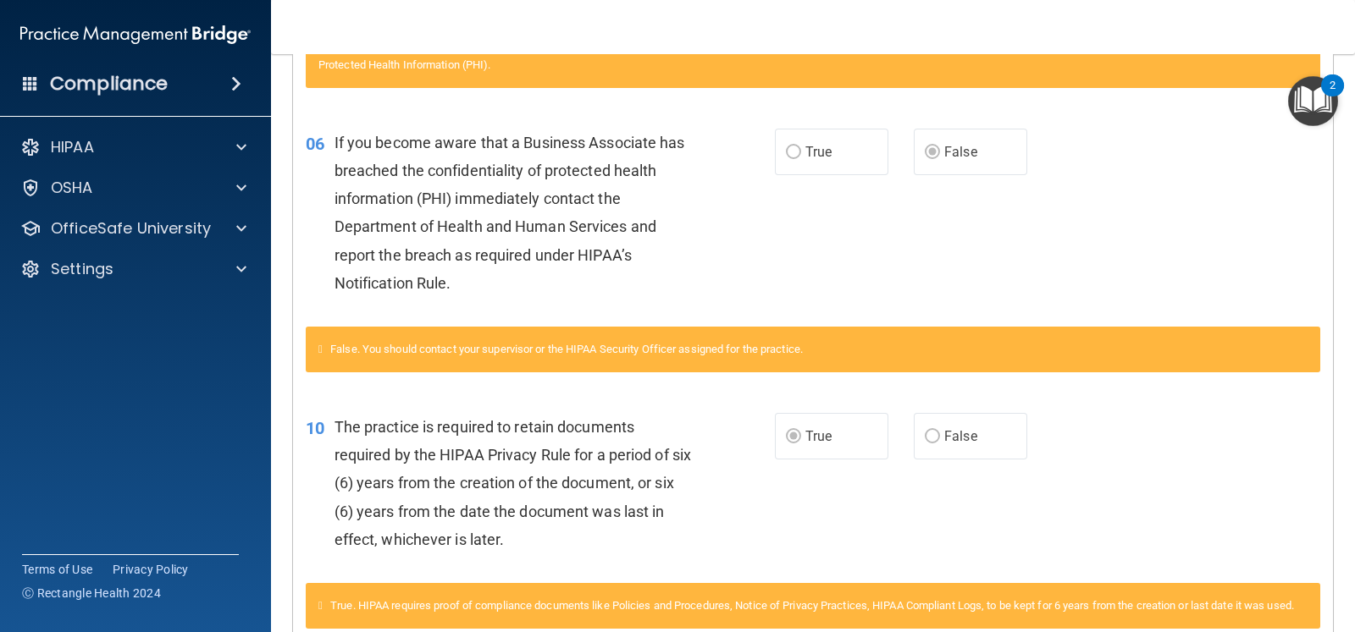
scroll to position [201, 0]
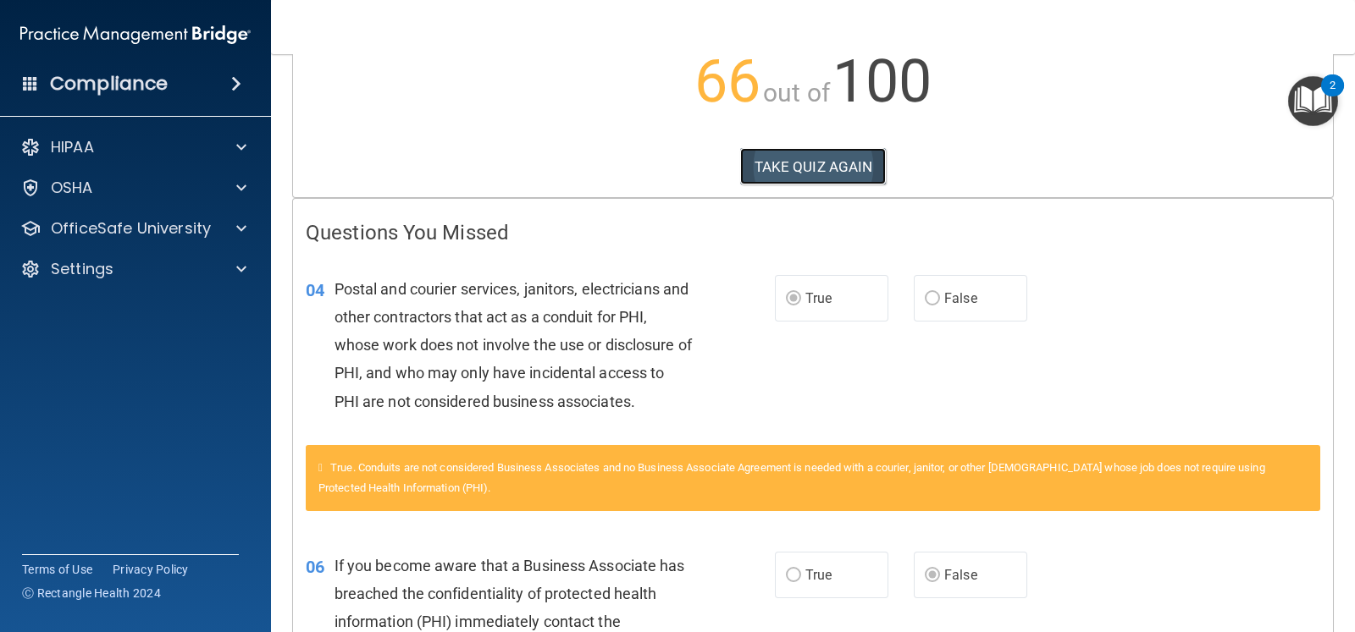
click at [843, 178] on button "TAKE QUIZ AGAIN" at bounding box center [813, 166] width 146 height 37
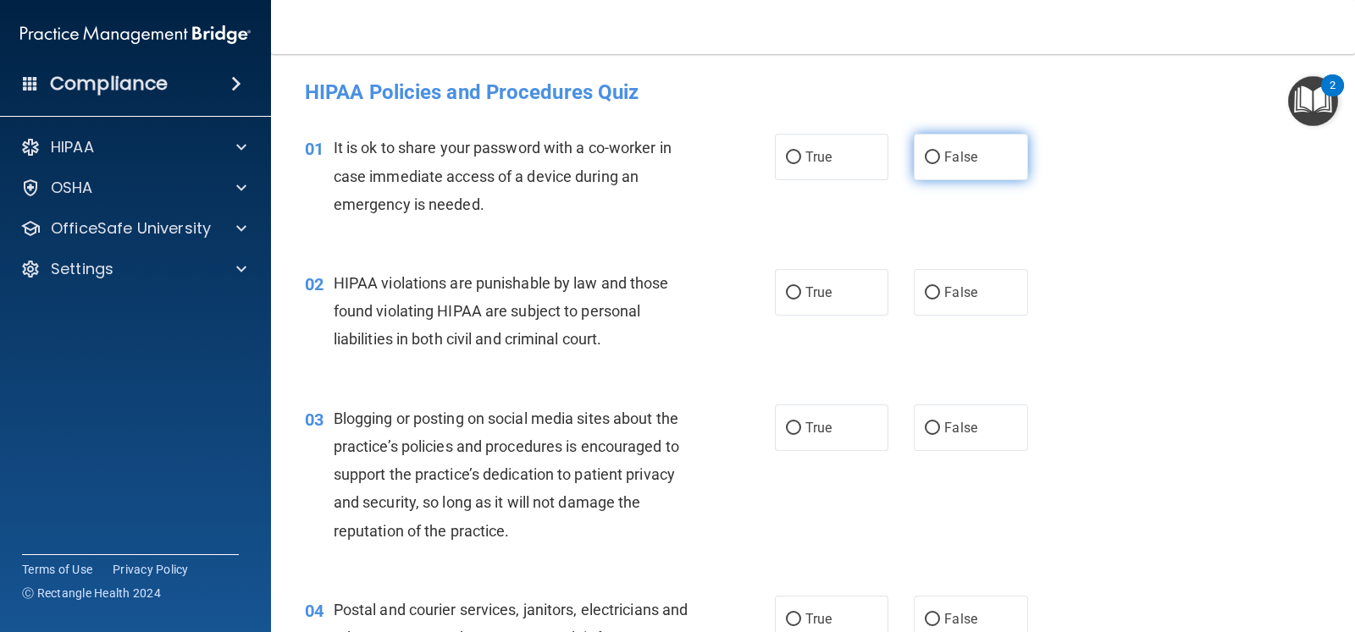
click at [952, 167] on label "False" at bounding box center [970, 157] width 113 height 47
click at [940, 164] on input "False" at bounding box center [932, 158] width 15 height 13
radio input "true"
click at [870, 294] on label "True" at bounding box center [831, 292] width 113 height 47
click at [801, 294] on input "True" at bounding box center [793, 293] width 15 height 13
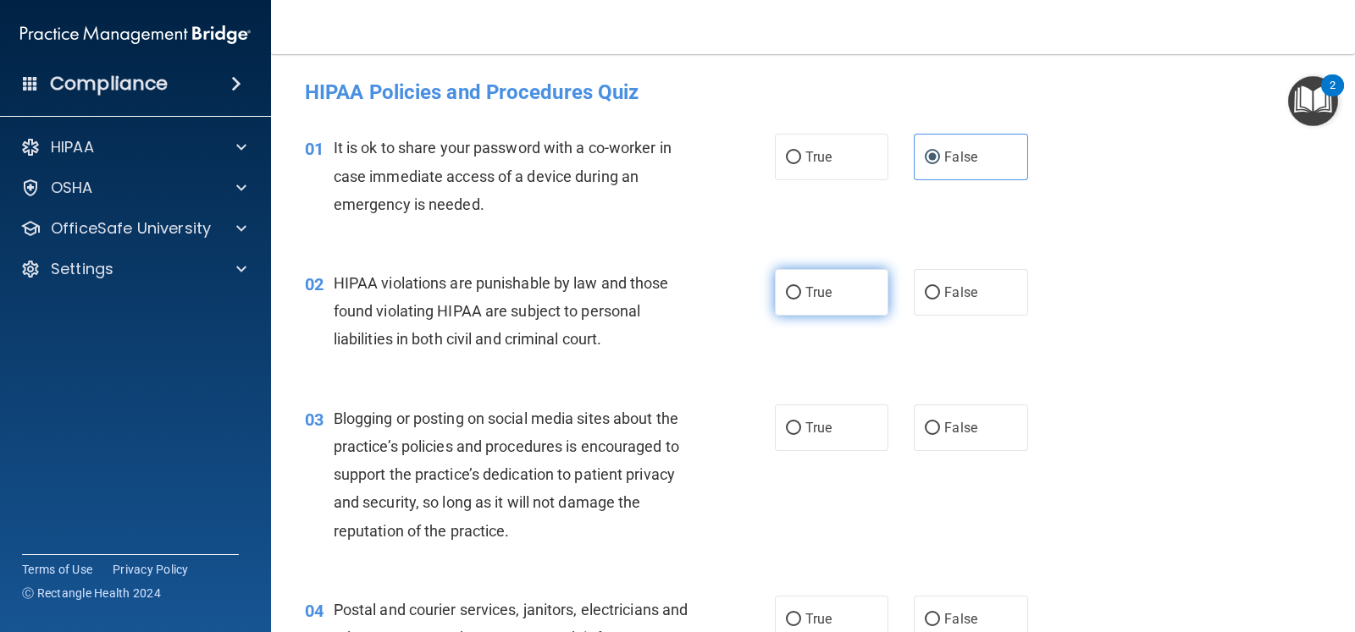
radio input "true"
click at [821, 305] on label "True" at bounding box center [831, 292] width 113 height 47
click at [801, 300] on input "True" at bounding box center [793, 293] width 15 height 13
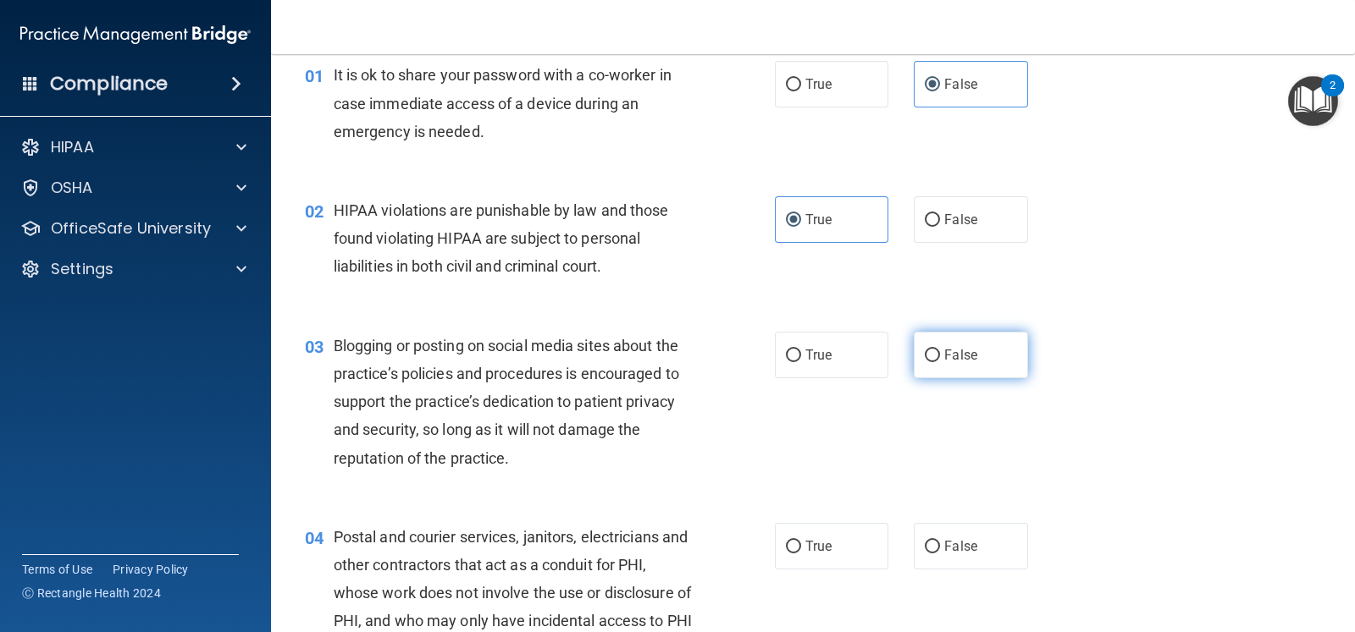
scroll to position [105, 0]
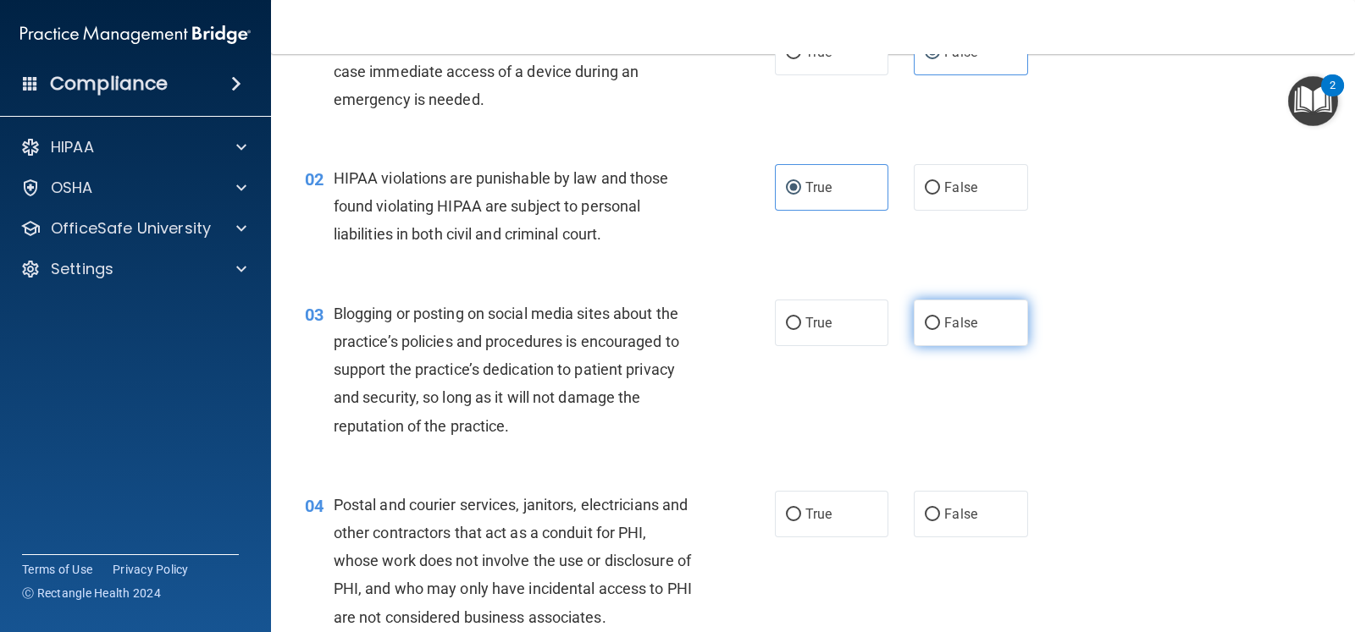
click at [936, 332] on label "False" at bounding box center [970, 323] width 113 height 47
click at [936, 330] on input "False" at bounding box center [932, 323] width 15 height 13
radio input "true"
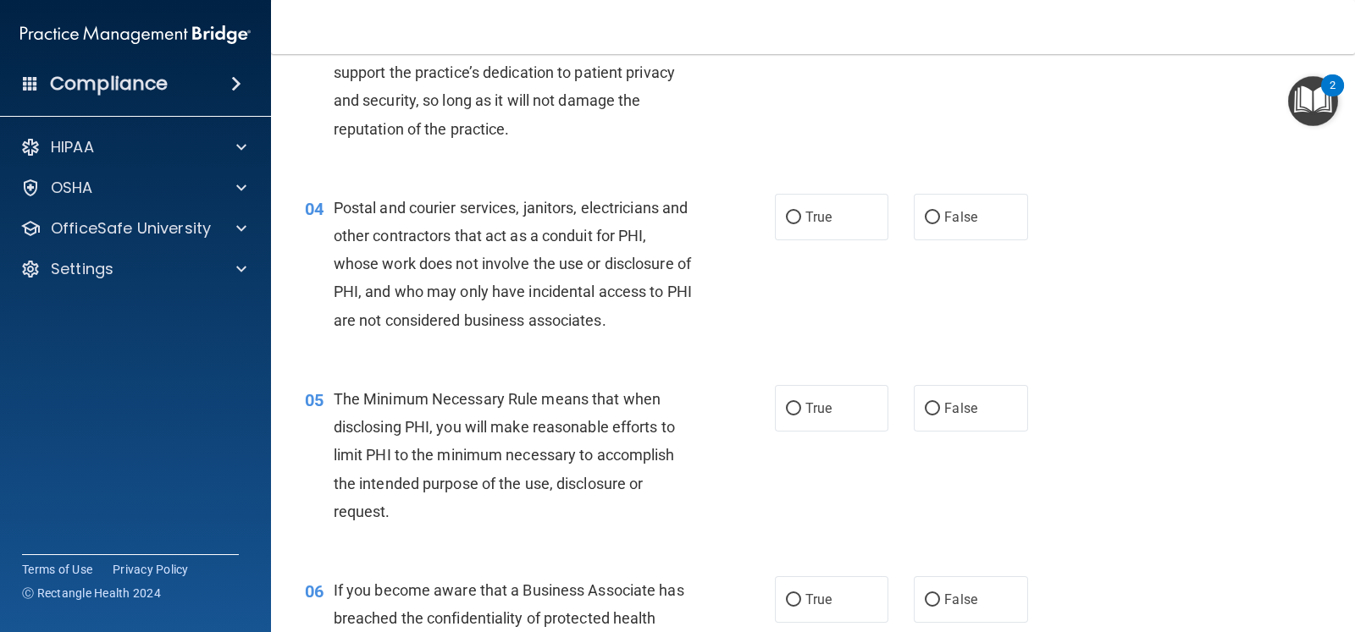
scroll to position [422, 0]
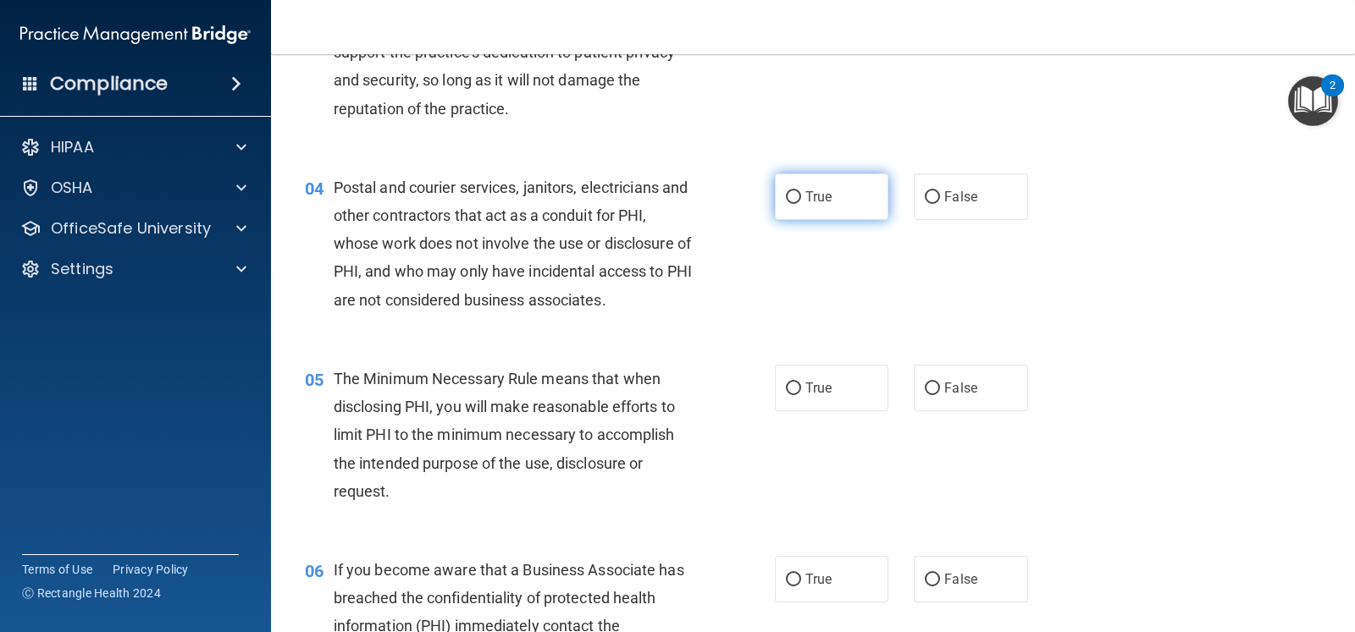
click at [825, 210] on label "True" at bounding box center [831, 197] width 113 height 47
click at [801, 204] on input "True" at bounding box center [793, 197] width 15 height 13
radio input "true"
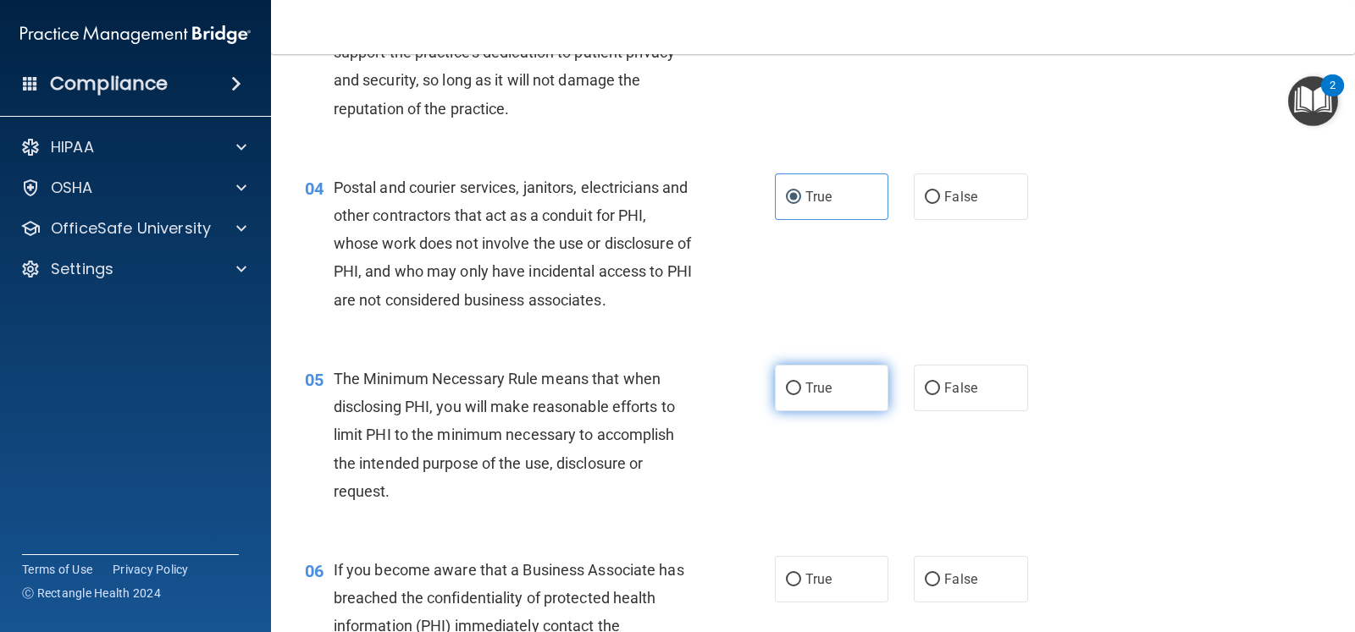
click at [831, 392] on label "True" at bounding box center [831, 388] width 113 height 47
click at [801, 392] on input "True" at bounding box center [793, 389] width 15 height 13
radio input "true"
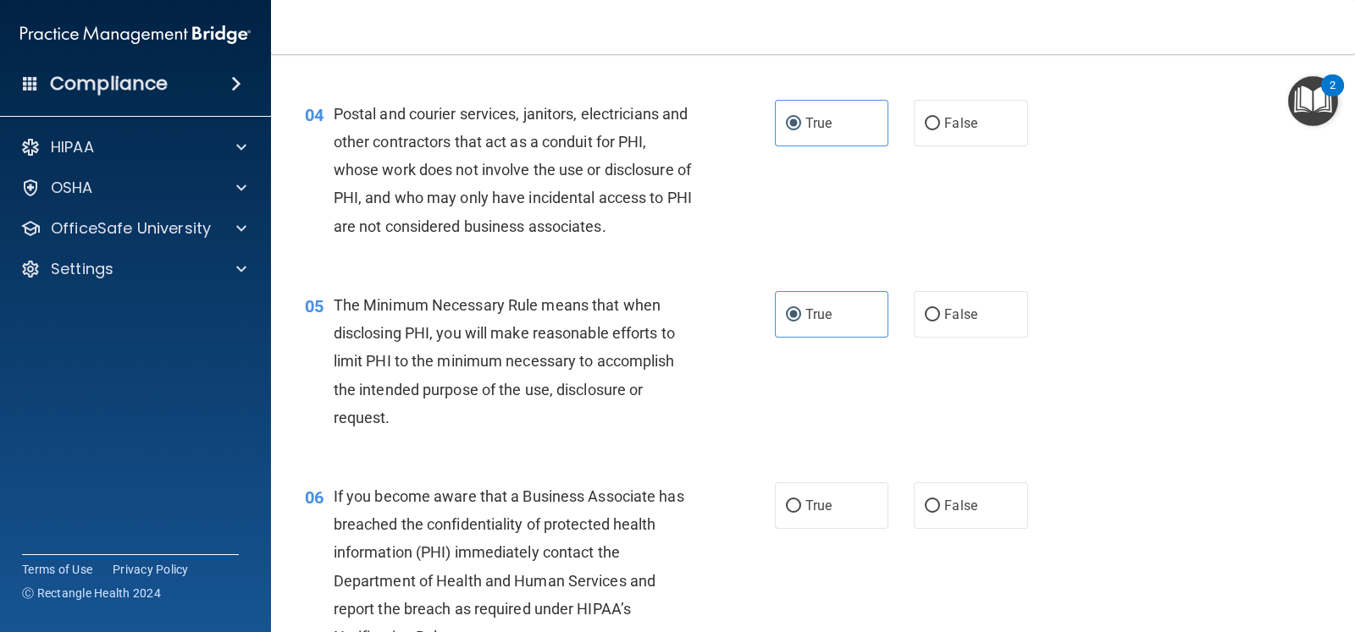
scroll to position [635, 0]
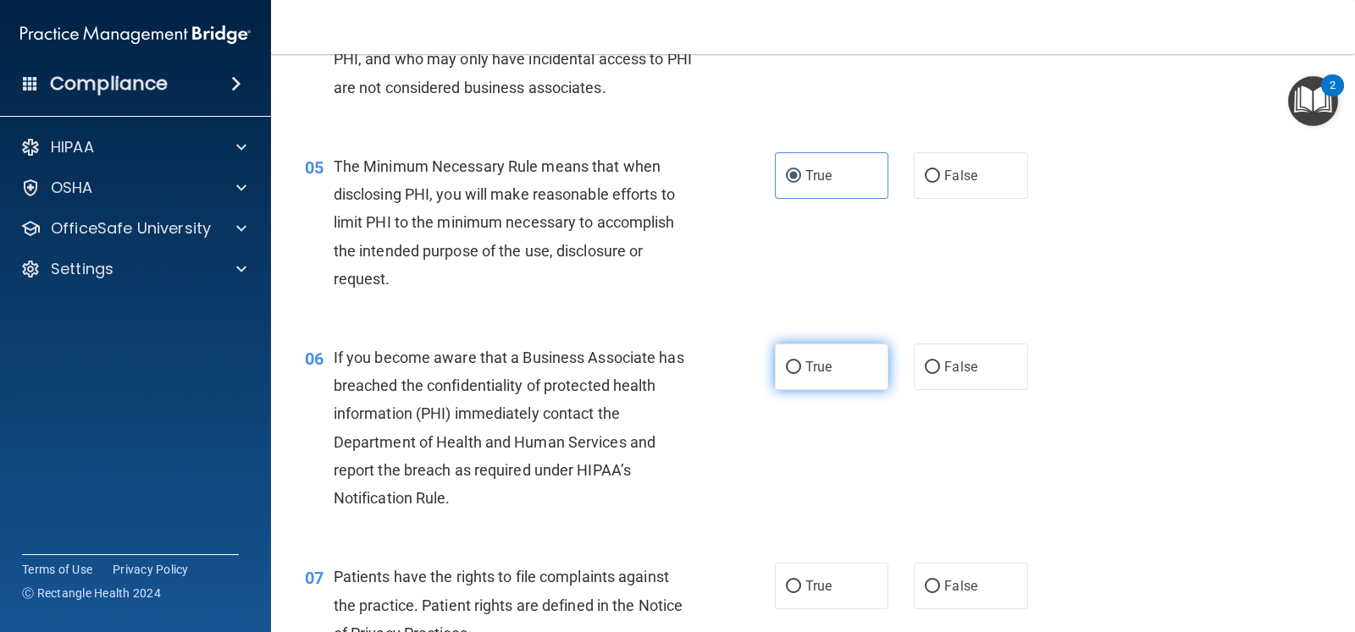
click at [850, 362] on label "True" at bounding box center [831, 367] width 113 height 47
click at [801, 362] on input "True" at bounding box center [793, 368] width 15 height 13
radio input "true"
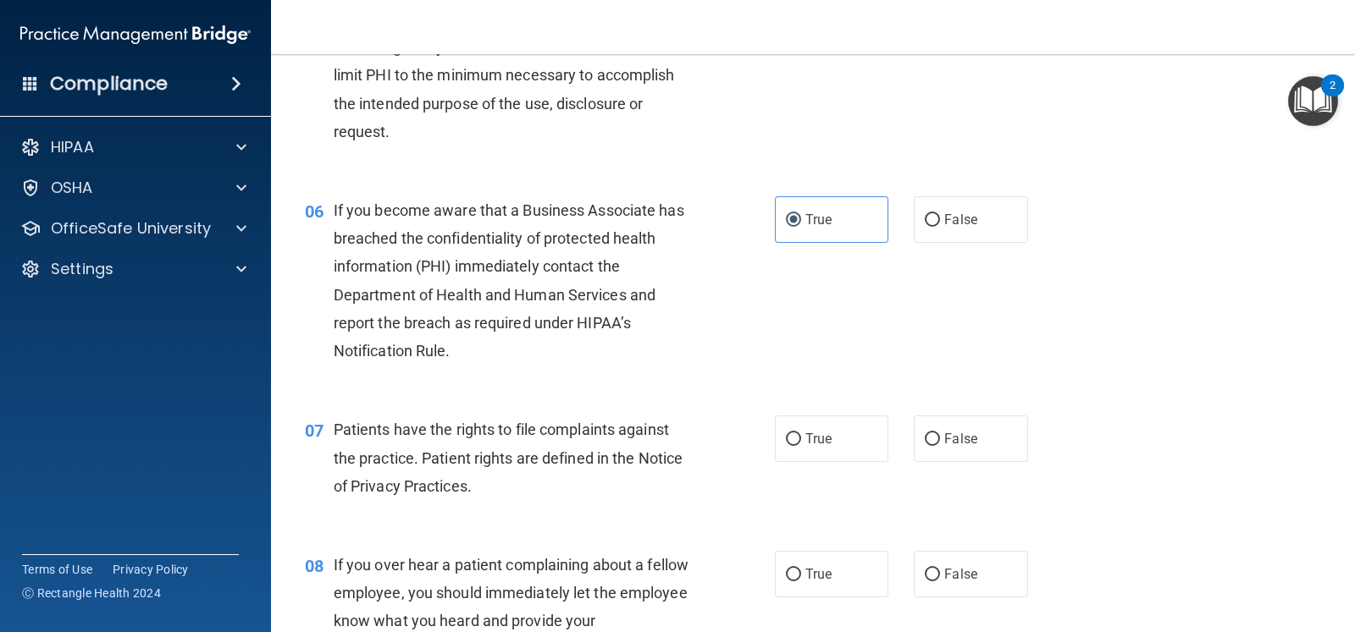
scroll to position [846, 0]
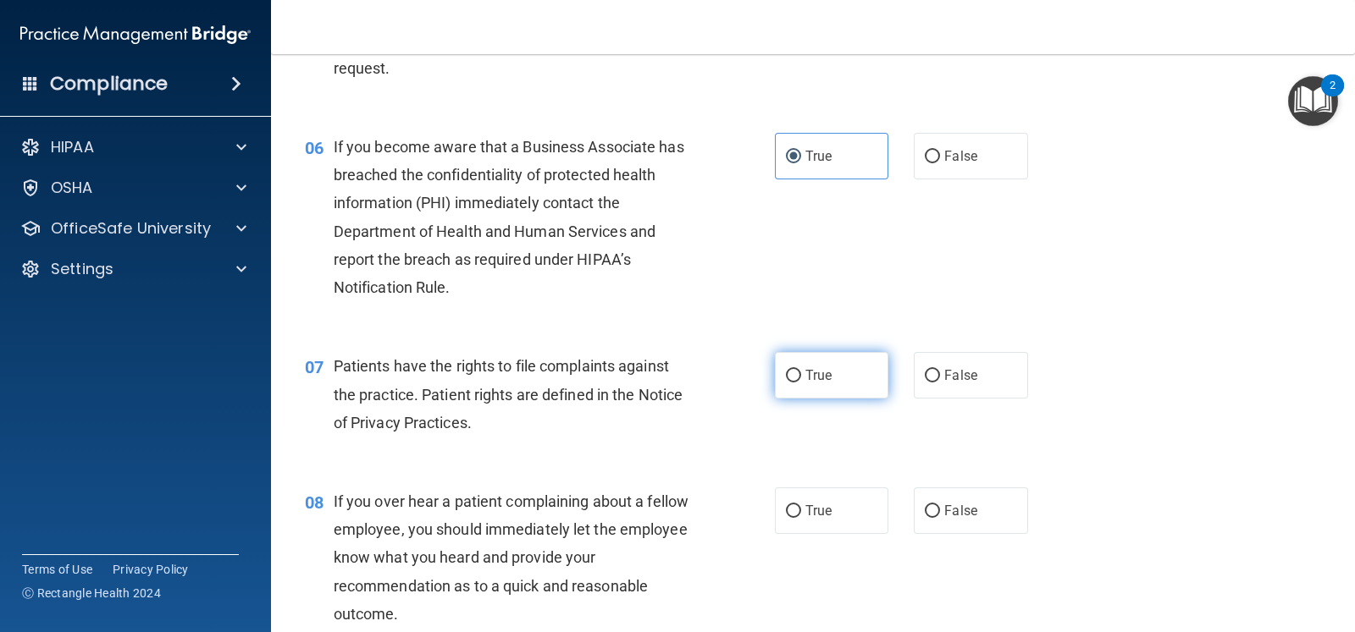
click at [859, 367] on label "True" at bounding box center [831, 375] width 113 height 47
click at [801, 370] on input "True" at bounding box center [793, 376] width 15 height 13
radio input "true"
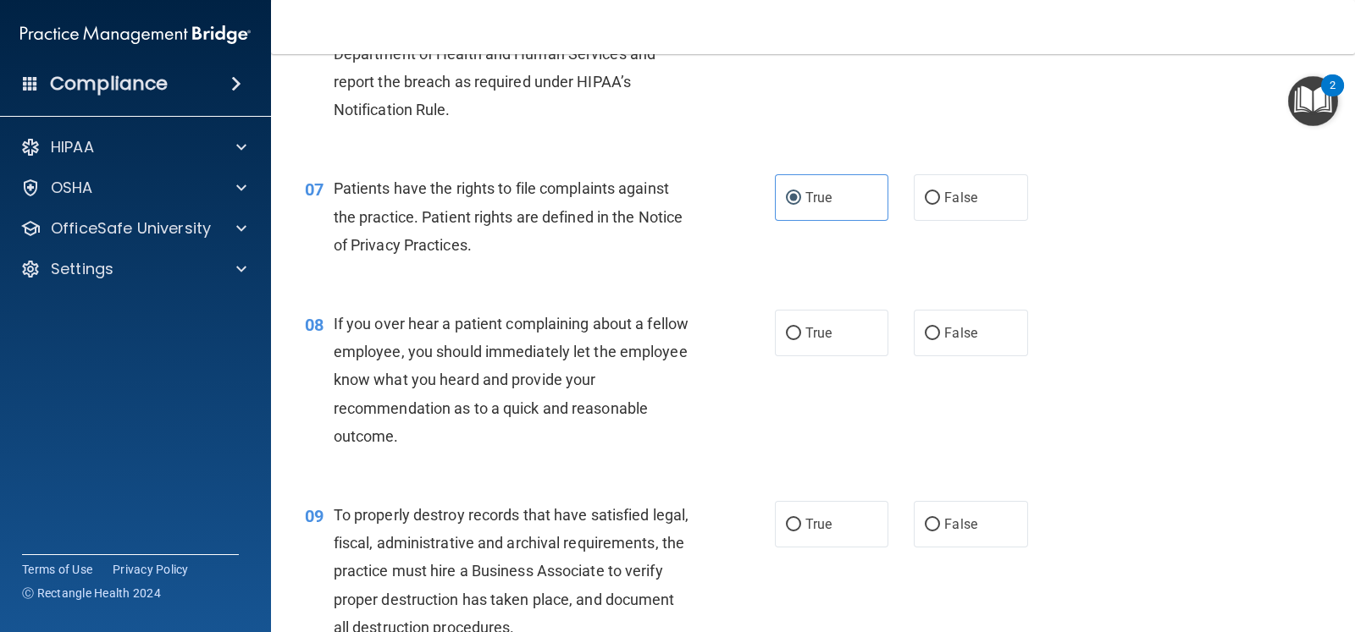
scroll to position [1058, 0]
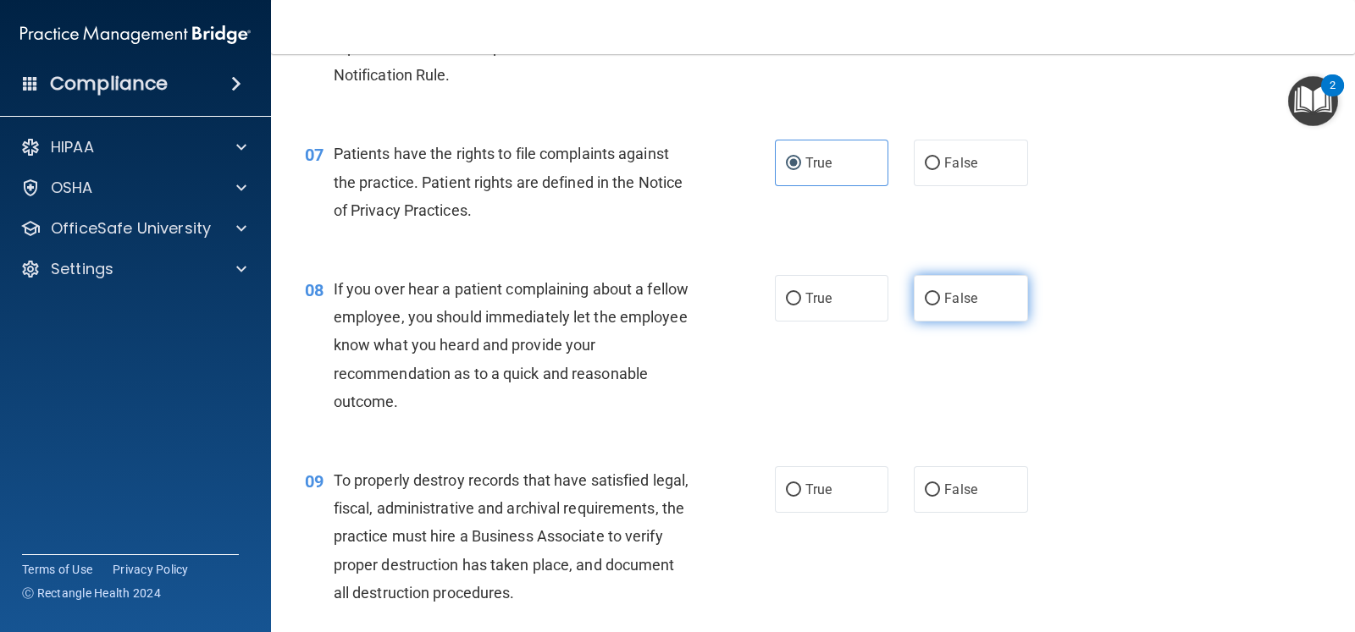
click at [972, 291] on label "False" at bounding box center [970, 298] width 113 height 47
click at [940, 293] on input "False" at bounding box center [932, 299] width 15 height 13
radio input "true"
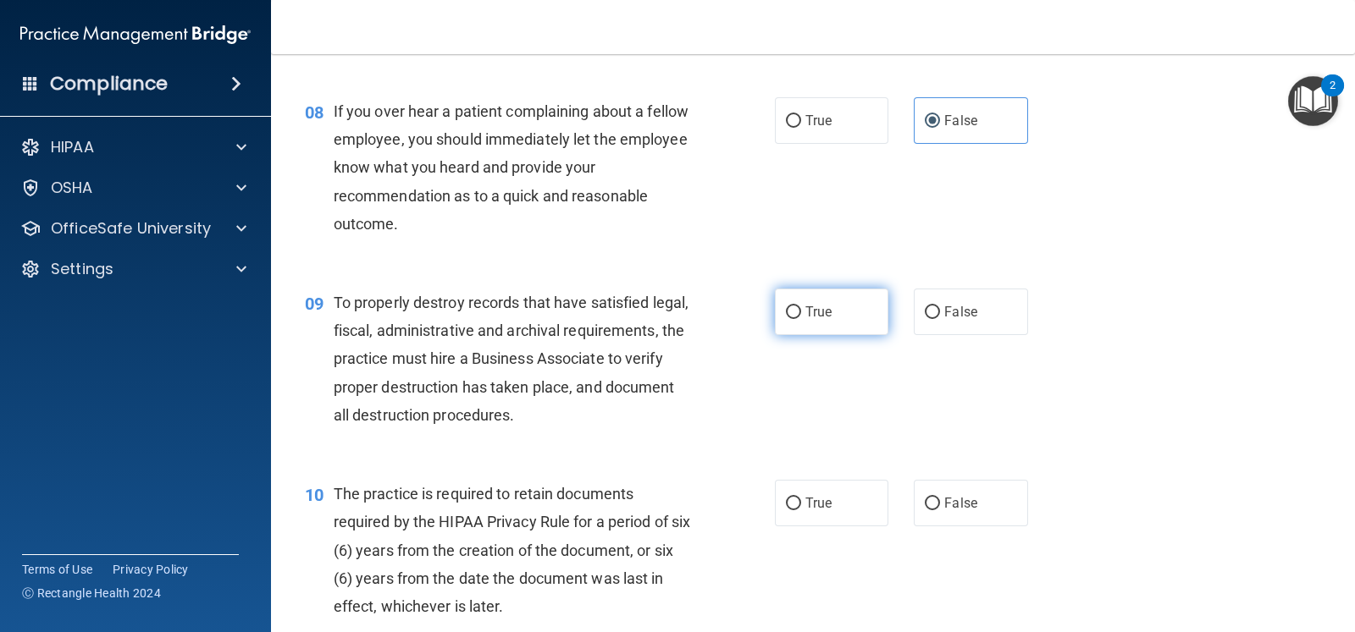
scroll to position [1270, 0]
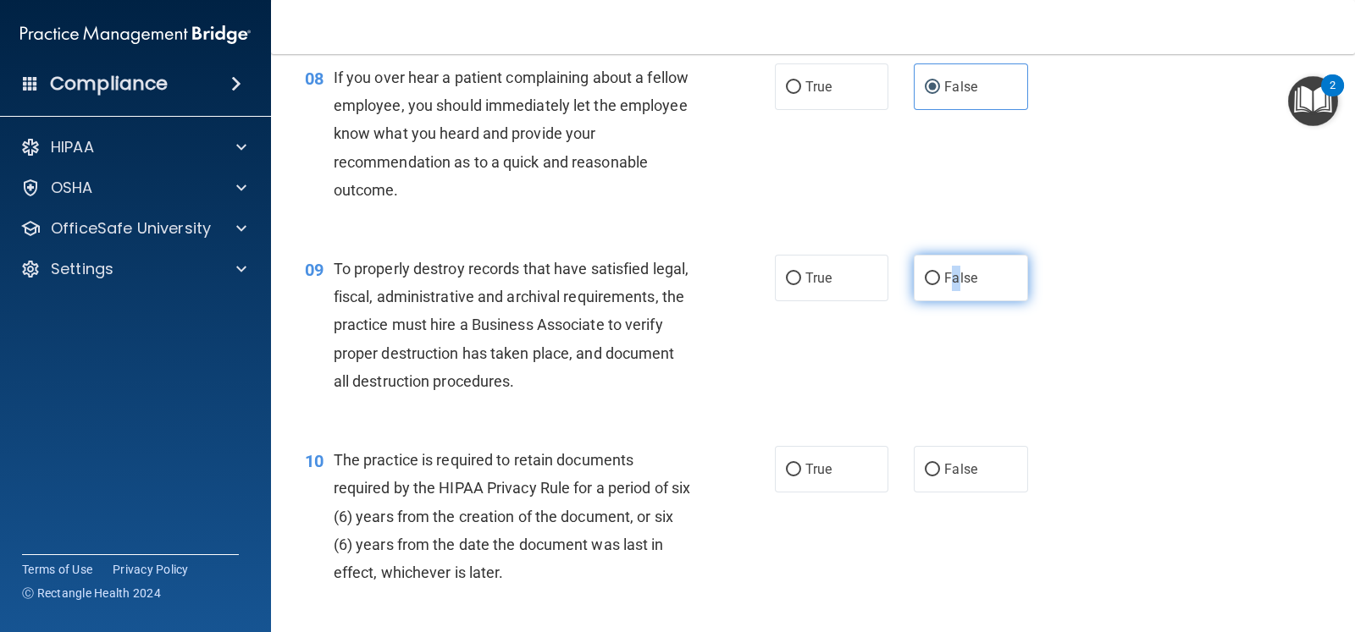
click at [948, 277] on span "False" at bounding box center [960, 278] width 33 height 16
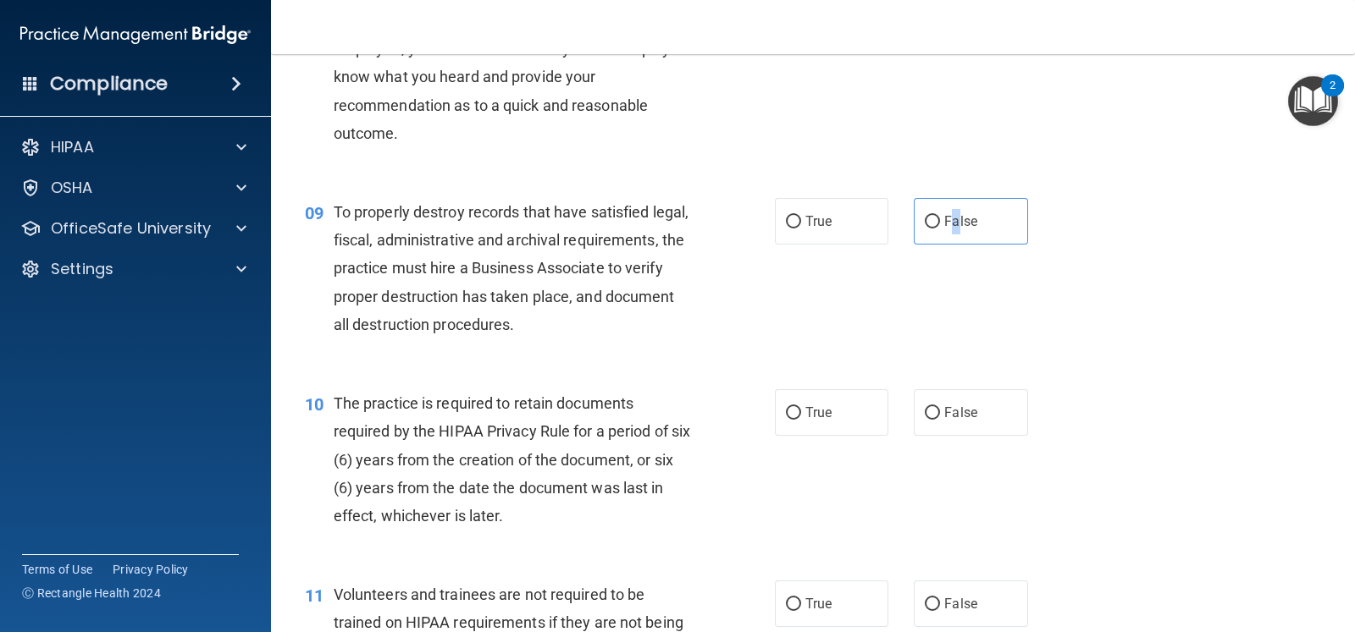
scroll to position [1375, 0]
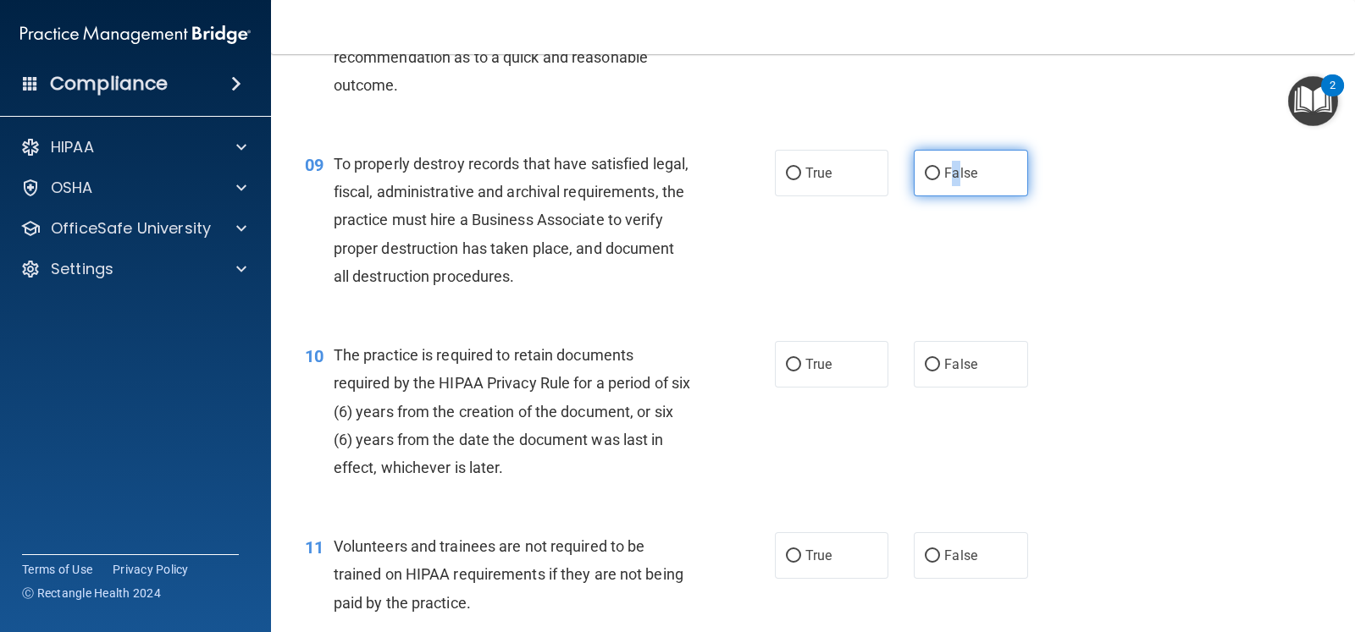
click at [925, 170] on input "False" at bounding box center [932, 174] width 15 height 13
radio input "true"
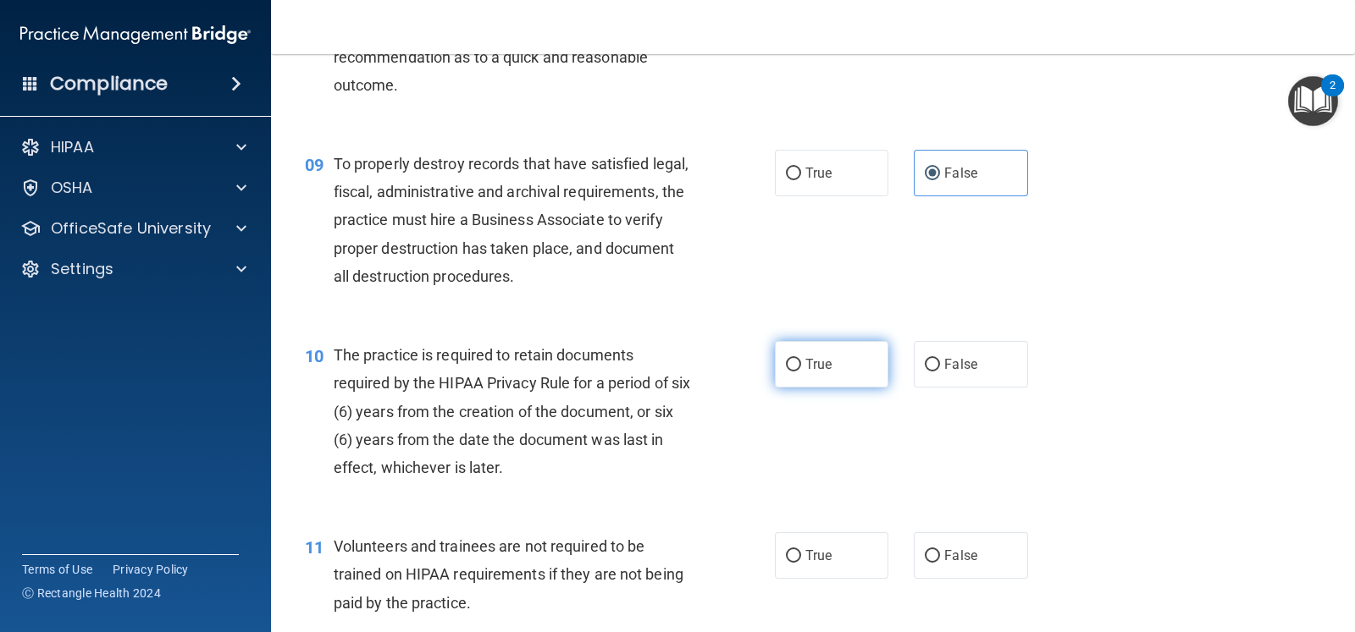
click at [834, 359] on label "True" at bounding box center [831, 364] width 113 height 47
click at [801, 359] on input "True" at bounding box center [793, 365] width 15 height 13
radio input "true"
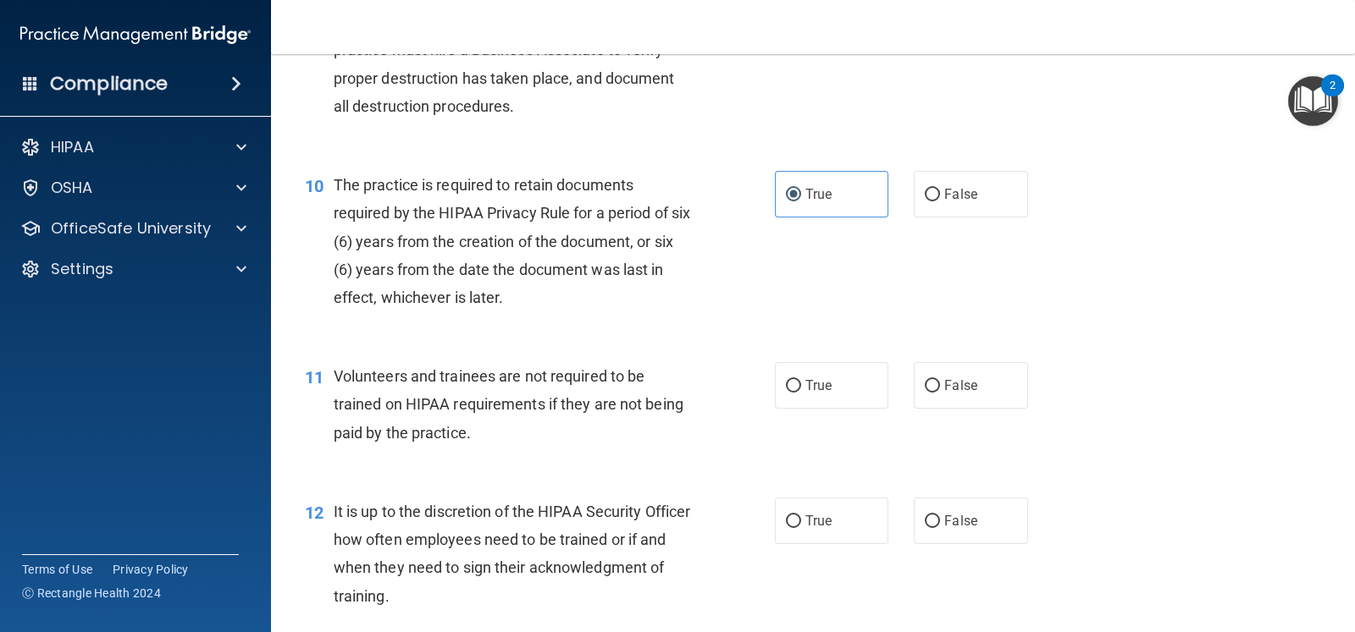
scroll to position [1587, 0]
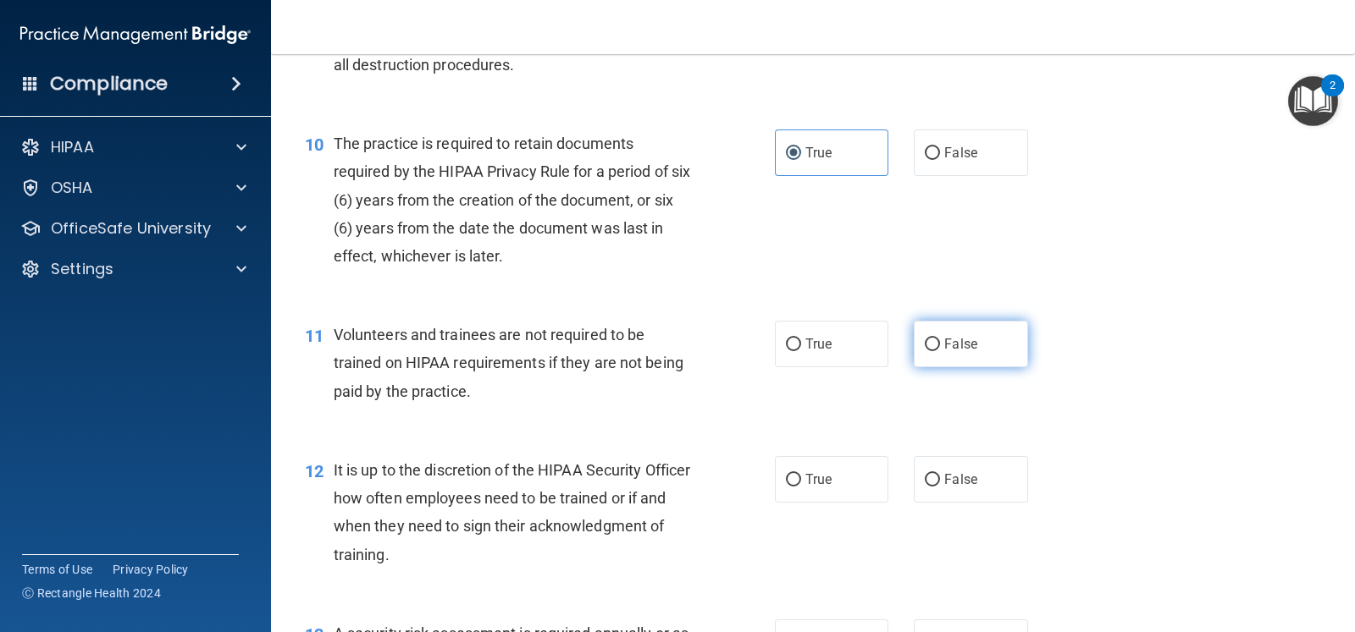
click at [947, 337] on span "False" at bounding box center [960, 344] width 33 height 16
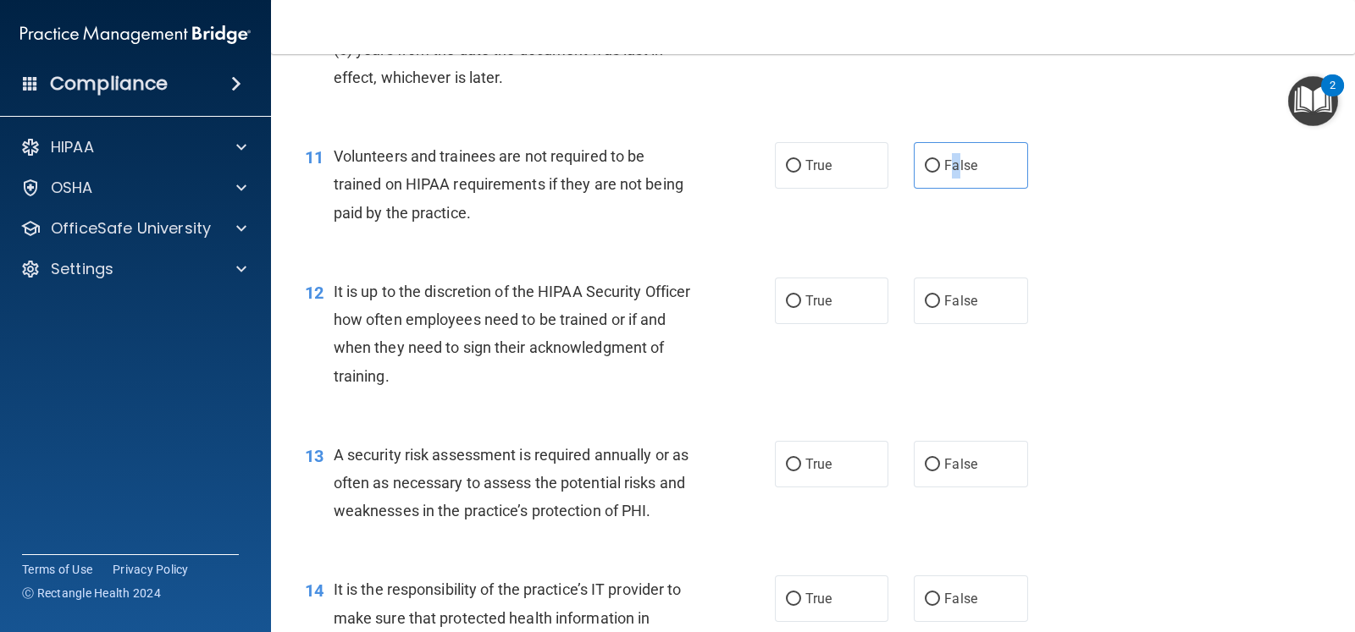
scroll to position [1799, 0]
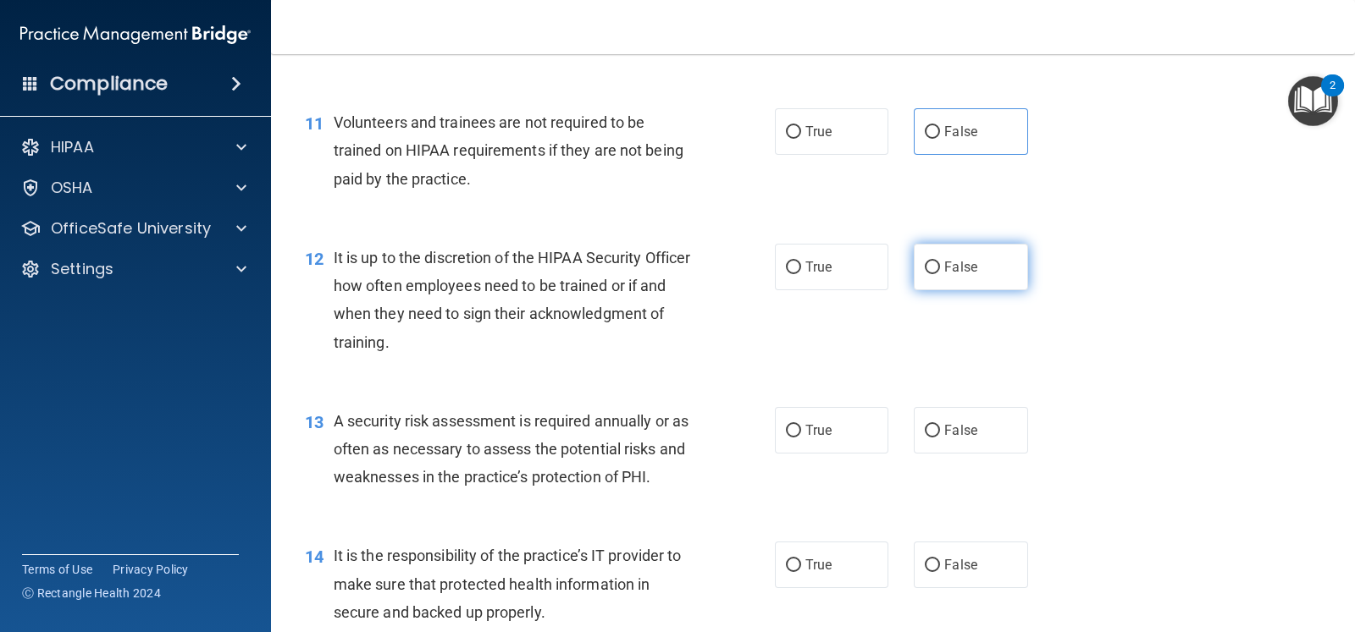
click at [966, 281] on label "False" at bounding box center [970, 267] width 113 height 47
click at [940, 274] on input "False" at bounding box center [932, 268] width 15 height 13
radio input "true"
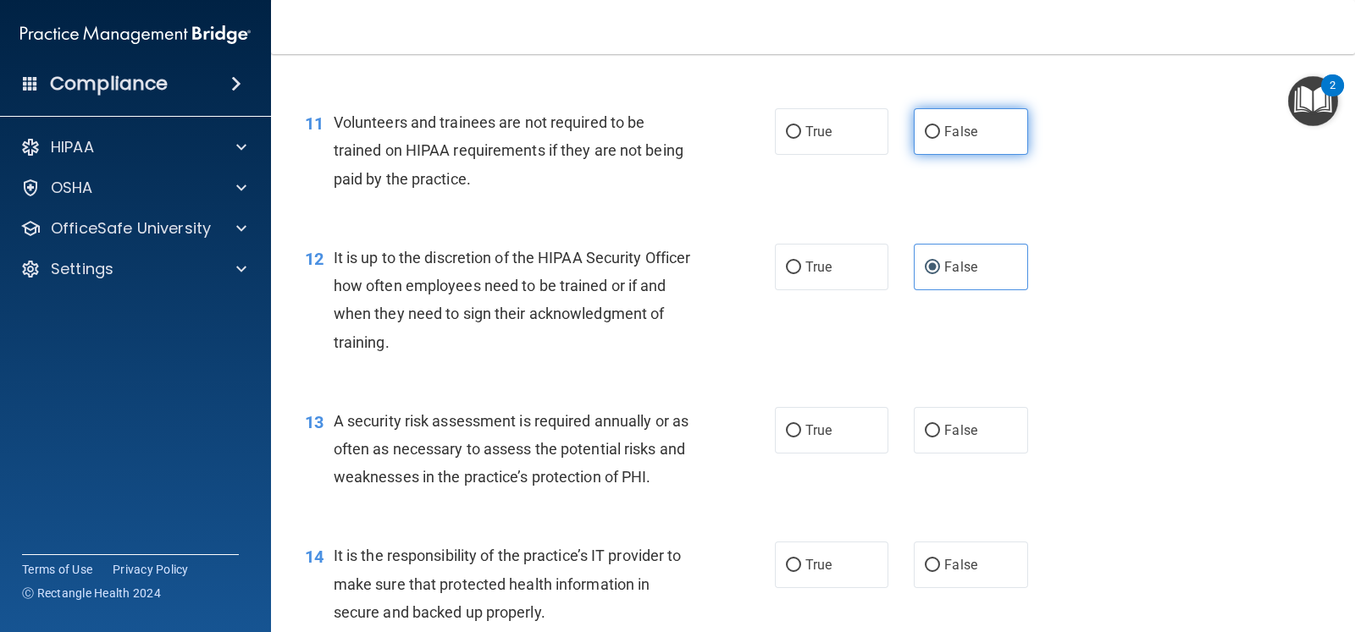
click at [944, 124] on span "False" at bounding box center [960, 132] width 33 height 16
click at [940, 126] on input "False" at bounding box center [932, 132] width 15 height 13
radio input "true"
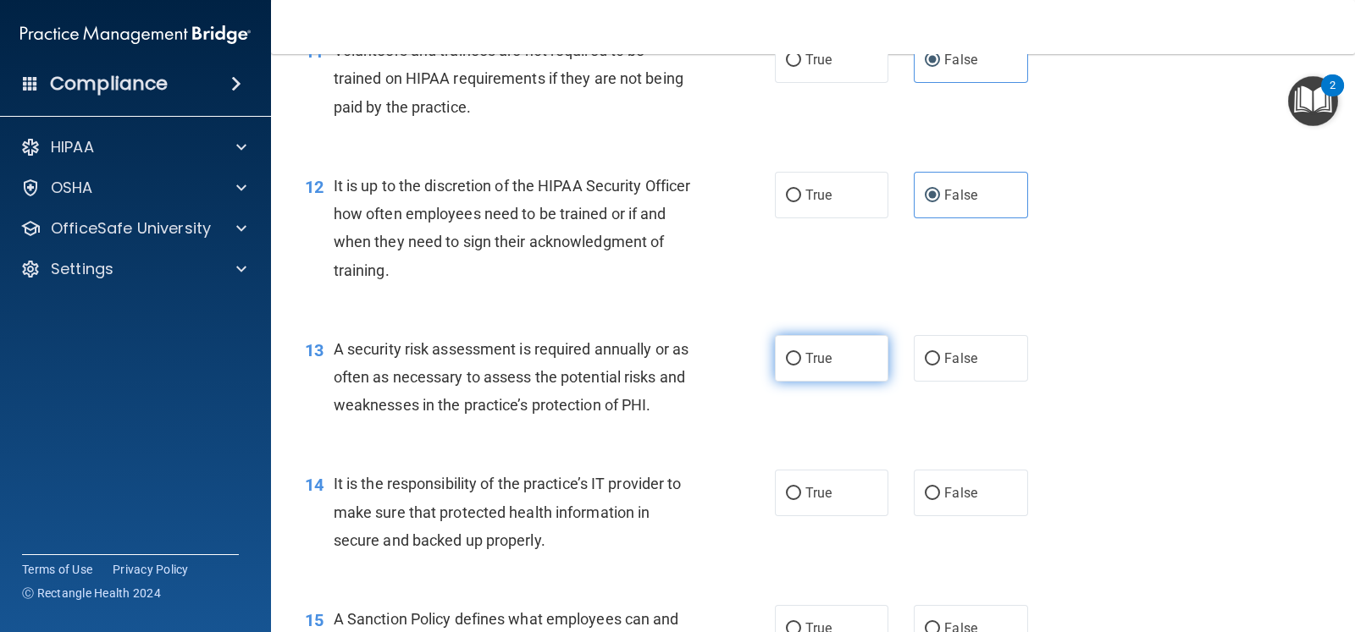
scroll to position [1905, 0]
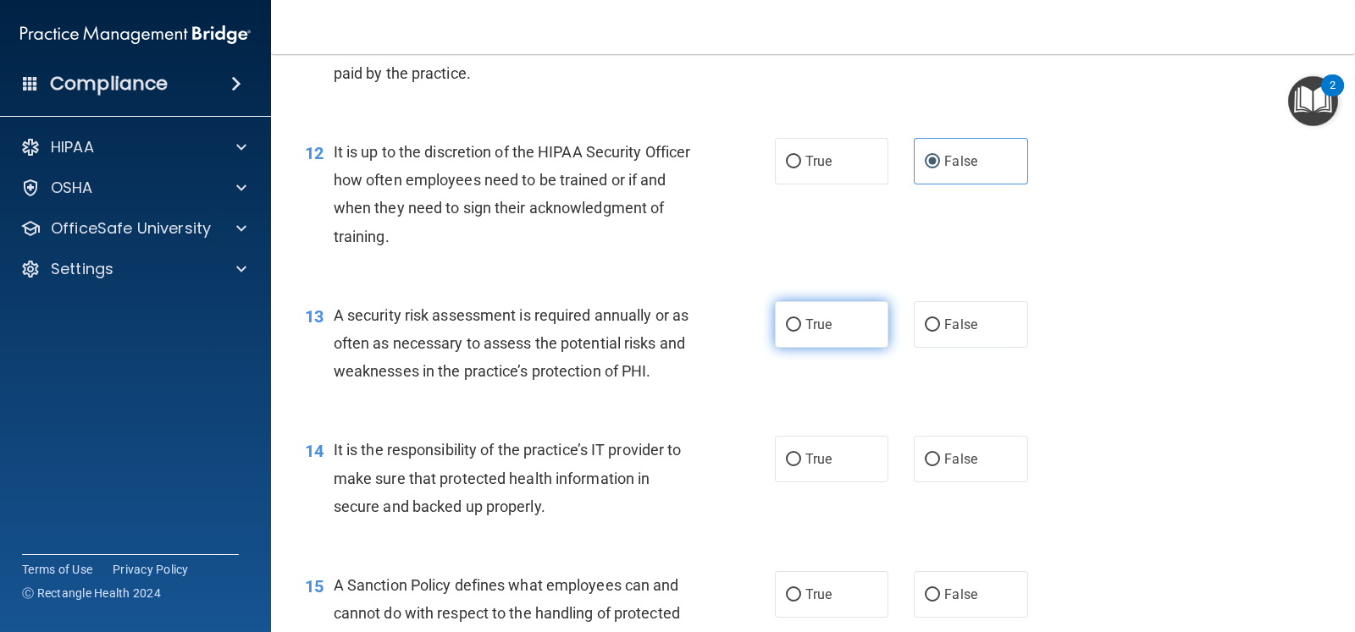
click at [842, 329] on label "True" at bounding box center [831, 324] width 113 height 47
click at [801, 329] on input "True" at bounding box center [793, 325] width 15 height 13
radio input "true"
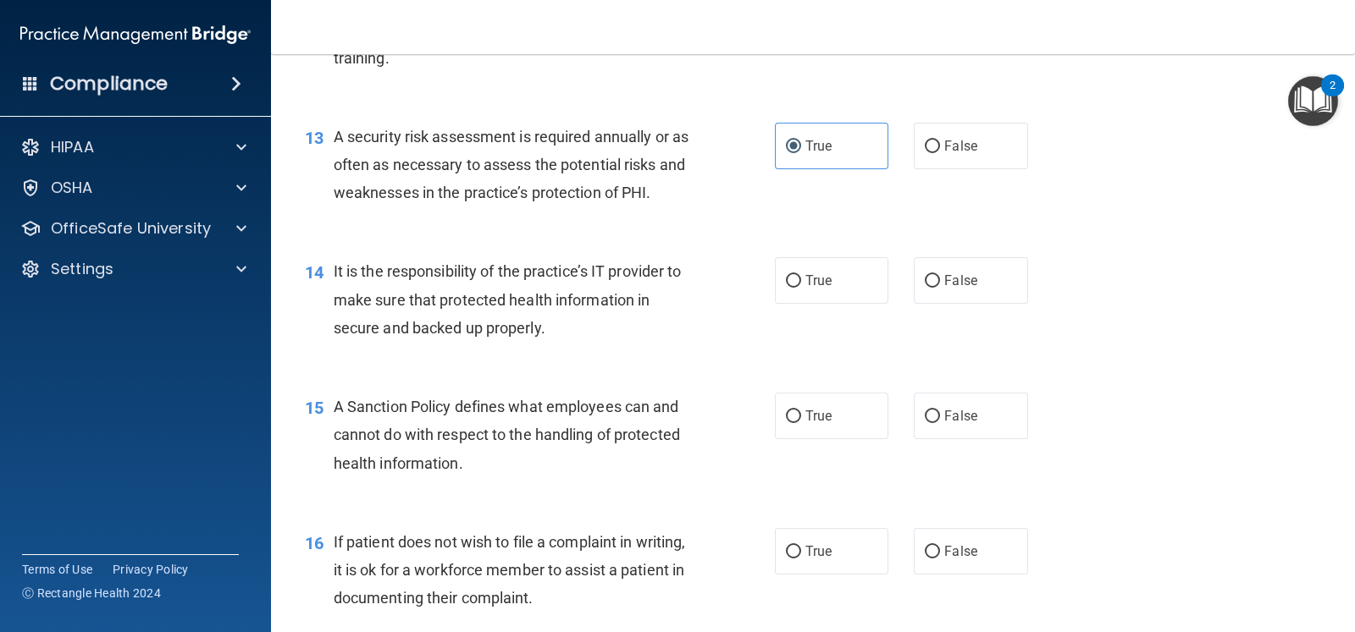
scroll to position [2117, 0]
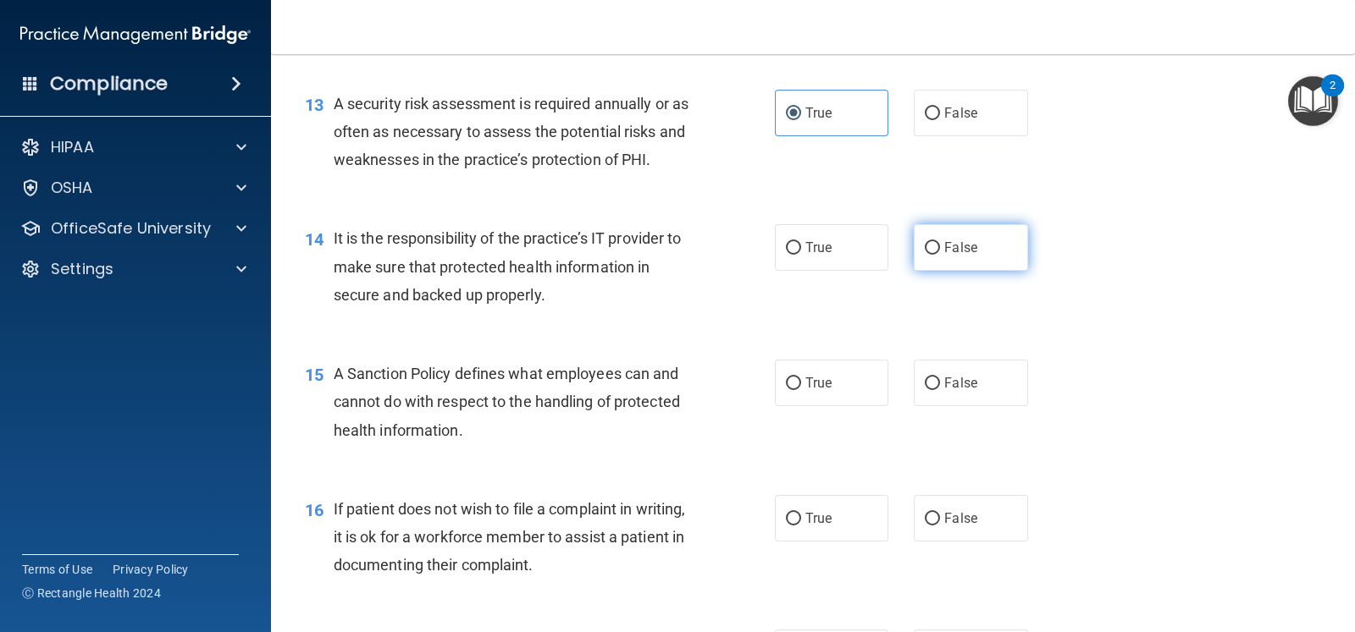
click at [971, 246] on label "False" at bounding box center [970, 247] width 113 height 47
click at [940, 246] on input "False" at bounding box center [932, 248] width 15 height 13
radio input "true"
click at [944, 377] on span "False" at bounding box center [960, 383] width 33 height 16
click at [939, 378] on input "False" at bounding box center [932, 384] width 15 height 13
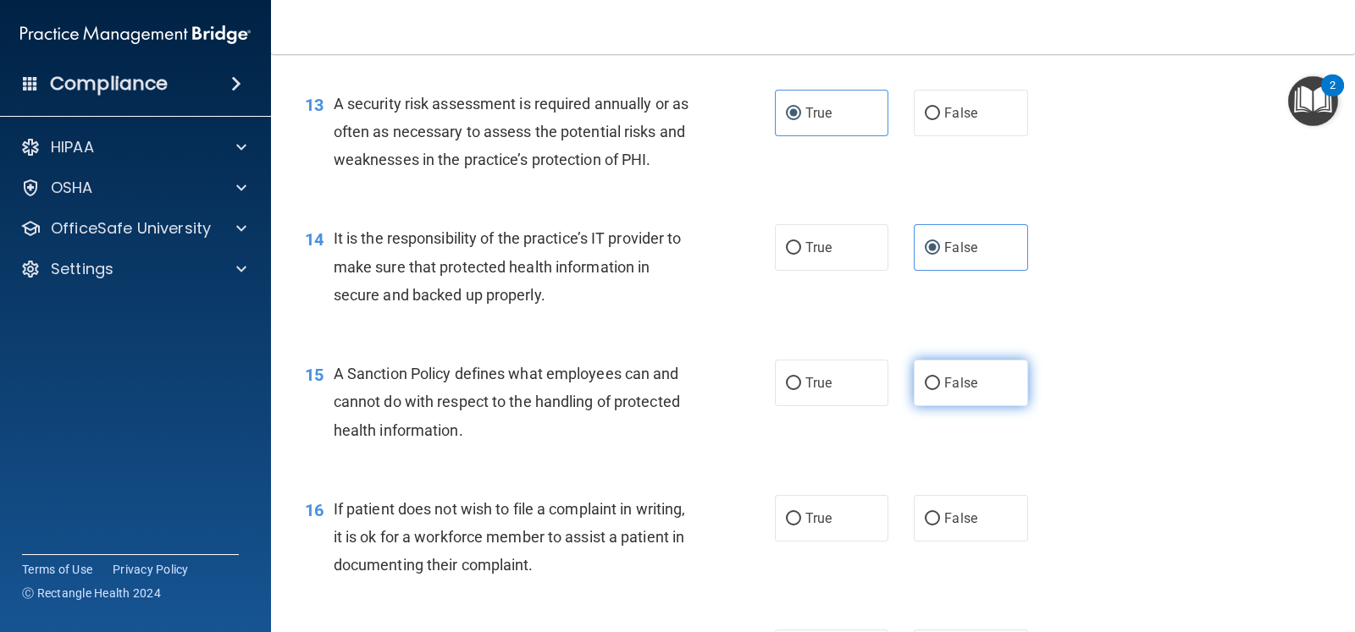
radio input "true"
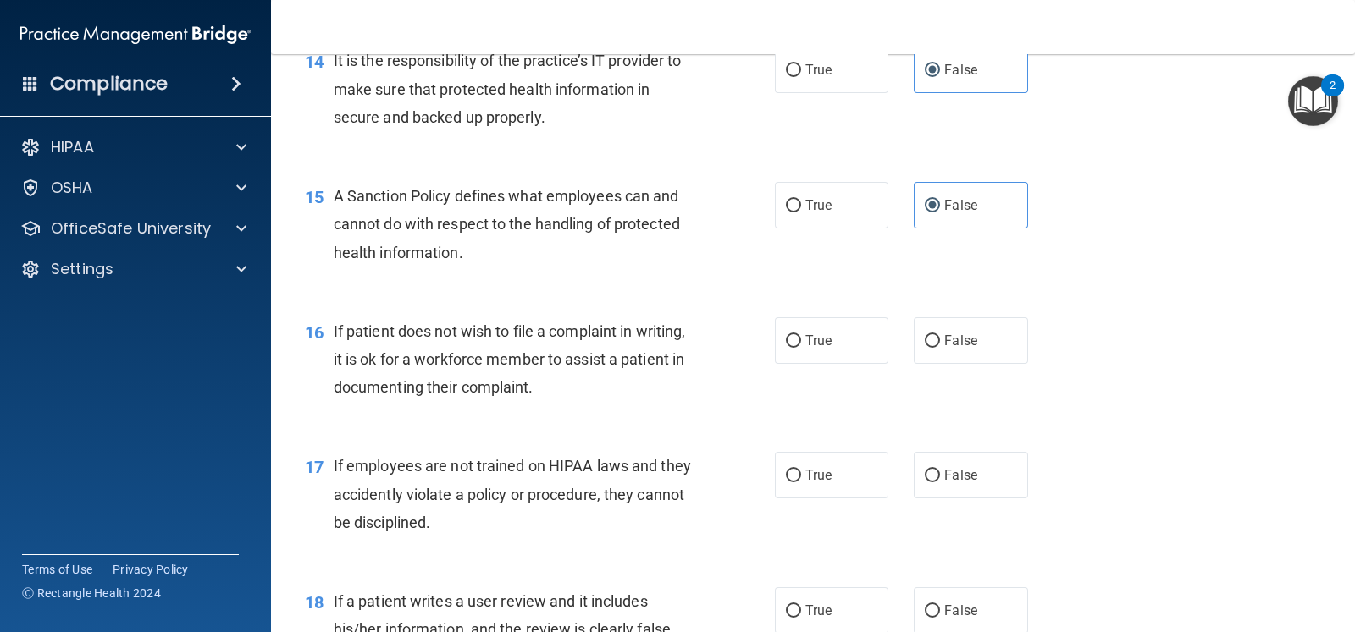
scroll to position [2328, 0]
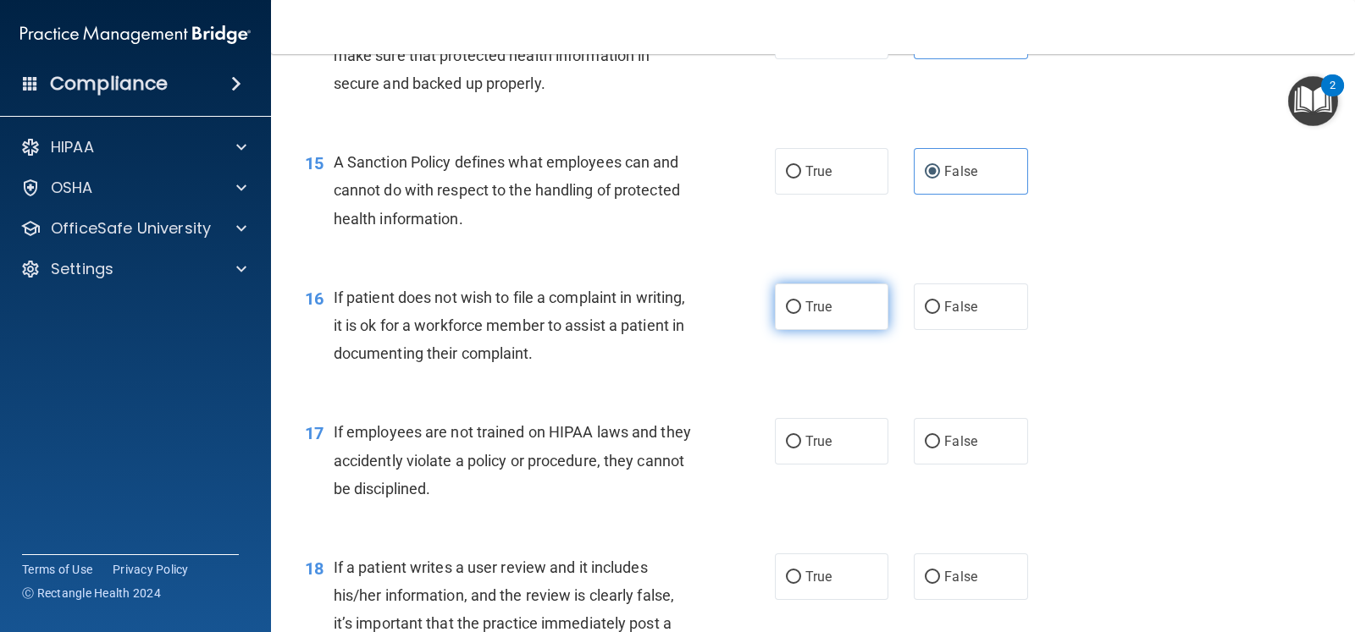
click at [868, 315] on label "True" at bounding box center [831, 307] width 113 height 47
click at [801, 314] on input "True" at bounding box center [793, 307] width 15 height 13
radio input "true"
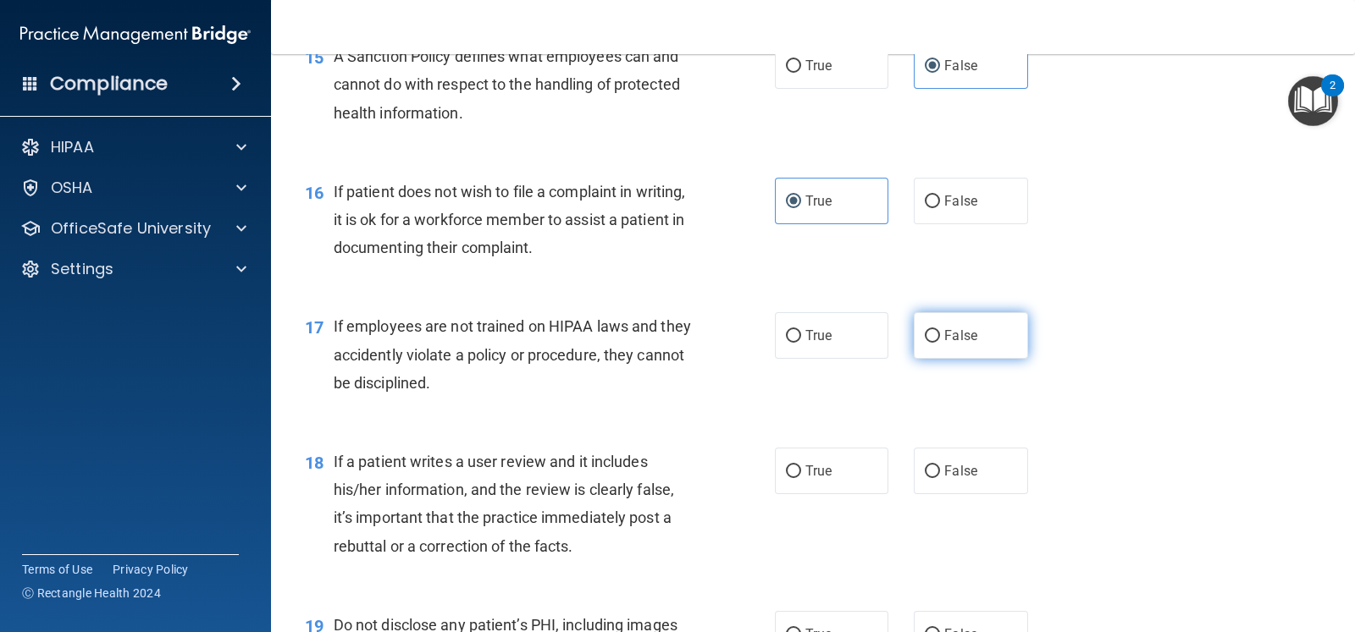
click at [954, 331] on span "False" at bounding box center [960, 336] width 33 height 16
click at [940, 331] on input "False" at bounding box center [932, 336] width 15 height 13
radio input "true"
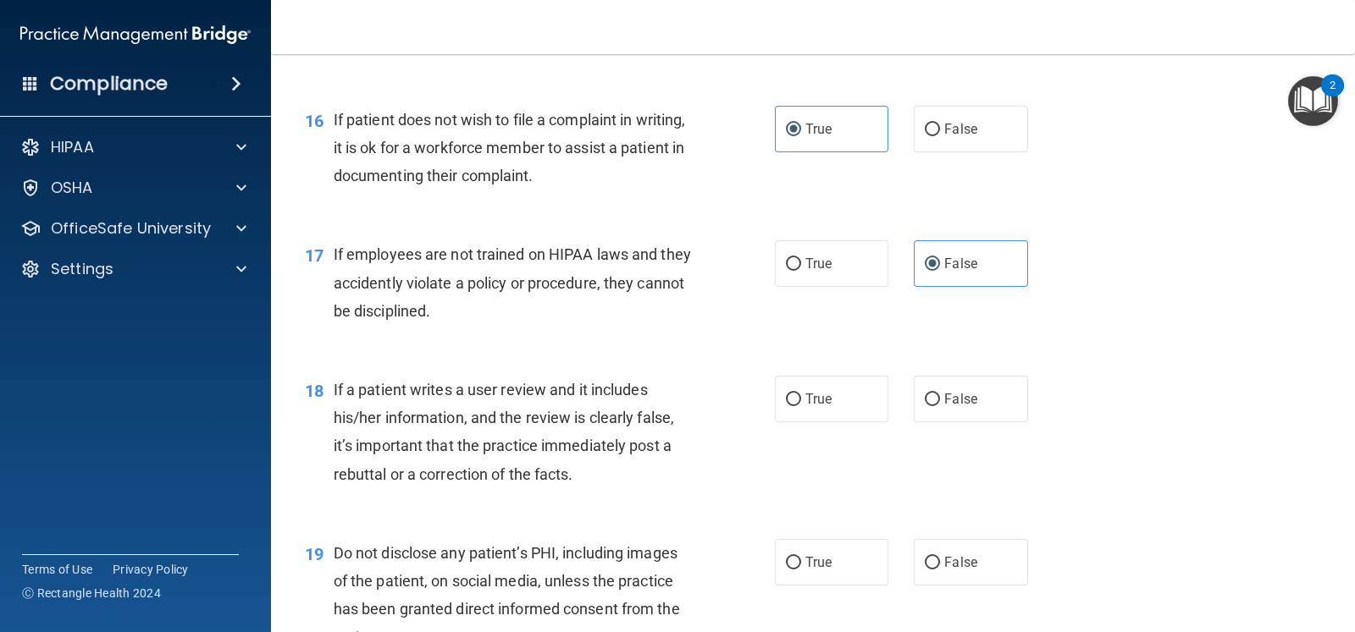
scroll to position [2540, 0]
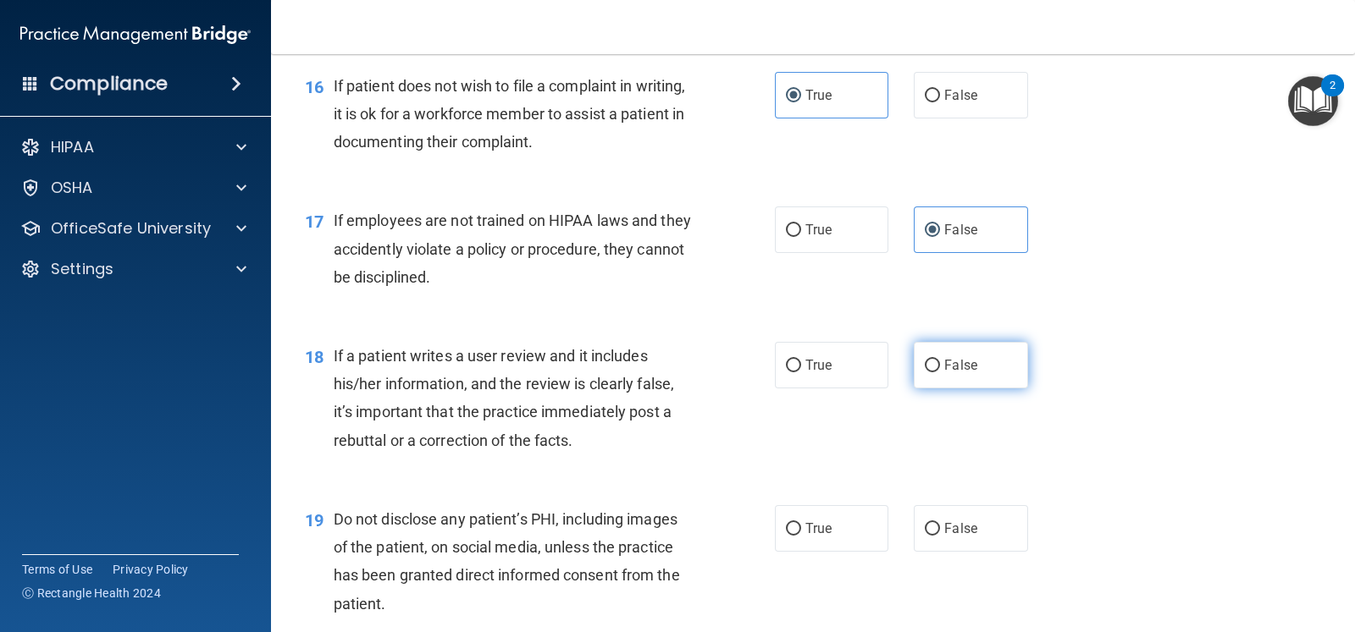
click at [927, 376] on label "False" at bounding box center [970, 365] width 113 height 47
click at [927, 373] on input "False" at bounding box center [932, 366] width 15 height 13
radio input "true"
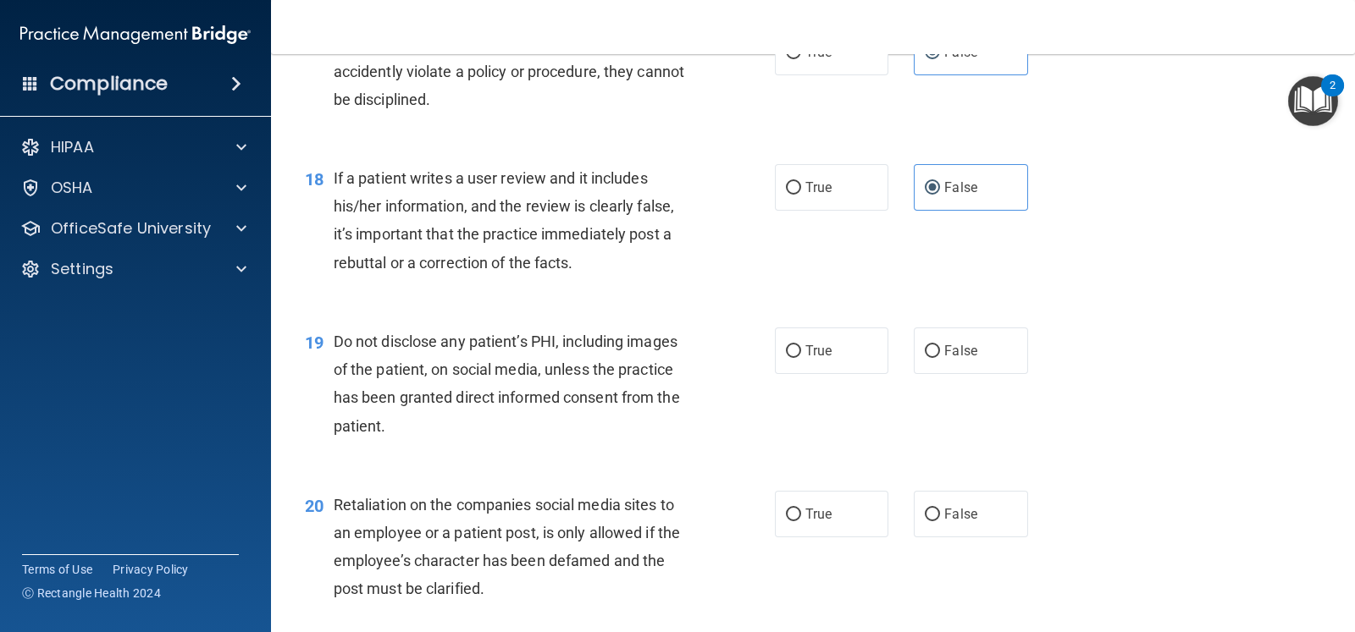
scroll to position [2751, 0]
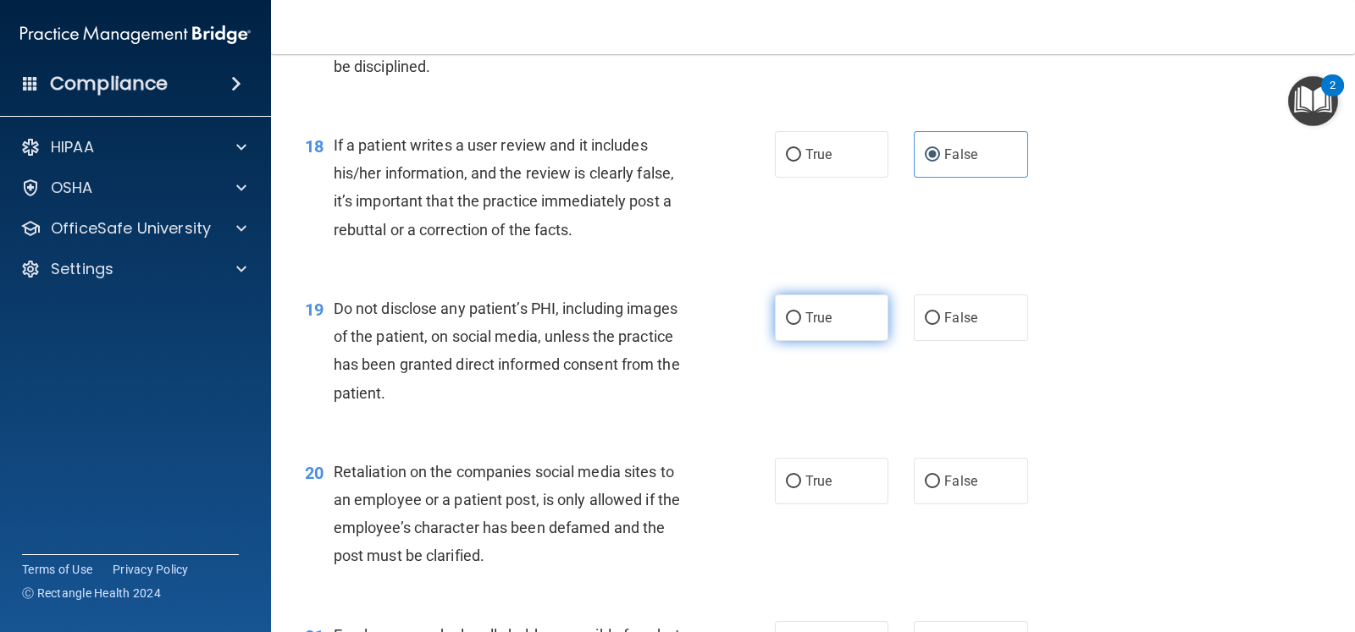
click at [829, 301] on label "True" at bounding box center [831, 318] width 113 height 47
click at [801, 312] on input "True" at bounding box center [793, 318] width 15 height 13
radio input "true"
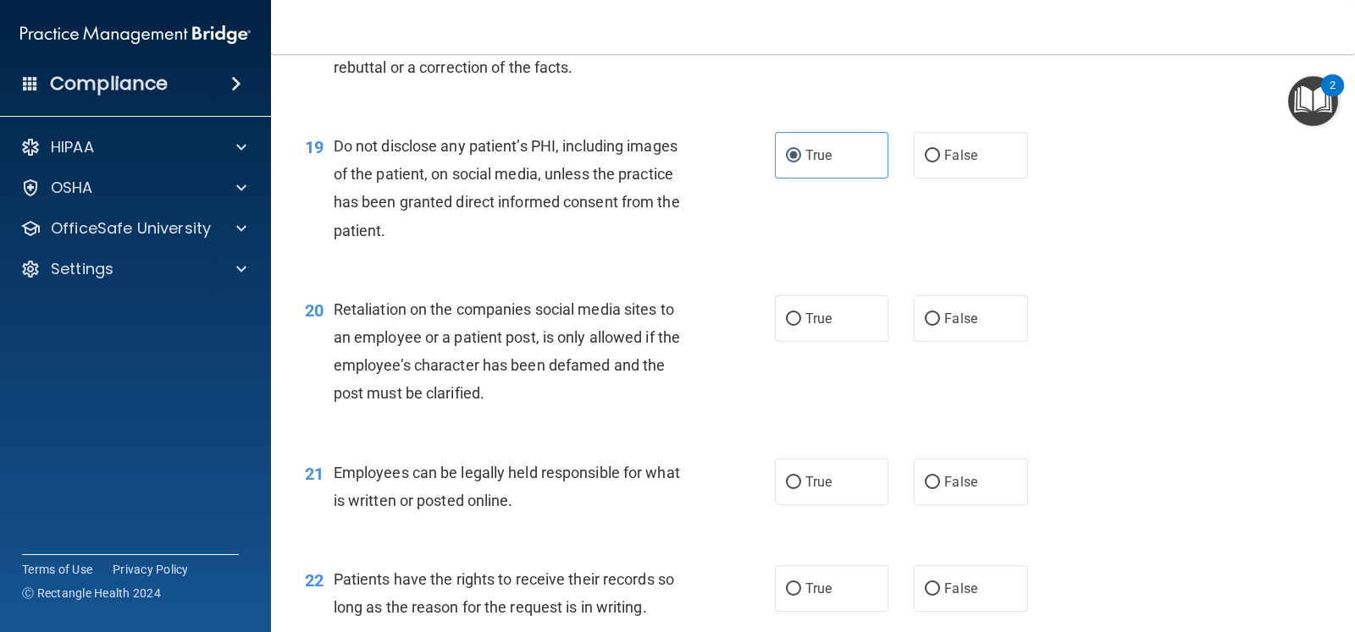
scroll to position [2962, 0]
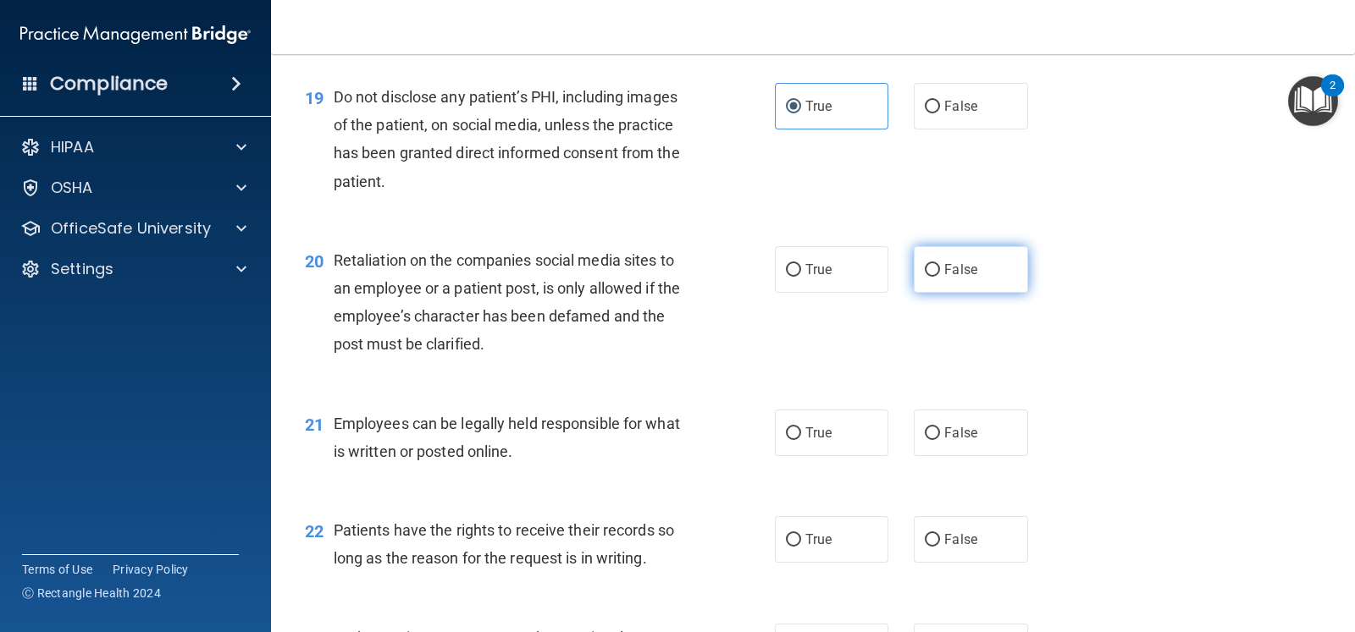
click at [952, 291] on label "False" at bounding box center [970, 269] width 113 height 47
click at [940, 277] on input "False" at bounding box center [932, 270] width 15 height 13
radio input "true"
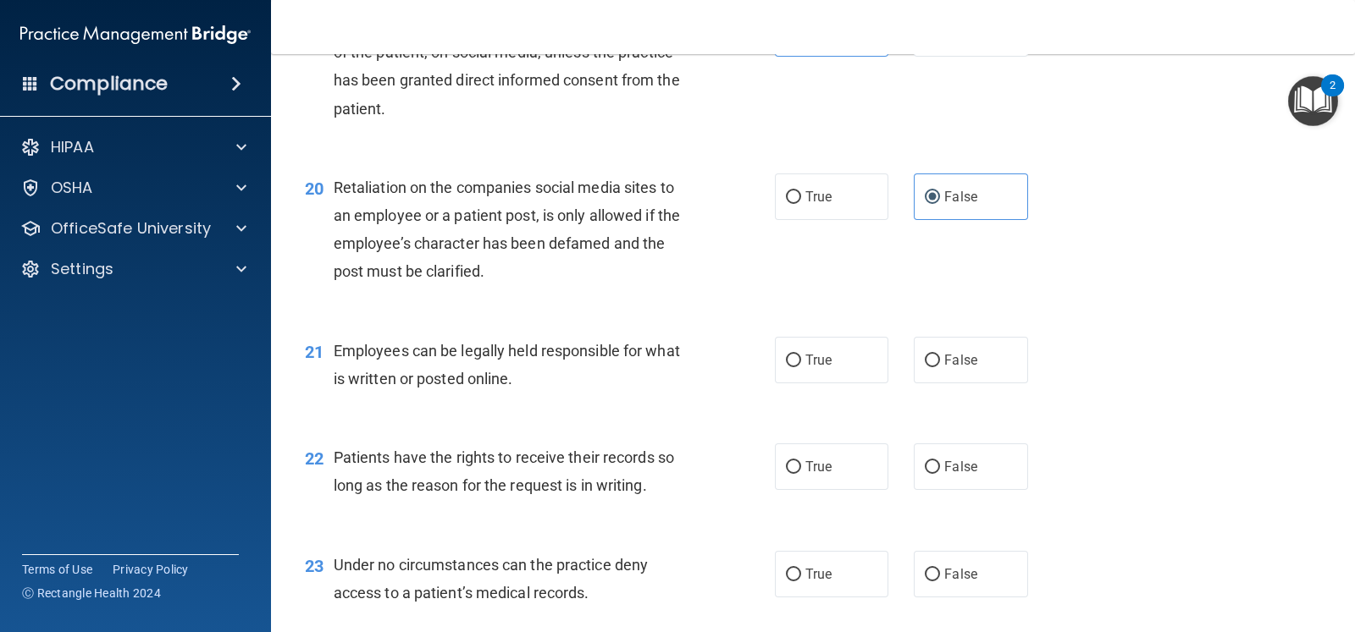
scroll to position [3068, 0]
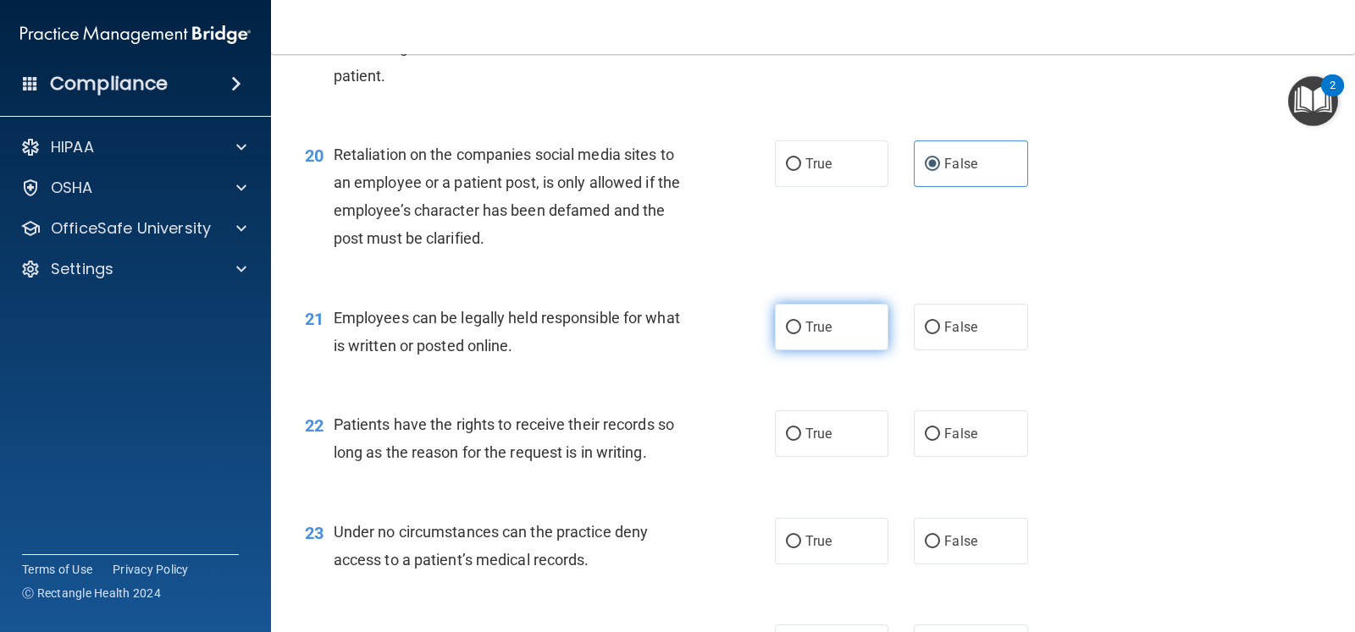
click at [864, 336] on label "True" at bounding box center [831, 327] width 113 height 47
click at [801, 334] on input "True" at bounding box center [793, 328] width 15 height 13
radio input "true"
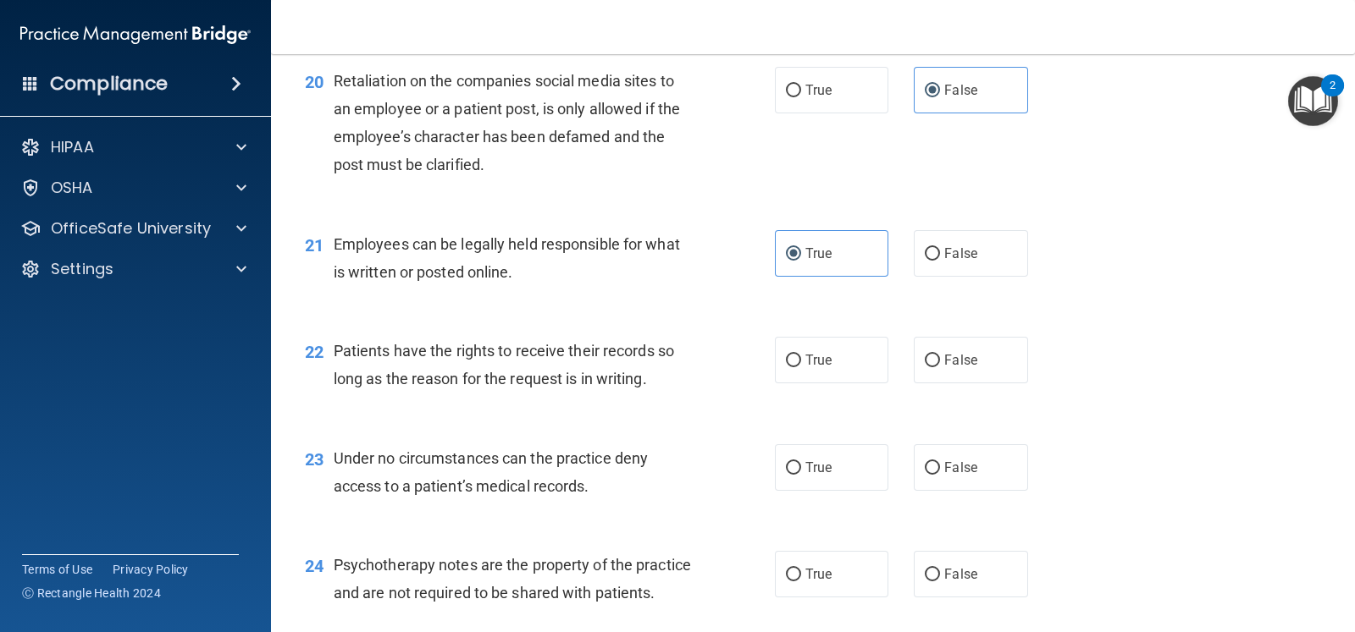
scroll to position [3174, 0]
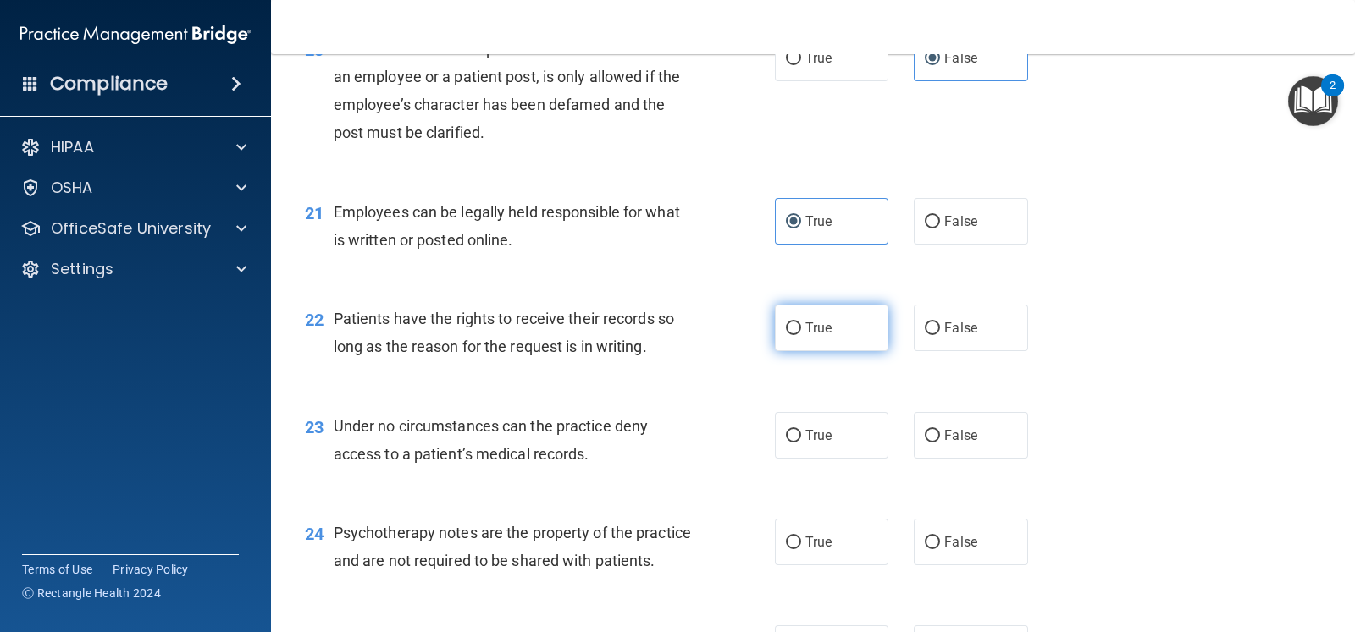
click at [854, 338] on label "True" at bounding box center [831, 328] width 113 height 47
click at [801, 335] on input "True" at bounding box center [793, 329] width 15 height 13
radio input "true"
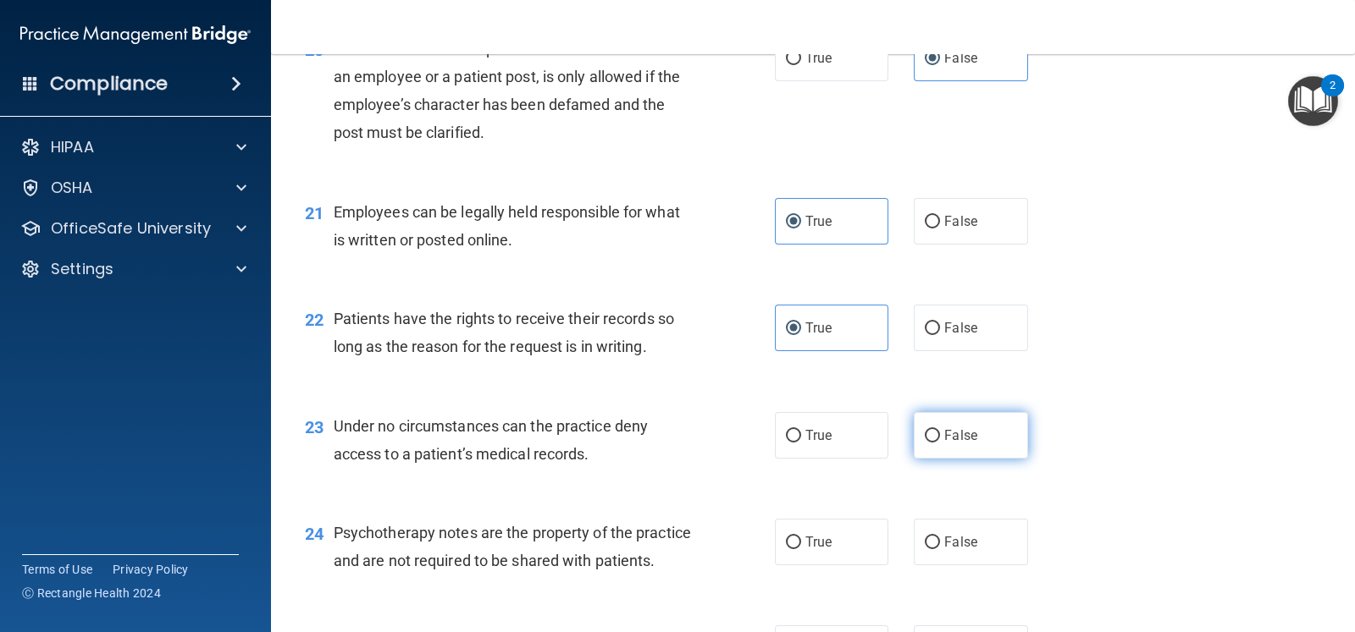
click at [950, 436] on span "False" at bounding box center [960, 436] width 33 height 16
click at [940, 436] on input "False" at bounding box center [932, 436] width 15 height 13
radio input "true"
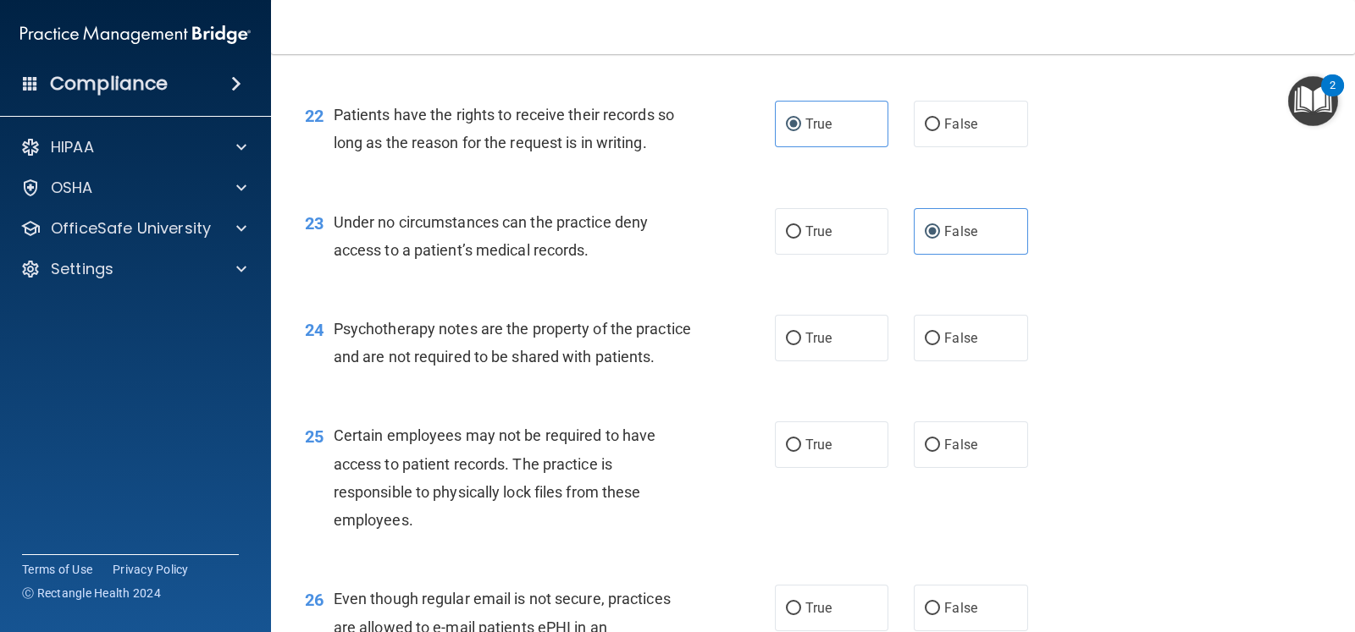
scroll to position [3386, 0]
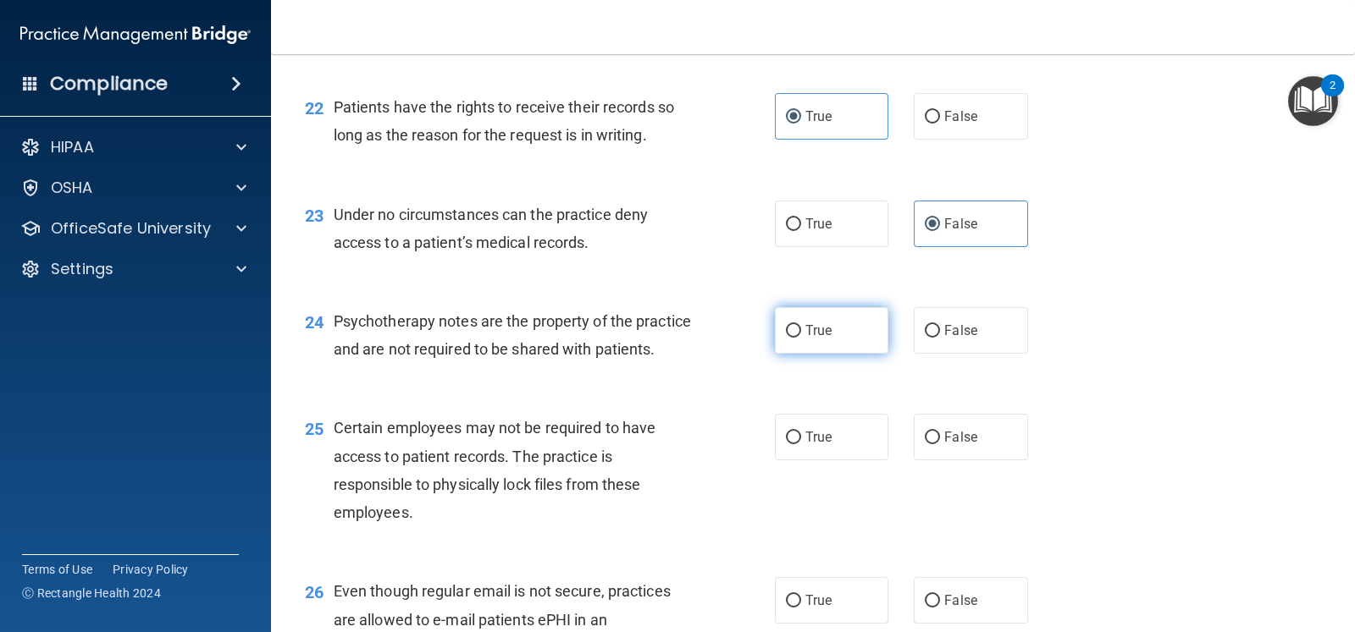
click at [854, 323] on label "True" at bounding box center [831, 330] width 113 height 47
click at [801, 325] on input "True" at bounding box center [793, 331] width 15 height 13
radio input "true"
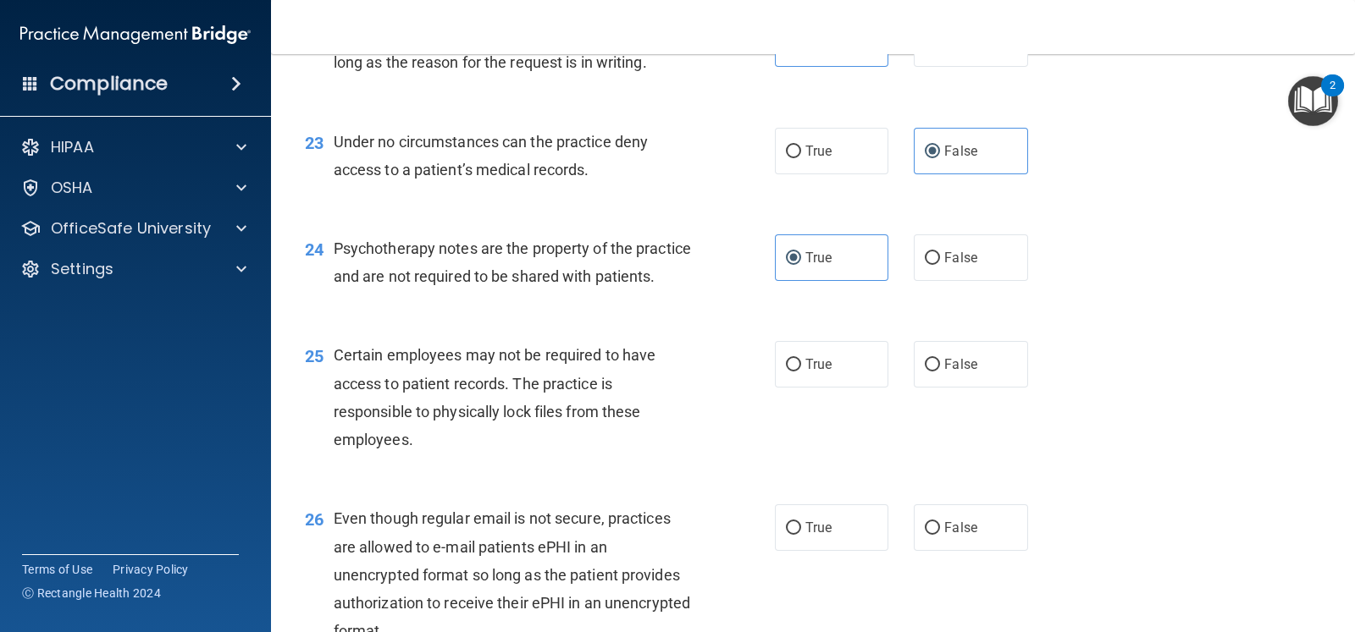
scroll to position [3492, 0]
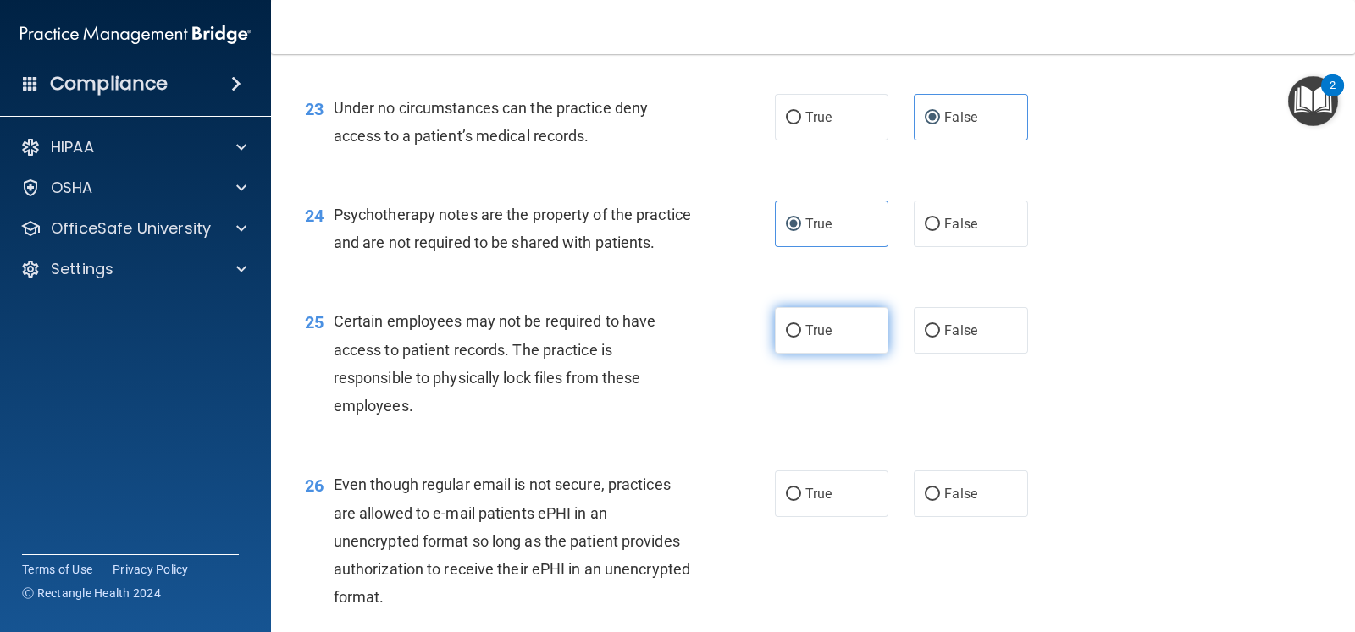
click at [860, 354] on label "True" at bounding box center [831, 330] width 113 height 47
click at [801, 338] on input "True" at bounding box center [793, 331] width 15 height 13
radio input "true"
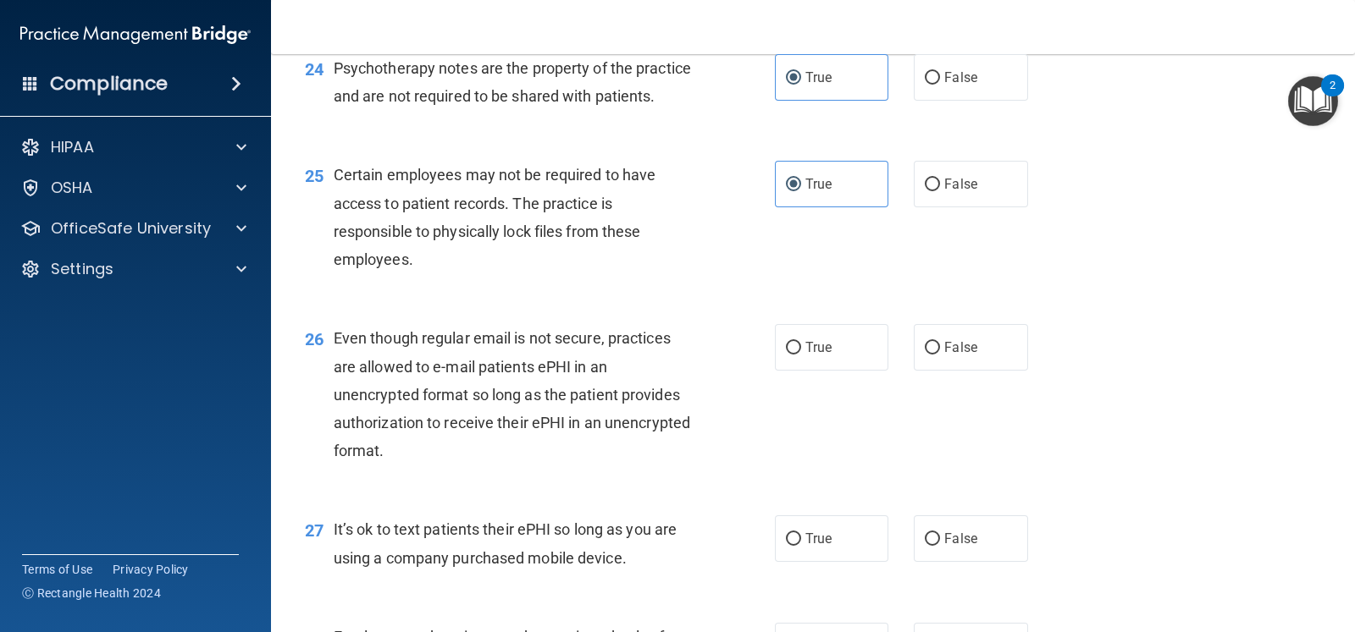
scroll to position [3704, 0]
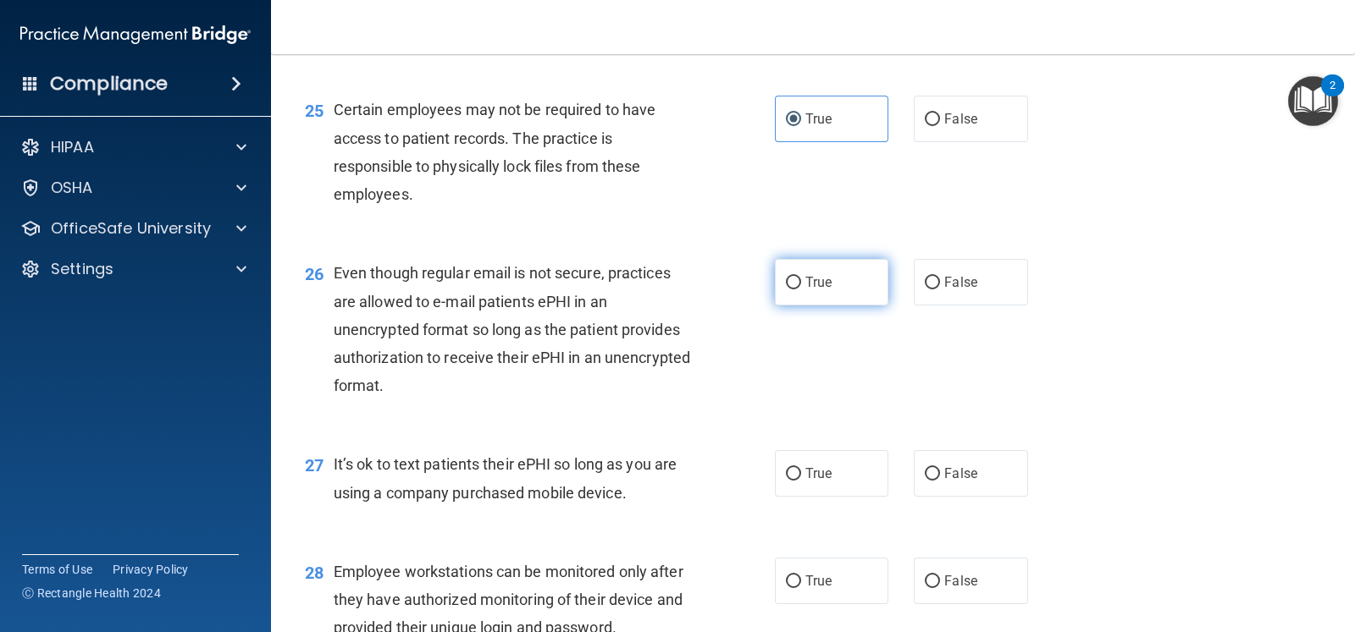
click at [876, 306] on label "True" at bounding box center [831, 282] width 113 height 47
click at [801, 290] on input "True" at bounding box center [793, 283] width 15 height 13
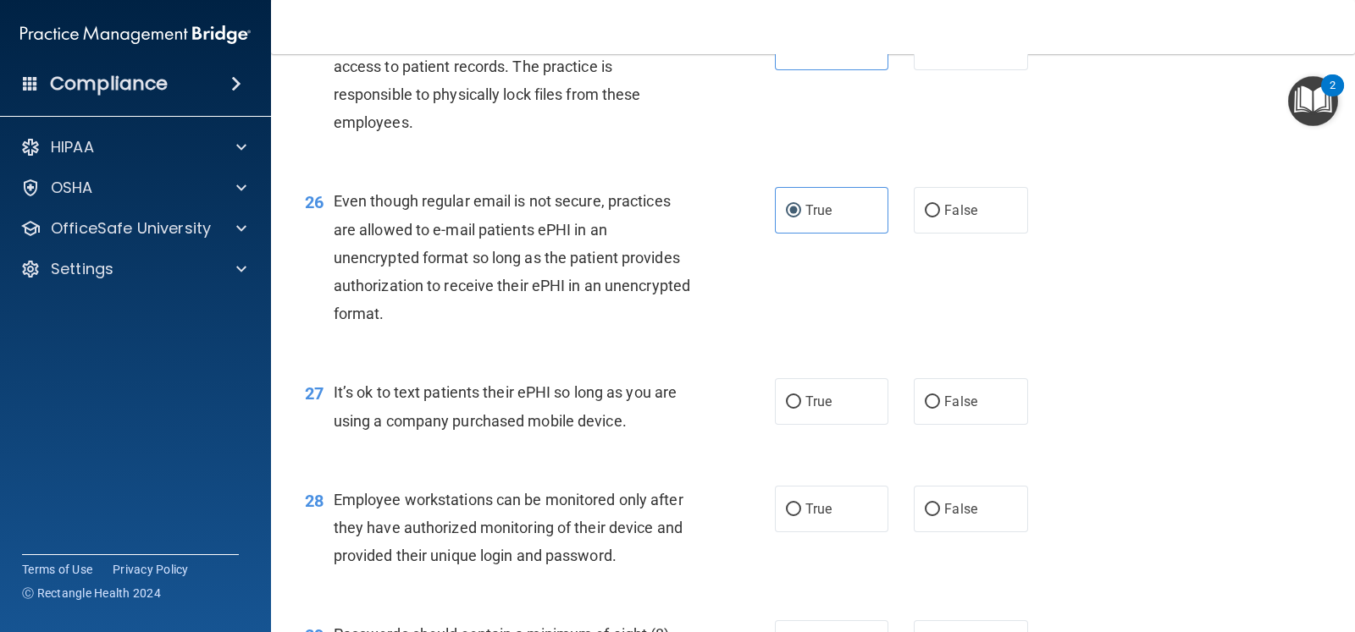
scroll to position [3810, 0]
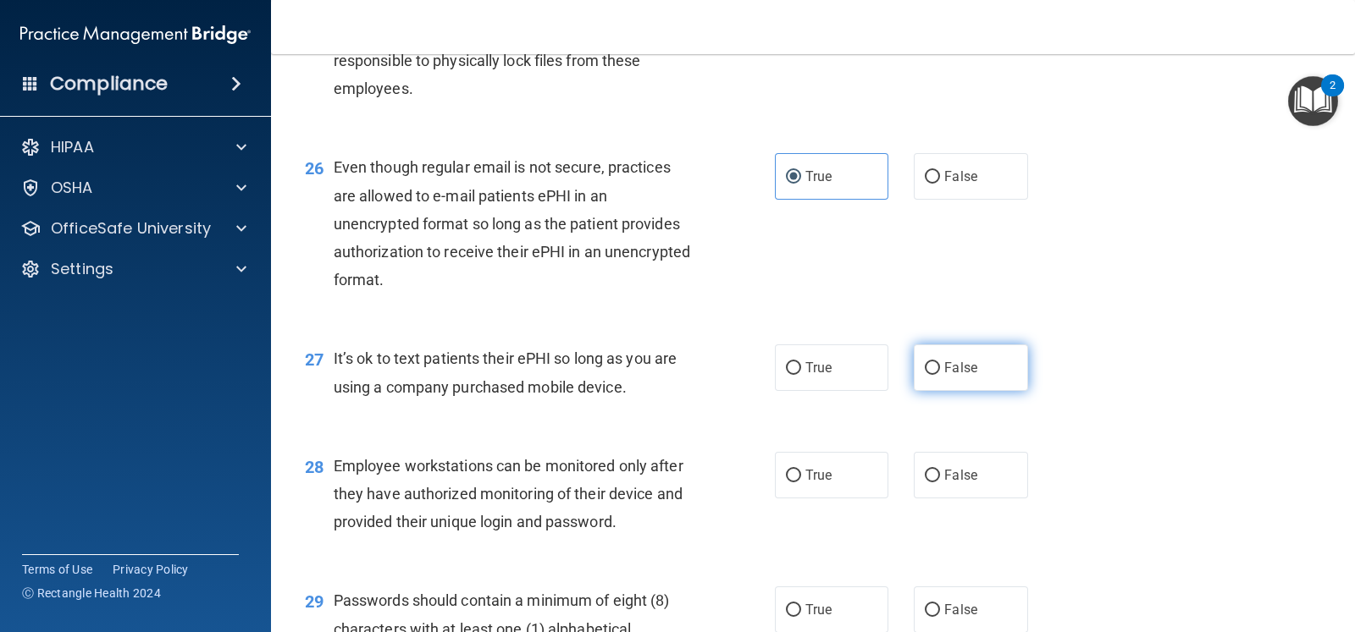
click at [923, 391] on label "False" at bounding box center [970, 368] width 113 height 47
click at [925, 375] on input "False" at bounding box center [932, 368] width 15 height 13
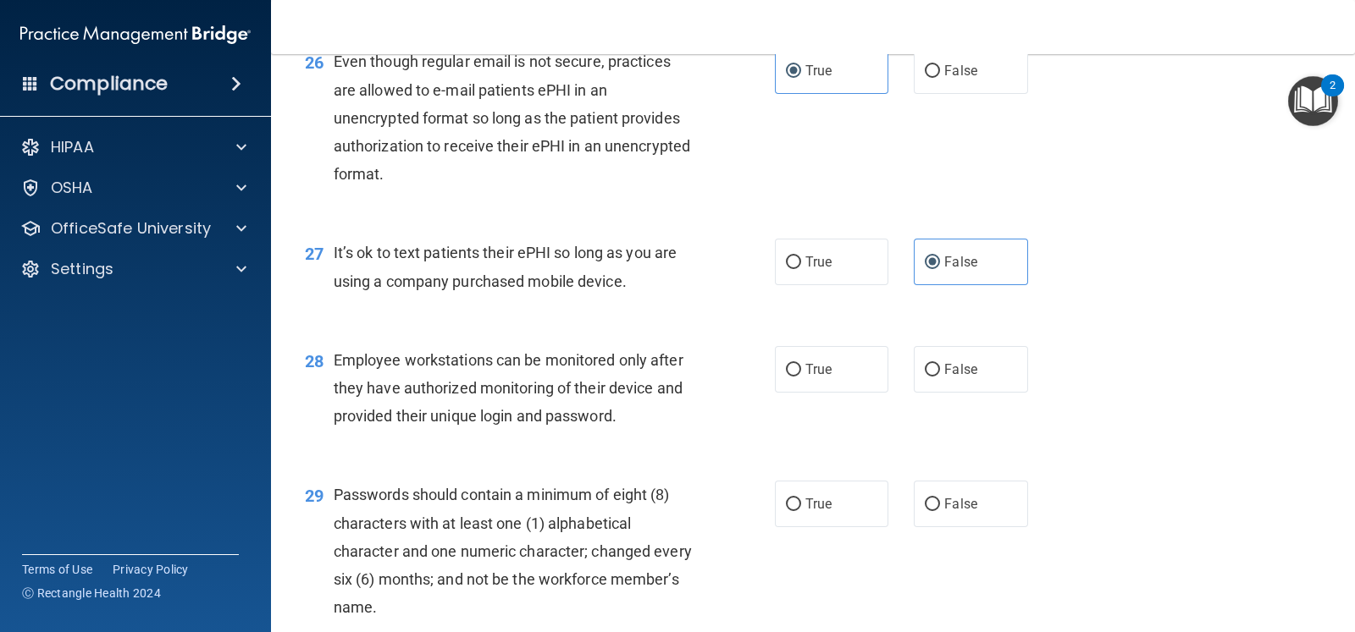
scroll to position [4022, 0]
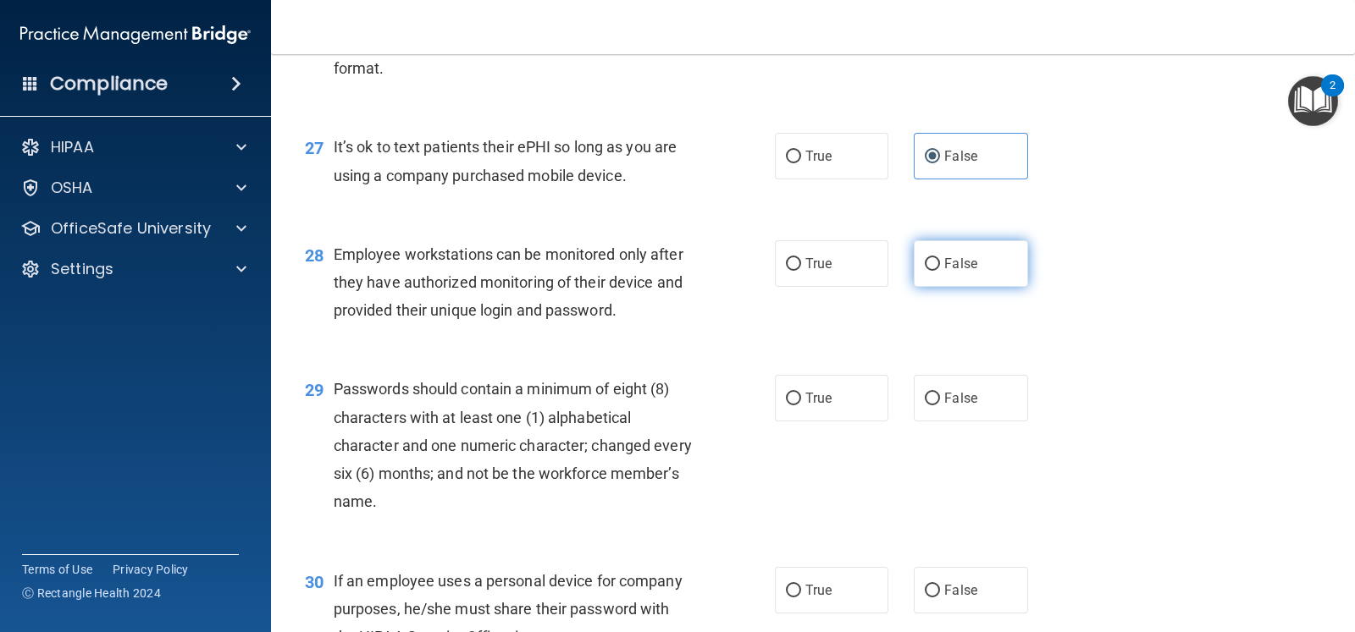
click at [944, 272] on span "False" at bounding box center [960, 264] width 33 height 16
click at [940, 271] on input "False" at bounding box center [932, 264] width 15 height 13
click at [848, 412] on label "True" at bounding box center [831, 398] width 113 height 47
click at [801, 406] on input "True" at bounding box center [793, 399] width 15 height 13
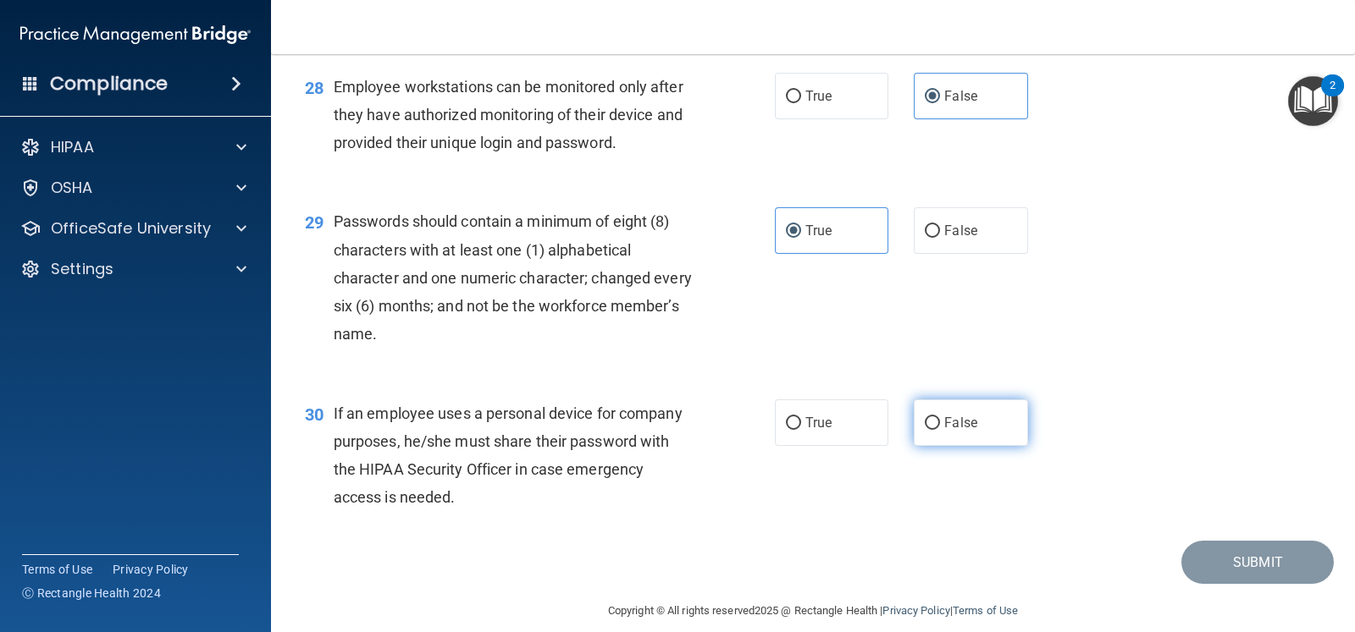
scroll to position [4236, 0]
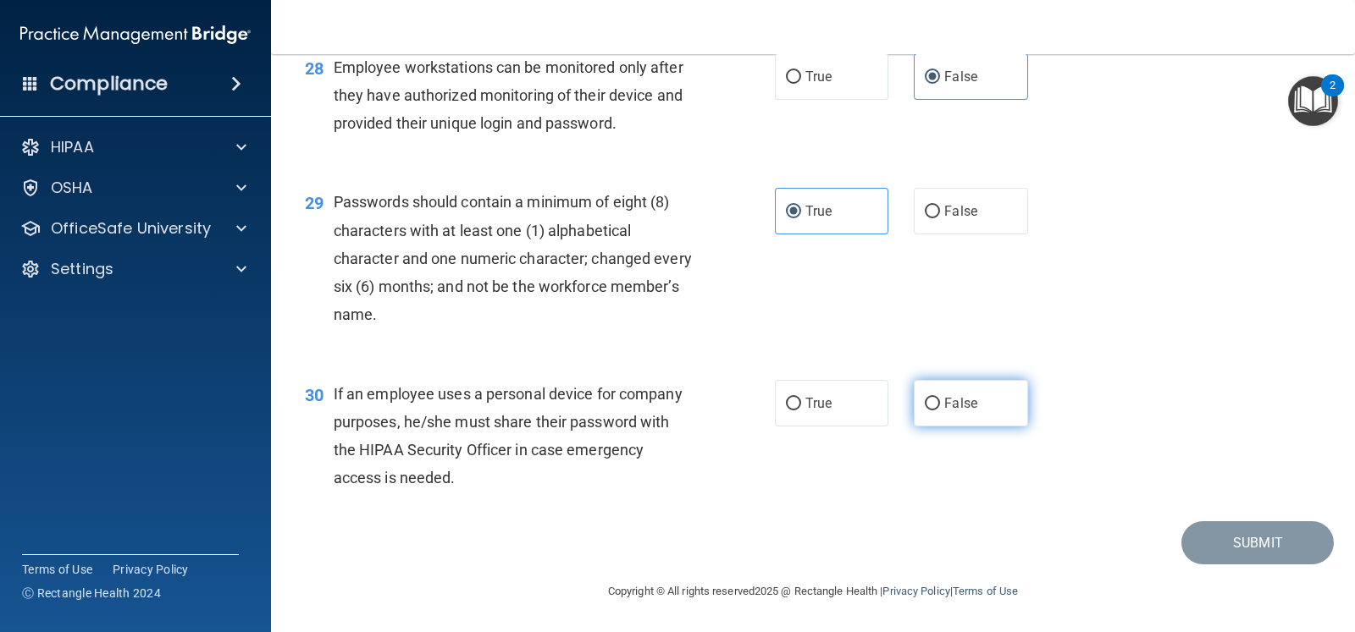
click at [942, 415] on label "False" at bounding box center [970, 403] width 113 height 47
click at [940, 411] on input "False" at bounding box center [932, 404] width 15 height 13
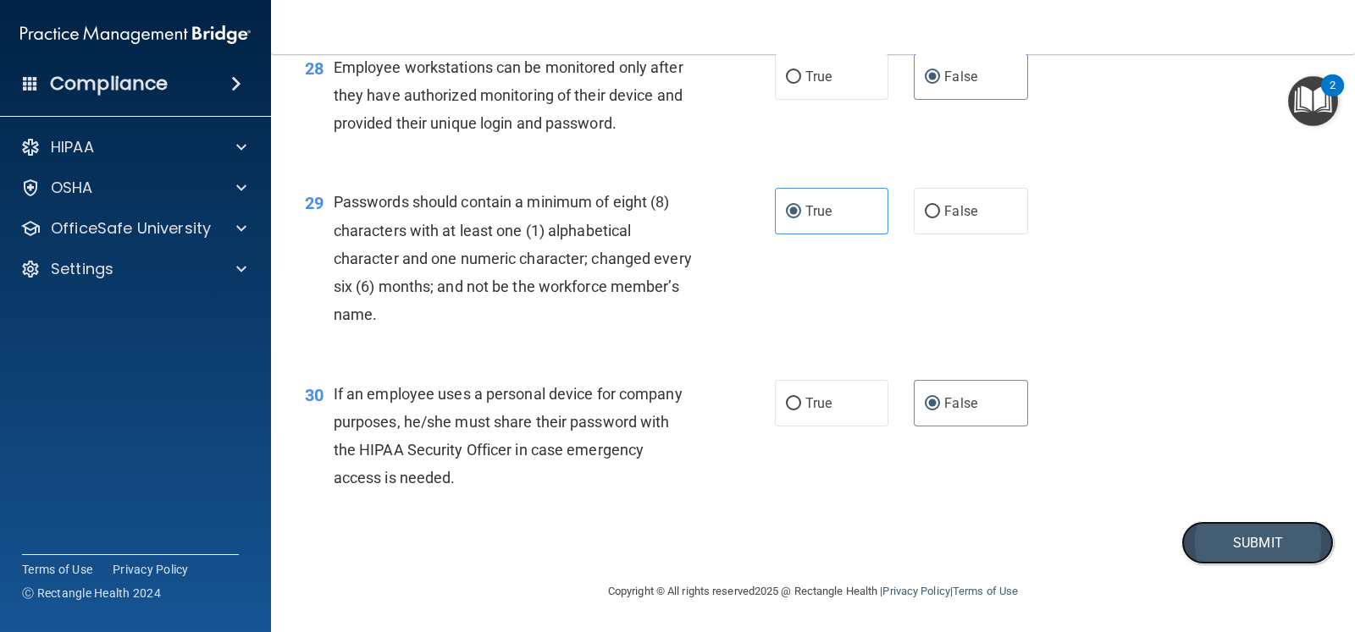
click at [1203, 538] on button "Submit" at bounding box center [1257, 543] width 152 height 43
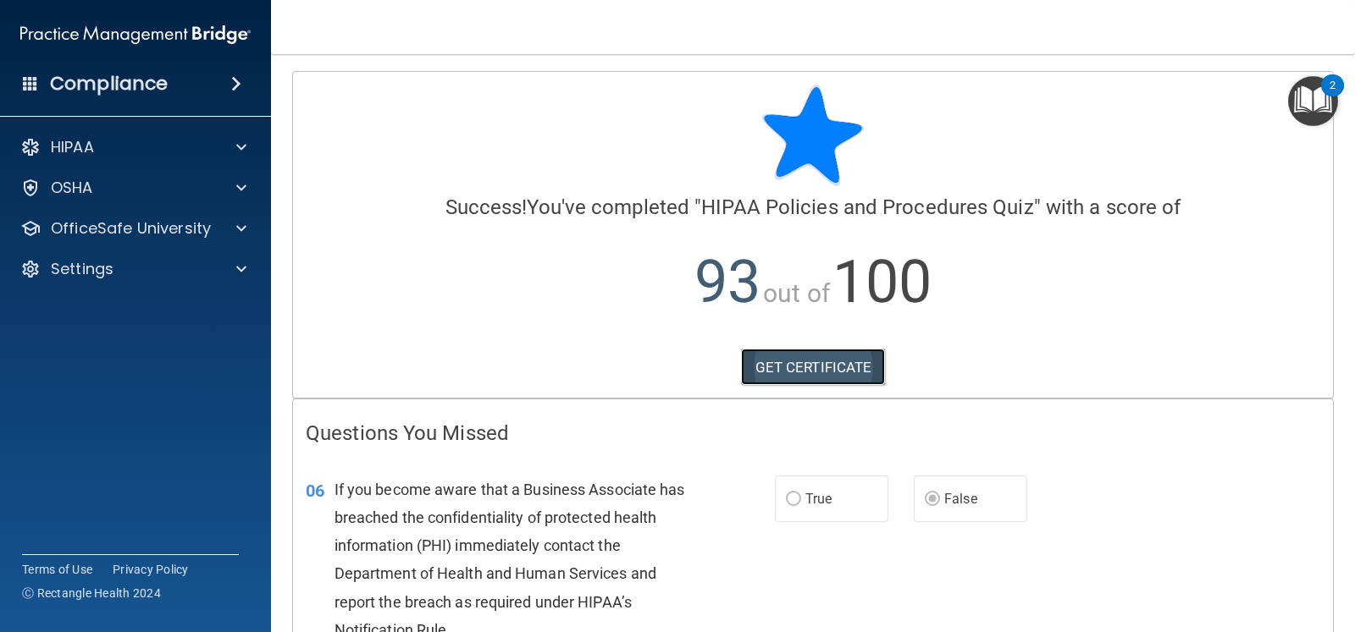
click at [772, 375] on link "GET CERTIFICATE" at bounding box center [813, 367] width 145 height 37
click at [192, 239] on div "OfficeSafe University" at bounding box center [136, 229] width 272 height 34
click at [241, 230] on span at bounding box center [241, 228] width 10 height 20
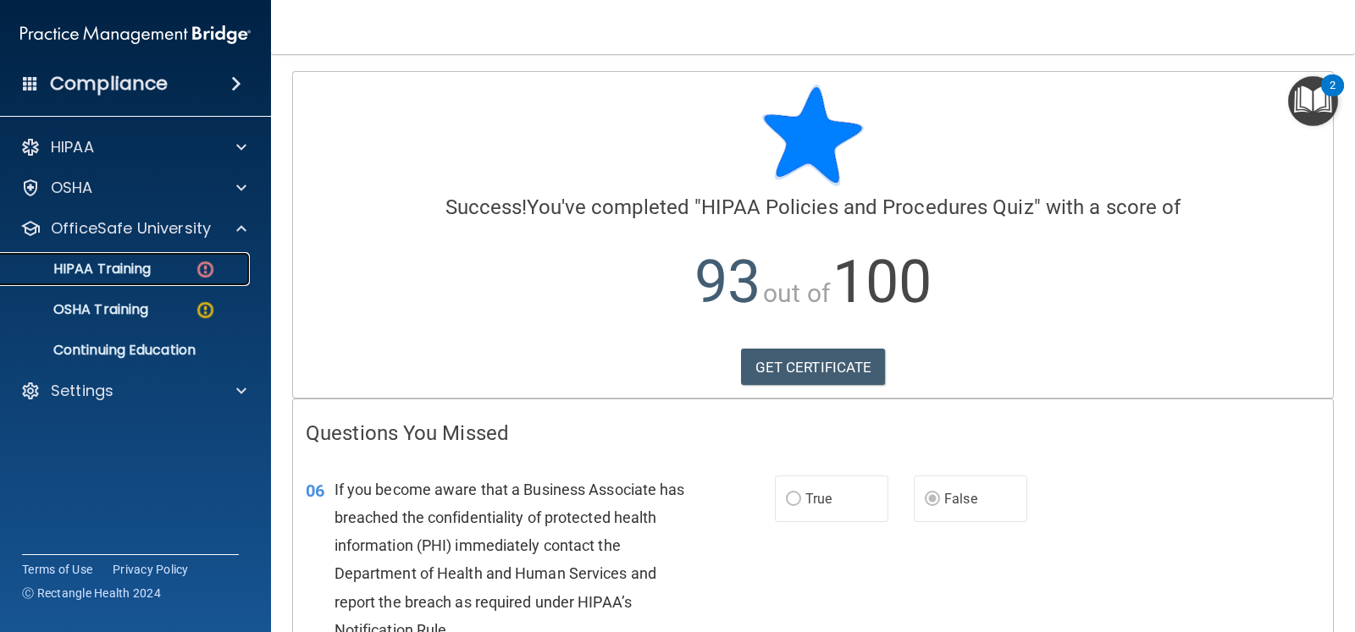
click at [162, 281] on link "HIPAA Training" at bounding box center [116, 269] width 267 height 34
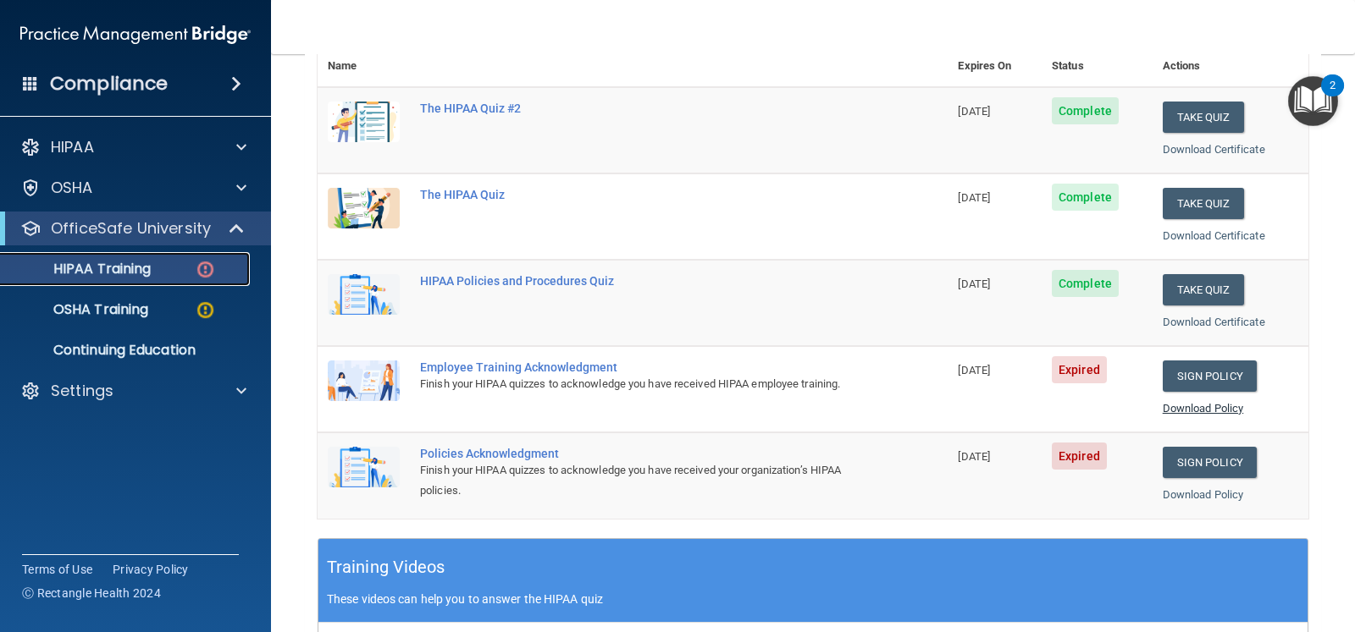
scroll to position [317, 0]
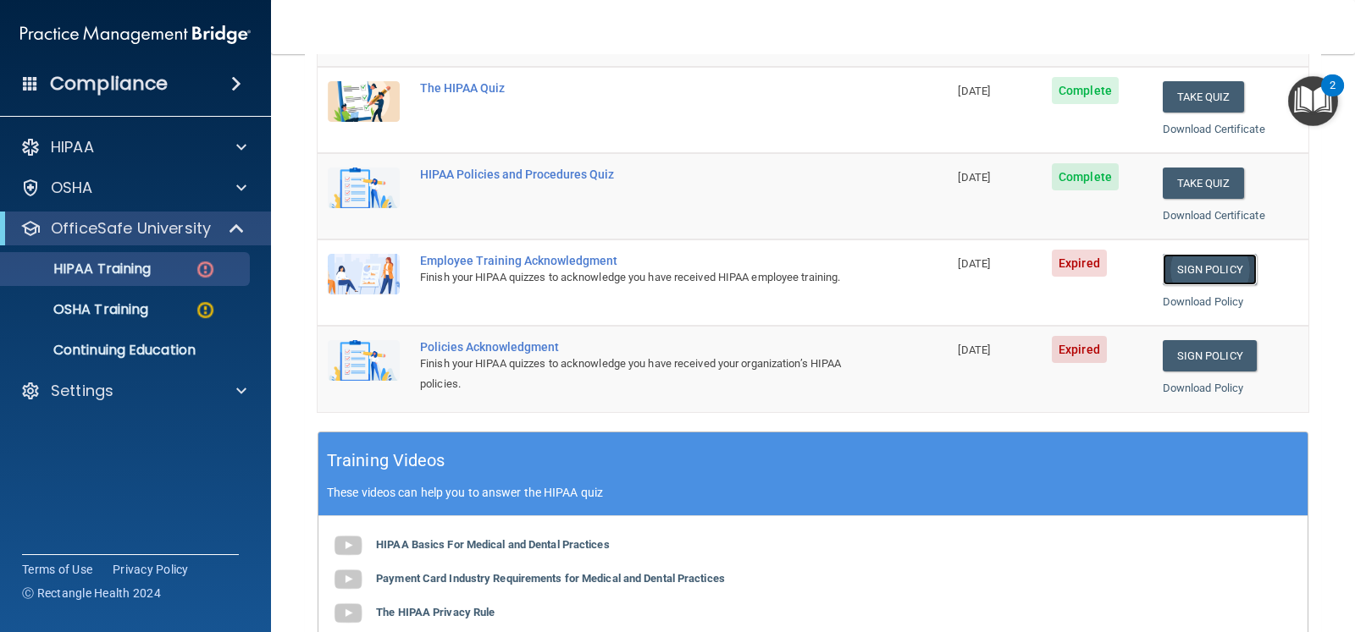
click at [1183, 264] on link "Sign Policy" at bounding box center [1209, 269] width 94 height 31
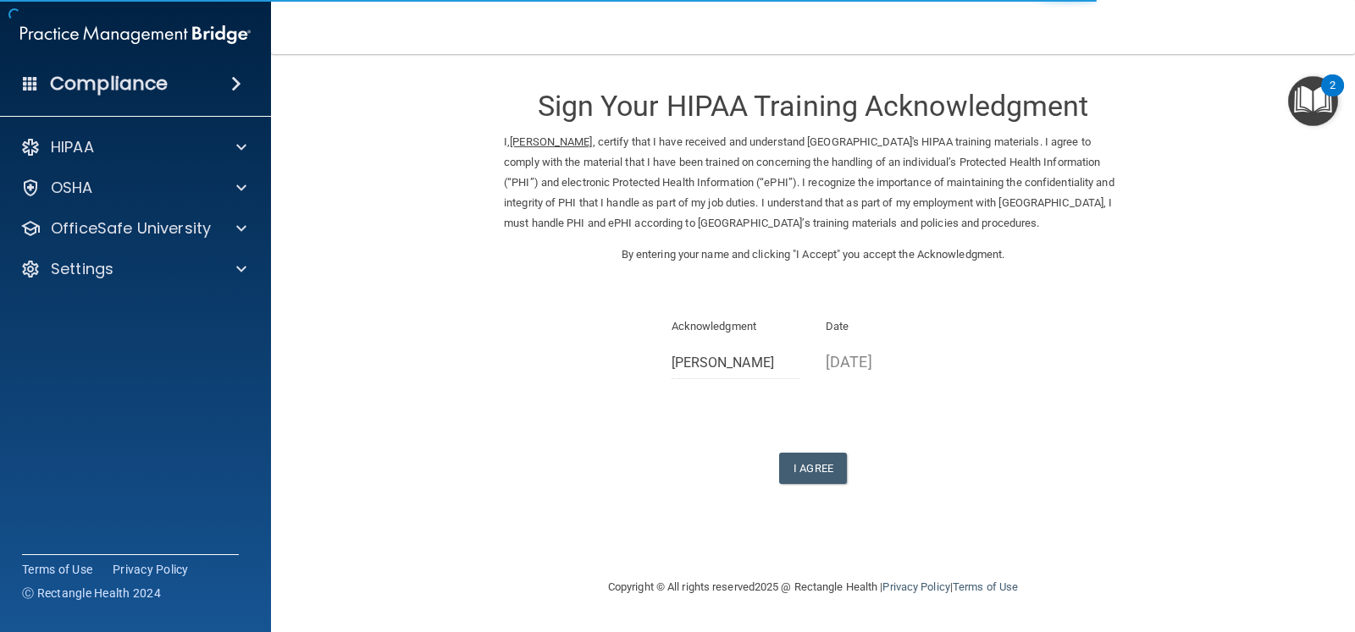
click at [847, 484] on div "I Agree" at bounding box center [813, 468] width 618 height 31
click at [833, 484] on button "I Agree" at bounding box center [813, 468] width 68 height 31
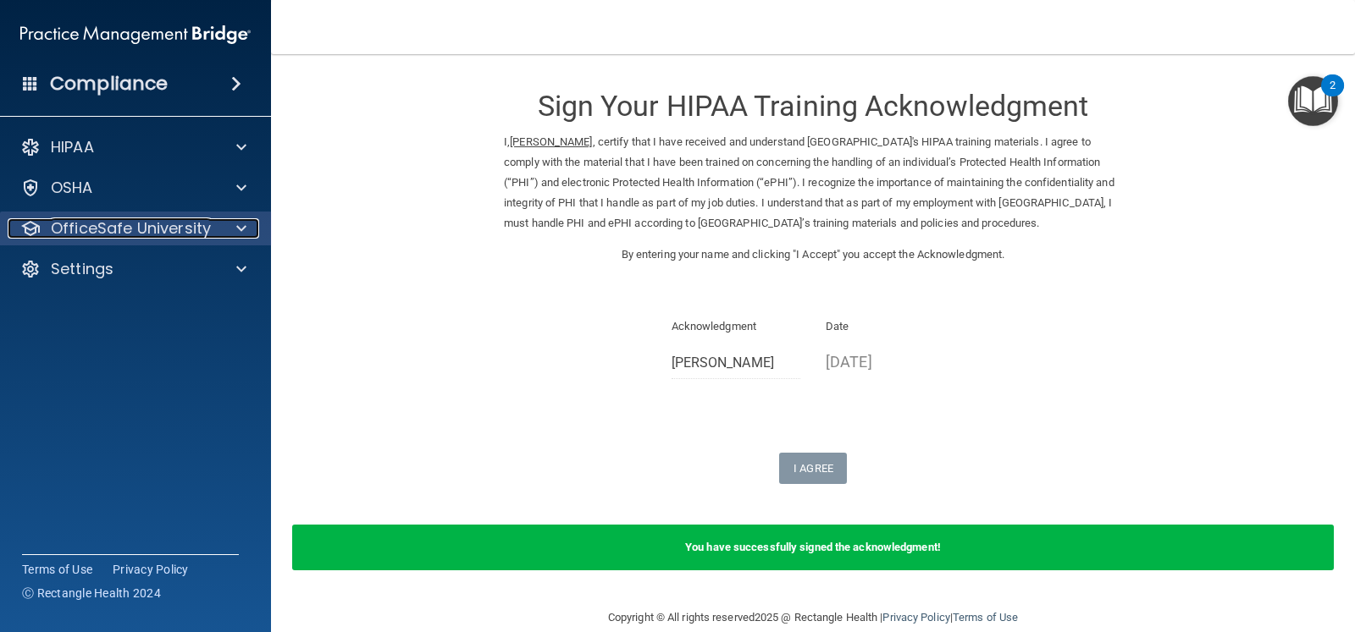
click at [236, 224] on div at bounding box center [239, 228] width 42 height 20
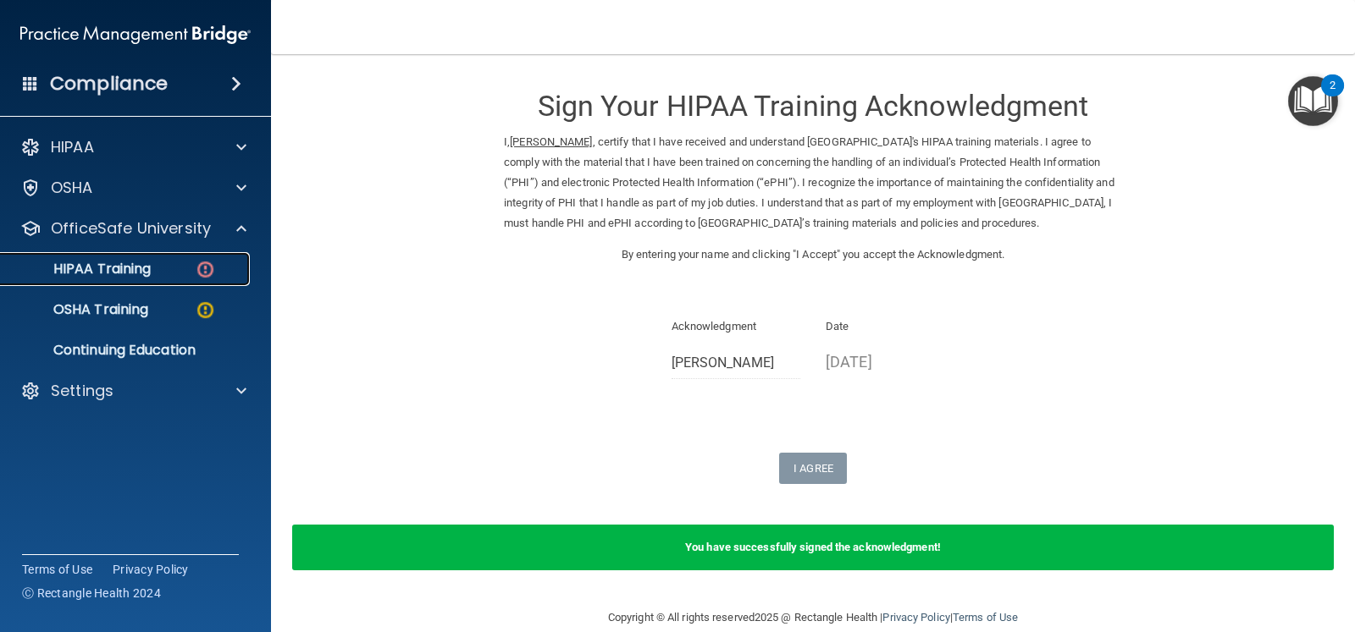
click at [178, 273] on div "HIPAA Training" at bounding box center [126, 269] width 231 height 17
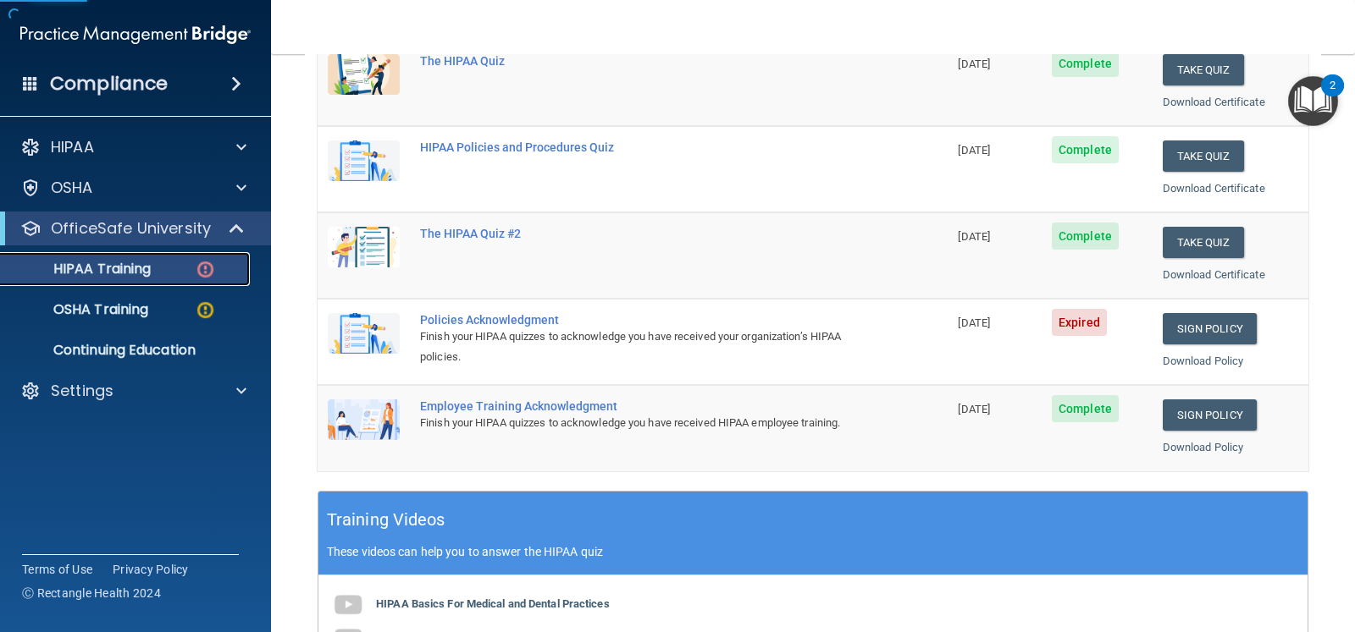
scroll to position [317, 0]
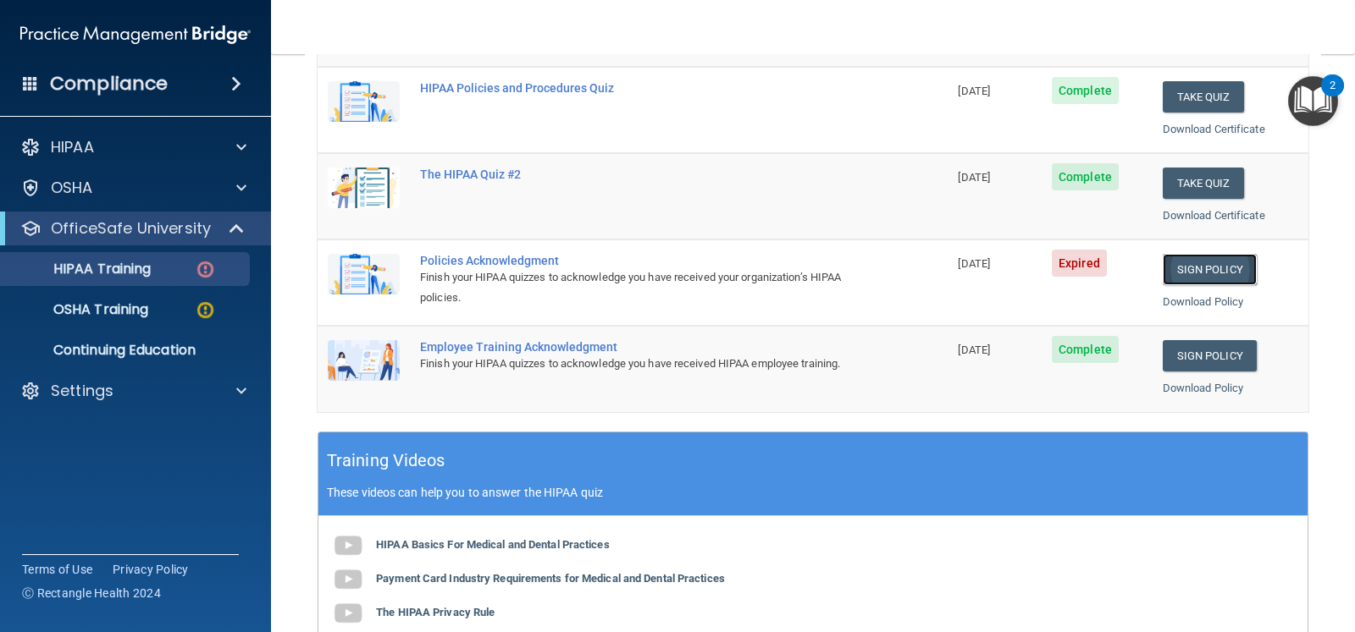
click at [1189, 268] on link "Sign Policy" at bounding box center [1209, 269] width 94 height 31
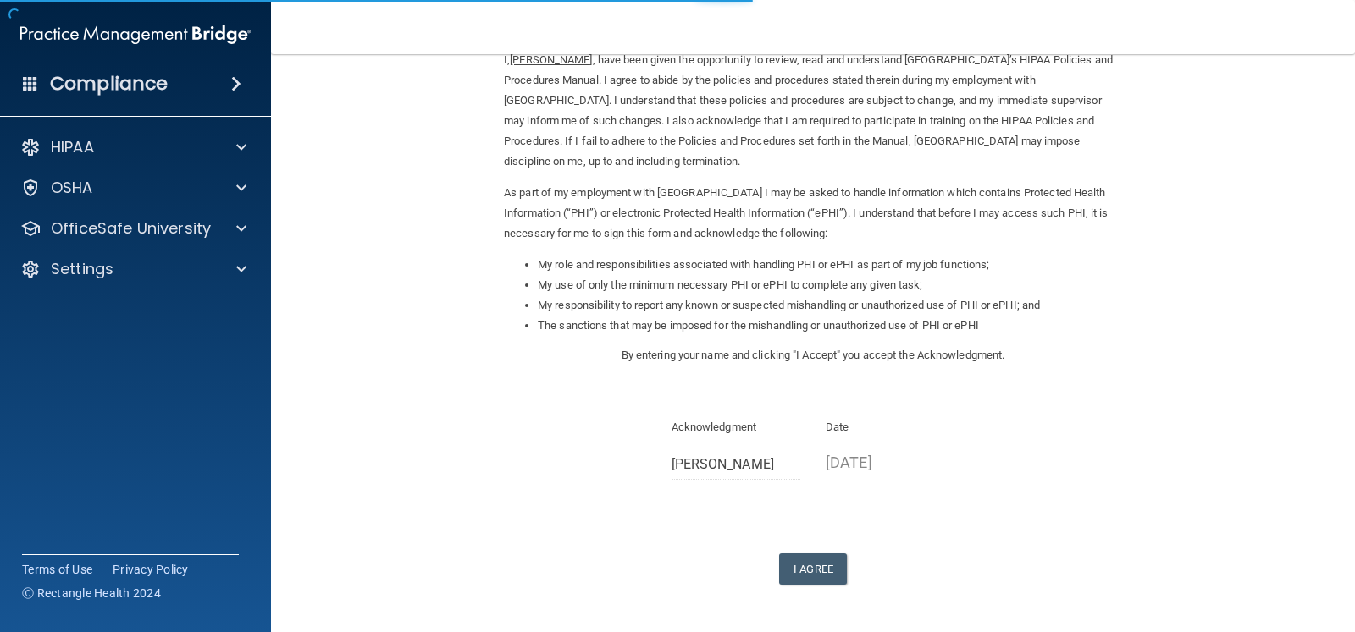
scroll to position [142, 0]
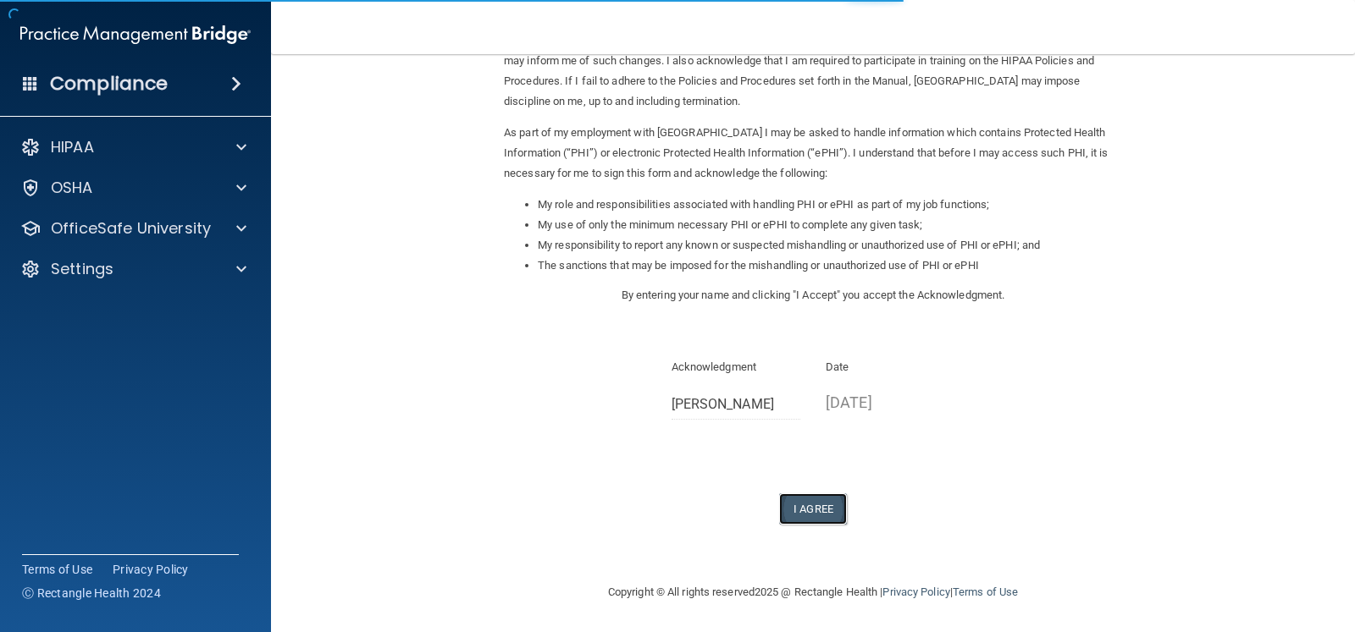
click at [803, 497] on button "I Agree" at bounding box center [813, 509] width 68 height 31
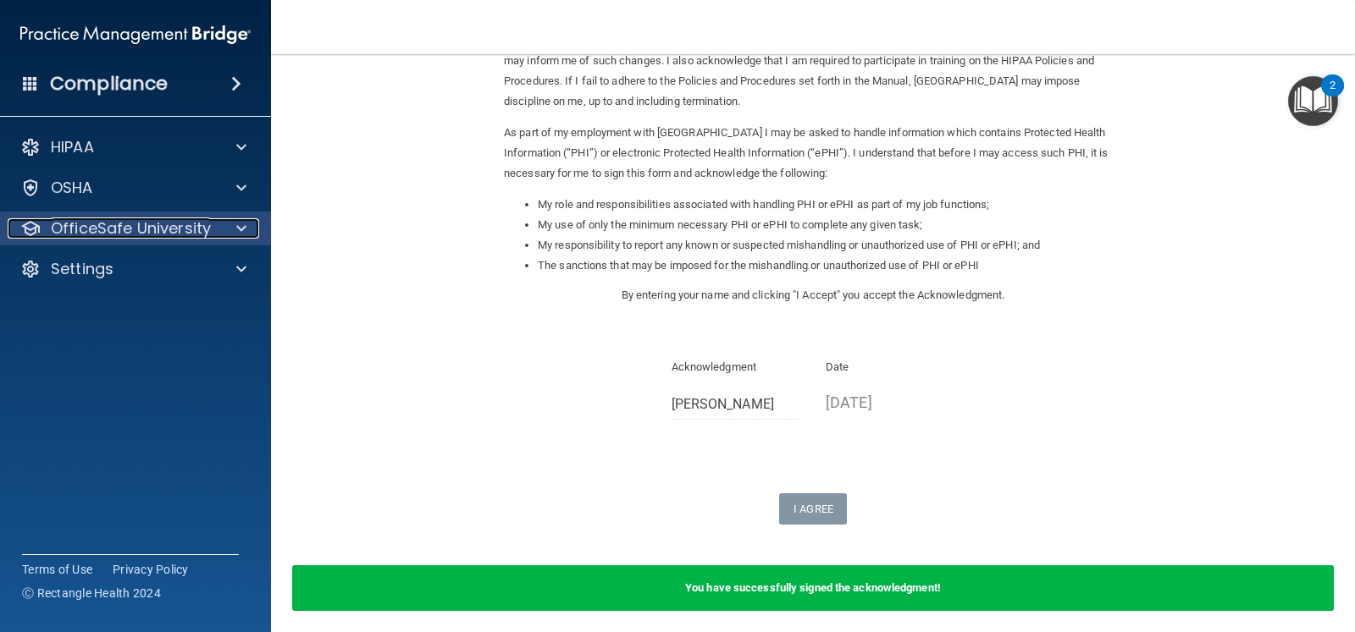
click at [220, 235] on div at bounding box center [239, 228] width 42 height 20
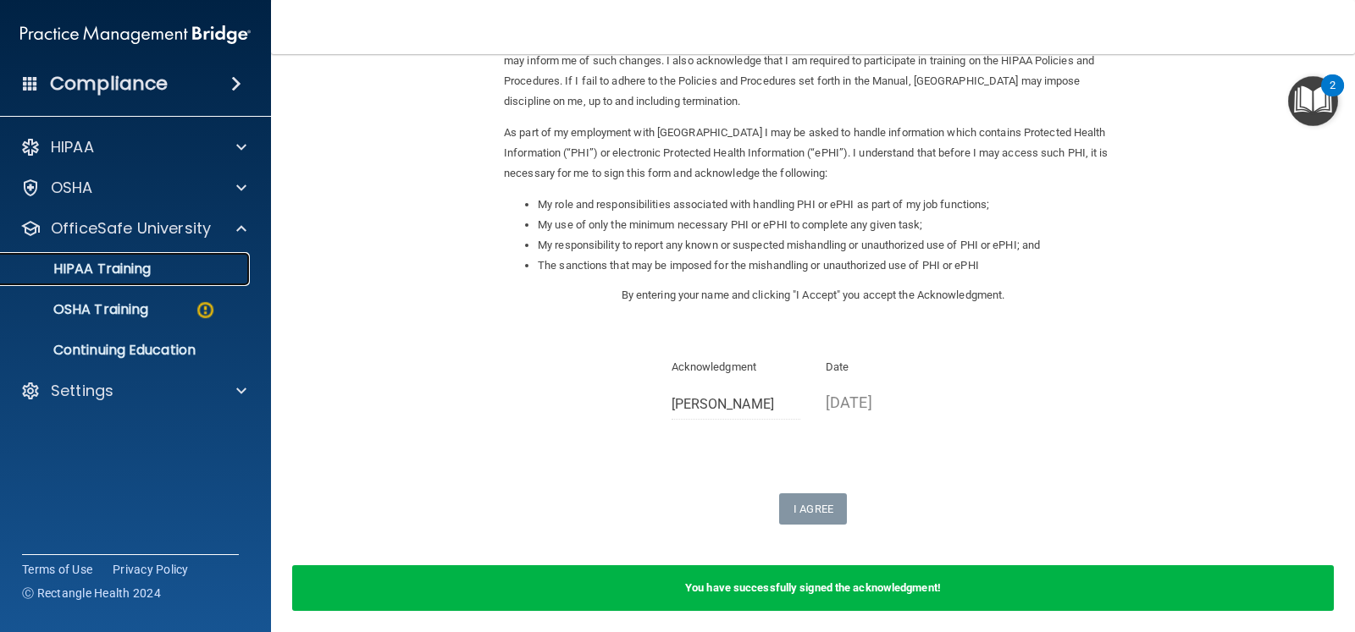
click at [169, 263] on div "HIPAA Training" at bounding box center [126, 269] width 231 height 17
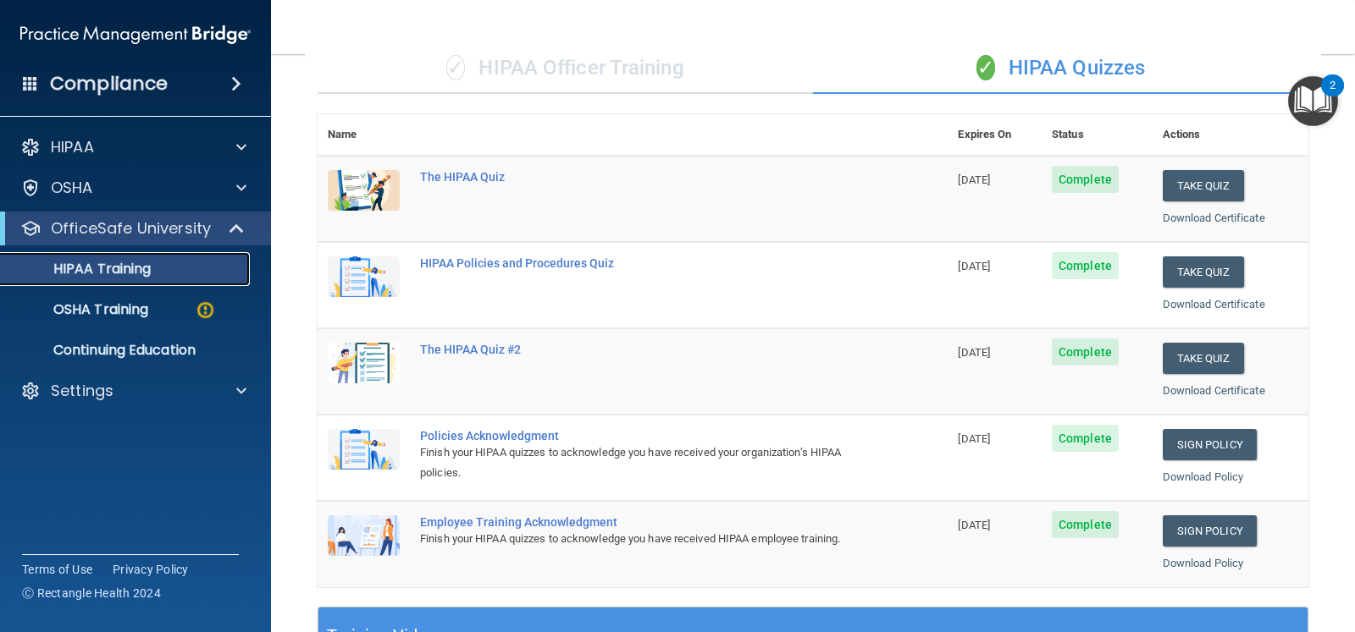
scroll to position [109, 0]
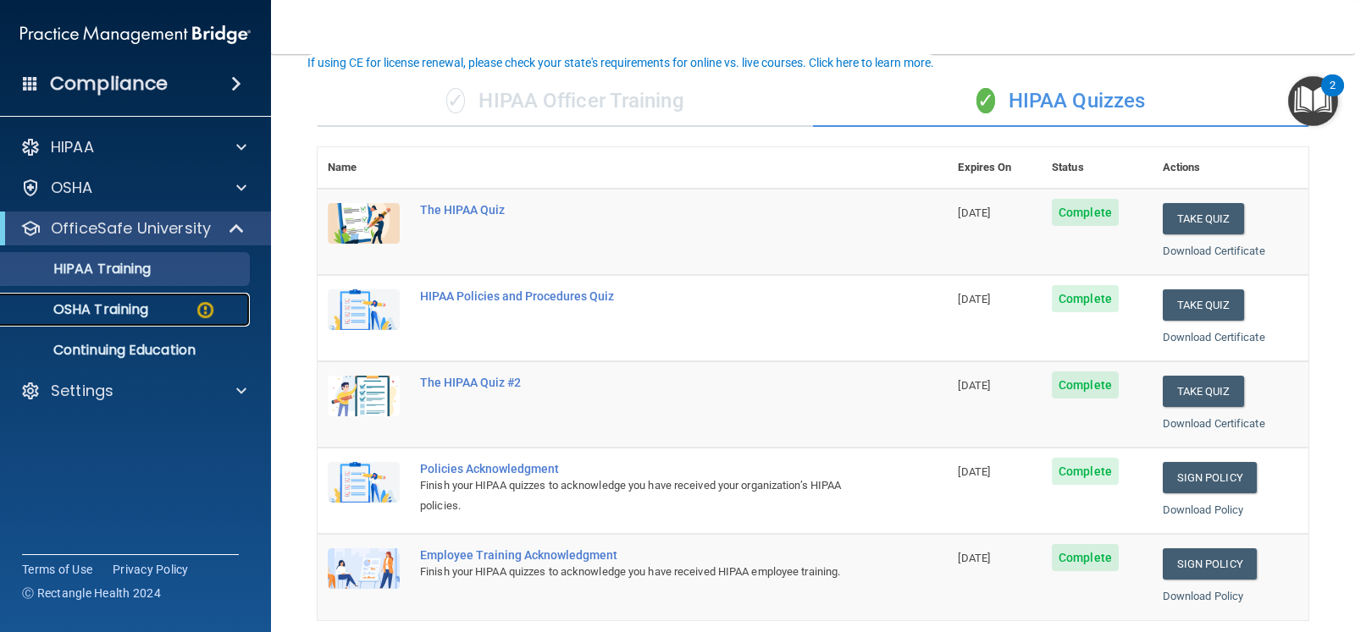
click at [118, 314] on p "OSHA Training" at bounding box center [79, 309] width 137 height 17
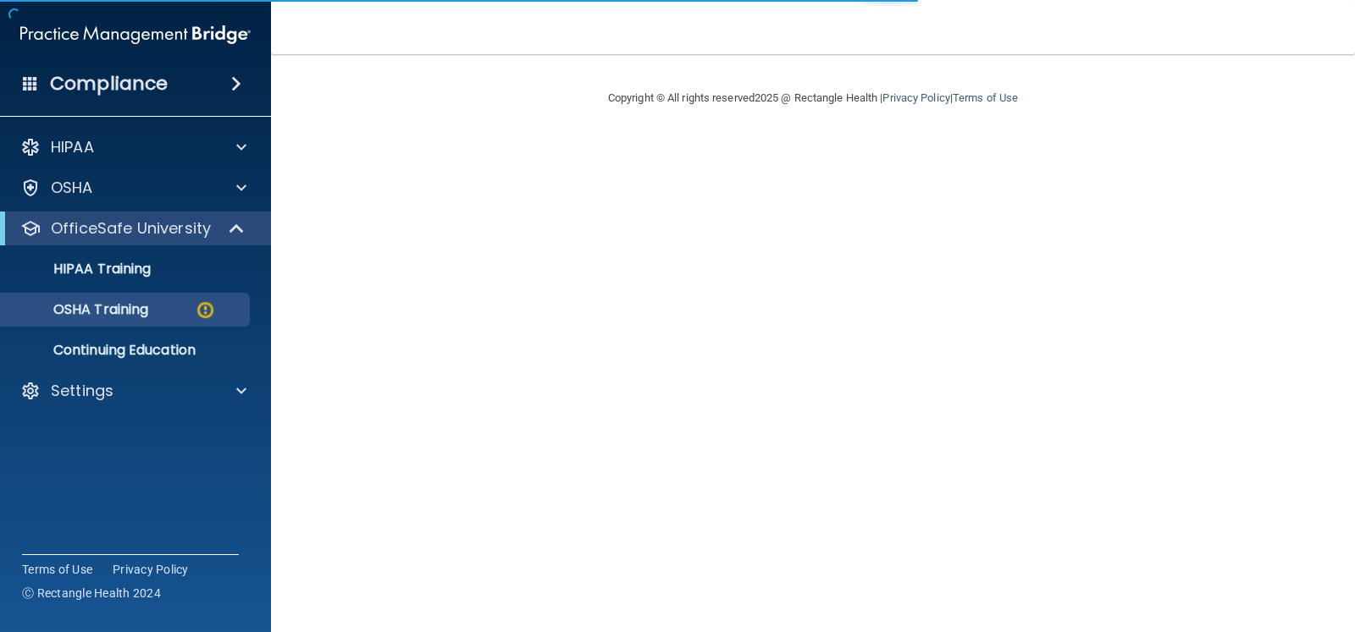
click at [89, 28] on img at bounding box center [135, 35] width 230 height 34
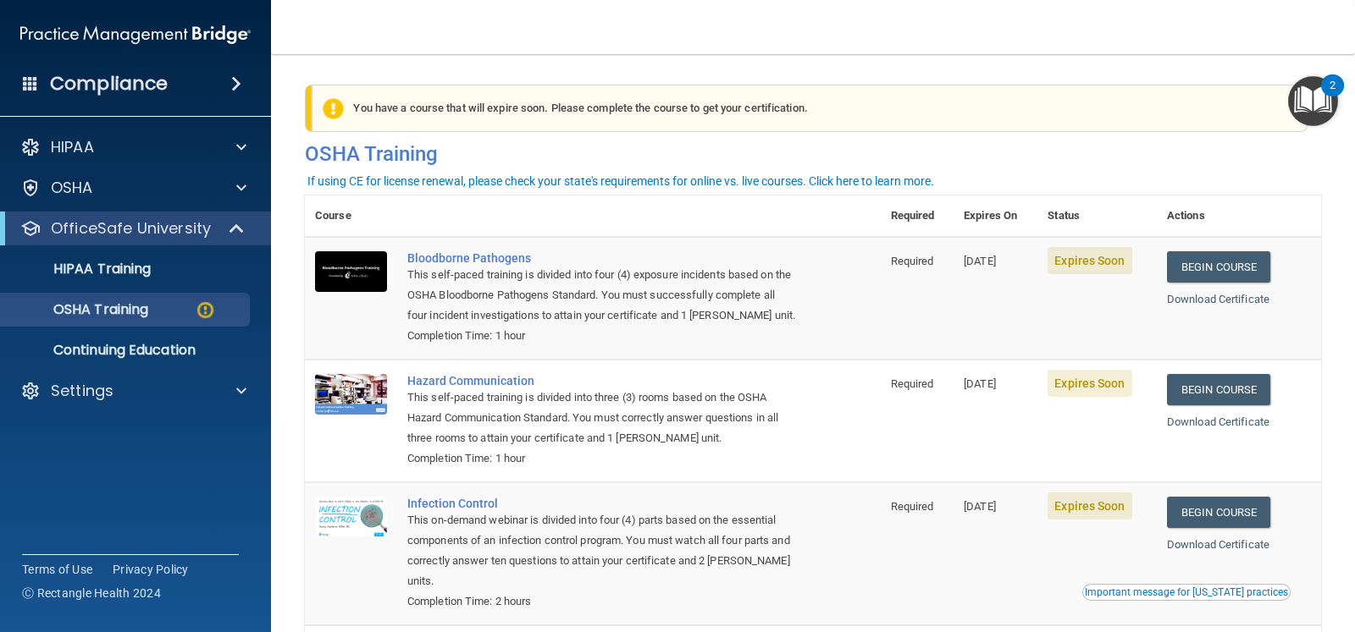
click at [213, 84] on div "Compliance" at bounding box center [135, 83] width 271 height 37
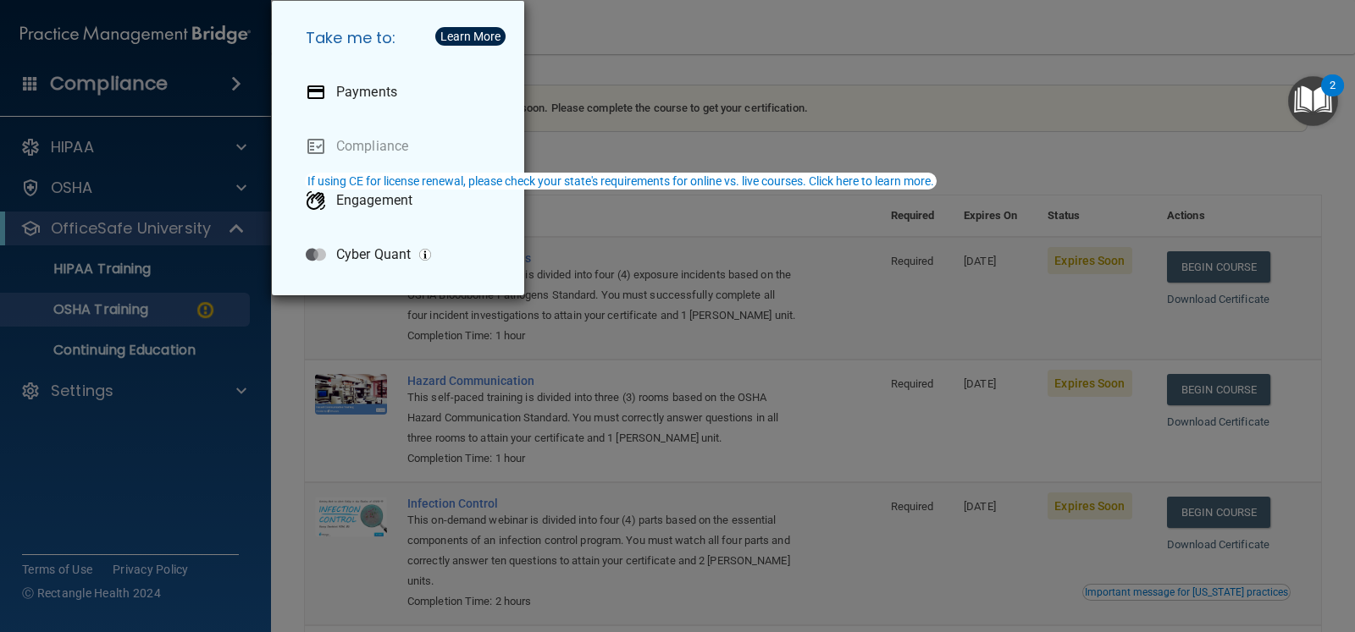
click at [144, 461] on div "Take me to: Payments Compliance Engagement Cyber Quant" at bounding box center [677, 316] width 1355 height 632
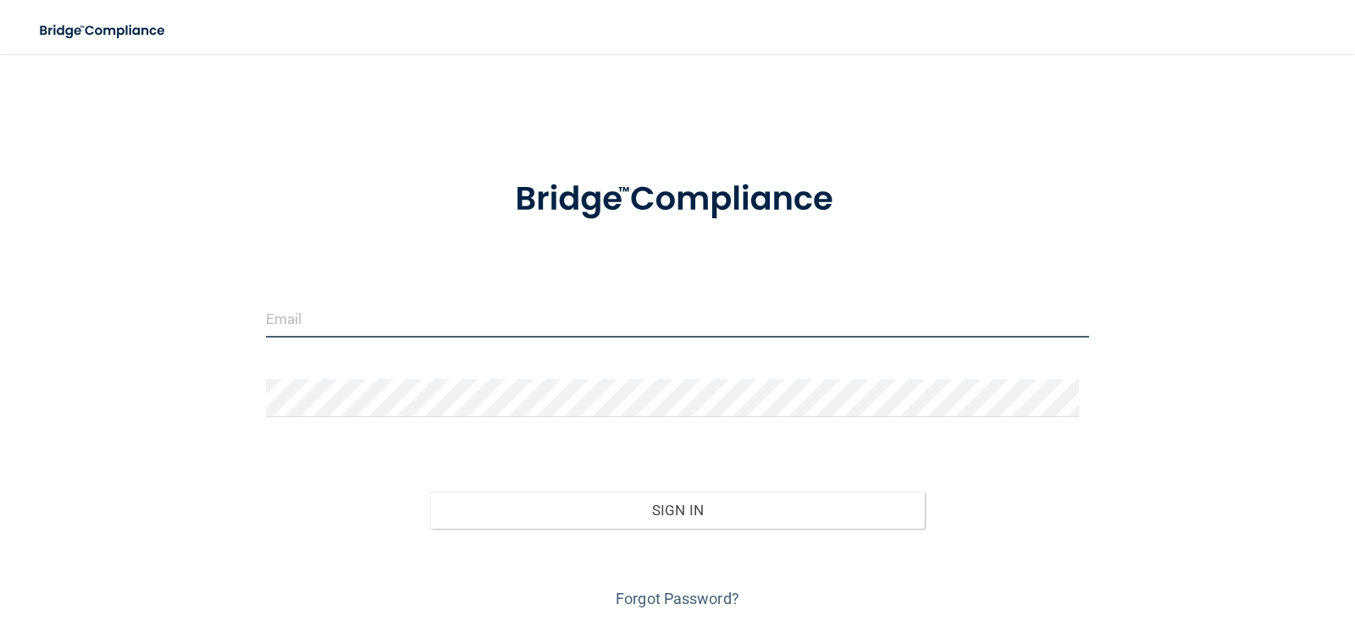
click at [444, 311] on input "email" at bounding box center [678, 319] width 824 height 38
type input "[EMAIL_ADDRESS][DOMAIN_NAME]"
click at [451, 373] on form "beccanorman15@gmail.com Invalid email/password. You don't have permission to ac…" at bounding box center [678, 384] width 824 height 457
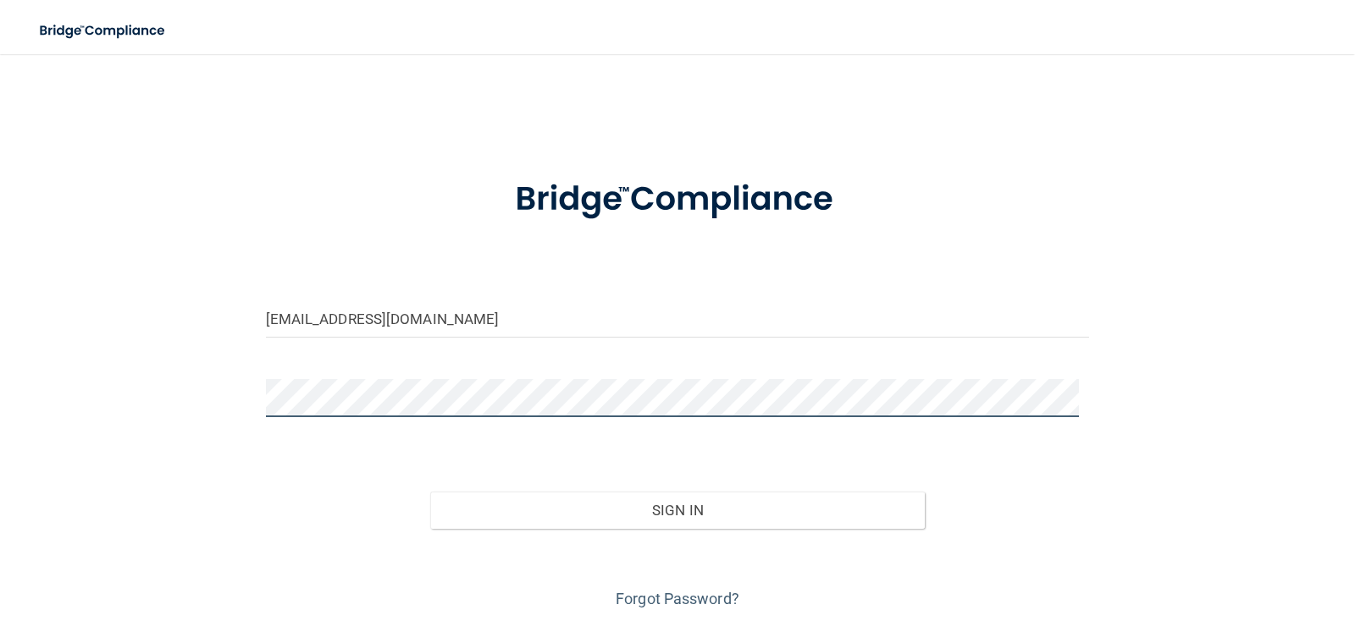
click at [430, 492] on button "Sign In" at bounding box center [677, 510] width 494 height 37
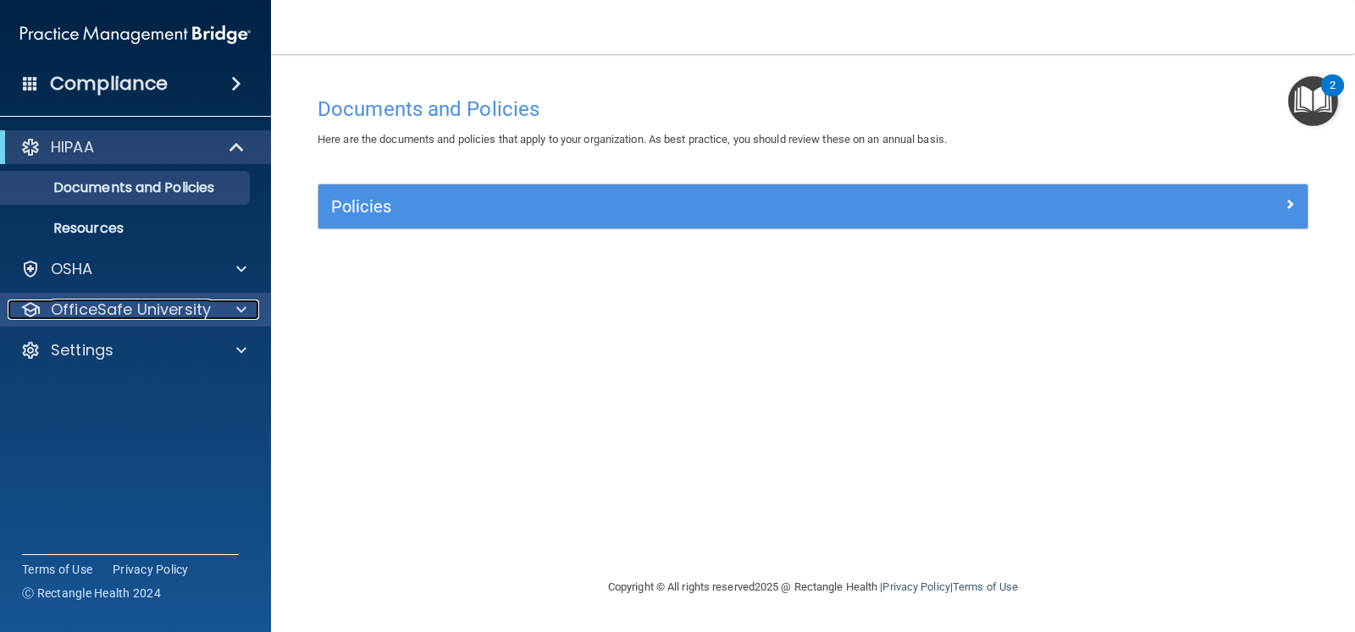
click at [239, 315] on span at bounding box center [241, 310] width 10 height 20
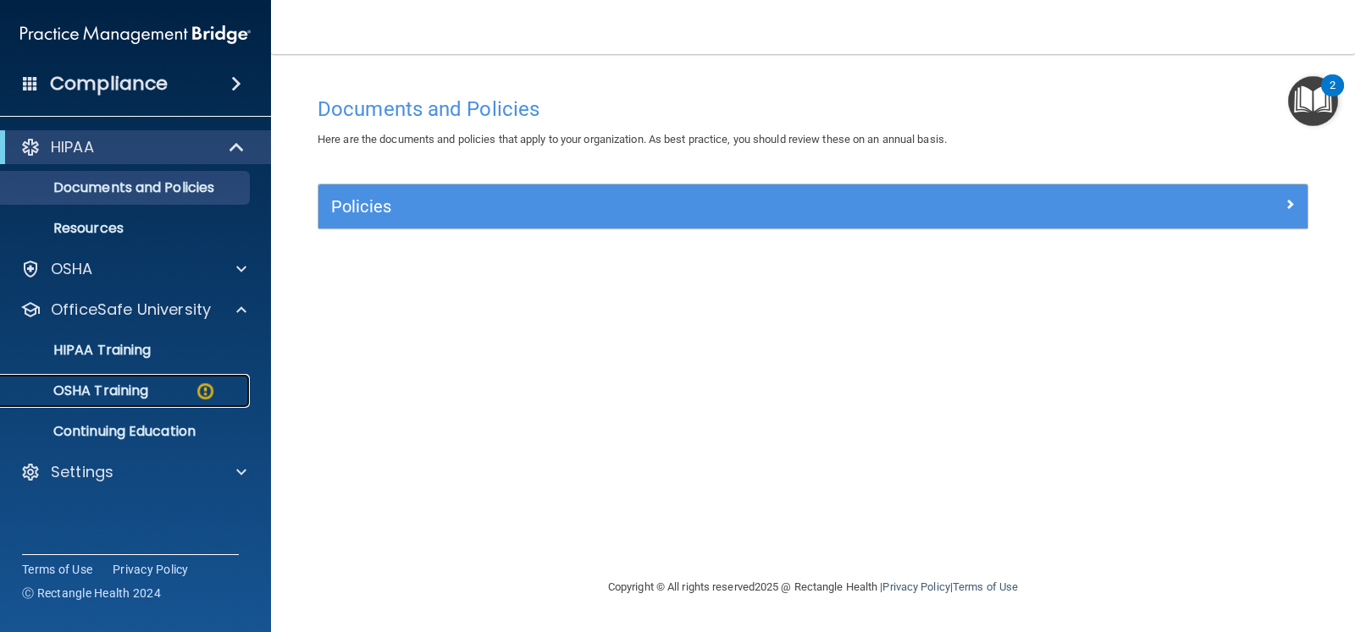
click at [195, 385] on img at bounding box center [205, 391] width 21 height 21
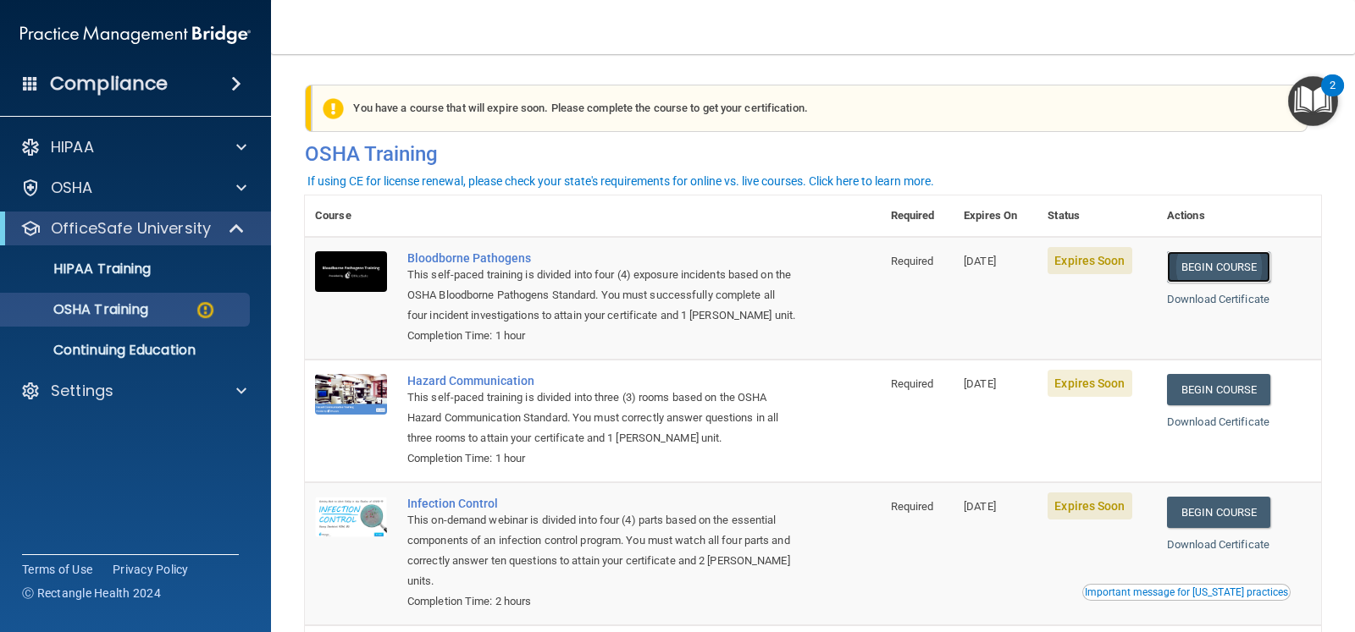
click at [1204, 258] on link "Begin Course" at bounding box center [1218, 266] width 103 height 31
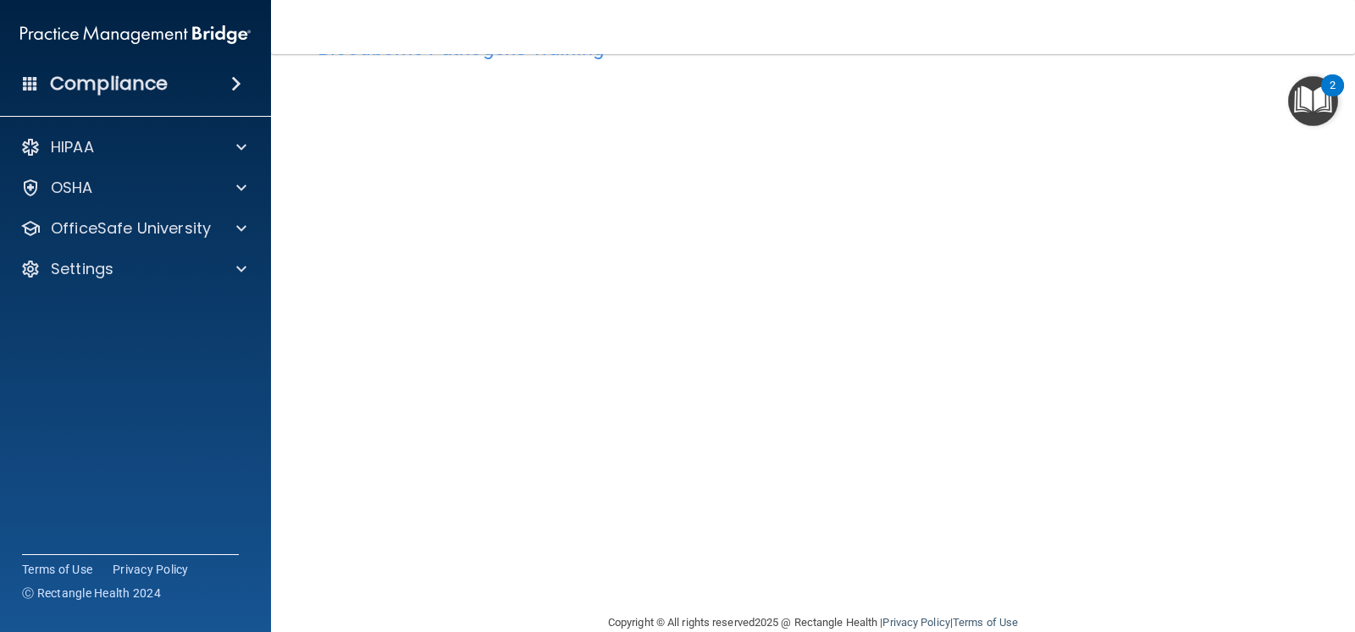
scroll to position [92, 0]
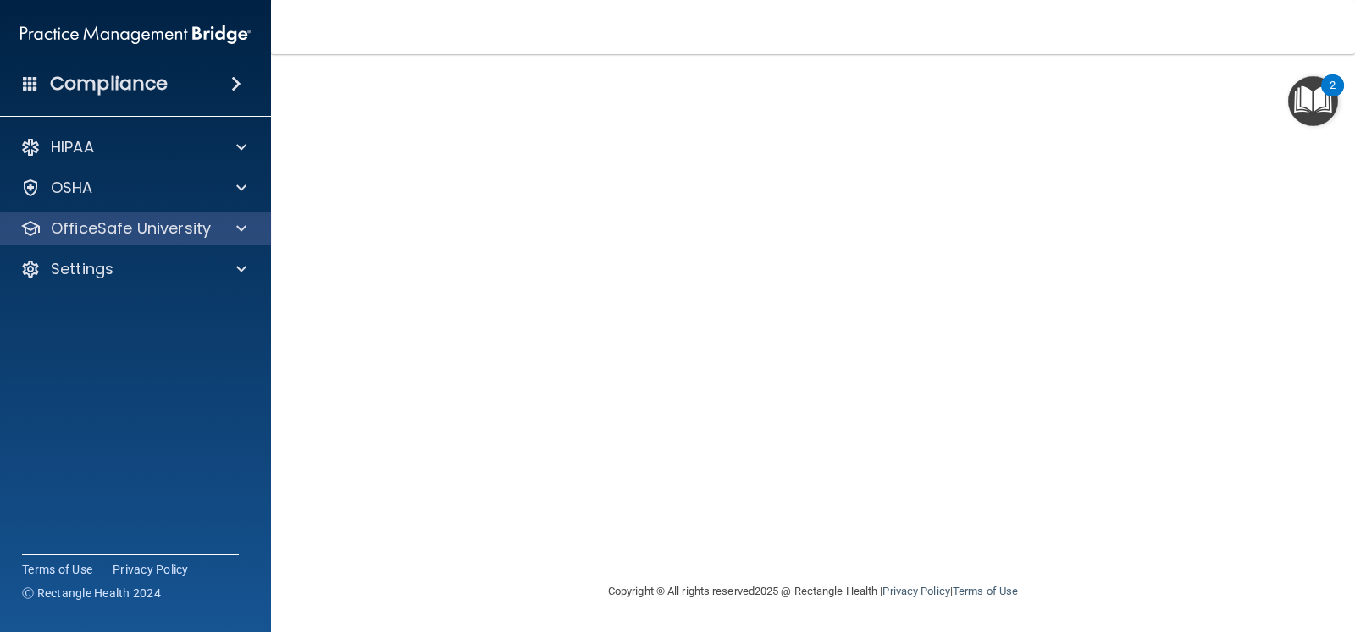
click at [242, 242] on div "OfficeSafe University" at bounding box center [136, 229] width 272 height 34
click at [253, 228] on div at bounding box center [239, 228] width 42 height 20
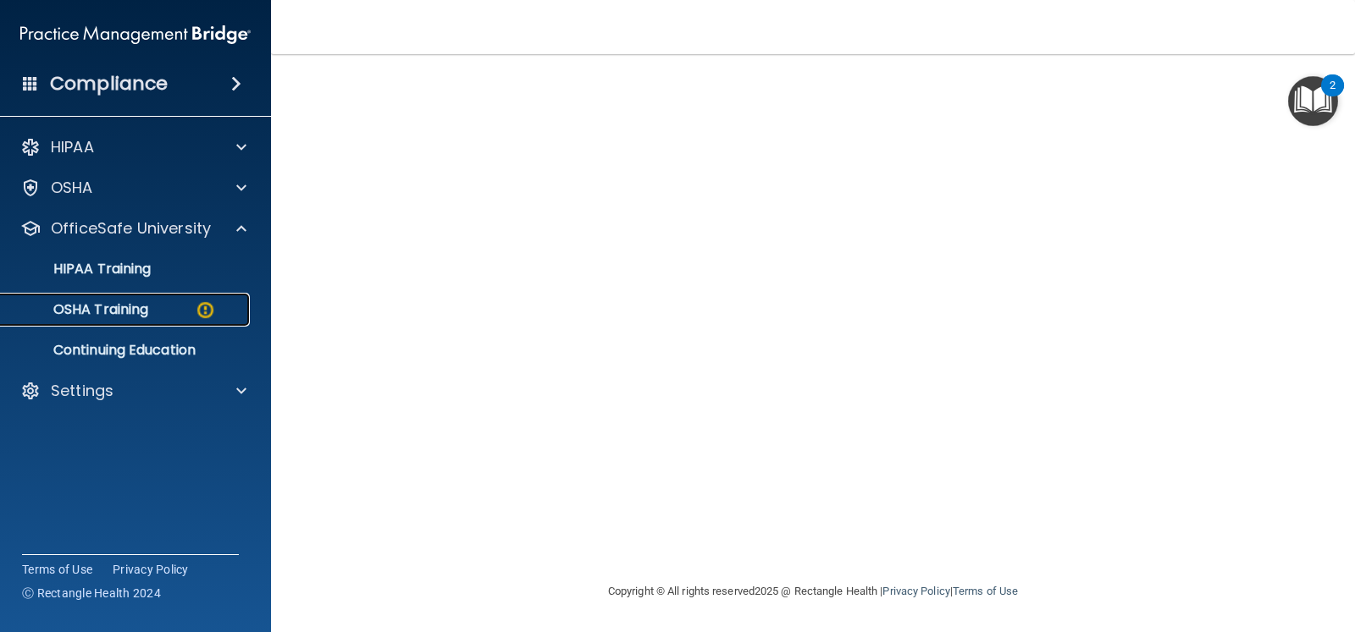
click at [158, 318] on link "OSHA Training" at bounding box center [116, 310] width 267 height 34
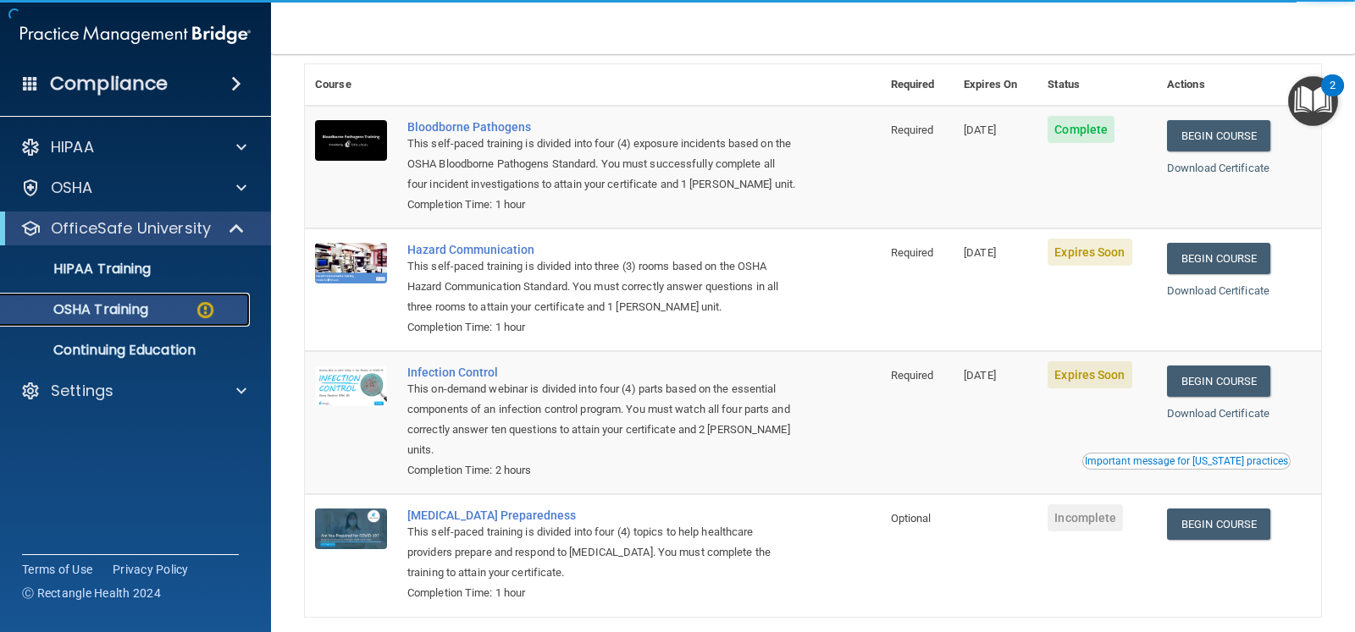
scroll to position [98, 0]
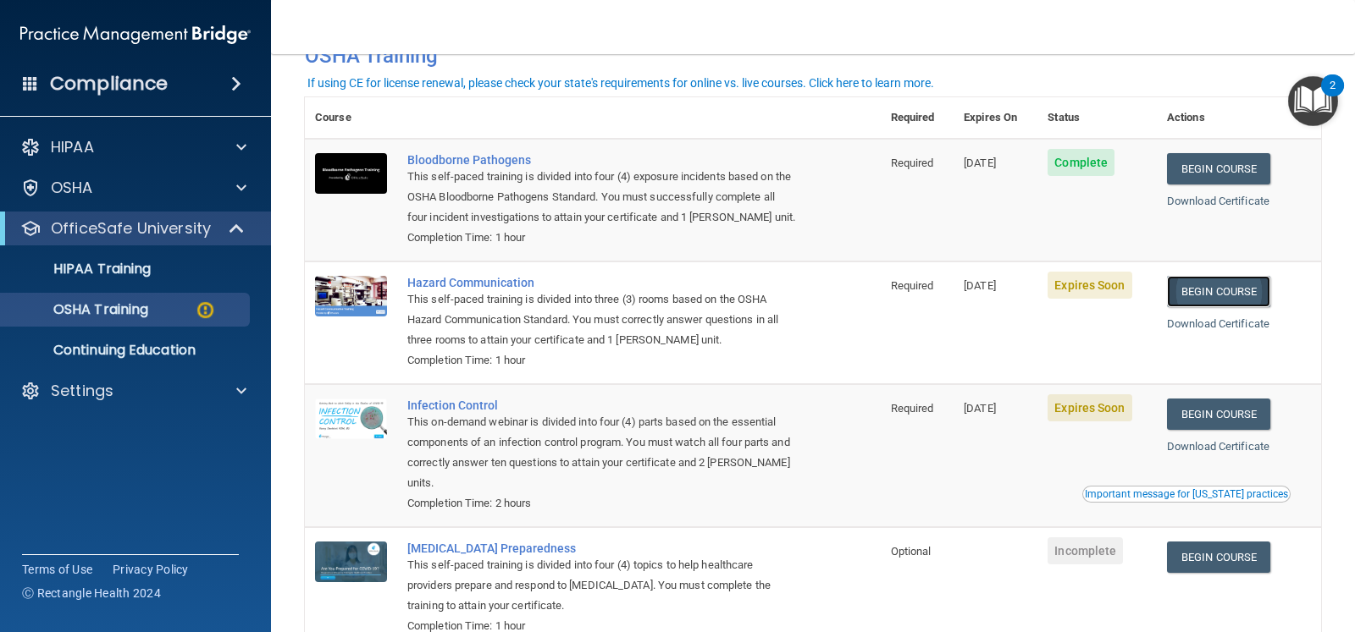
click at [1251, 285] on link "Begin Course" at bounding box center [1218, 291] width 103 height 31
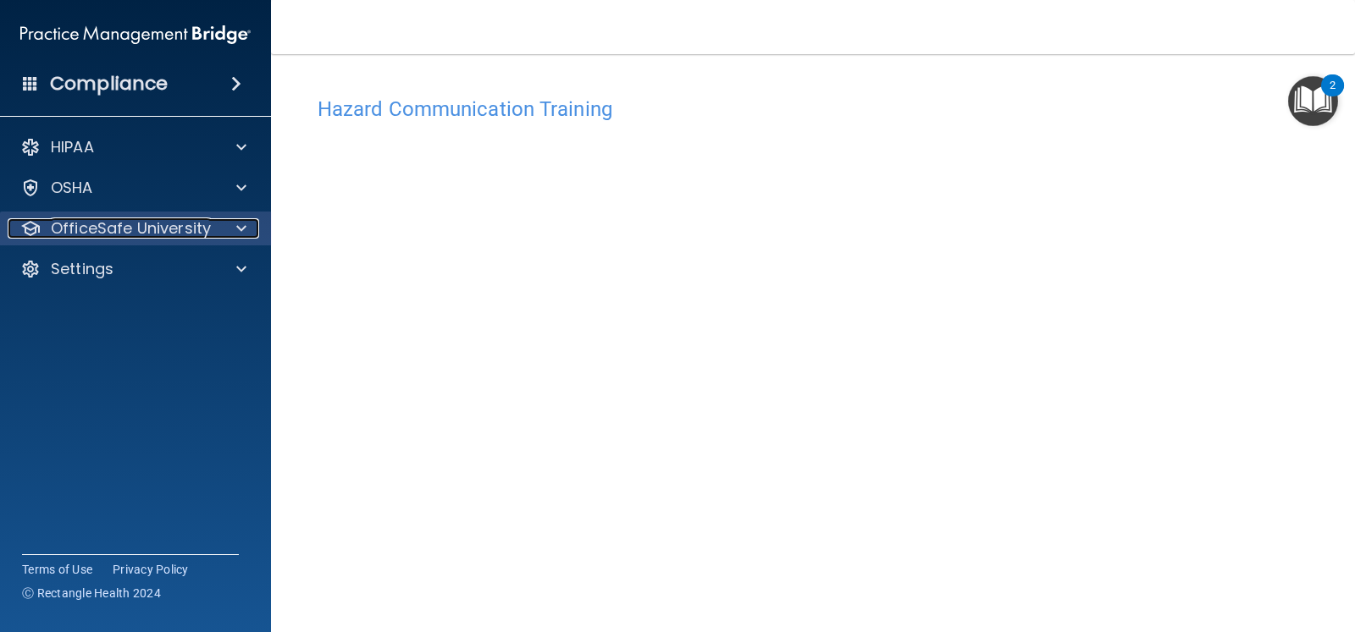
click at [232, 220] on div at bounding box center [239, 228] width 42 height 20
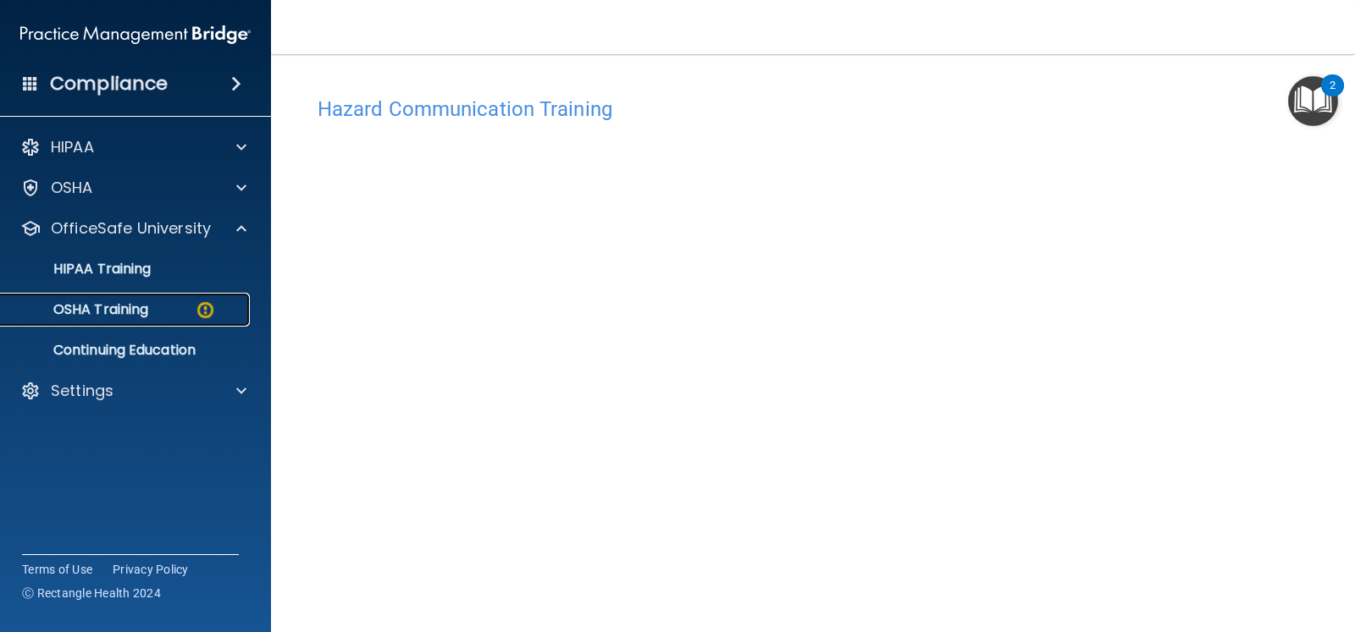
click at [200, 308] on img at bounding box center [205, 310] width 21 height 21
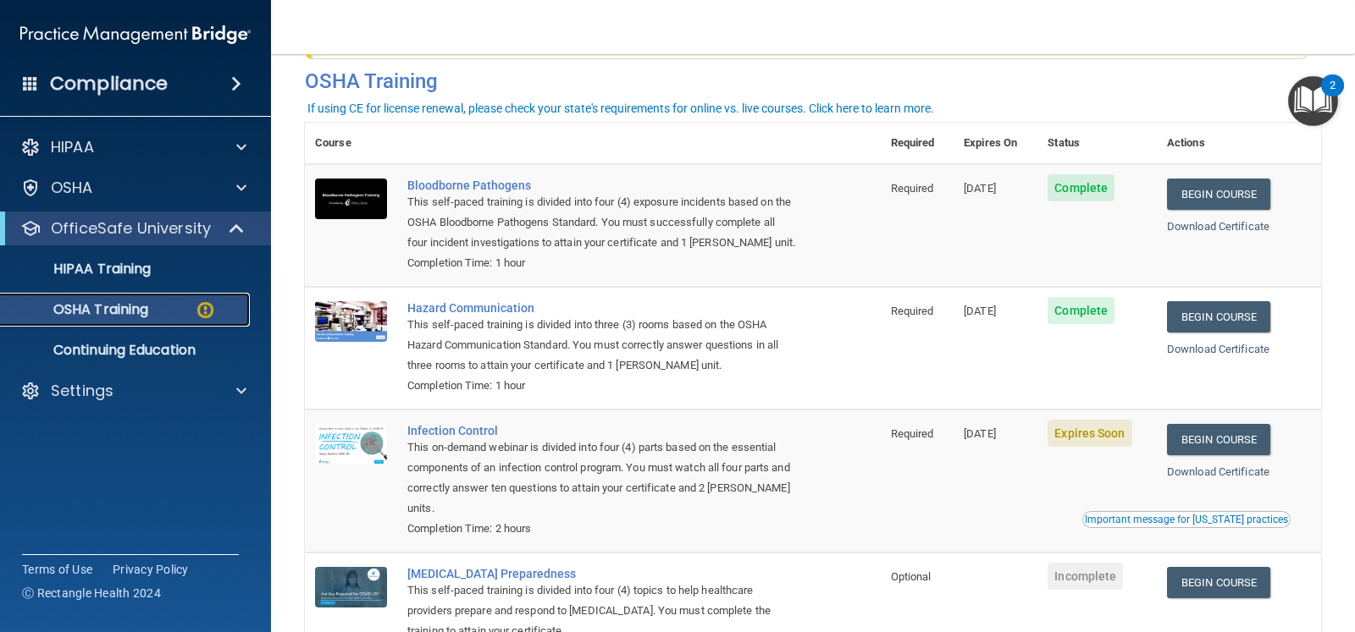
scroll to position [105, 0]
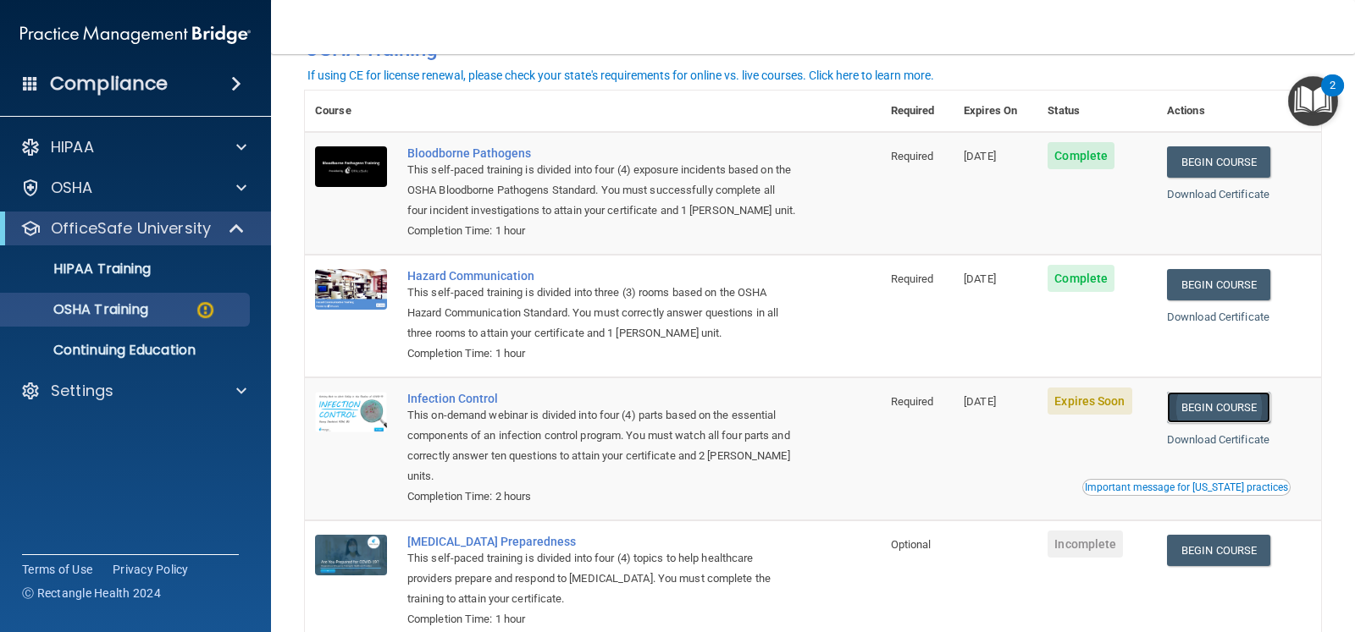
click at [1233, 404] on link "Begin Course" at bounding box center [1218, 407] width 103 height 31
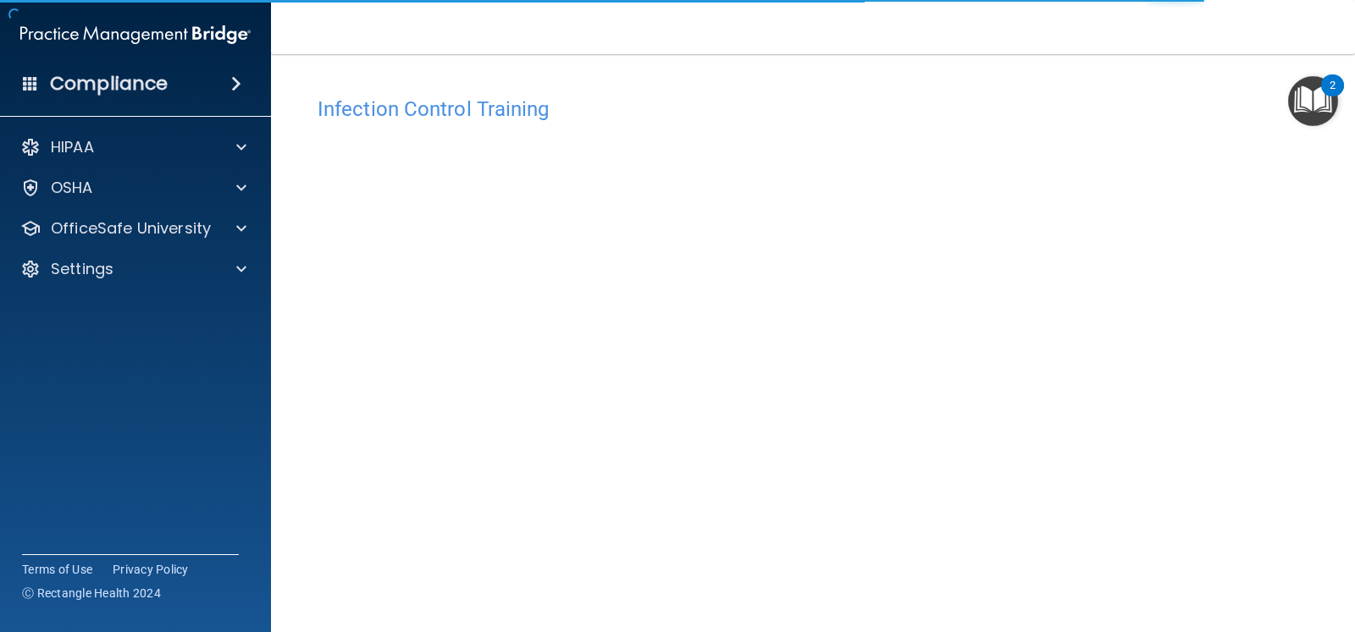
scroll to position [92, 0]
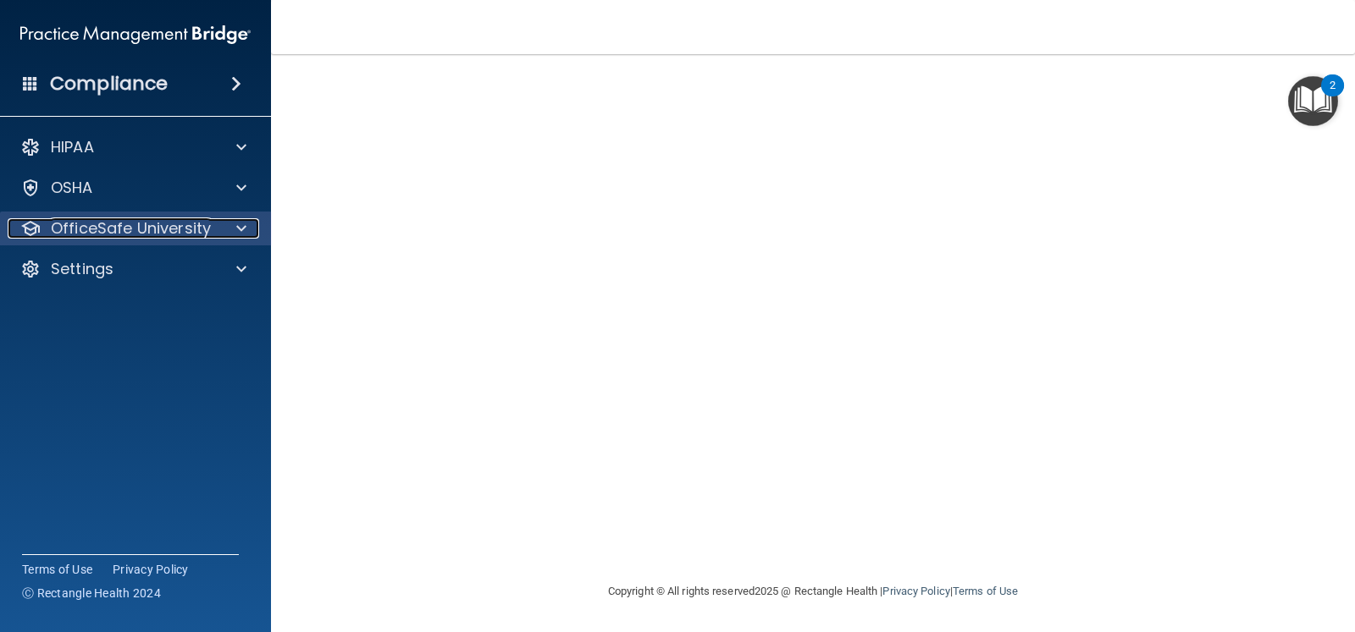
click at [250, 229] on div at bounding box center [239, 228] width 42 height 20
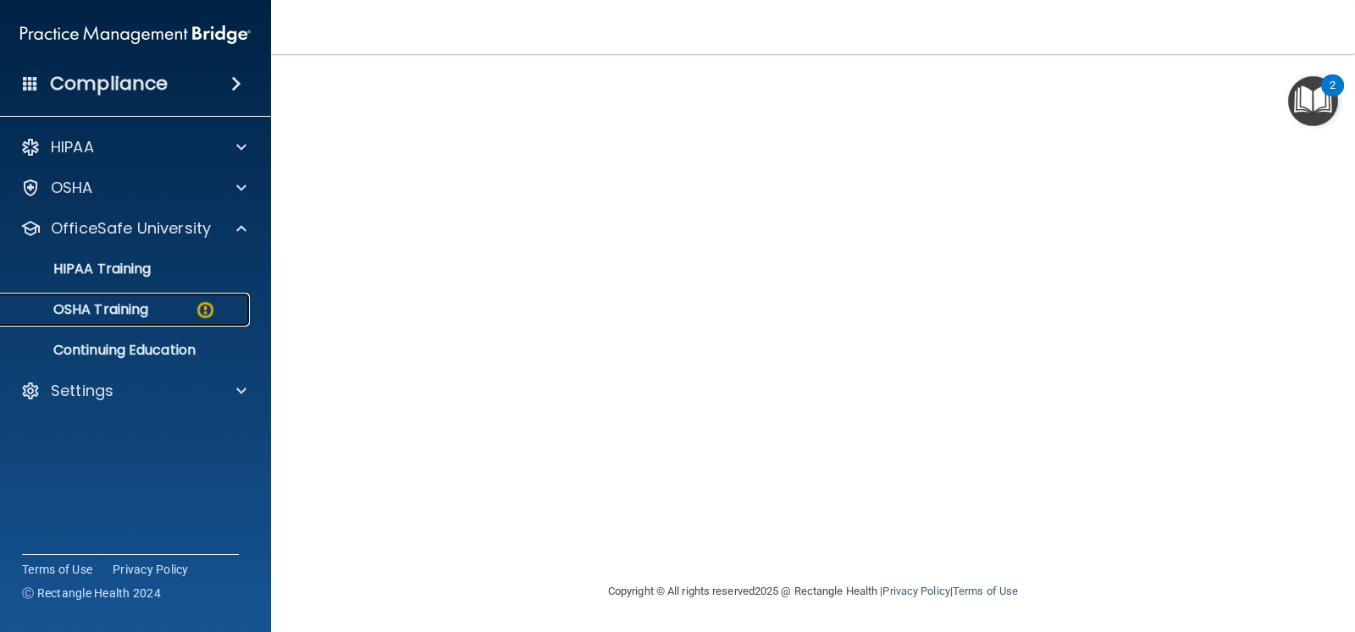
click at [170, 319] on link "OSHA Training" at bounding box center [116, 310] width 267 height 34
